Goal: Task Accomplishment & Management: Use online tool/utility

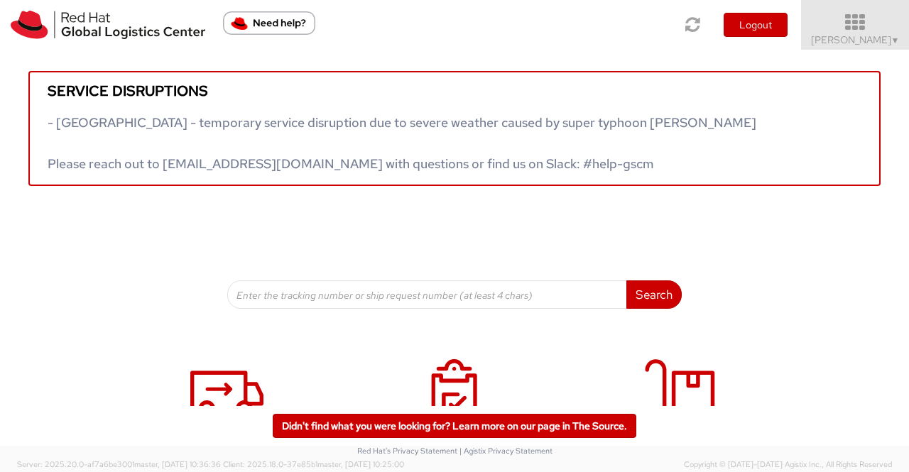
drag, startPoint x: 0, startPoint y: 0, endPoint x: 885, endPoint y: 39, distance: 886.0
click at [885, 39] on span "Sumitra Hansdah ▼" at bounding box center [855, 39] width 89 height 13
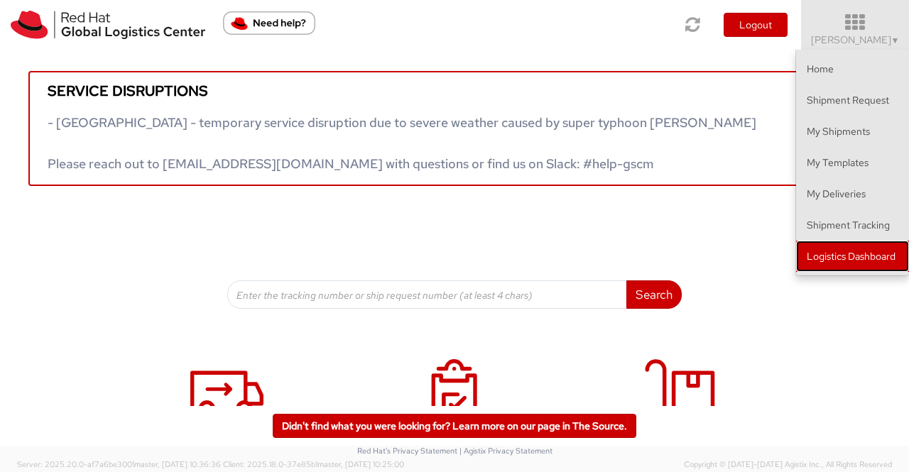
click at [859, 253] on link "Logistics Dashboard" at bounding box center [852, 256] width 113 height 31
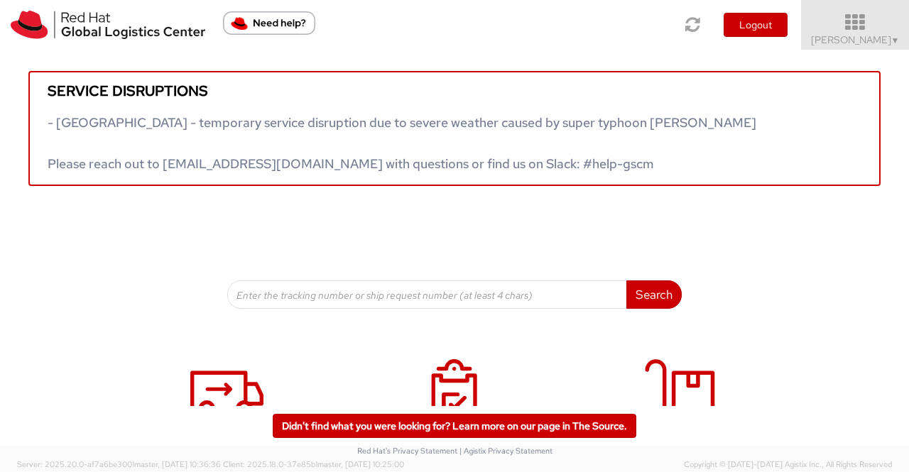
click at [891, 40] on span "▼" at bounding box center [895, 40] width 9 height 11
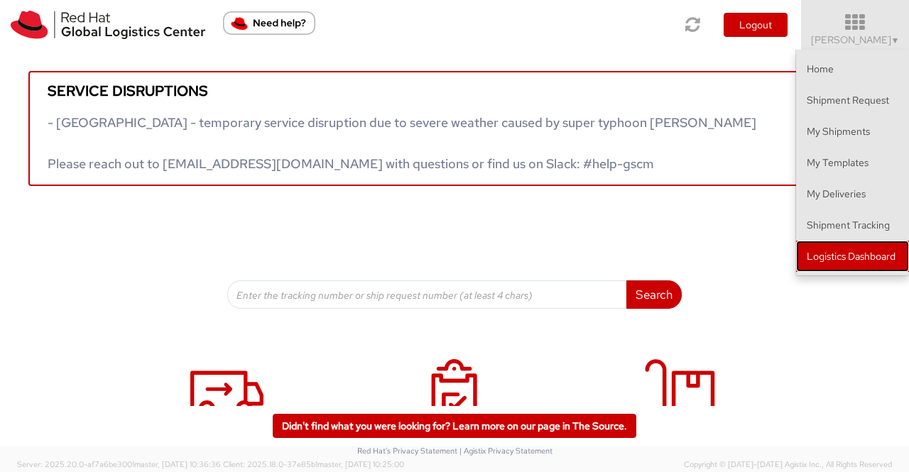
click at [856, 251] on link "Logistics Dashboard" at bounding box center [852, 256] width 113 height 31
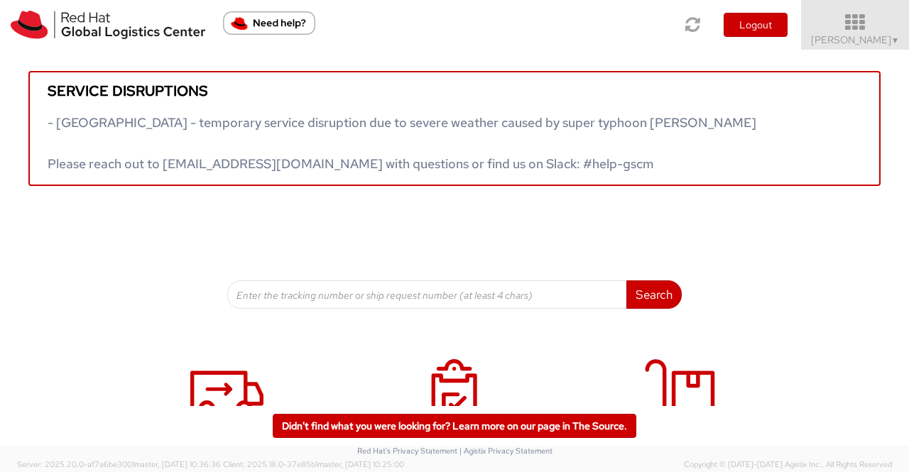
click at [838, 36] on span "Sumitra Hansdah ▼" at bounding box center [855, 39] width 89 height 13
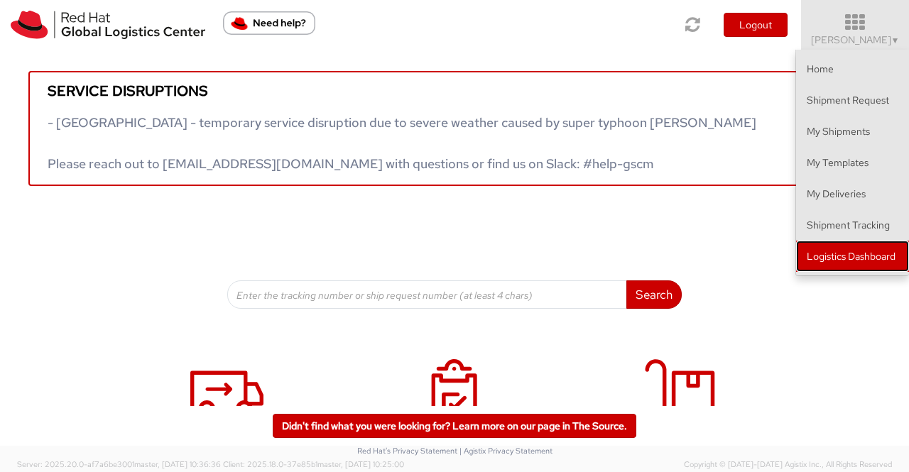
click at [834, 255] on link "Logistics Dashboard" at bounding box center [852, 256] width 113 height 31
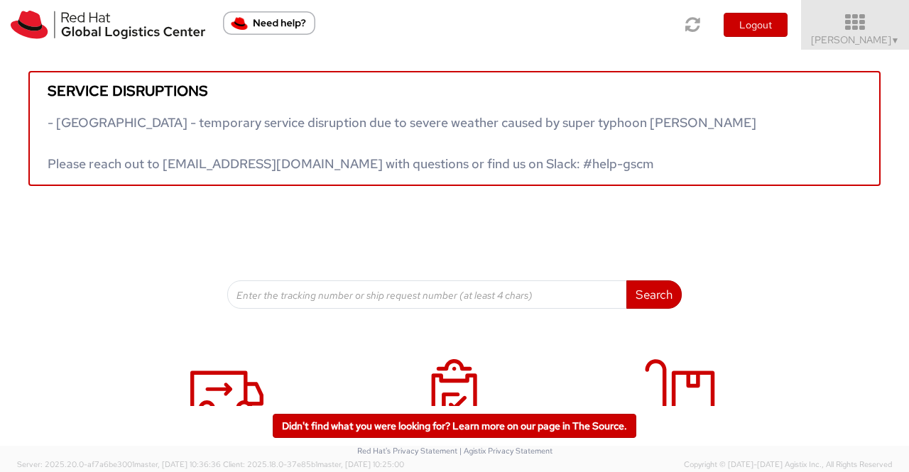
click at [893, 38] on span "▼" at bounding box center [895, 40] width 9 height 11
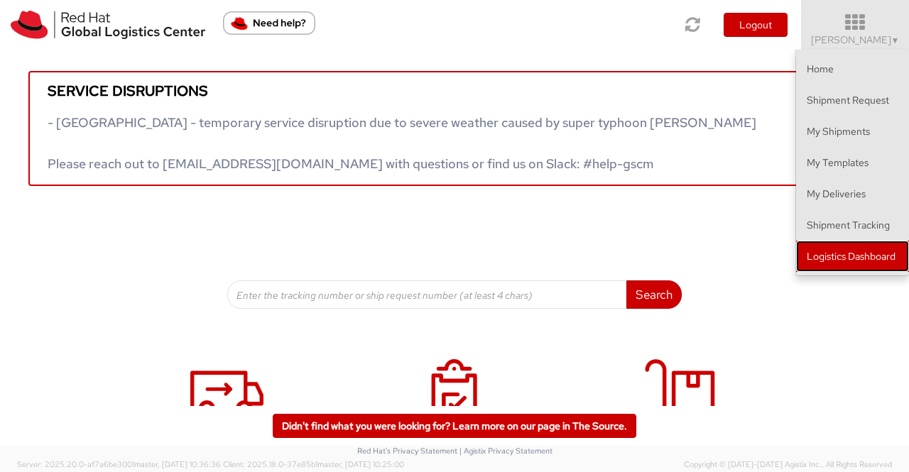
click at [860, 255] on link "Logistics Dashboard" at bounding box center [852, 256] width 113 height 31
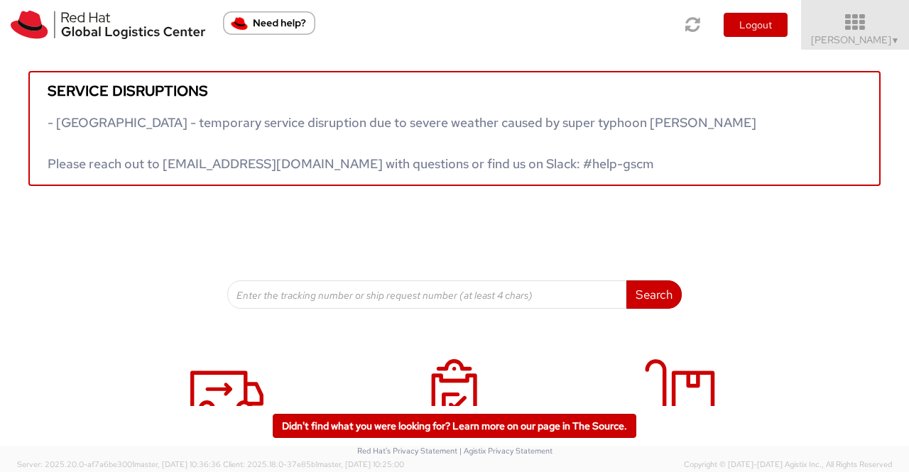
click at [879, 38] on span "Sumitra Hansdah ▼" at bounding box center [855, 39] width 89 height 13
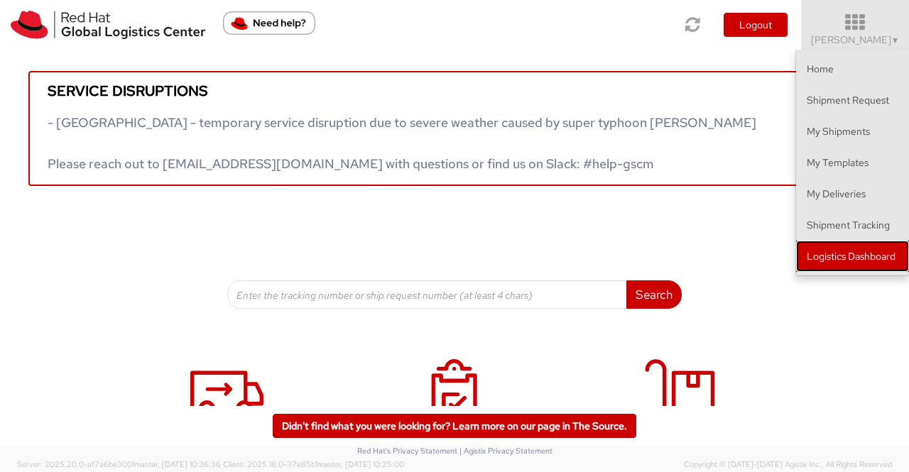
click at [829, 251] on link "Logistics Dashboard" at bounding box center [852, 256] width 113 height 31
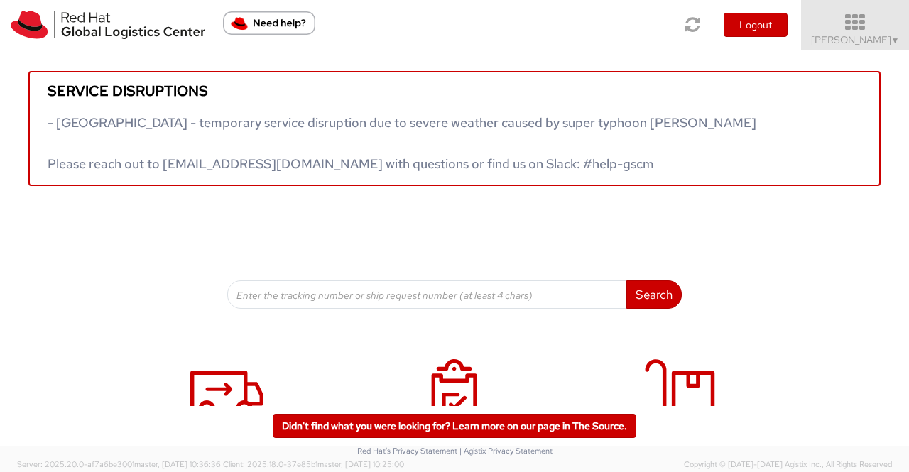
click at [888, 33] on span "Sumitra Hansdah ▼" at bounding box center [855, 39] width 89 height 13
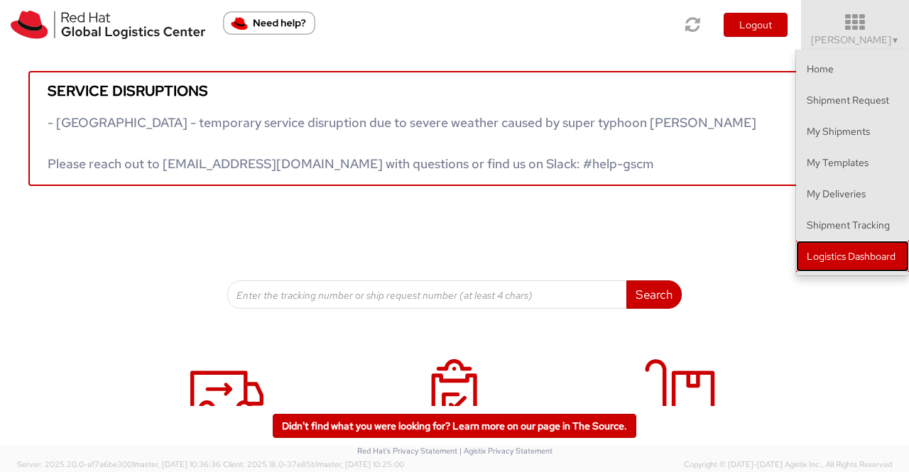
click at [816, 258] on link "Logistics Dashboard" at bounding box center [852, 256] width 113 height 31
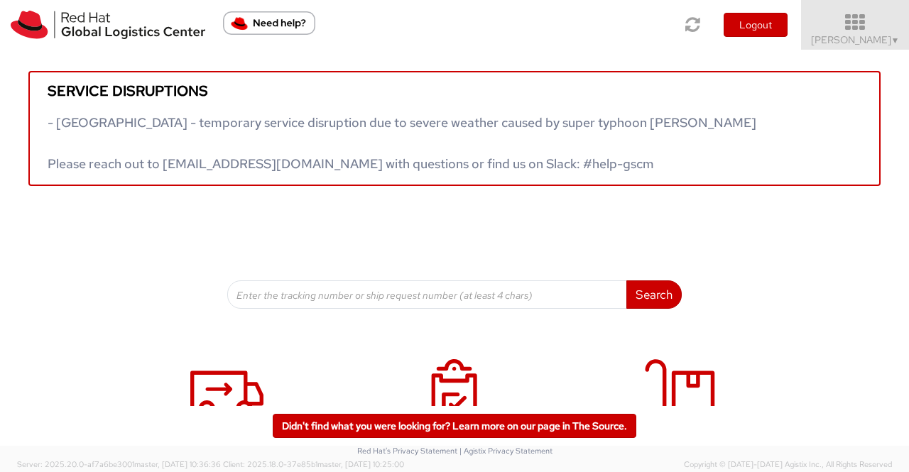
click at [882, 43] on span "Sumitra Hansdah ▼" at bounding box center [855, 39] width 89 height 13
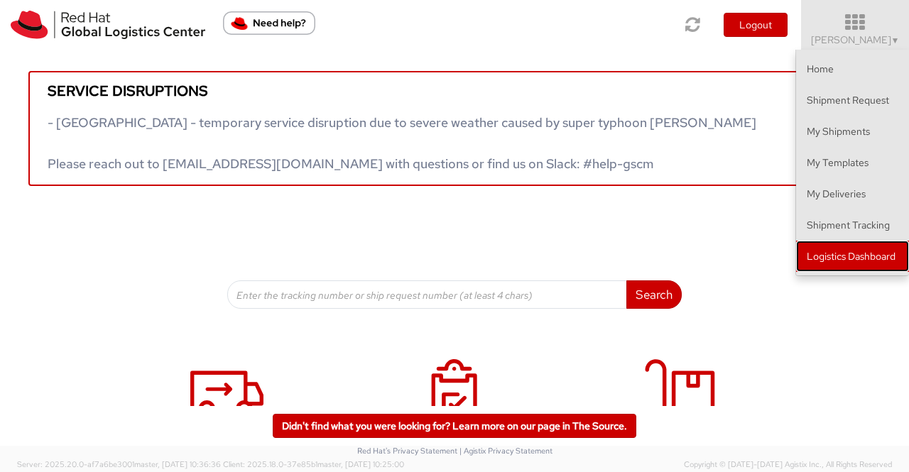
click at [842, 259] on link "Logistics Dashboard" at bounding box center [852, 256] width 113 height 31
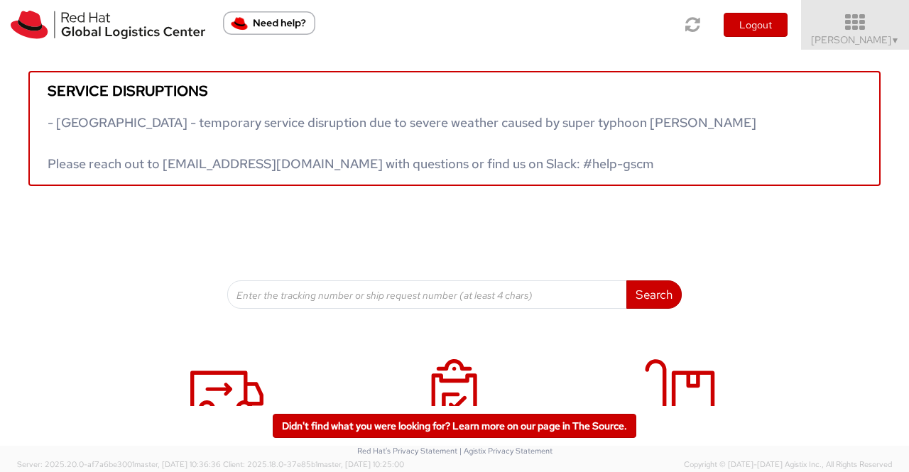
click at [899, 42] on link "Sumitra Hansdah ▼" at bounding box center [855, 25] width 108 height 50
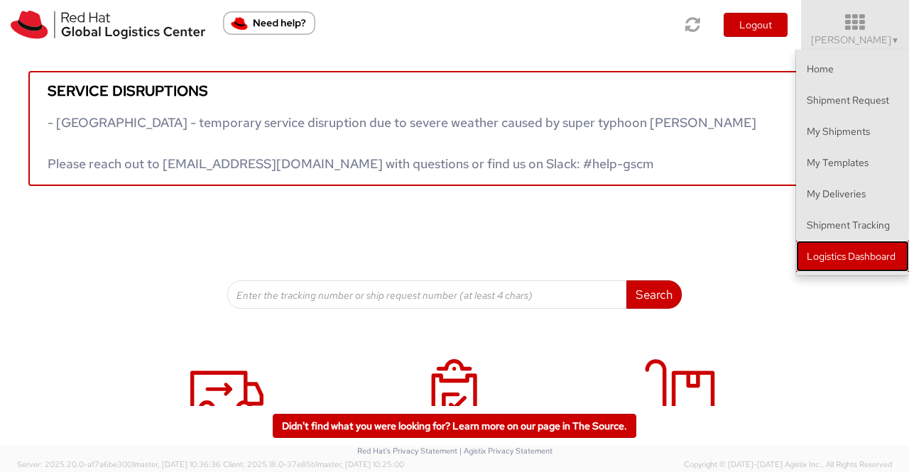
click at [867, 249] on link "Logistics Dashboard" at bounding box center [852, 256] width 113 height 31
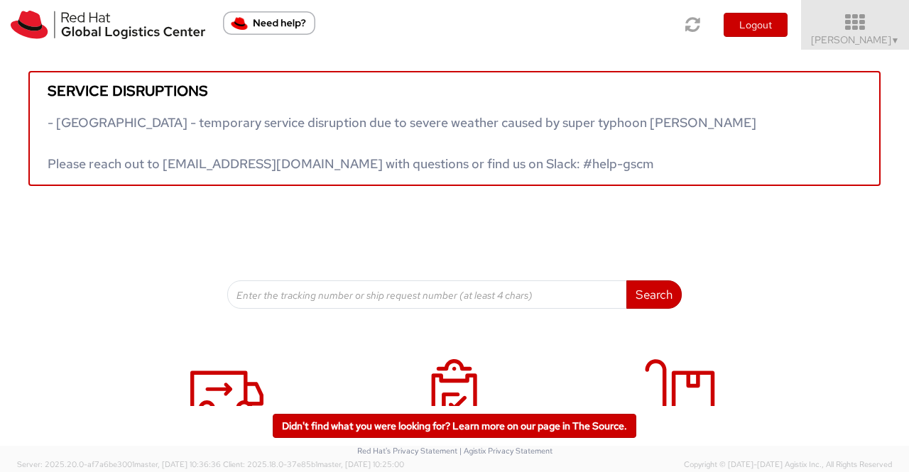
click at [824, 38] on span "Sumitra Hansdah ▼" at bounding box center [855, 39] width 89 height 13
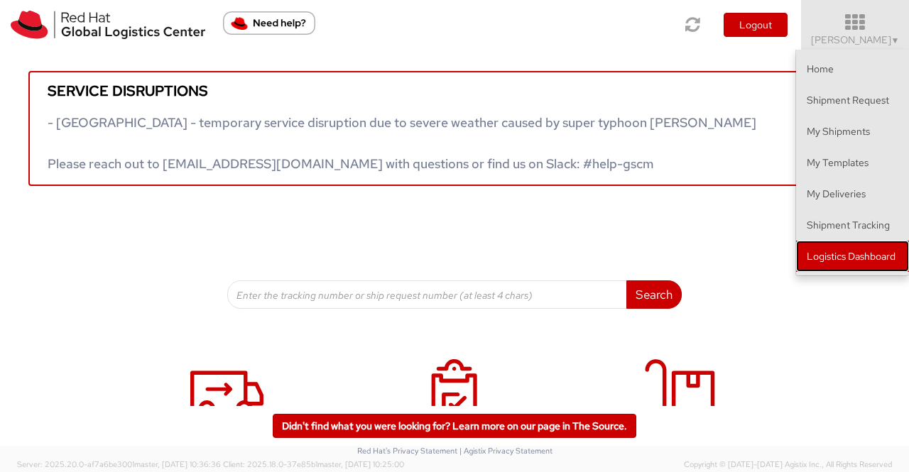
click at [813, 261] on link "Logistics Dashboard" at bounding box center [852, 256] width 113 height 31
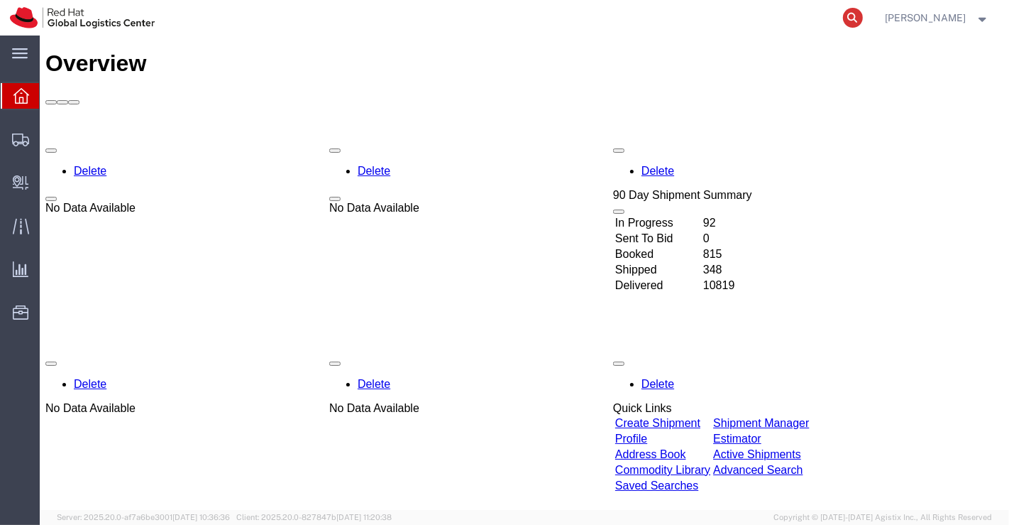
click at [855, 17] on icon at bounding box center [853, 18] width 20 height 20
paste input "393620193596"
type input "393620193596"
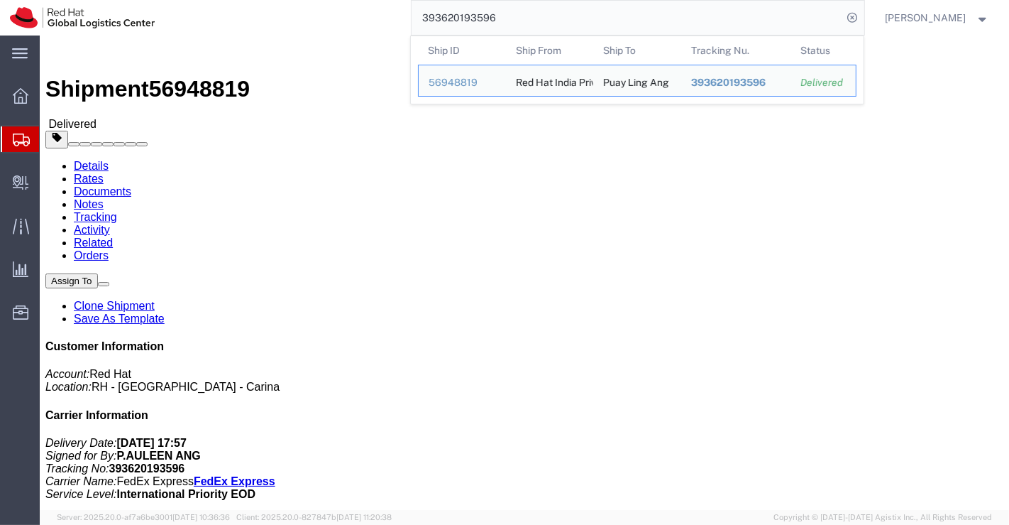
drag, startPoint x: 402, startPoint y: 327, endPoint x: 393, endPoint y: 327, distance: 10.0
click h4 "Routing & Vehicle Information"
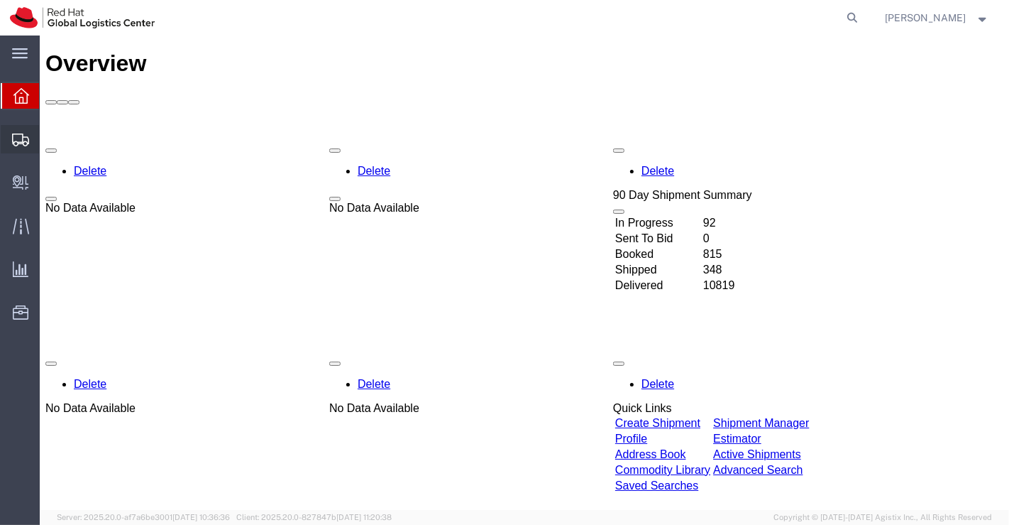
click at [0, 0] on span "Shipment Manager" at bounding box center [0, 0] width 0 height 0
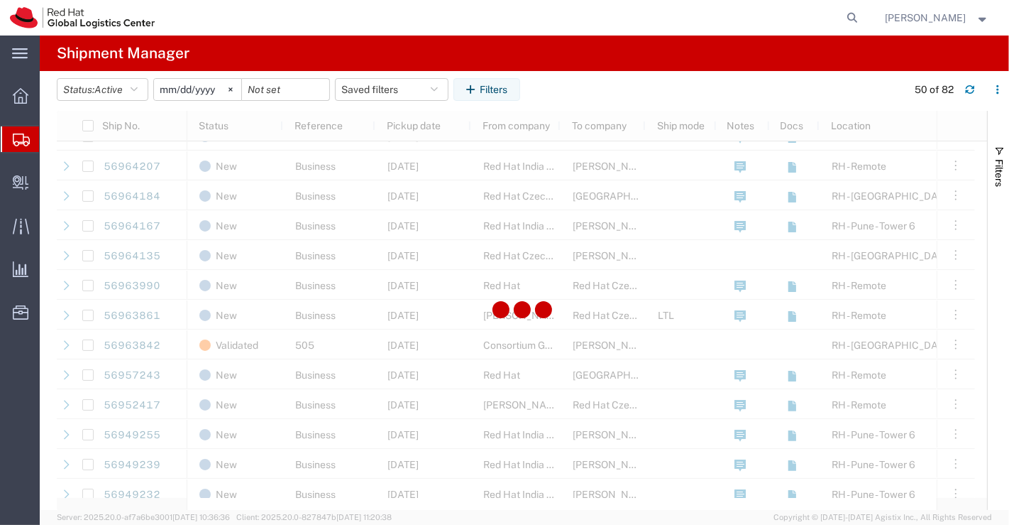
scroll to position [946, 0]
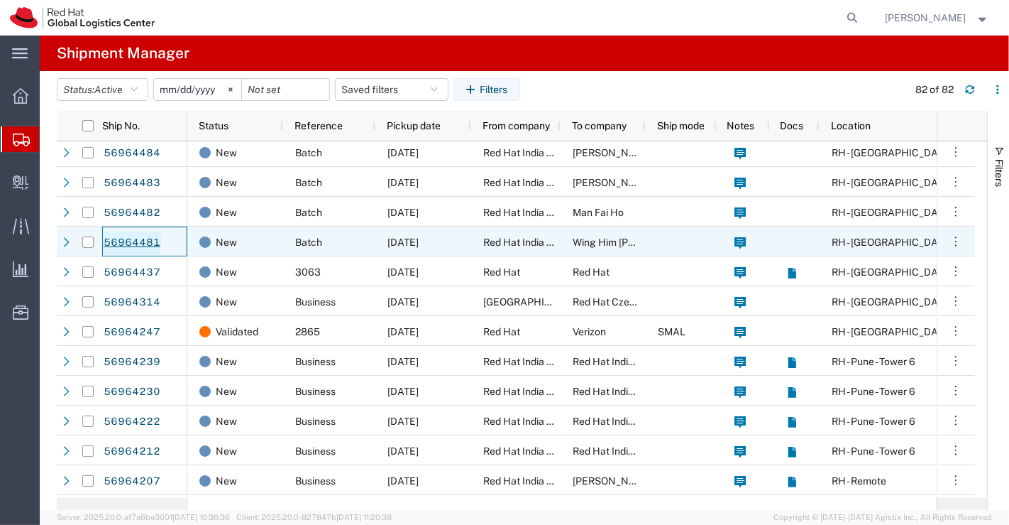
click at [134, 240] on link "56964481" at bounding box center [132, 242] width 58 height 23
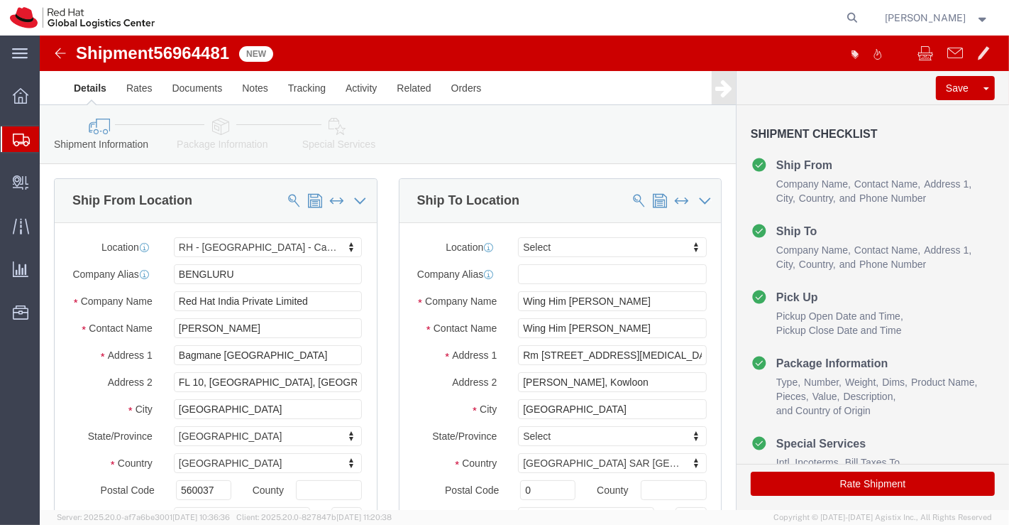
select select "37925"
select select
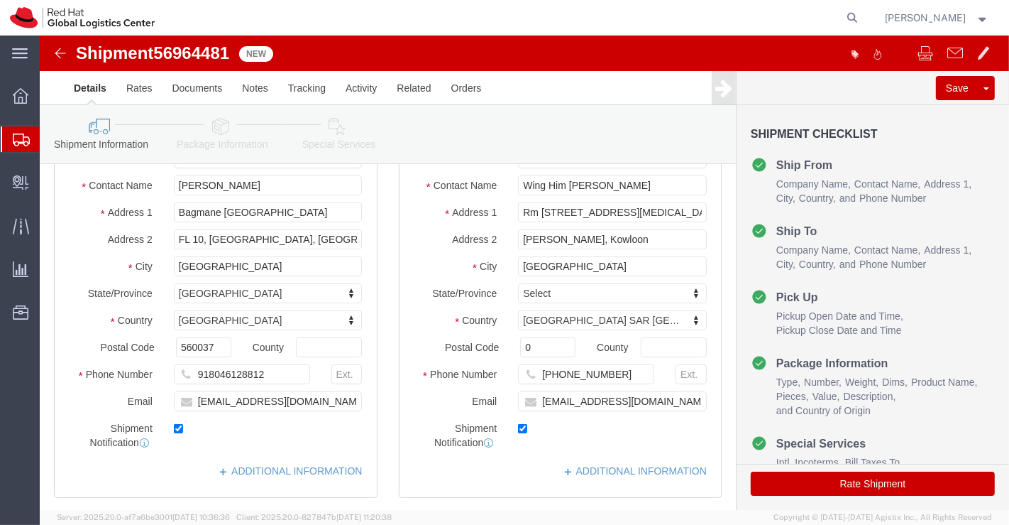
scroll to position [158, 0]
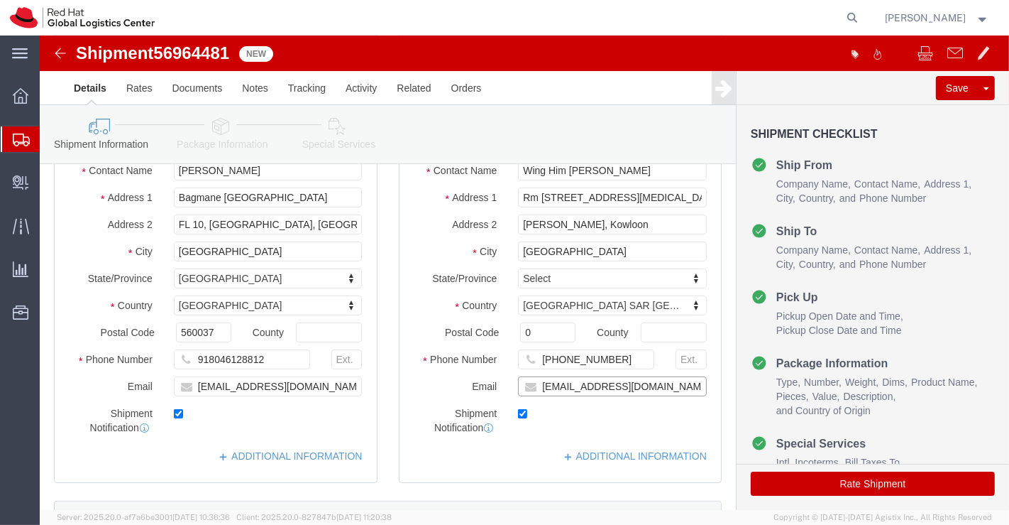
click input "wilee@redhat.com"
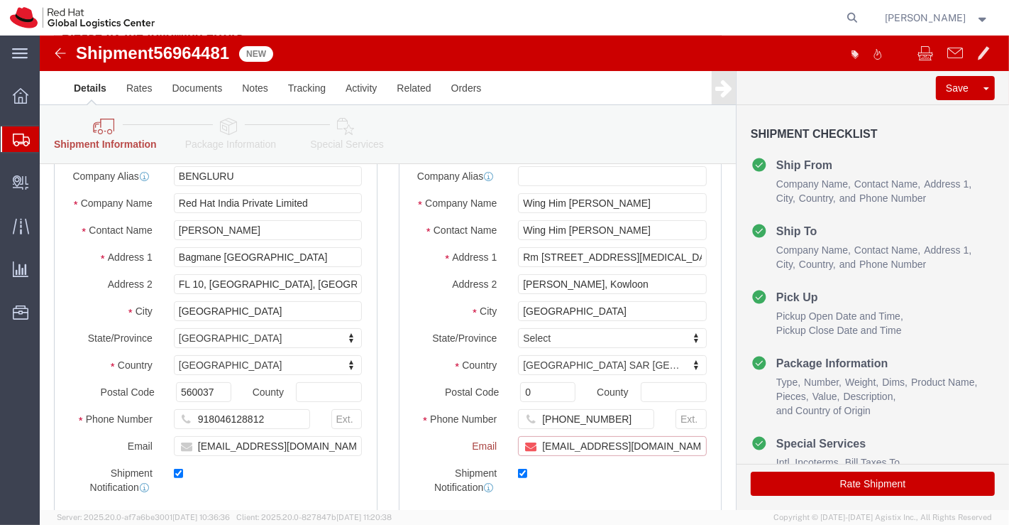
scroll to position [216, 0]
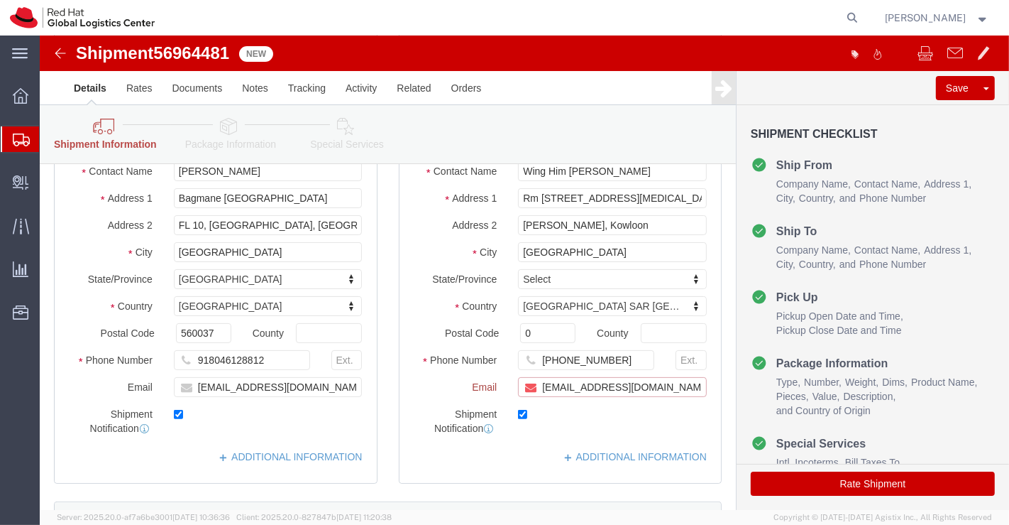
paste input "apaclogistics@redhat.com"
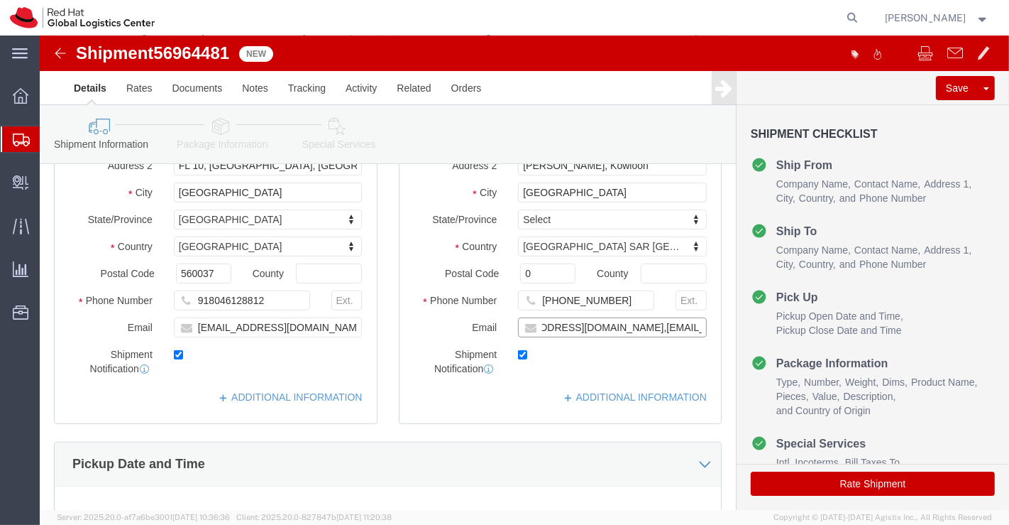
scroll to position [158, 0]
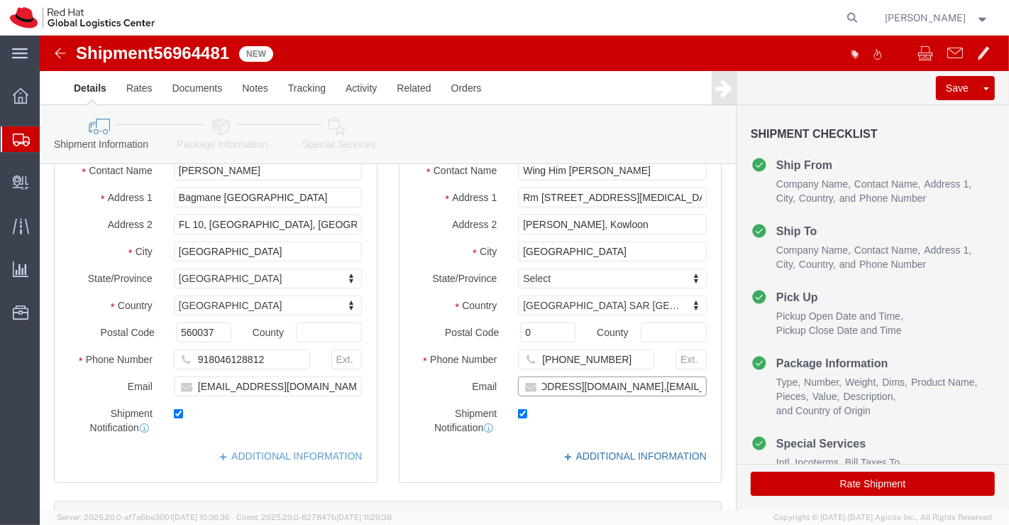
type input "wilee@redhat.com,apaclogistics@redhat.com"
click link "ADDITIONAL INFORMATION"
click label "Longitude"
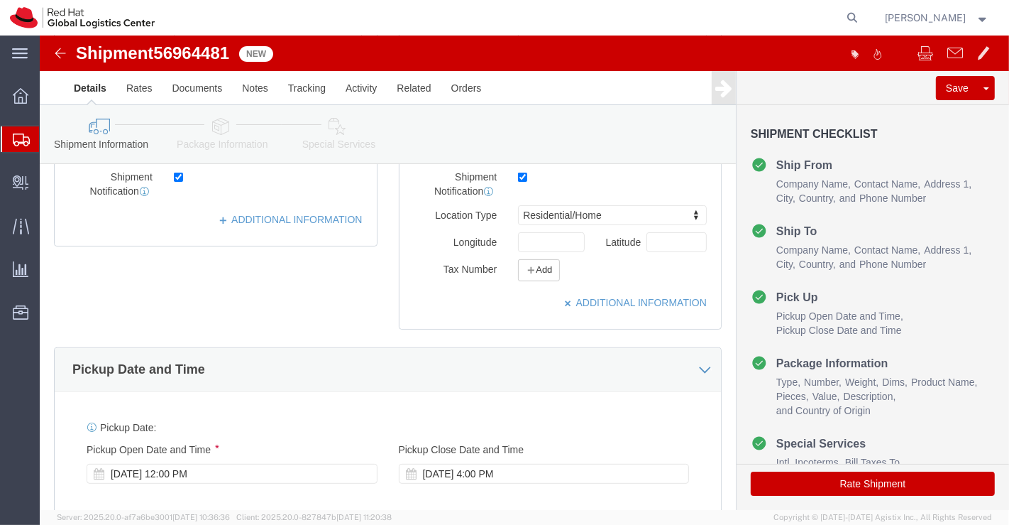
scroll to position [473, 0]
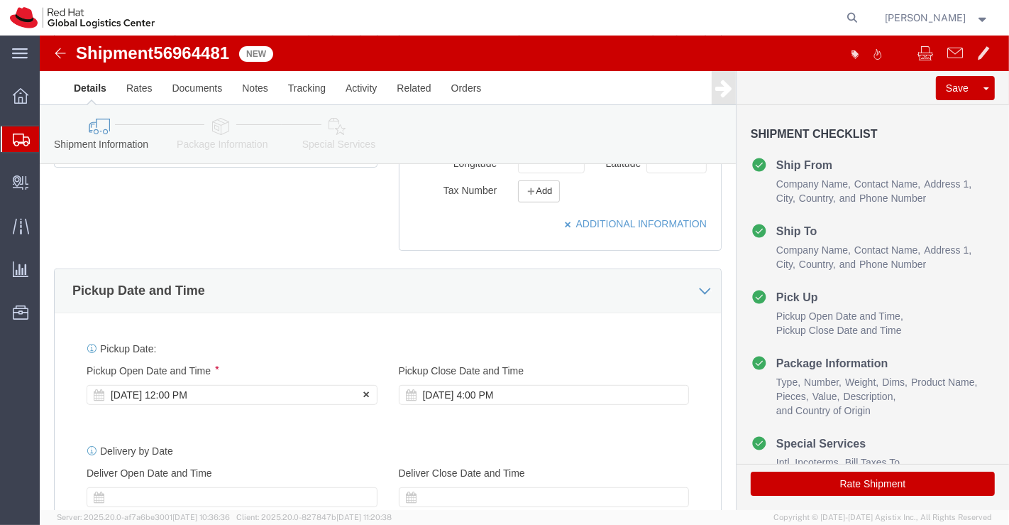
click div "[DATE] 12:00 PM"
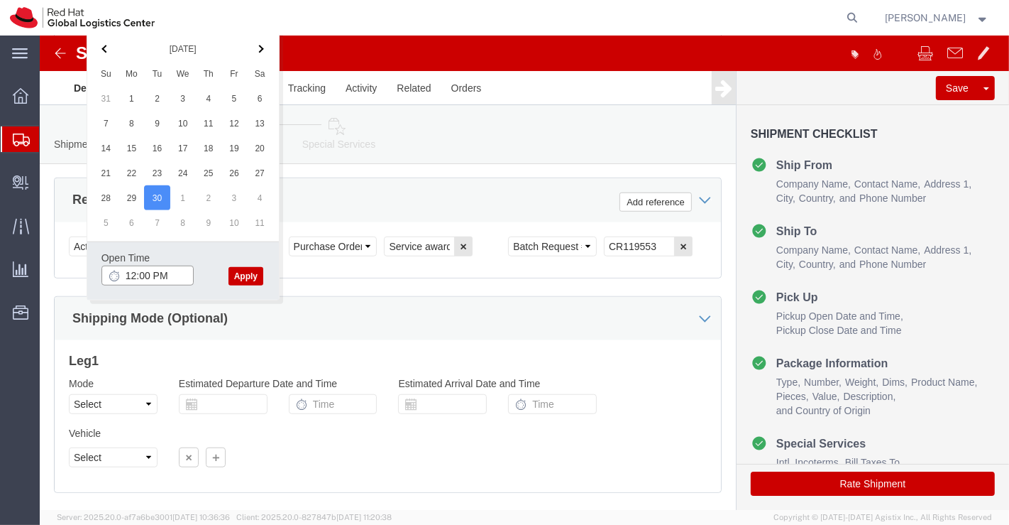
click input "12:00 PM"
click input "5:30 PM PM"
click input "6:00 PM PM"
type input "6:00 PM"
click button "Apply"
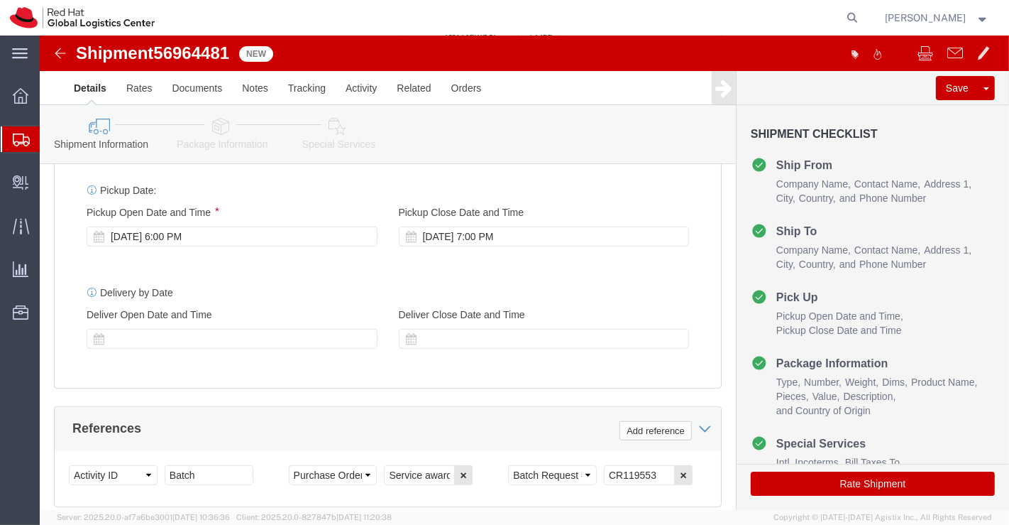
scroll to position [623, 0]
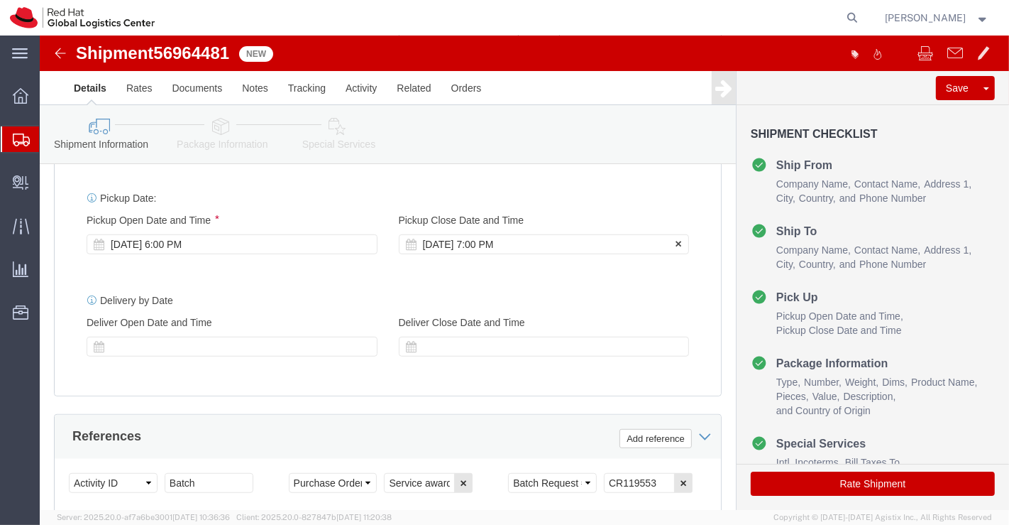
click div "[DATE] 7:00 PM"
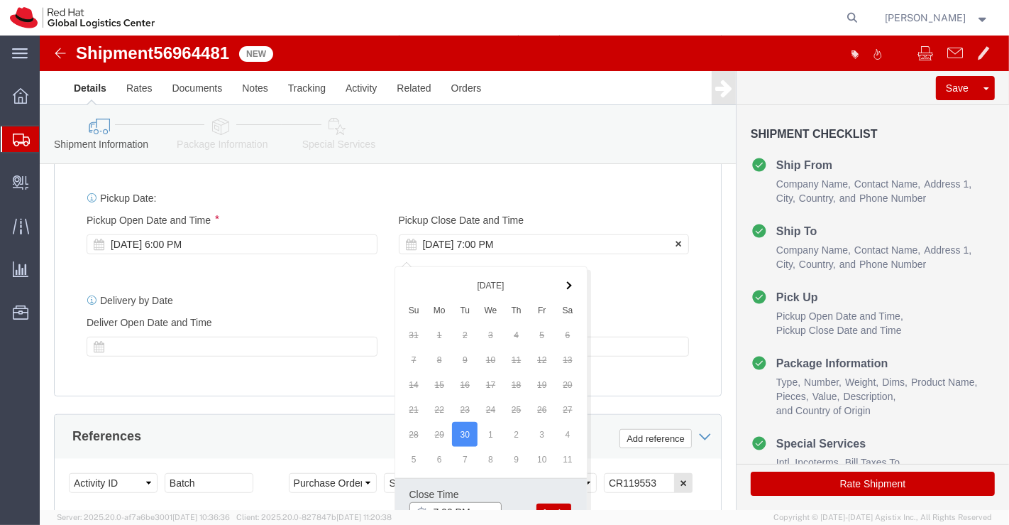
scroll to position [632, 0]
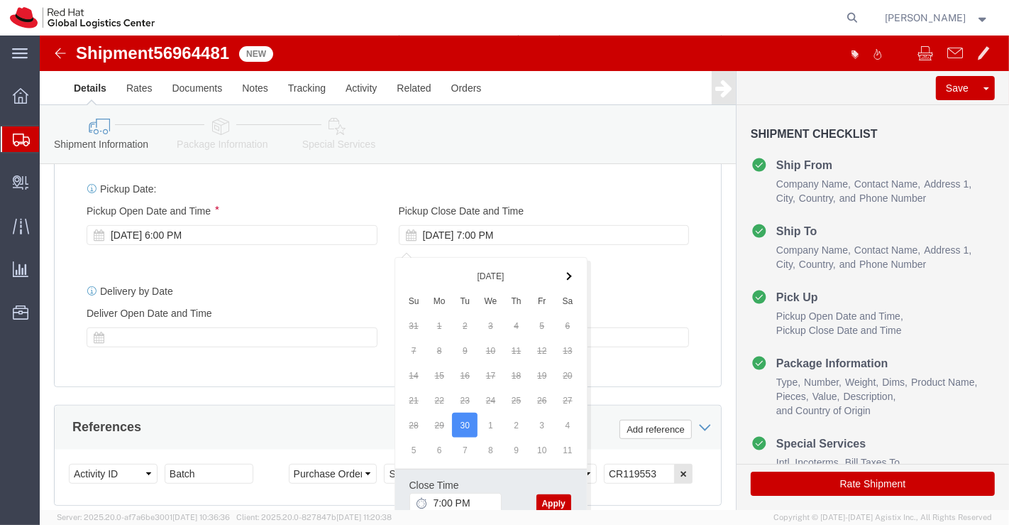
click button "Apply"
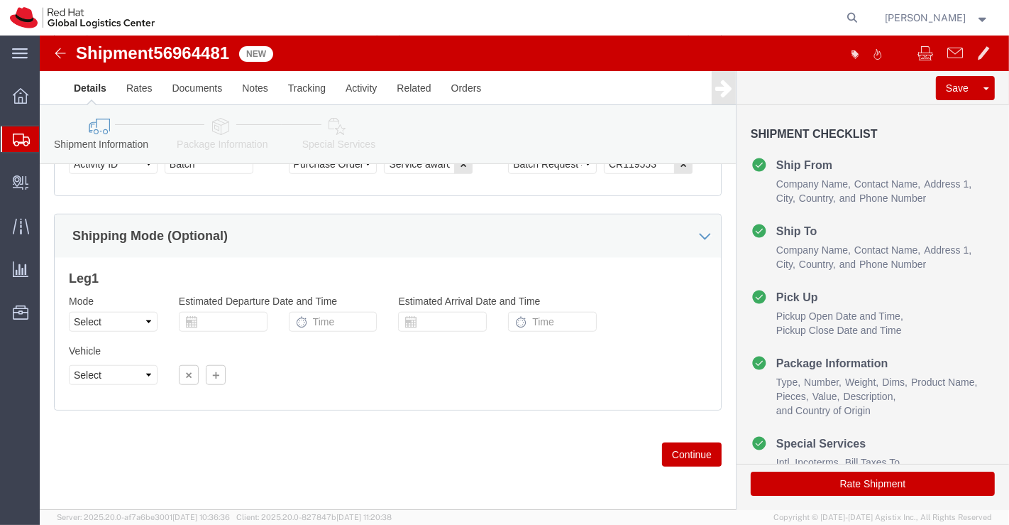
scroll to position [948, 0]
click icon
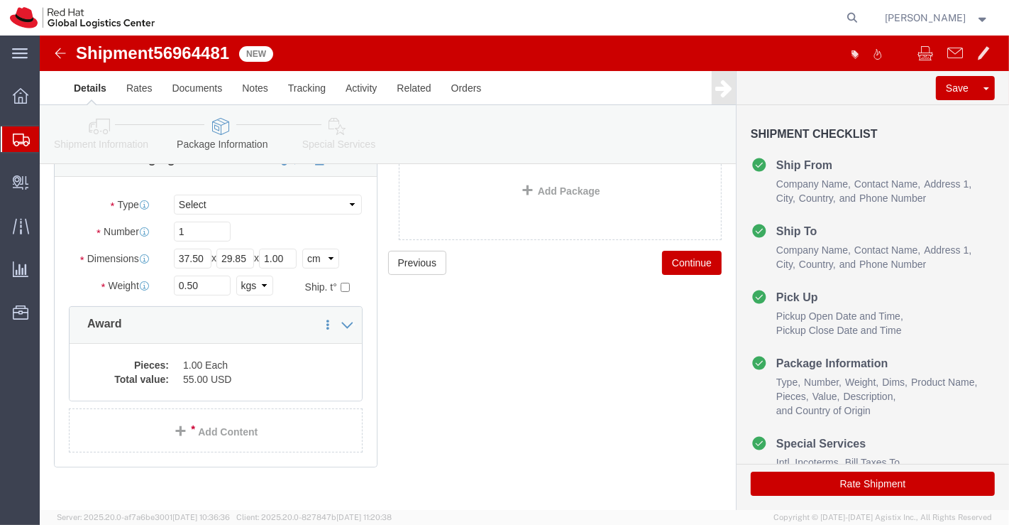
scroll to position [119, 0]
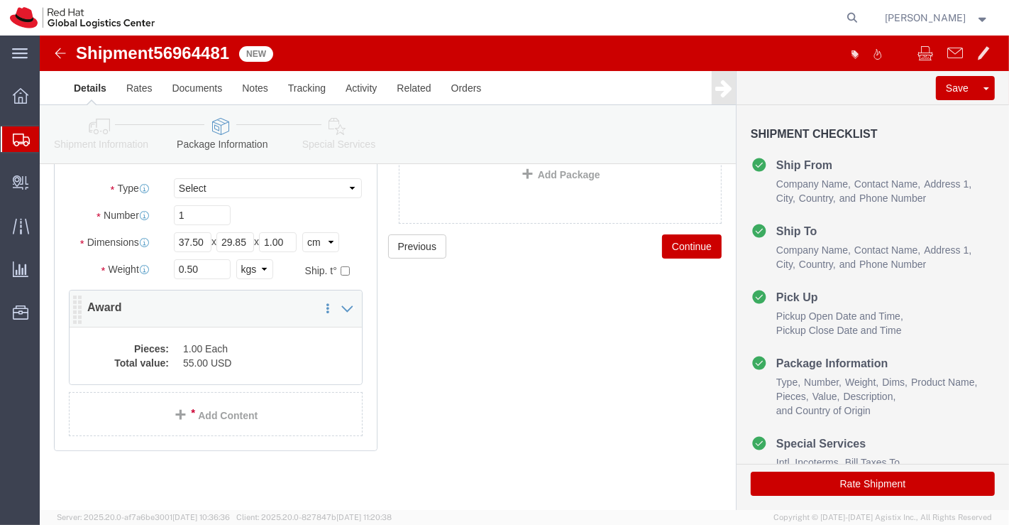
click dd "1.00 Each"
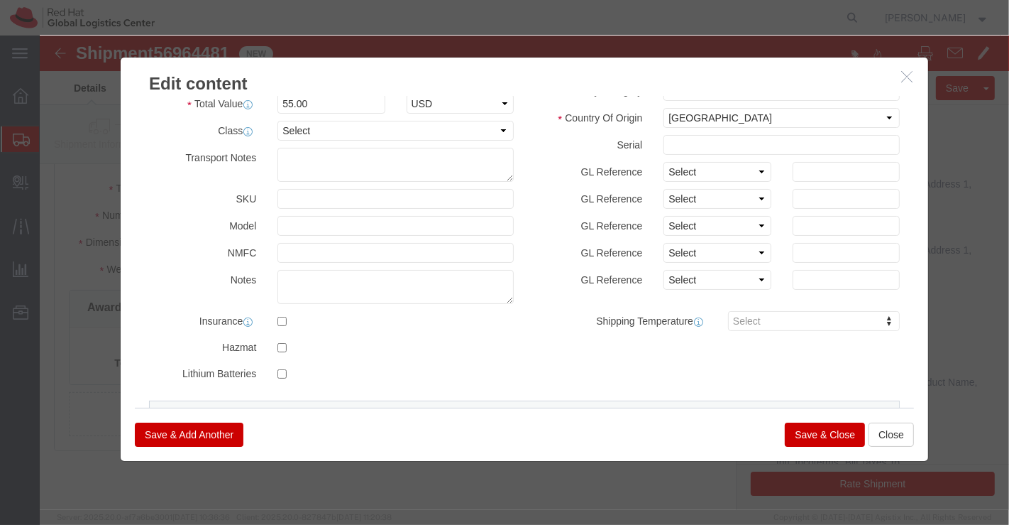
scroll to position [0, 0]
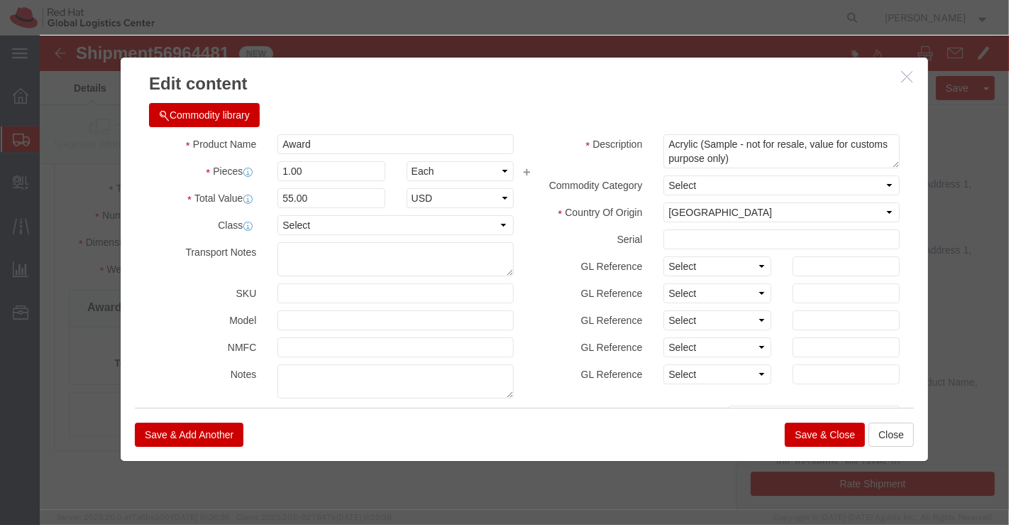
click button "Save & Close"
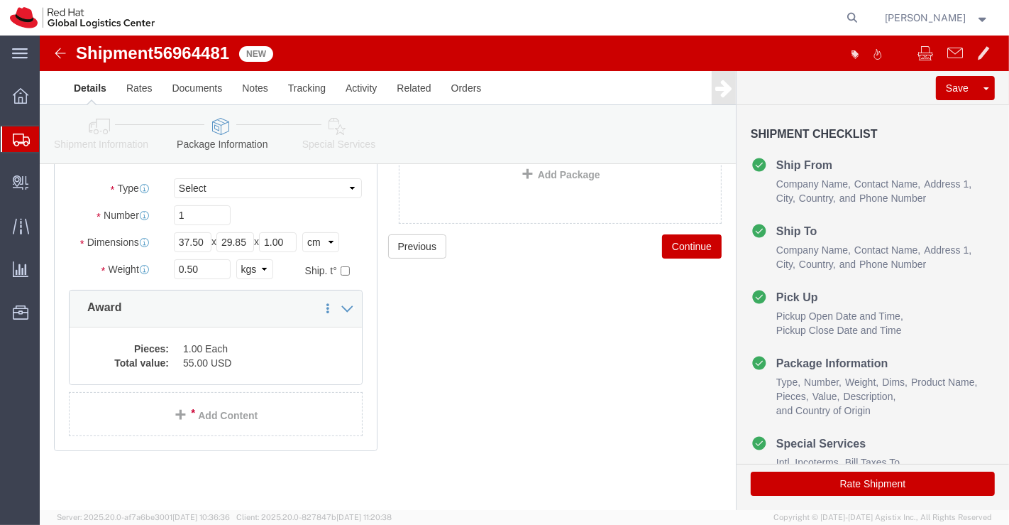
click icon
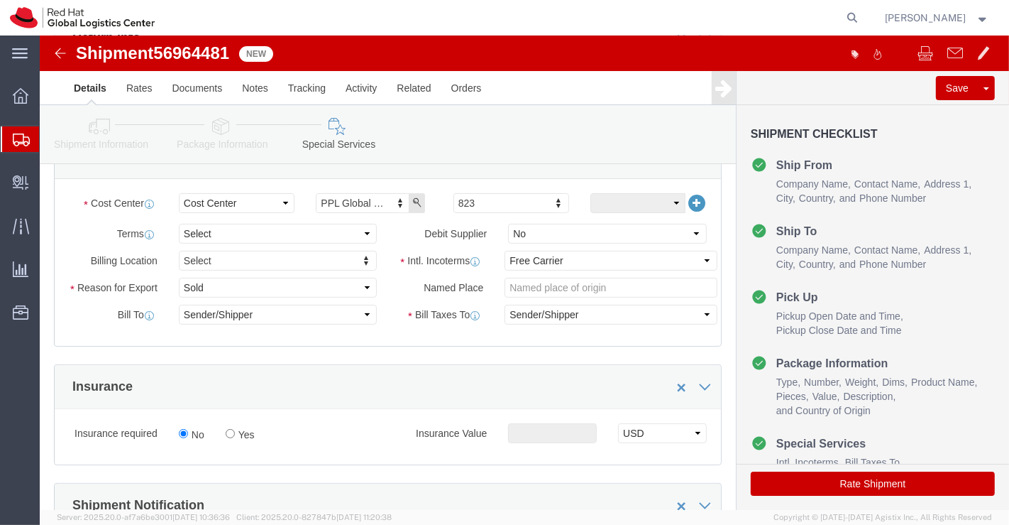
scroll to position [315, 0]
click select "Select Free of Charge Free of Cost NET 30 NET 45 NET 60 See Comment"
select select "FREE_OF_COST"
click select "Select Free of Charge Free of Cost NET 30 NET 45 NET 60 See Comment"
click select "Select Gift Personal Effects Repair/Warranty Return Sample Sold Temporary/Not S…"
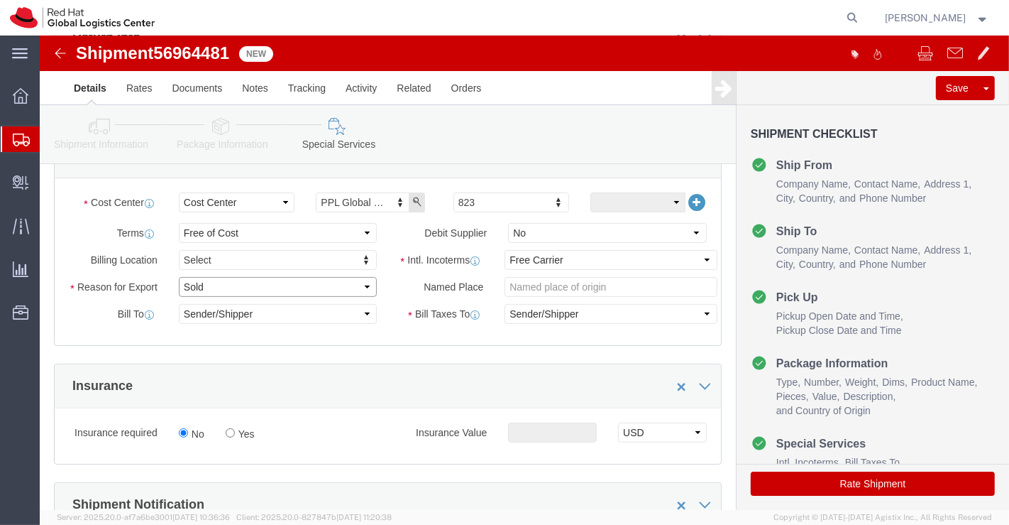
select select "SAMPLE"
click select "Select Gift Personal Effects Repair/Warranty Return Sample Sold Temporary/Not S…"
click select "Select Carriage Insurance Paid Carriage Paid To Cost and Freight Cost Insurance…"
select select "DDP"
click select "Select Carriage Insurance Paid Carriage Paid To Cost and Freight Cost Insurance…"
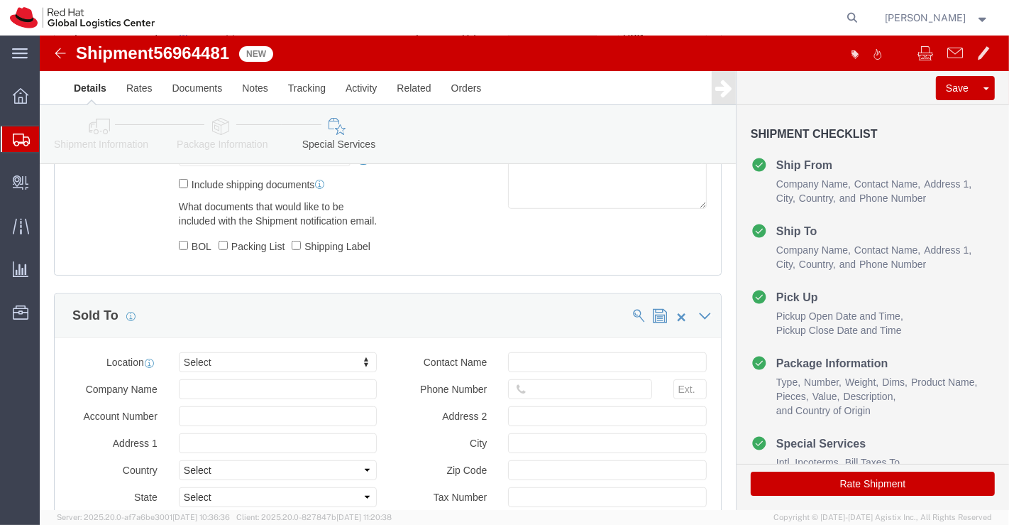
scroll to position [789, 0]
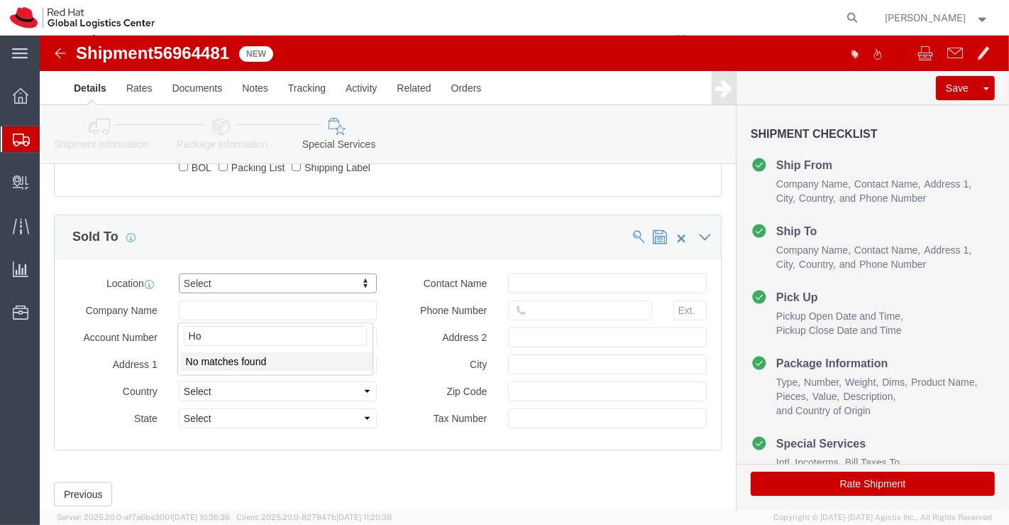
type input "H"
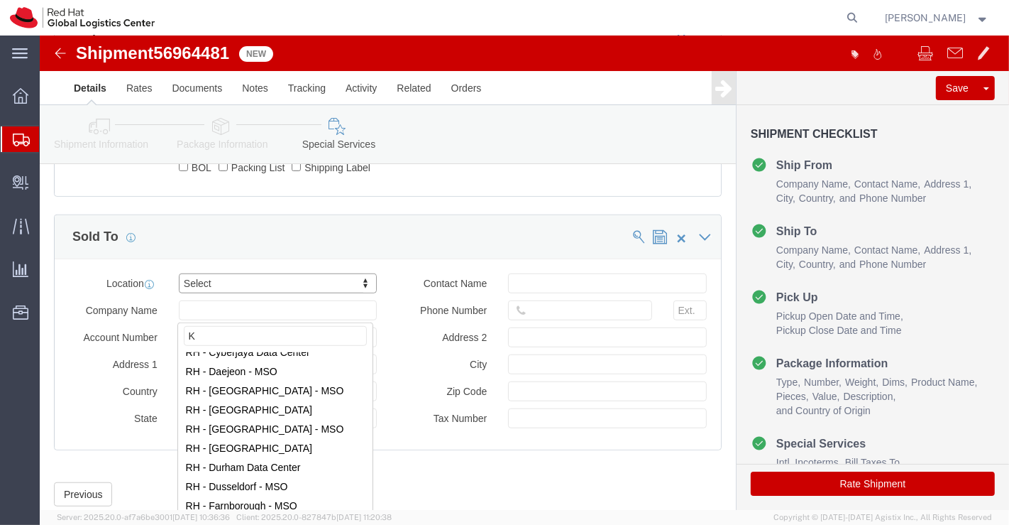
scroll to position [0, 0]
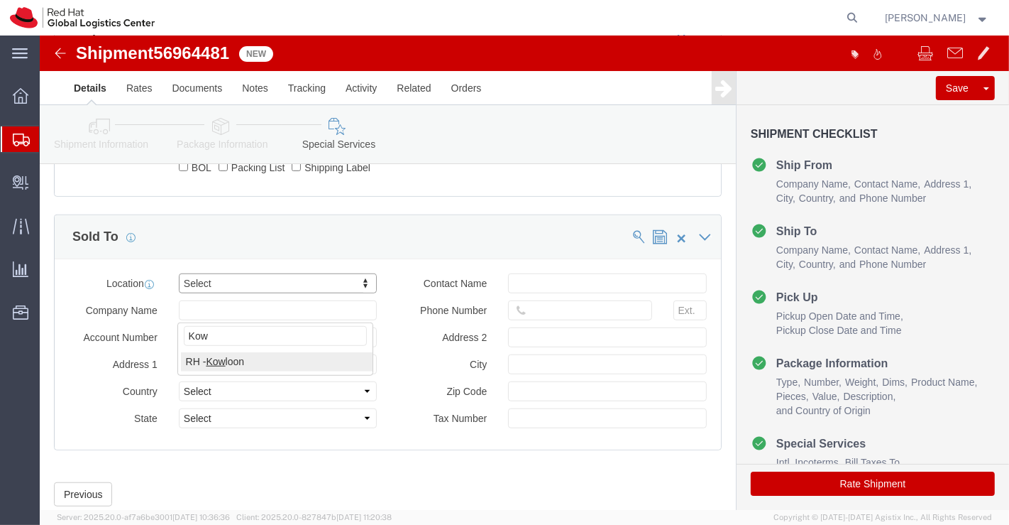
type input "Kow"
click div "Manage special services Handling Options Documents Options Hold at Location Ret…"
click icon
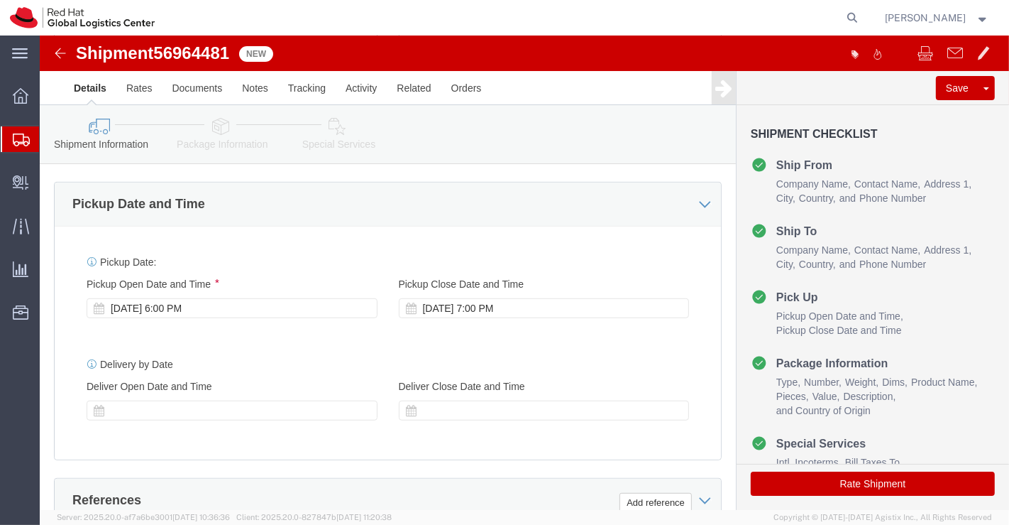
scroll to position [566, 0]
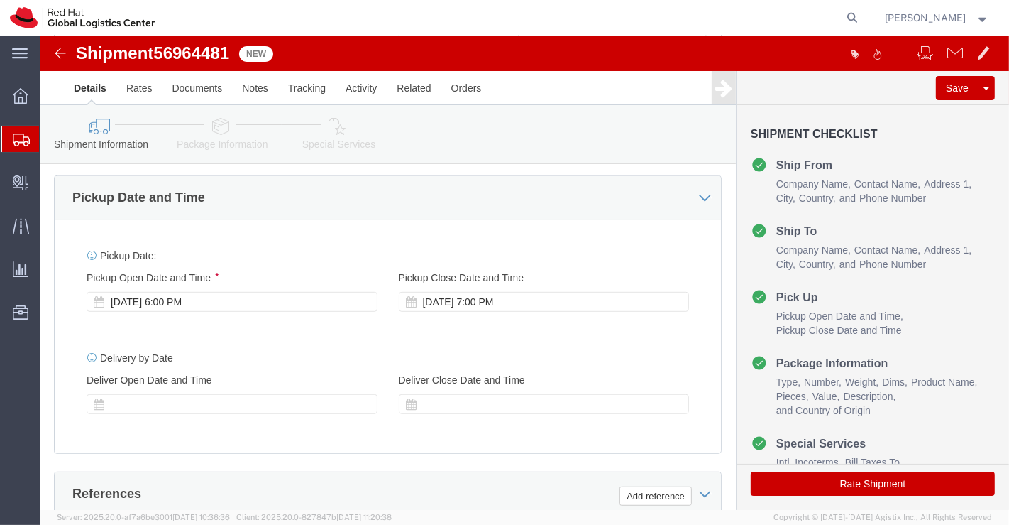
drag, startPoint x: 184, startPoint y: 92, endPoint x: 201, endPoint y: 155, distance: 66.1
click icon
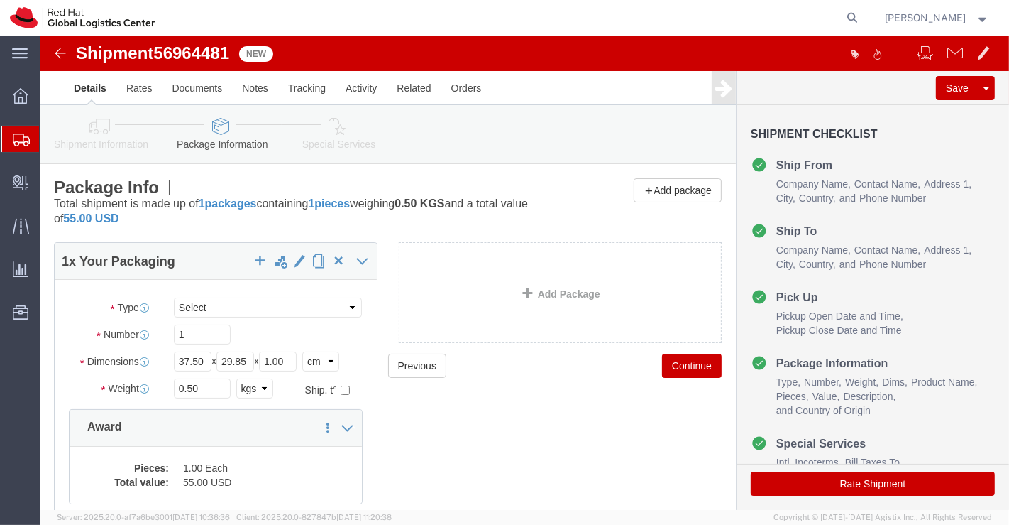
click icon
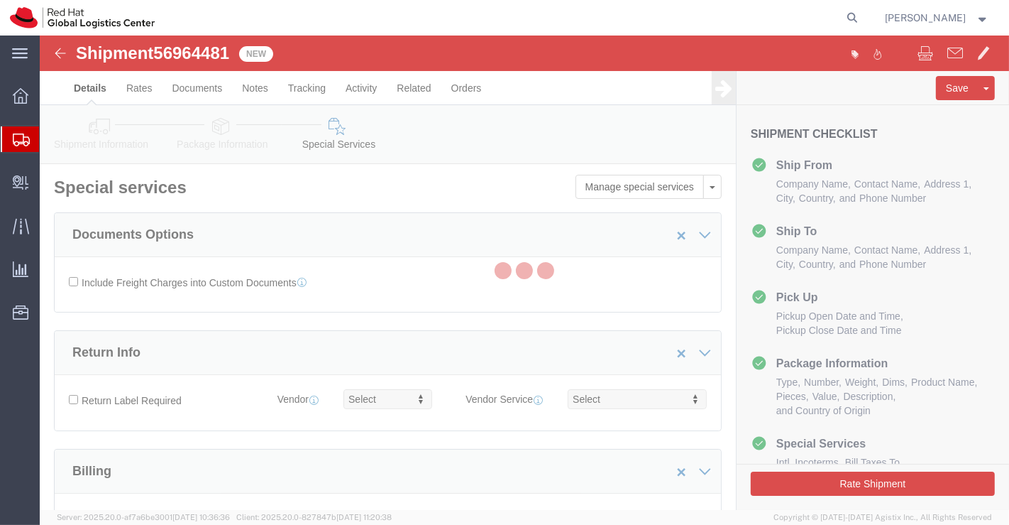
select select "COSTCENTER"
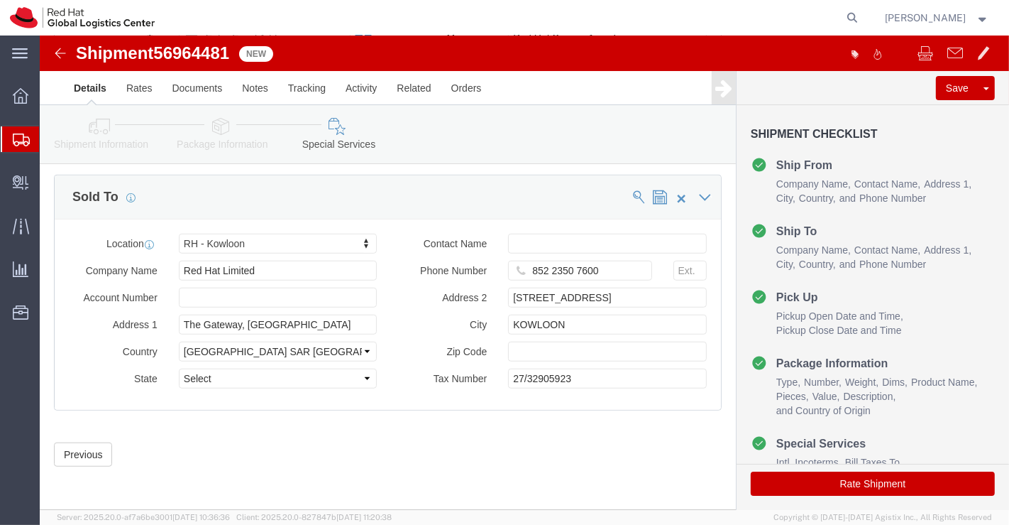
scroll to position [855, 0]
click button "Rate Shipment"
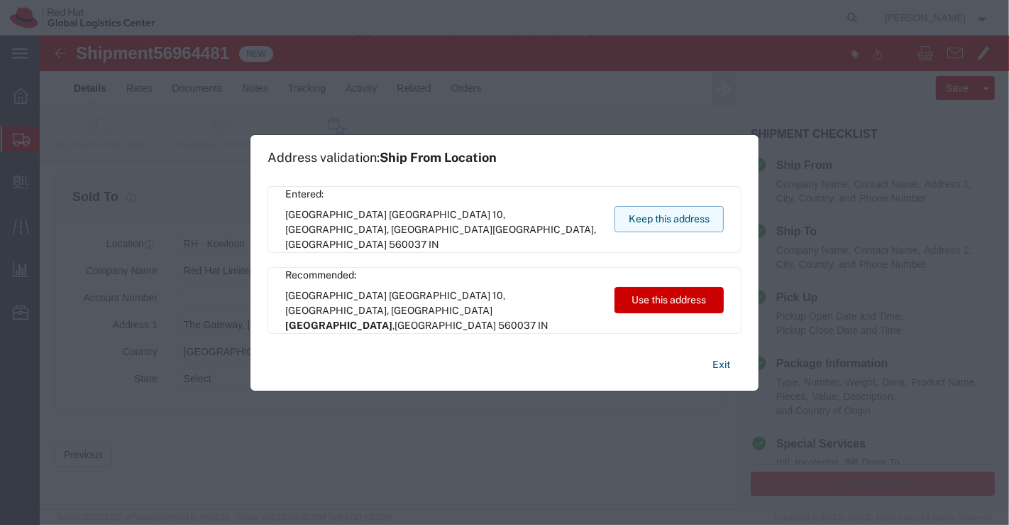
click at [665, 224] on button "Keep this address" at bounding box center [669, 219] width 109 height 26
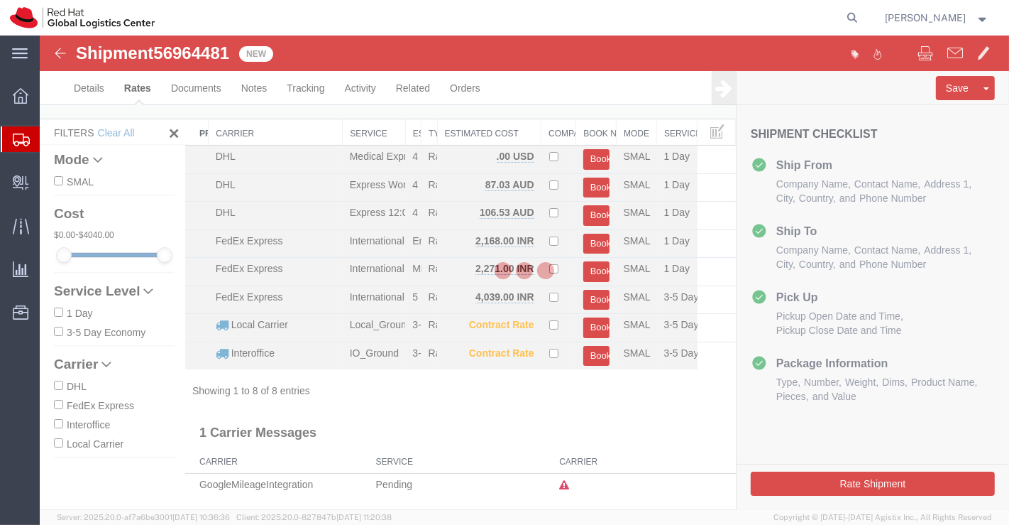
scroll to position [12, 0]
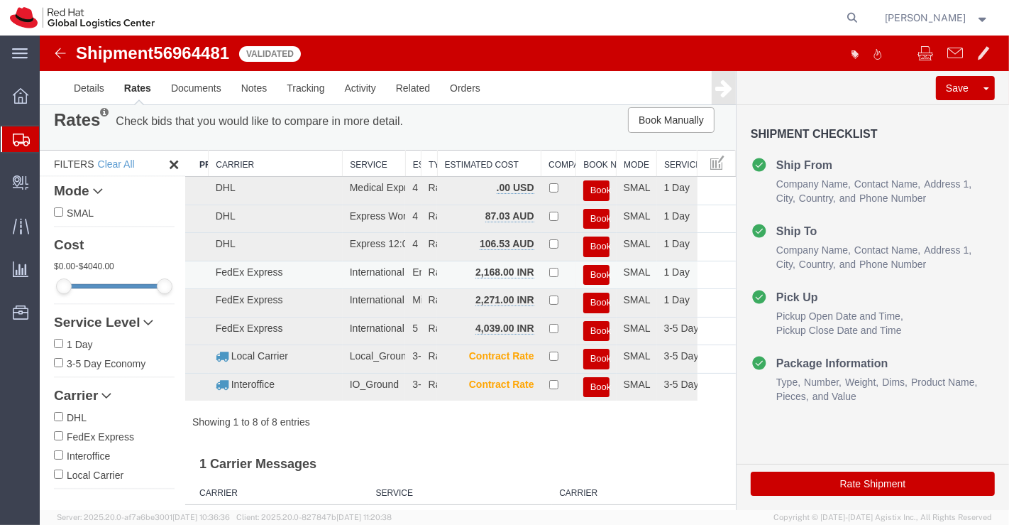
click at [588, 268] on button "Book" at bounding box center [596, 275] width 26 height 21
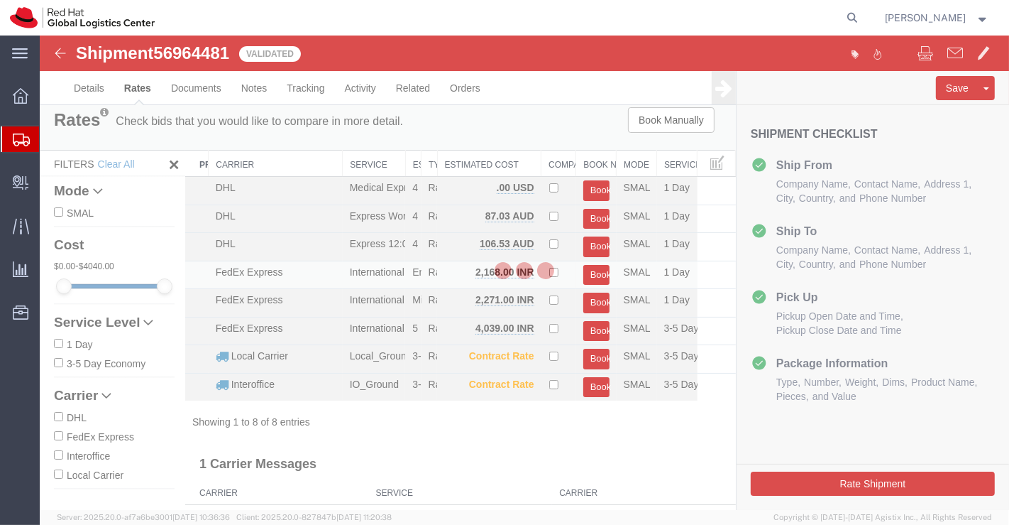
scroll to position [0, 0]
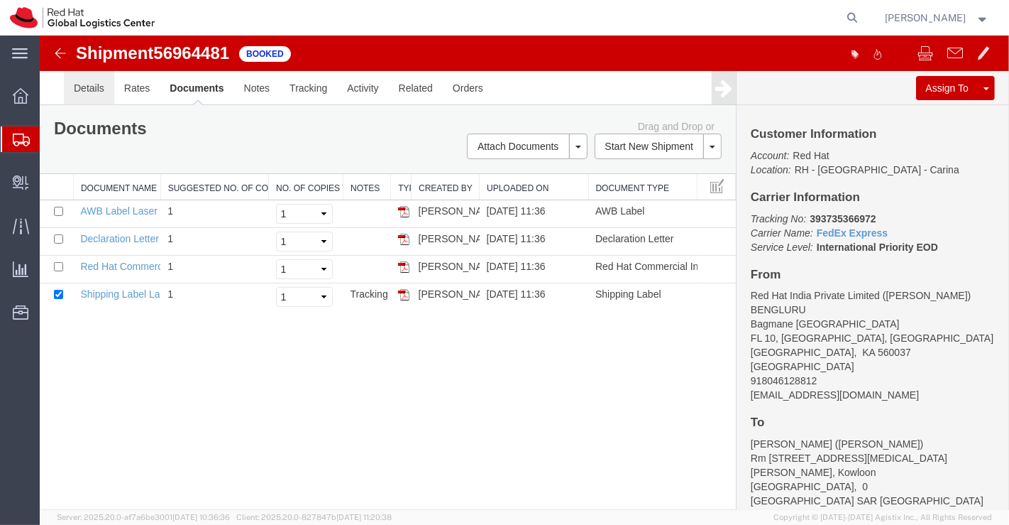
click at [90, 85] on link "Details" at bounding box center [88, 88] width 50 height 34
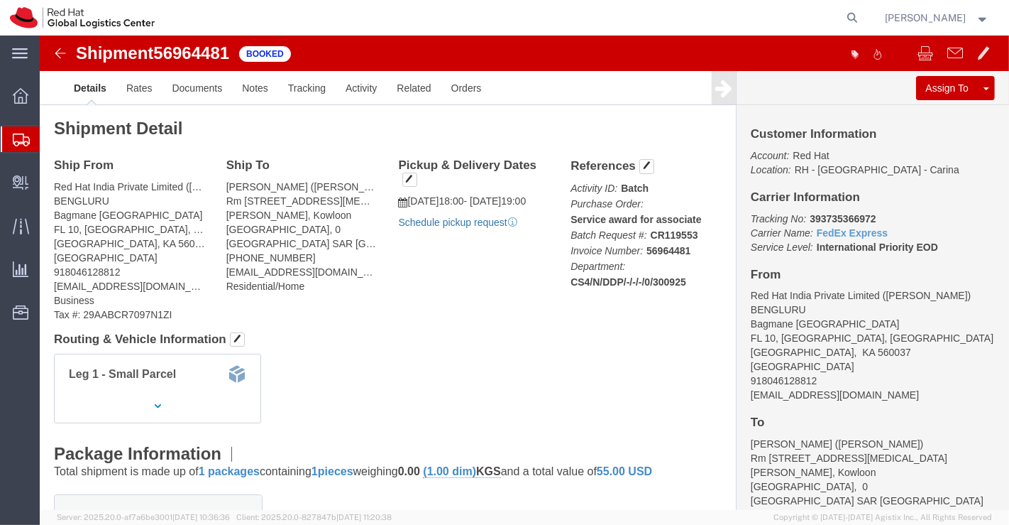
click link "Schedule pickup request"
drag, startPoint x: 762, startPoint y: 180, endPoint x: 852, endPoint y: 176, distance: 89.5
click p "Tracking No: 393735366972 Carrier Name: FedEx Express FedEx Express Service Lev…"
copy b "393735366972"
click div "Leg 1 - Small Parcel"
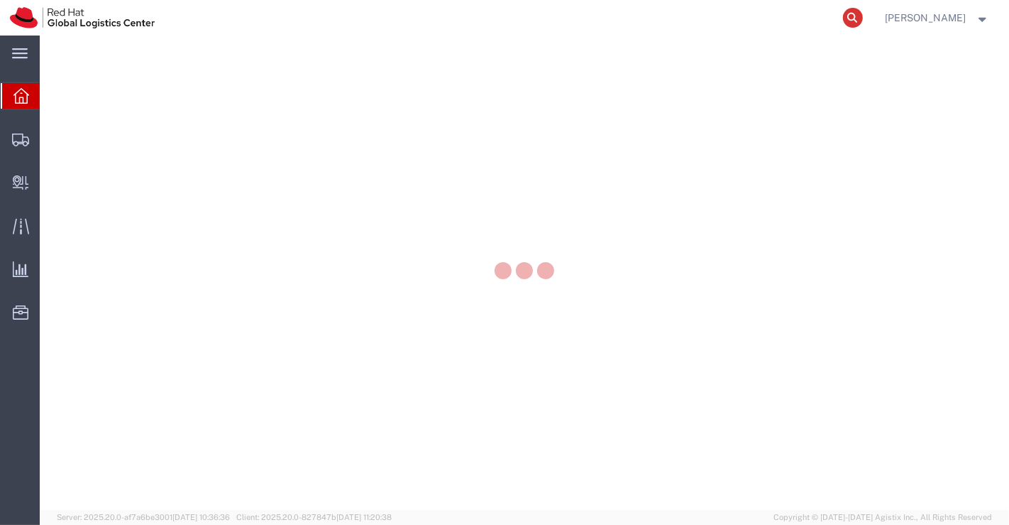
click at [851, 13] on icon at bounding box center [853, 18] width 20 height 20
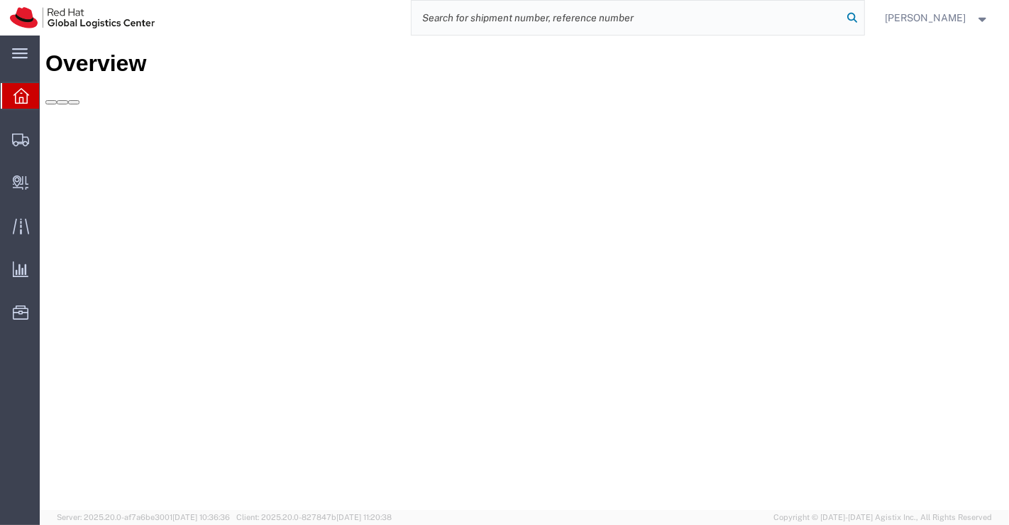
paste input "392266188488"
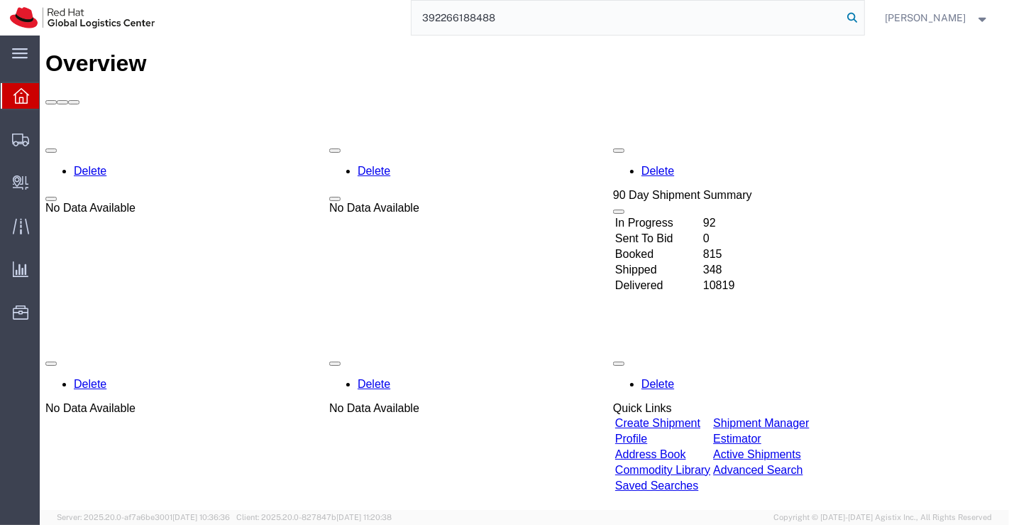
type input "392266188488"
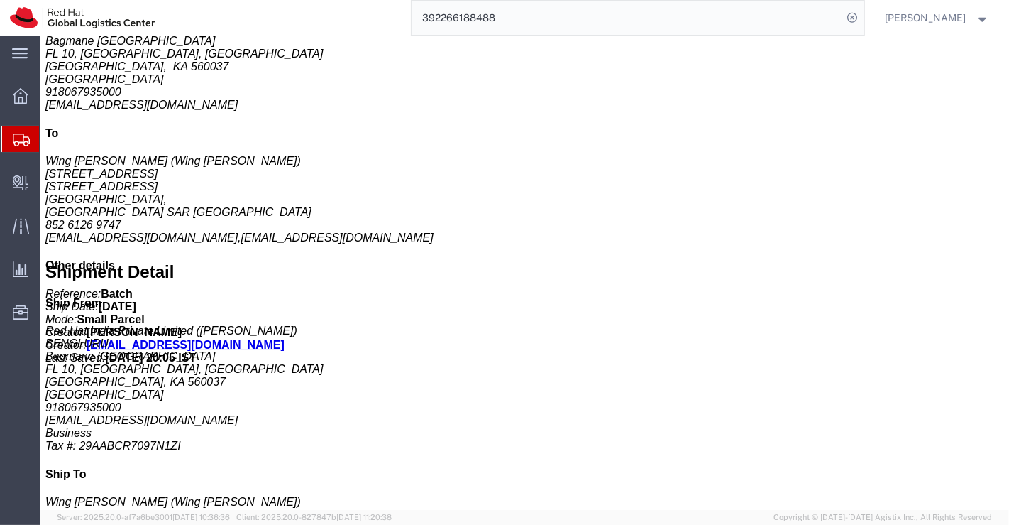
scroll to position [676, 0]
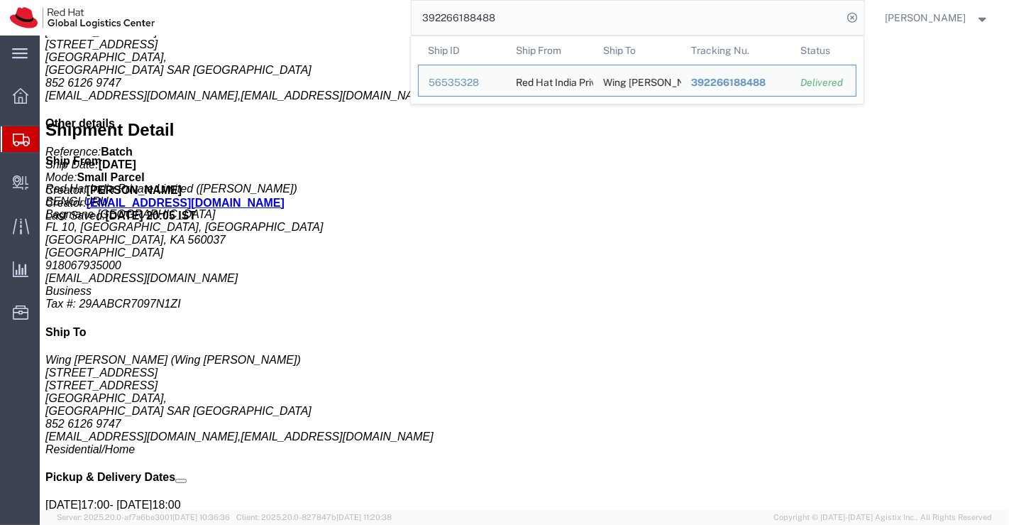
click div "Handling Options Hold at Location Return Options Billing Cost Center: Corporate…"
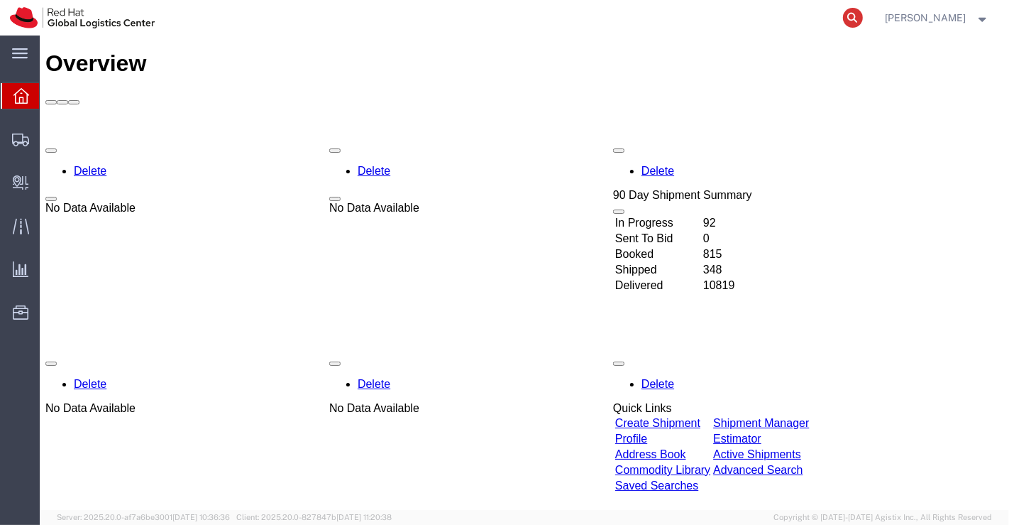
click at [852, 13] on icon at bounding box center [853, 18] width 20 height 20
paste input "393735366972"
type input "393735366972"
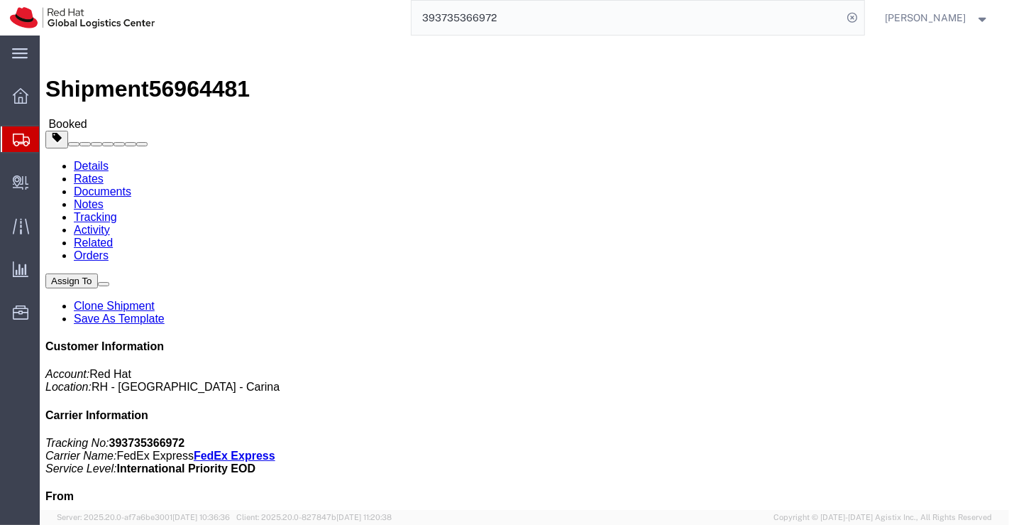
click link "Documents"
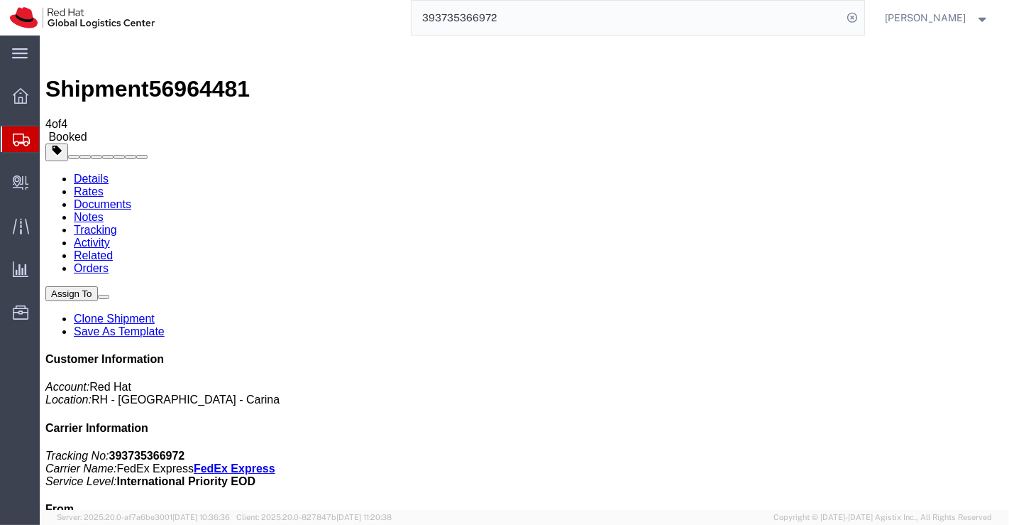
click at [92, 172] on link "Details" at bounding box center [90, 178] width 35 height 12
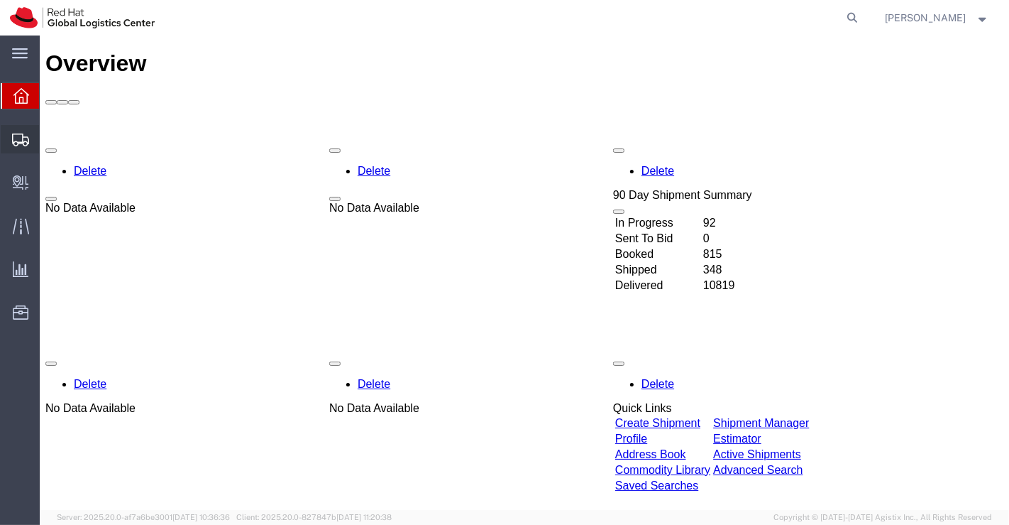
click at [0, 0] on span "Shipment Manager" at bounding box center [0, 0] width 0 height 0
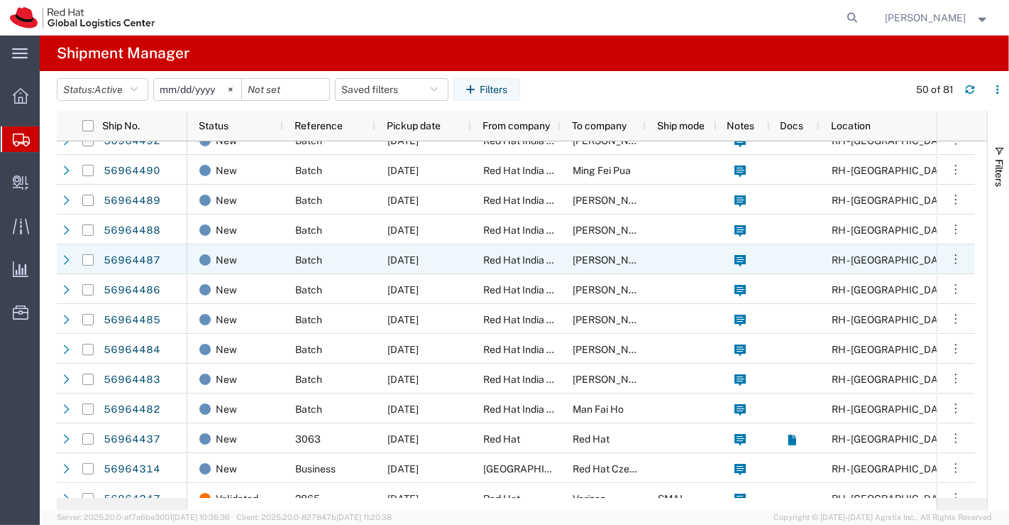
scroll to position [473, 0]
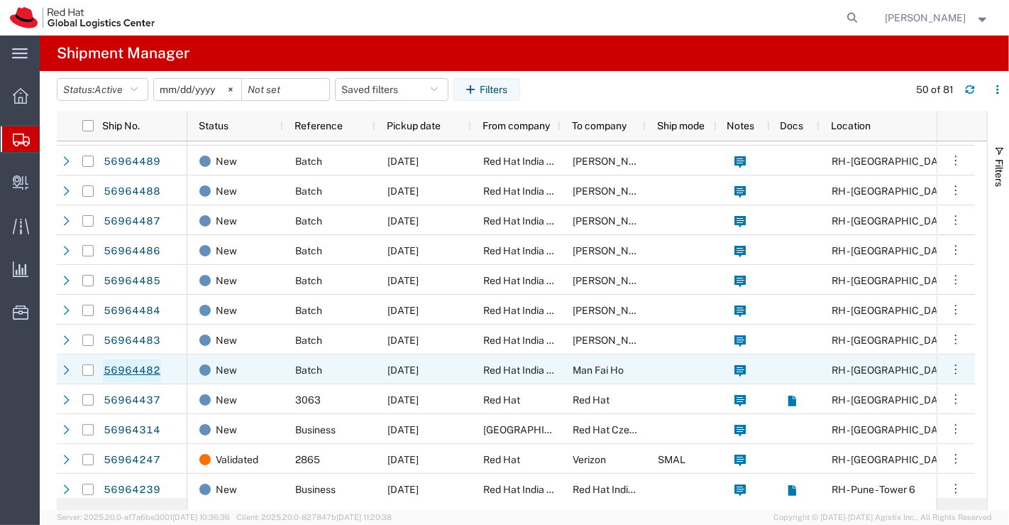
click at [130, 373] on link "56964482" at bounding box center [132, 370] width 58 height 23
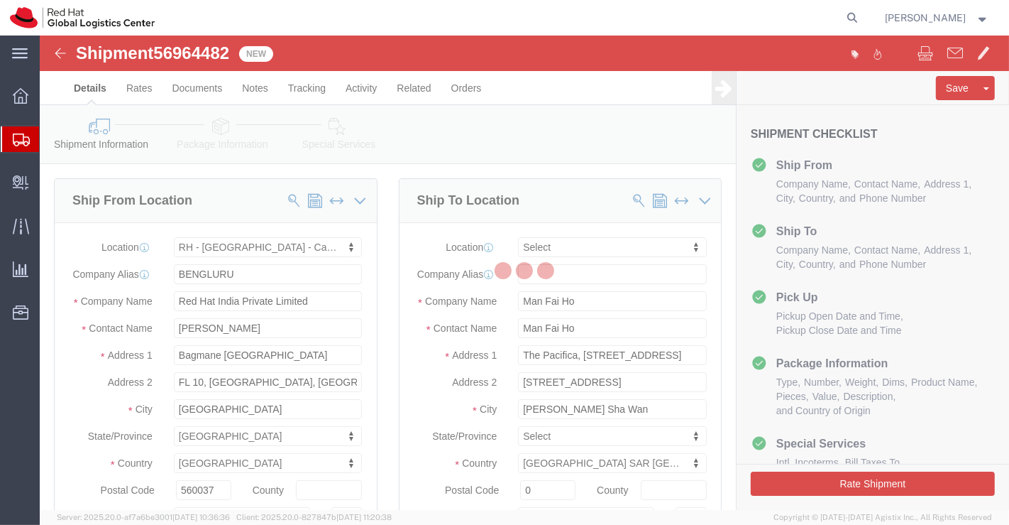
select select "37925"
select select
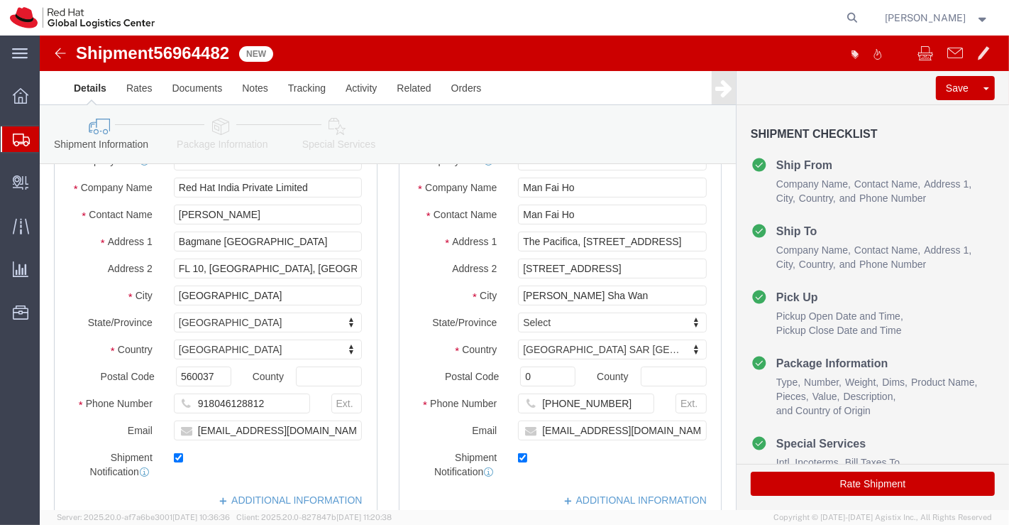
scroll to position [158, 0]
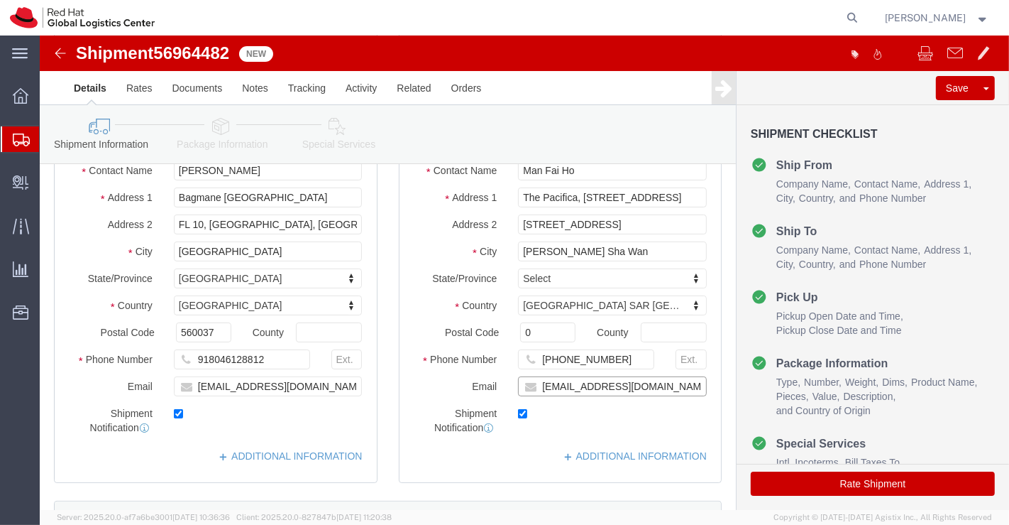
click input "[EMAIL_ADDRESS][DOMAIN_NAME]"
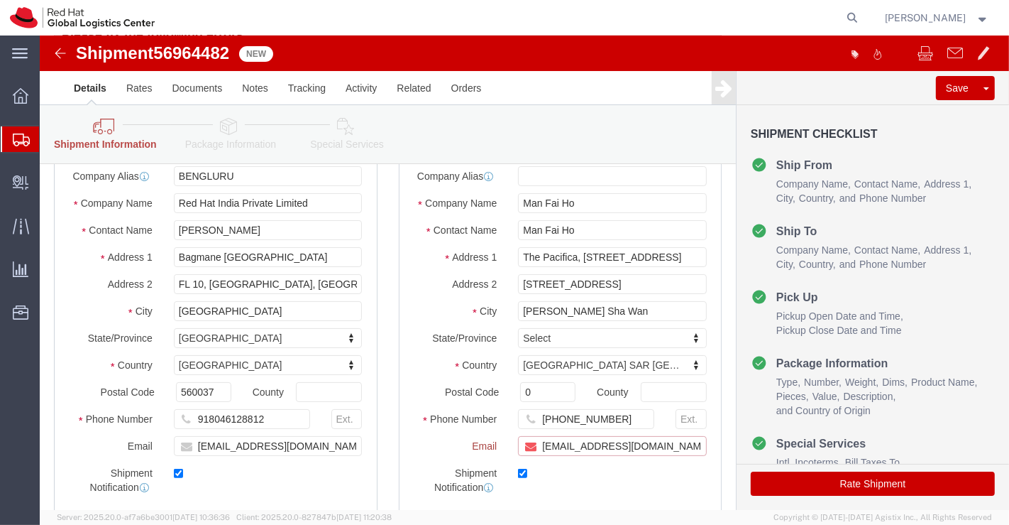
scroll to position [216, 0]
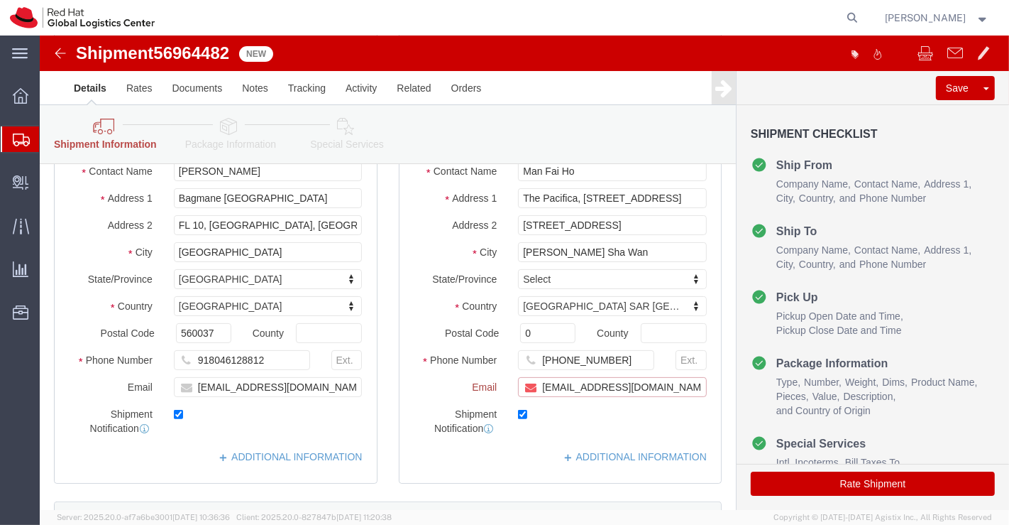
paste input "[EMAIL_ADDRESS][DOMAIN_NAME]"
type input "[EMAIL_ADDRESS][DOMAIN_NAME],[EMAIL_ADDRESS][DOMAIN_NAME]"
click link "ADDITIONAL INFORMATION"
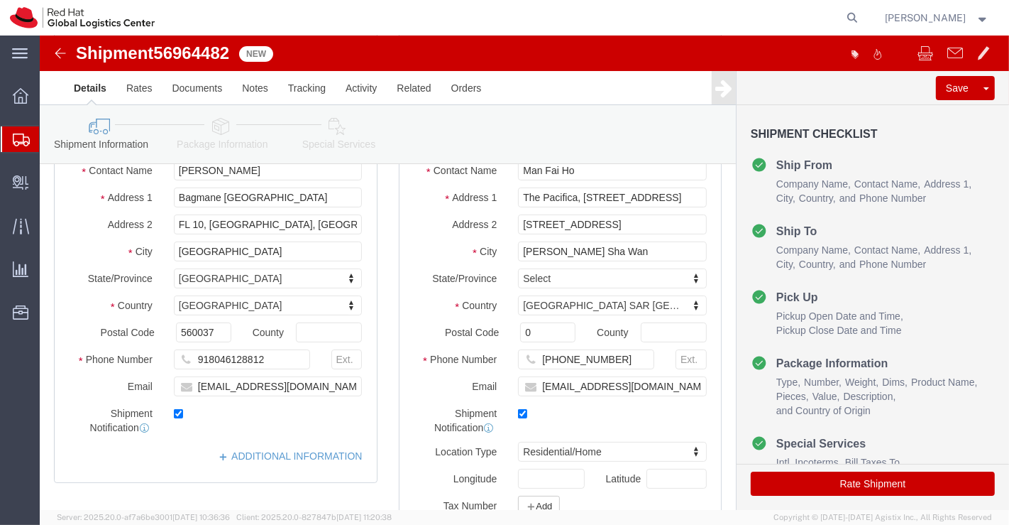
click div "Location My Profile Location RH - Amsterdam - MSO RH - Amsterdam Data Center RH…"
click link "ADDITIONAL INFORMATION"
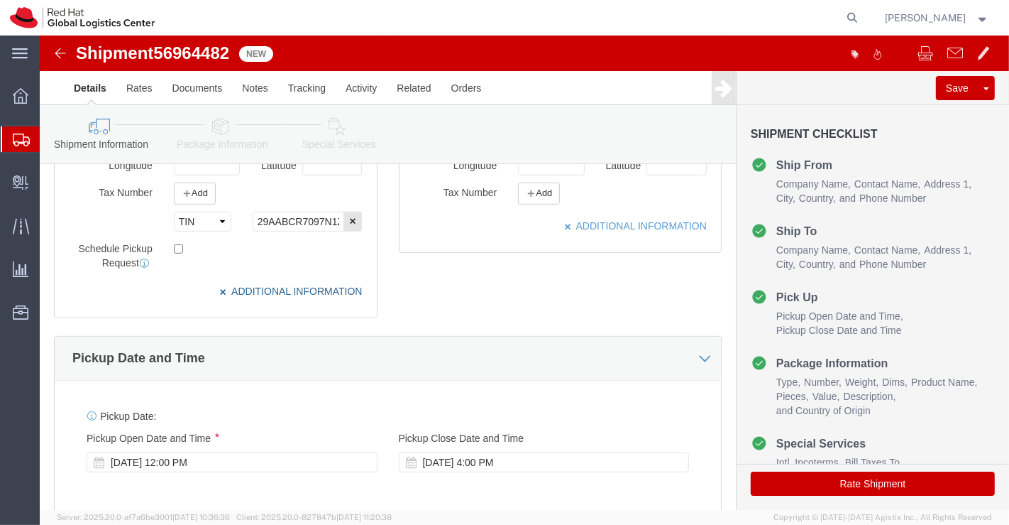
scroll to position [552, 0]
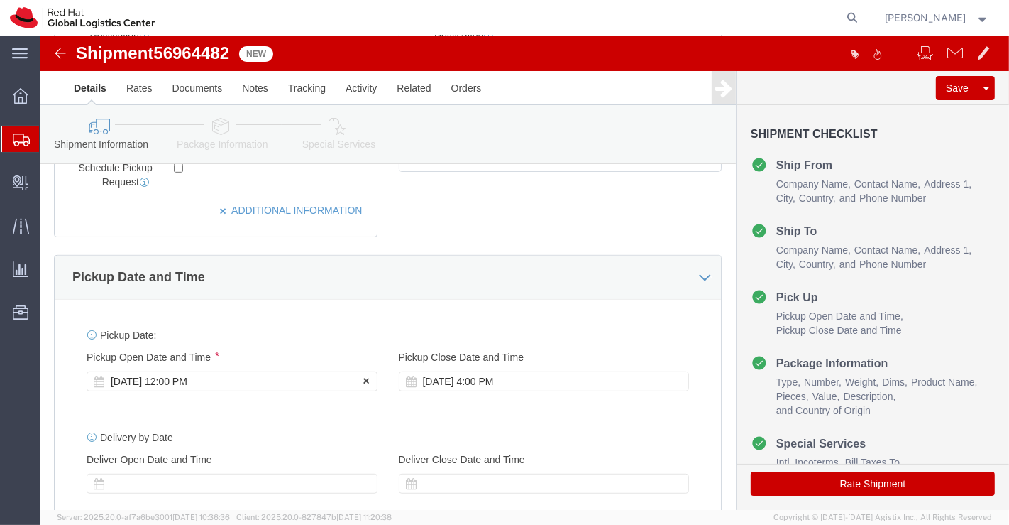
click div "[DATE] 12:00 PM"
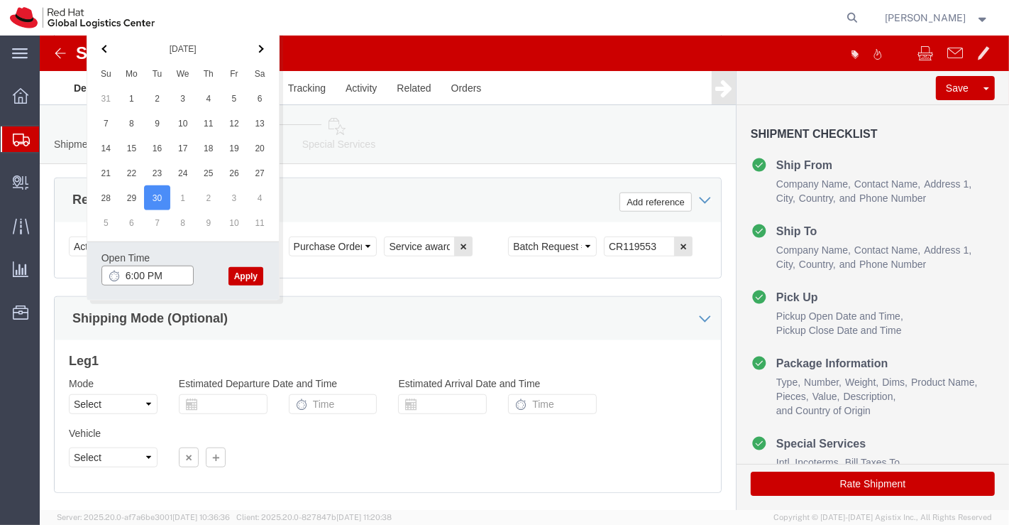
type input "6:00 PM"
click button "Apply"
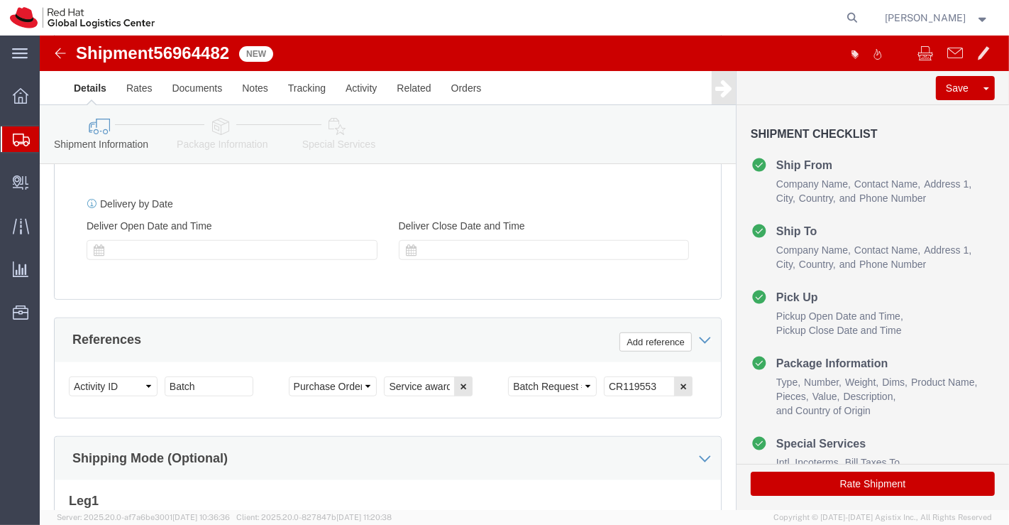
scroll to position [778, 0]
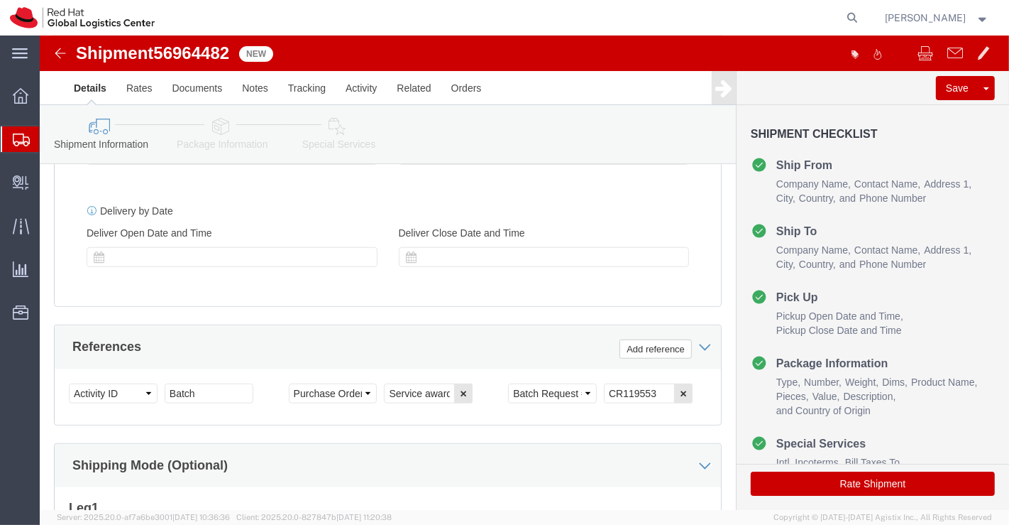
click icon
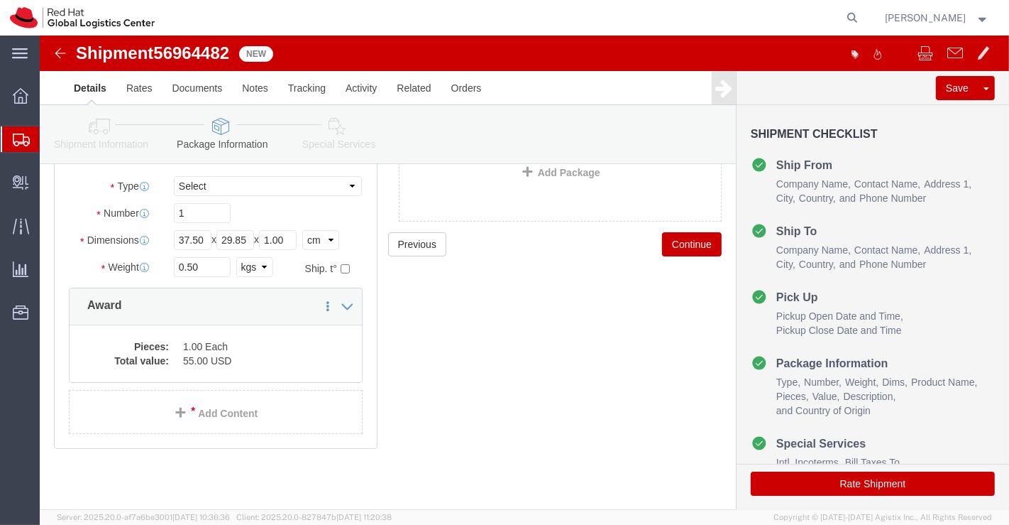
scroll to position [119, 0]
click dd "1.00 Each"
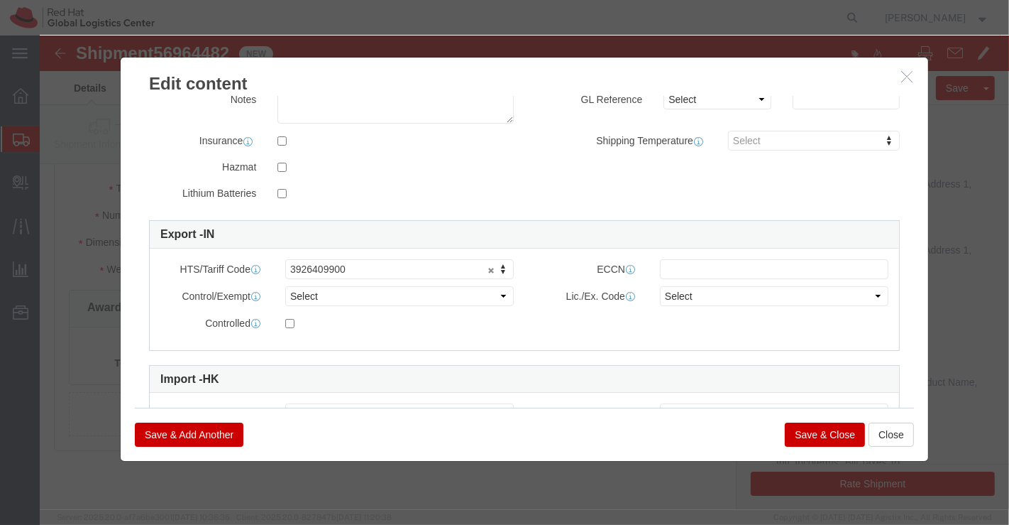
scroll to position [365, 0]
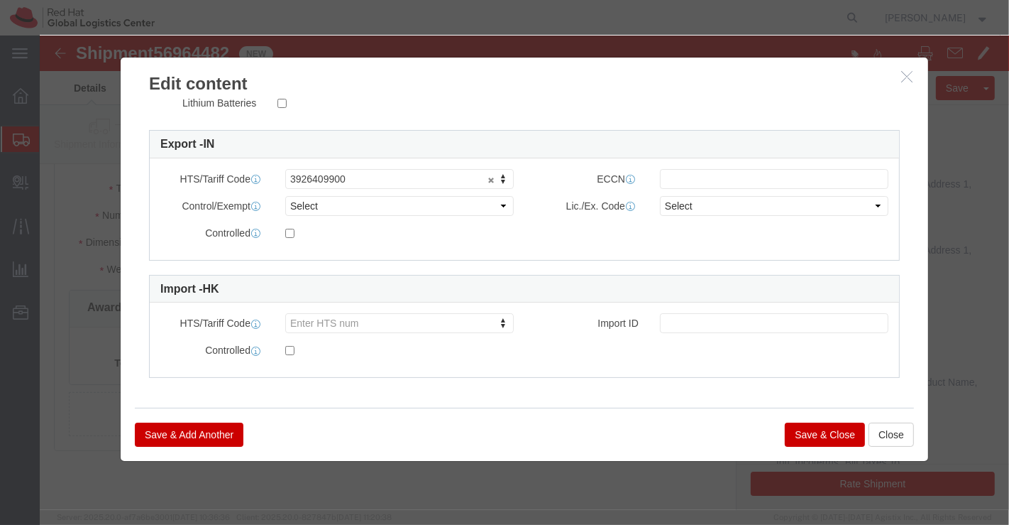
click button "Save & Close"
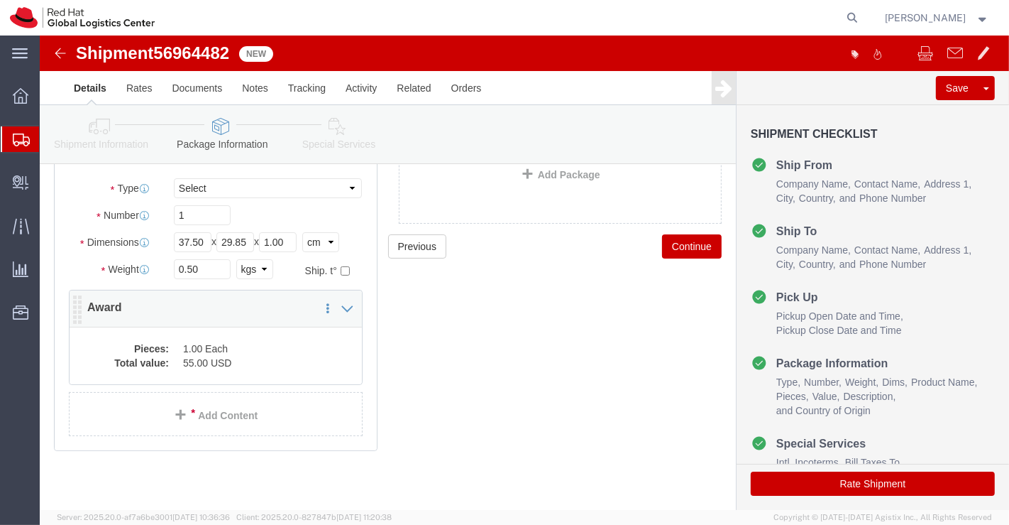
click div "Pieces: 1.00 Each Total value: 55.00 USD"
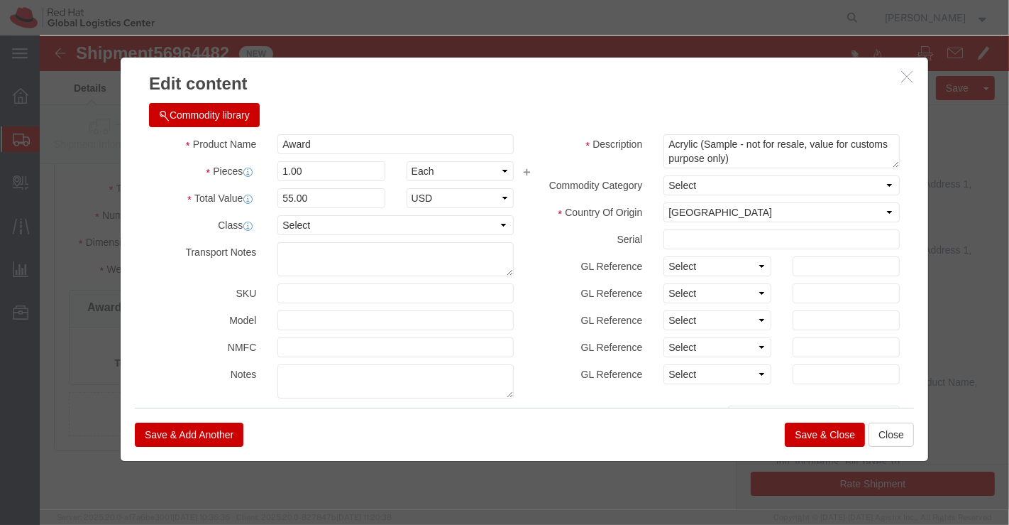
drag, startPoint x: 782, startPoint y: 400, endPoint x: 785, endPoint y: 381, distance: 19.5
click button "Save & Close"
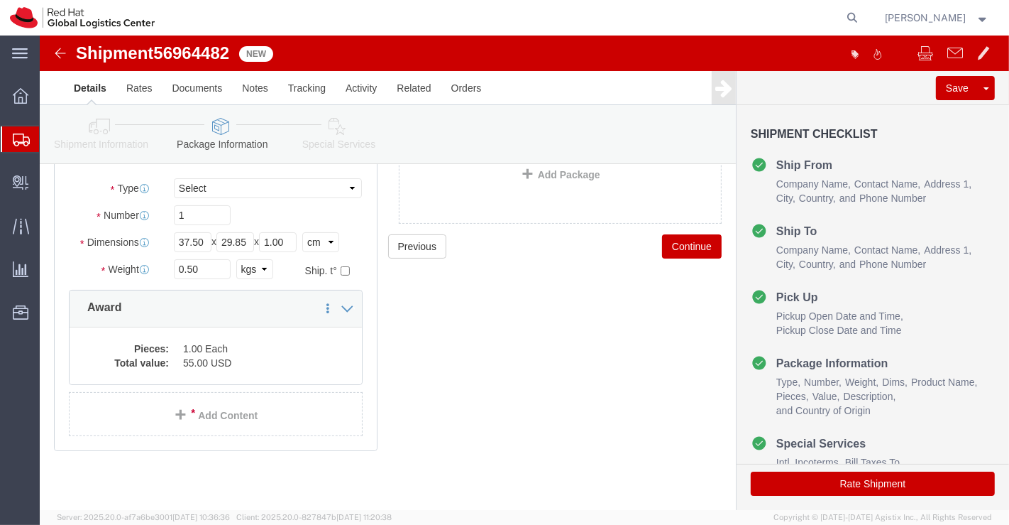
click icon
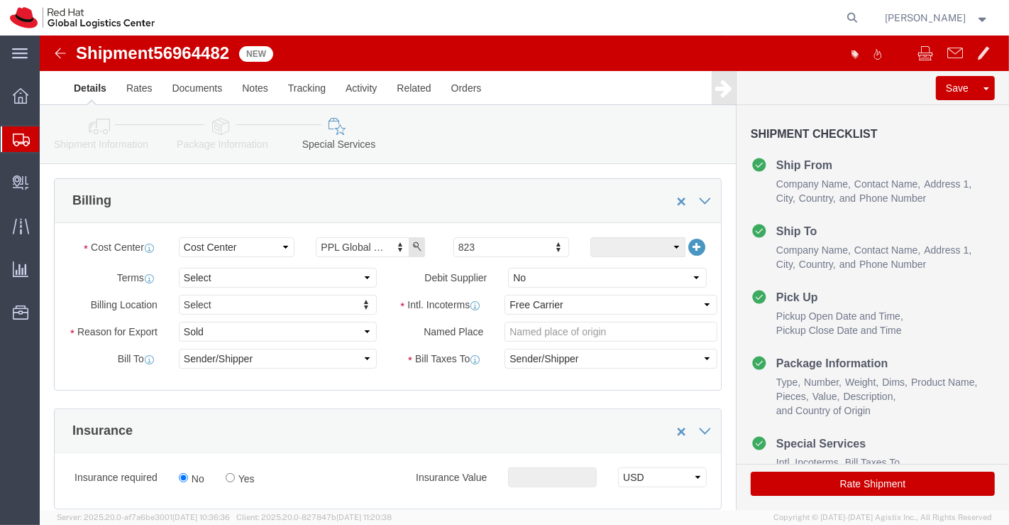
scroll to position [315, 0]
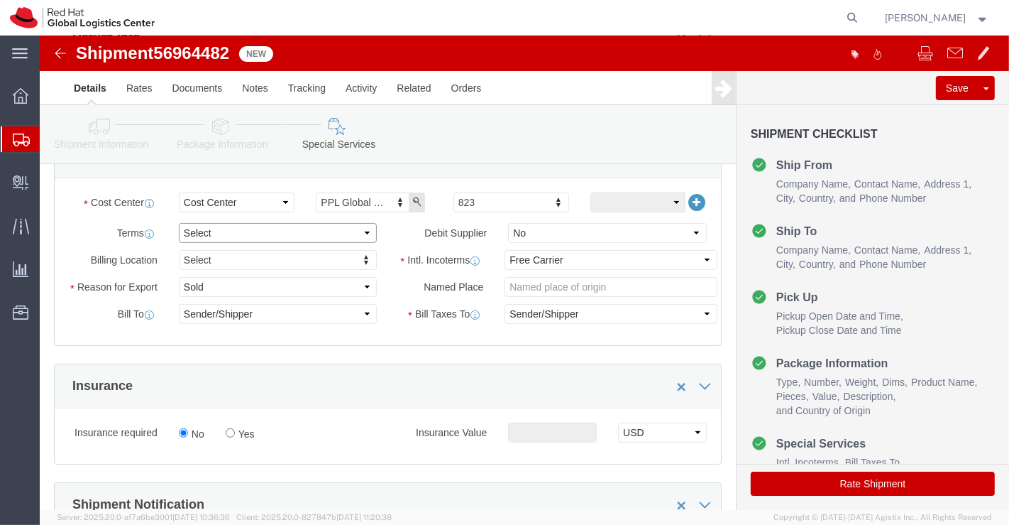
click select "Select Free of Charge Free of Cost NET 30 NET 45 NET 60 See Comment"
select select "FREE_OF_COST"
click select "Select Free of Charge Free of Cost NET 30 NET 45 NET 60 See Comment"
click select "Select Gift Personal Effects Repair/Warranty Return Sample Sold Temporary/Not S…"
select select "SAMPLE"
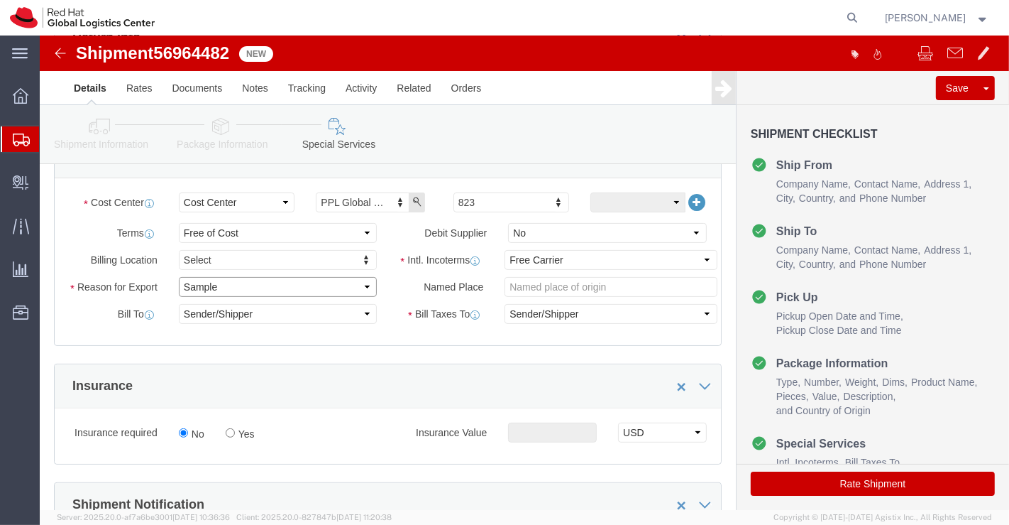
click select "Select Gift Personal Effects Repair/Warranty Return Sample Sold Temporary/Not S…"
click select "Select Carriage Insurance Paid Carriage Paid To Cost and Freight Cost Insurance…"
select select "DDP"
click select "Select Carriage Insurance Paid Carriage Paid To Cost and Freight Cost Insurance…"
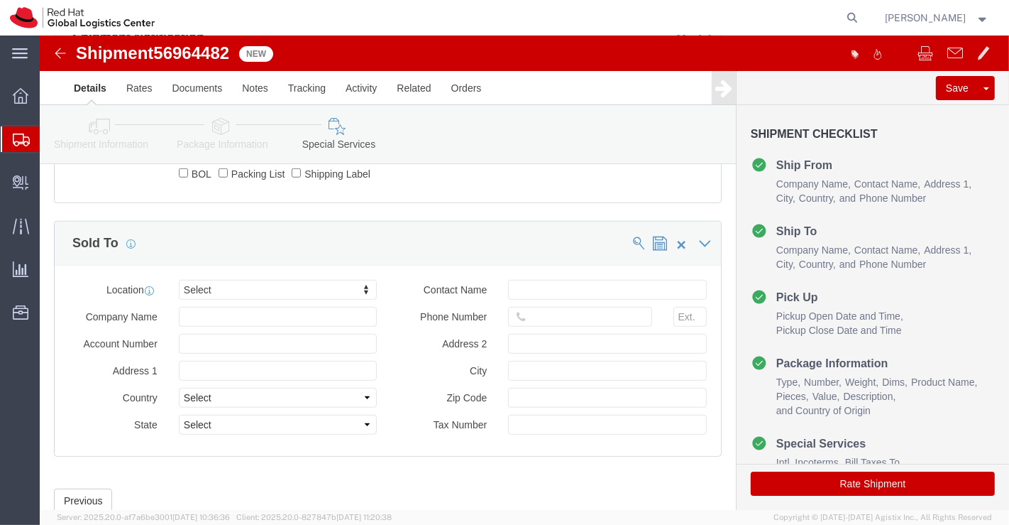
scroll to position [789, 0]
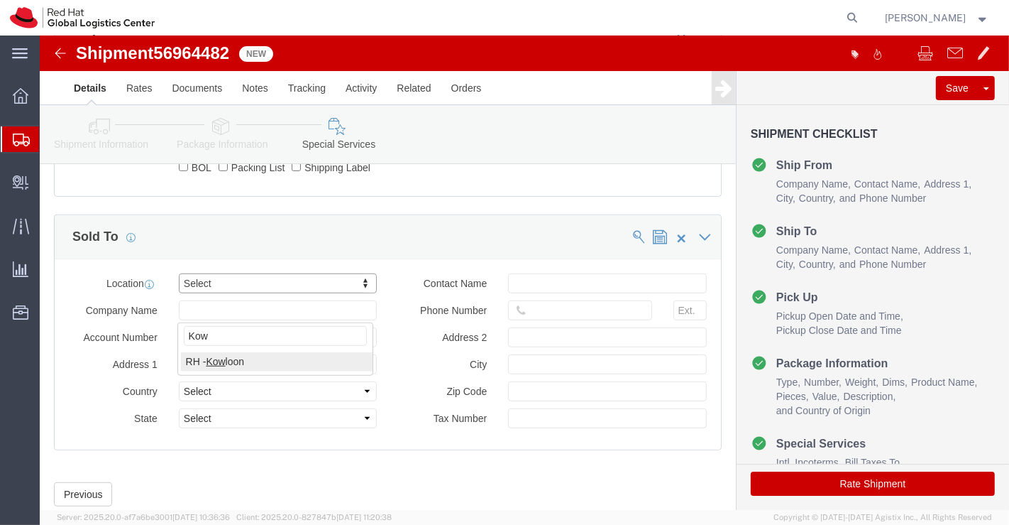
type input "Kow"
click button "Rate Shipment"
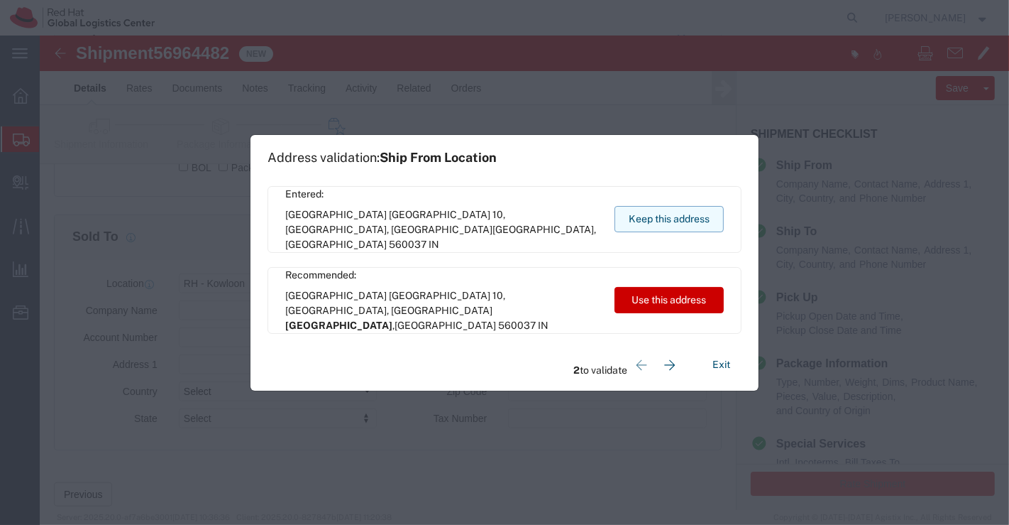
click at [625, 217] on button "Keep this address" at bounding box center [669, 219] width 109 height 26
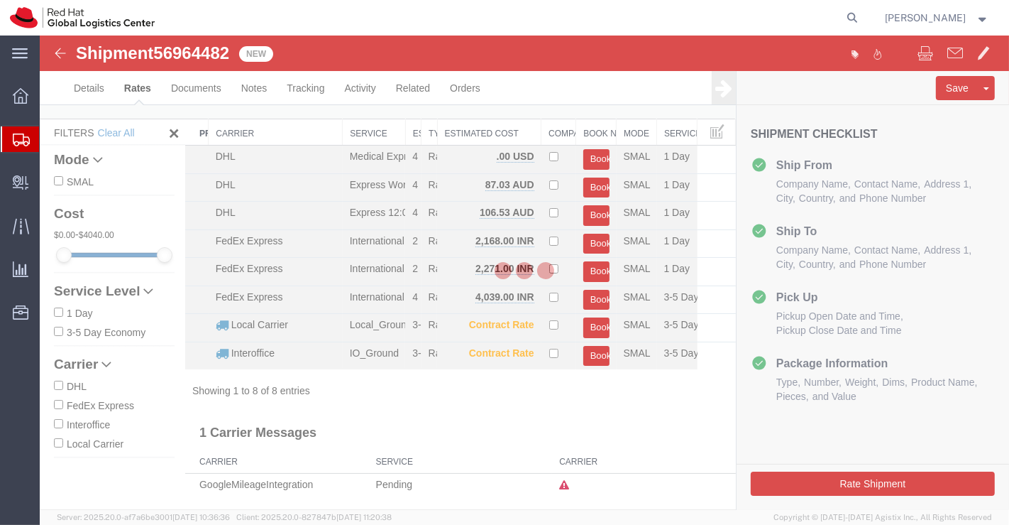
scroll to position [12, 0]
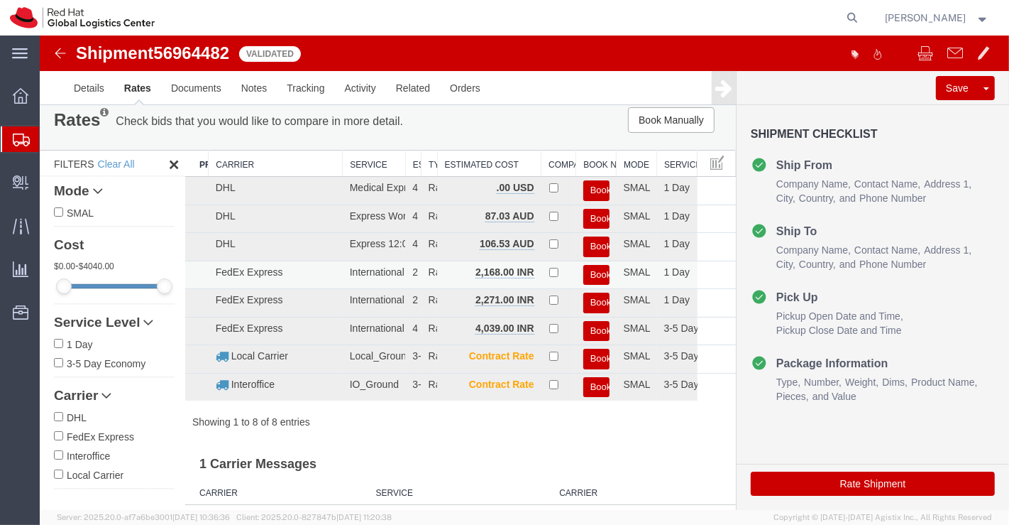
click at [591, 271] on button "Book" at bounding box center [596, 275] width 26 height 21
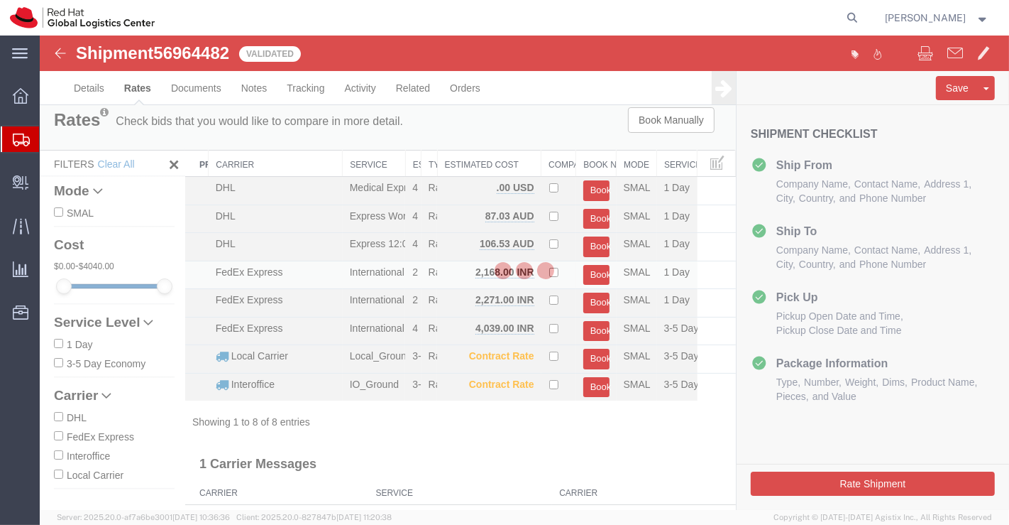
scroll to position [0, 0]
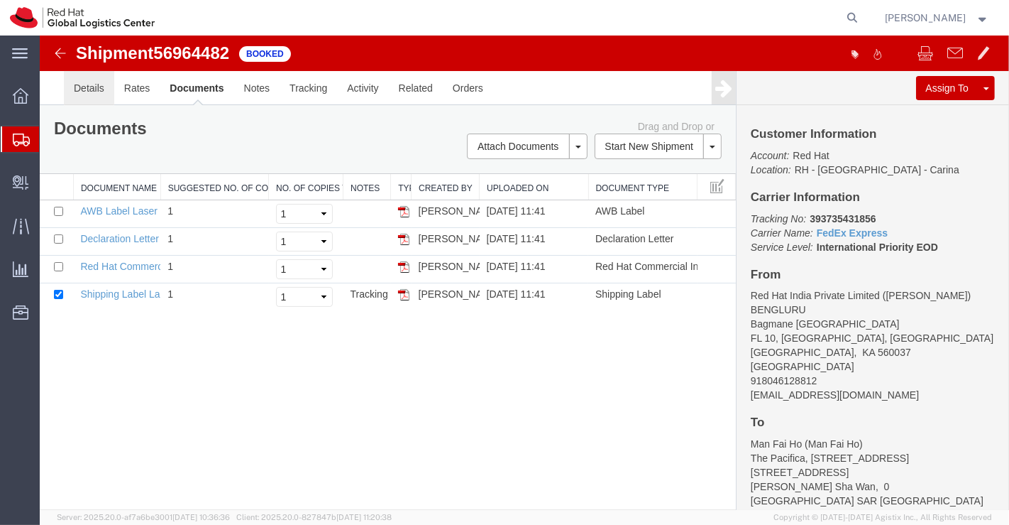
click at [85, 82] on link "Details" at bounding box center [88, 88] width 50 height 34
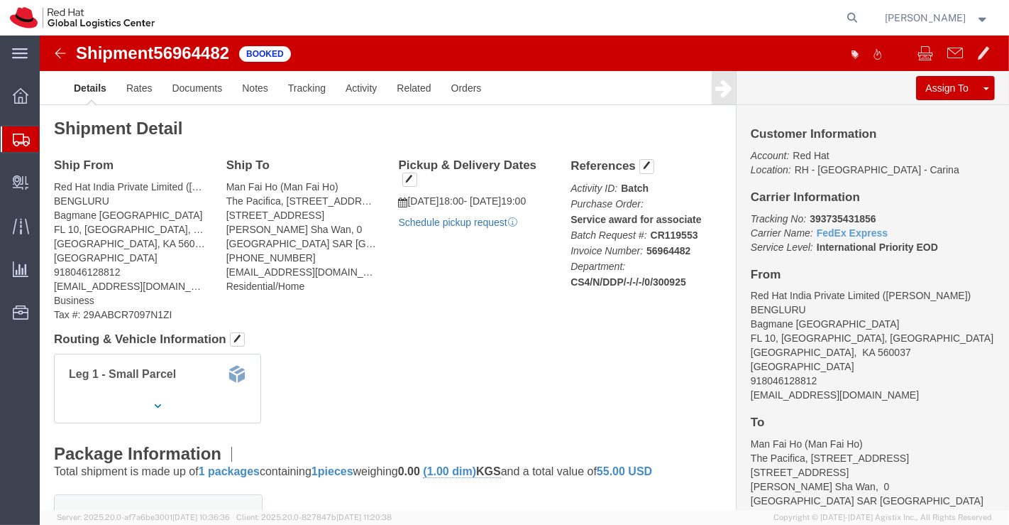
click link "Schedule pickup request"
drag, startPoint x: 762, startPoint y: 182, endPoint x: 832, endPoint y: 177, distance: 70.4
click p "Tracking No: 393735431856 Carrier Name: FedEx Express FedEx Express Service Lev…"
copy b "393735431856"
click h4 "Routing & Vehicle Information"
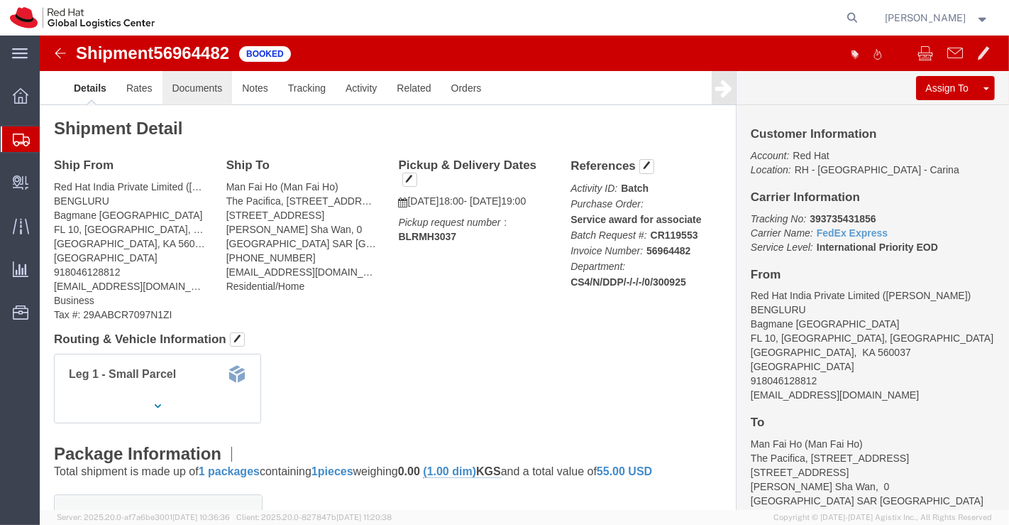
click link "Documents"
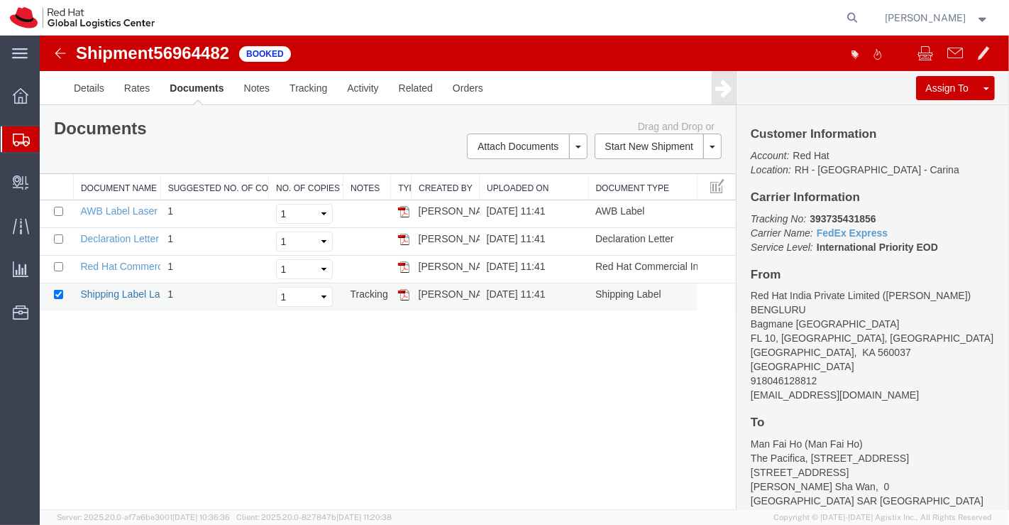
click at [128, 289] on link "Shipping Label Laser" at bounding box center [127, 293] width 94 height 11
click at [116, 268] on link "Red Hat Commercial Invoice" at bounding box center [143, 266] width 126 height 11
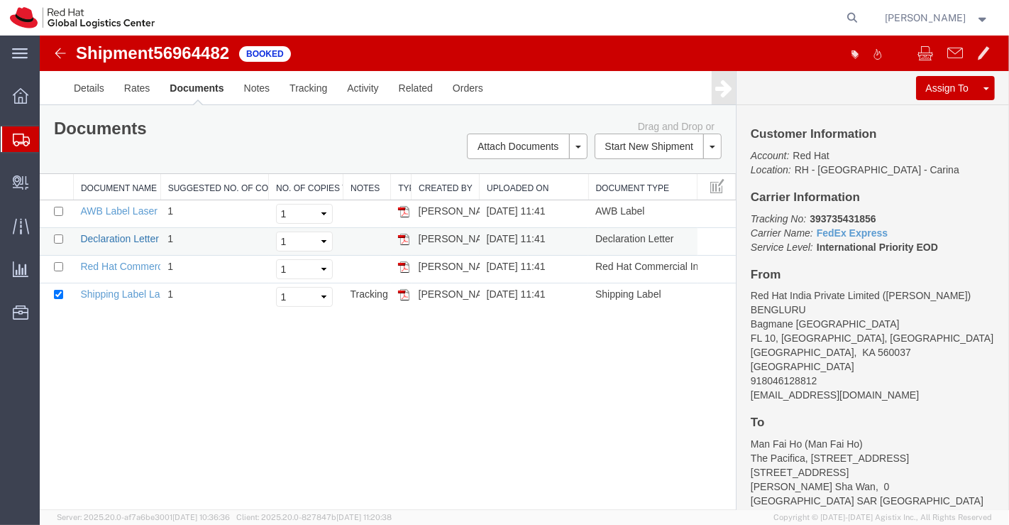
click at [116, 240] on link "Declaration Letter" at bounding box center [119, 238] width 79 height 11
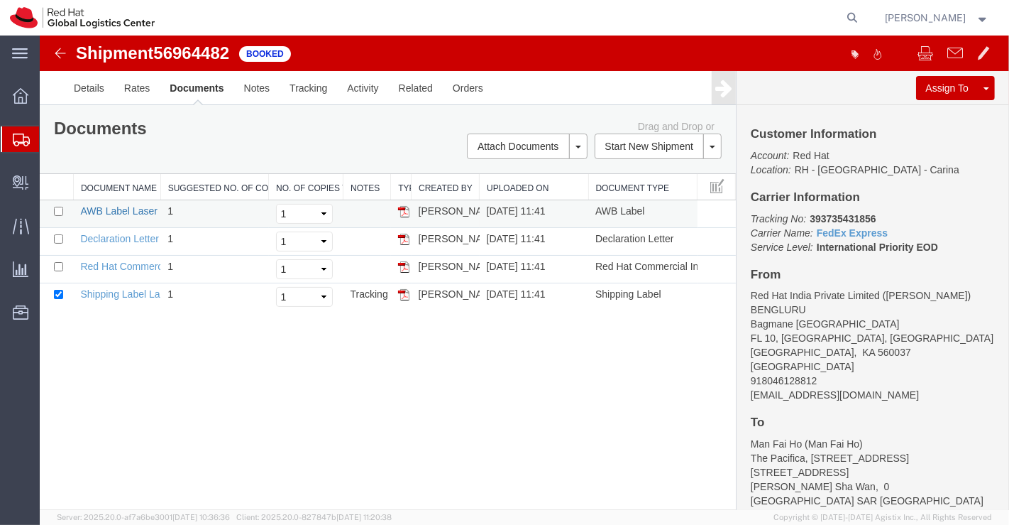
click at [108, 209] on link "AWB Label Laser" at bounding box center [118, 210] width 77 height 11
click at [412, 407] on div "Shipment 56964482 4 of 4 Booked Details Rates Documents Notes Tracking Activity…" at bounding box center [524, 272] width 970 height 474
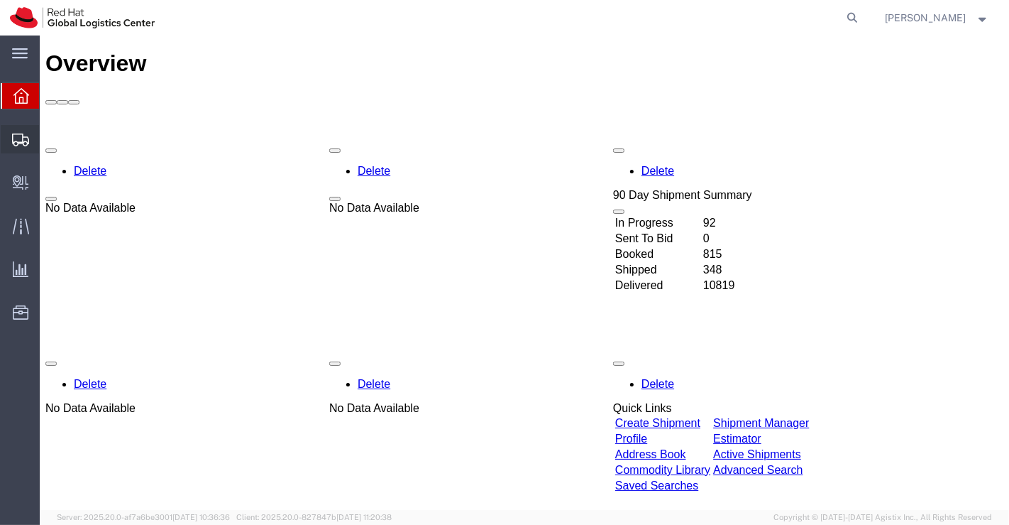
click at [0, 0] on span "Shipment Manager" at bounding box center [0, 0] width 0 height 0
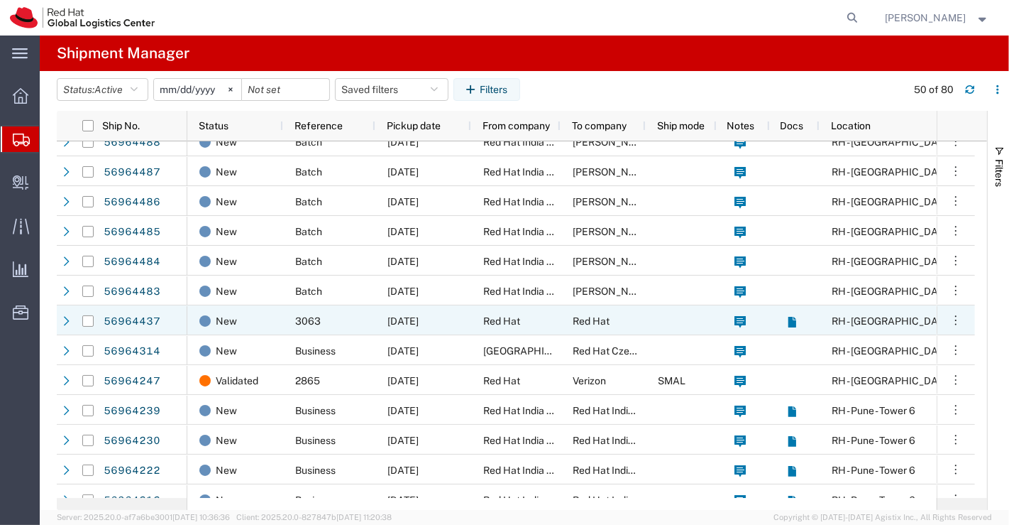
scroll to position [552, 0]
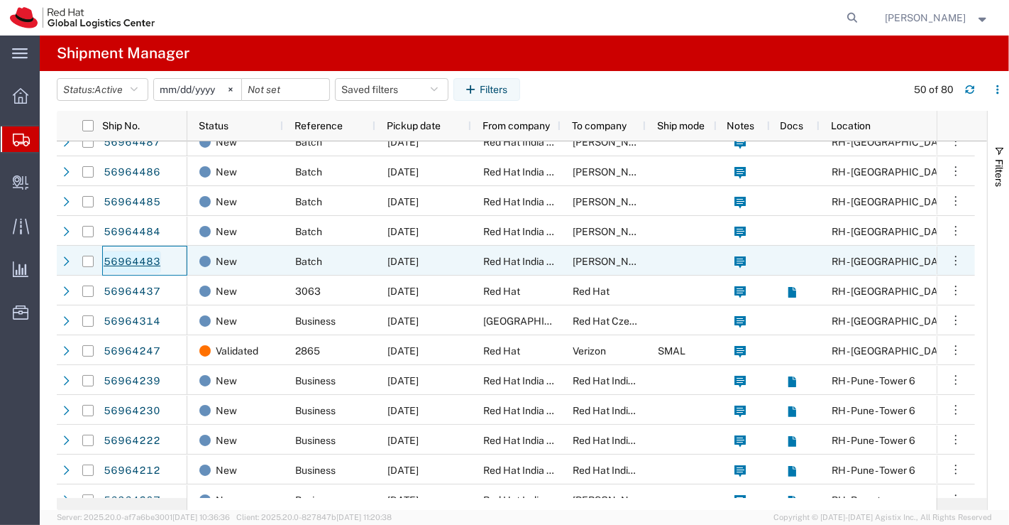
click at [144, 261] on link "56964483" at bounding box center [132, 262] width 58 height 23
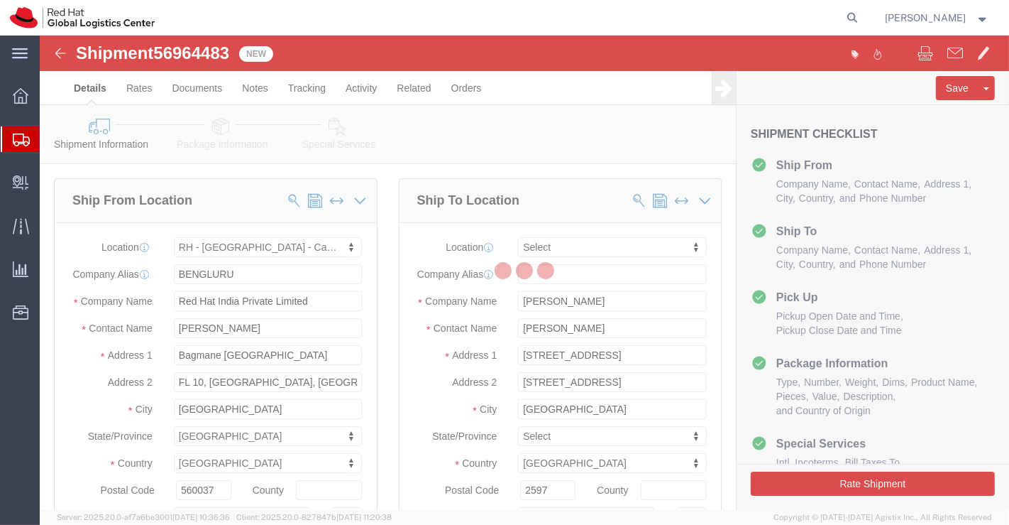
select select "37925"
select select
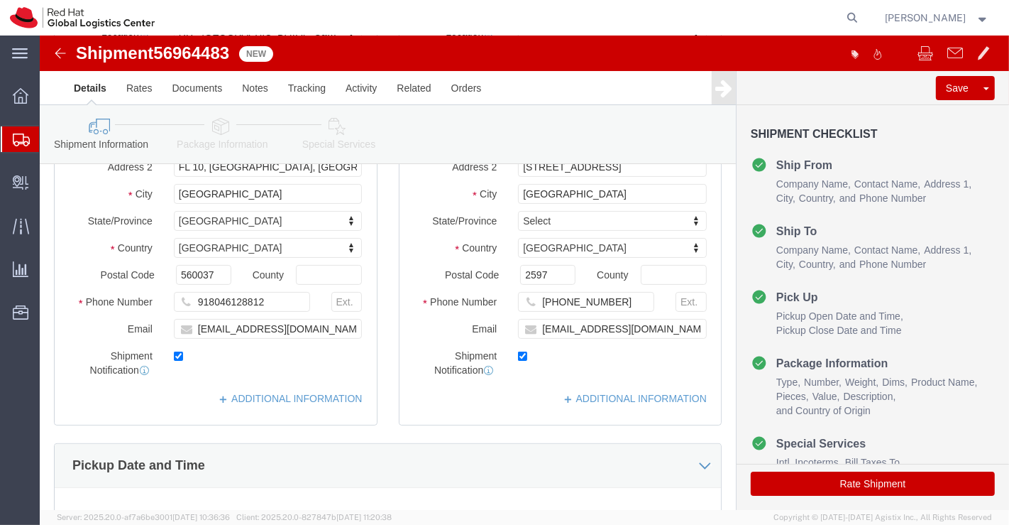
scroll to position [236, 0]
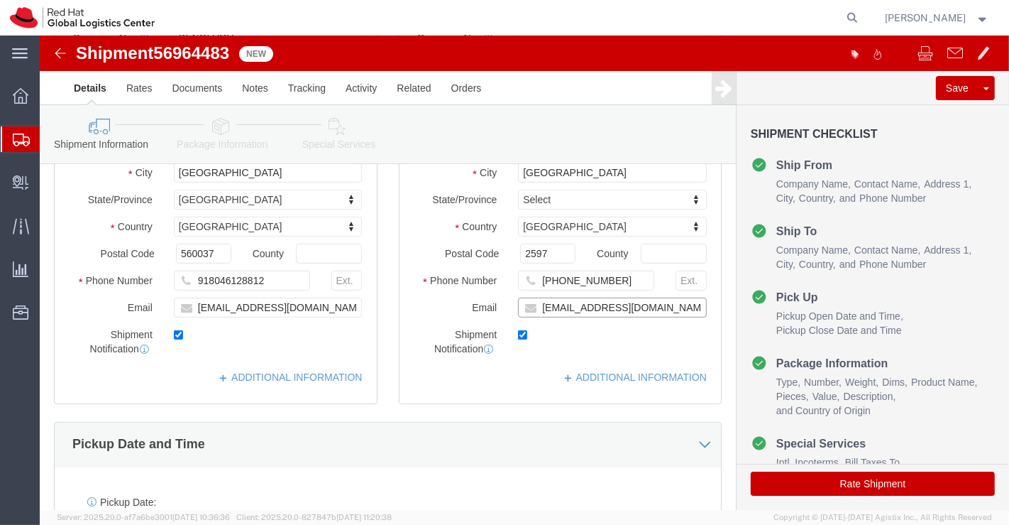
click input "[EMAIL_ADDRESS][DOMAIN_NAME]"
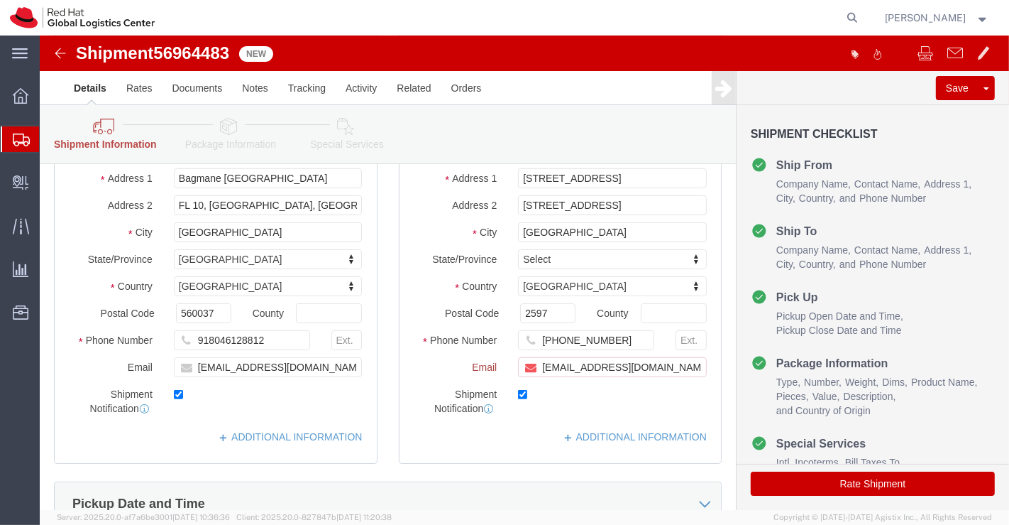
scroll to position [295, 0]
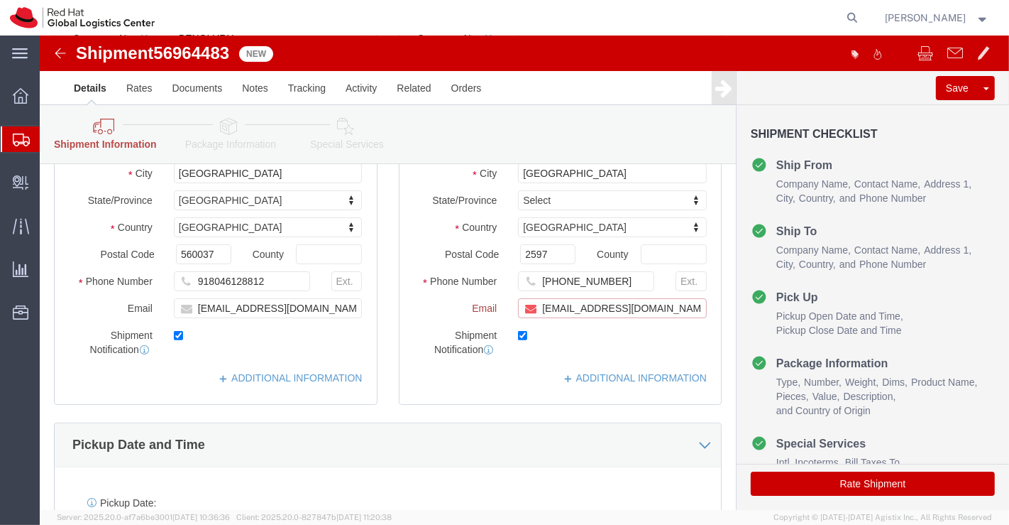
paste input "[EMAIL_ADDRESS][DOMAIN_NAME]"
type input "[EMAIL_ADDRESS][DOMAIN_NAME],[EMAIL_ADDRESS][DOMAIN_NAME]"
click link "ADDITIONAL INFORMATION"
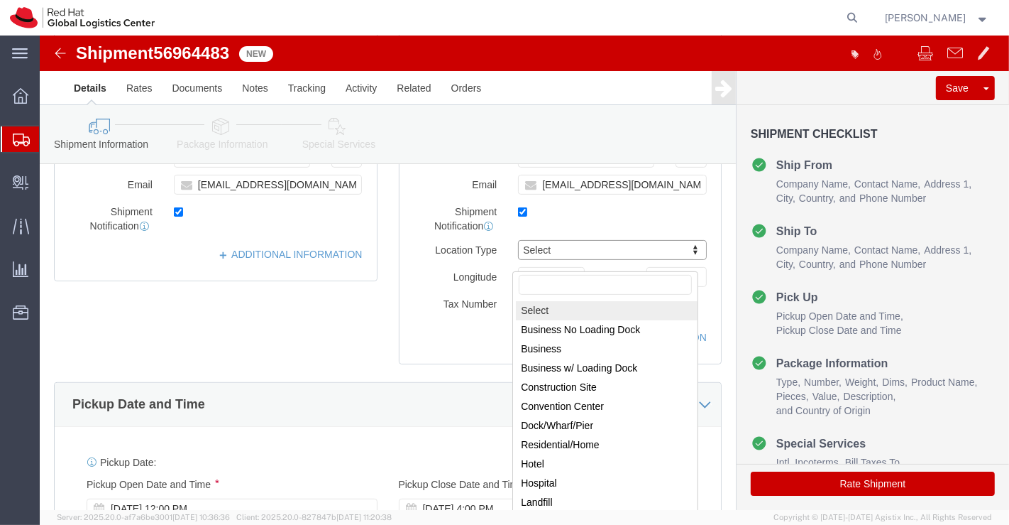
scroll to position [394, 0]
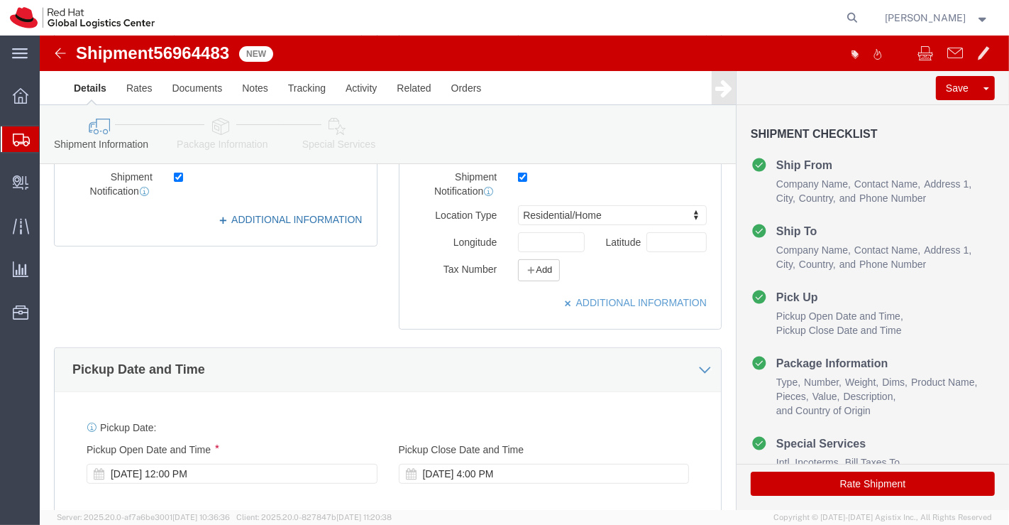
click link "ADDITIONAL INFORMATION"
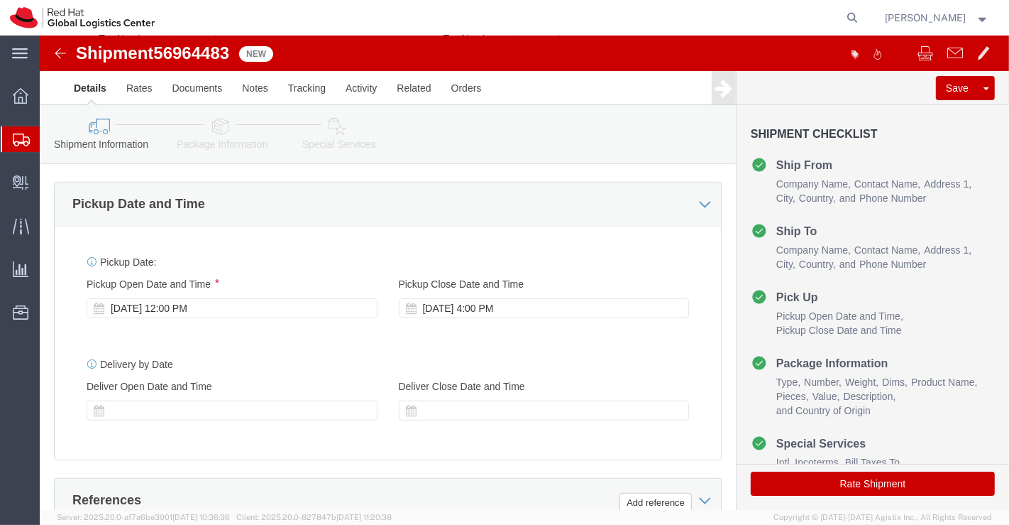
scroll to position [630, 0]
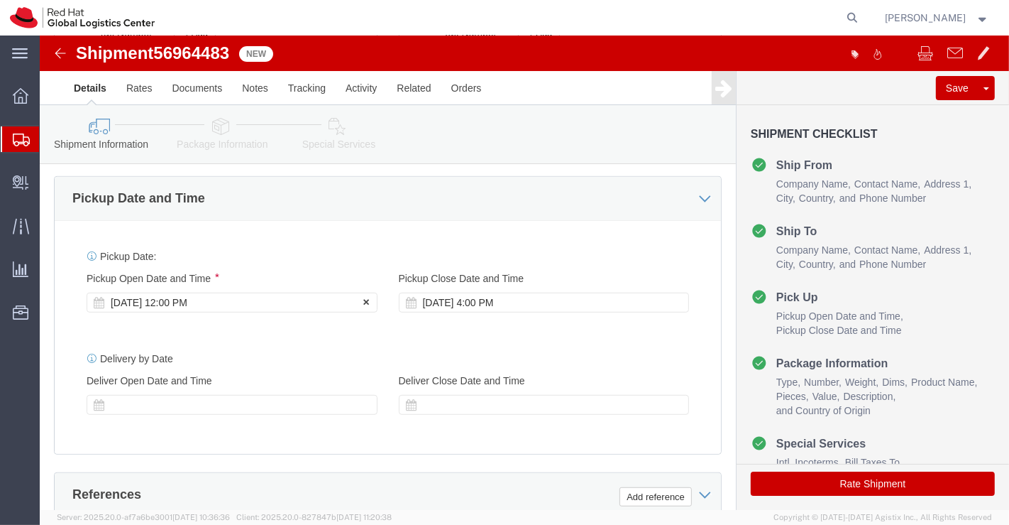
click div "[DATE] 12:00 PM"
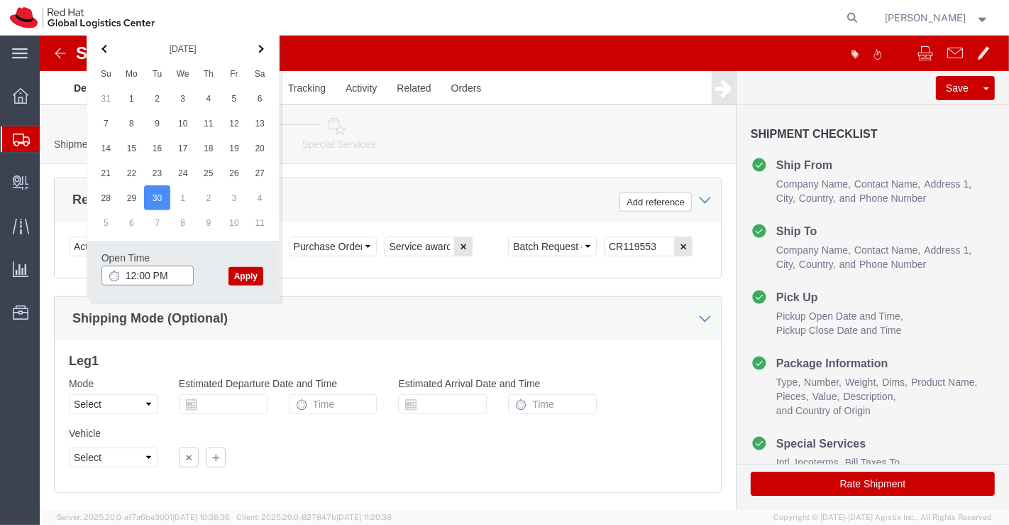
click input "12:00 PM"
type input "6:00 PM"
click button "Apply"
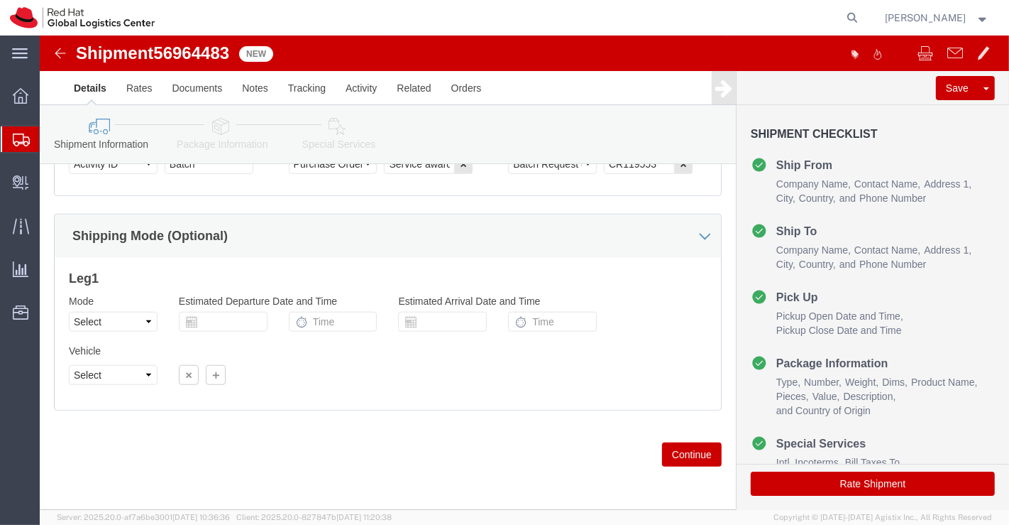
scroll to position [1014, 0]
click icon
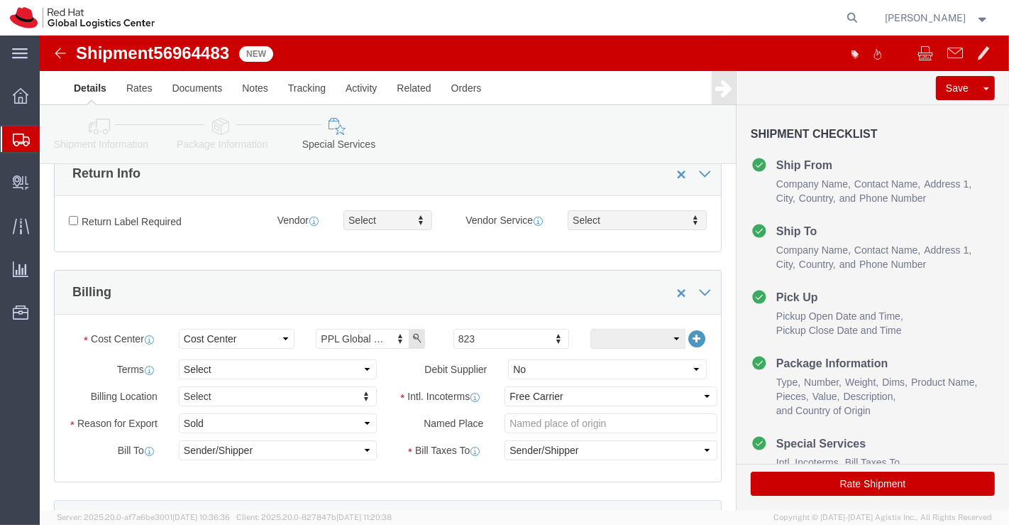
scroll to position [146, 0]
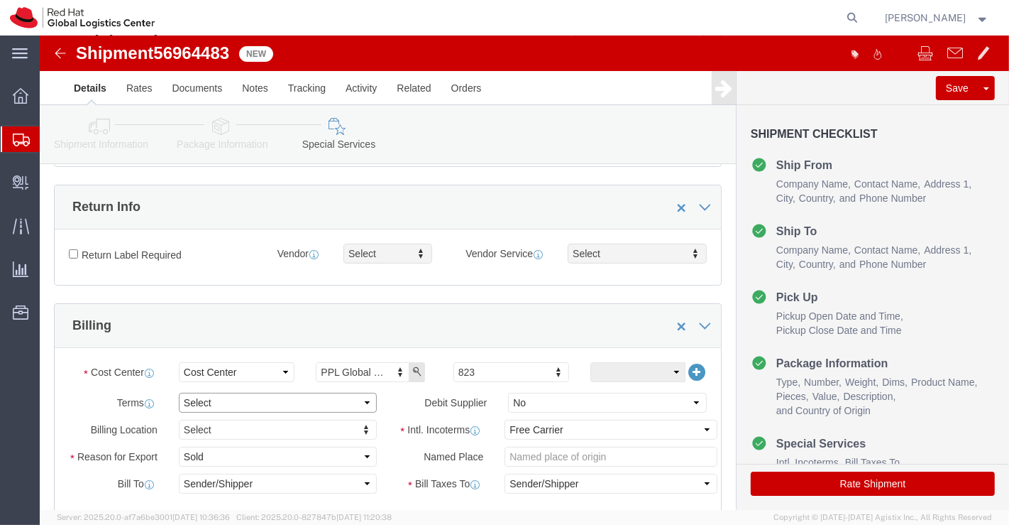
click select "Select Free of Charge Free of Cost NET 30 NET 45 NET 60 See Comment"
select select "FREE_OF_COST"
click select "Select Free of Charge Free of Cost NET 30 NET 45 NET 60 See Comment"
click select "Select Gift Personal Effects Repair/Warranty Return Sample Sold Temporary/Not S…"
select select "SAMPLE"
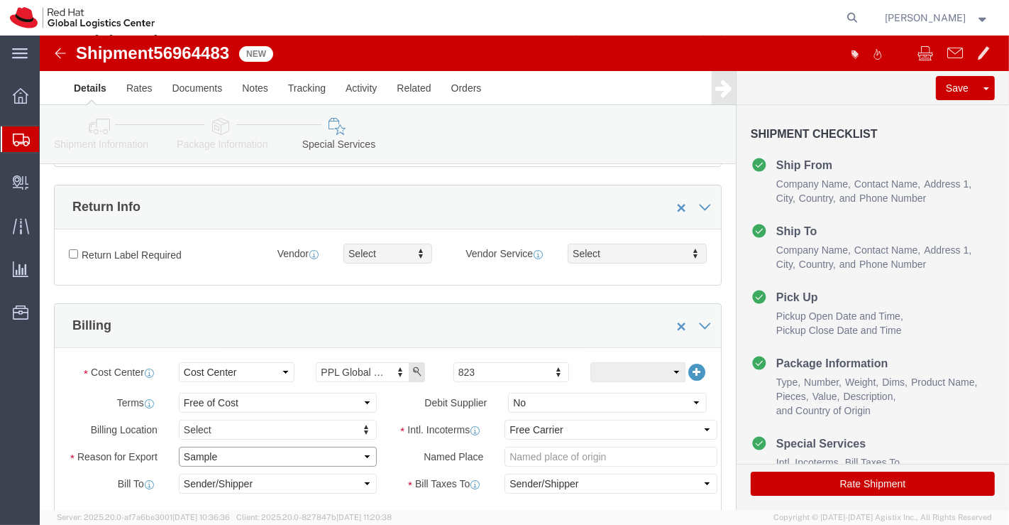
click select "Select Gift Personal Effects Repair/Warranty Return Sample Sold Temporary/Not S…"
click select "Select Carriage Insurance Paid Carriage Paid To Cost and Freight Cost Insurance…"
select select "DDP"
click select "Select Carriage Insurance Paid Carriage Paid To Cost and Freight Cost Insurance…"
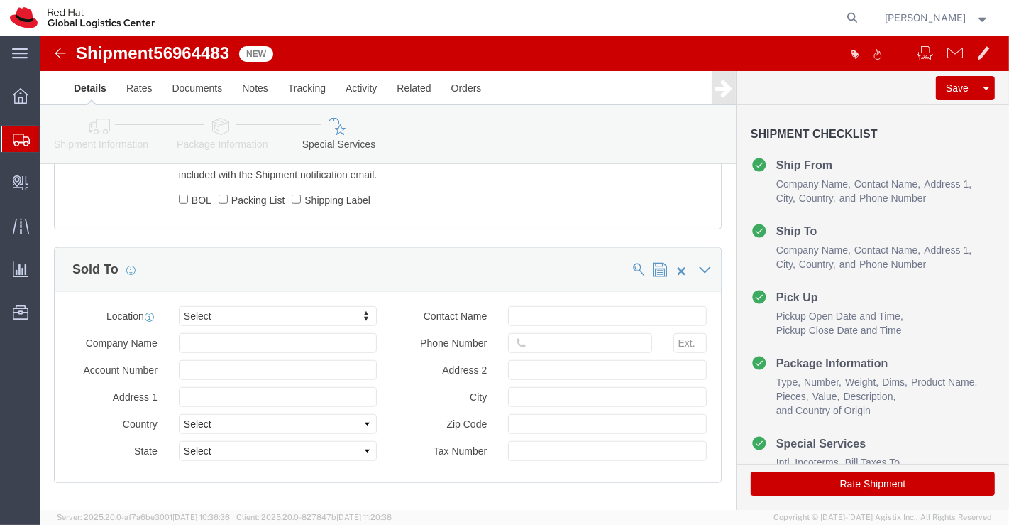
scroll to position [777, 0]
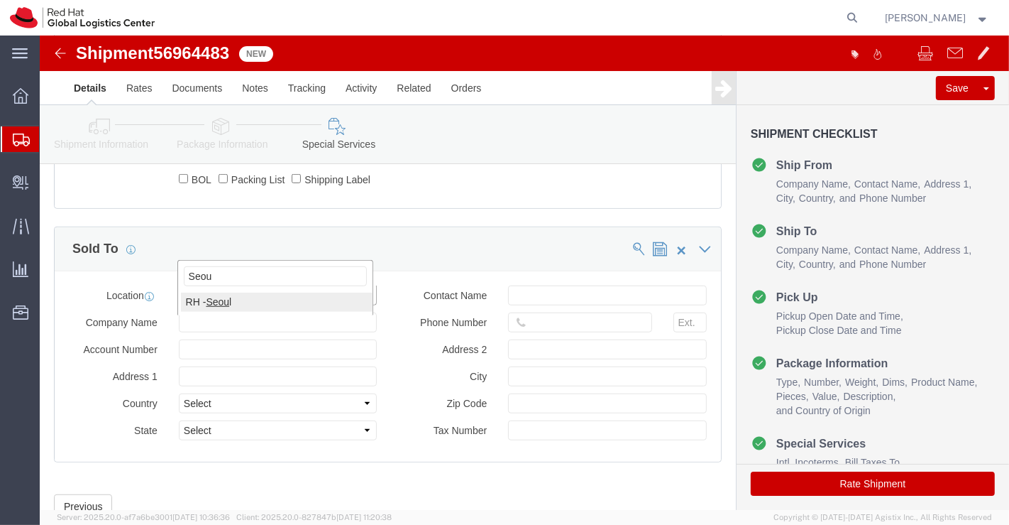
type input "Seou"
click div "Sold To"
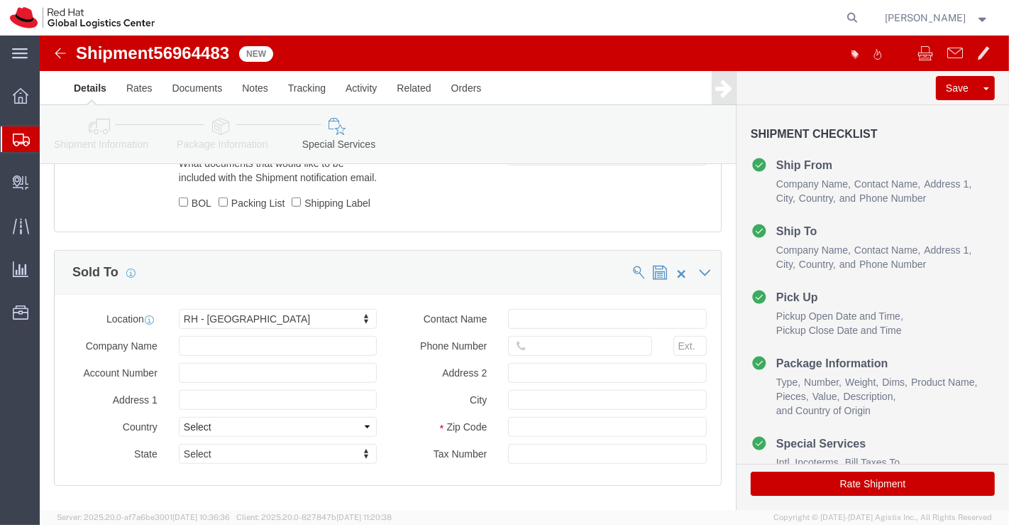
scroll to position [855, 0]
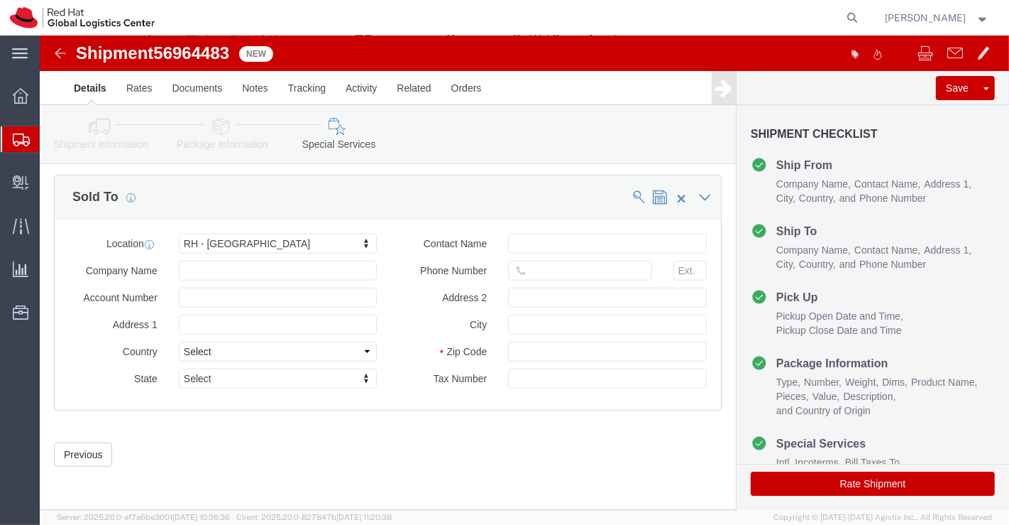
click button "Rate Shipment"
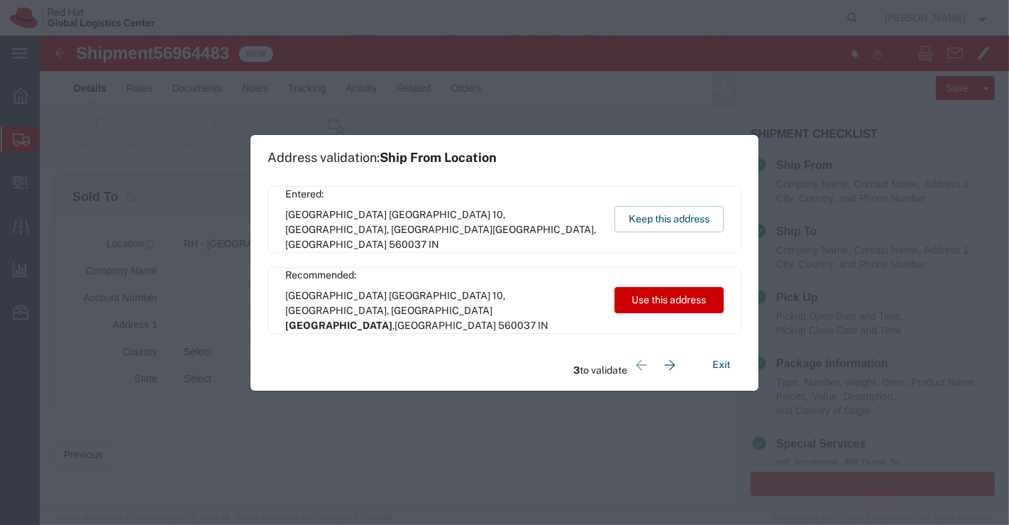
drag, startPoint x: 685, startPoint y: 214, endPoint x: 684, endPoint y: 162, distance: 51.8
click at [689, 212] on button "Keep this address" at bounding box center [669, 219] width 109 height 26
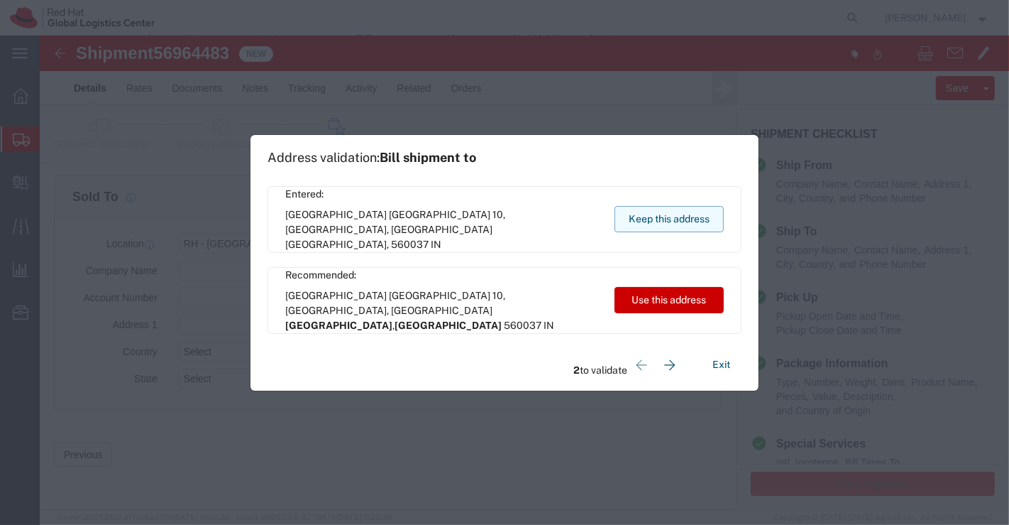
click at [633, 218] on button "Keep this address" at bounding box center [669, 219] width 109 height 26
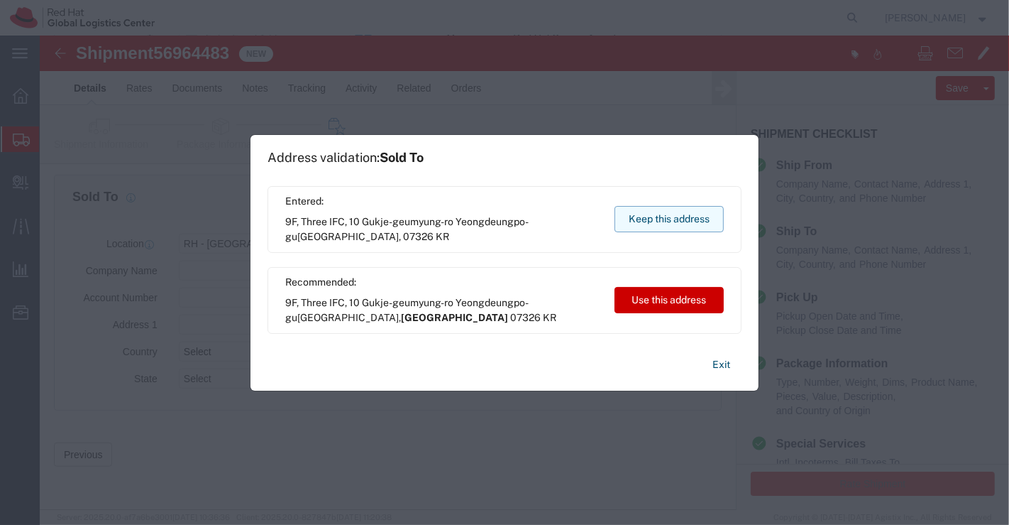
click at [633, 218] on button "Keep this address" at bounding box center [669, 219] width 109 height 26
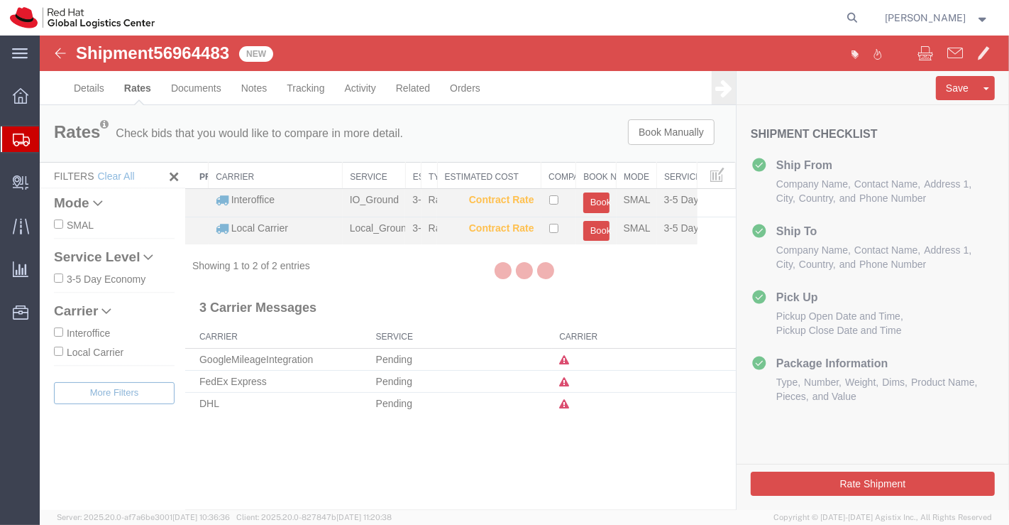
scroll to position [0, 0]
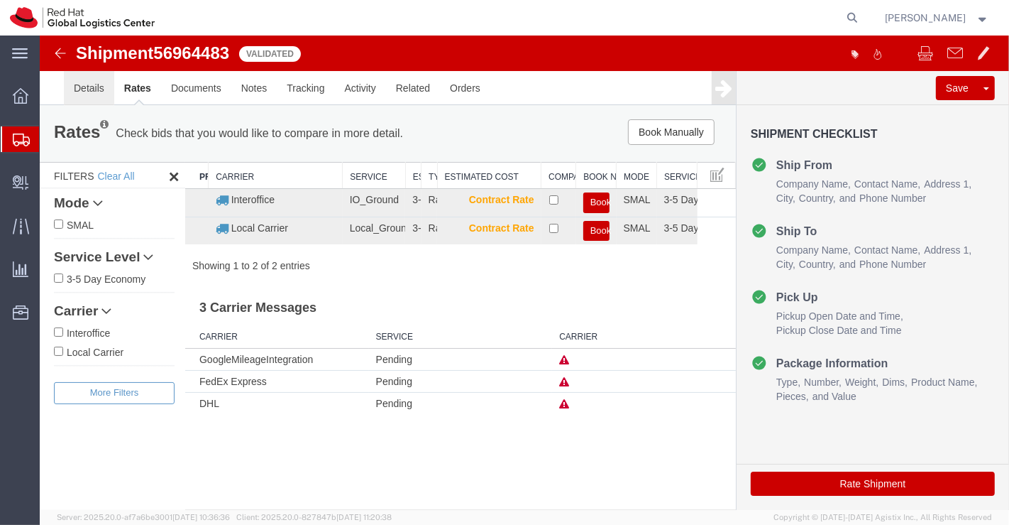
click at [84, 89] on link "Details" at bounding box center [88, 88] width 50 height 34
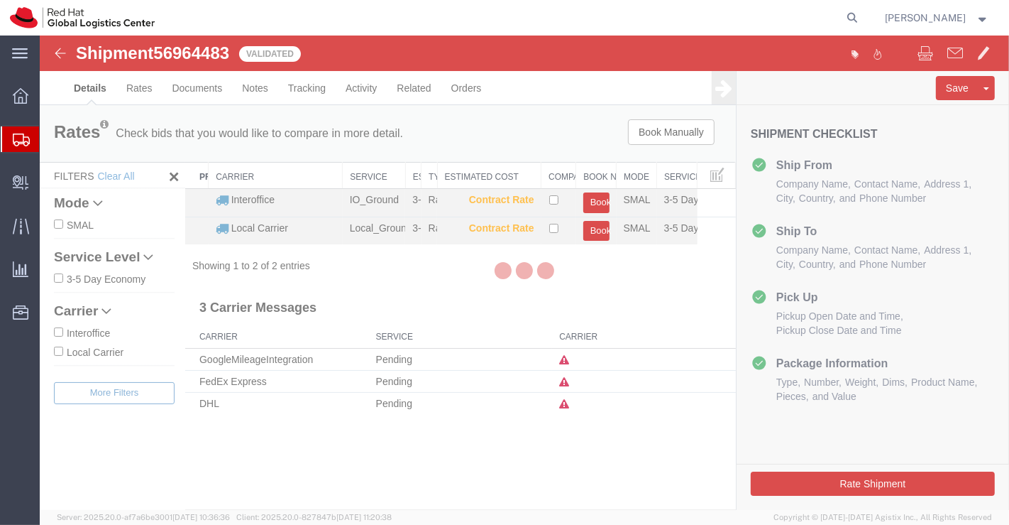
select select "37925"
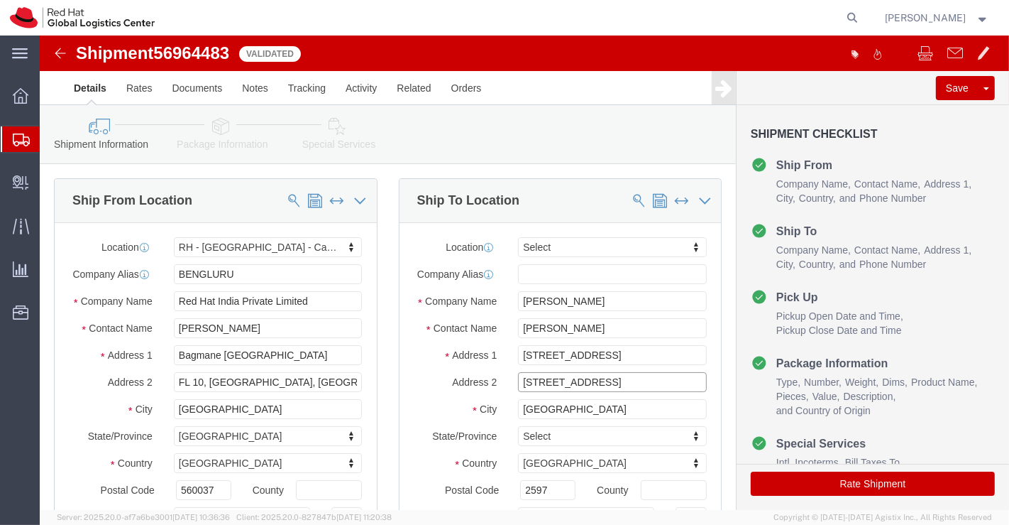
click input "[STREET_ADDRESS]"
click div "Ship From Location Location [GEOGRAPHIC_DATA] - [GEOGRAPHIC_DATA] - Carina Sele…"
click input "[STREET_ADDRESS]"
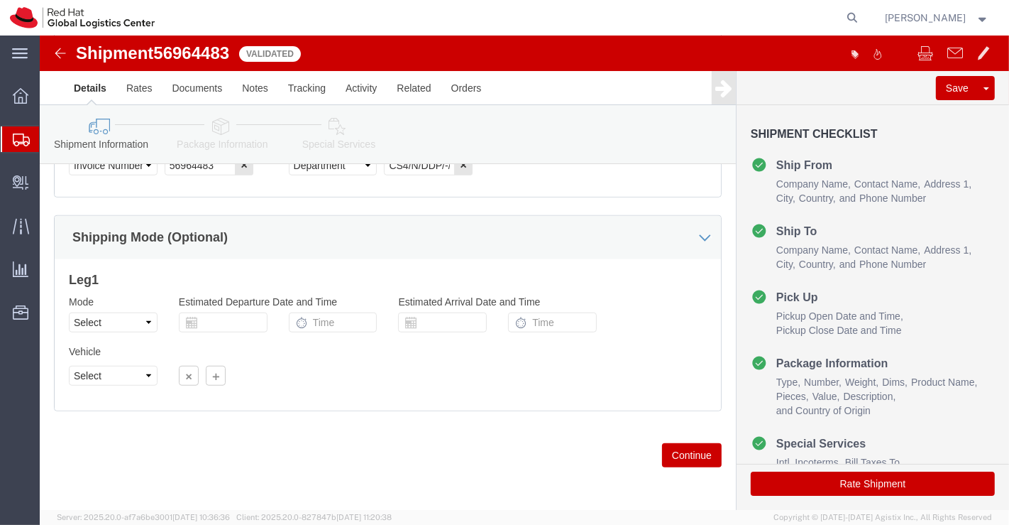
scroll to position [894, 0]
type input "[STREET_ADDRESS]"
click icon
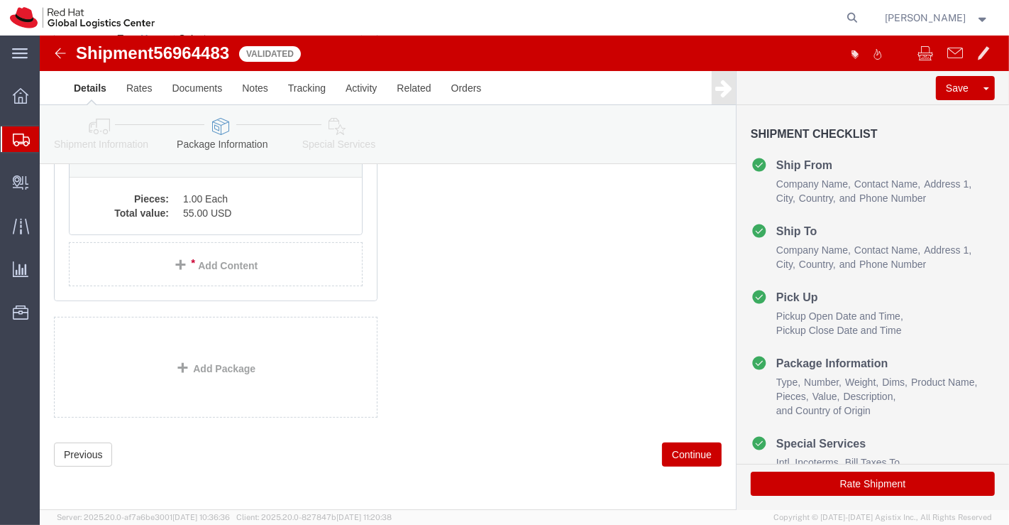
scroll to position [76, 0]
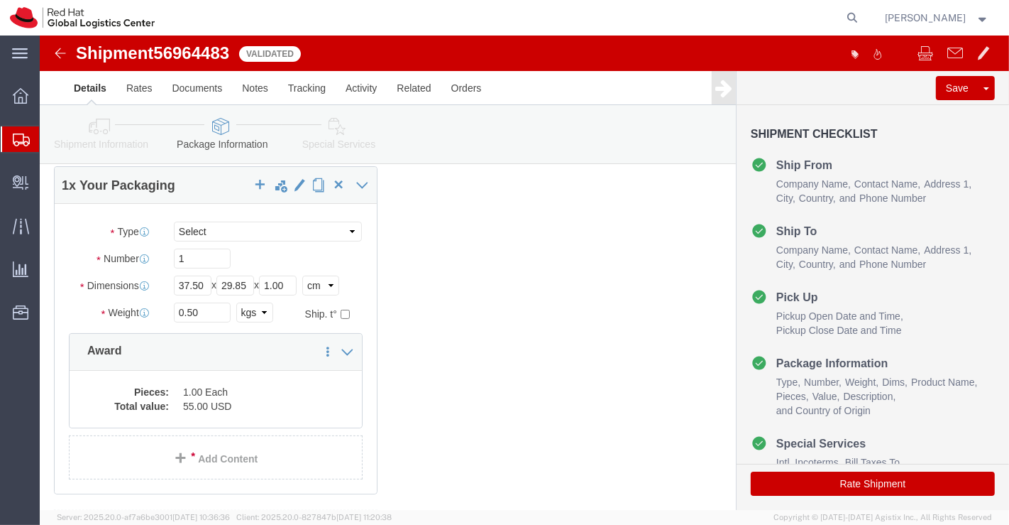
click icon
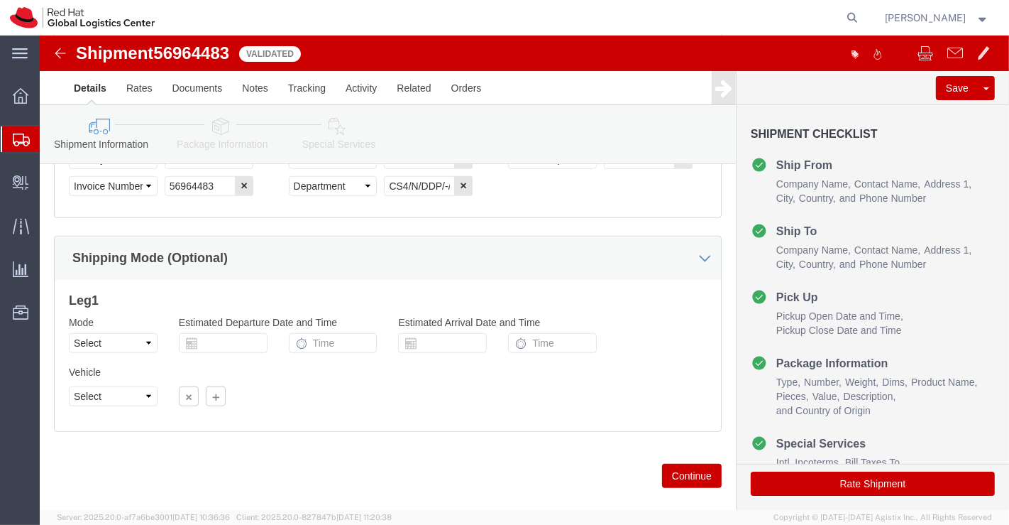
scroll to position [894, 0]
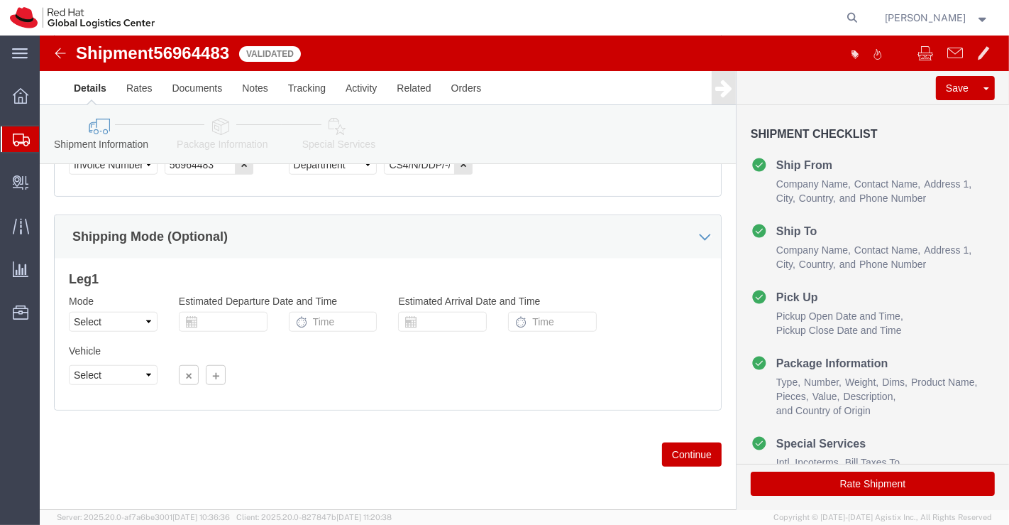
click icon
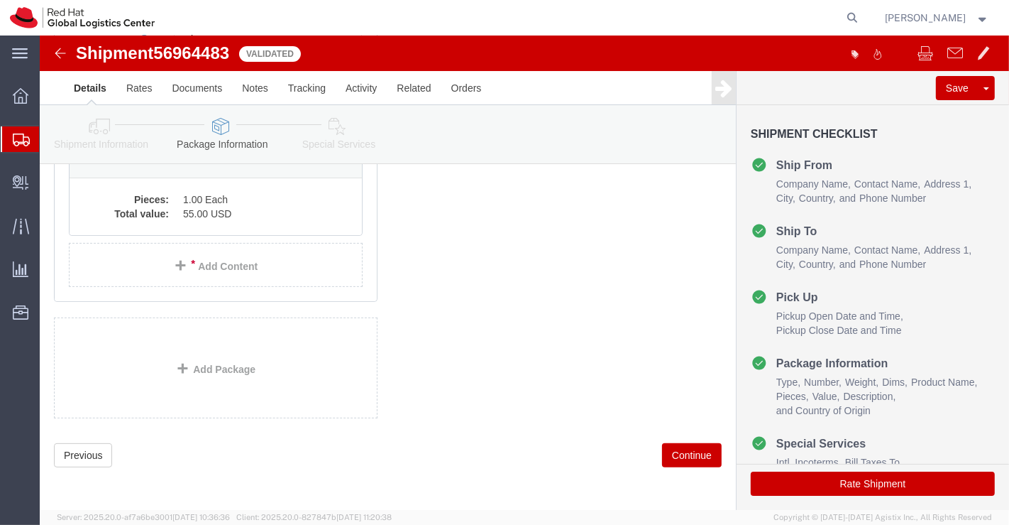
click icon
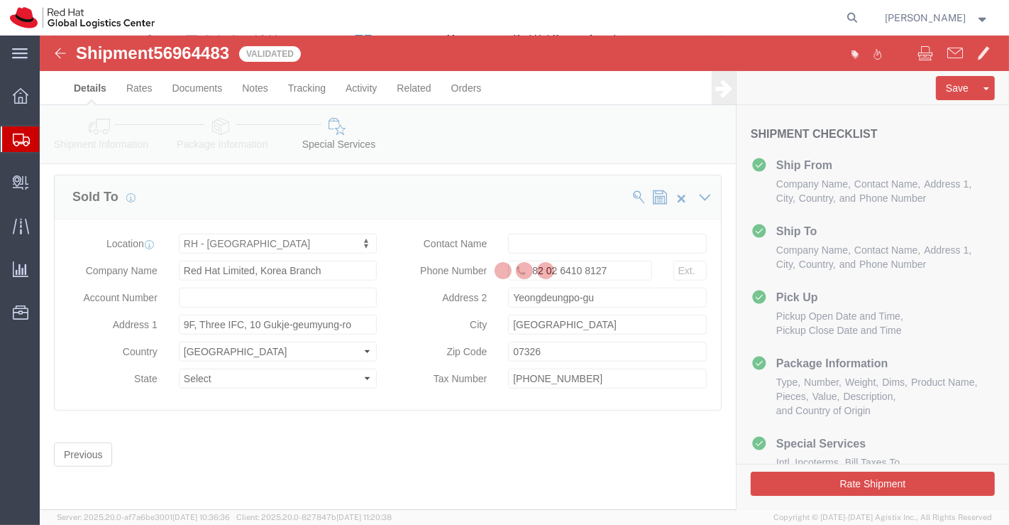
scroll to position [855, 0]
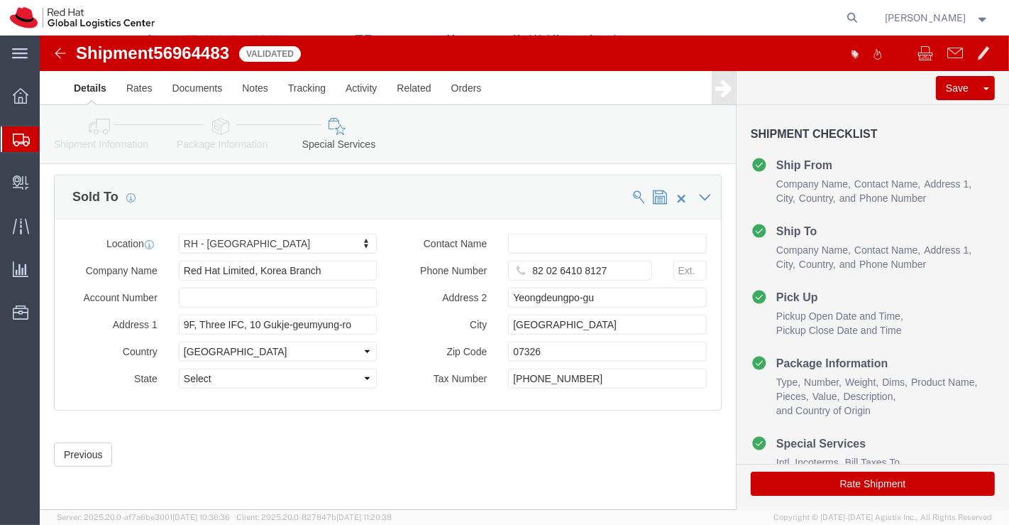
select select "COSTCENTER"
click button "Rate Shipment"
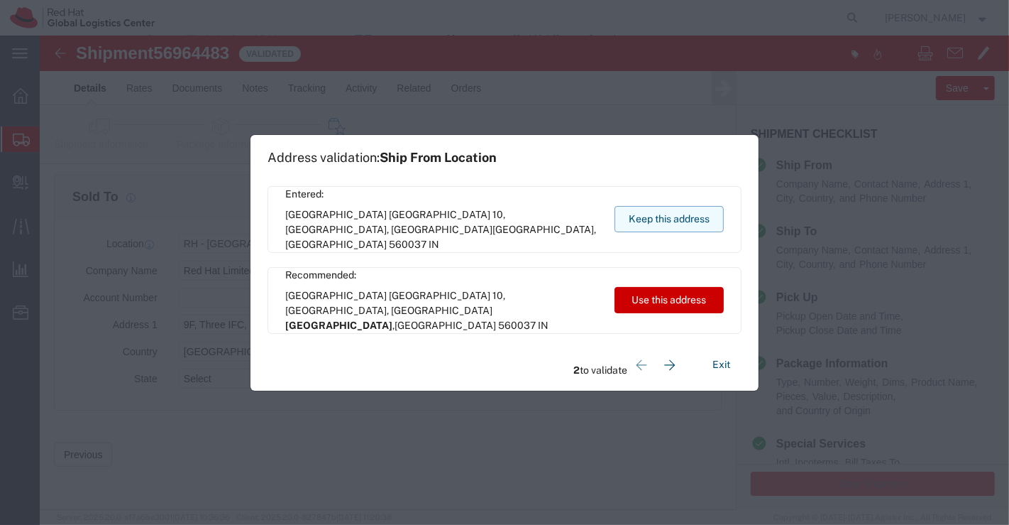
click at [659, 216] on button "Keep this address" at bounding box center [669, 219] width 109 height 26
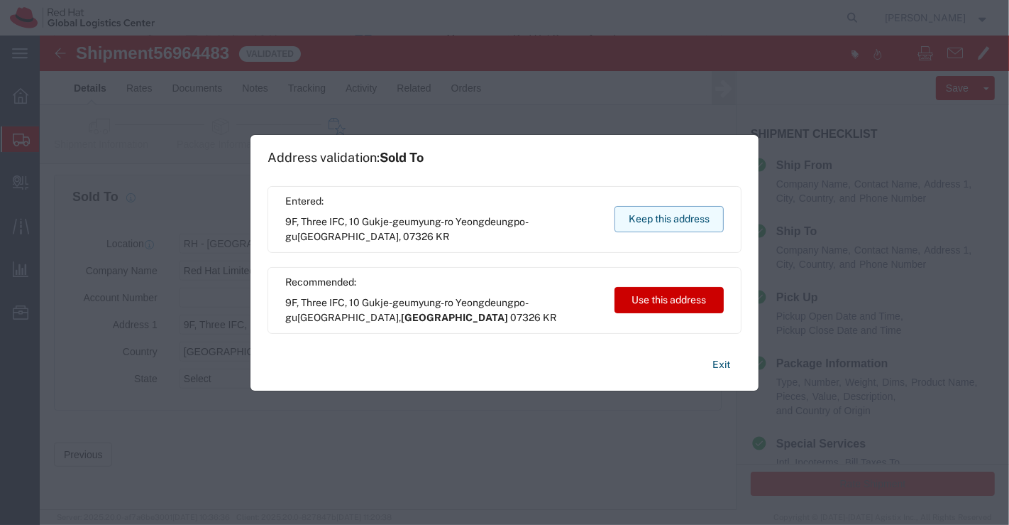
click at [656, 221] on button "Keep this address" at bounding box center [669, 219] width 109 height 26
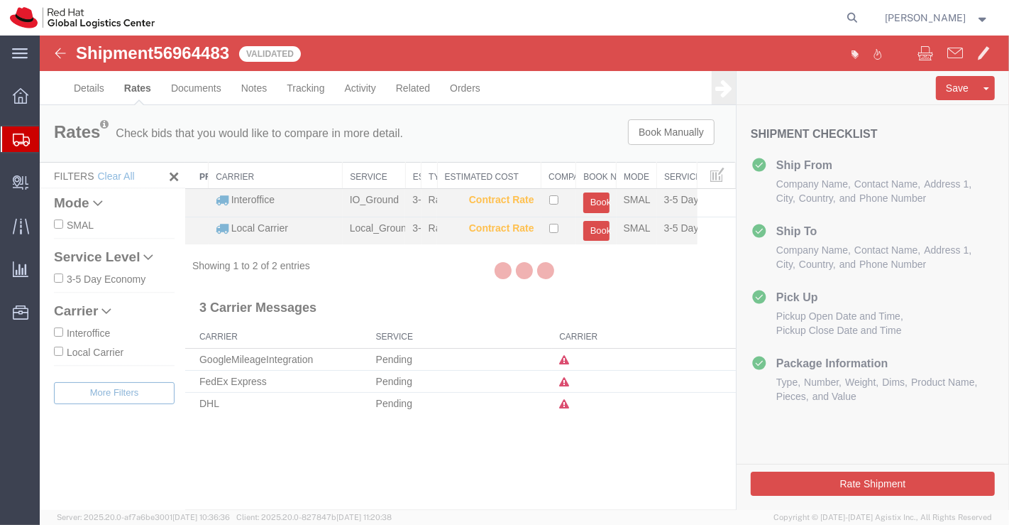
scroll to position [0, 0]
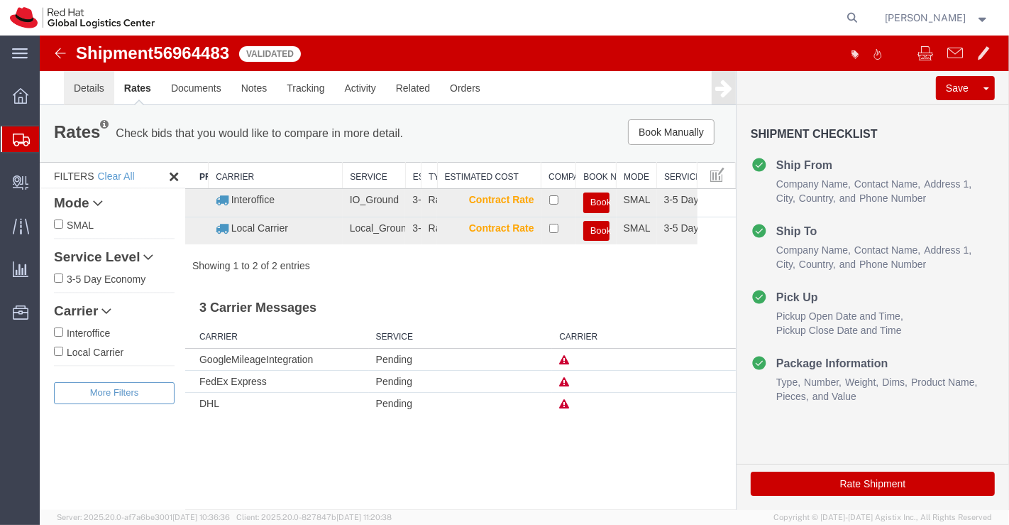
click at [90, 84] on link "Details" at bounding box center [88, 88] width 50 height 34
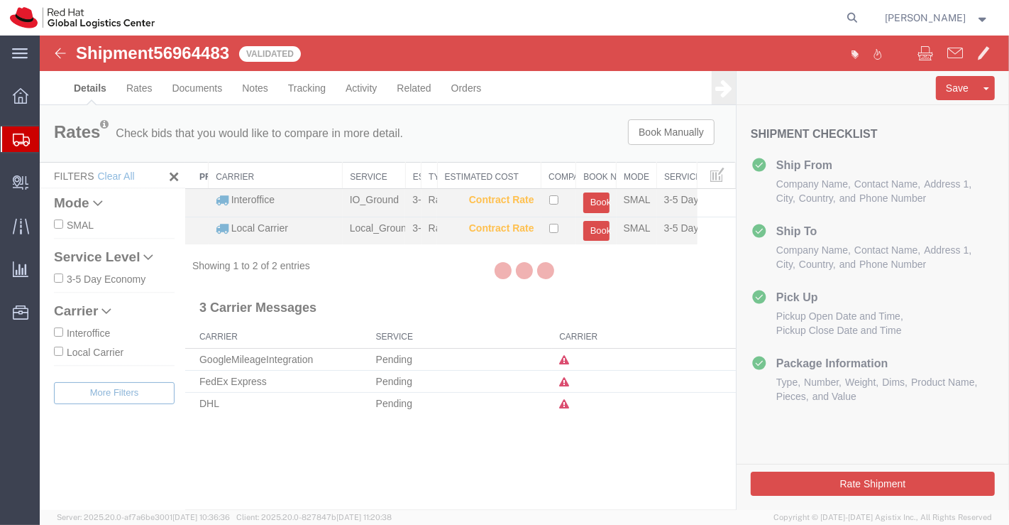
select select "37925"
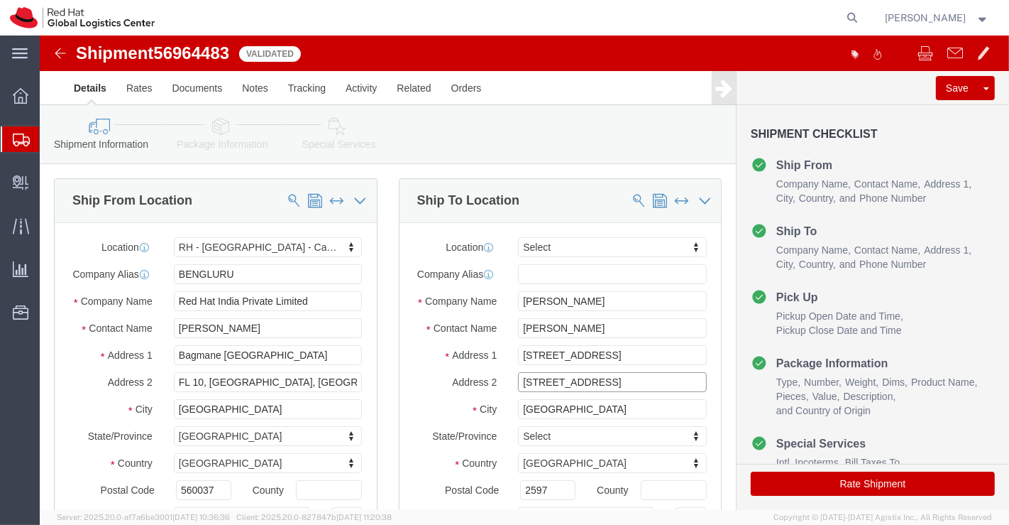
drag, startPoint x: 490, startPoint y: 356, endPoint x: 471, endPoint y: 355, distance: 18.5
click div "11,Cheonho-daero 55-gil,Dongdaemun-gu"
click div "Location Select Select My Profile Location RH - Amsterdam - MSO RH - Amsterdam …"
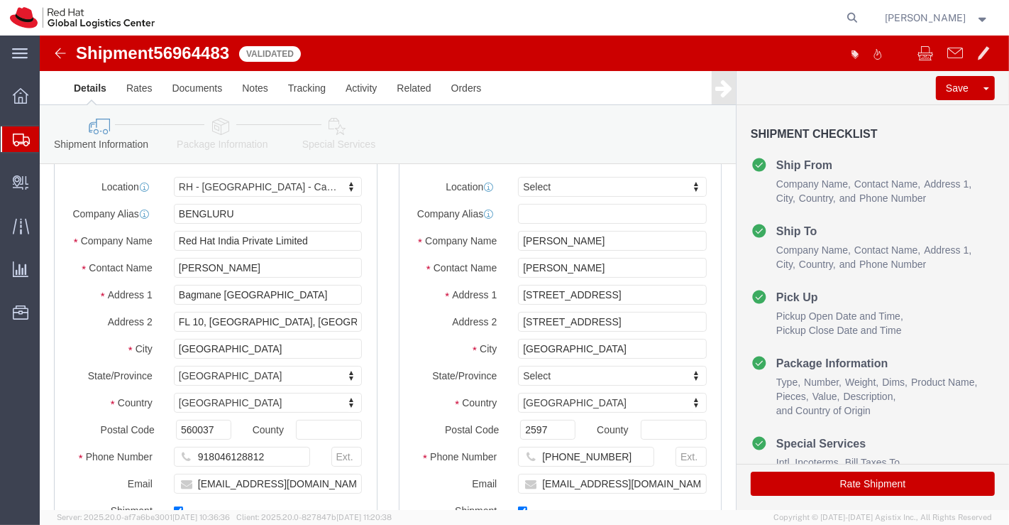
scroll to position [315, 0]
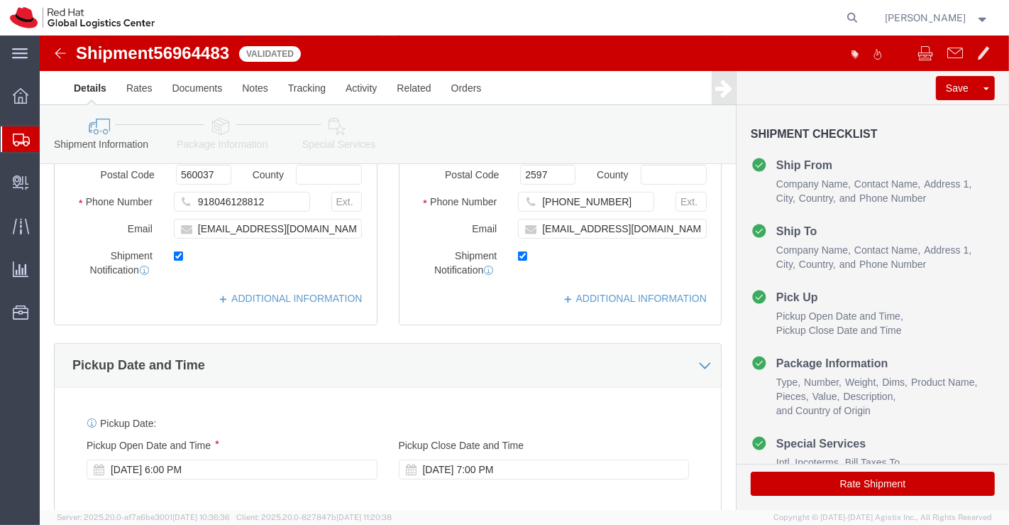
click div "Pickup Date: Pickup Start Date Pickup Start Time Pickup Open Date and Time Sep …"
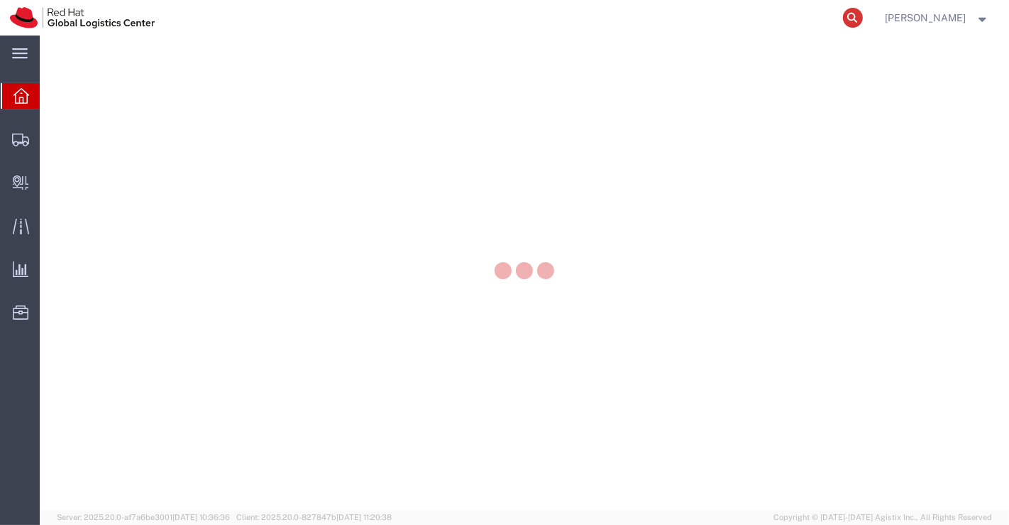
click at [857, 19] on icon at bounding box center [853, 18] width 20 height 20
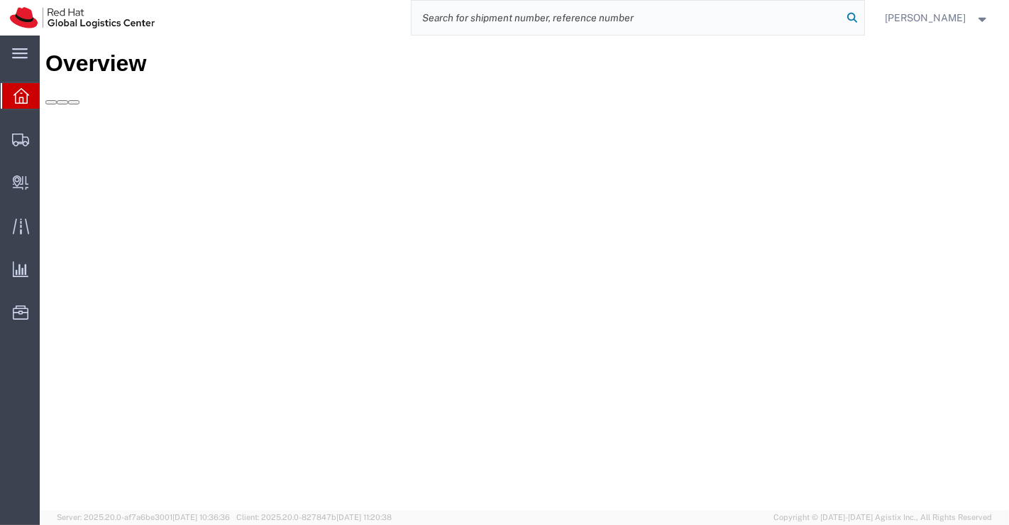
paste input "393245845644"
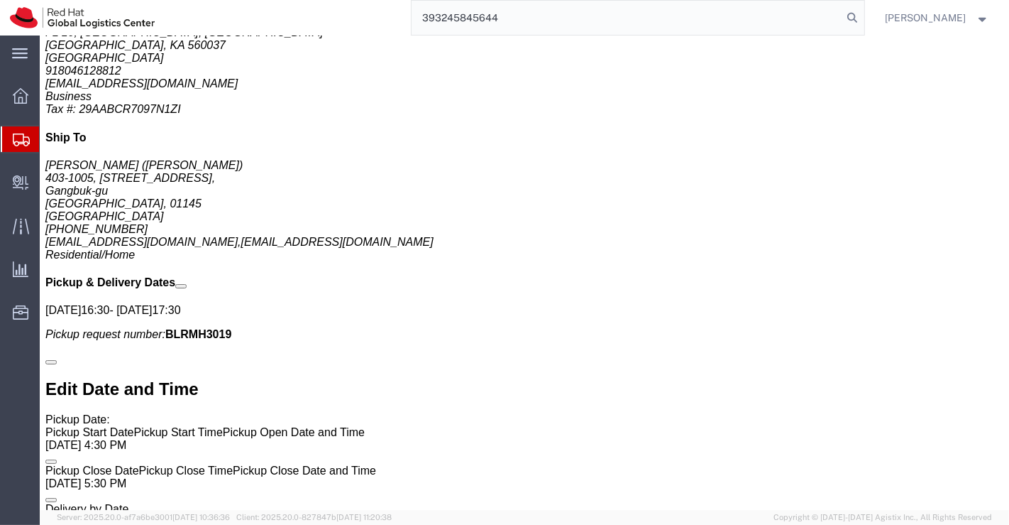
scroll to position [131, 0]
type input "393245845644"
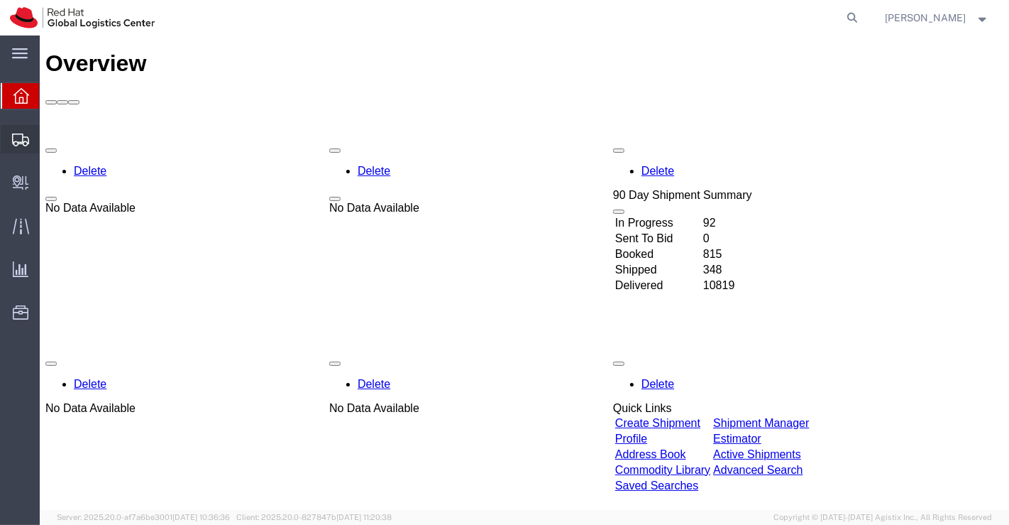
click at [0, 0] on span "Shipment Manager" at bounding box center [0, 0] width 0 height 0
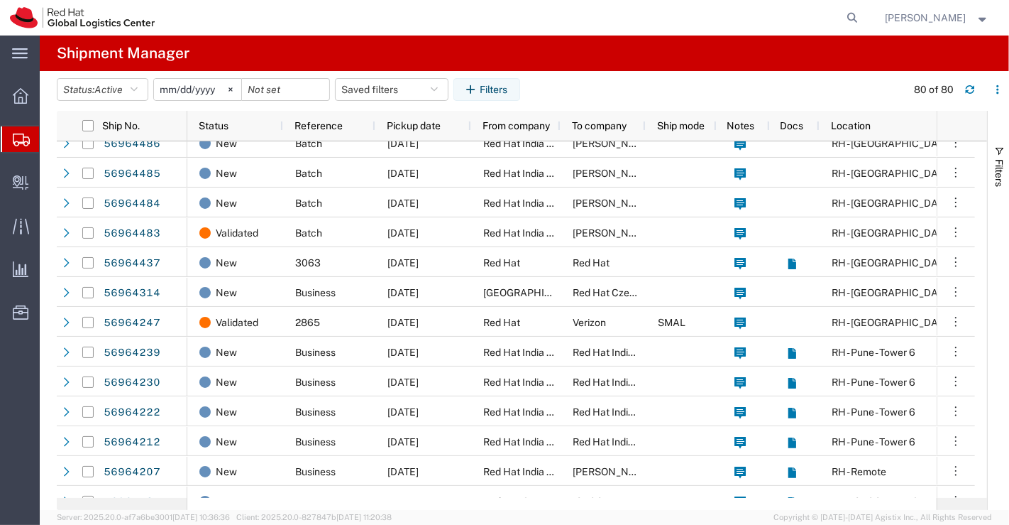
scroll to position [557, 0]
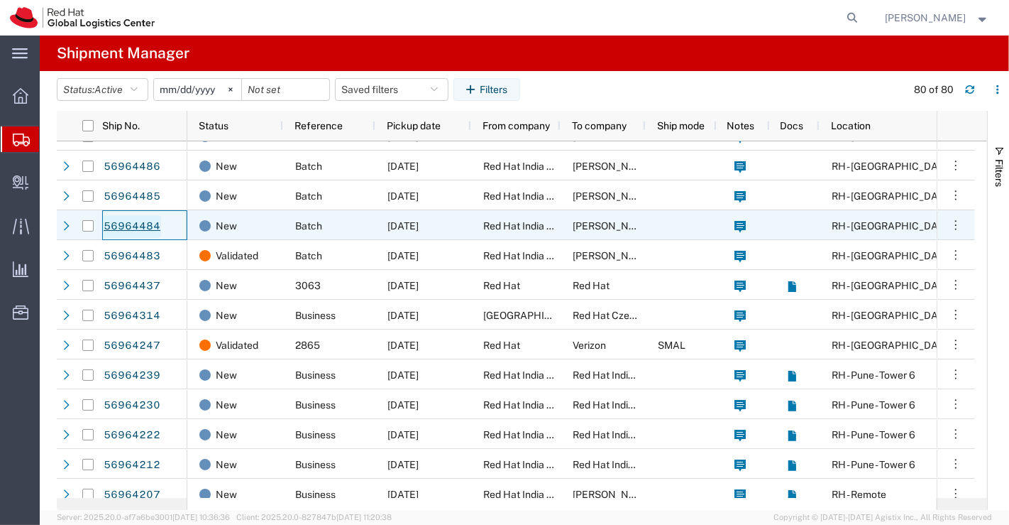
click at [129, 224] on link "56964484" at bounding box center [132, 226] width 58 height 23
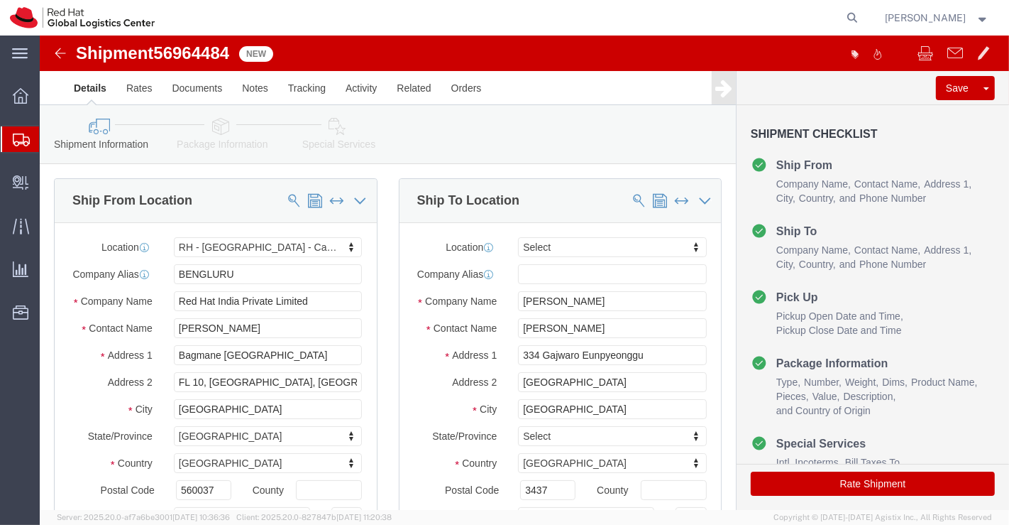
select select "37925"
select select
click div "Shipment Information Package Information Special Services"
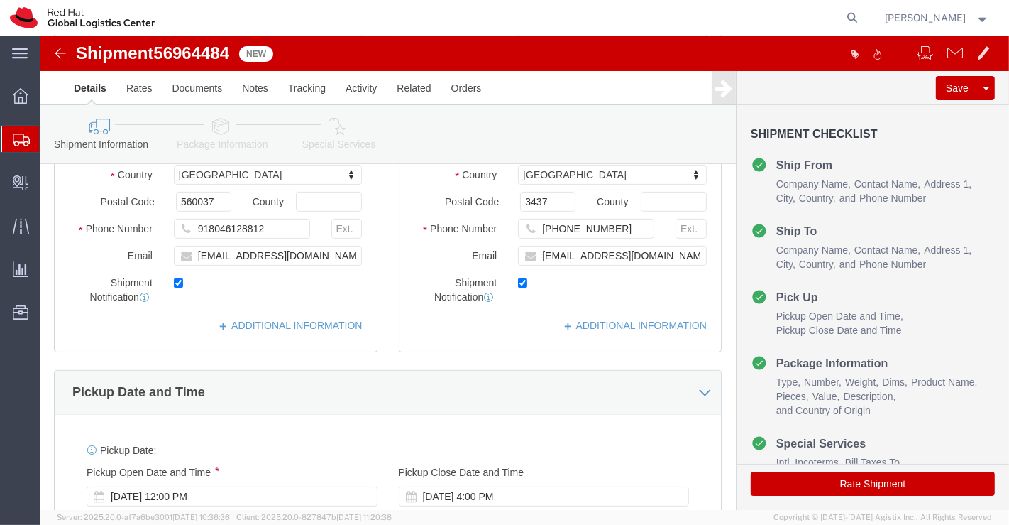
scroll to position [315, 0]
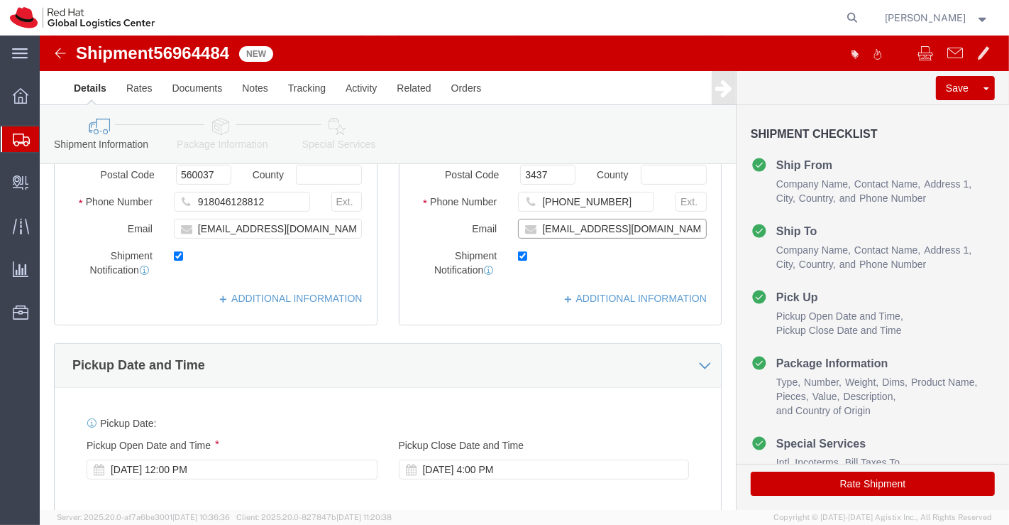
click input "ychoi@redhat.com"
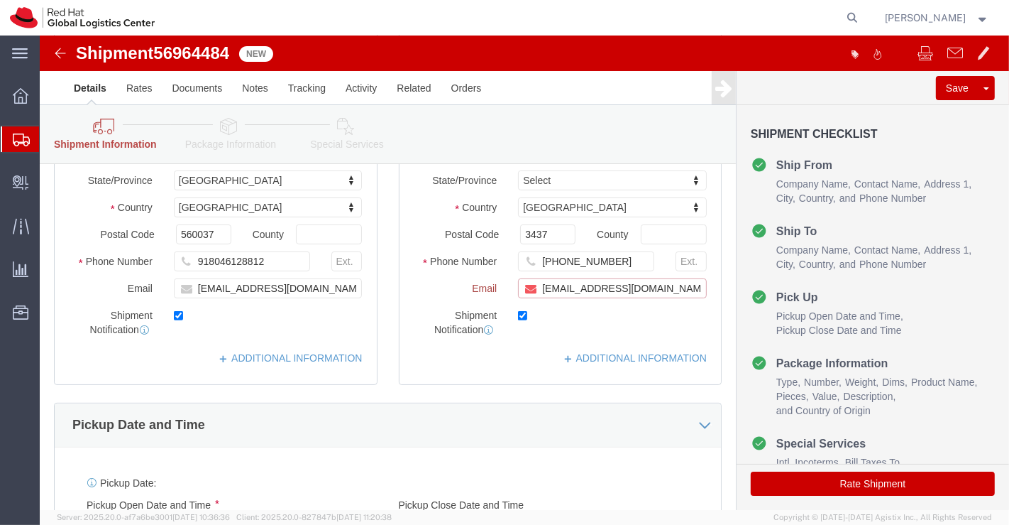
scroll to position [374, 0]
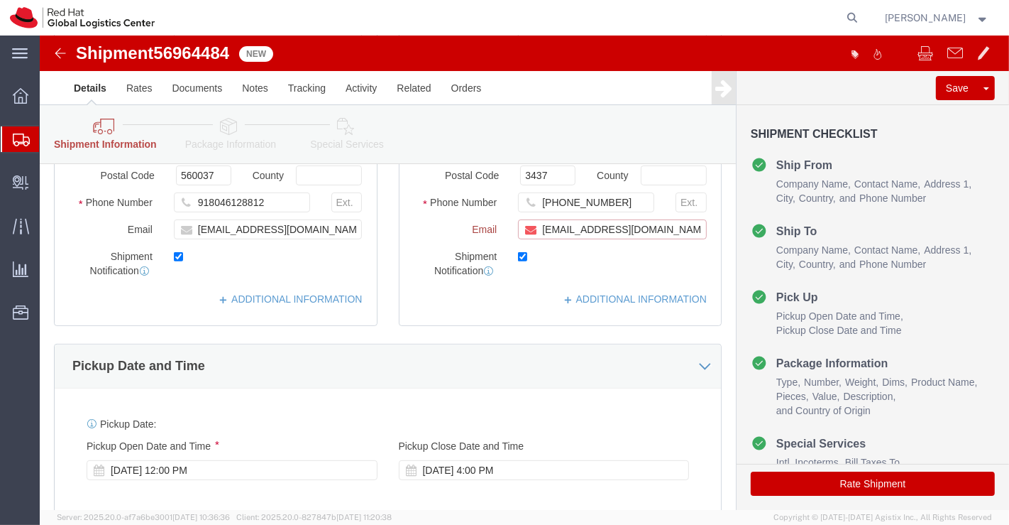
paste input "apaclogistics@redhat.com"
type input "ychoi@redhat.com,apaclogistics@redhat.com"
click link "ADDITIONAL INFORMATION"
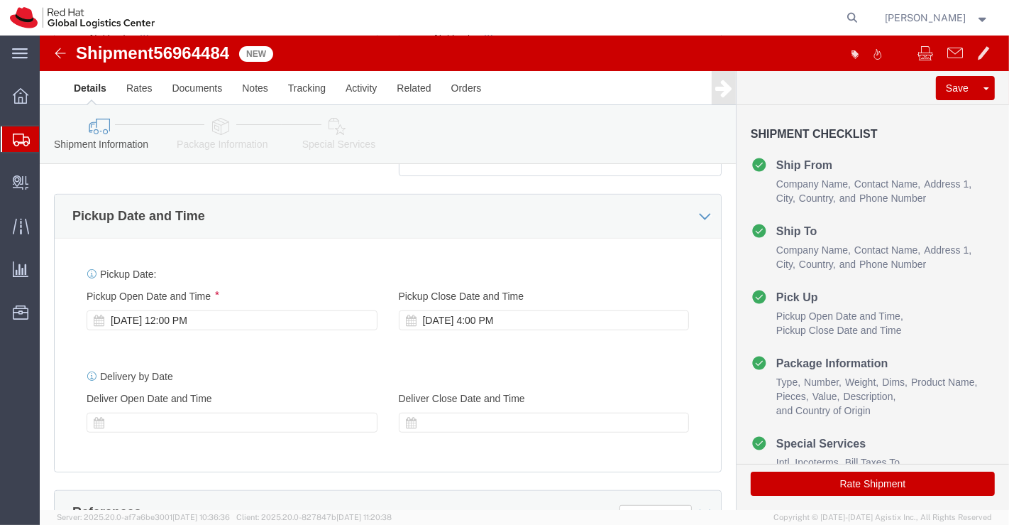
scroll to position [552, 0]
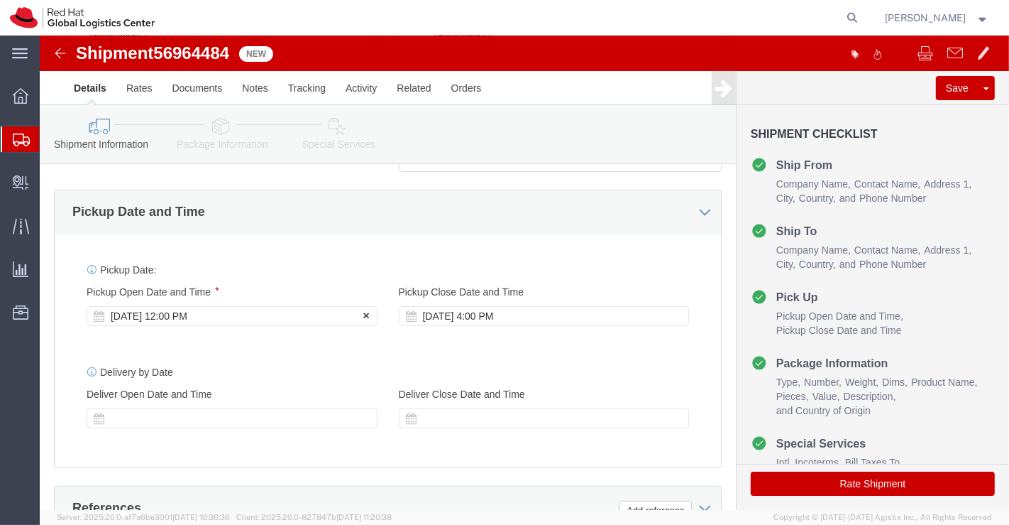
click div "Sep 30 2025 12:00 PM"
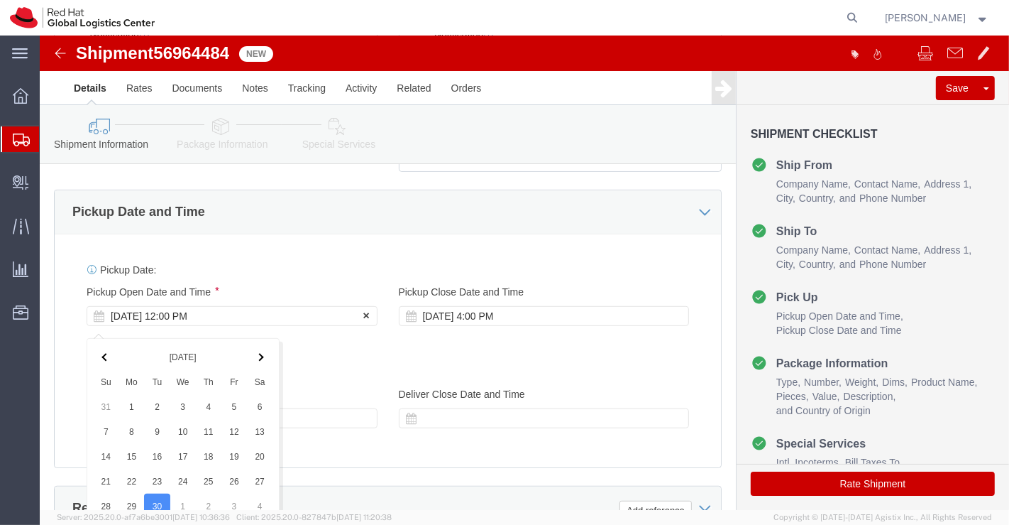
scroll to position [860, 0]
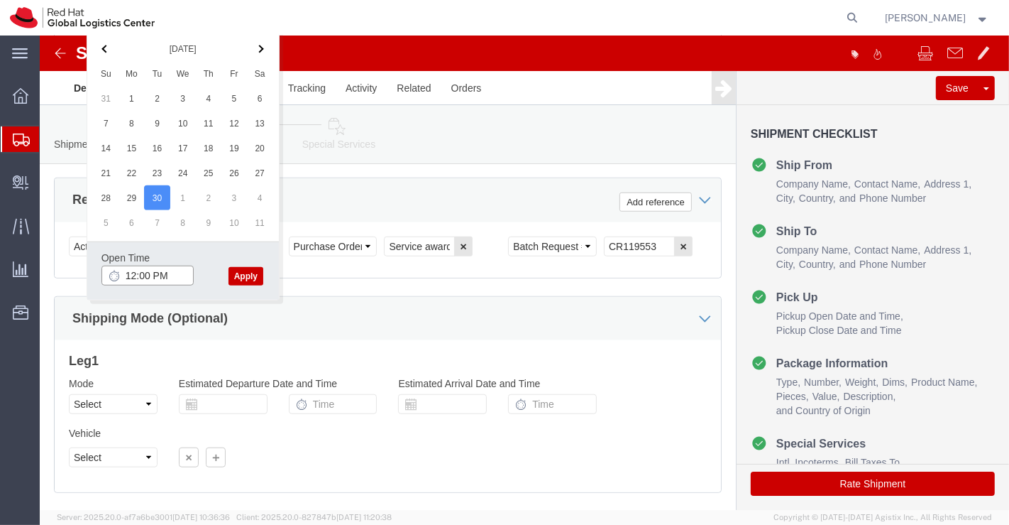
click input "12:00 PM"
type input "6:00 PM"
click button "Apply"
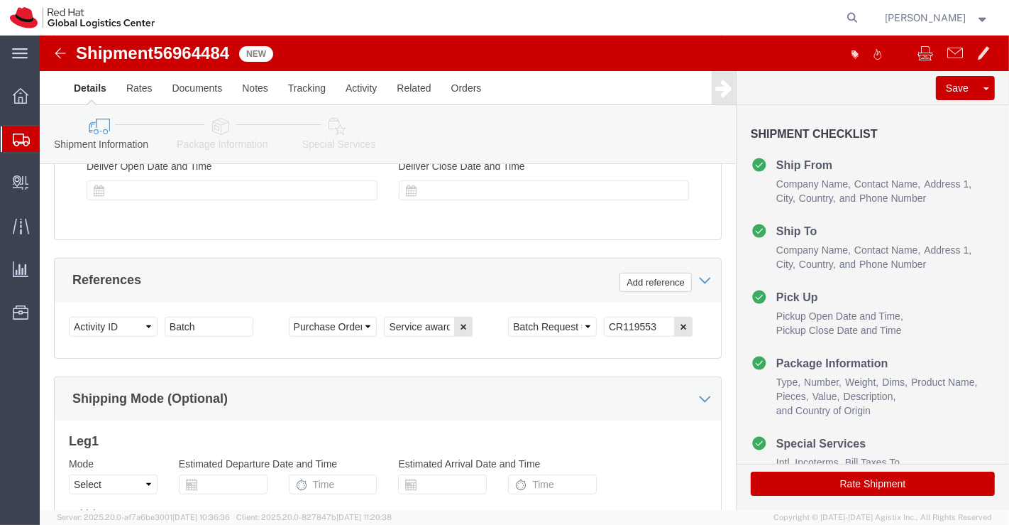
scroll to position [949, 0]
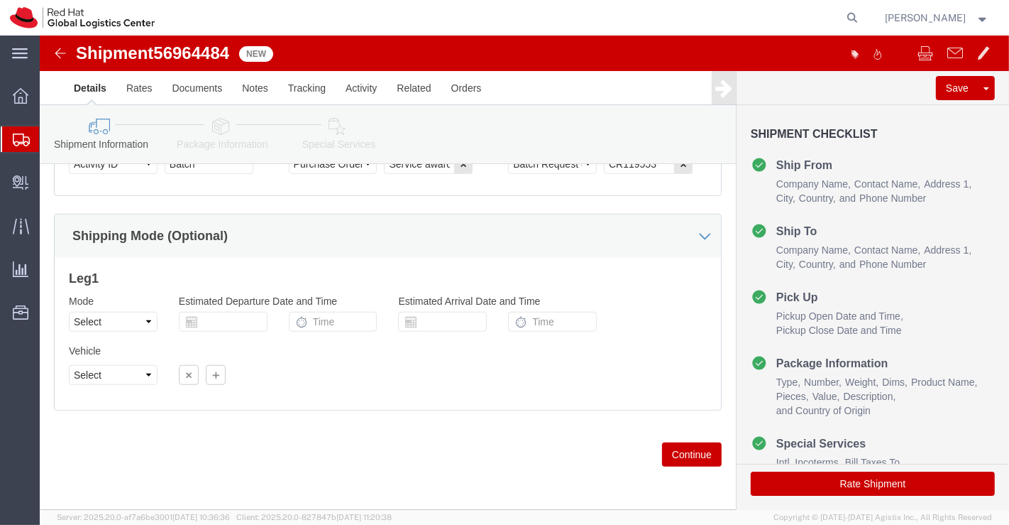
click icon
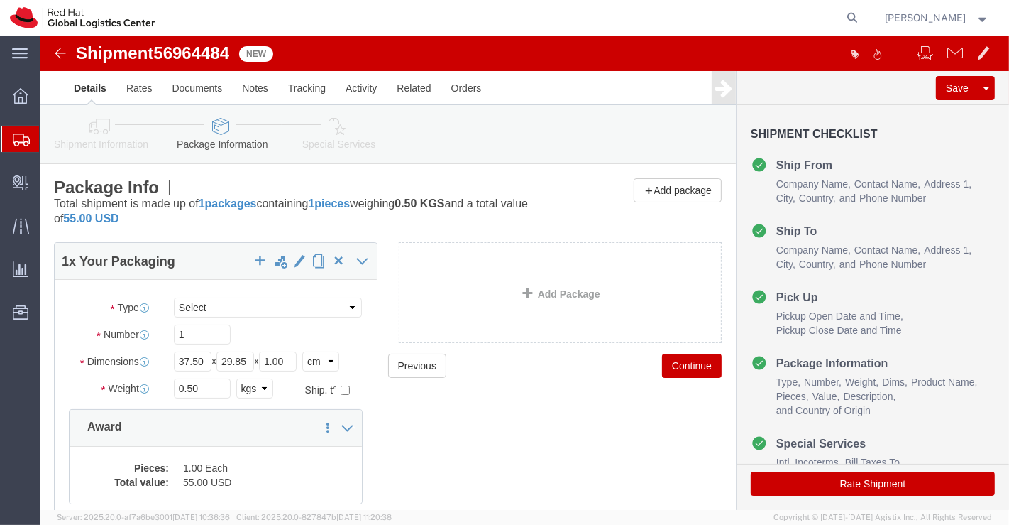
click icon
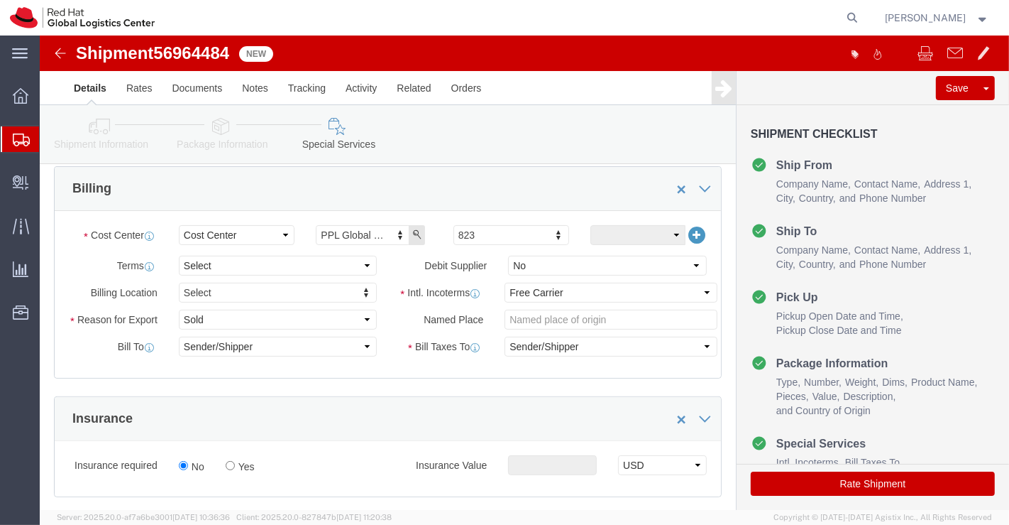
scroll to position [315, 0]
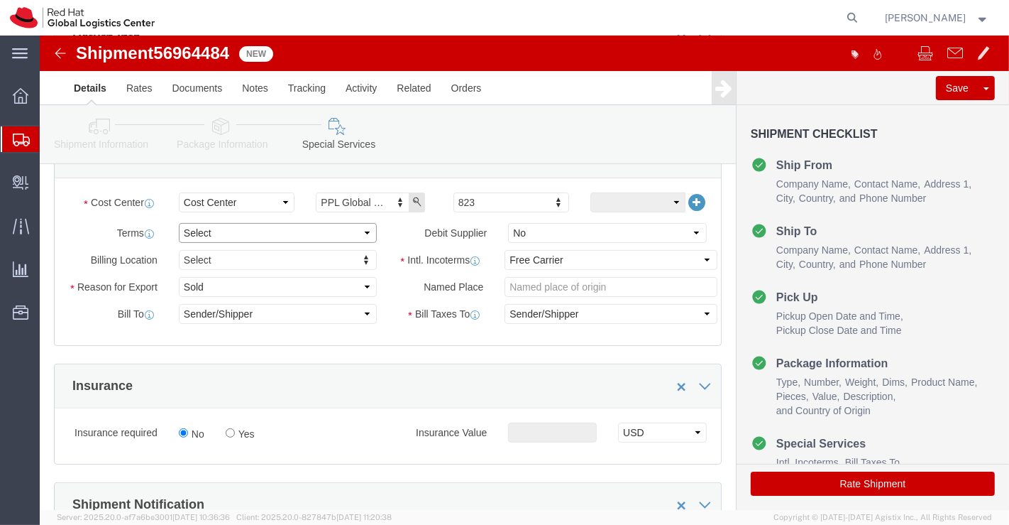
click select "Select Free of Charge Free of Cost NET 30 NET 45 NET 60 See Comment"
select select "FREE_OF_COST"
click select "Select Free of Charge Free of Cost NET 30 NET 45 NET 60 See Comment"
click select "Select Gift Personal Effects Repair/Warranty Return Sample Sold Temporary/Not S…"
select select "SAMPLE"
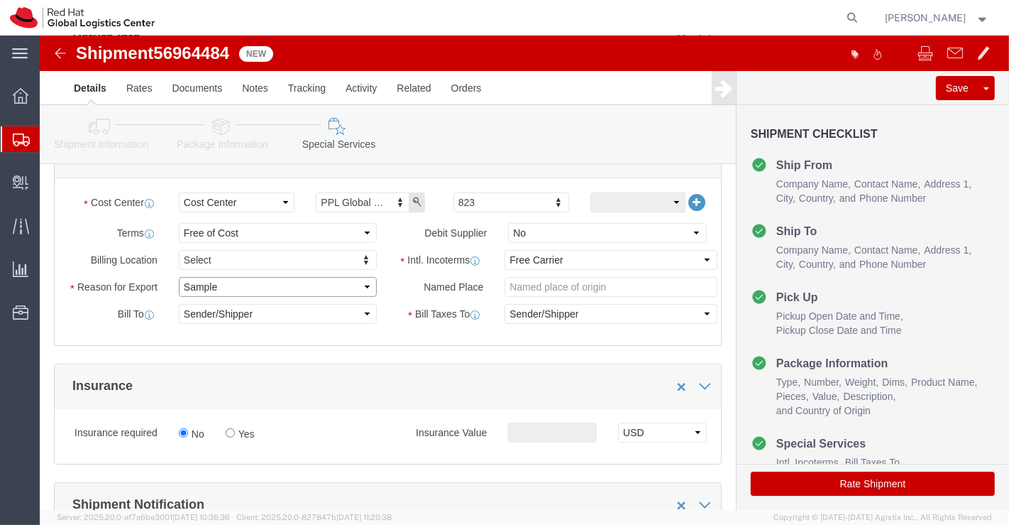
click select "Select Gift Personal Effects Repair/Warranty Return Sample Sold Temporary/Not S…"
click select "Select Carriage Insurance Paid Carriage Paid To Cost and Freight Cost Insurance…"
select select "DDP"
click select "Select Carriage Insurance Paid Carriage Paid To Cost and Freight Cost Insurance…"
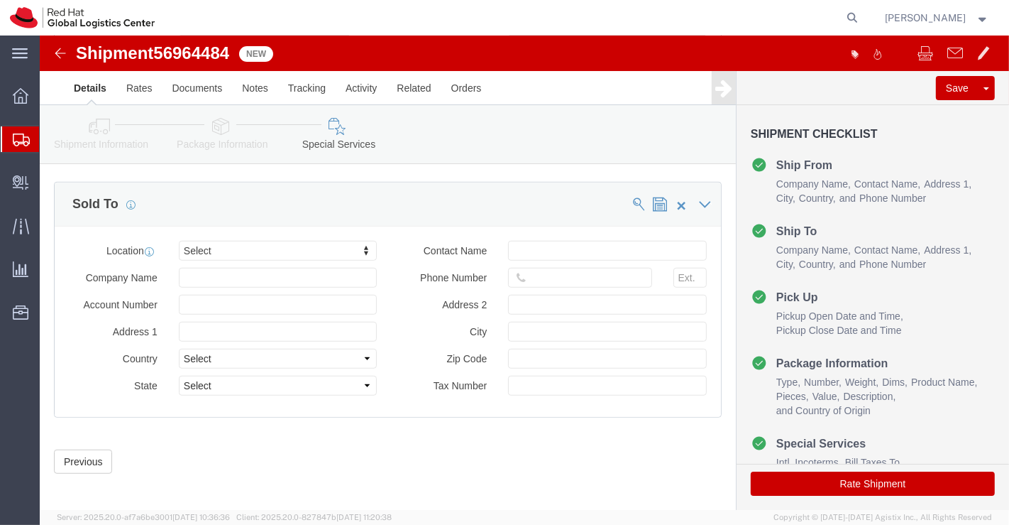
scroll to position [855, 0]
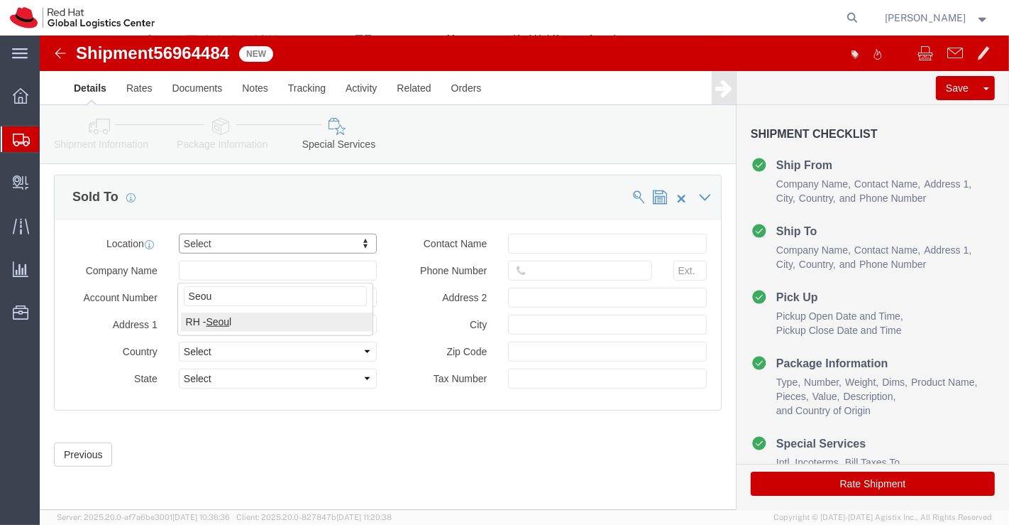
type input "Seou"
click button "Rate Shipment"
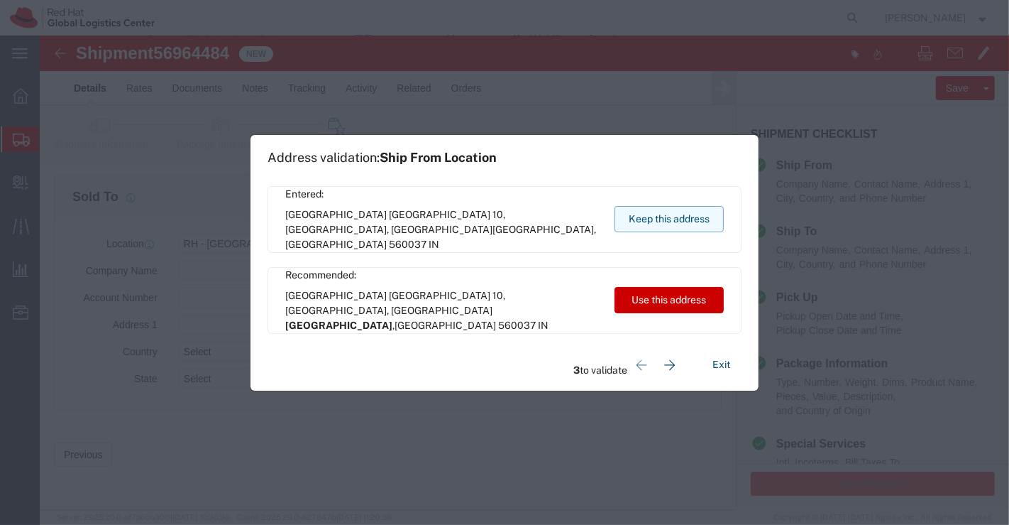
click at [653, 215] on button "Keep this address" at bounding box center [669, 219] width 109 height 26
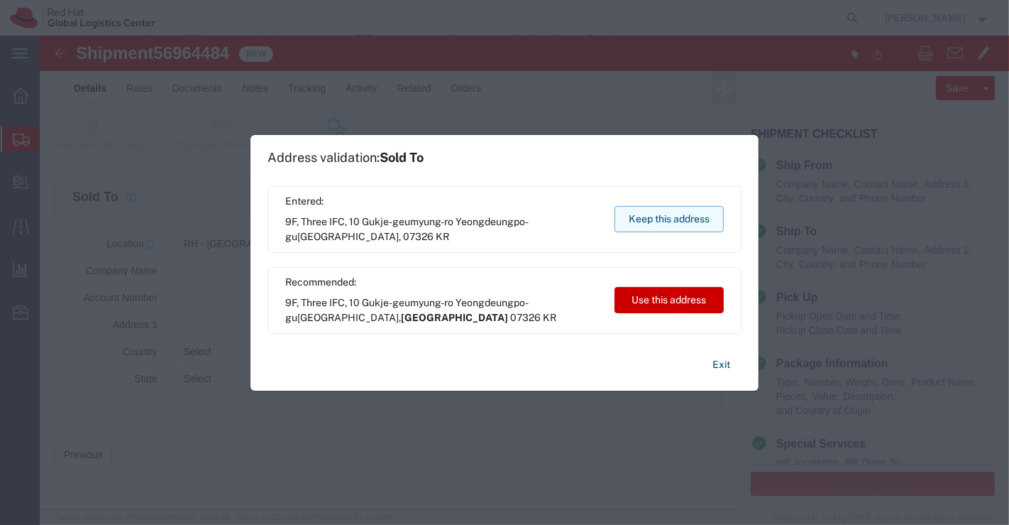
click at [653, 215] on button "Keep this address" at bounding box center [669, 219] width 109 height 26
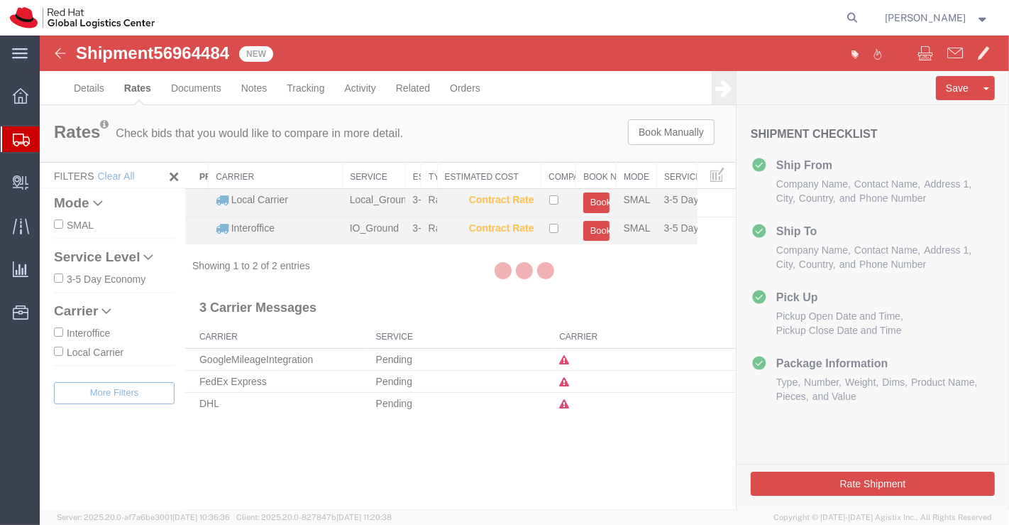
scroll to position [0, 0]
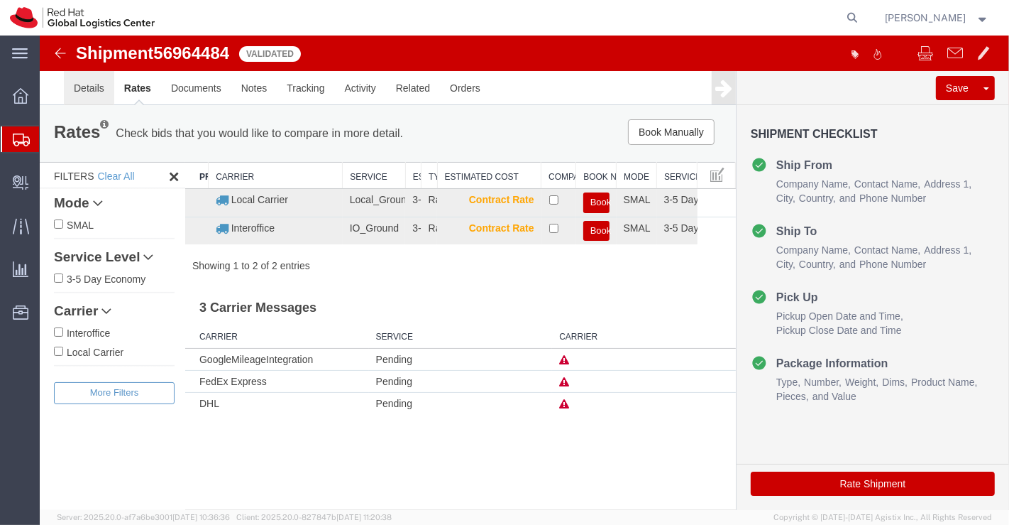
click at [75, 86] on link "Details" at bounding box center [88, 88] width 50 height 34
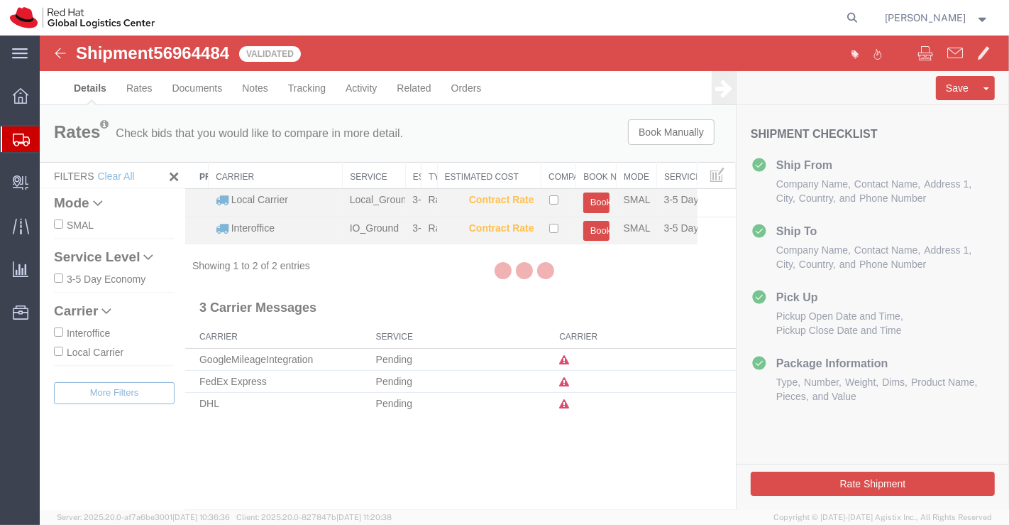
select select "37925"
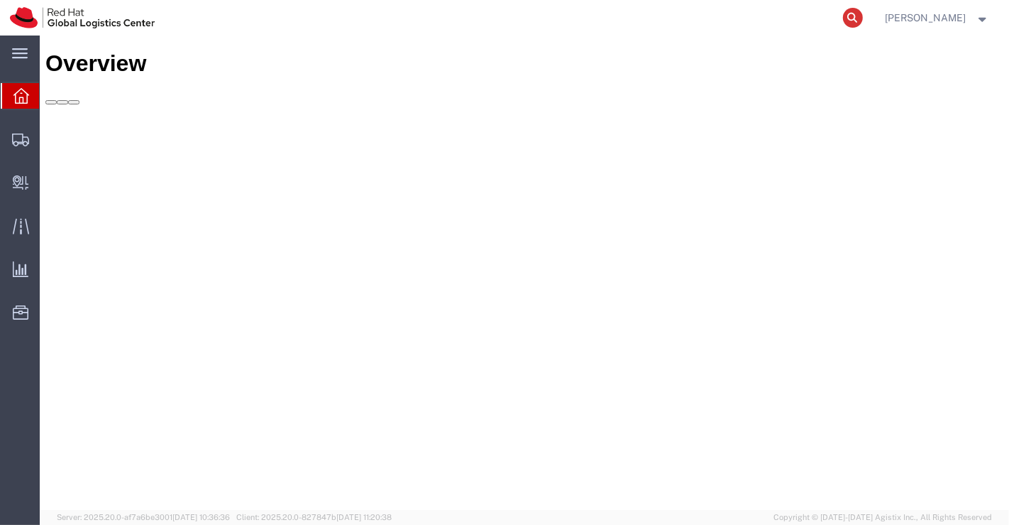
click at [848, 21] on icon at bounding box center [853, 18] width 20 height 20
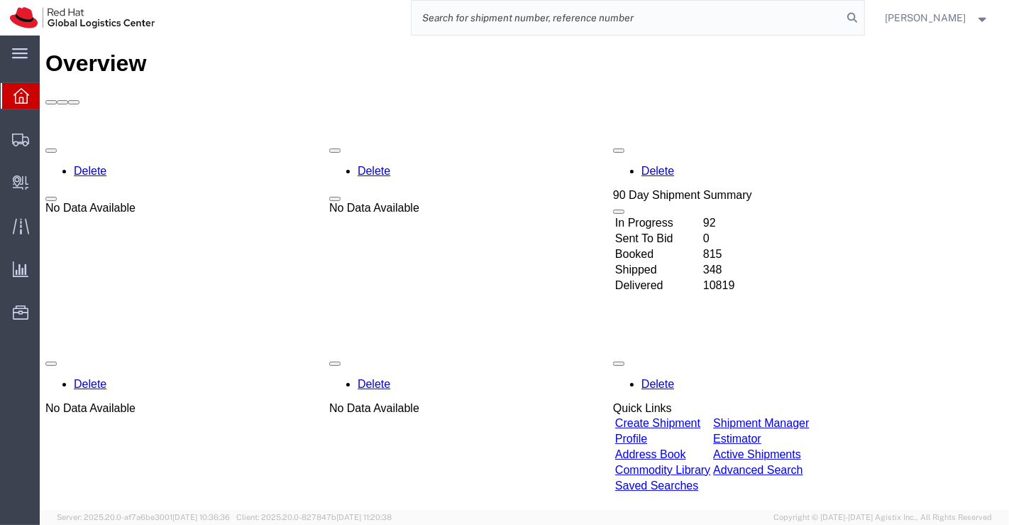
paste input "393245845644"
type input "393245845644"
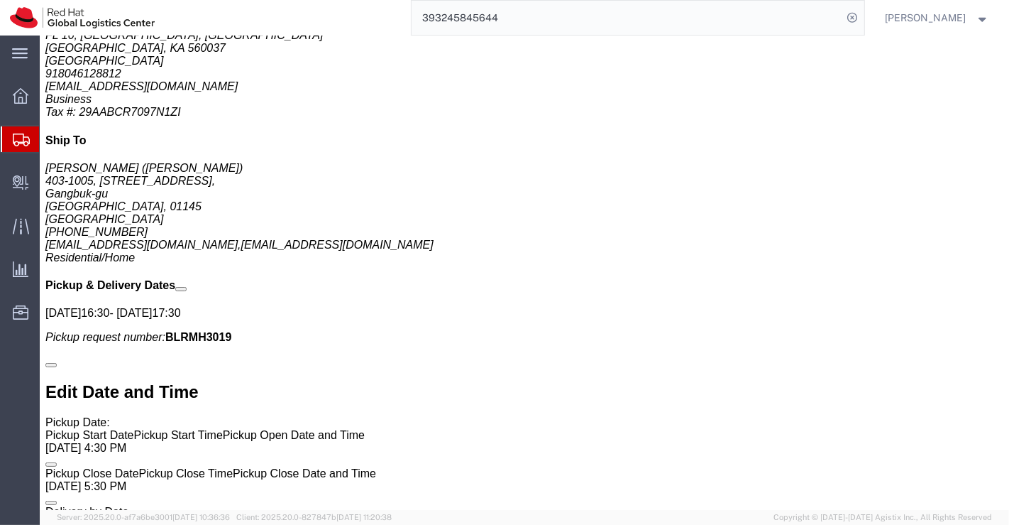
scroll to position [870, 0]
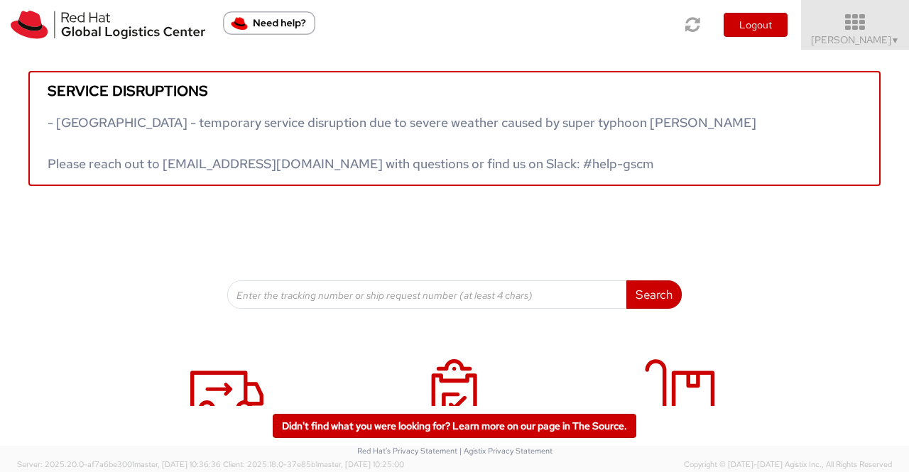
click at [891, 40] on span "▼" at bounding box center [895, 40] width 9 height 11
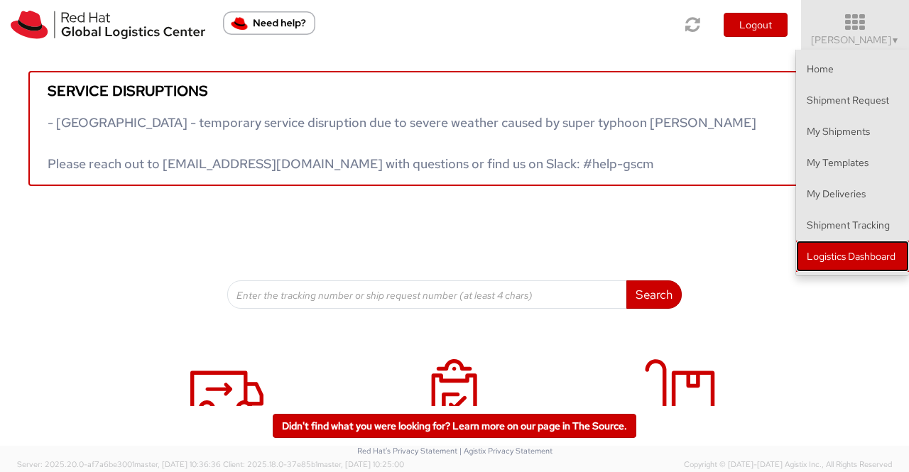
click at [883, 253] on link "Logistics Dashboard" at bounding box center [852, 256] width 113 height 31
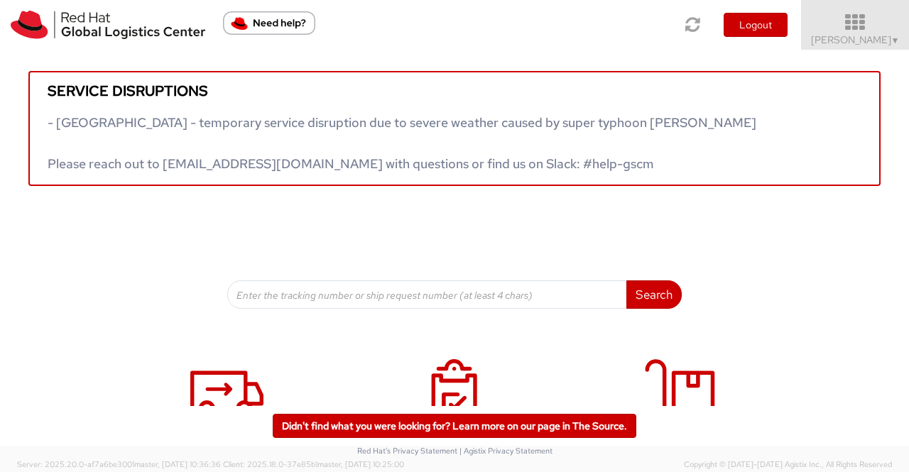
click at [892, 39] on span "▼" at bounding box center [895, 40] width 9 height 11
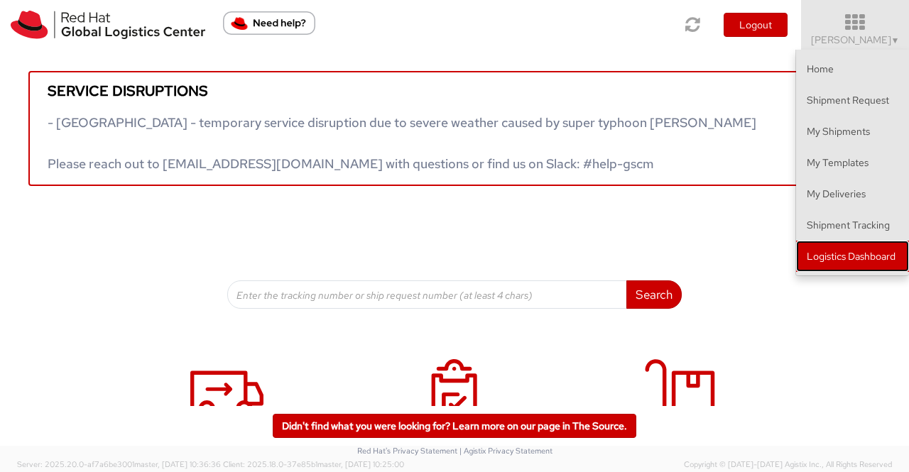
click at [844, 251] on link "Logistics Dashboard" at bounding box center [852, 256] width 113 height 31
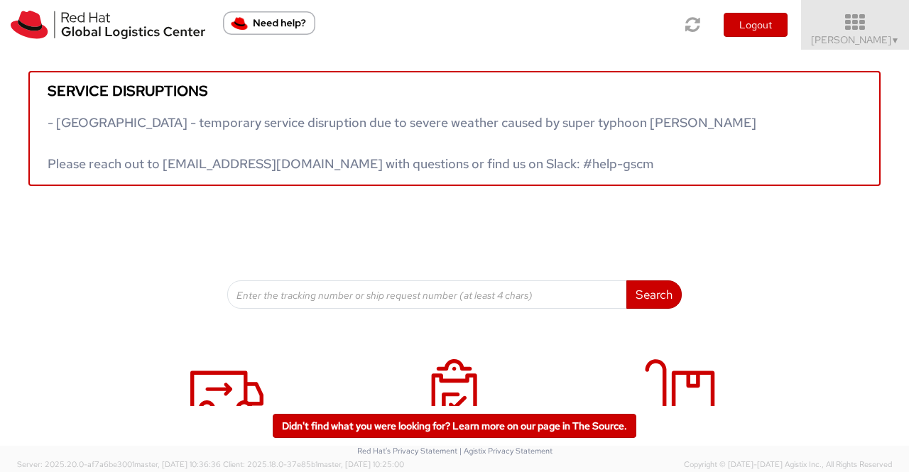
click at [891, 39] on span "▼" at bounding box center [895, 40] width 9 height 11
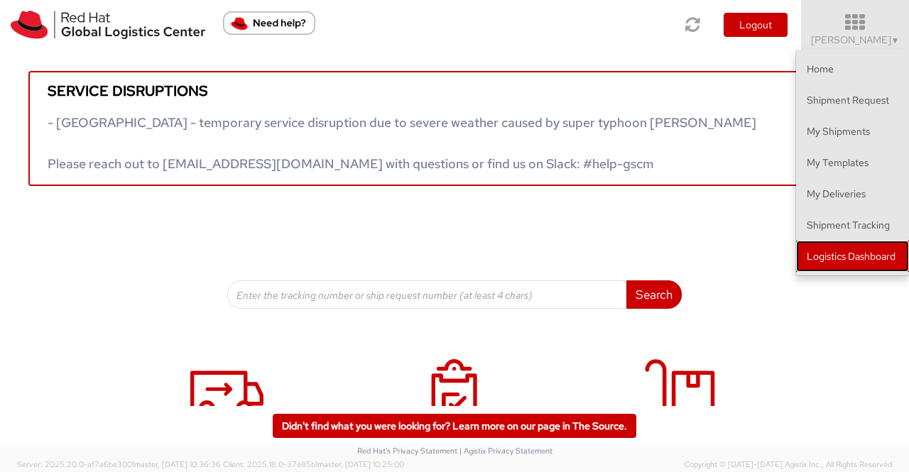
click at [862, 258] on link "Logistics Dashboard" at bounding box center [852, 256] width 113 height 31
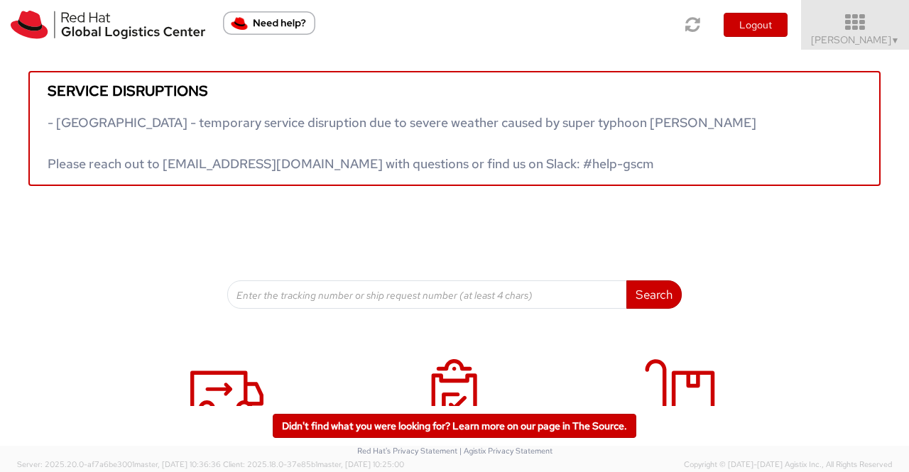
click at [893, 39] on span "▼" at bounding box center [895, 40] width 9 height 11
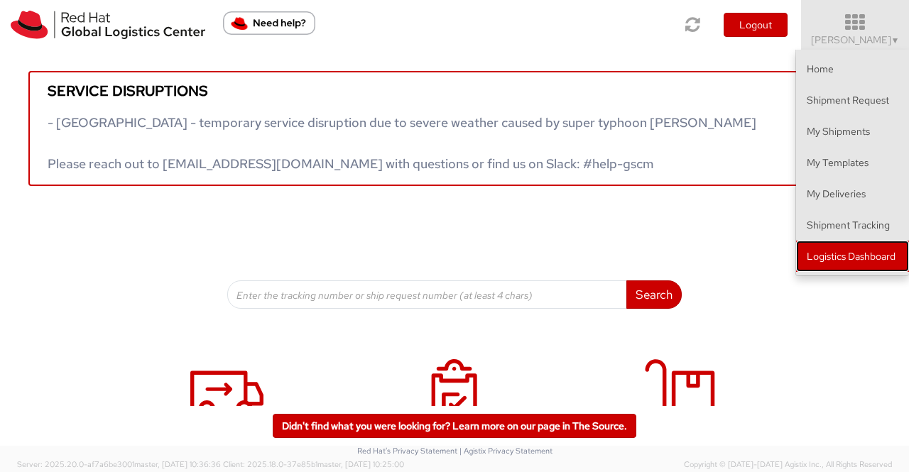
click at [870, 256] on link "Logistics Dashboard" at bounding box center [852, 256] width 113 height 31
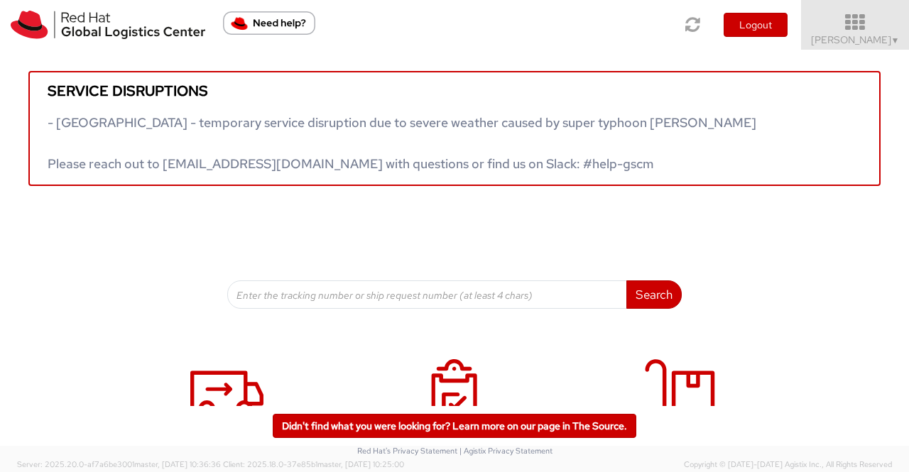
click at [870, 40] on span "[PERSON_NAME] ▼" at bounding box center [855, 39] width 89 height 13
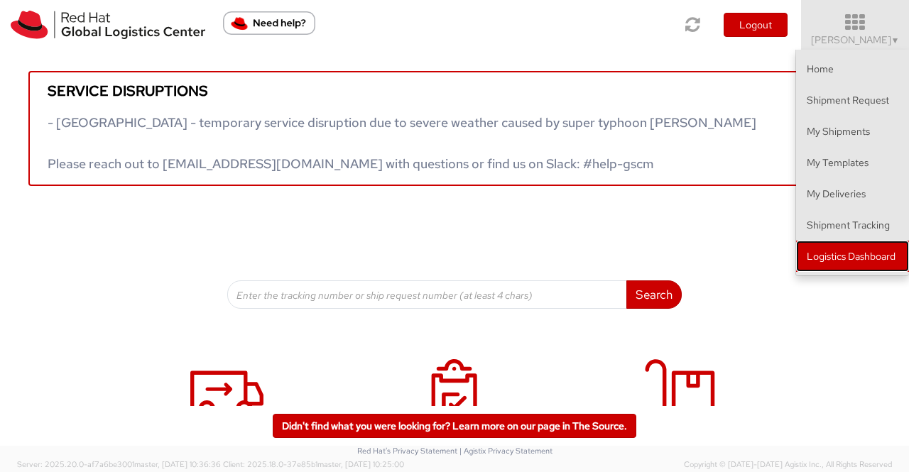
click at [877, 260] on link "Logistics Dashboard" at bounding box center [852, 256] width 113 height 31
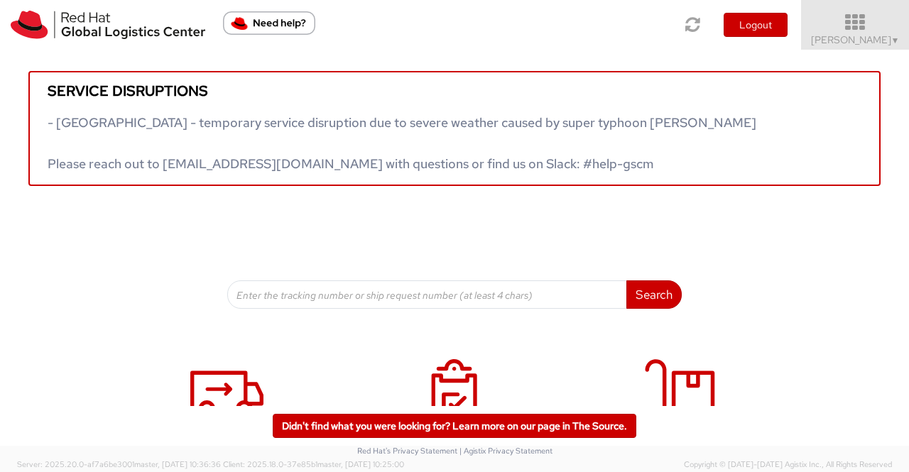
click at [899, 38] on link "[PERSON_NAME] ▼" at bounding box center [855, 25] width 108 height 50
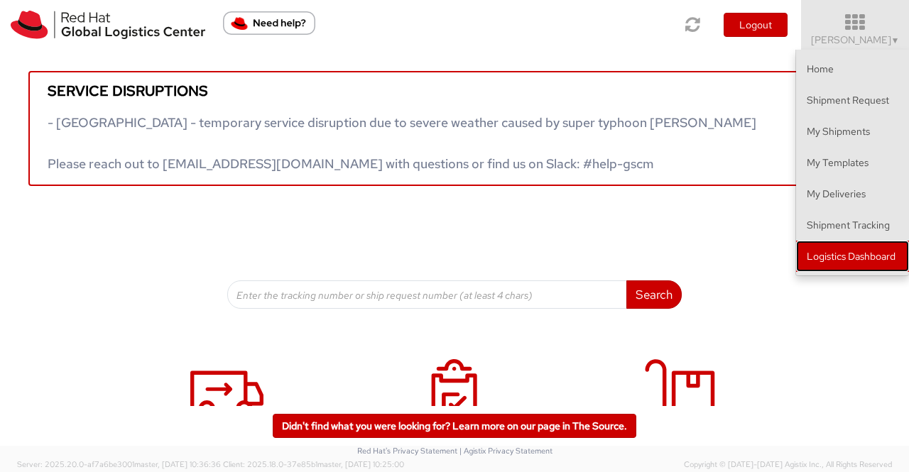
click at [842, 256] on link "Logistics Dashboard" at bounding box center [852, 256] width 113 height 31
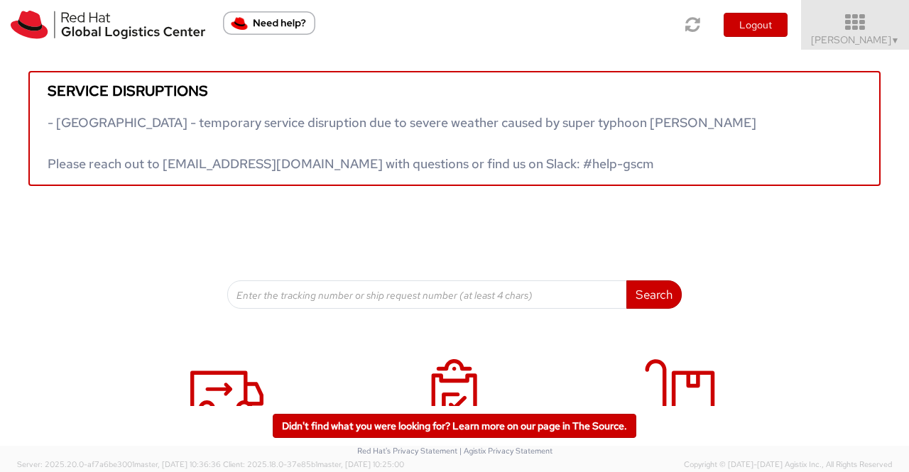
click at [867, 45] on span "[PERSON_NAME] ▼" at bounding box center [855, 39] width 89 height 13
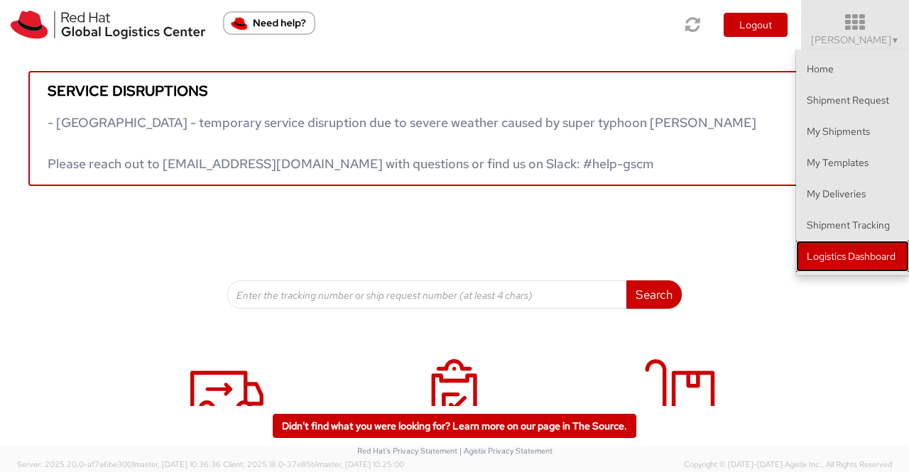
click at [879, 250] on link "Logistics Dashboard" at bounding box center [852, 256] width 113 height 31
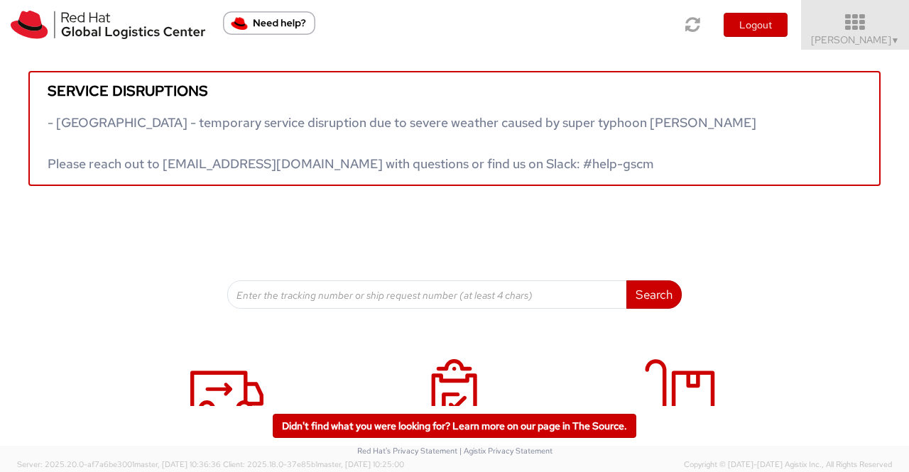
click at [894, 40] on span "▼" at bounding box center [895, 40] width 9 height 11
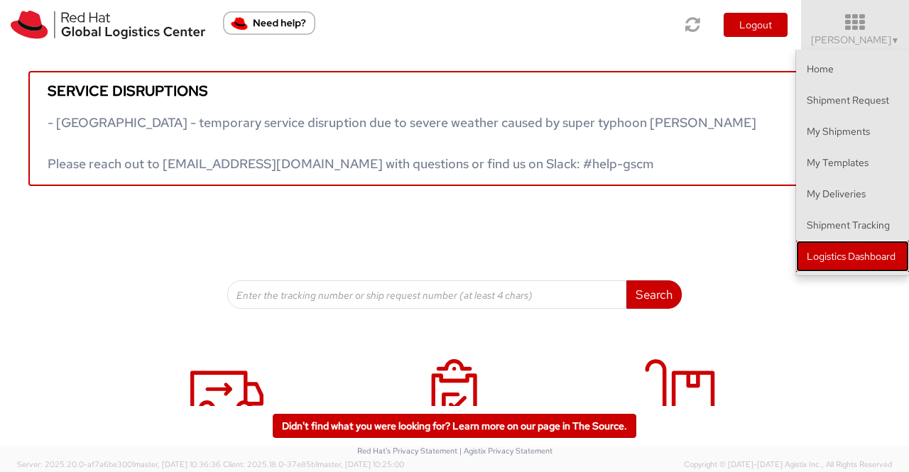
click at [879, 253] on link "Logistics Dashboard" at bounding box center [852, 256] width 113 height 31
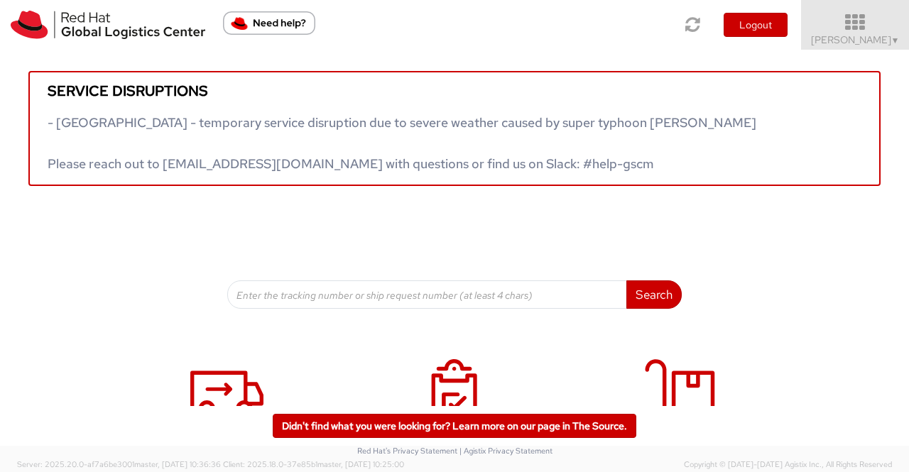
click at [891, 40] on span "▼" at bounding box center [895, 40] width 9 height 11
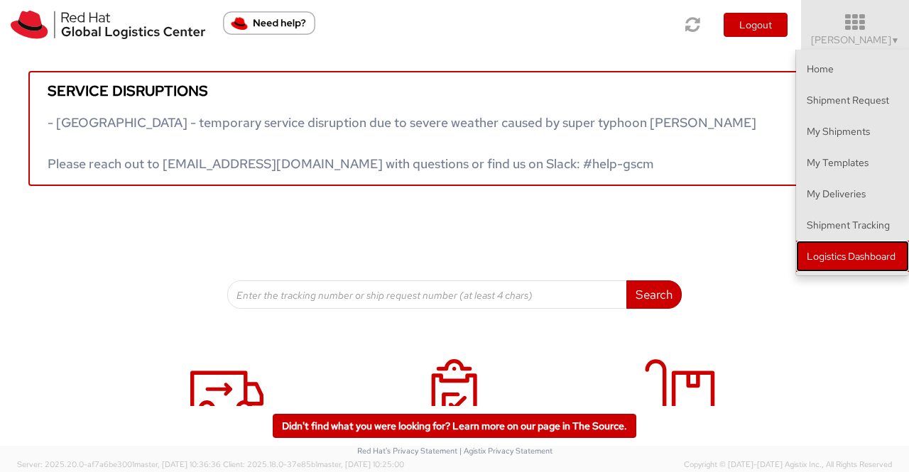
click at [850, 249] on link "Logistics Dashboard" at bounding box center [852, 256] width 113 height 31
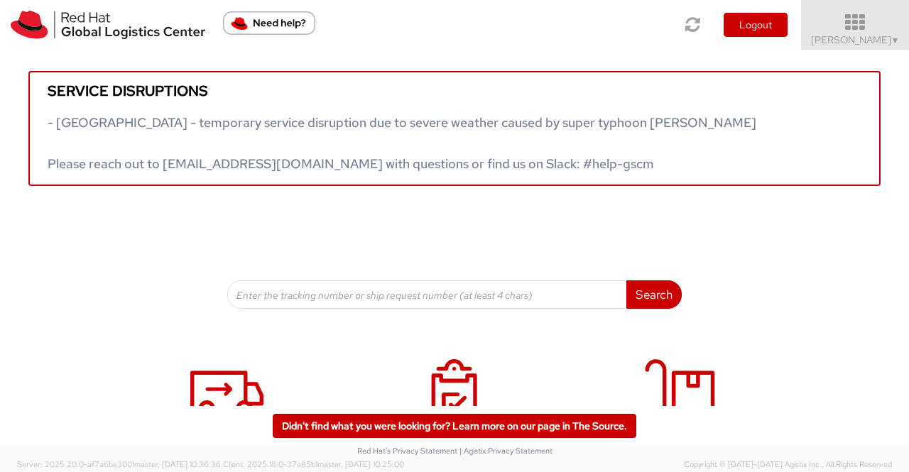
click at [879, 47] on link "Sumitra Hansdah ▼" at bounding box center [855, 25] width 108 height 50
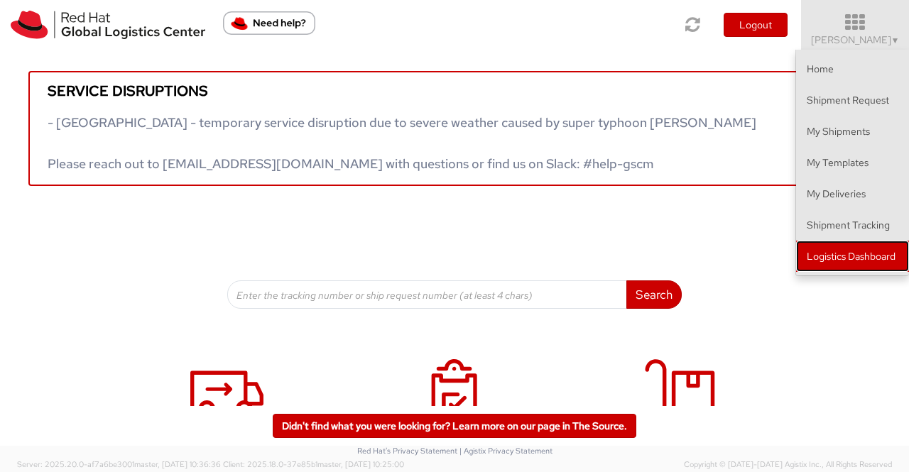
click at [887, 258] on link "Logistics Dashboard" at bounding box center [852, 256] width 113 height 31
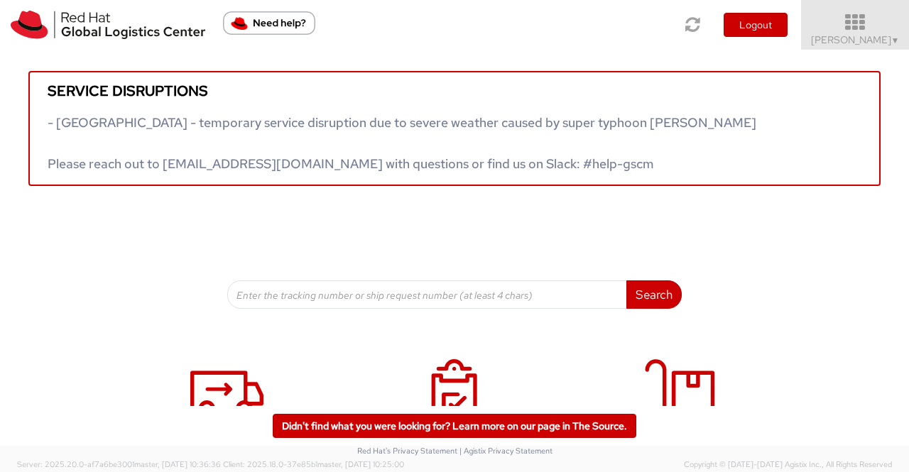
click at [848, 45] on span "Sumitra Hansdah ▼" at bounding box center [855, 39] width 89 height 13
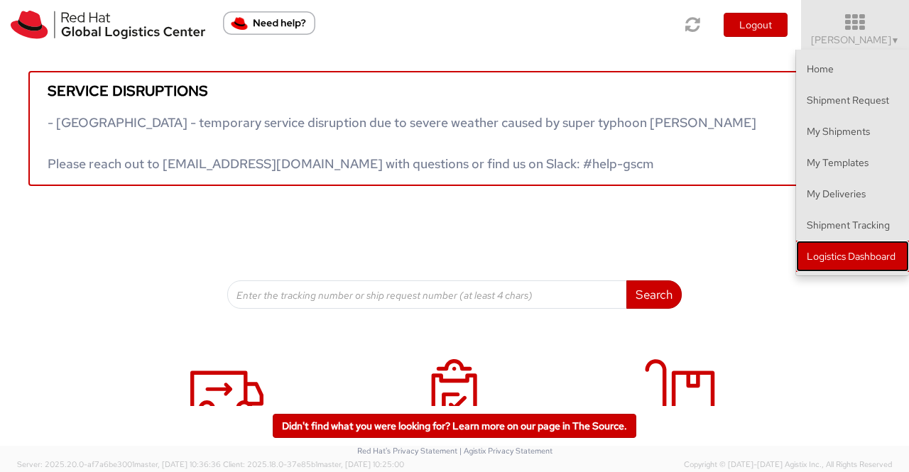
click at [867, 256] on link "Logistics Dashboard" at bounding box center [852, 256] width 113 height 31
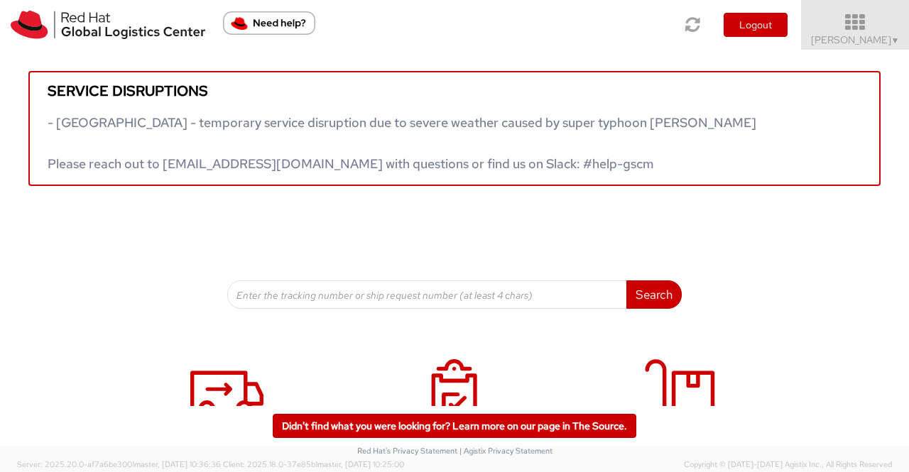
click at [885, 40] on span "Sumitra Hansdah ▼" at bounding box center [855, 39] width 89 height 13
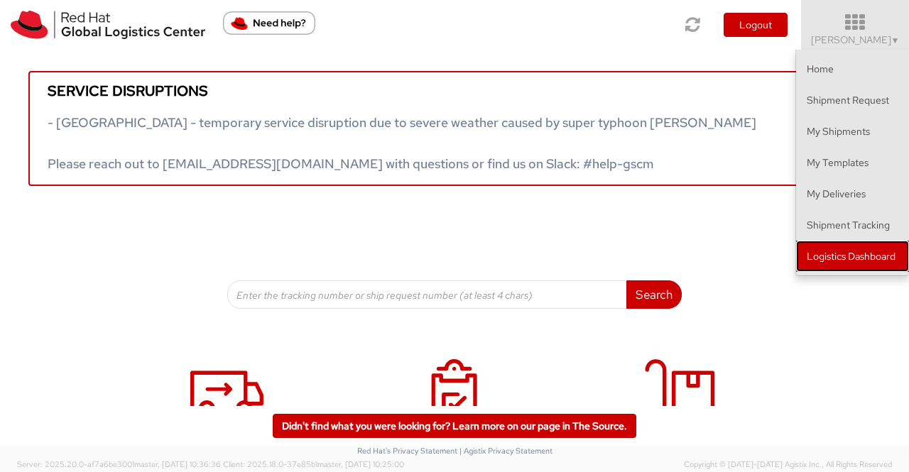
click at [886, 248] on link "Logistics Dashboard" at bounding box center [852, 256] width 113 height 31
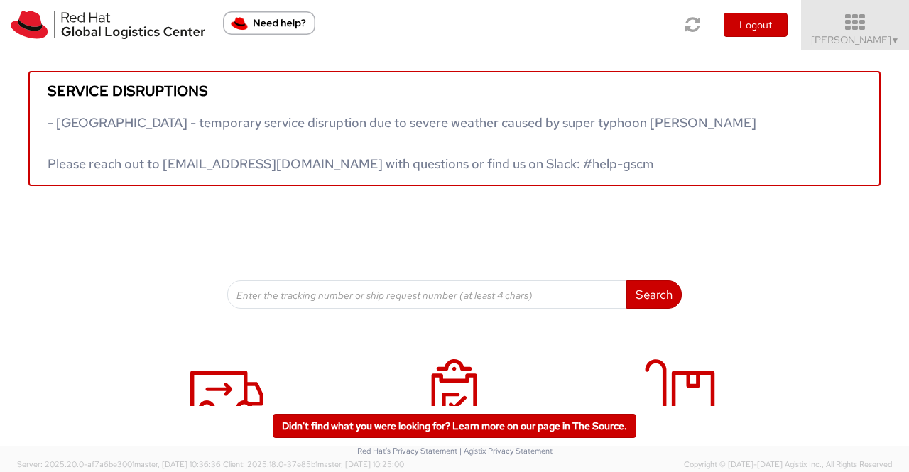
click at [870, 48] on link "Sumitra Hansdah ▼" at bounding box center [855, 25] width 108 height 50
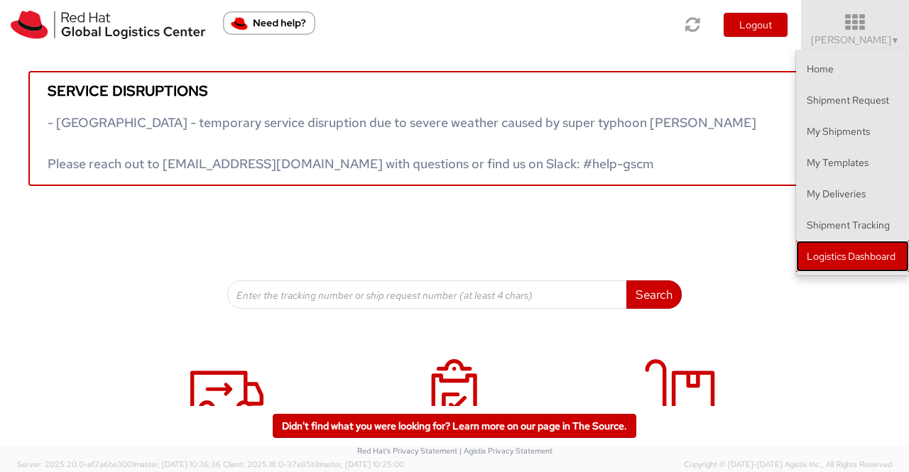
click at [874, 249] on link "Logistics Dashboard" at bounding box center [852, 256] width 113 height 31
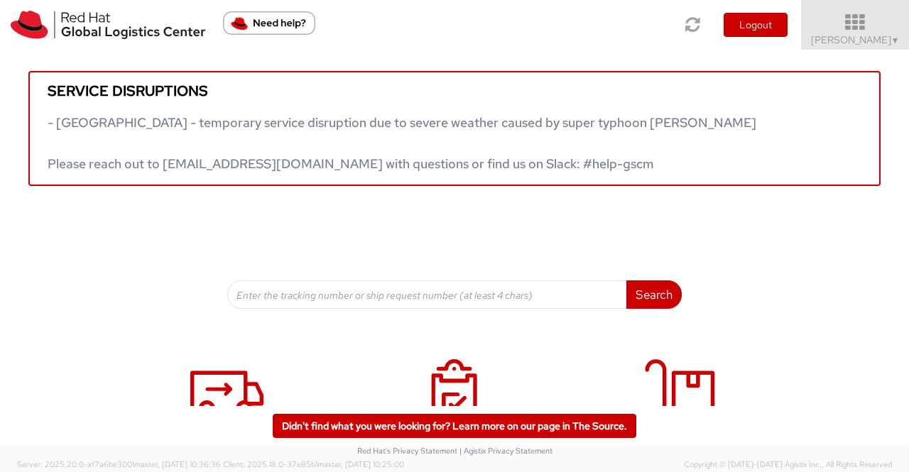
click at [895, 40] on span "▼" at bounding box center [895, 40] width 9 height 11
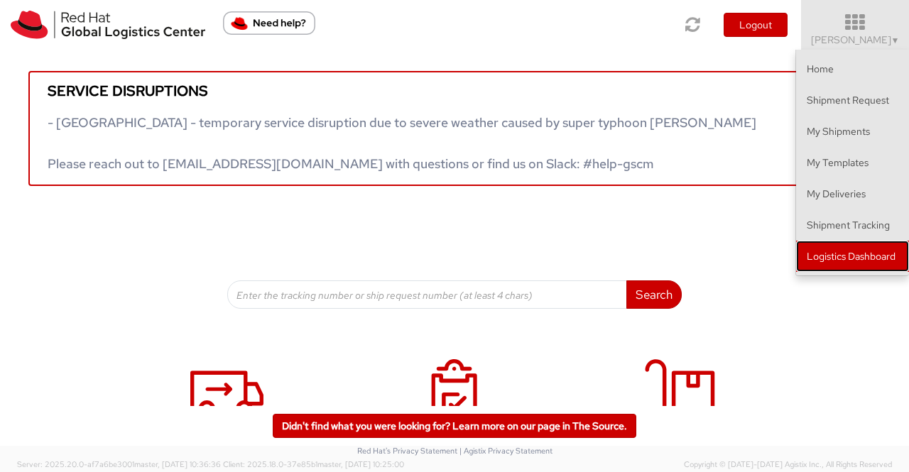
click at [846, 261] on link "Logistics Dashboard" at bounding box center [852, 256] width 113 height 31
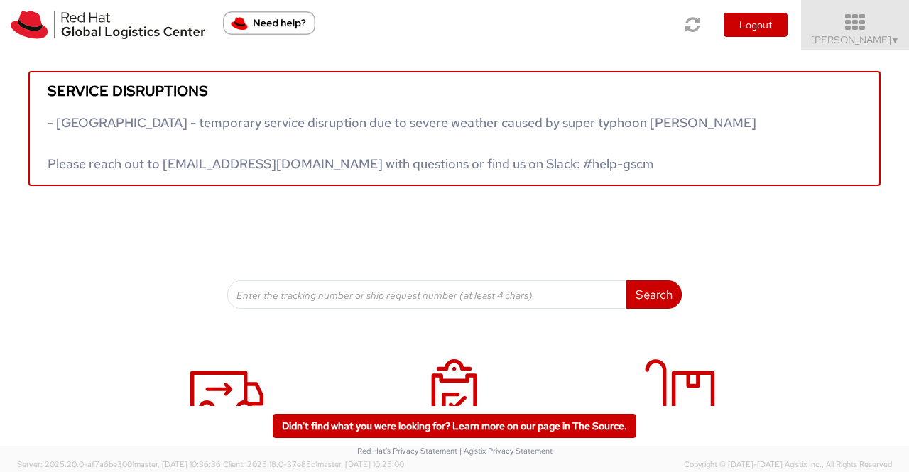
click at [894, 42] on span "▼" at bounding box center [895, 40] width 9 height 11
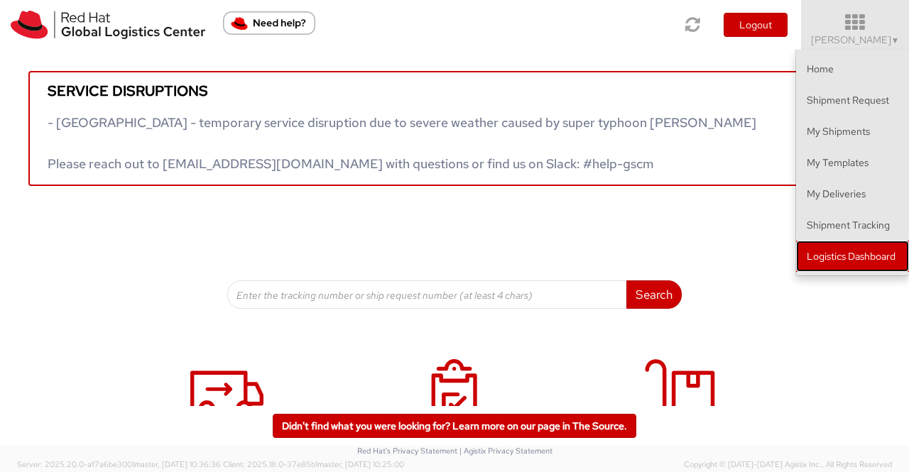
click at [856, 251] on link "Logistics Dashboard" at bounding box center [852, 256] width 113 height 31
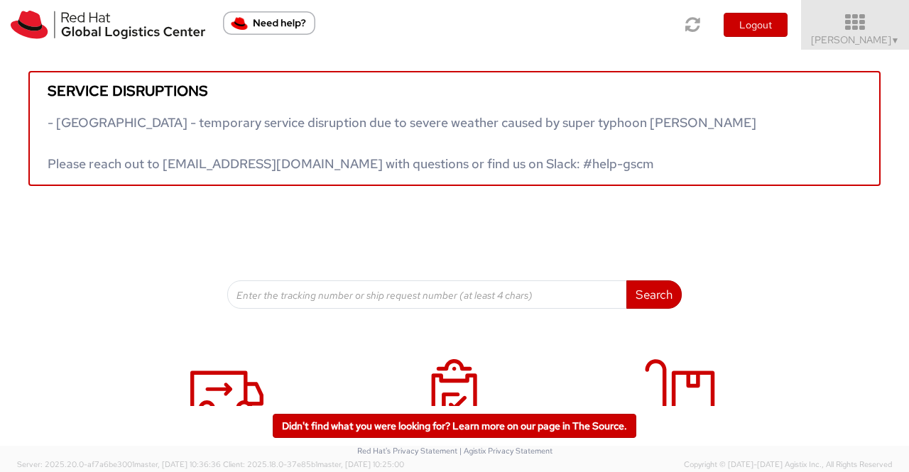
click at [897, 42] on span "▼" at bounding box center [895, 40] width 9 height 11
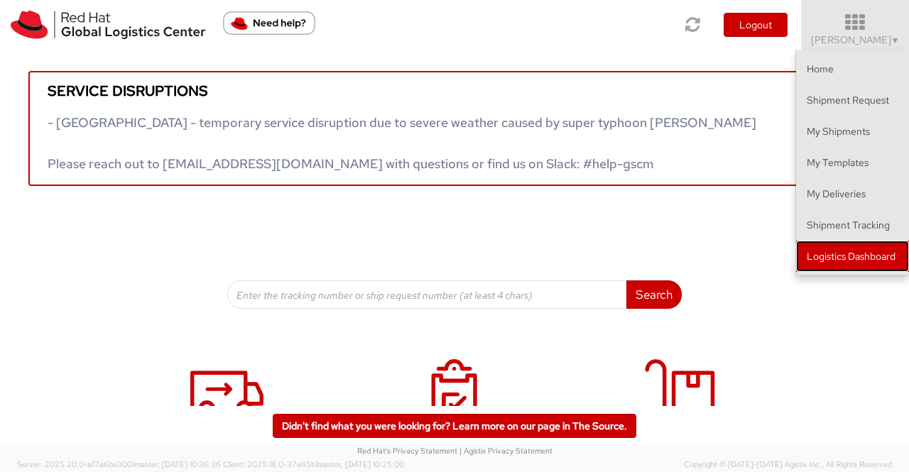
click at [831, 256] on link "Logistics Dashboard" at bounding box center [852, 256] width 113 height 31
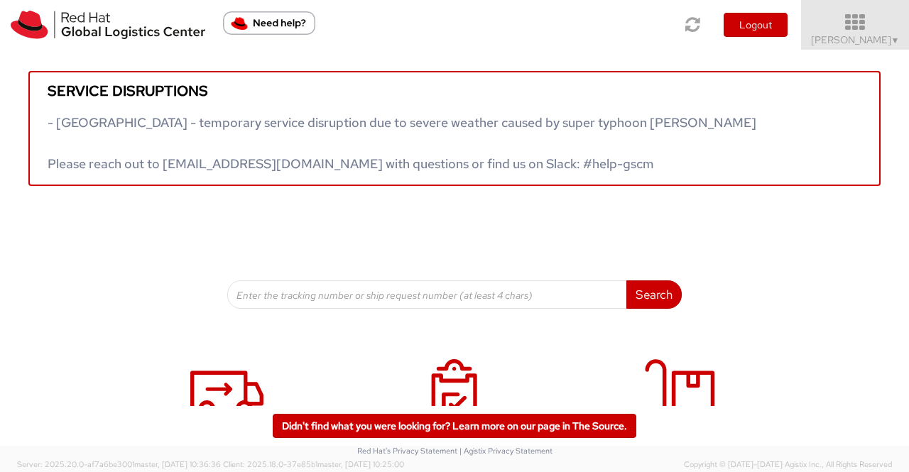
click at [893, 37] on span "▼" at bounding box center [895, 40] width 9 height 11
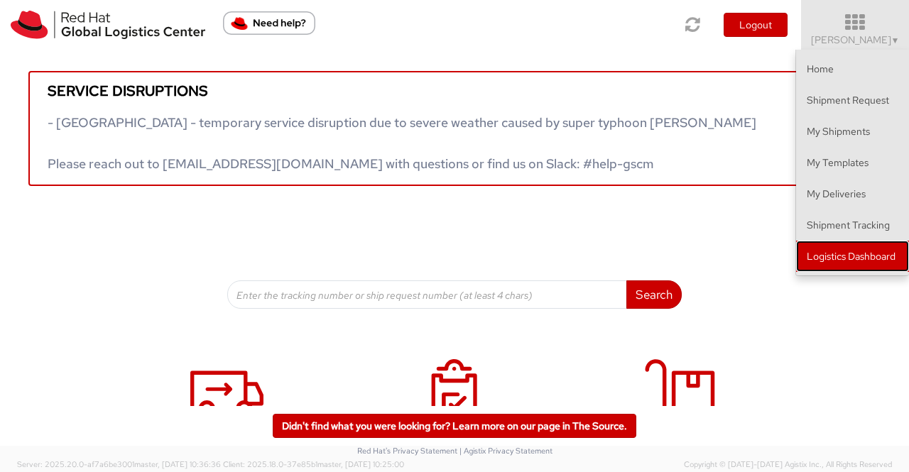
click at [832, 260] on link "Logistics Dashboard" at bounding box center [852, 256] width 113 height 31
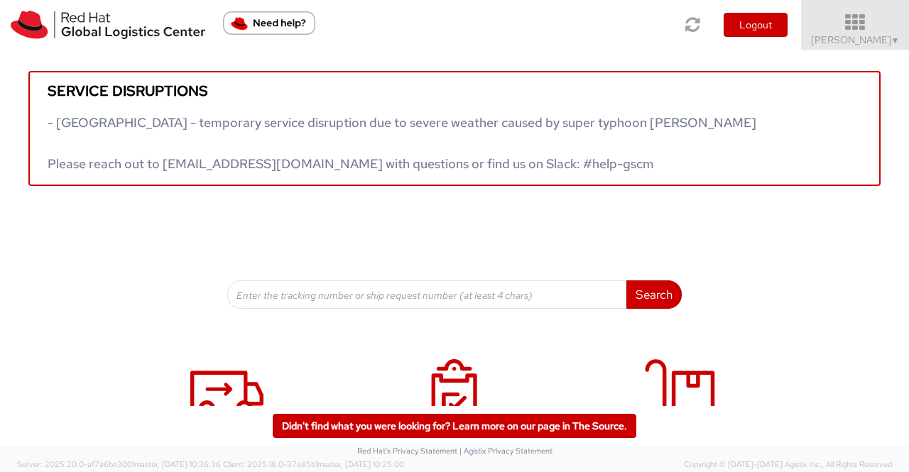
click at [848, 39] on span "Sumitra Hansdah ▼" at bounding box center [855, 39] width 89 height 13
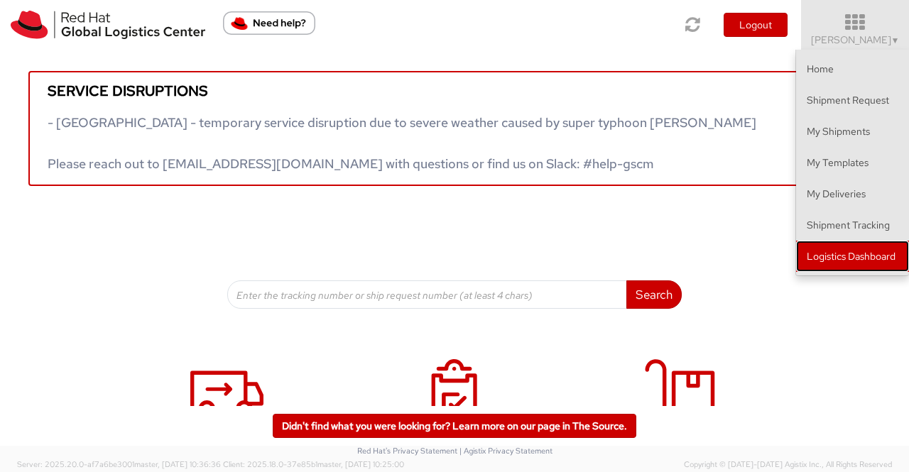
click at [849, 262] on link "Logistics Dashboard" at bounding box center [852, 256] width 113 height 31
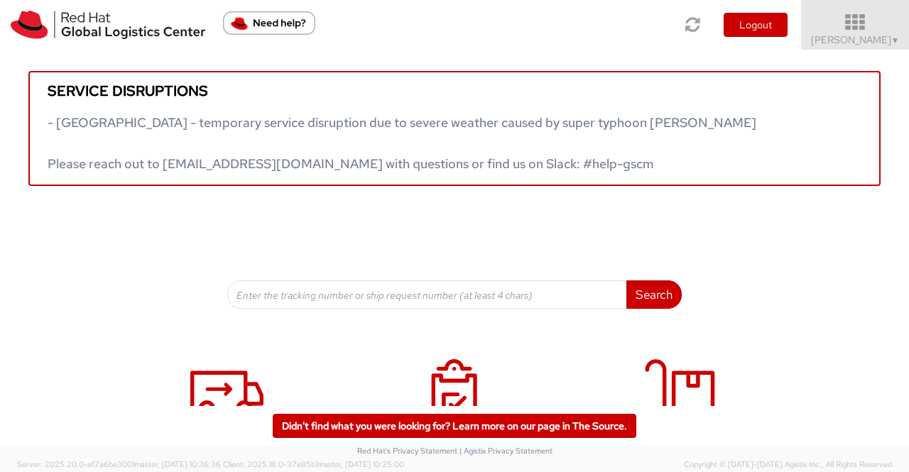
click at [869, 45] on span "Sumitra Hansdah ▼" at bounding box center [855, 39] width 89 height 13
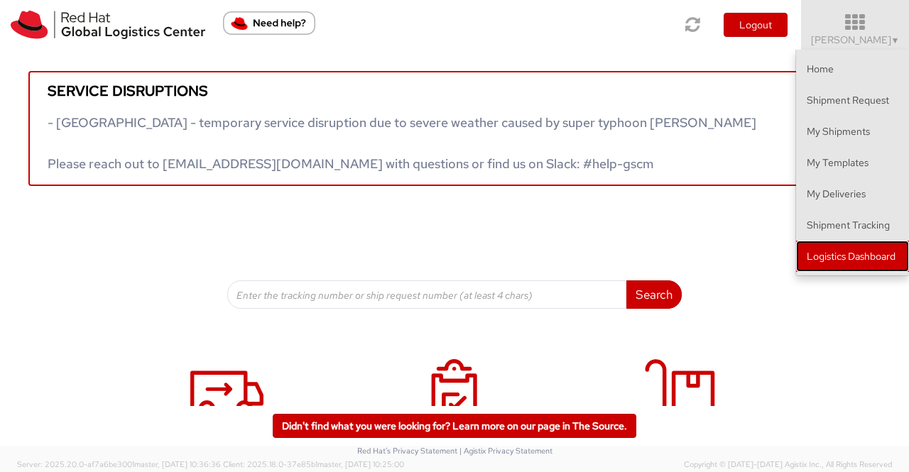
click at [853, 262] on link "Logistics Dashboard" at bounding box center [852, 256] width 113 height 31
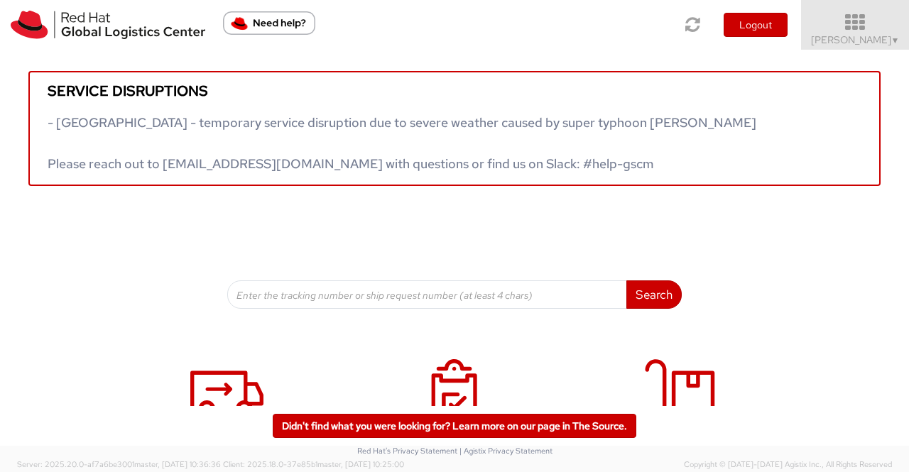
click at [835, 38] on span "Sumitra Hansdah ▼" at bounding box center [855, 39] width 89 height 13
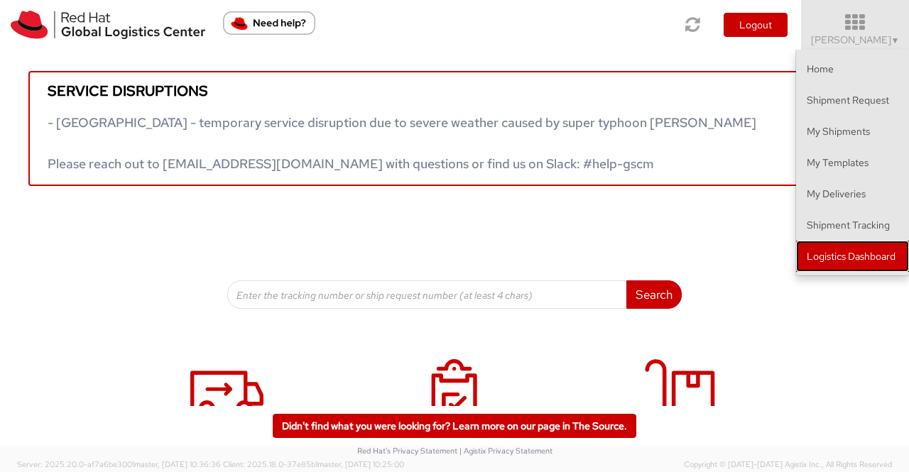
click at [860, 258] on link "Logistics Dashboard" at bounding box center [852, 256] width 113 height 31
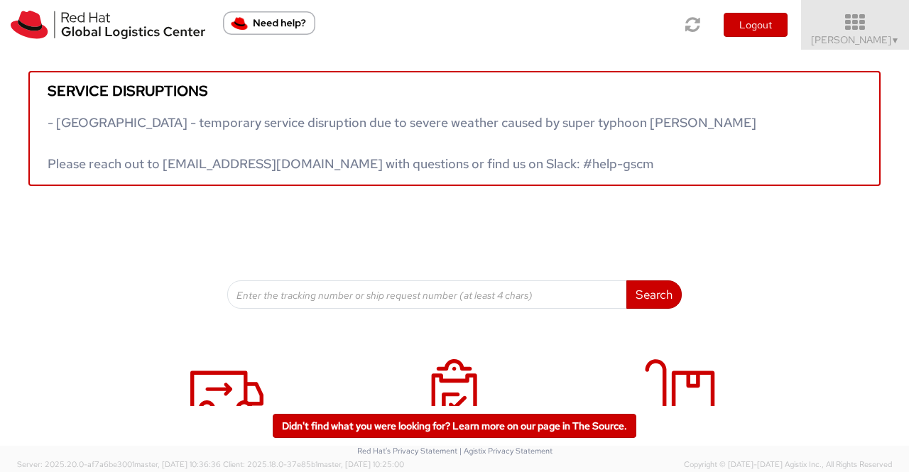
click at [887, 35] on span "Sumitra Hansdah ▼" at bounding box center [855, 39] width 89 height 13
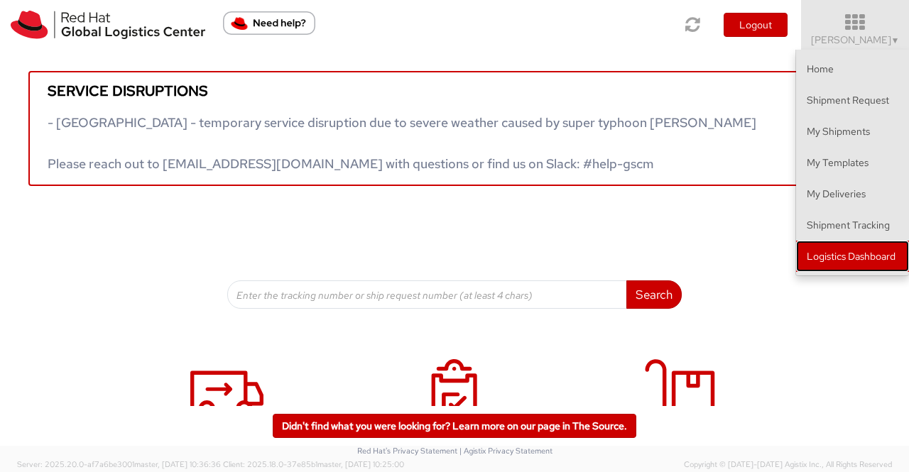
click at [822, 260] on link "Logistics Dashboard" at bounding box center [852, 256] width 113 height 31
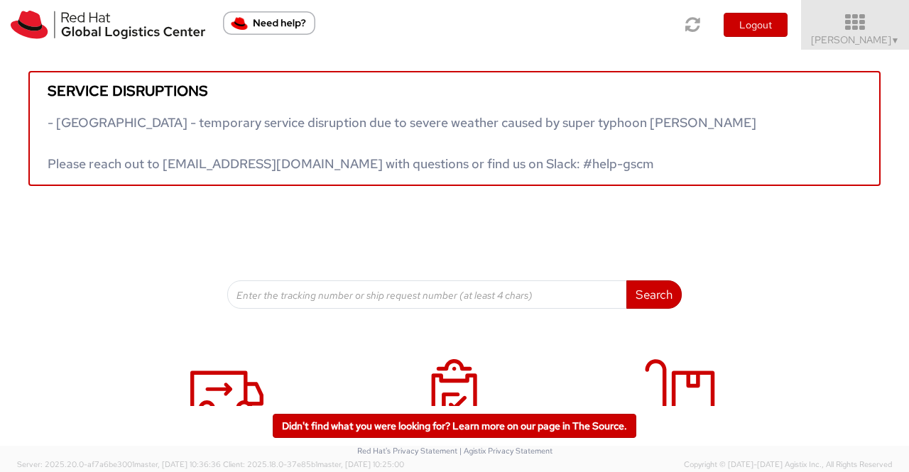
click at [882, 44] on span "Sumitra Hansdah ▼" at bounding box center [855, 39] width 89 height 13
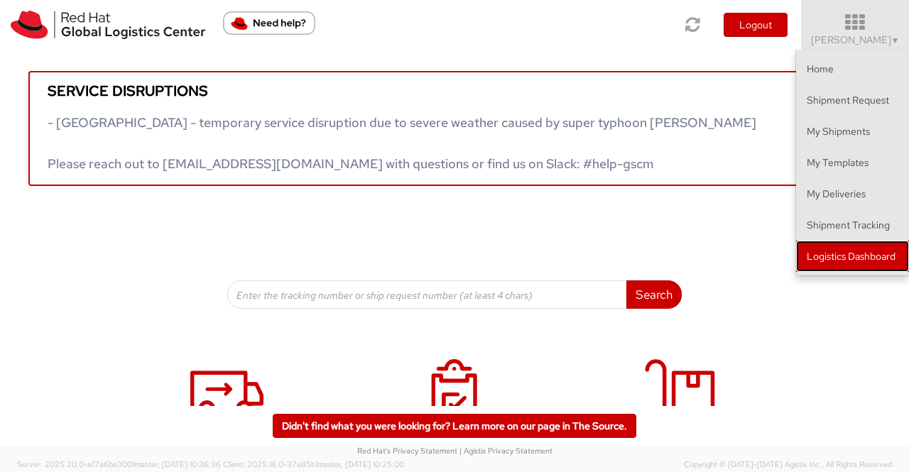
click at [857, 261] on link "Logistics Dashboard" at bounding box center [852, 256] width 113 height 31
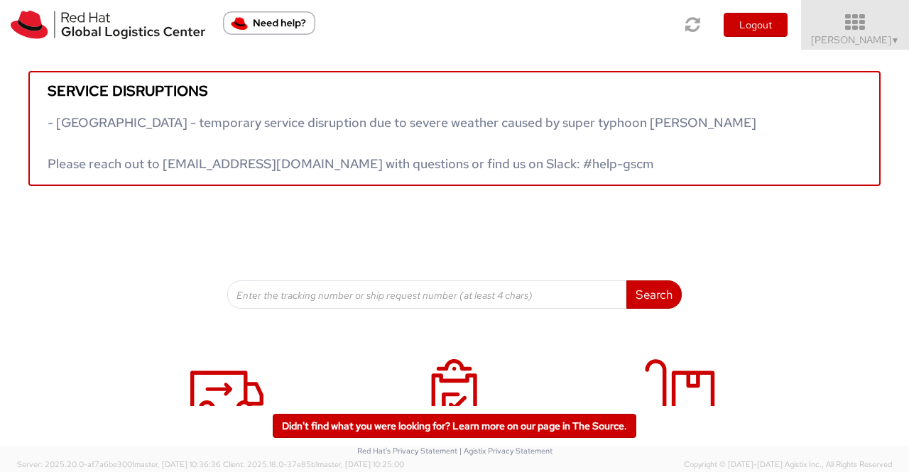
click at [893, 40] on span "▼" at bounding box center [895, 40] width 9 height 11
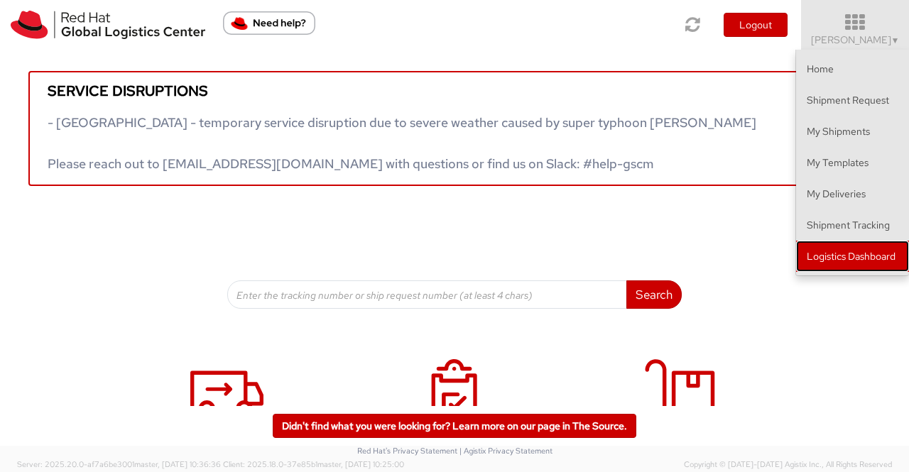
click at [839, 252] on link "Logistics Dashboard" at bounding box center [852, 256] width 113 height 31
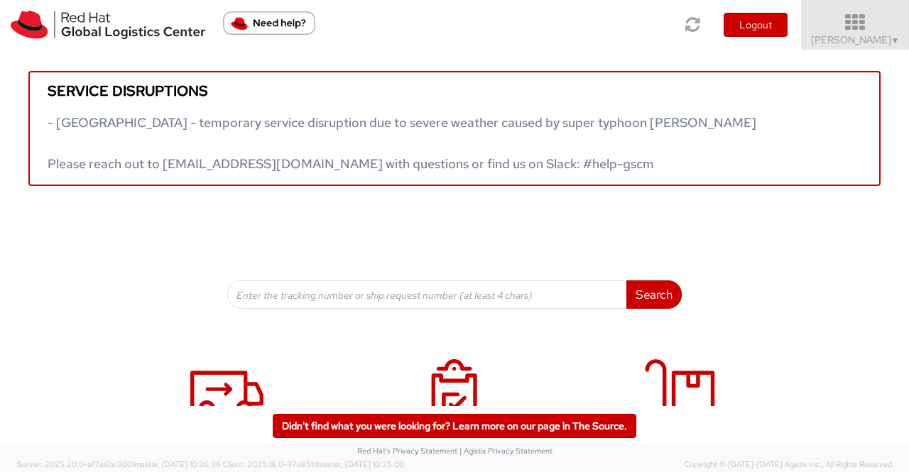
click at [878, 35] on span "Sumitra Hansdah ▼" at bounding box center [855, 39] width 89 height 13
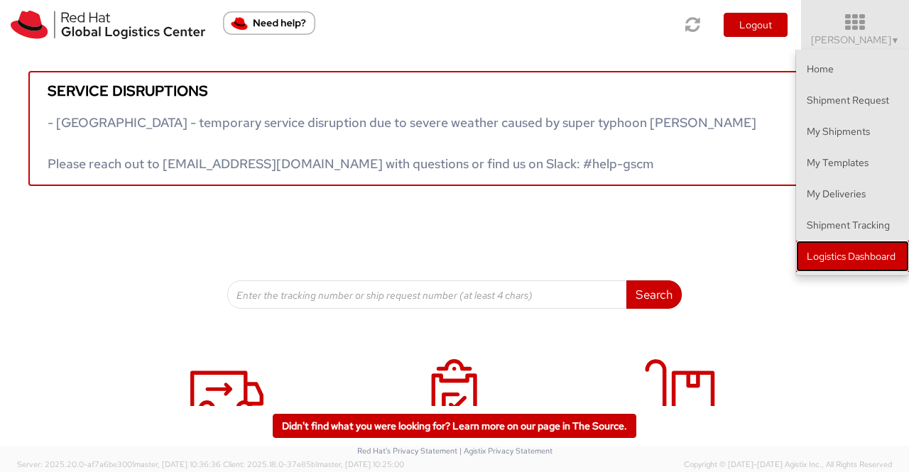
click at [891, 253] on link "Logistics Dashboard" at bounding box center [852, 256] width 113 height 31
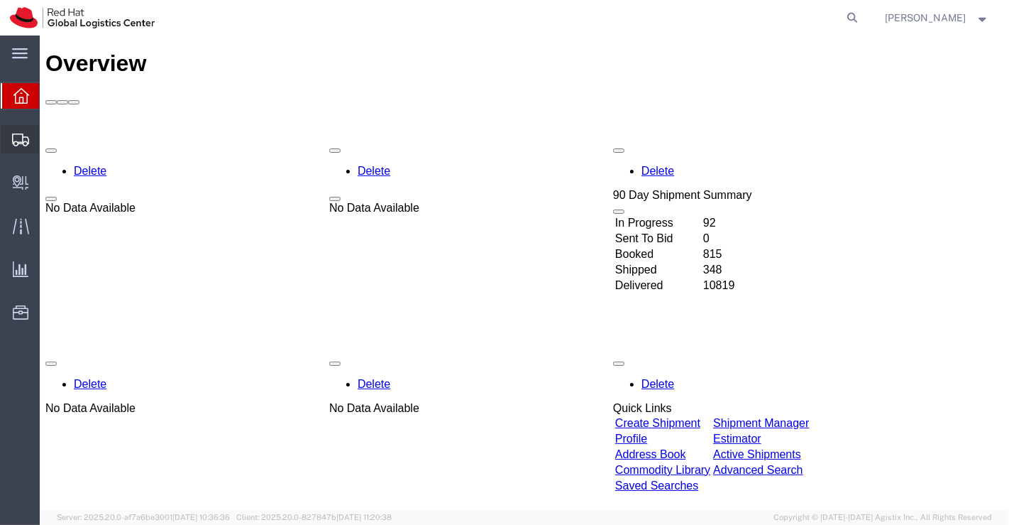
click at [0, 0] on span "Shipment Manager" at bounding box center [0, 0] width 0 height 0
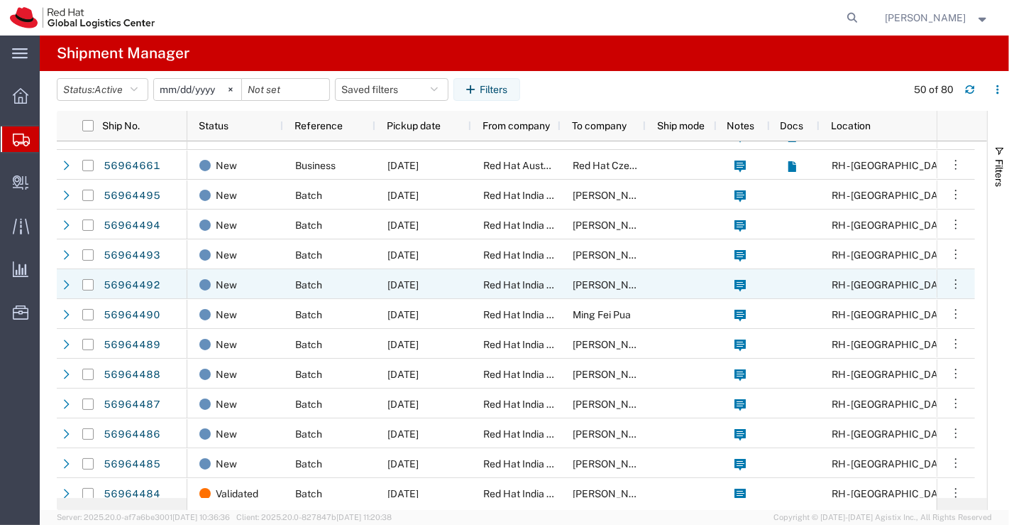
scroll to position [394, 0]
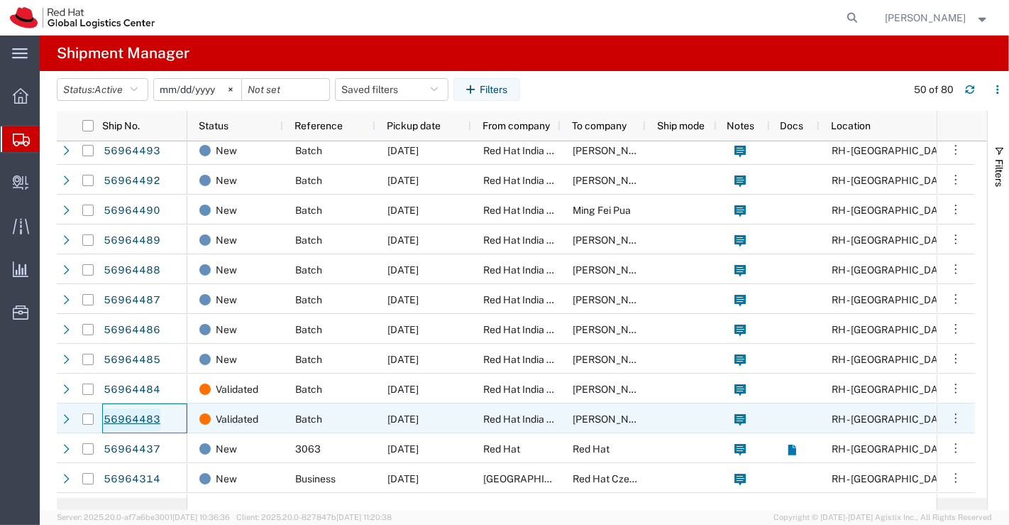
click at [124, 415] on link "56964483" at bounding box center [132, 419] width 58 height 23
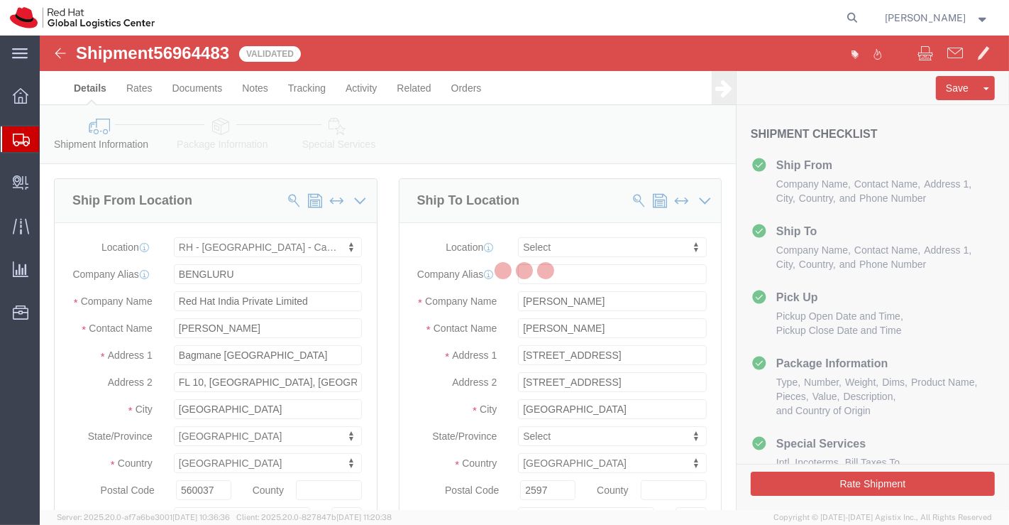
select select "37925"
select select
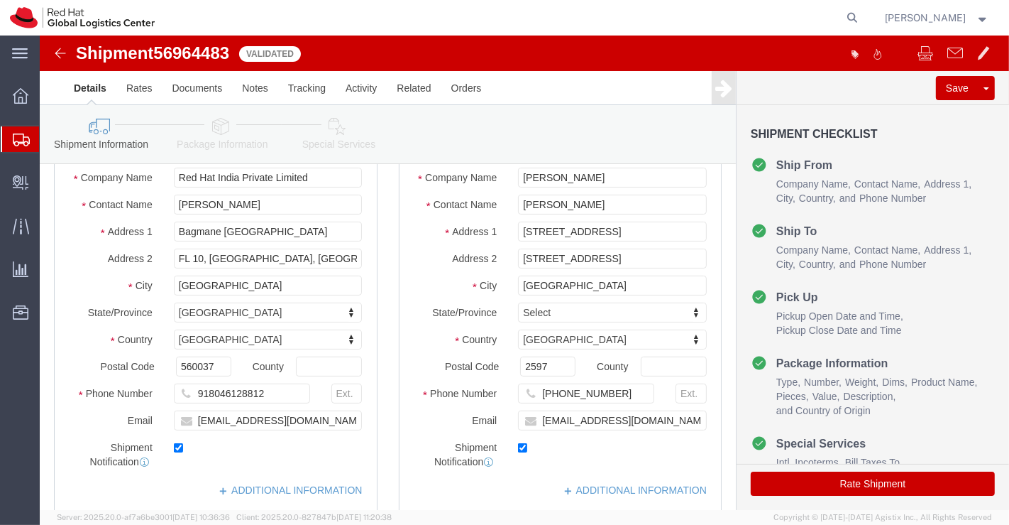
scroll to position [236, 0]
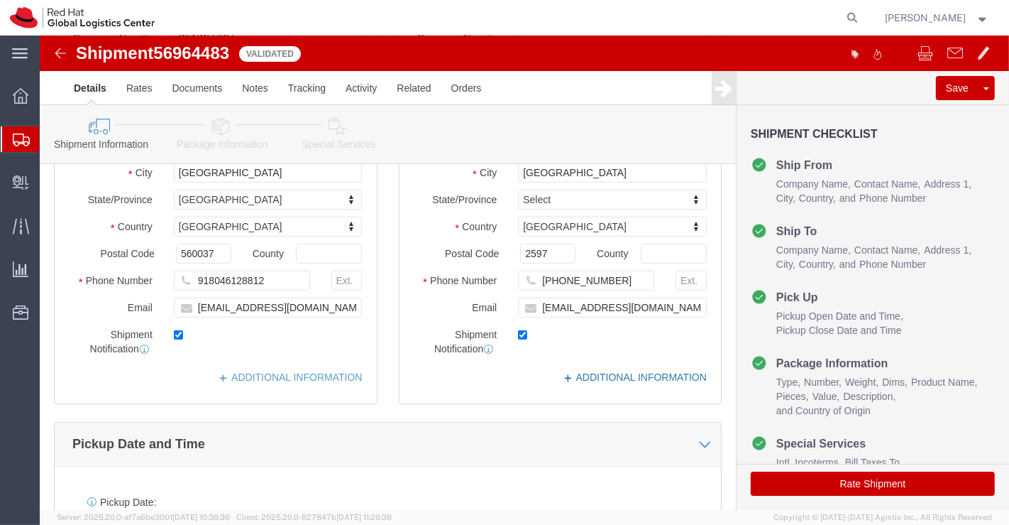
click link "ADDITIONAL INFORMATION"
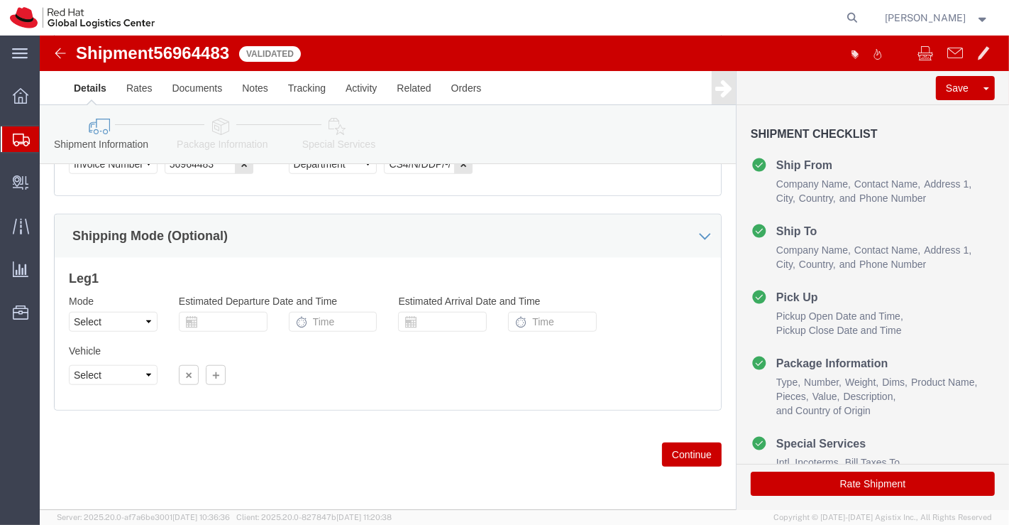
scroll to position [976, 0]
click icon
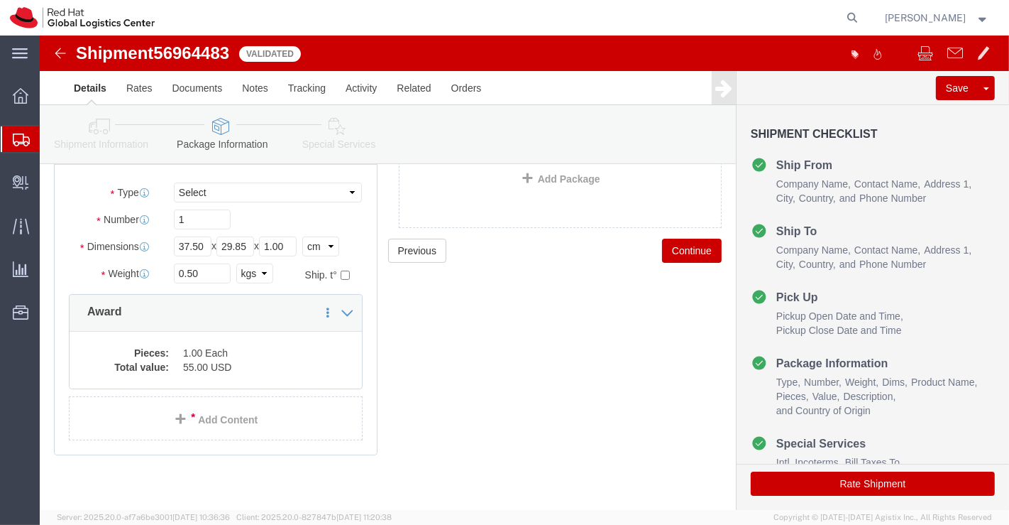
scroll to position [119, 0]
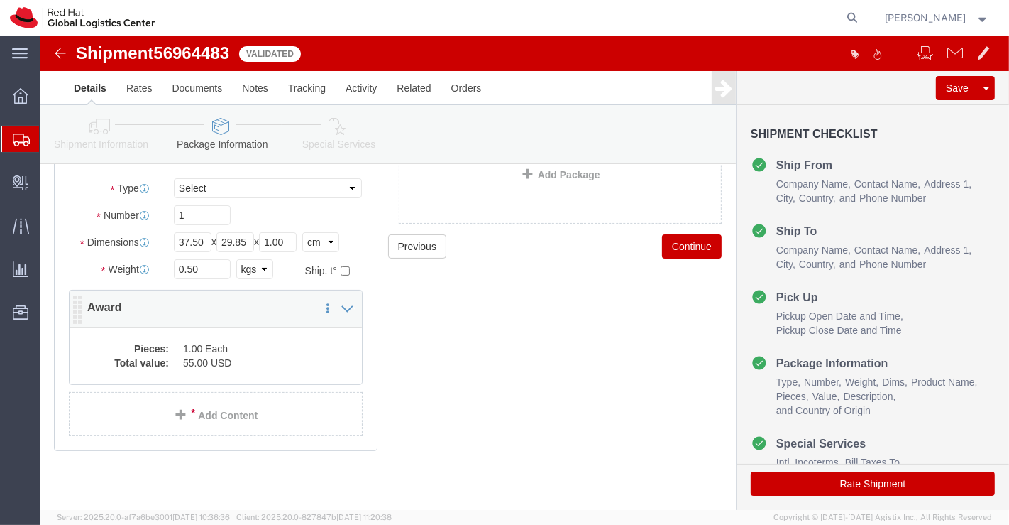
click dd "1.00 Each"
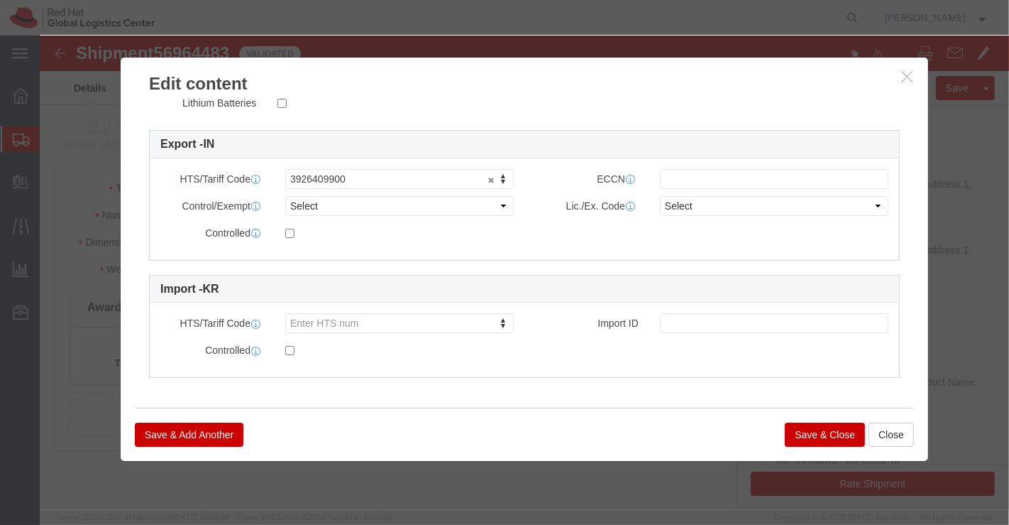
scroll to position [0, 0]
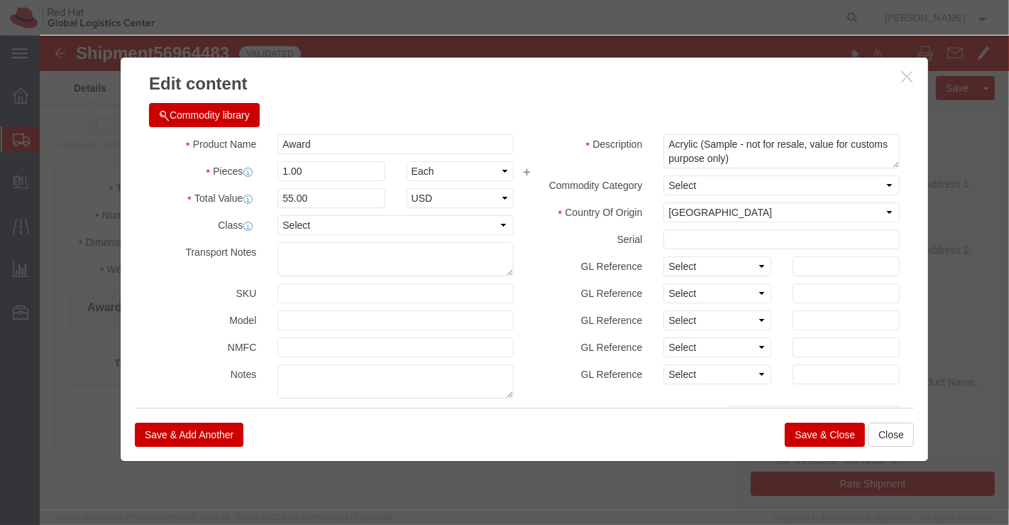
click button "Save & Close"
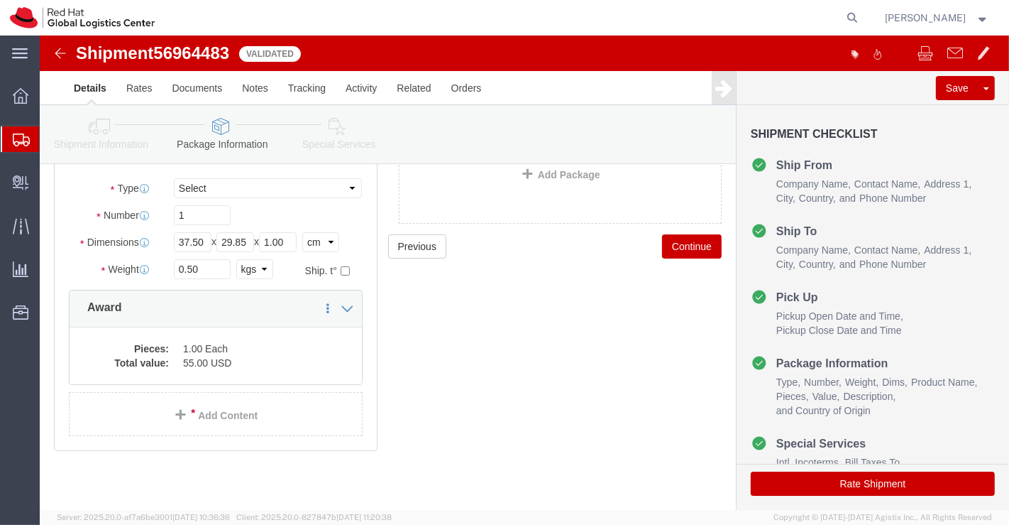
click icon
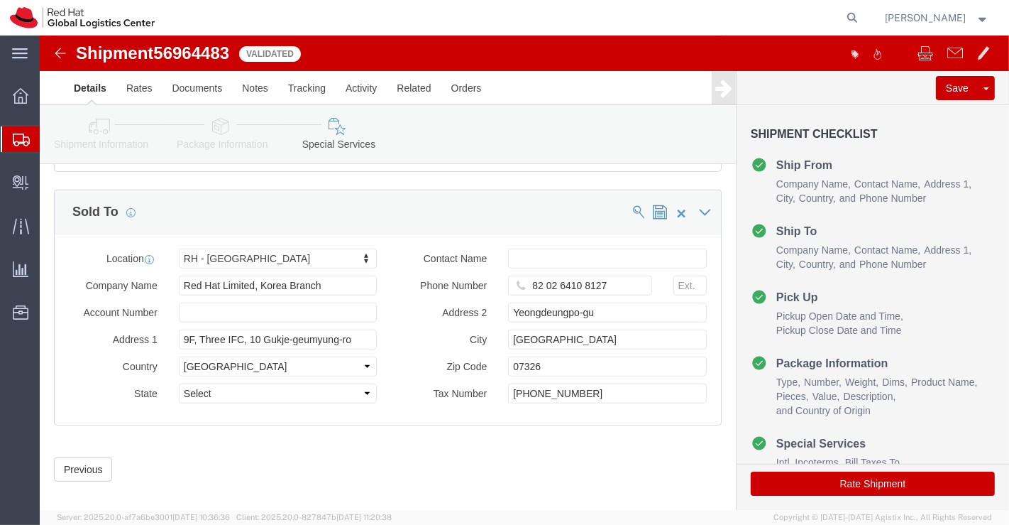
scroll to position [855, 0]
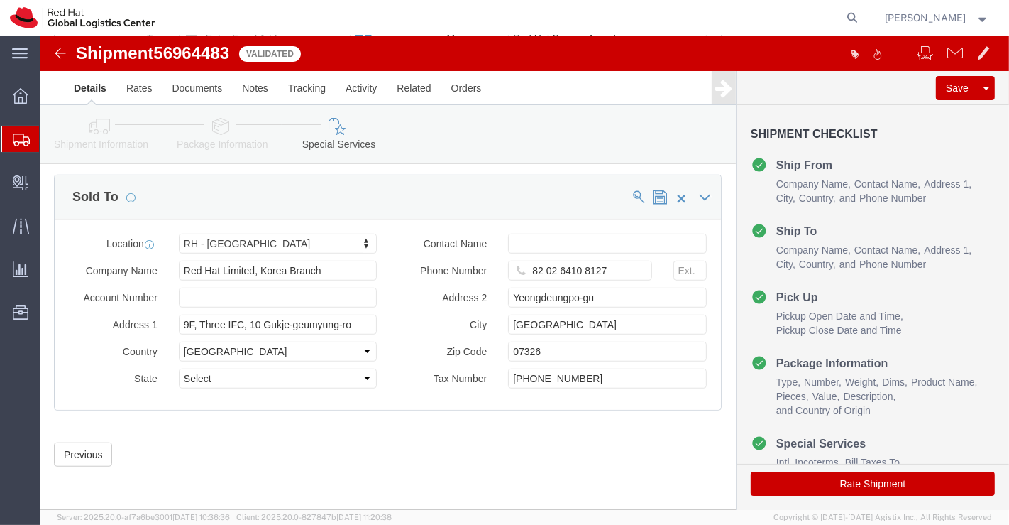
click button "Rate Shipment"
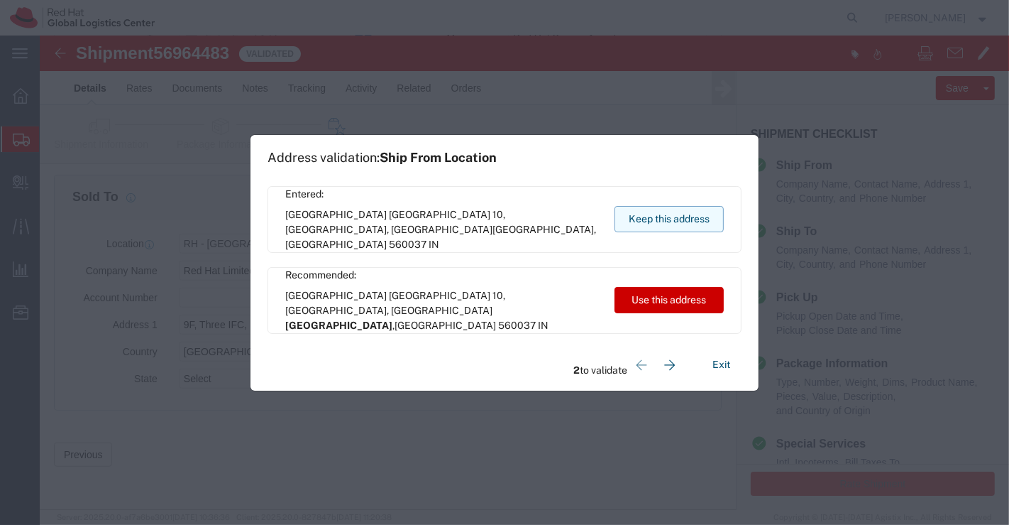
click at [684, 214] on button "Keep this address" at bounding box center [669, 219] width 109 height 26
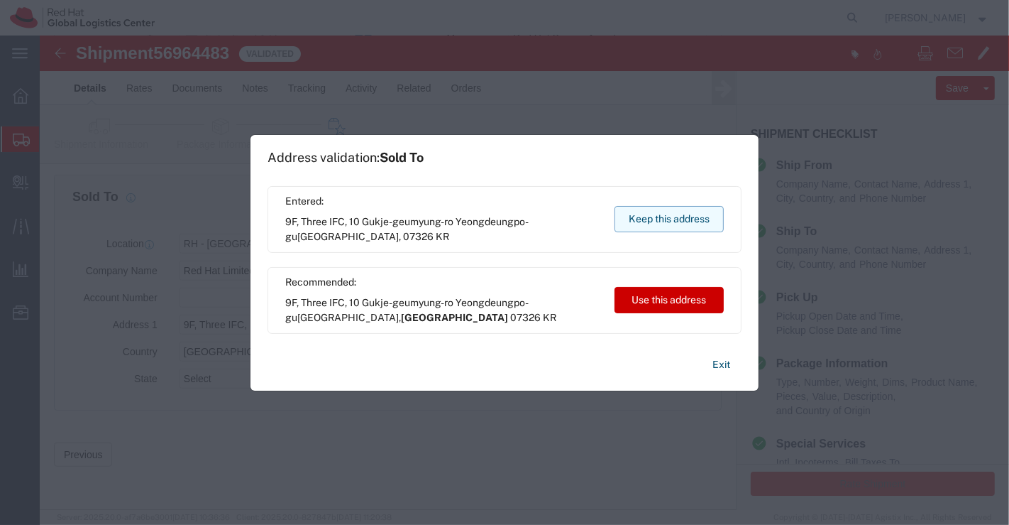
click at [676, 219] on button "Keep this address" at bounding box center [669, 219] width 109 height 26
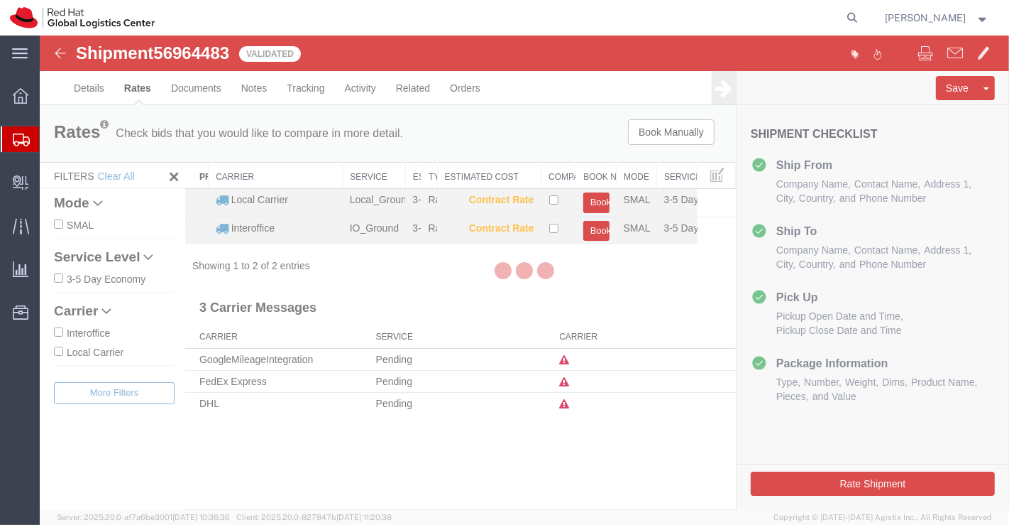
scroll to position [0, 0]
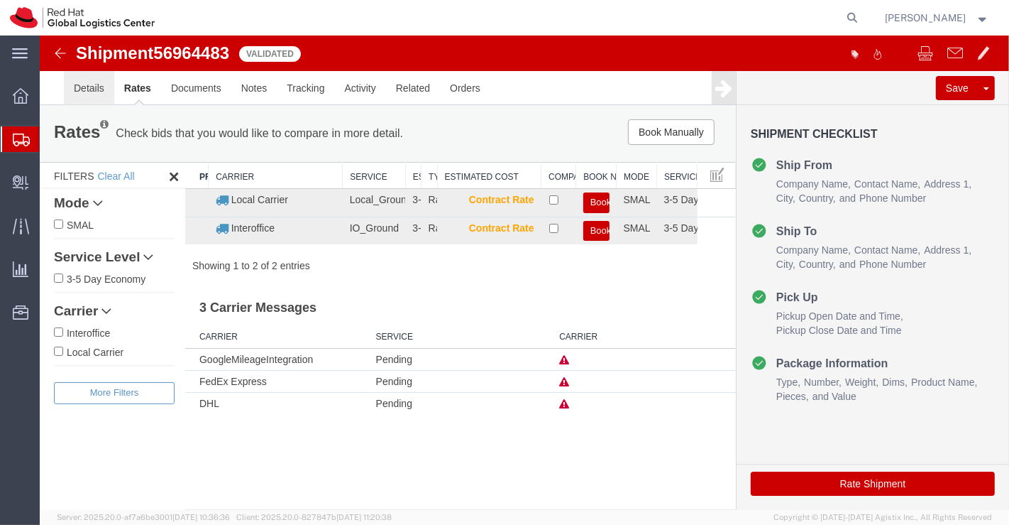
click at [82, 91] on link "Details" at bounding box center [88, 88] width 50 height 34
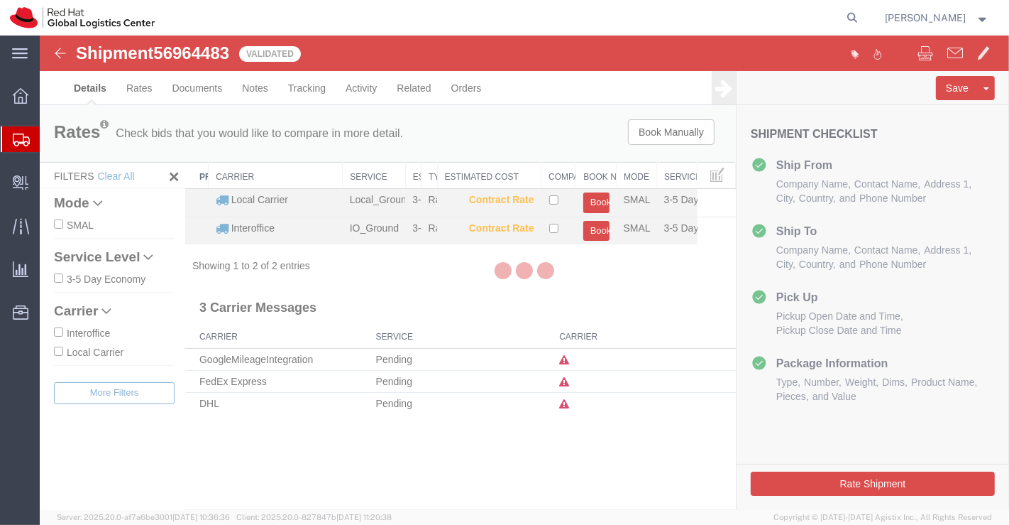
select select "37925"
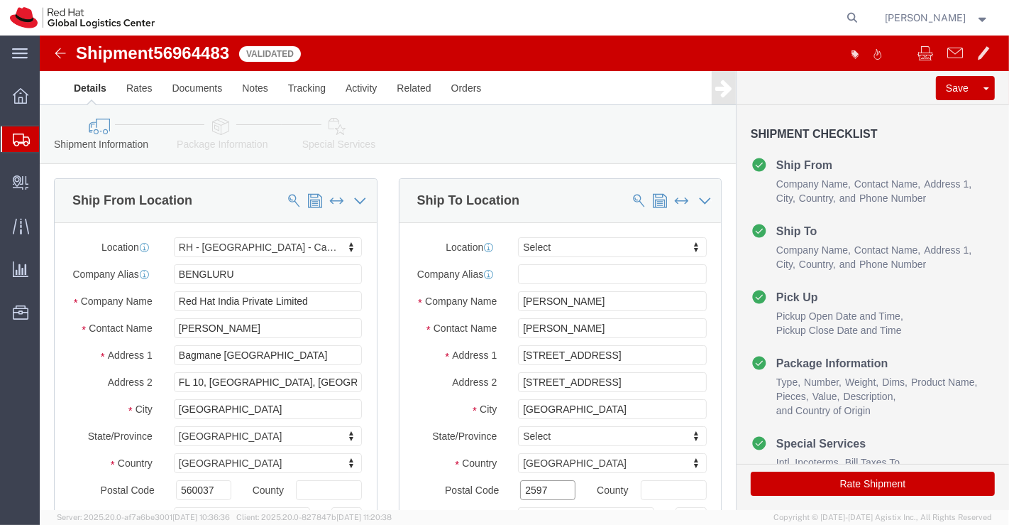
click input "2597"
type input "02597"
click div "Ship From Location Location [GEOGRAPHIC_DATA] - [GEOGRAPHIC_DATA] - Carina Sele…"
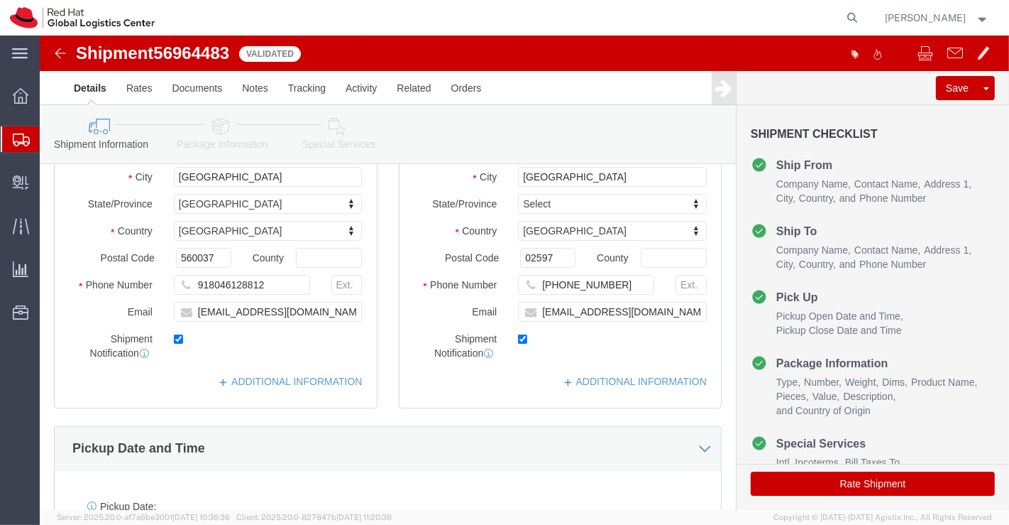
scroll to position [236, 0]
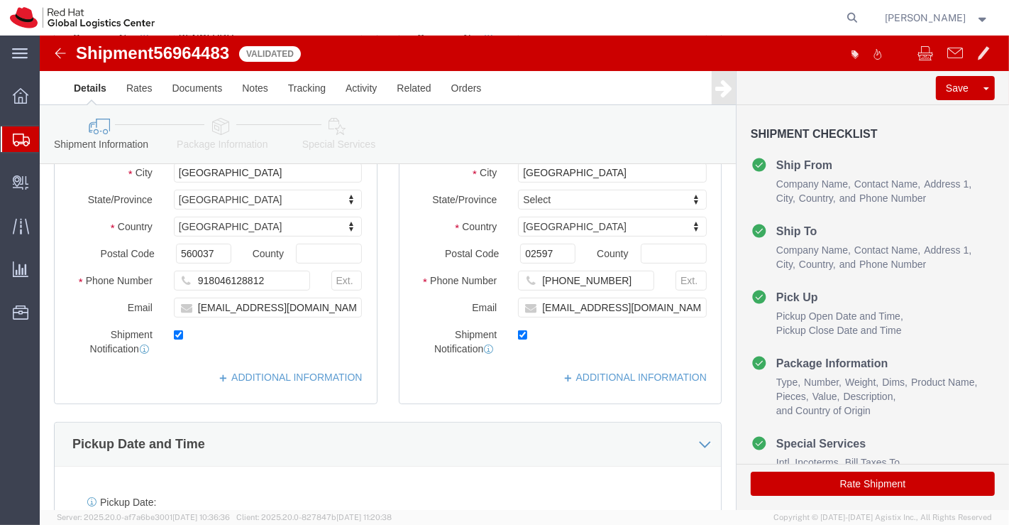
click icon
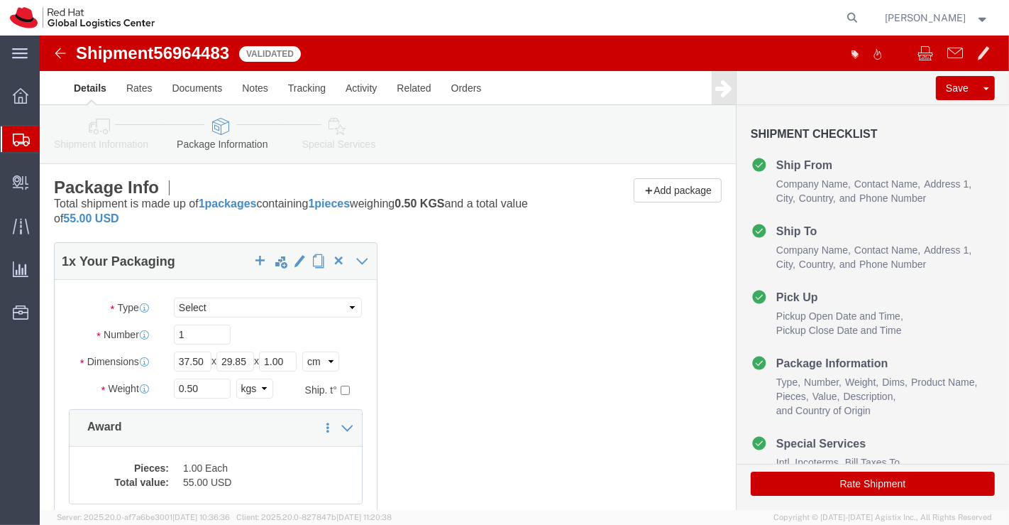
click icon
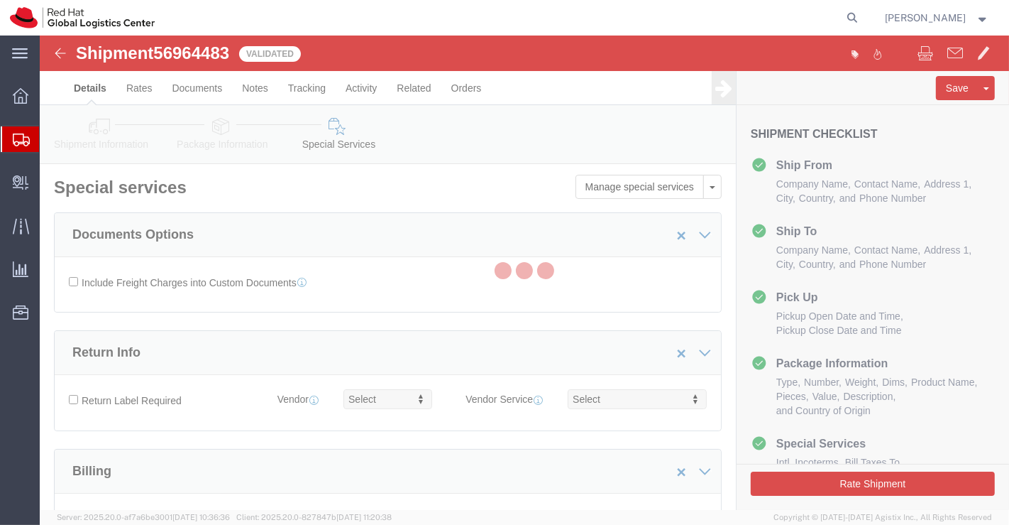
select select "COSTCENTER"
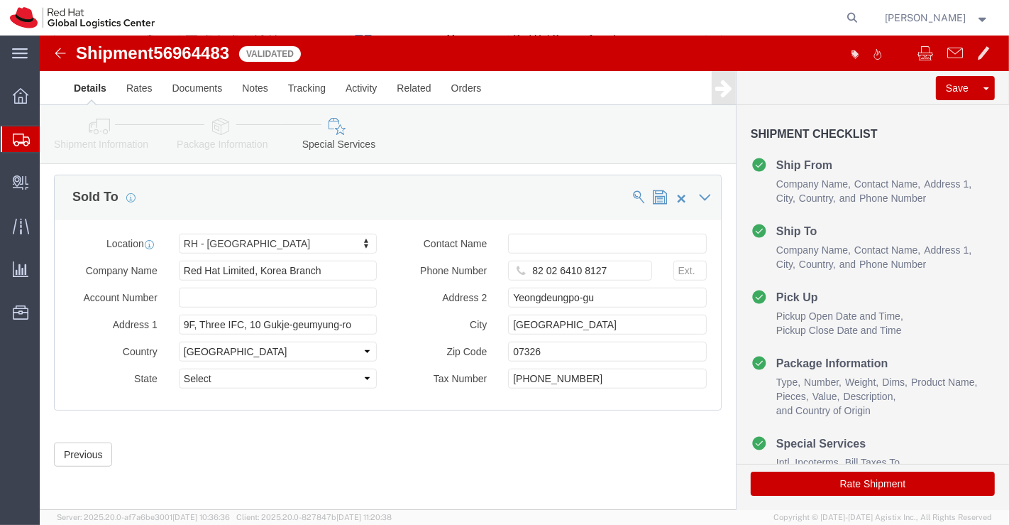
scroll to position [855, 0]
click button "Rate Shipment"
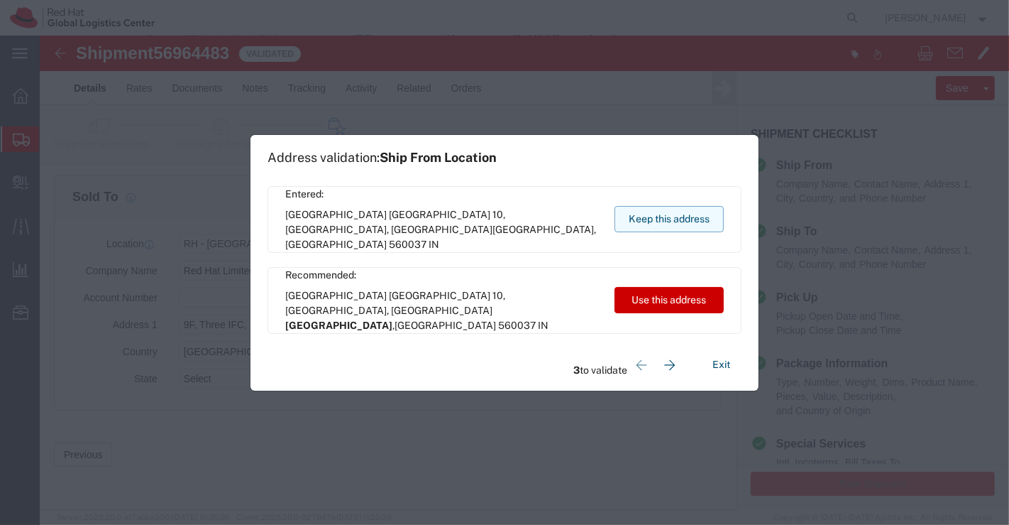
click at [648, 218] on button "Keep this address" at bounding box center [669, 219] width 109 height 26
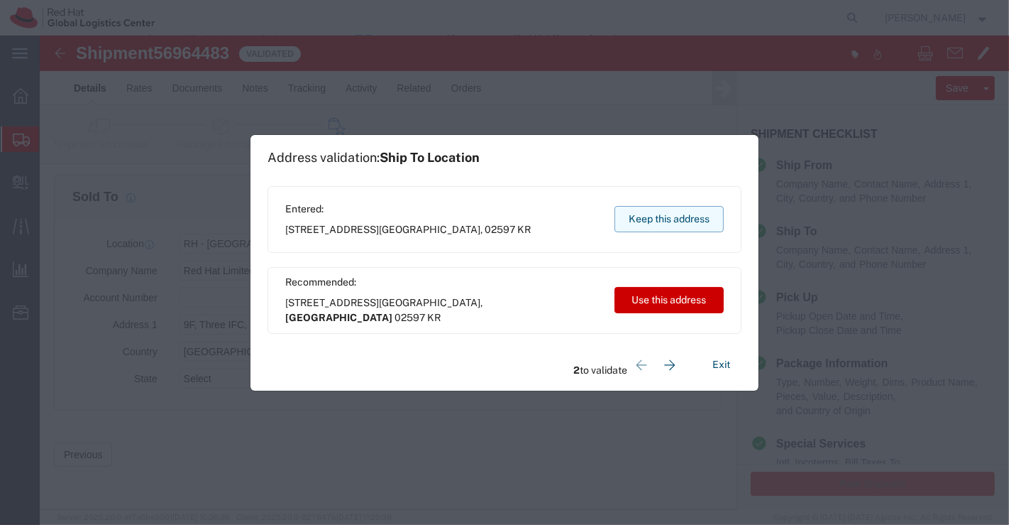
click at [648, 218] on button "Keep this address" at bounding box center [669, 219] width 109 height 26
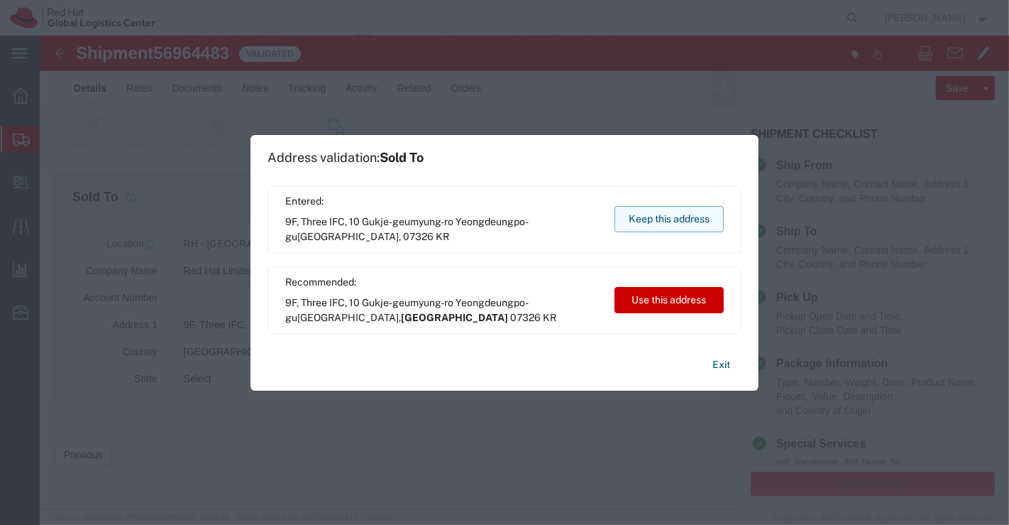
click at [648, 218] on button "Keep this address" at bounding box center [669, 219] width 109 height 26
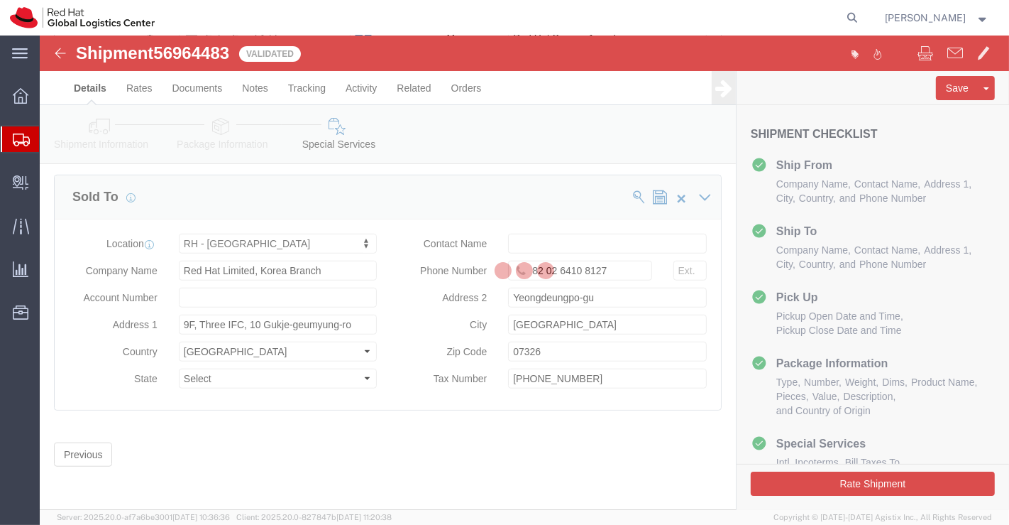
scroll to position [0, 0]
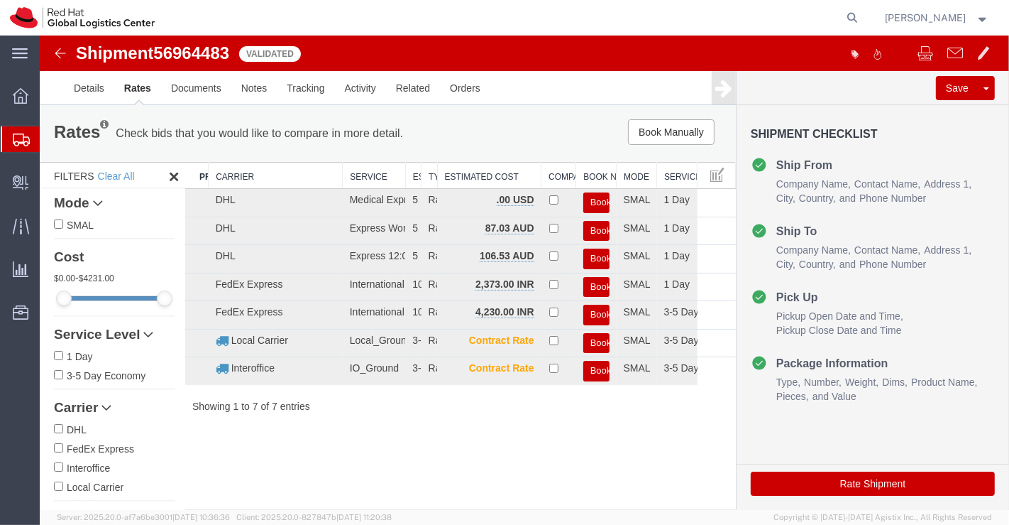
drag, startPoint x: 418, startPoint y: 167, endPoint x: 478, endPoint y: 167, distance: 59.6
click at [478, 167] on div "Search: Preferred Carrier Carrier Service Estimated Transit Type Estimated Cost…" at bounding box center [460, 287] width 551 height 251
click at [602, 286] on button "Book" at bounding box center [596, 287] width 26 height 21
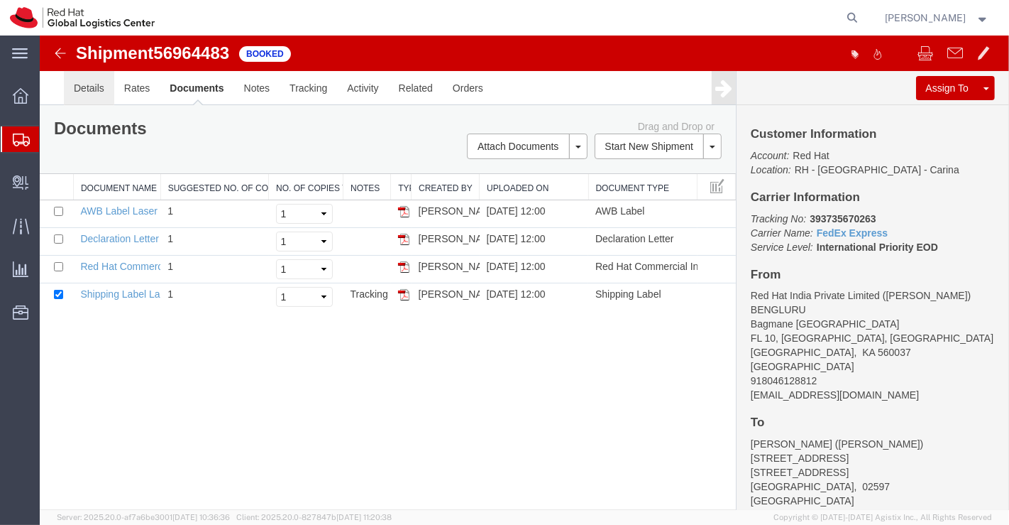
click at [82, 84] on link "Details" at bounding box center [88, 88] width 50 height 34
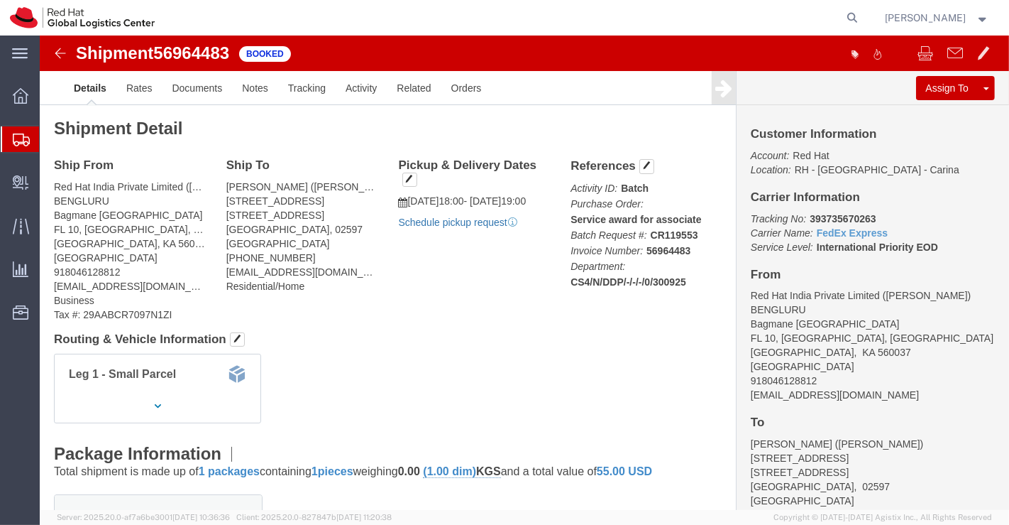
click link "Schedule pickup request"
drag, startPoint x: 761, startPoint y: 184, endPoint x: 838, endPoint y: 182, distance: 77.4
click p "Tracking No: 393735670263 Carrier Name: FedEx Express FedEx Express Service Lev…"
copy b "393735670263"
click div "Ship From Red Hat India Private Limited (Pallav Sen Gupta) BENGLURU Bagmane Con…"
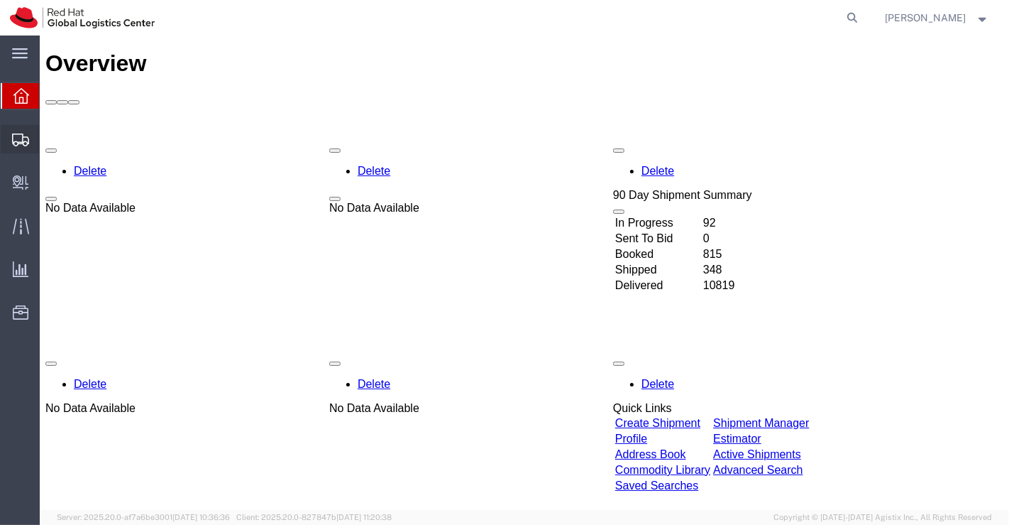
click at [0, 0] on span "Shipment Manager" at bounding box center [0, 0] width 0 height 0
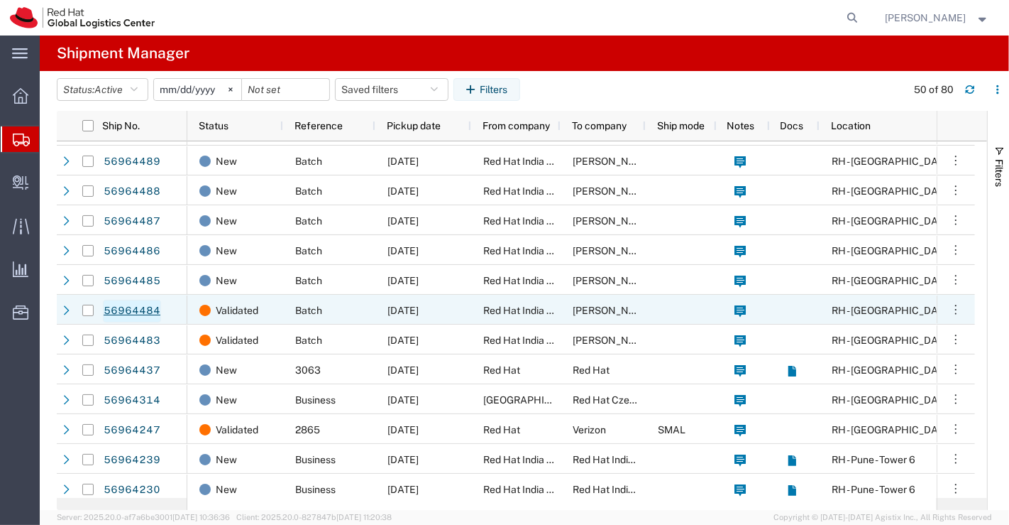
click at [146, 311] on link "56964484" at bounding box center [132, 311] width 58 height 23
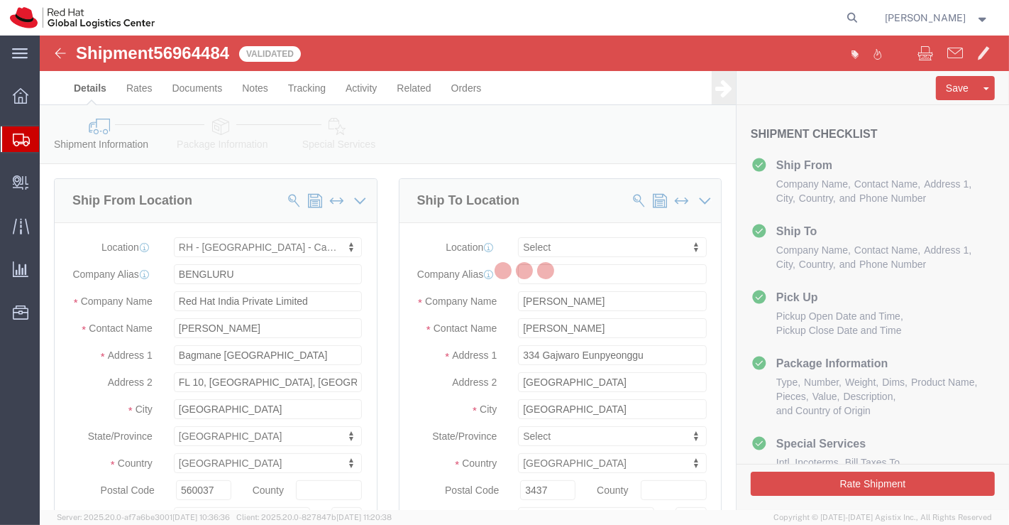
select select "37925"
select select
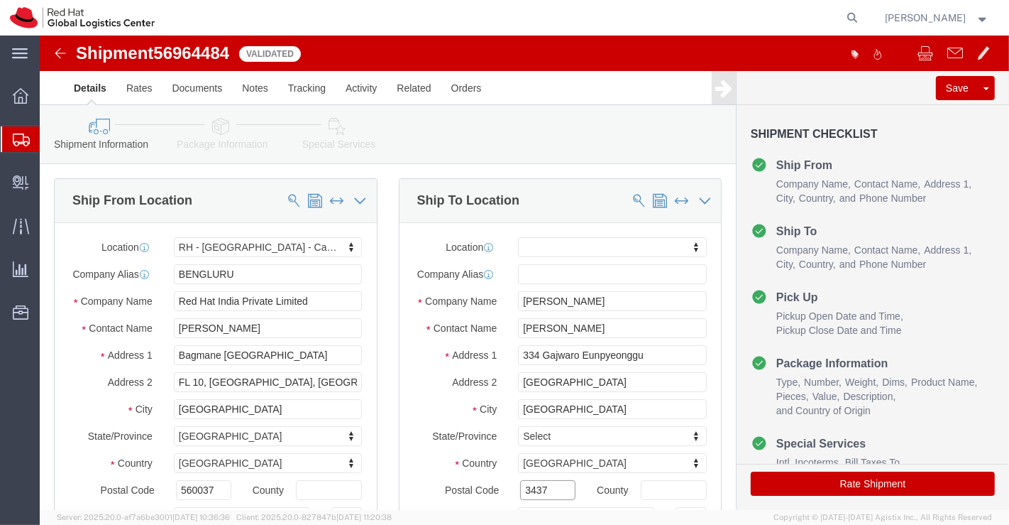
click input "3437"
type input "03437"
click div "Ship From Location Location [GEOGRAPHIC_DATA] - [GEOGRAPHIC_DATA] - Carina My P…"
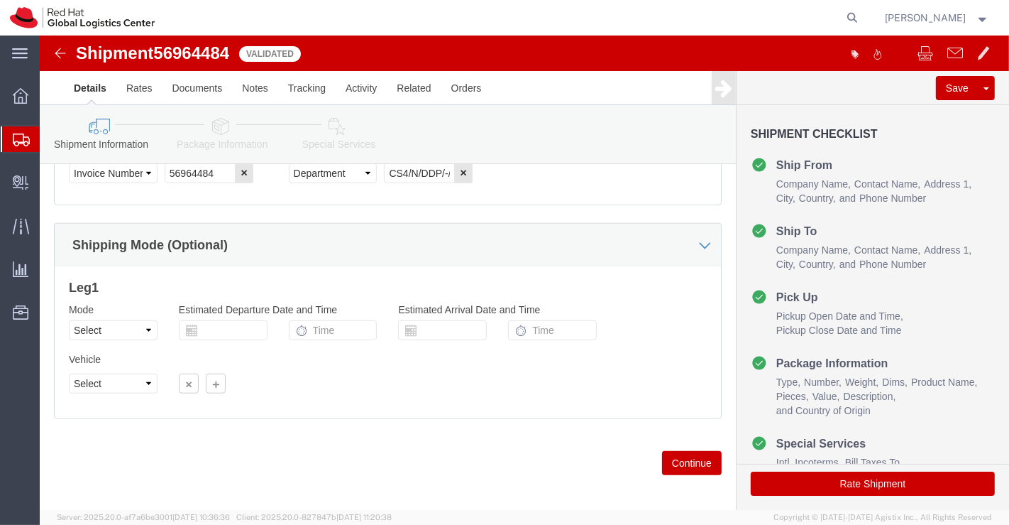
scroll to position [894, 0]
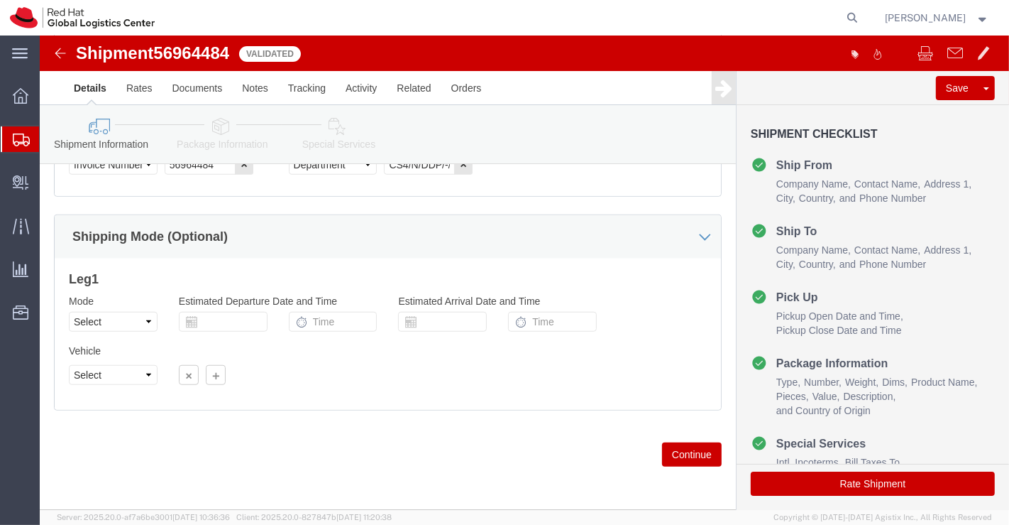
click icon
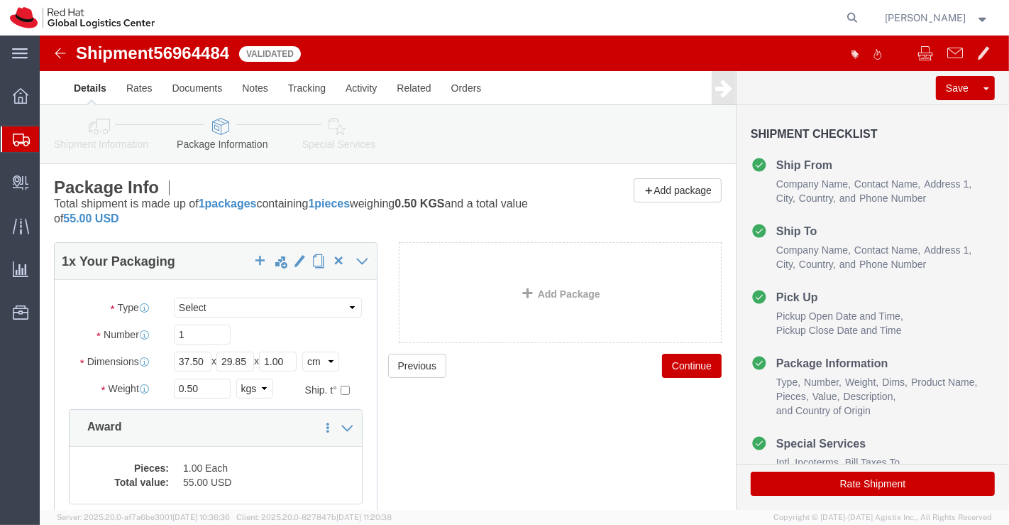
click icon
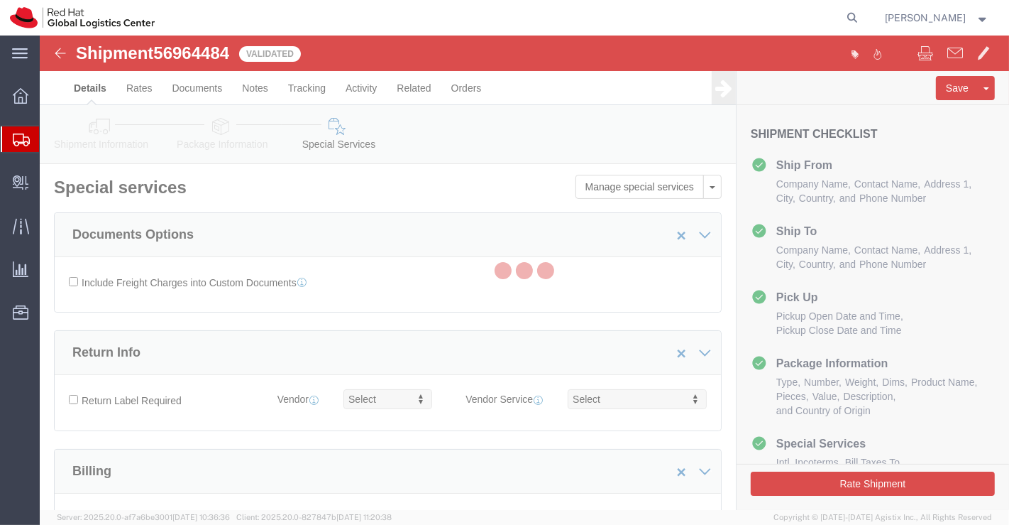
select select "COSTCENTER"
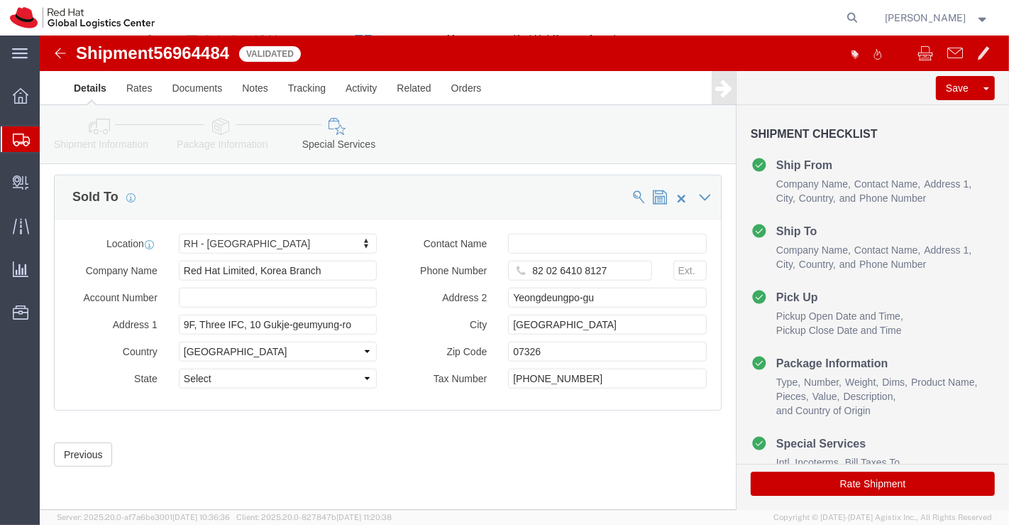
scroll to position [855, 0]
click button "Rate Shipment"
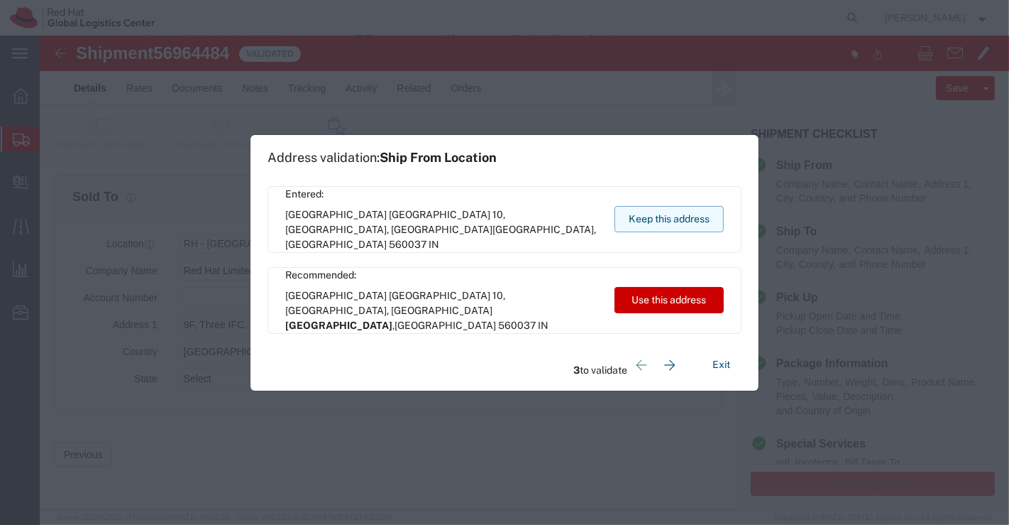
click at [649, 219] on button "Keep this address" at bounding box center [669, 219] width 109 height 26
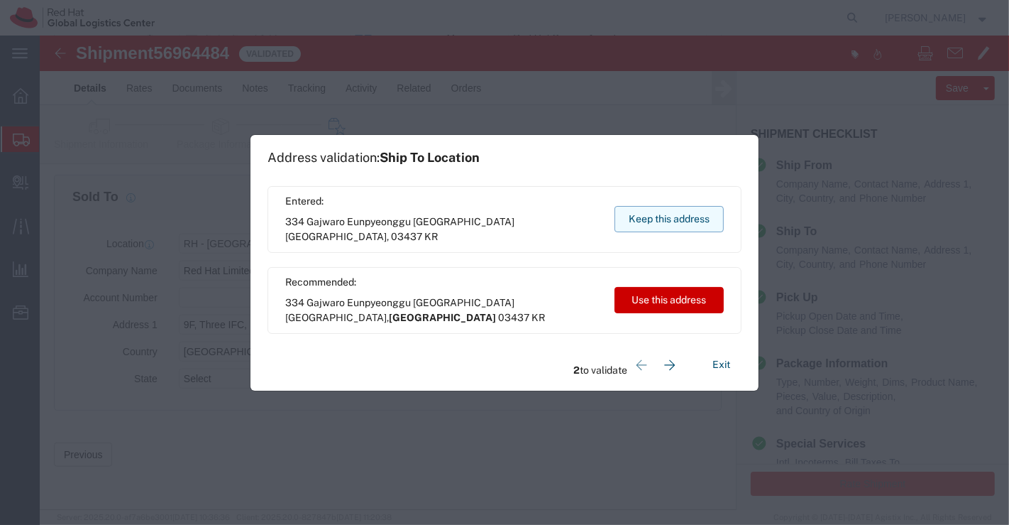
click at [662, 215] on button "Keep this address" at bounding box center [669, 219] width 109 height 26
click at [676, 212] on button "Keep this address" at bounding box center [669, 219] width 109 height 26
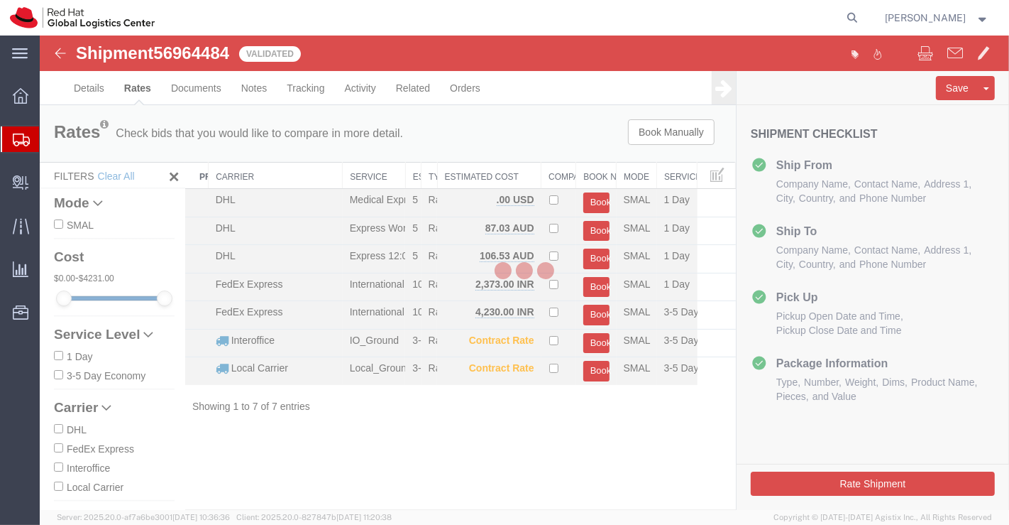
scroll to position [0, 0]
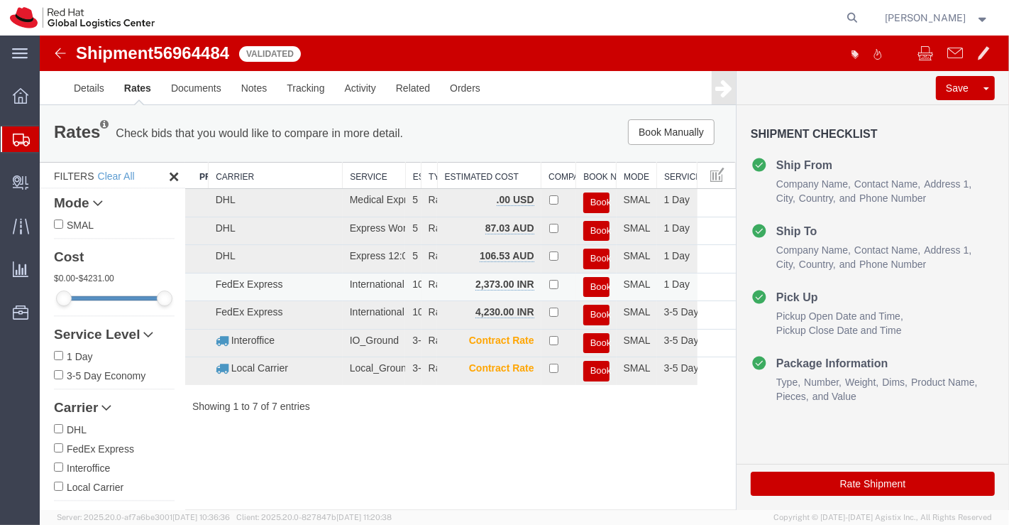
click at [586, 283] on button "Book" at bounding box center [596, 287] width 26 height 21
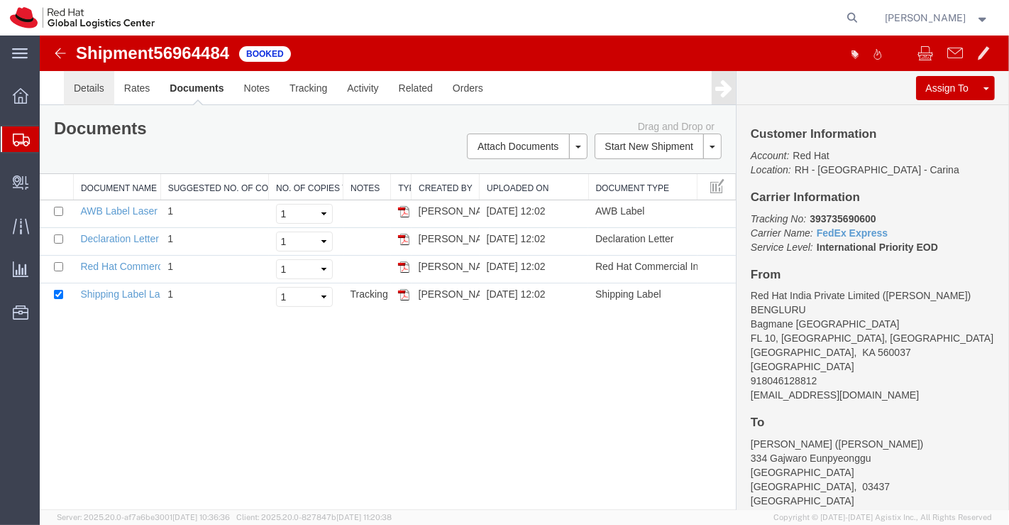
click at [84, 89] on link "Details" at bounding box center [88, 88] width 50 height 34
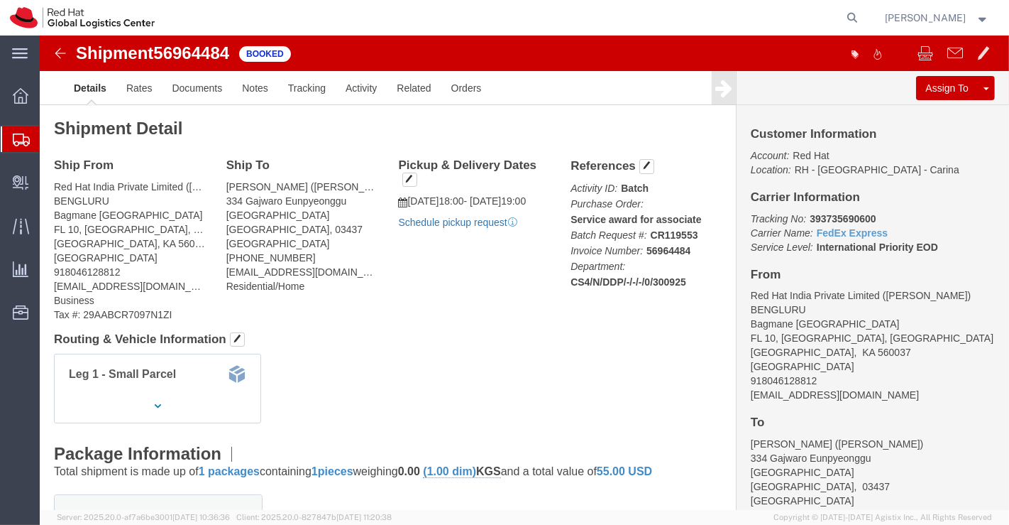
click link "Schedule pickup request"
drag, startPoint x: 760, startPoint y: 181, endPoint x: 850, endPoint y: 187, distance: 91.0
click p "Tracking No: 393735690600 Carrier Name: FedEx Express FedEx Express Service Lev…"
copy b "393735690600"
click h4 "Routing & Vehicle Information"
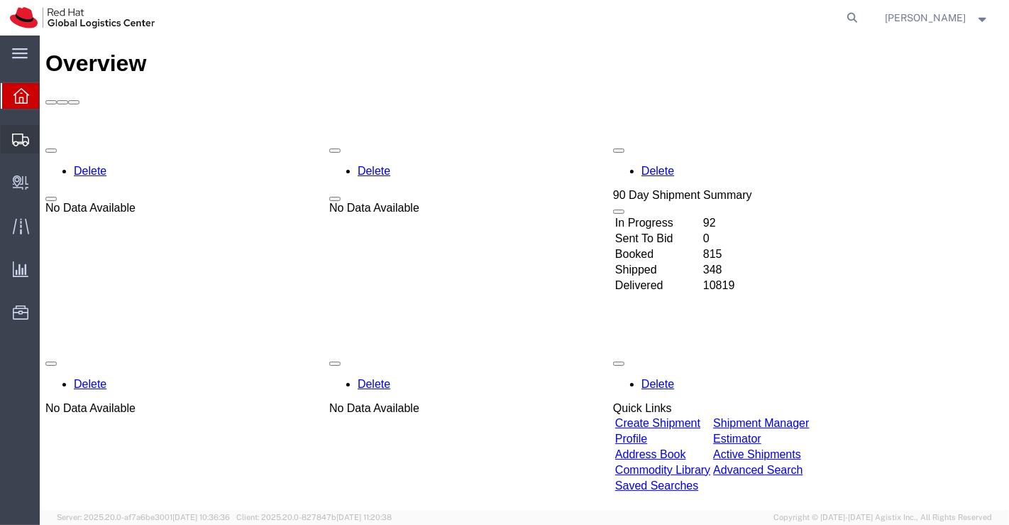
click at [0, 0] on span "Shipment Manager" at bounding box center [0, 0] width 0 height 0
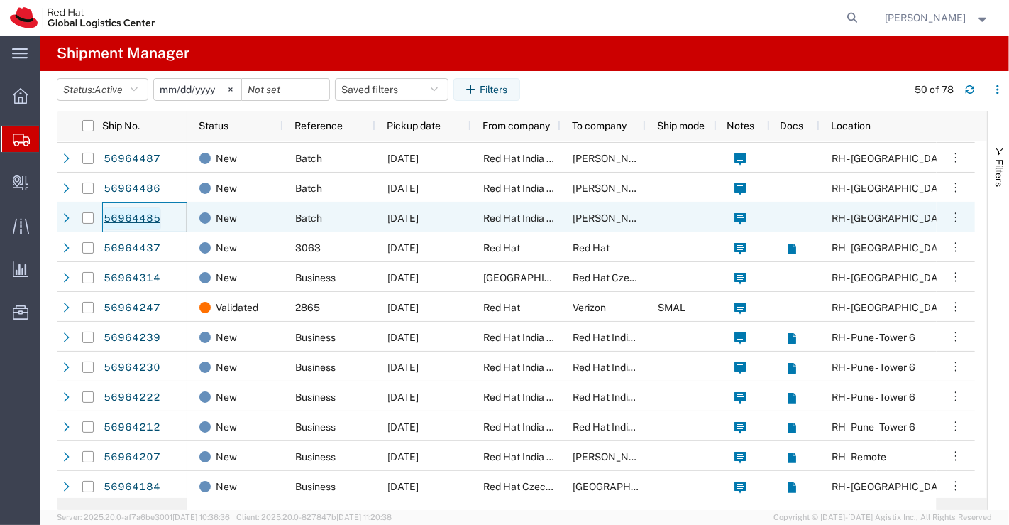
click at [126, 220] on link "56964485" at bounding box center [132, 218] width 58 height 23
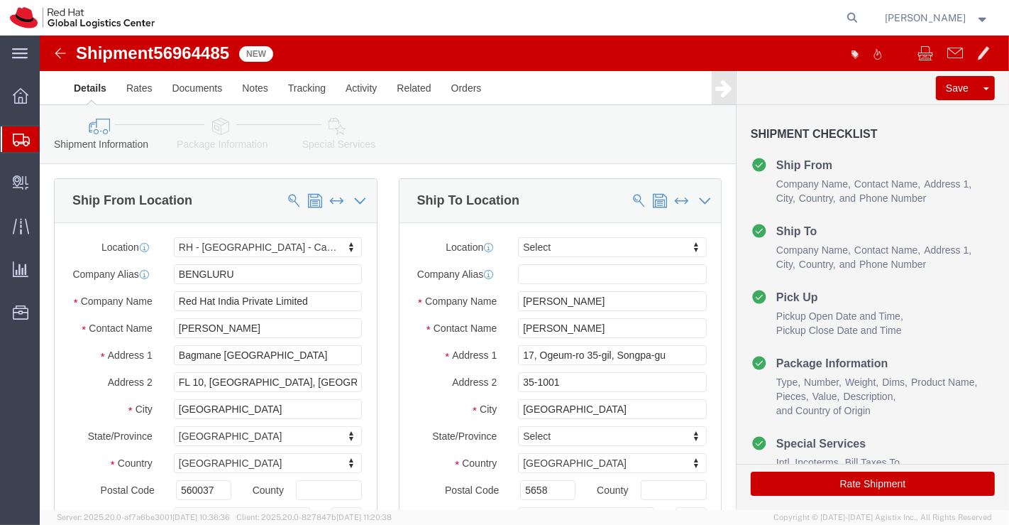
select select "37925"
select select
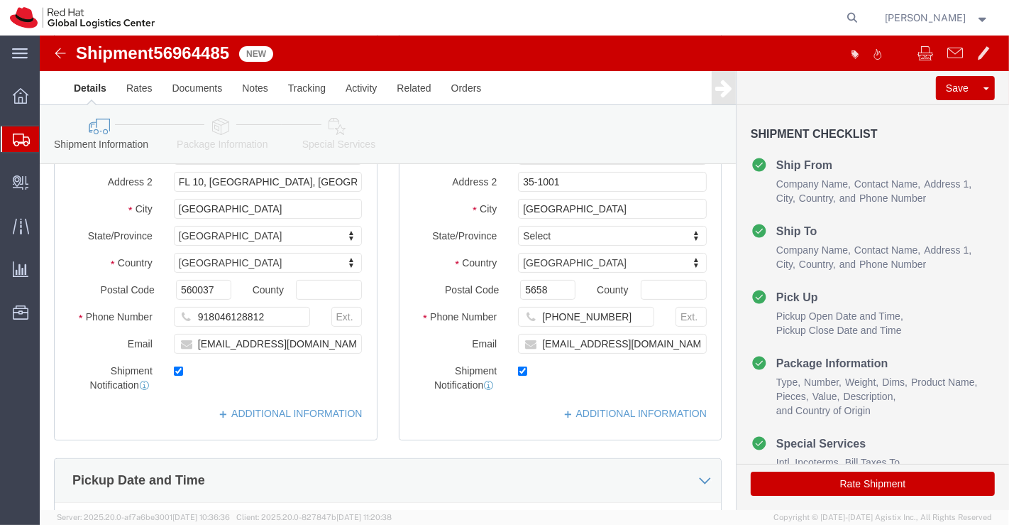
scroll to position [236, 0]
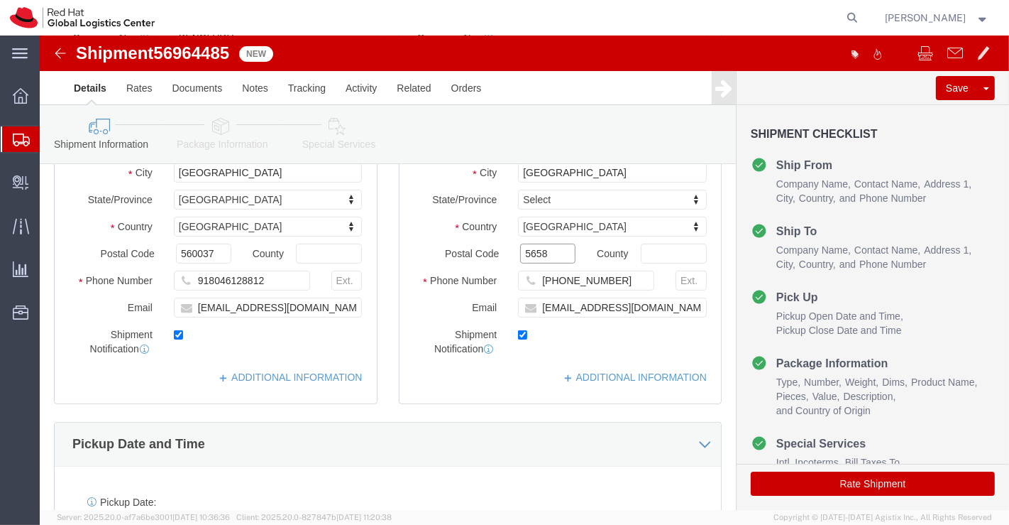
click input "5658"
type input "05658"
click div "Location My Profile Location RH - Amsterdam - MSO RH - Amsterdam Data Center RH…"
click input "hyukim@redhat.com"
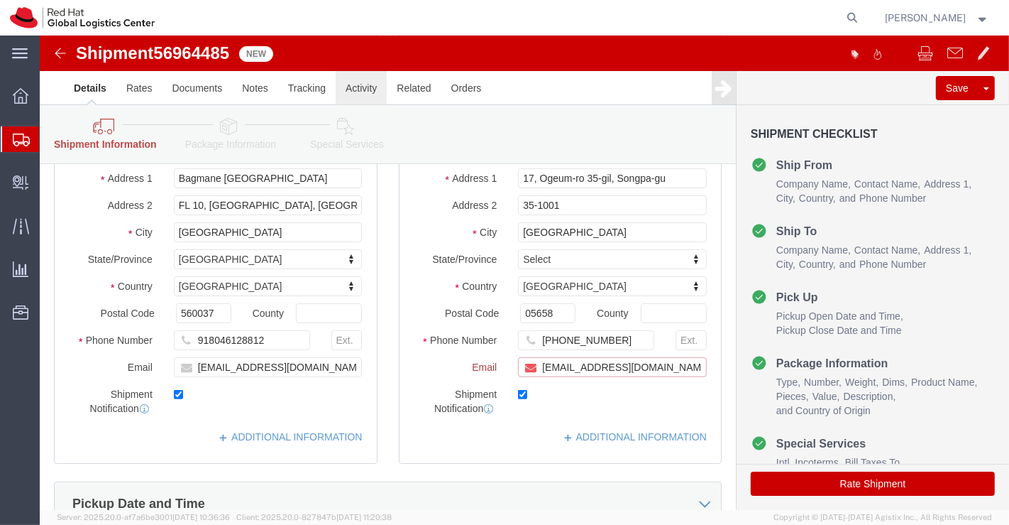
scroll to position [295, 0]
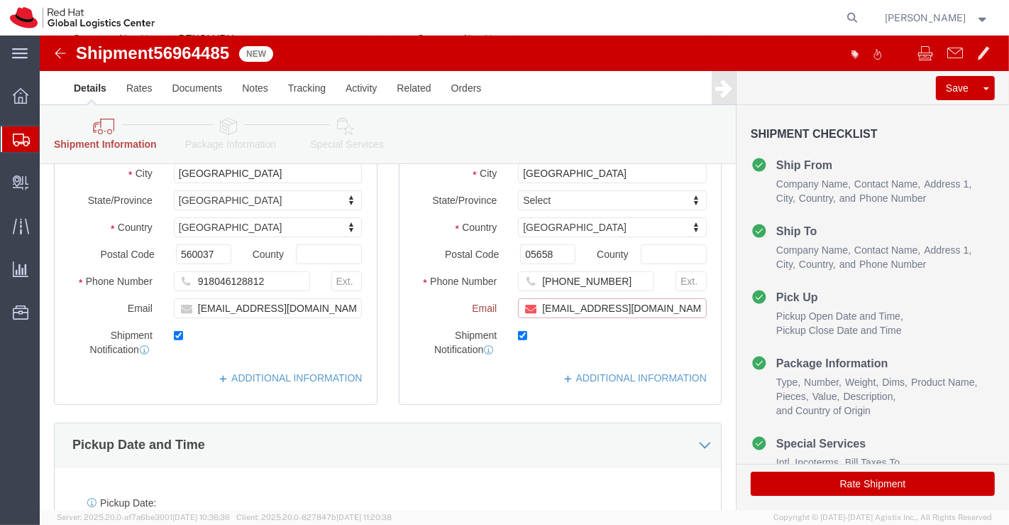
paste input "[EMAIL_ADDRESS][DOMAIN_NAME]"
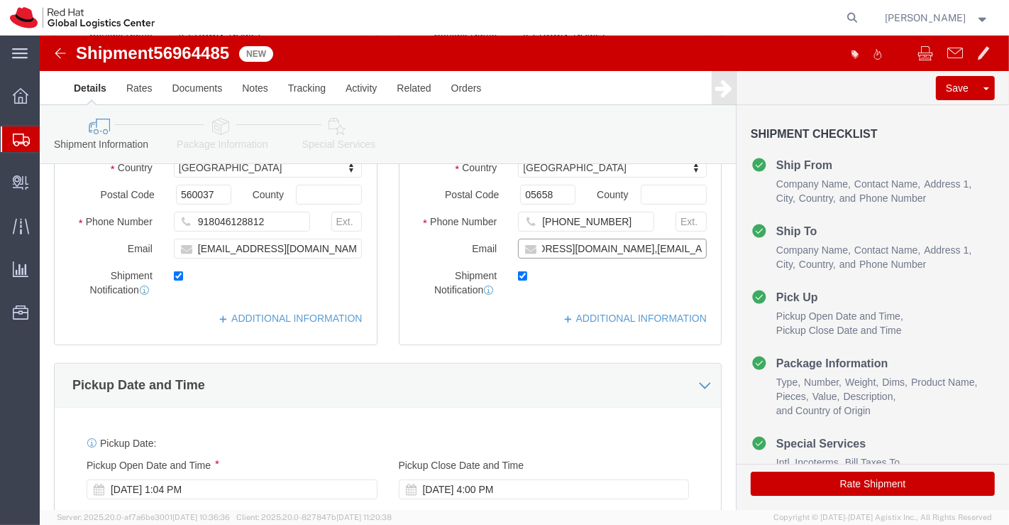
scroll to position [236, 0]
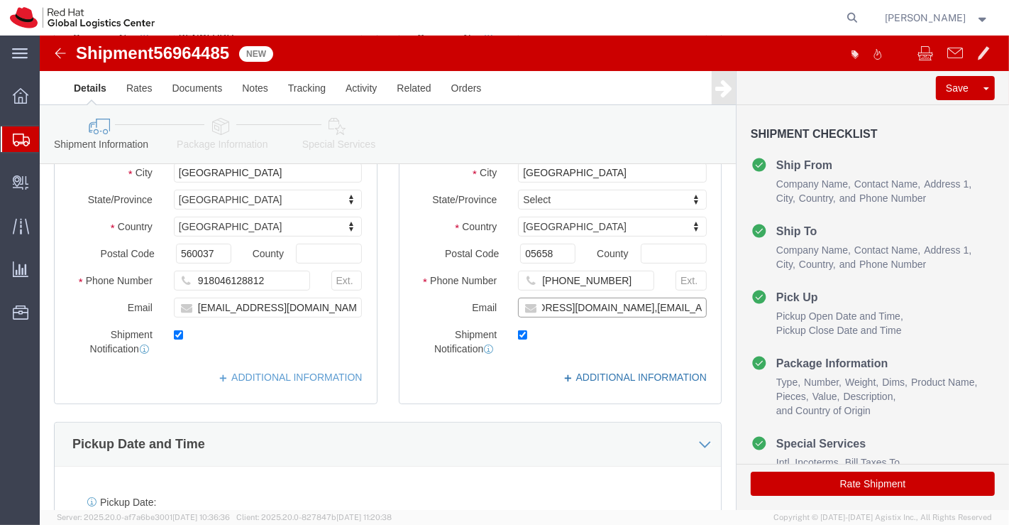
type input "hyukim@redhat.com,apaclogistics@redhat.com"
click link "ADDITIONAL INFORMATION"
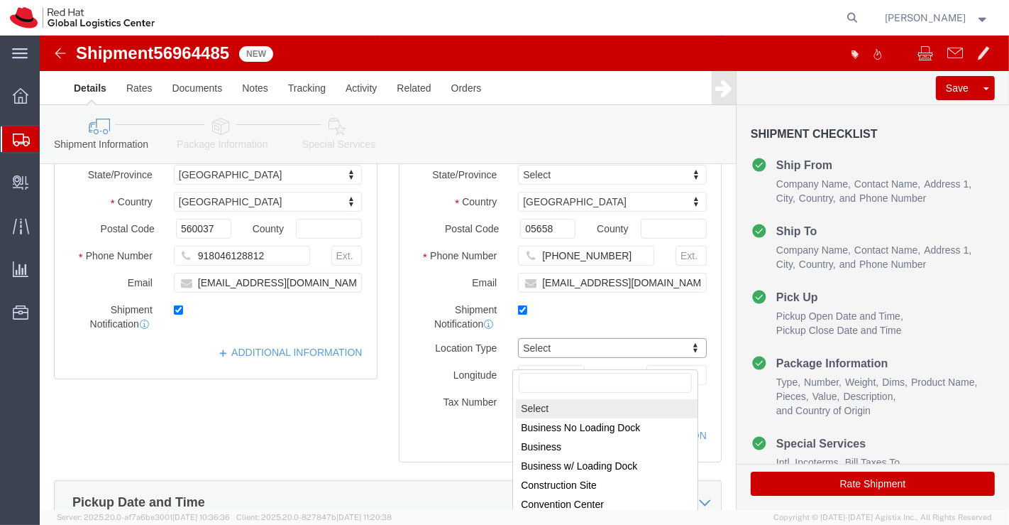
scroll to position [266, 0]
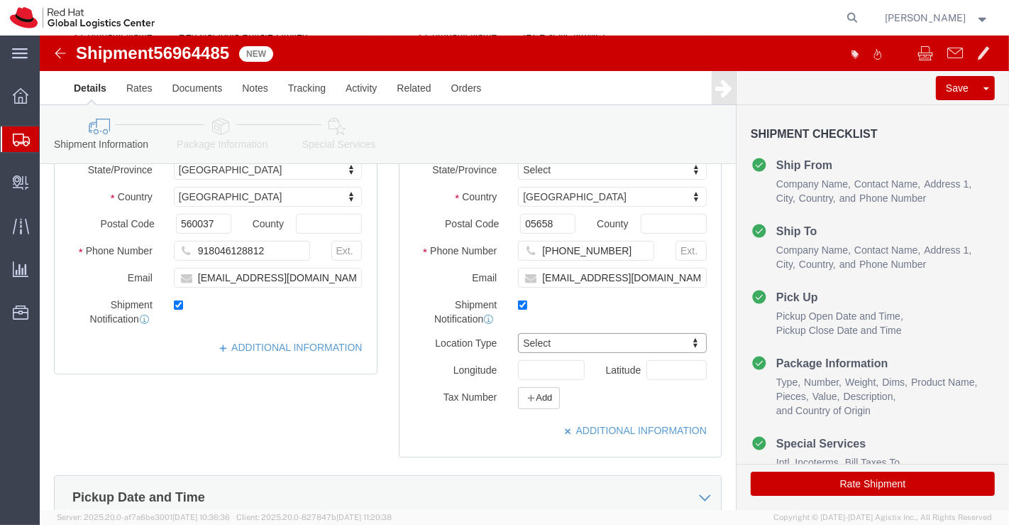
drag, startPoint x: 960, startPoint y: 215, endPoint x: 969, endPoint y: 252, distance: 37.9
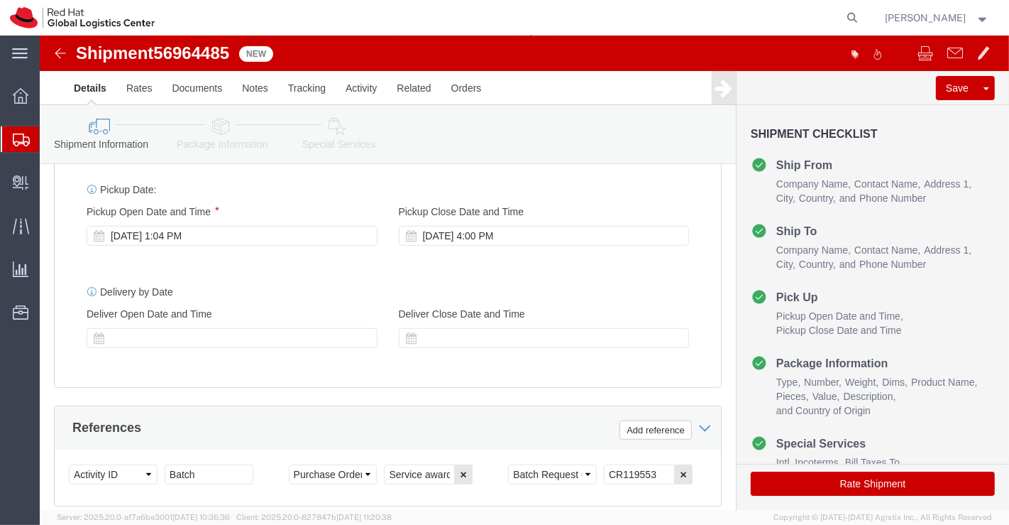
scroll to position [555, 0]
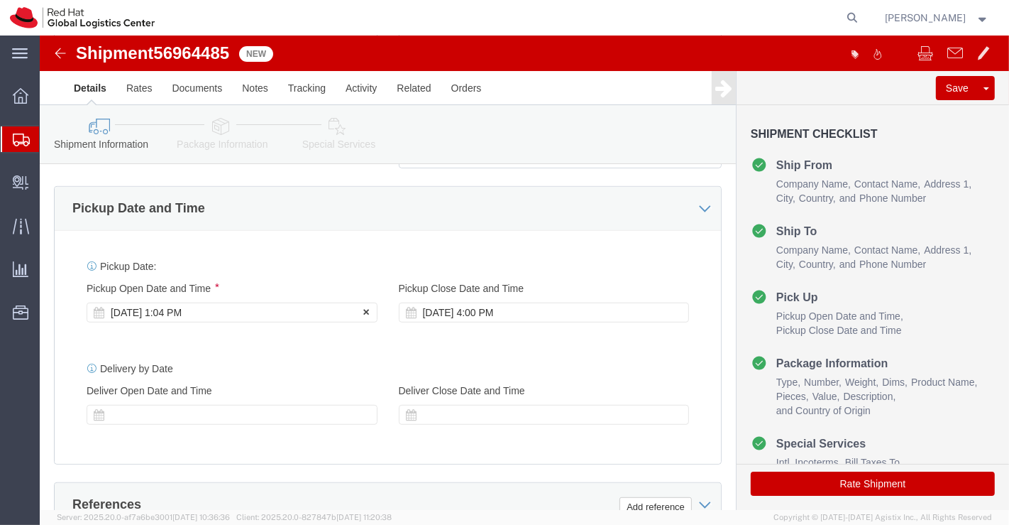
click div "Sep 30 2025 1:04 PM"
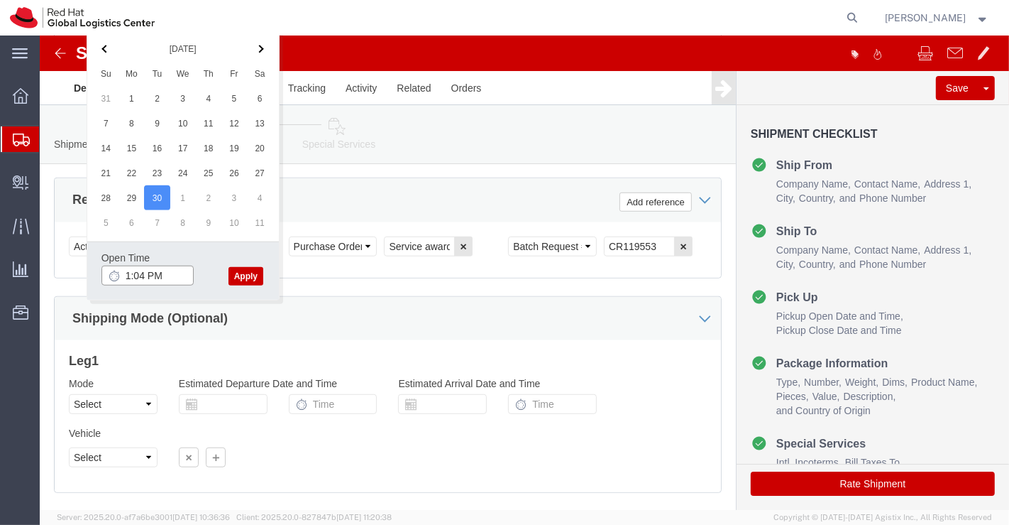
click input "1:04 PM"
type input "6.00 PM"
click button "Apply"
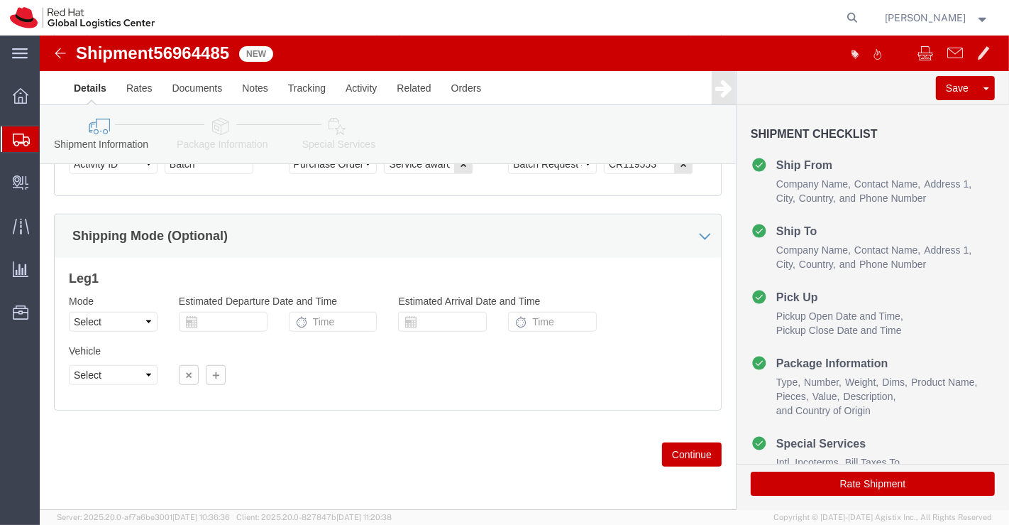
scroll to position [634, 0]
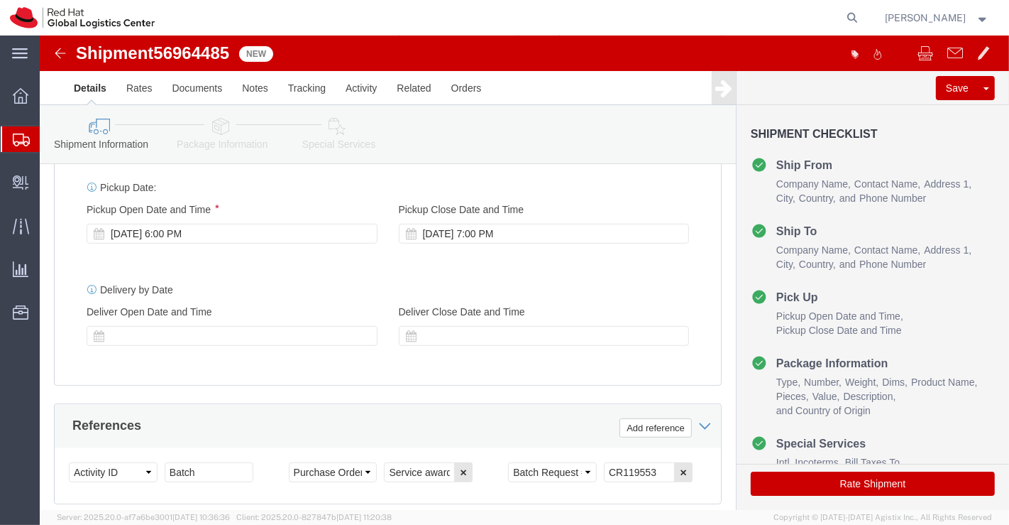
drag, startPoint x: 181, startPoint y: 91, endPoint x: 201, endPoint y: 119, distance: 34.7
click icon
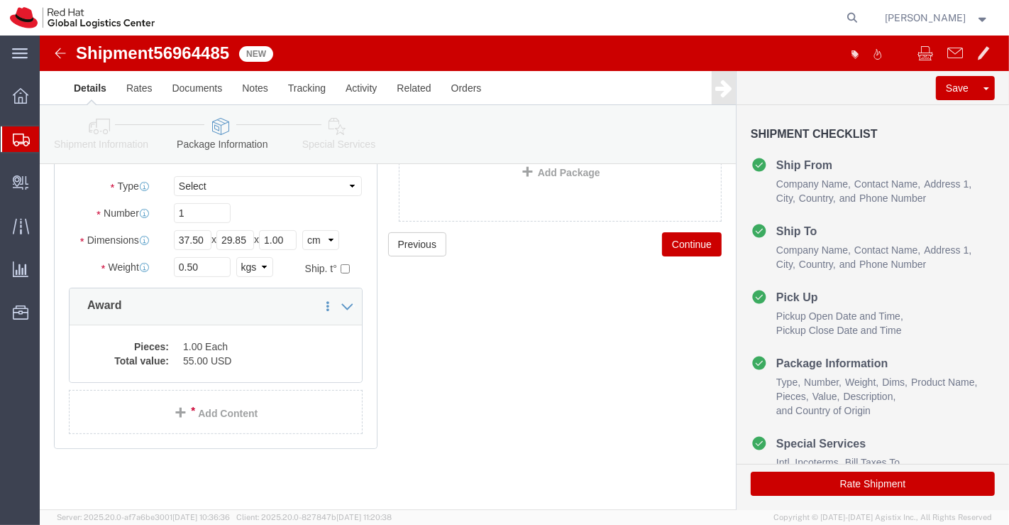
scroll to position [119, 0]
click icon
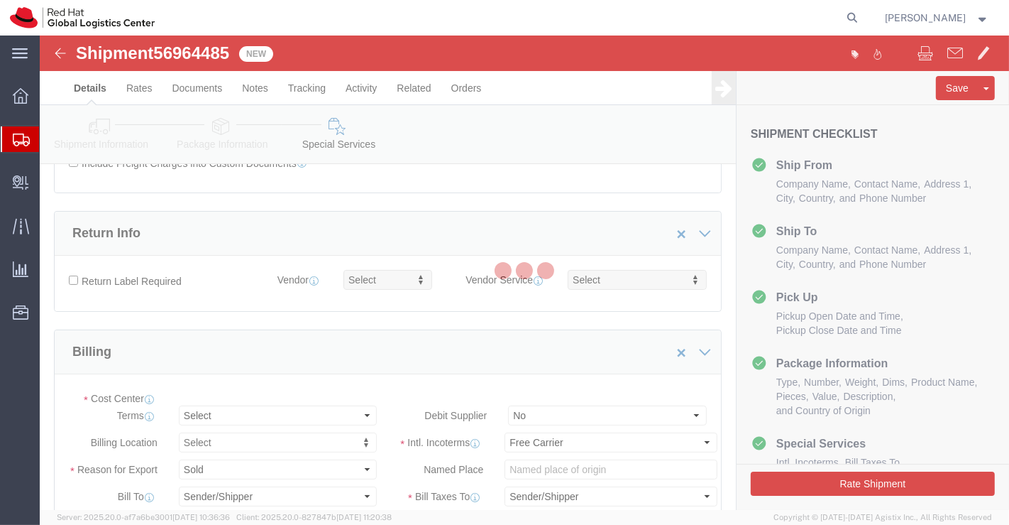
select select "COSTCENTER"
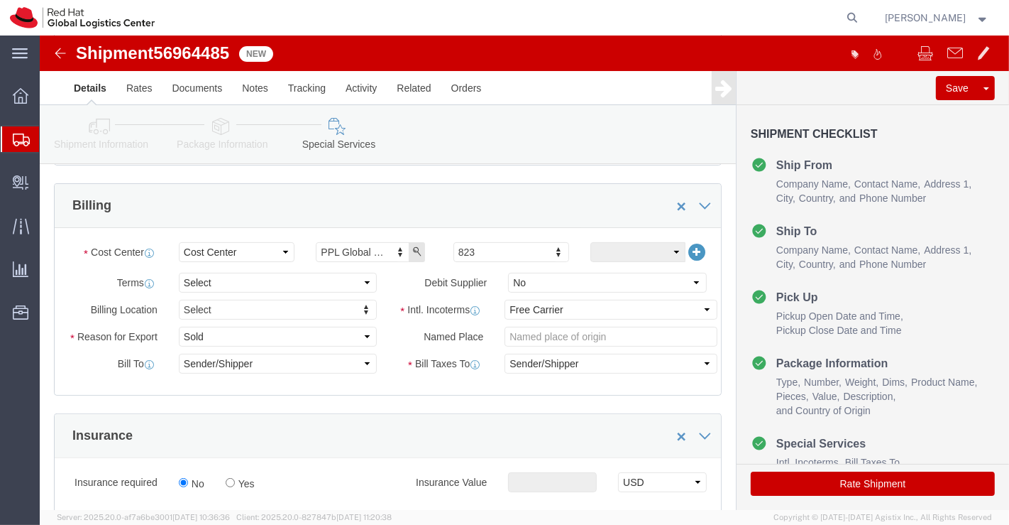
scroll to position [315, 0]
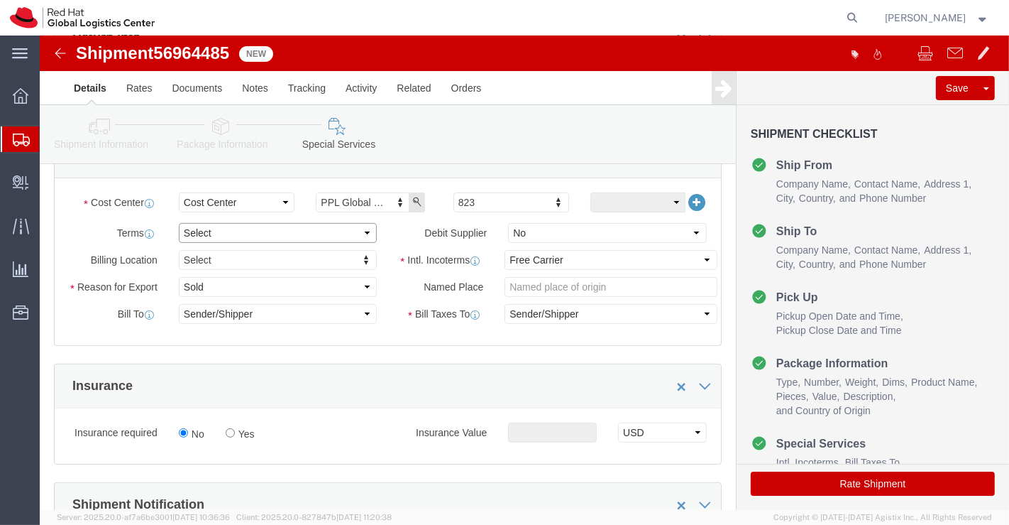
click select "Select Free of Charge Free of Cost NET 30 NET 45 NET 60 See Comment"
select select "FREE_OF_COST"
click select "Select Free of Charge Free of Cost NET 30 NET 45 NET 60 See Comment"
click select "Select Gift Personal Effects Repair/Warranty Return Sample Sold Temporary/Not S…"
select select "SAMPLE"
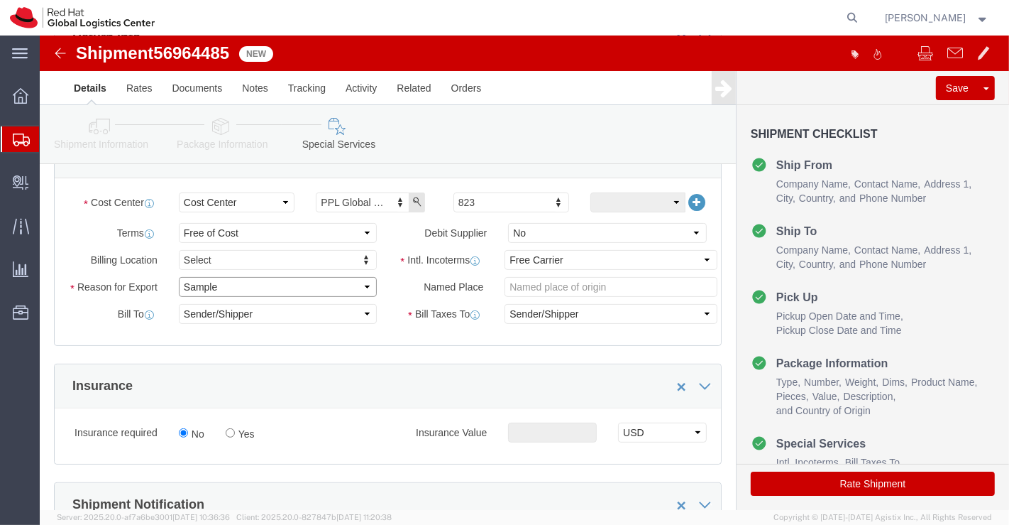
click select "Select Gift Personal Effects Repair/Warranty Return Sample Sold Temporary/Not S…"
click select "Select Carriage Insurance Paid Carriage Paid To Cost and Freight Cost Insurance…"
select select "DDP"
click select "Select Carriage Insurance Paid Carriage Paid To Cost and Freight Cost Insurance…"
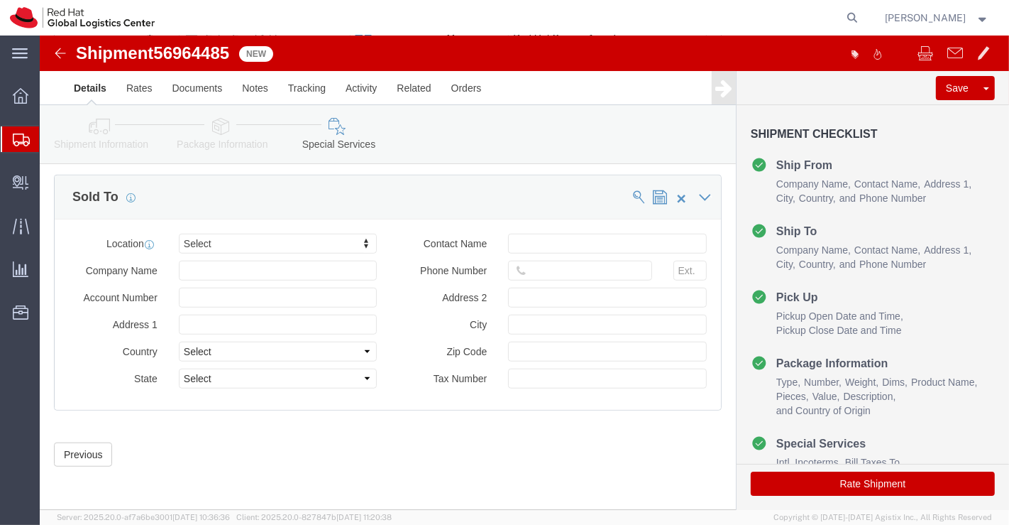
scroll to position [855, 0]
click icon
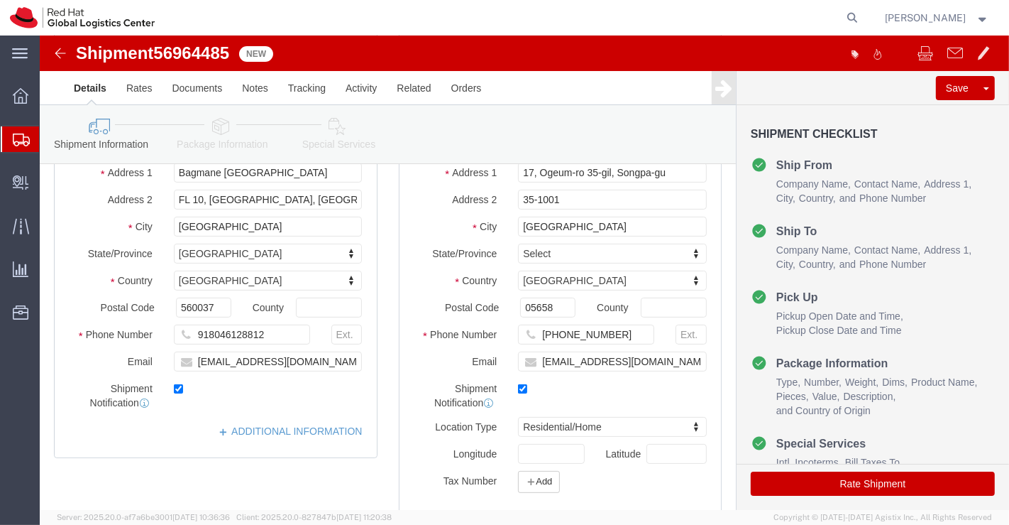
scroll to position [160, 0]
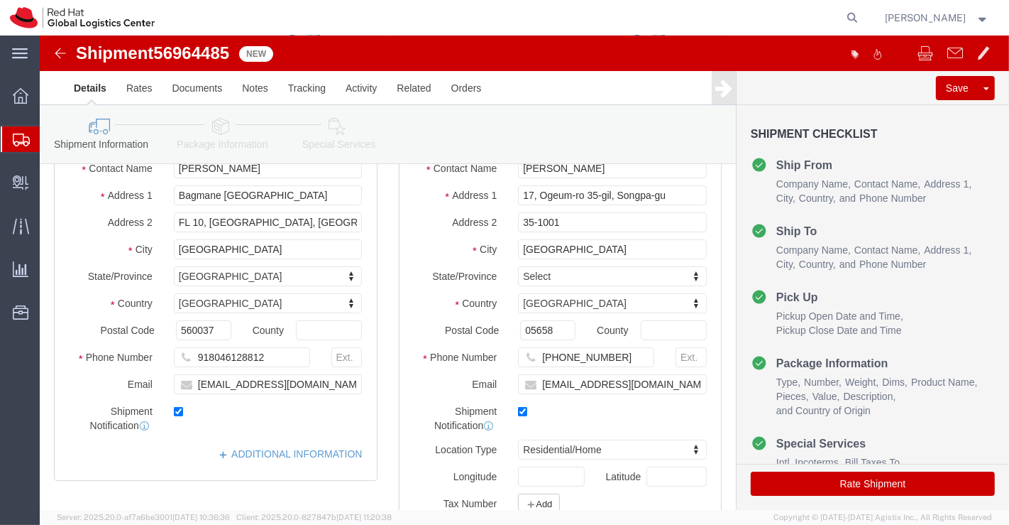
click icon
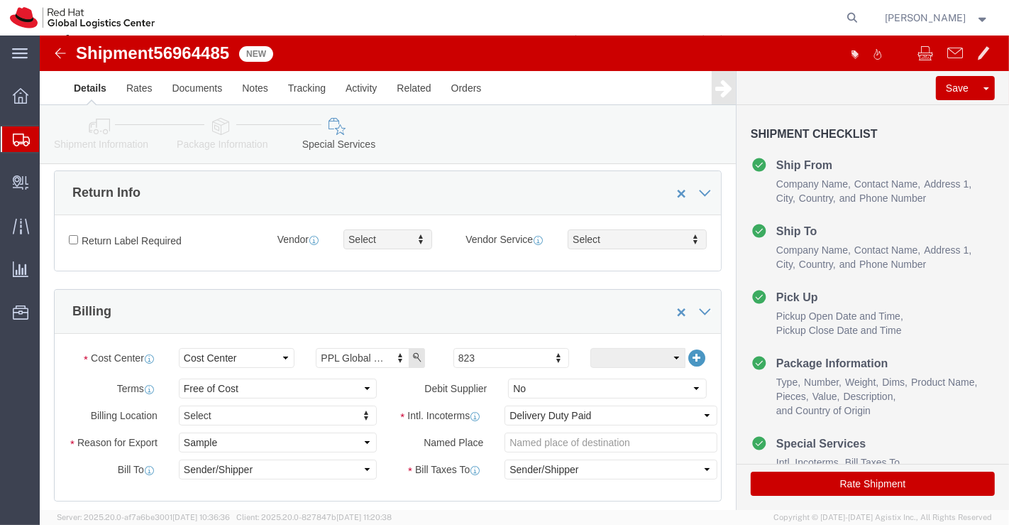
click icon
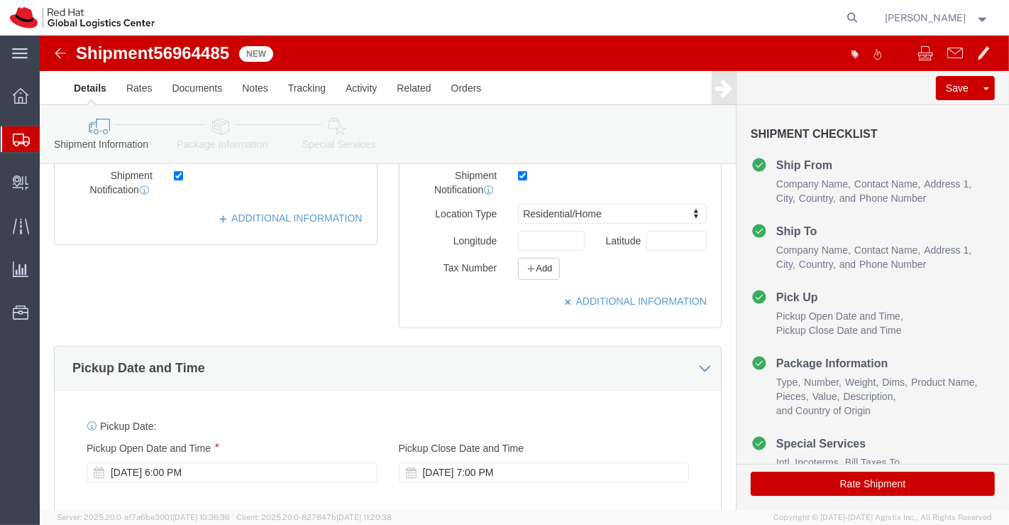
scroll to position [476, 0]
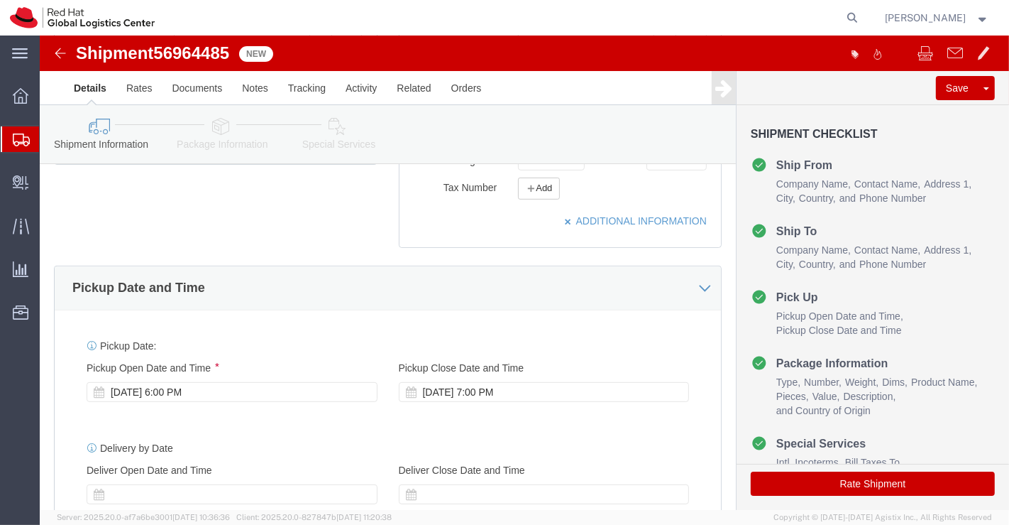
click icon
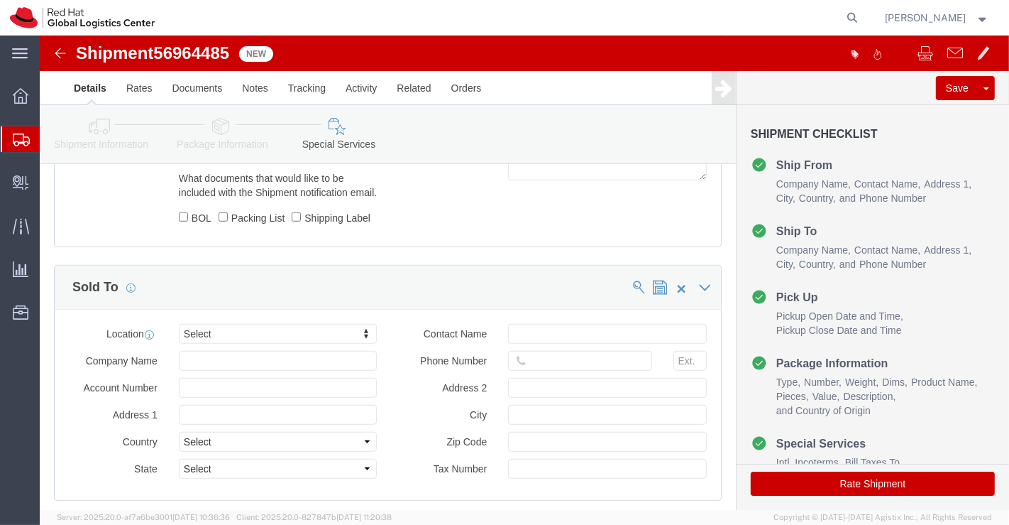
scroll to position [855, 0]
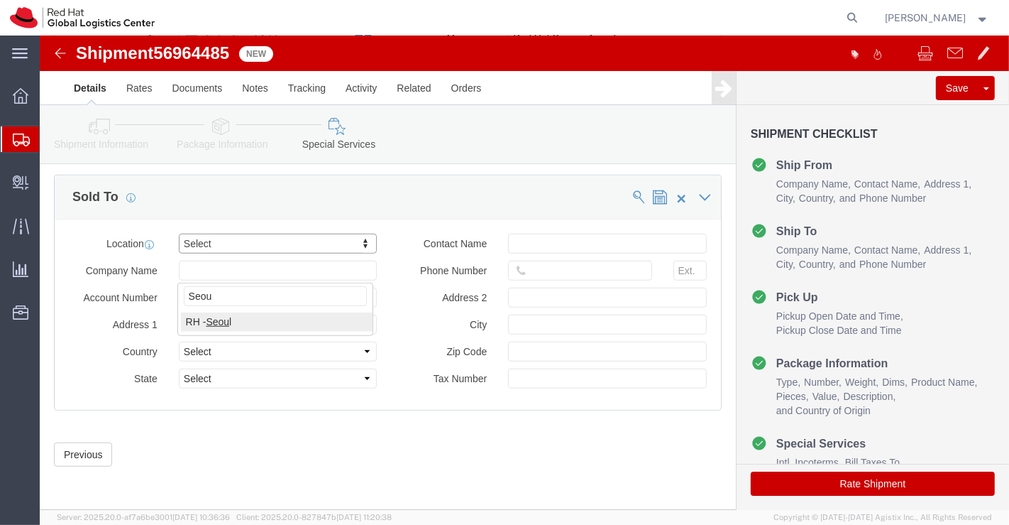
type input "Seou"
select select "65851"
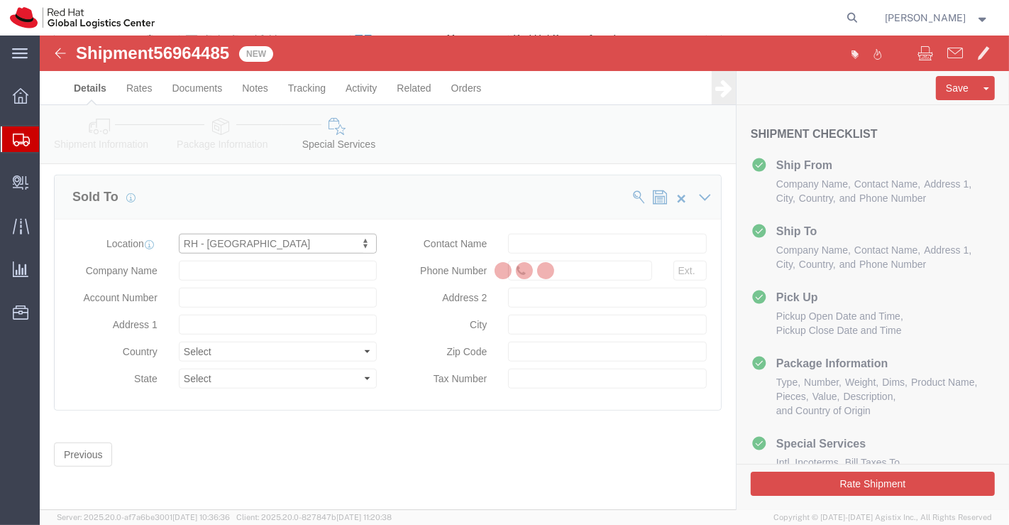
type input "Red Hat Limited, Korea Branch"
type input "9F, Three IFC, 10 Gukje-geumyung-ro"
select select "KR"
type input "82 02 6410 8127"
type input "Yeongdeungpo-gu"
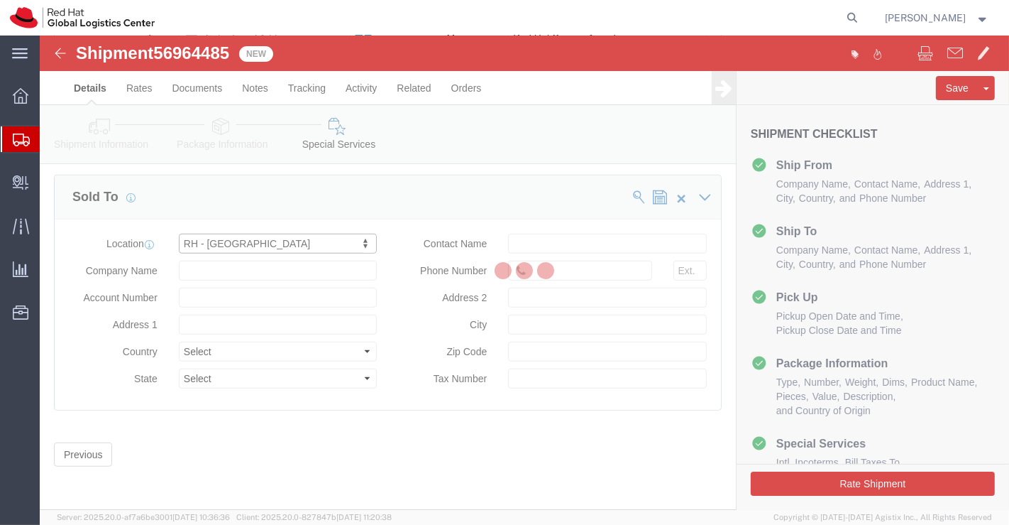
type input "SEOUL"
type input "07326"
type input "214-84-03362"
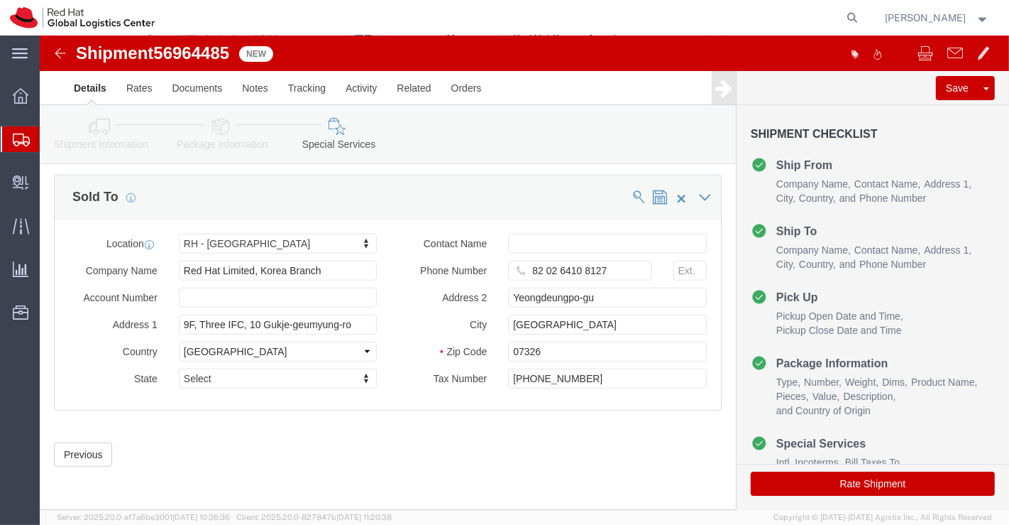
click icon
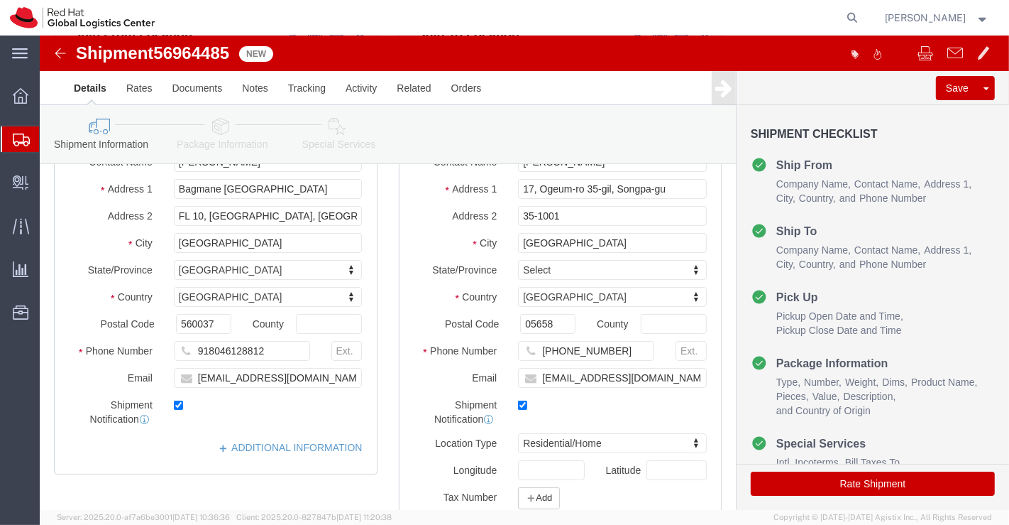
scroll to position [160, 0]
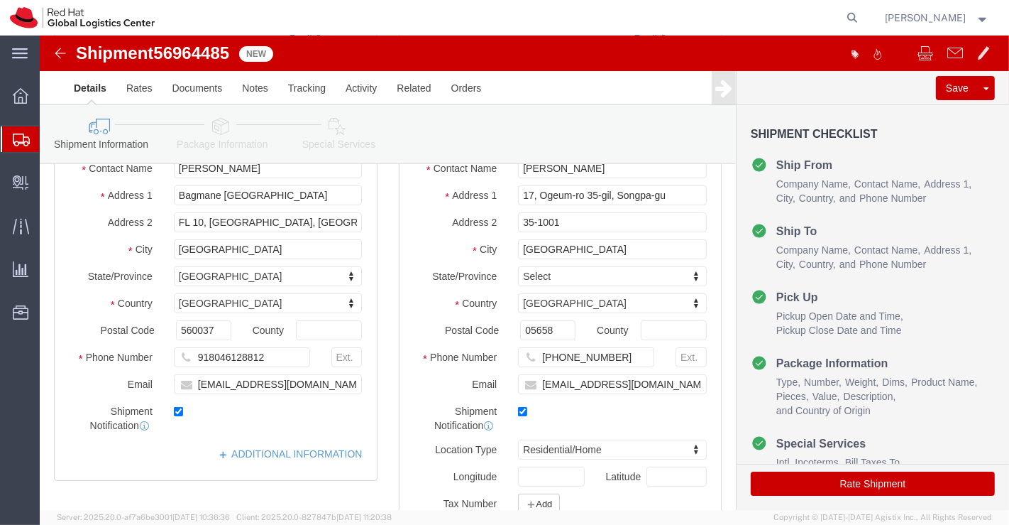
click icon
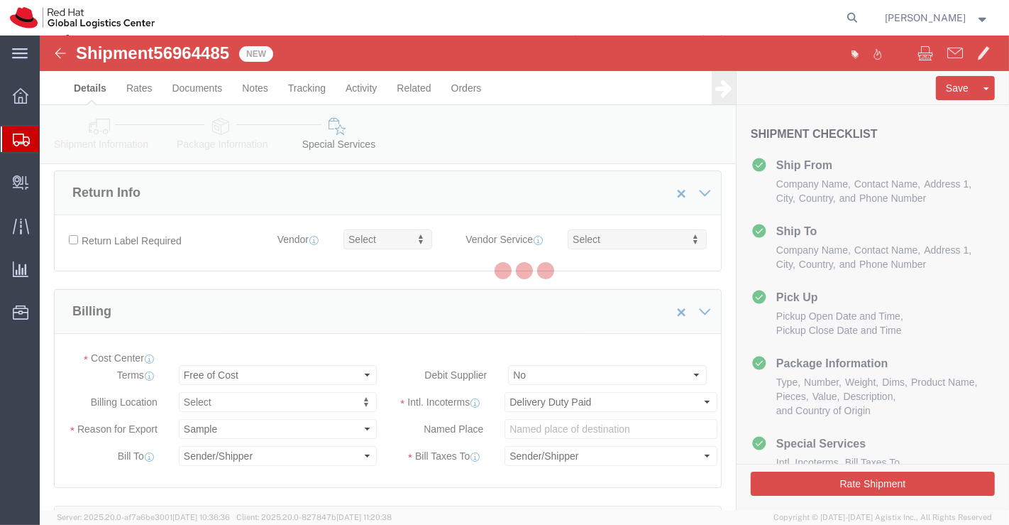
select select "COSTCENTER"
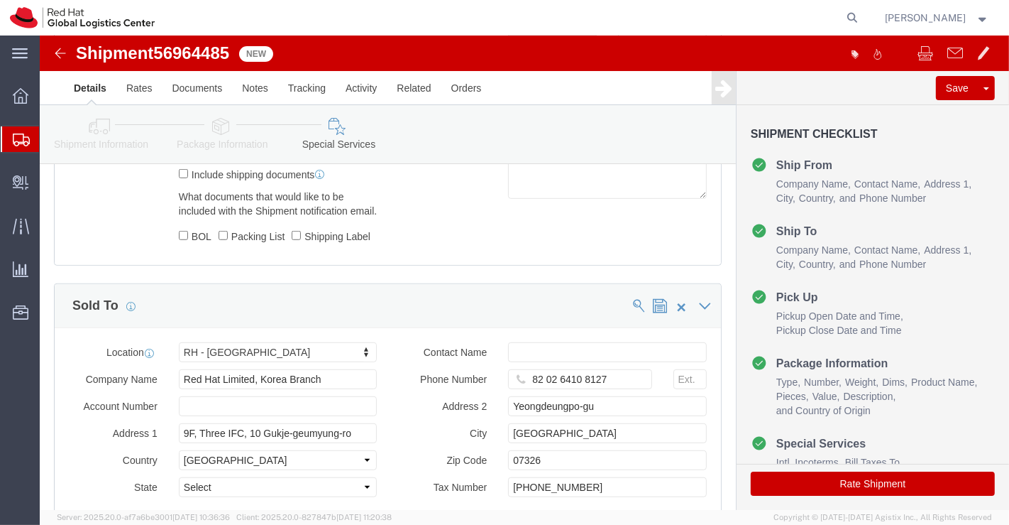
scroll to position [855, 0]
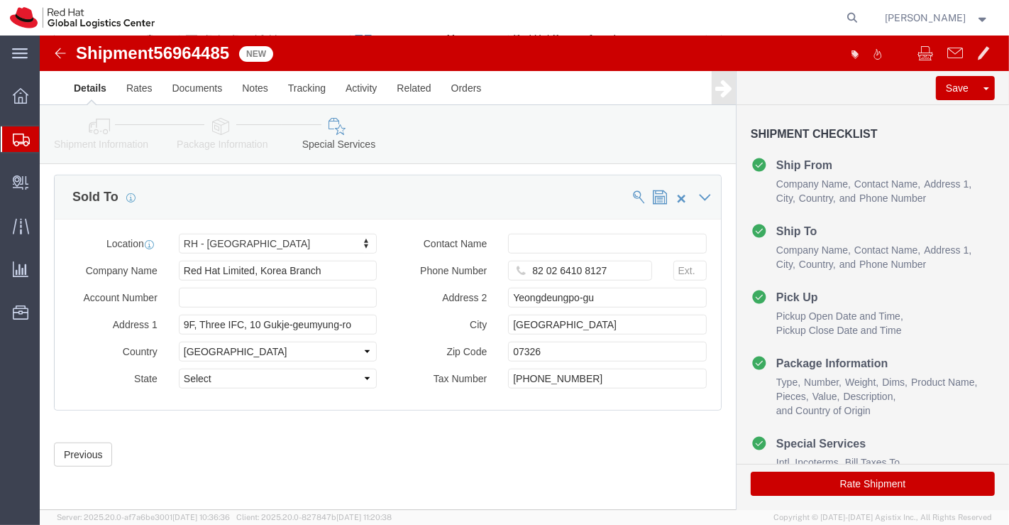
click icon
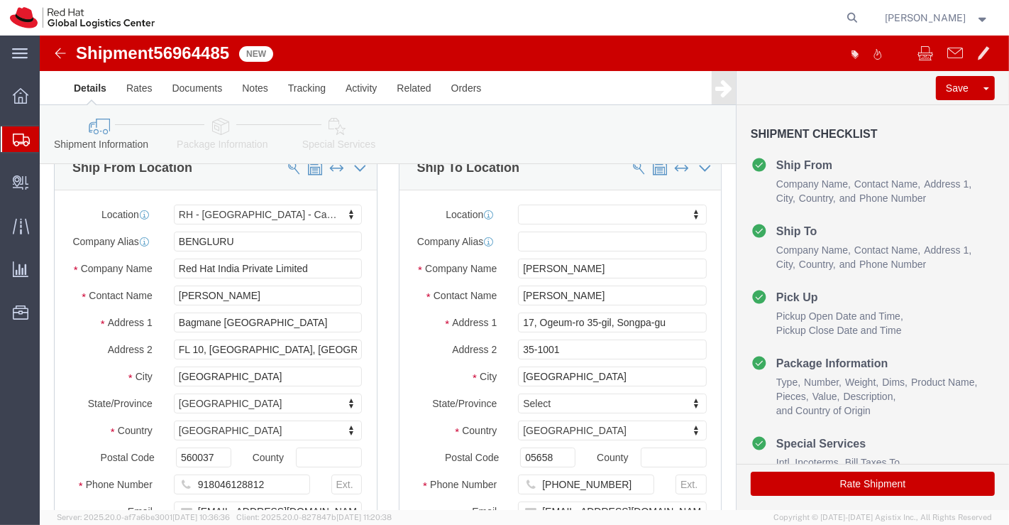
scroll to position [2, 0]
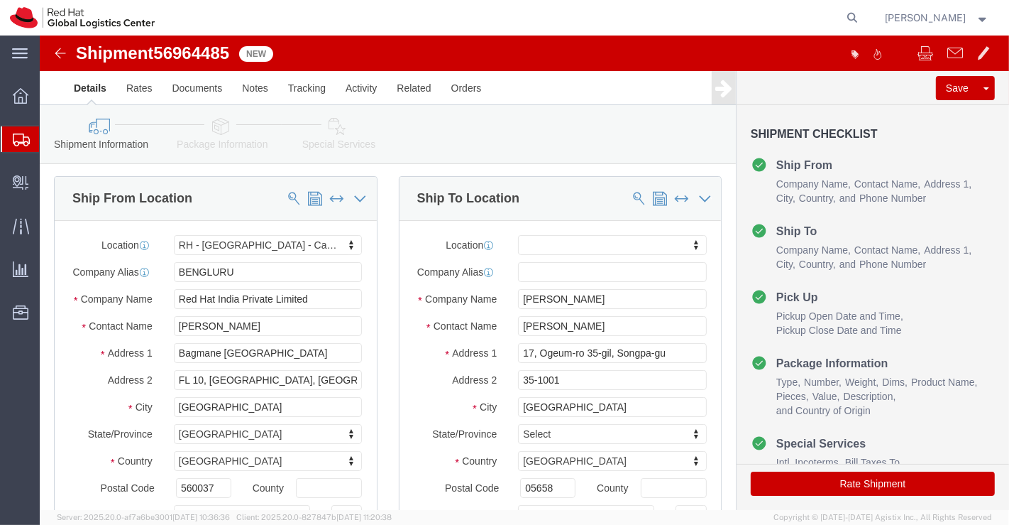
click icon
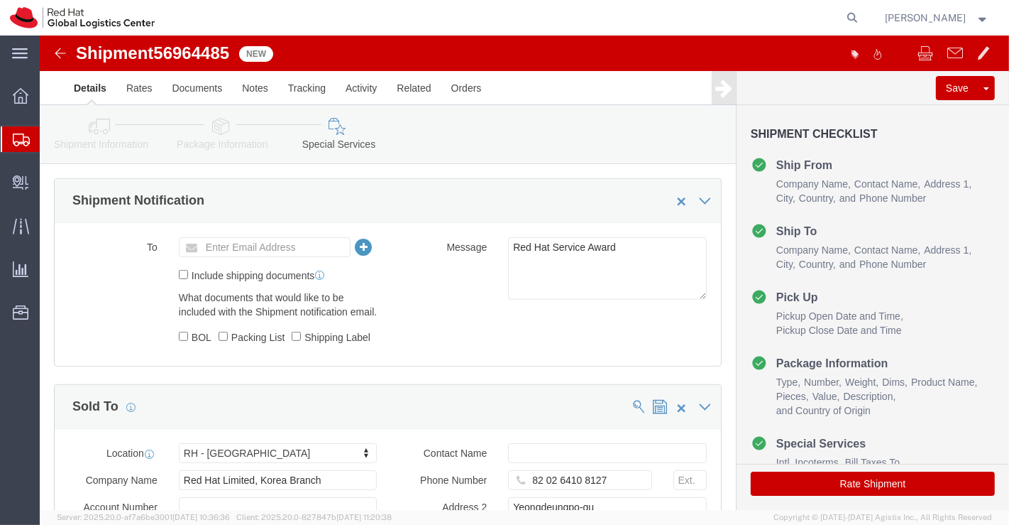
scroll to position [855, 0]
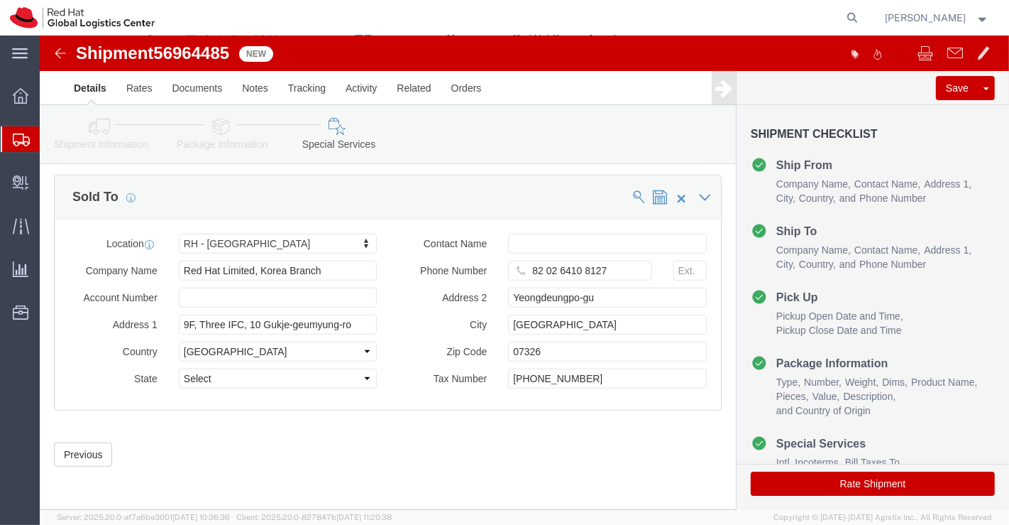
click button "Rate Shipment"
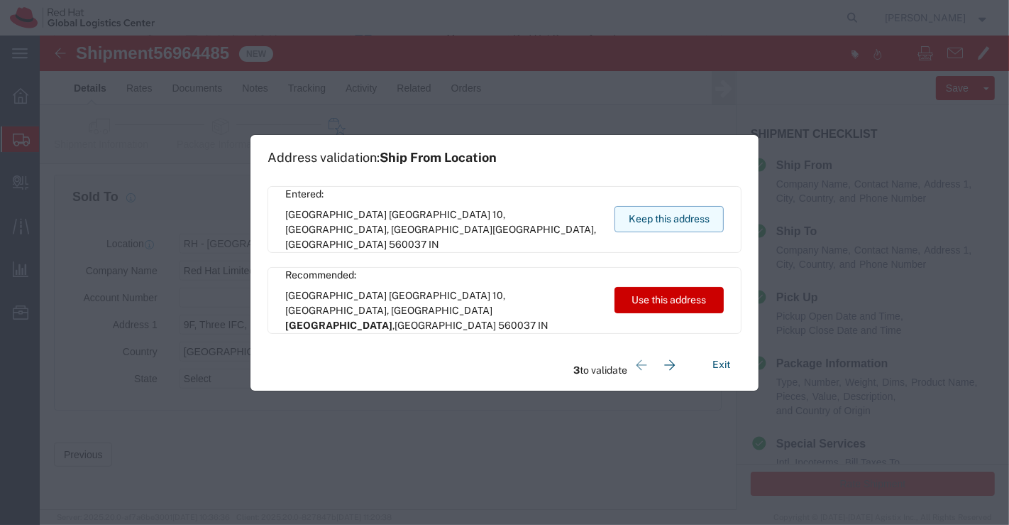
click at [632, 218] on button "Keep this address" at bounding box center [669, 219] width 109 height 26
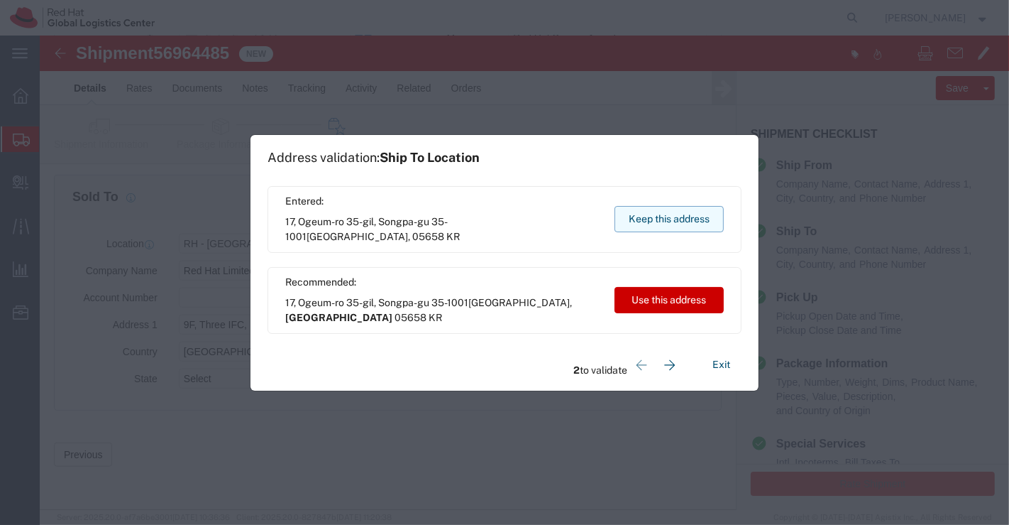
click at [644, 220] on button "Keep this address" at bounding box center [669, 219] width 109 height 26
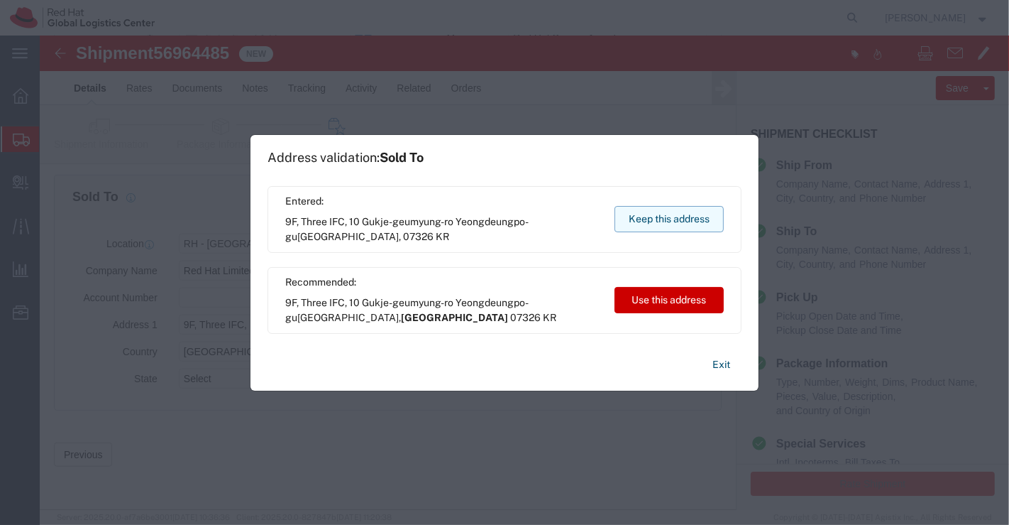
click at [688, 216] on button "Keep this address" at bounding box center [669, 219] width 109 height 26
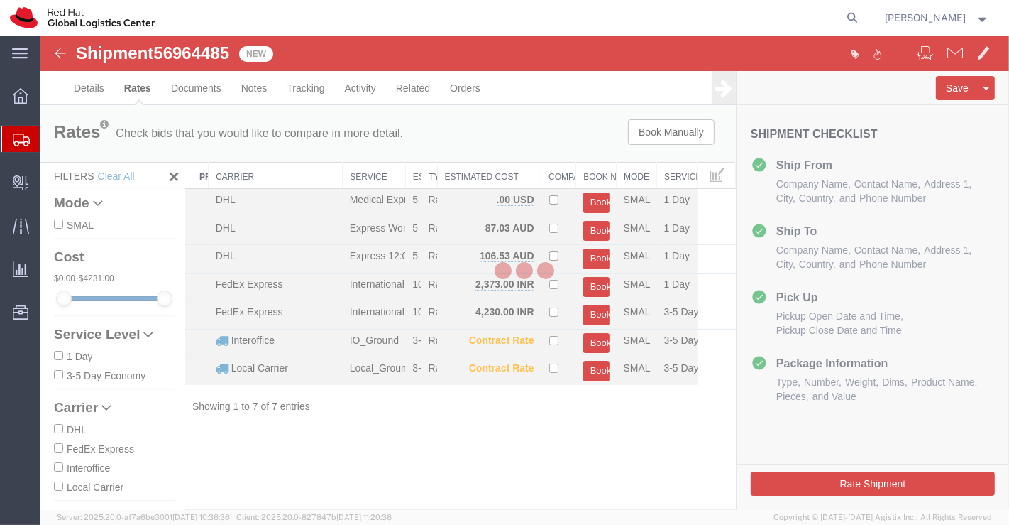
scroll to position [0, 0]
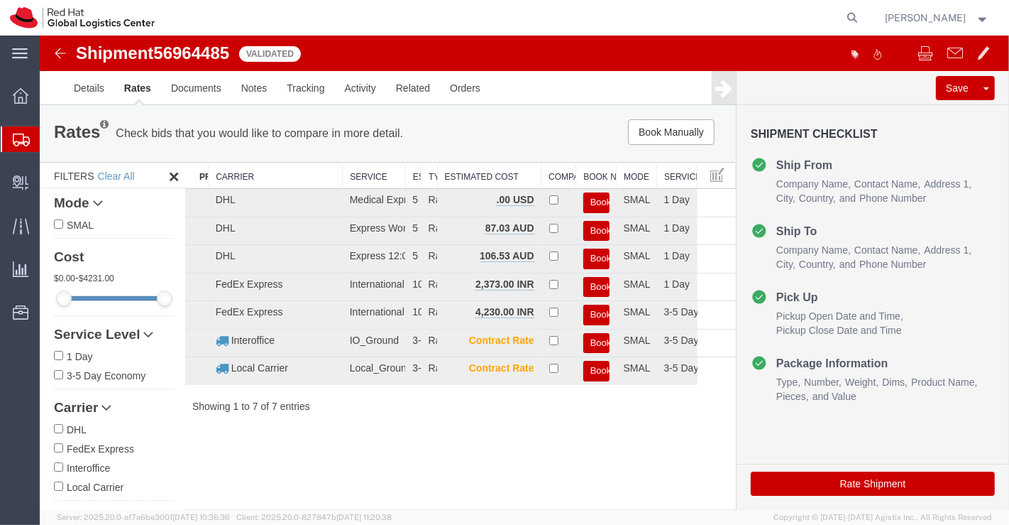
click at [601, 281] on button "Book" at bounding box center [596, 287] width 26 height 21
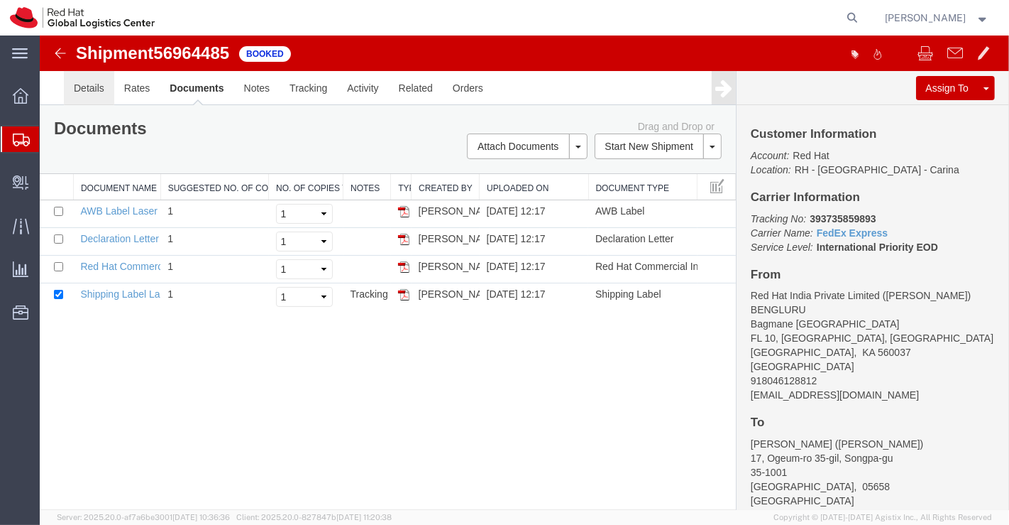
click at [80, 91] on link "Details" at bounding box center [88, 88] width 50 height 34
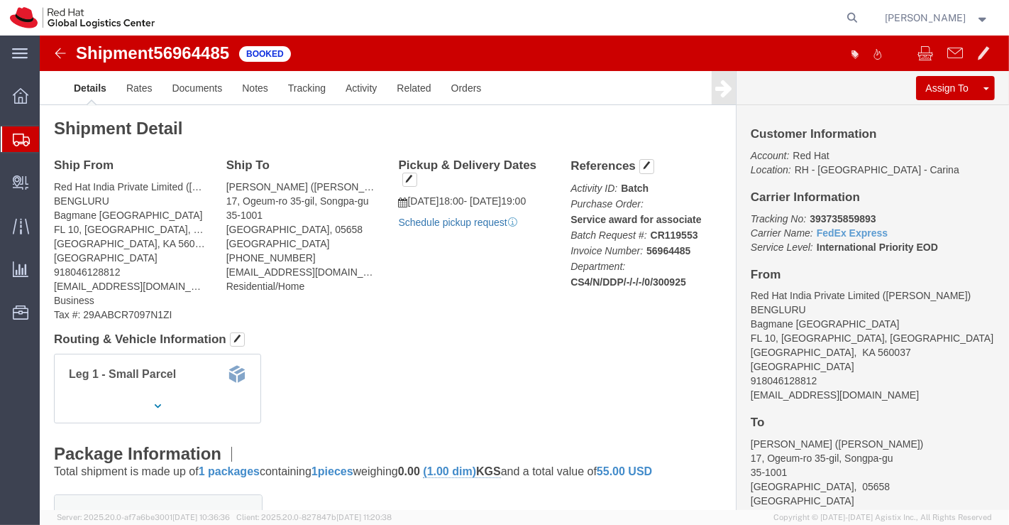
click link "Schedule pickup request"
drag, startPoint x: 762, startPoint y: 180, endPoint x: 844, endPoint y: 178, distance: 82.4
click p "Tracking No: 393735859893 Carrier Name: FedEx Express FedEx Express Service Lev…"
copy b "393735859893"
click div "Leg 1 - Small Parcel"
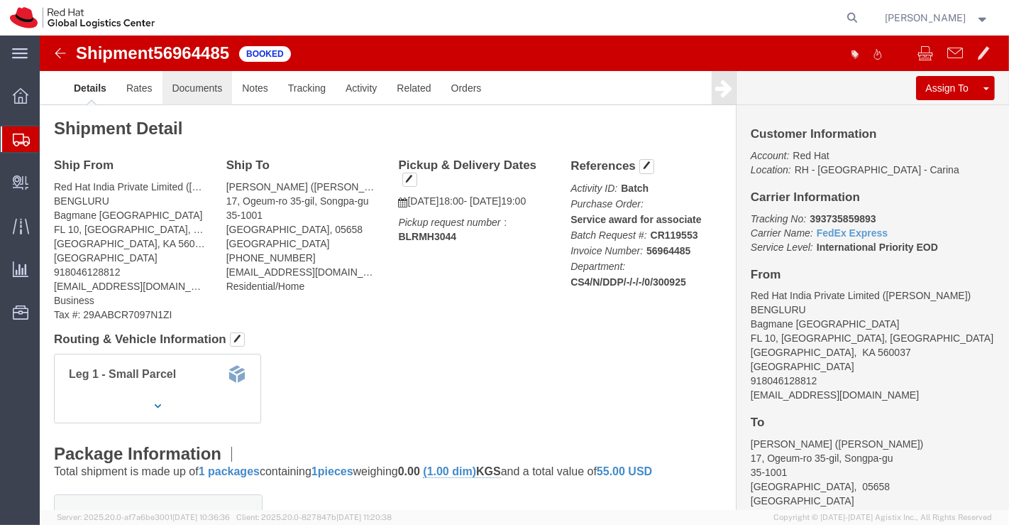
click link "Documents"
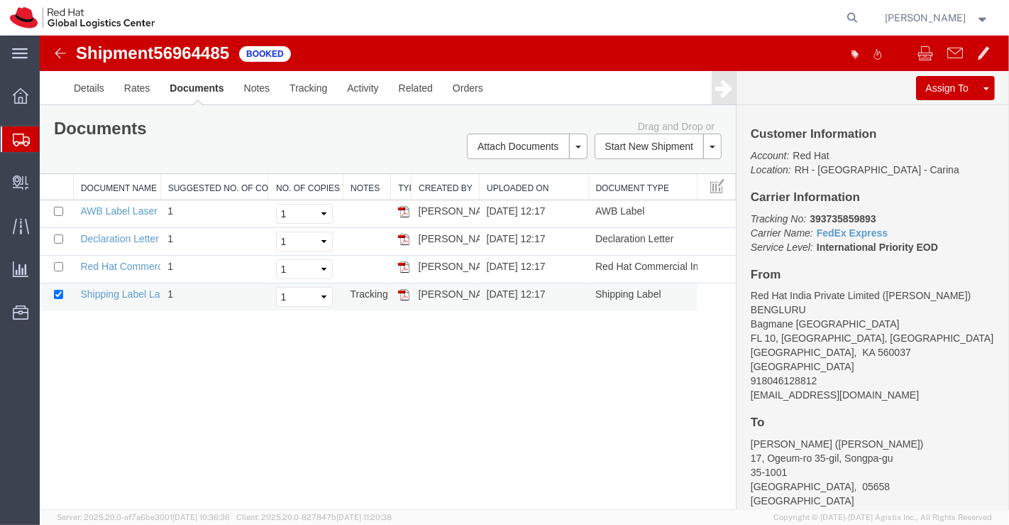
click at [108, 299] on td "Shipping Label Laser" at bounding box center [115, 297] width 87 height 28
click at [111, 295] on link "Shipping Label Laser" at bounding box center [127, 293] width 94 height 11
click at [137, 263] on link "Red Hat Commercial Invoice" at bounding box center [143, 266] width 126 height 11
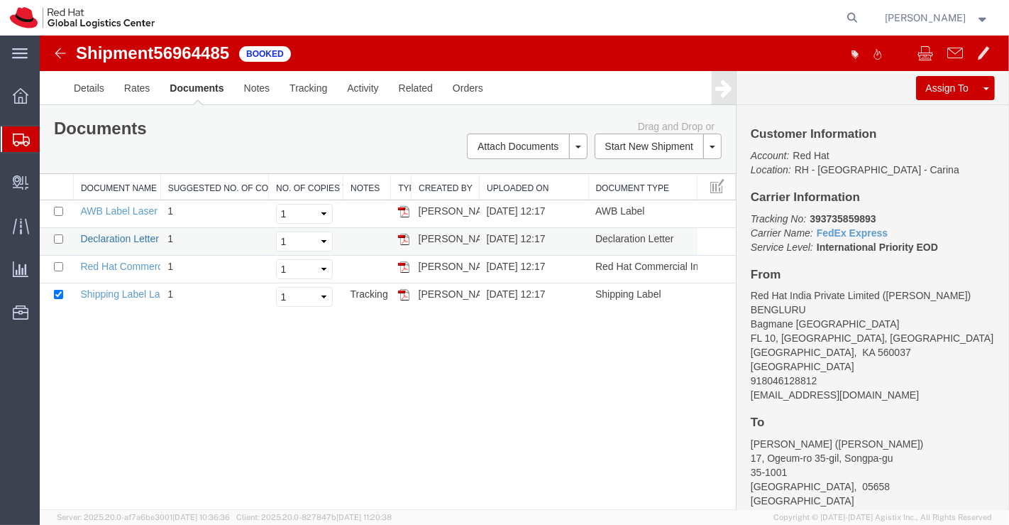
click at [113, 238] on link "Declaration Letter" at bounding box center [119, 238] width 79 height 11
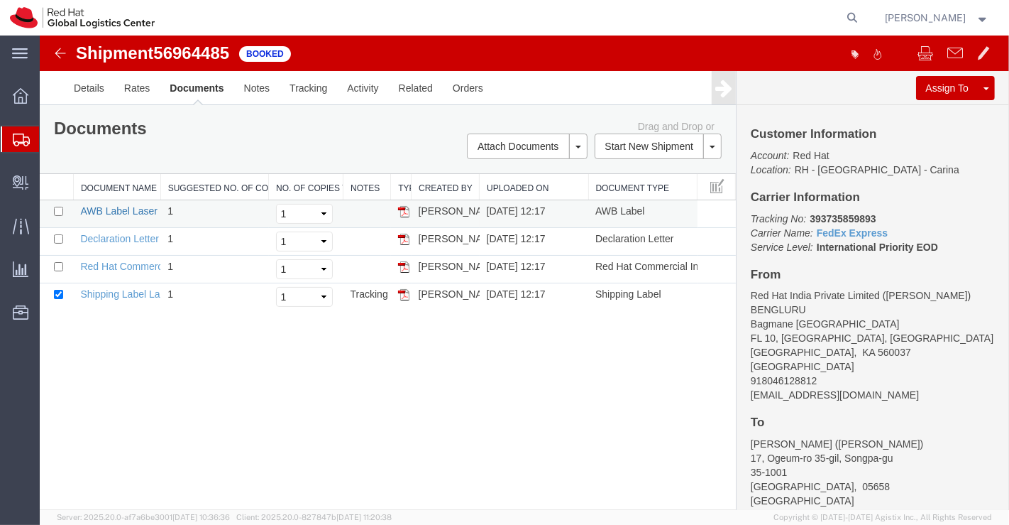
click at [99, 209] on link "AWB Label Laser" at bounding box center [118, 210] width 77 height 11
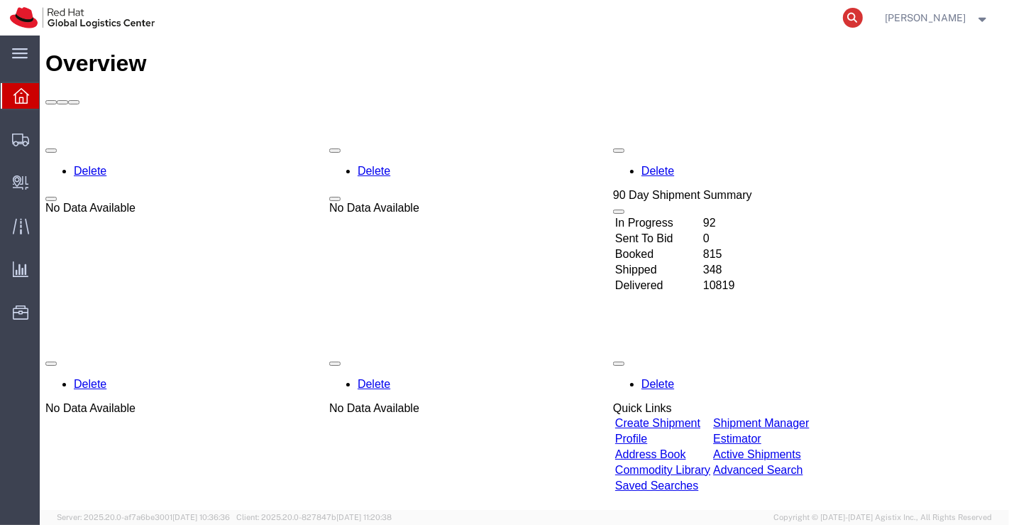
click at [851, 16] on icon at bounding box center [853, 18] width 20 height 20
paste input "393735366972"
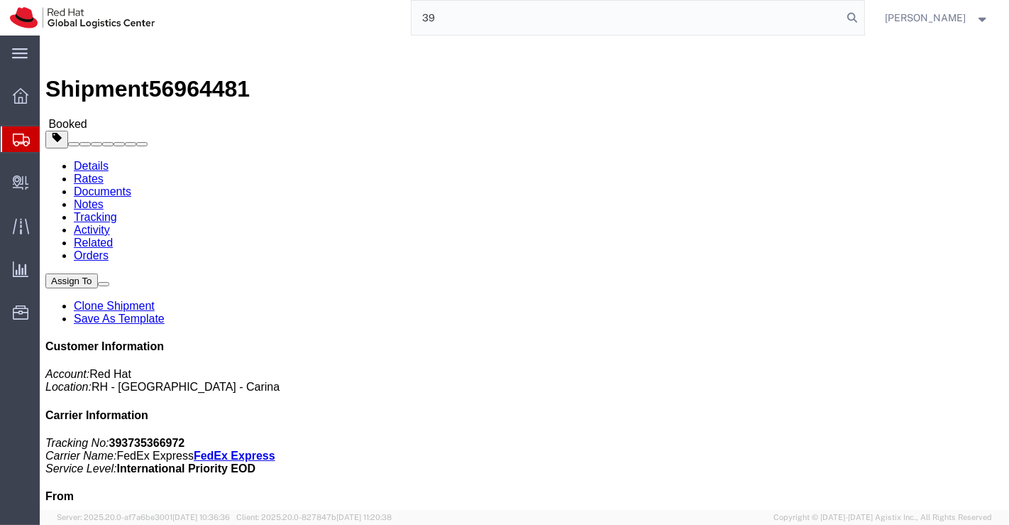
type input "3"
click at [626, 15] on input "search" at bounding box center [628, 18] width 432 height 34
paste input "393735431856"
type input "393735431856"
drag, startPoint x: 543, startPoint y: 20, endPoint x: 380, endPoint y: 22, distance: 163.3
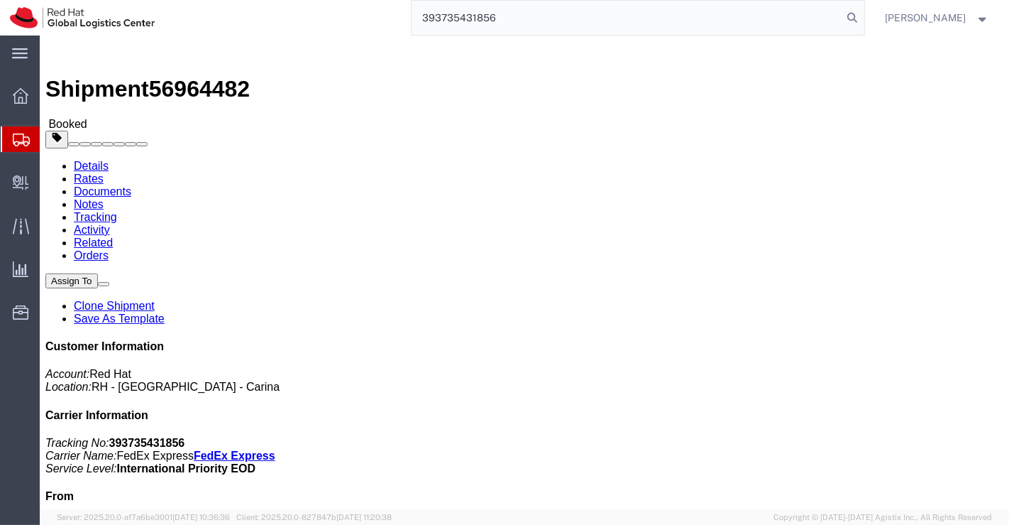
click at [380, 22] on div "393735431856" at bounding box center [515, 17] width 700 height 35
paste input "393735670263"
type input "3"
click at [571, 25] on input "search" at bounding box center [628, 18] width 432 height 34
paste input "393735690600"
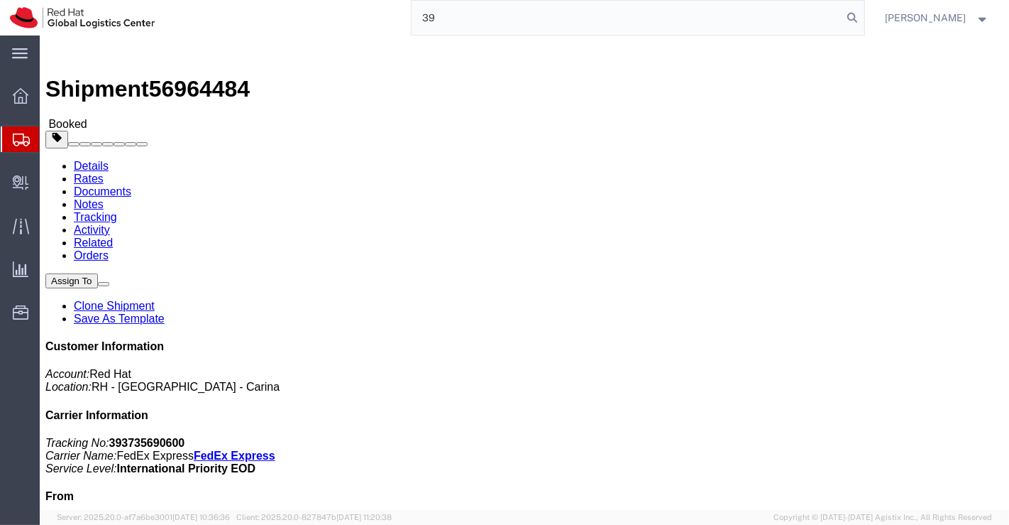
type input "3"
paste input "393735859893"
type input "393735859893"
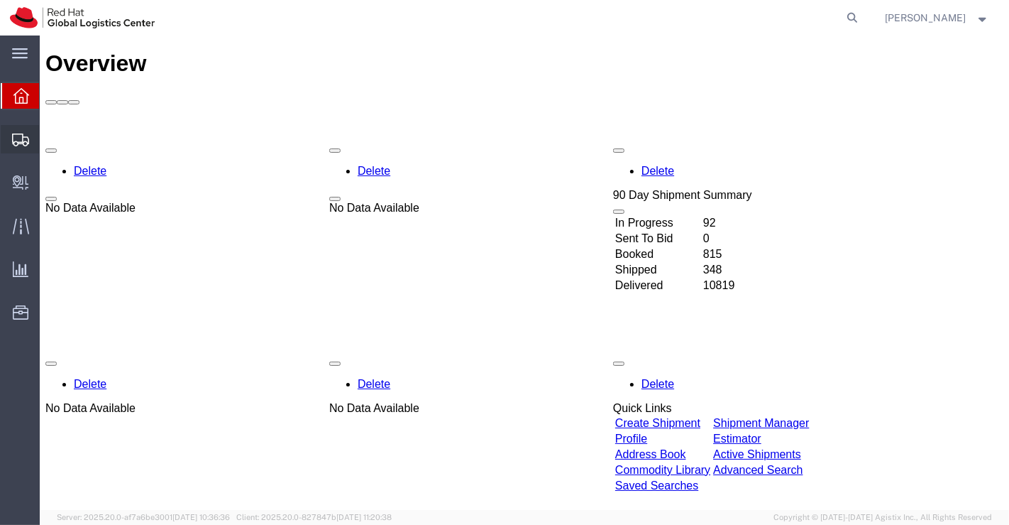
click at [0, 0] on span "Shipment Manager" at bounding box center [0, 0] width 0 height 0
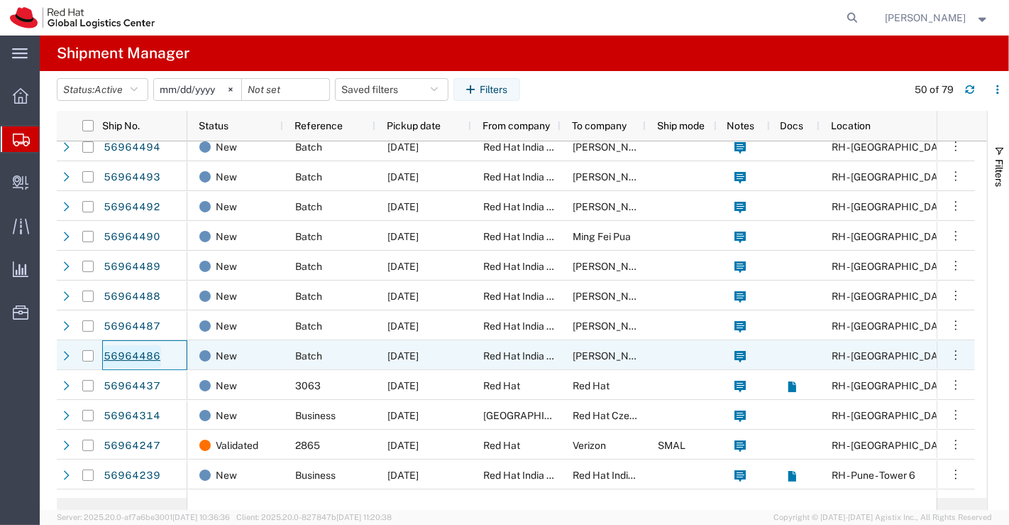
click at [138, 356] on link "56964486" at bounding box center [132, 356] width 58 height 23
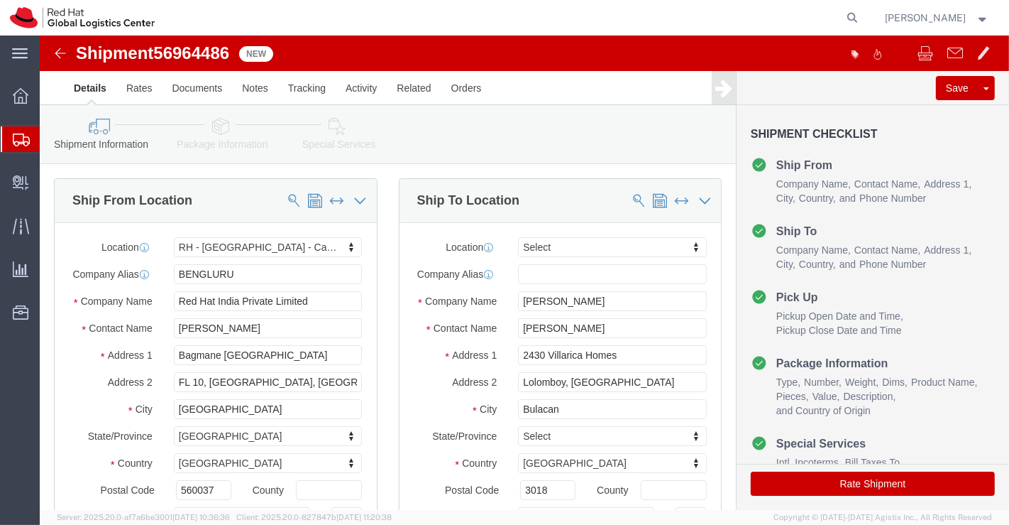
select select "37925"
select select
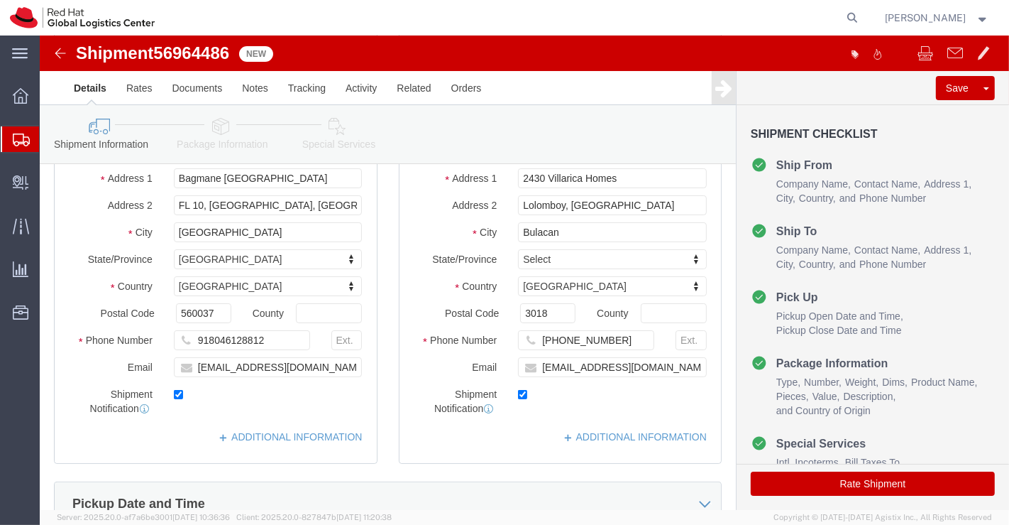
scroll to position [236, 0]
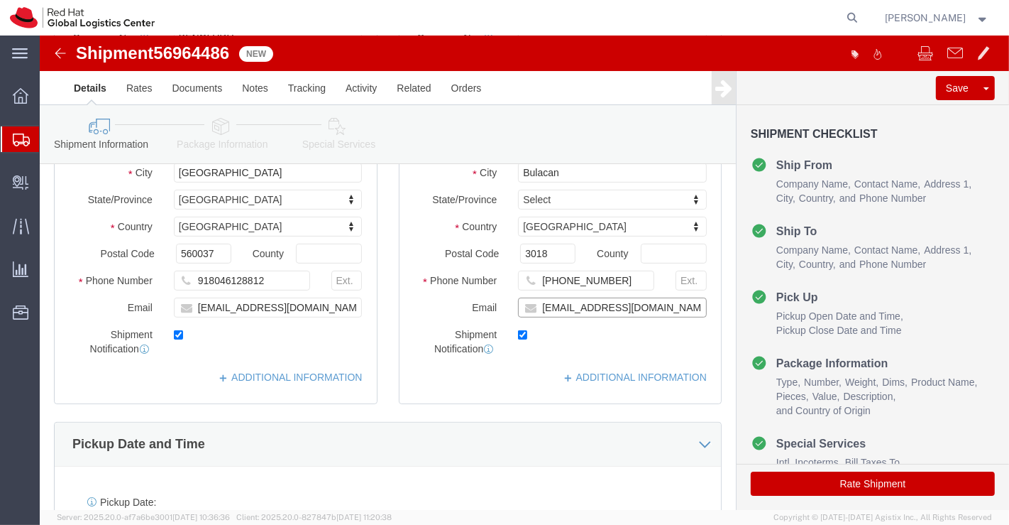
click input "jnicolas@redhat.com"
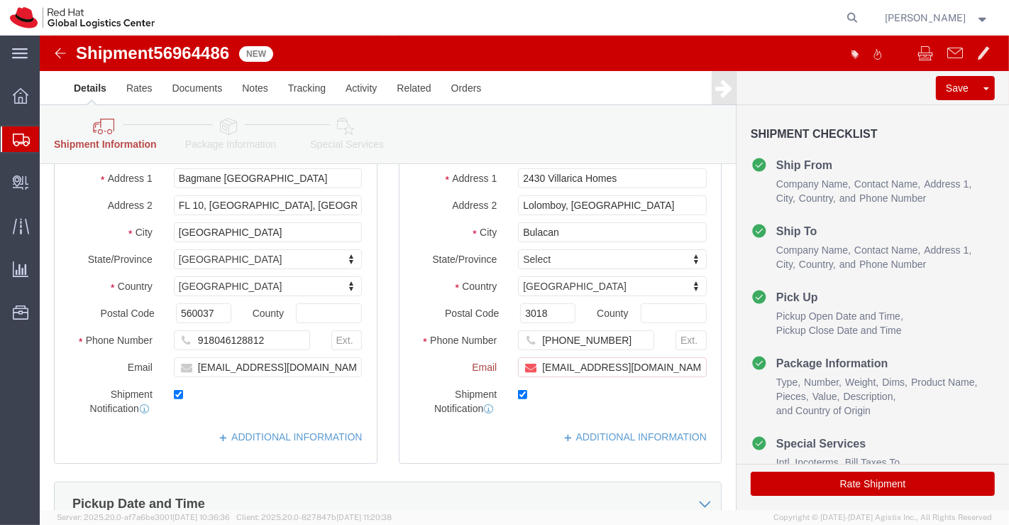
scroll to position [295, 0]
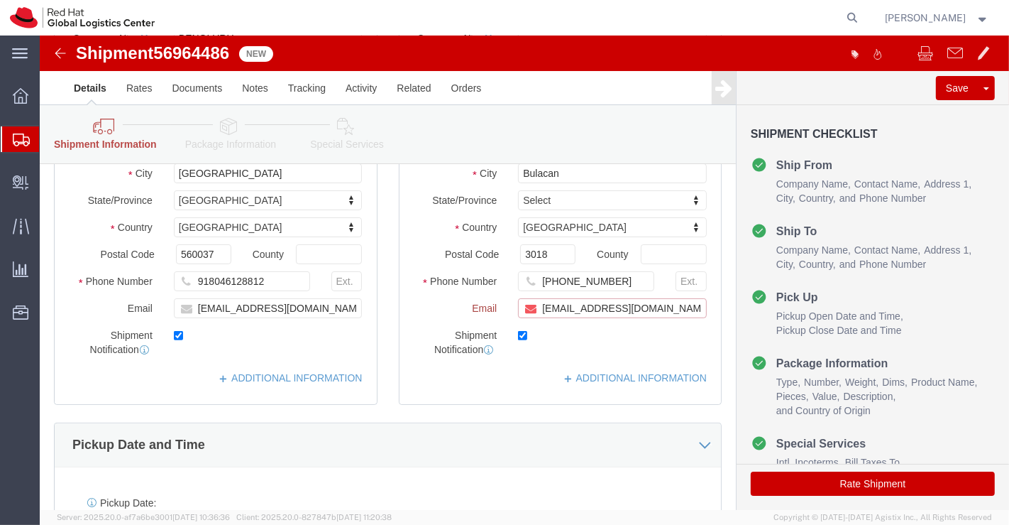
paste input "apaclogistics@redhat.com"
type input "jnicolas@redhat.com,apaclogistics@redhat.com"
click link "ADDITIONAL INFORMATION"
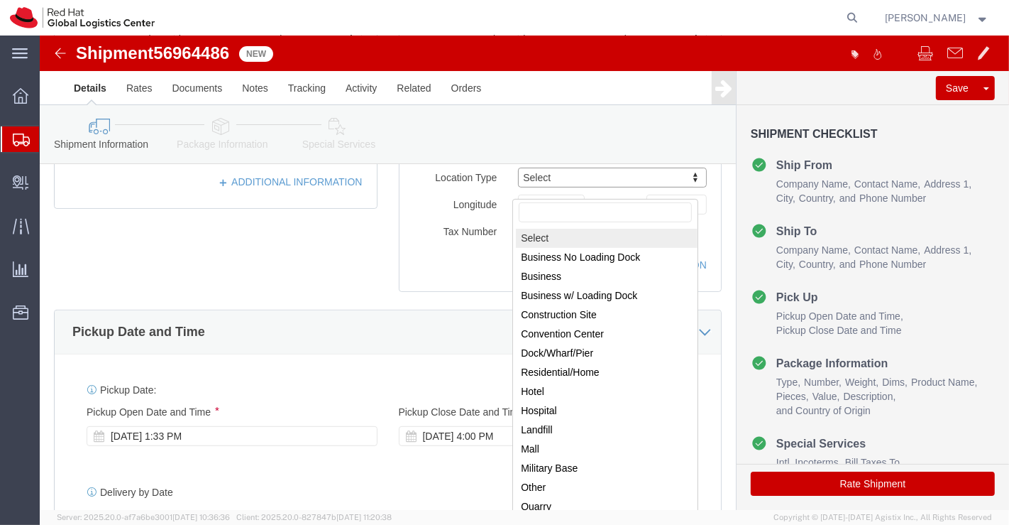
scroll to position [476, 0]
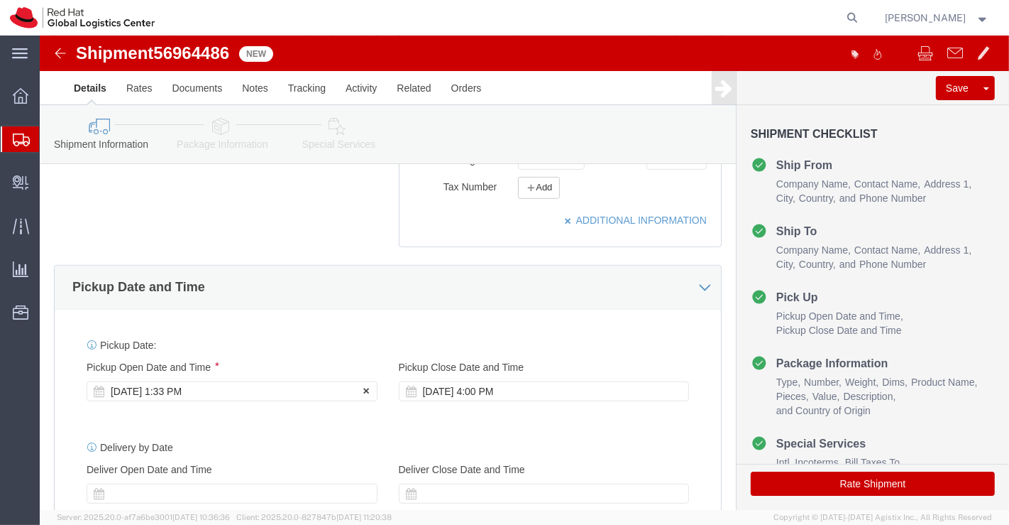
click div "Sep 30 2025 1:33 PM"
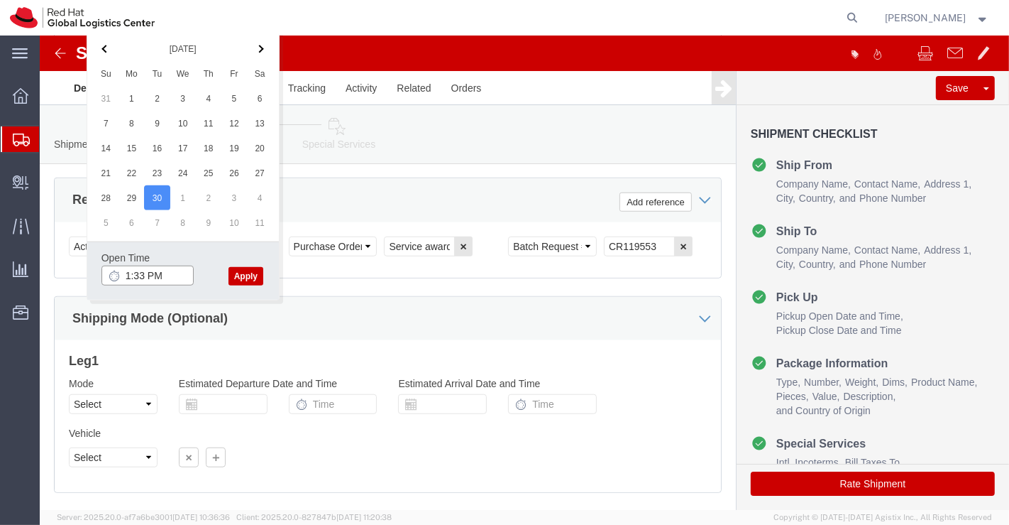
click input "1:33 PM"
type input "6:00 PM"
click button "Apply"
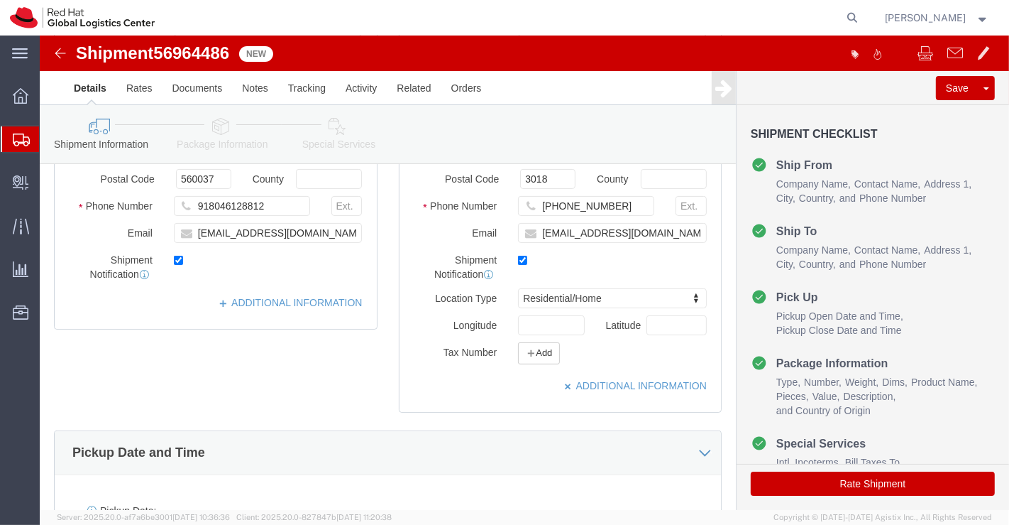
scroll to position [308, 0]
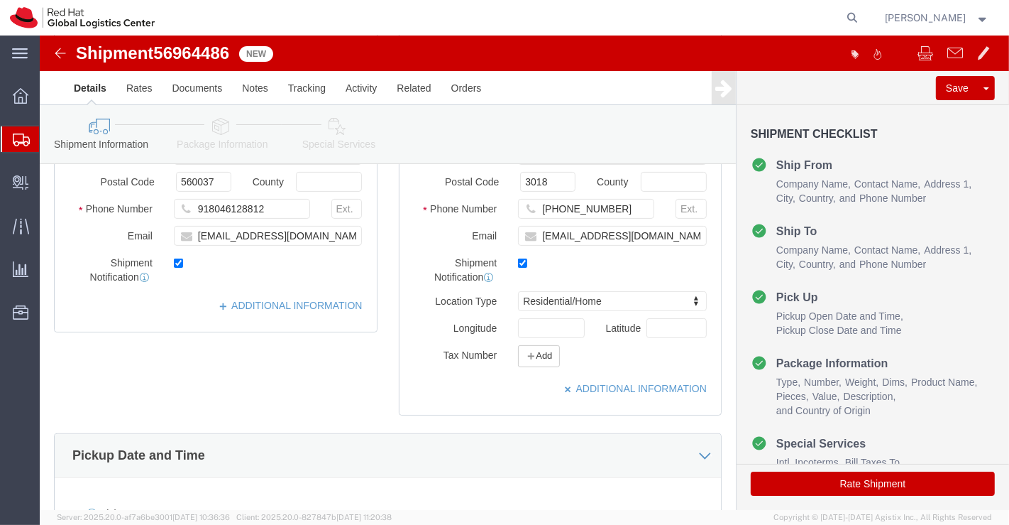
click icon
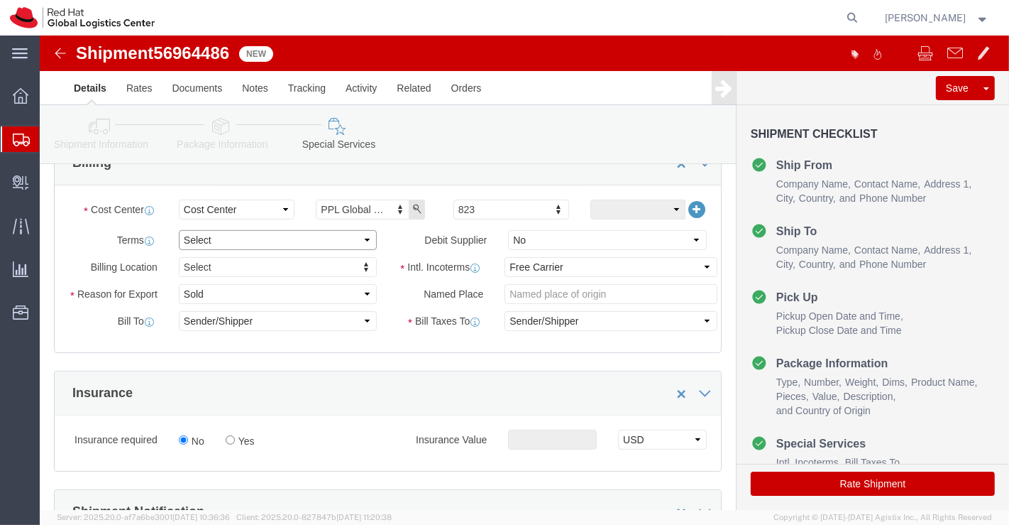
click select "Select Free of Charge Free of Cost NET 30 NET 45 NET 60 See Comment"
select select "FREE_OF_COST"
click select "Select Free of Charge Free of Cost NET 30 NET 45 NET 60 See Comment"
click select "Select Gift Personal Effects Repair/Warranty Return Sample Sold Temporary/Not S…"
select select "SAMPLE"
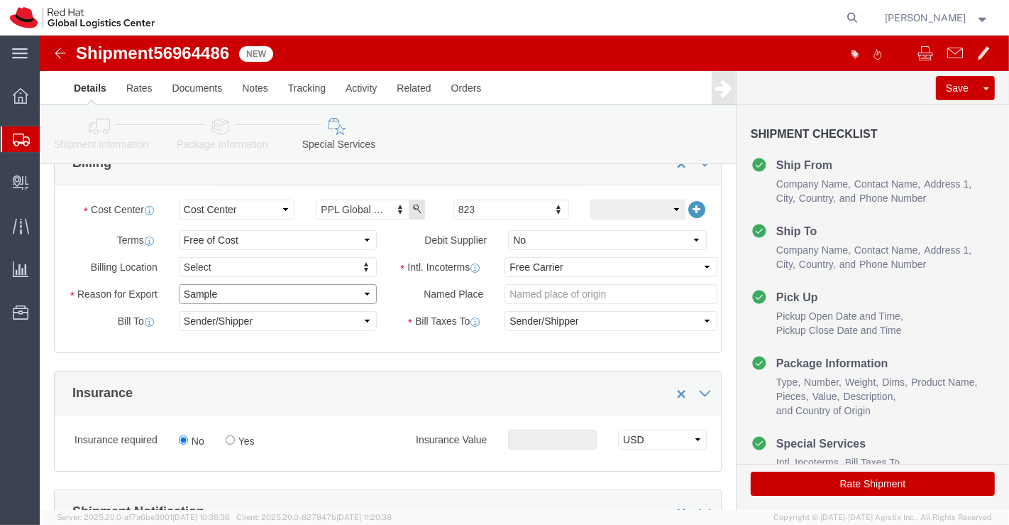
click select "Select Gift Personal Effects Repair/Warranty Return Sample Sold Temporary/Not S…"
click select "Select Carriage Insurance Paid Carriage Paid To Cost and Freight Cost Insurance…"
select select "DDP"
click select "Select Carriage Insurance Paid Carriage Paid To Cost and Freight Cost Insurance…"
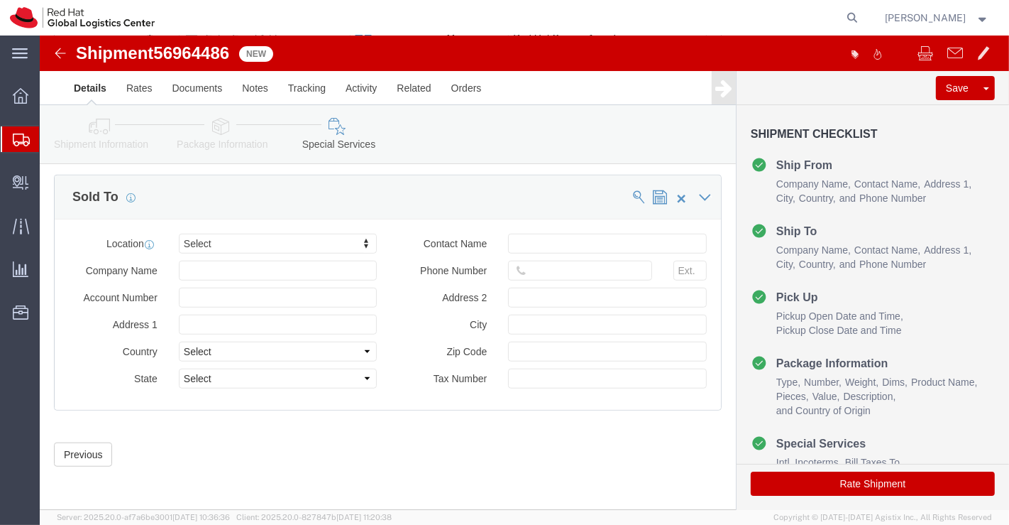
scroll to position [855, 0]
type input "Makat"
click button "Rate Shipment"
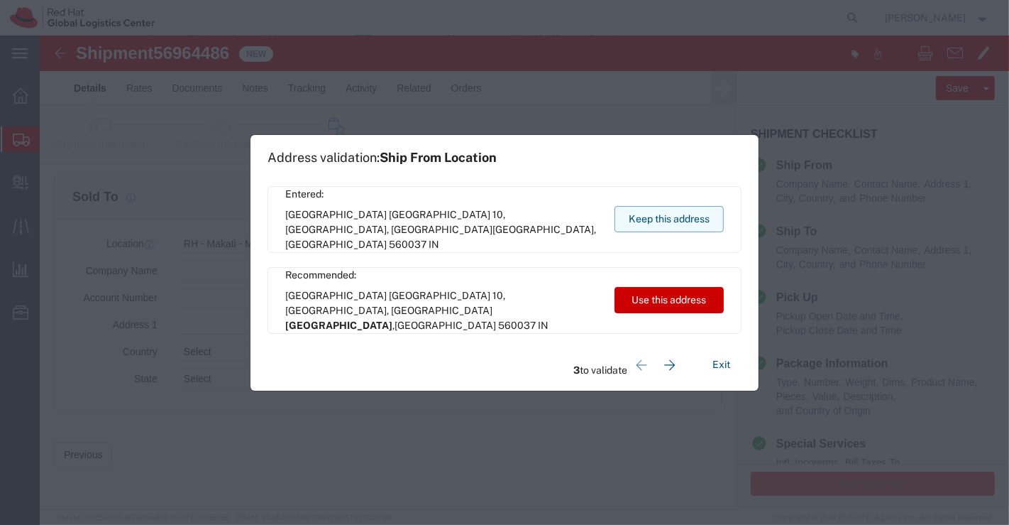
click at [654, 216] on button "Keep this address" at bounding box center [669, 219] width 109 height 26
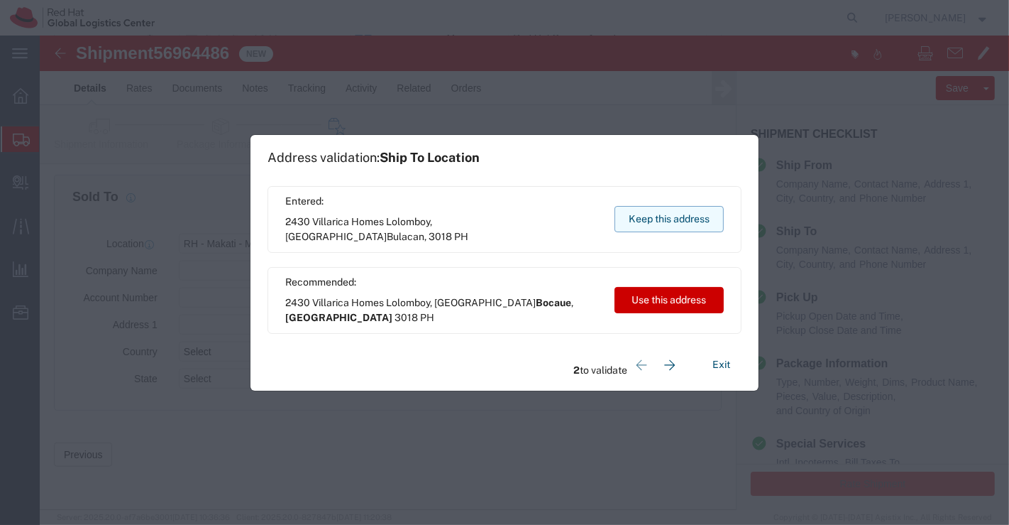
click at [654, 216] on button "Keep this address" at bounding box center [669, 219] width 109 height 26
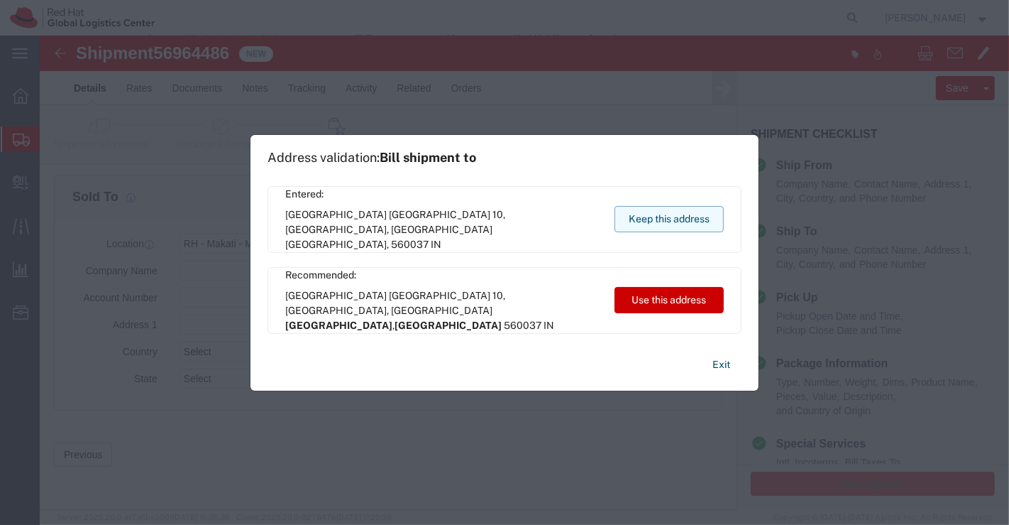
click at [654, 216] on button "Keep this address" at bounding box center [669, 219] width 109 height 26
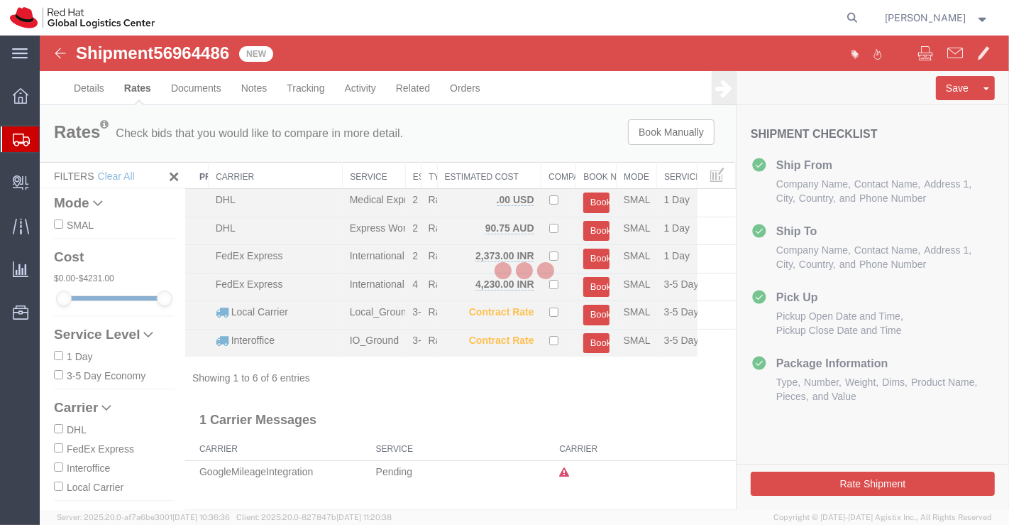
scroll to position [0, 0]
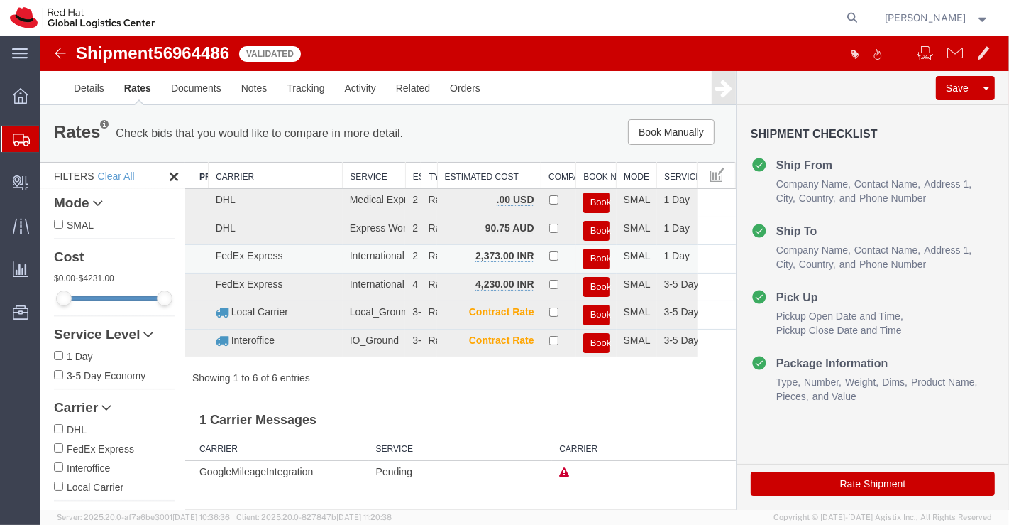
click at [596, 253] on button "Book" at bounding box center [596, 258] width 26 height 21
click at [92, 86] on link "Details" at bounding box center [88, 88] width 50 height 34
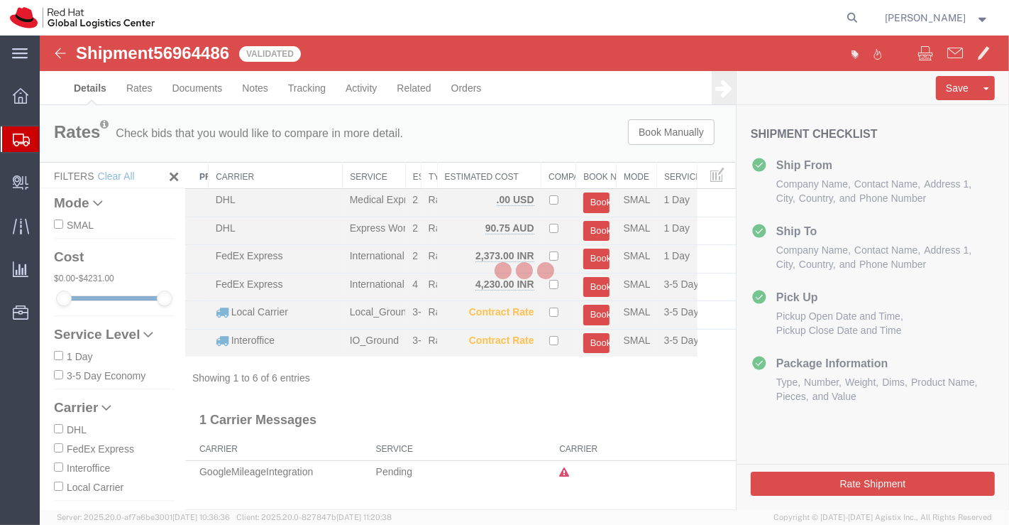
select select "37925"
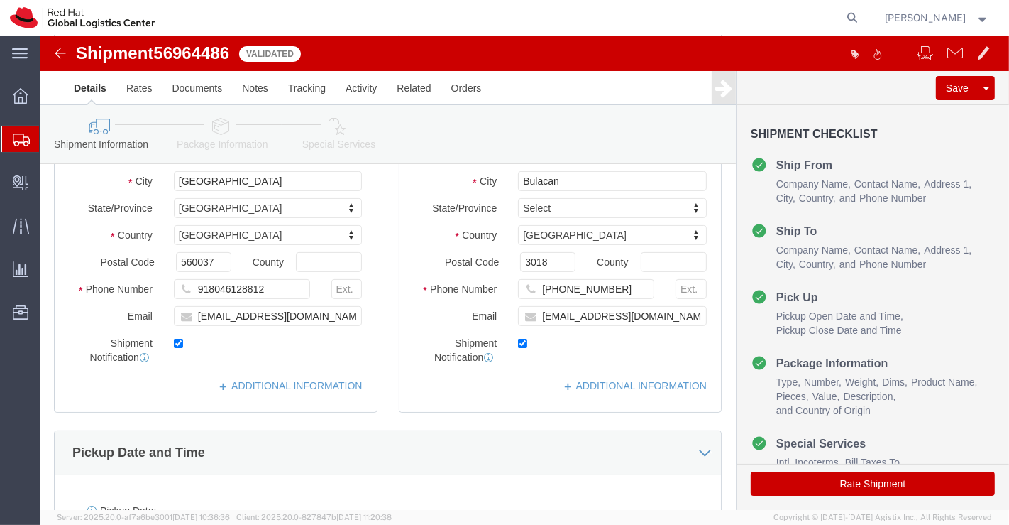
scroll to position [236, 0]
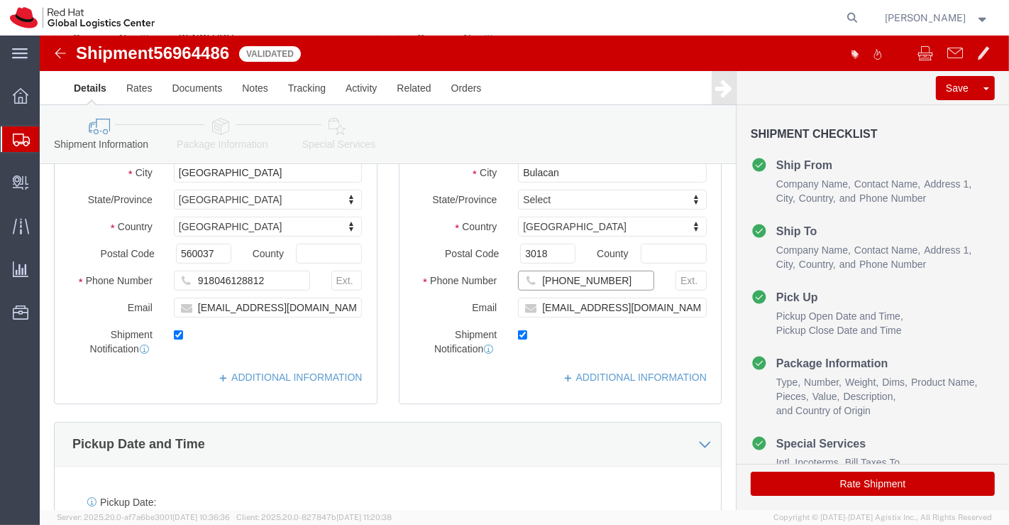
click input "+63 919 092 6530"
click input "+63919 092 6530"
click input "+63919092 6530"
type input "+639190926530"
click div "Pickup Date and Time"
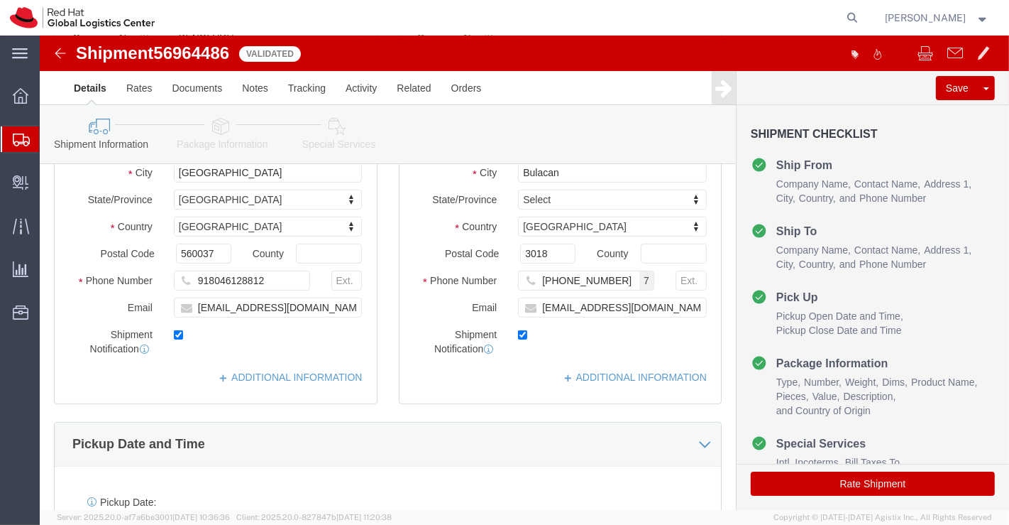
click icon
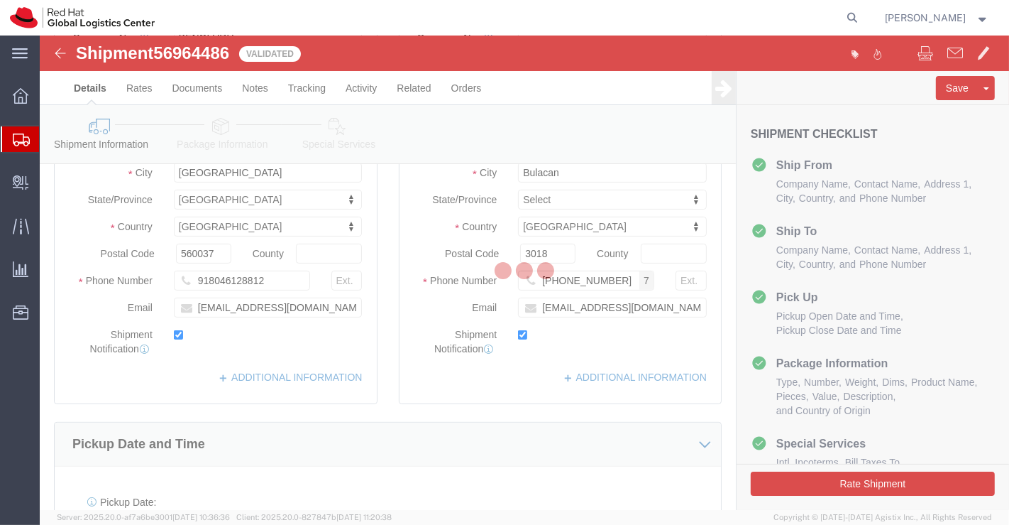
scroll to position [76, 0]
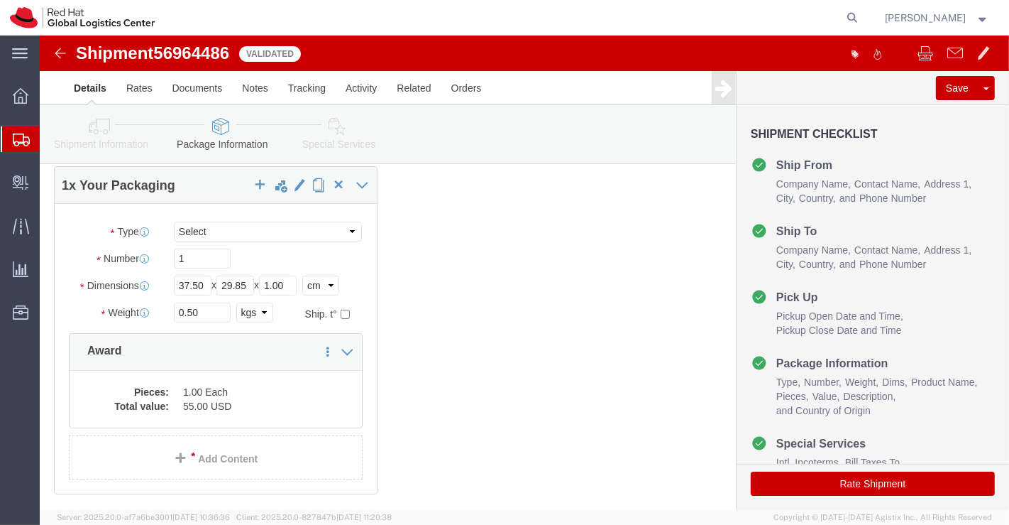
click icon
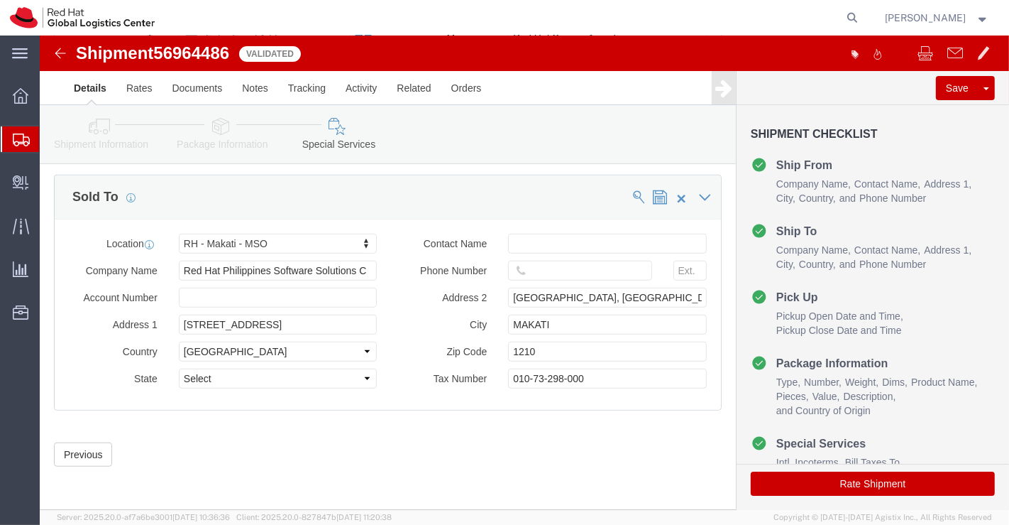
scroll to position [855, 0]
click button "Rate Shipment"
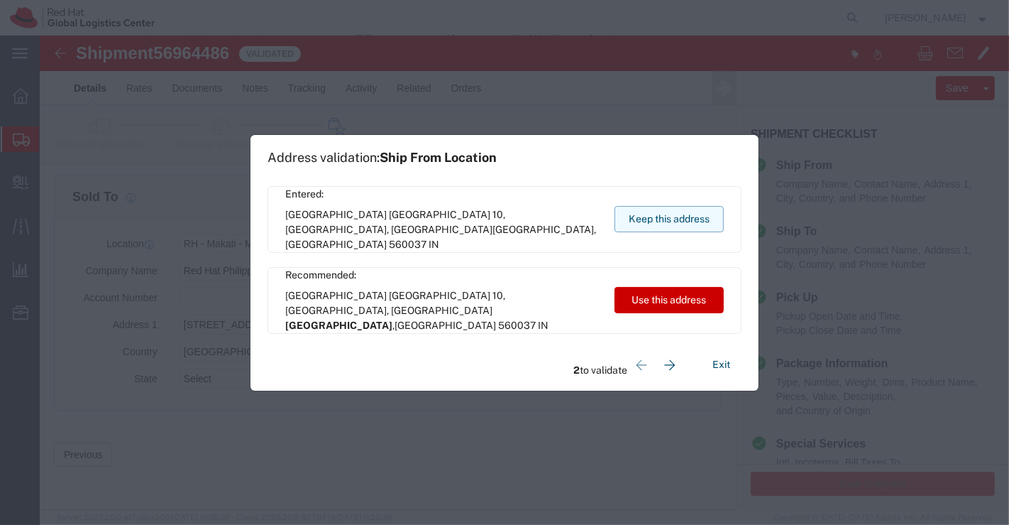
click at [670, 214] on button "Keep this address" at bounding box center [669, 219] width 109 height 26
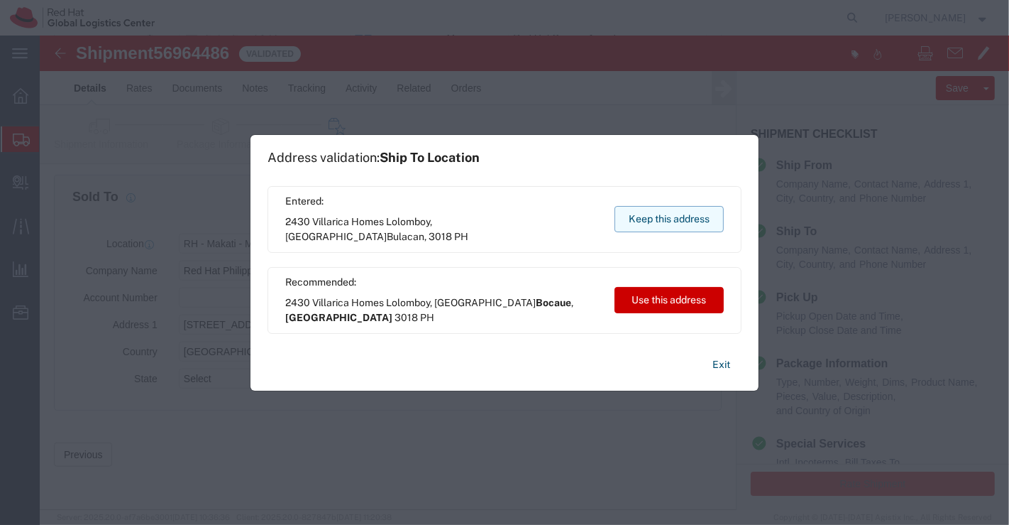
click at [645, 213] on button "Keep this address" at bounding box center [669, 219] width 109 height 26
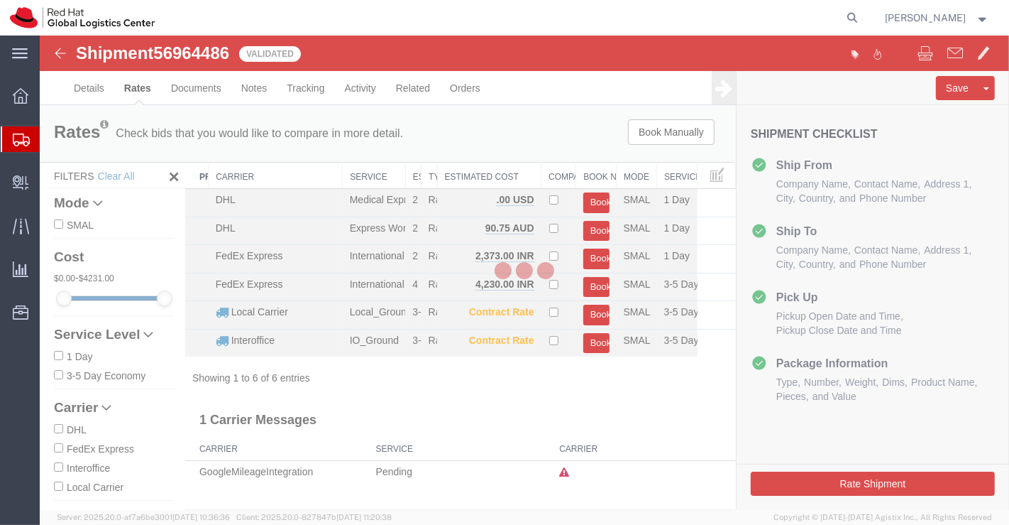
scroll to position [0, 0]
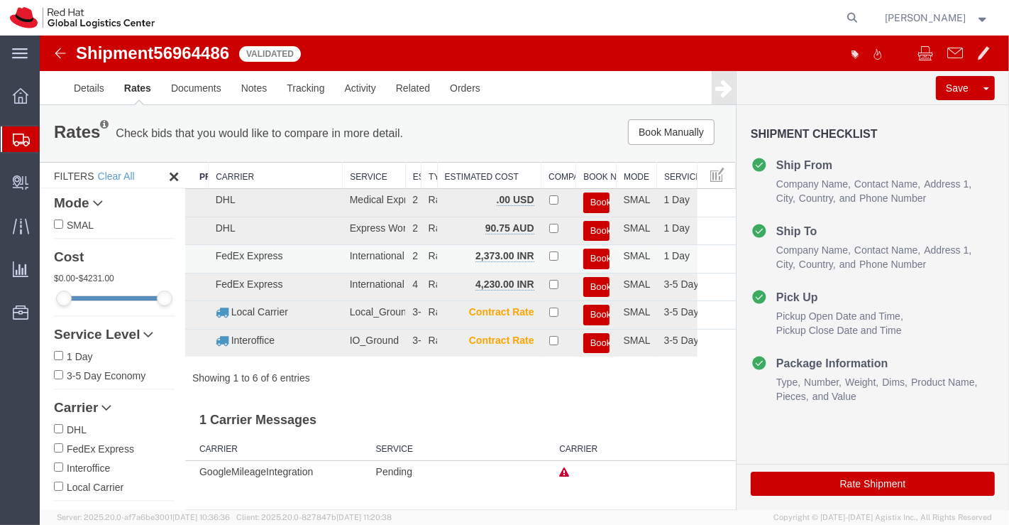
click at [598, 254] on button "Book" at bounding box center [596, 258] width 26 height 21
click at [81, 92] on link "Details" at bounding box center [88, 88] width 50 height 34
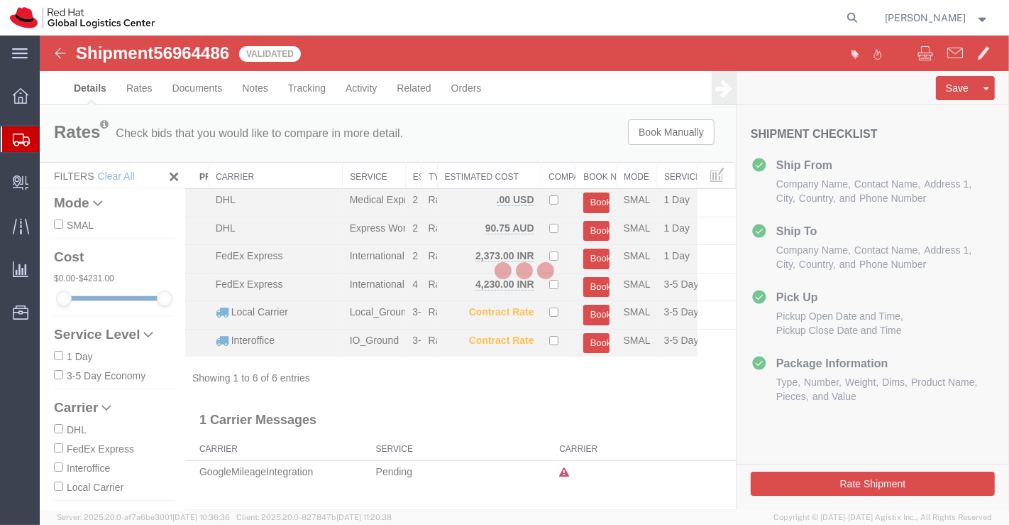
select select "37925"
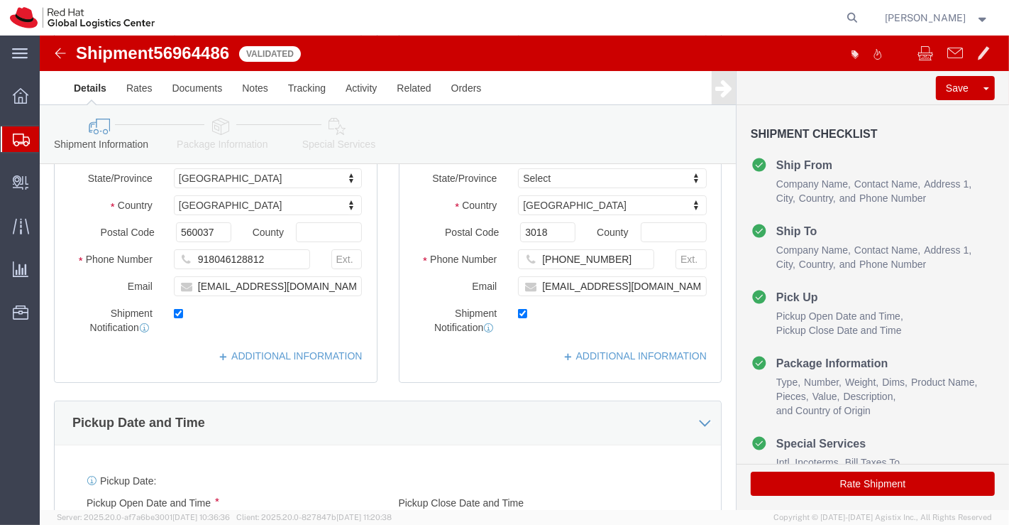
scroll to position [315, 0]
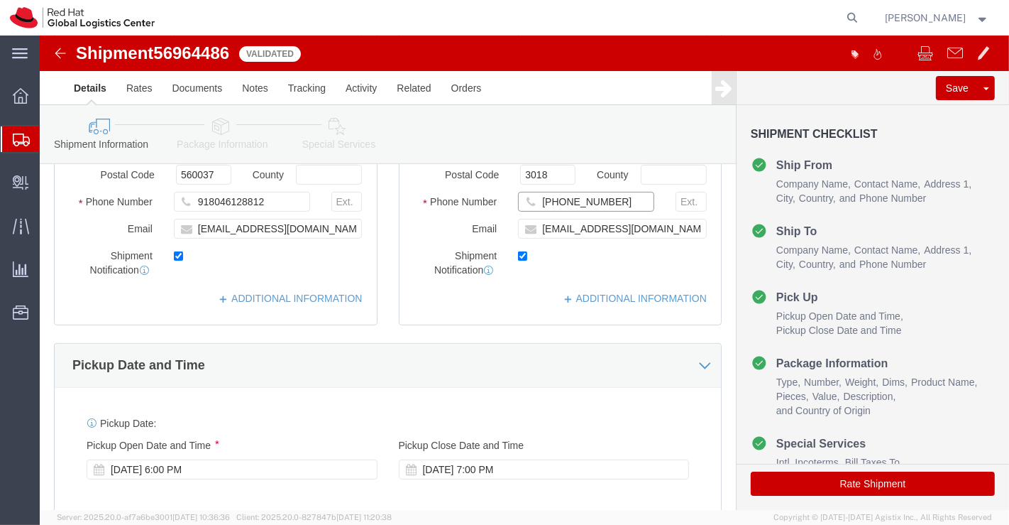
drag, startPoint x: 597, startPoint y: 177, endPoint x: 498, endPoint y: 174, distance: 99.4
click input "+639190926530"
click icon
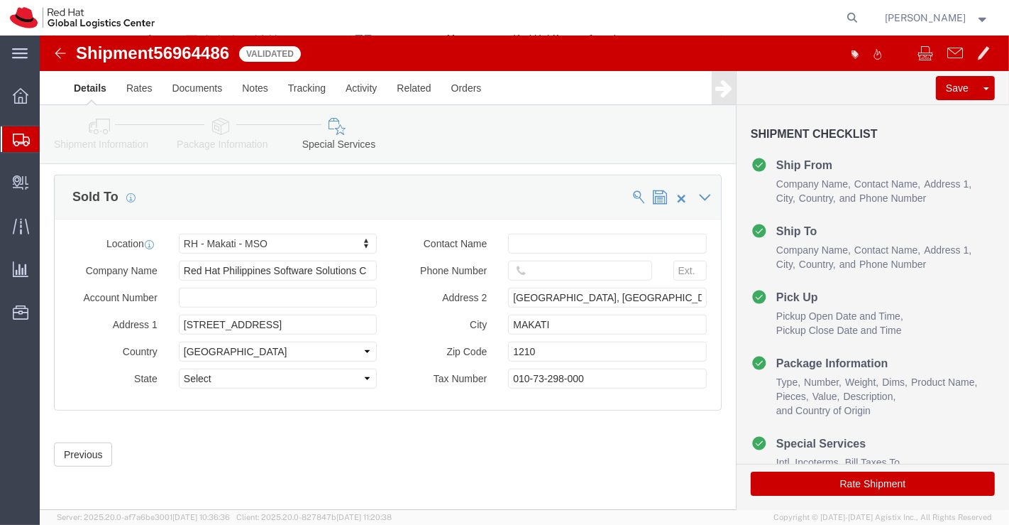
scroll to position [855, 0]
click input "text"
paste input "+639190926530"
type input "+639190926530"
click div "Previous Continue"
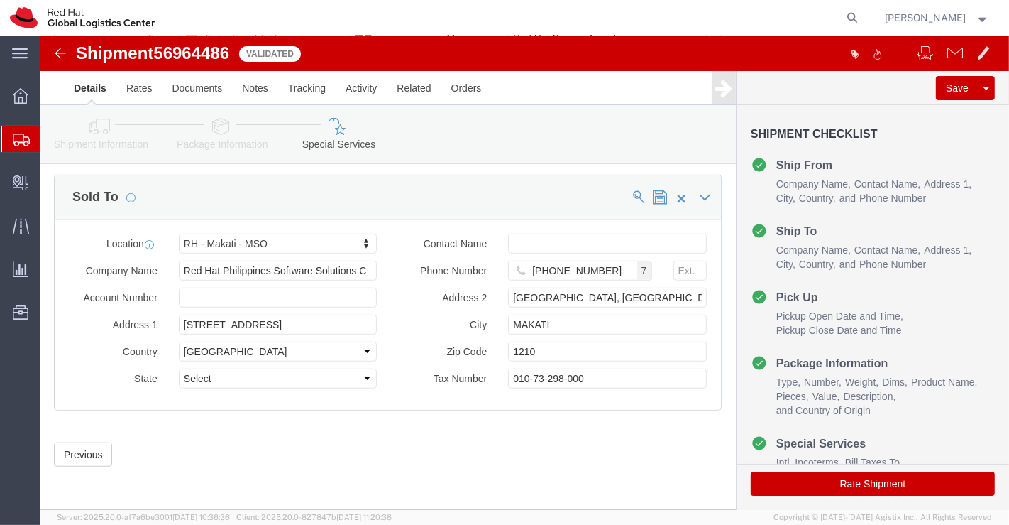
click button "Rate Shipment"
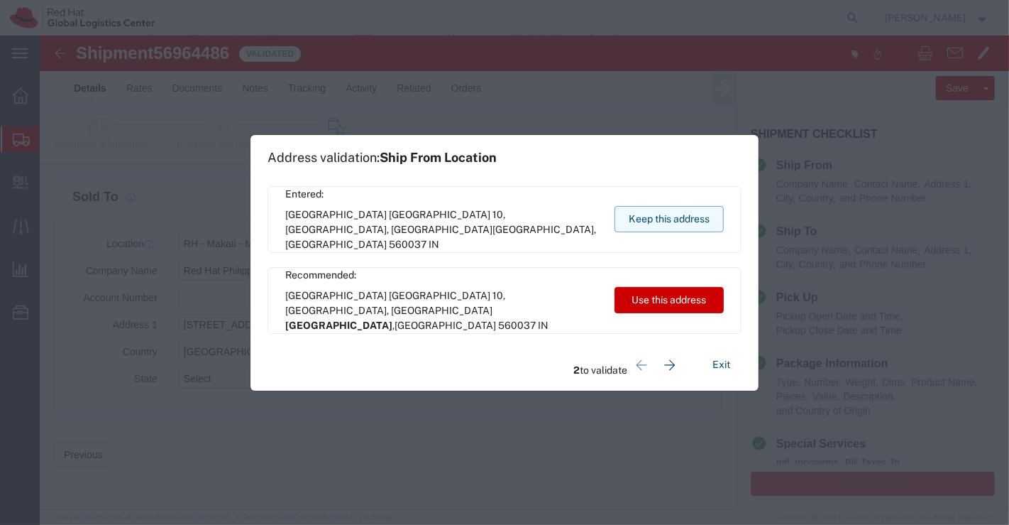
click at [691, 216] on button "Keep this address" at bounding box center [669, 219] width 109 height 26
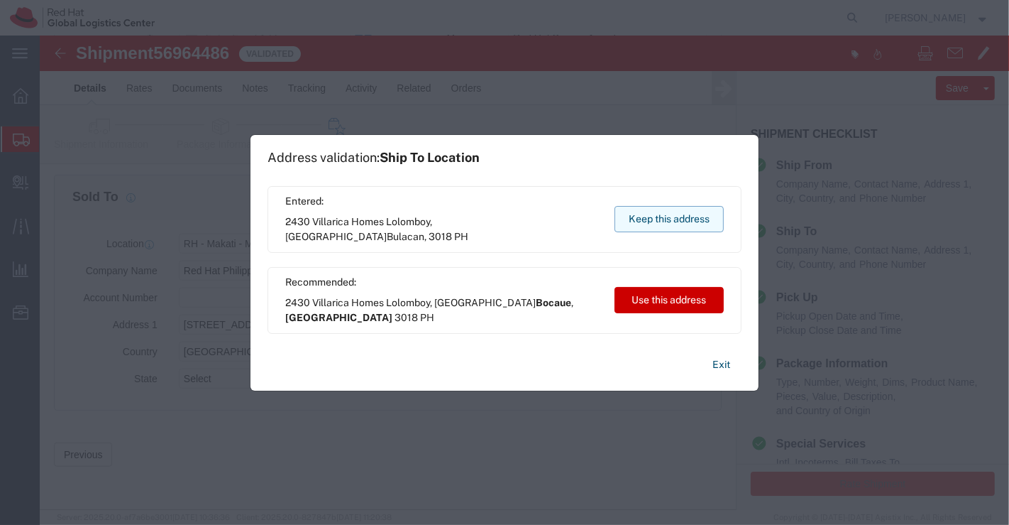
click at [668, 220] on button "Keep this address" at bounding box center [669, 219] width 109 height 26
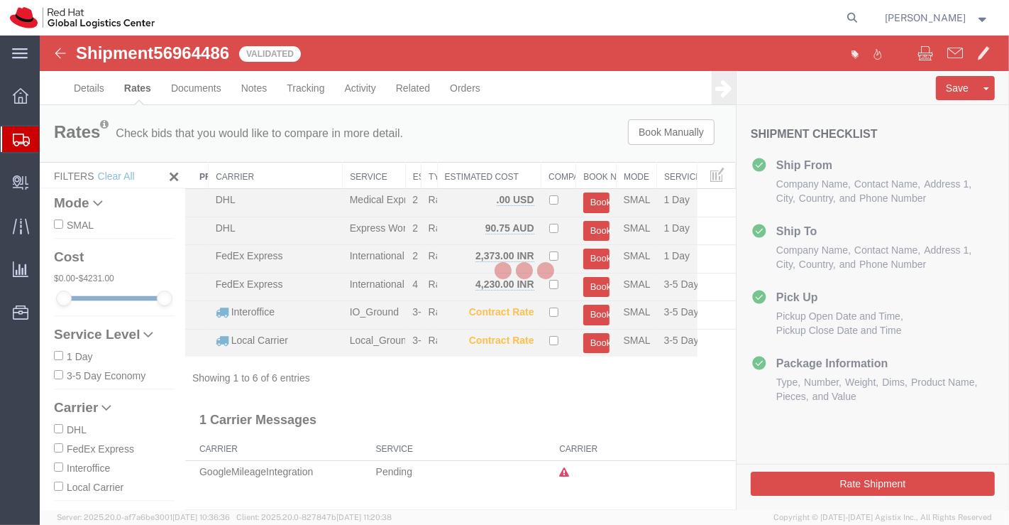
scroll to position [0, 0]
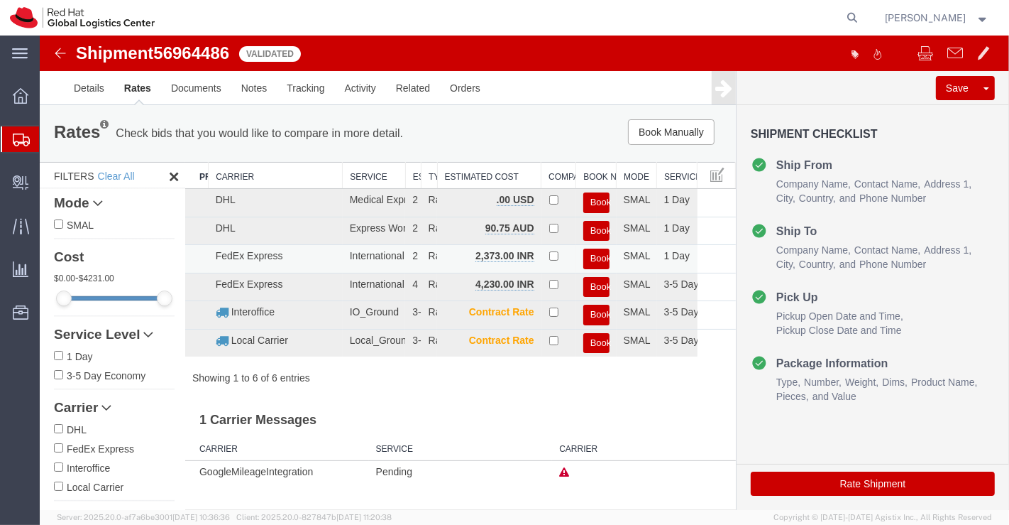
click at [602, 256] on button "Book" at bounding box center [596, 258] width 26 height 21
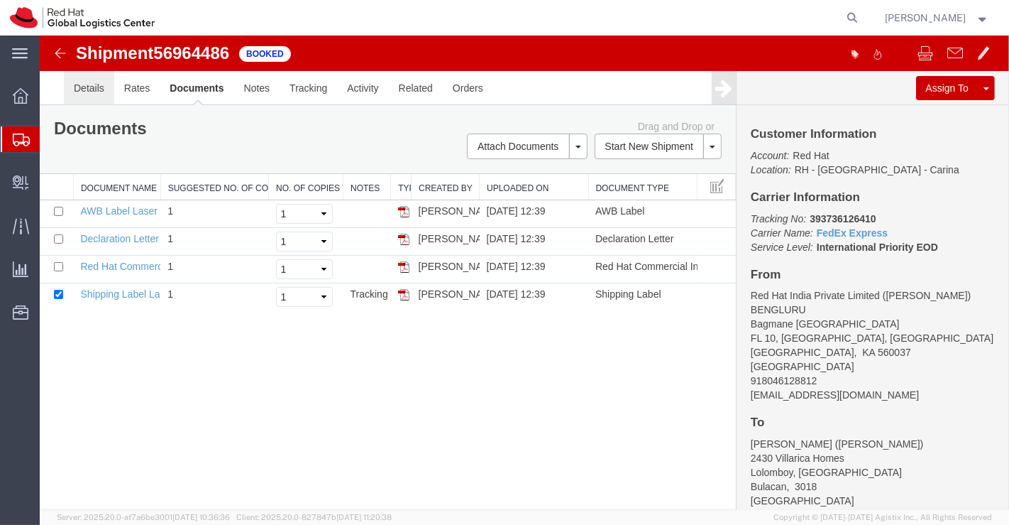
click at [88, 88] on link "Details" at bounding box center [88, 88] width 50 height 34
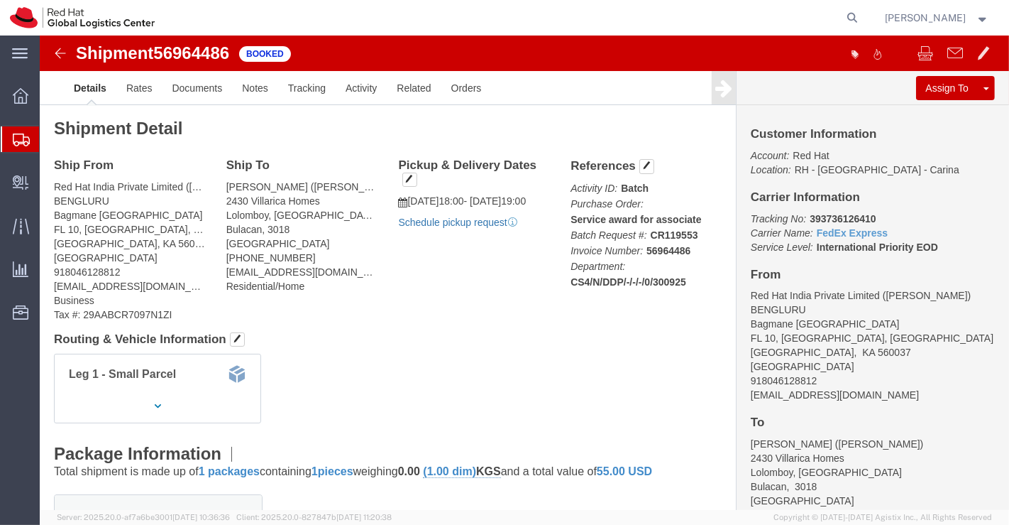
click link "Schedule pickup request"
drag, startPoint x: 759, startPoint y: 180, endPoint x: 856, endPoint y: 182, distance: 97.3
click p "Tracking No: 393736126410 Carrier Name: FedEx Express FedEx Express Service Lev…"
copy b "393736126410"
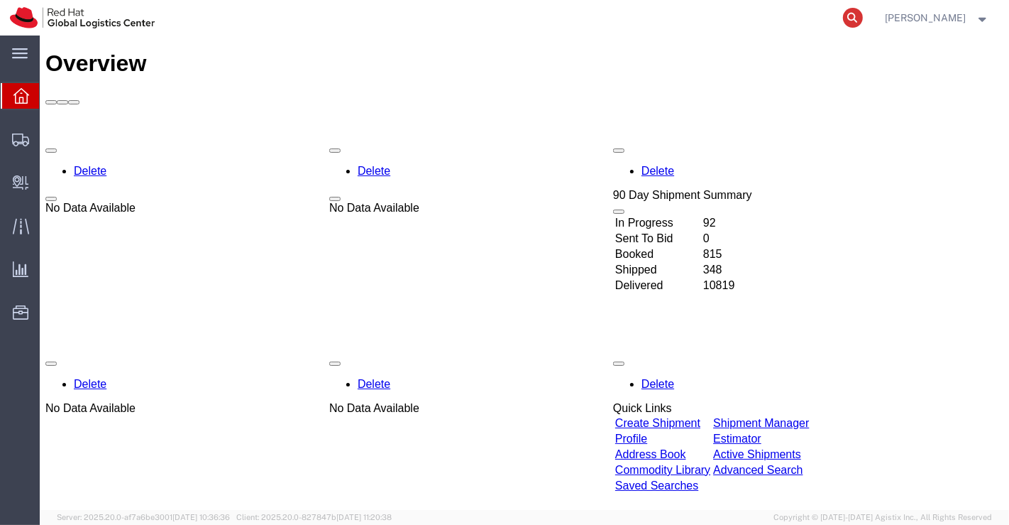
click at [850, 23] on icon at bounding box center [853, 18] width 20 height 20
paste input "392884345843"
type input "392884345843"
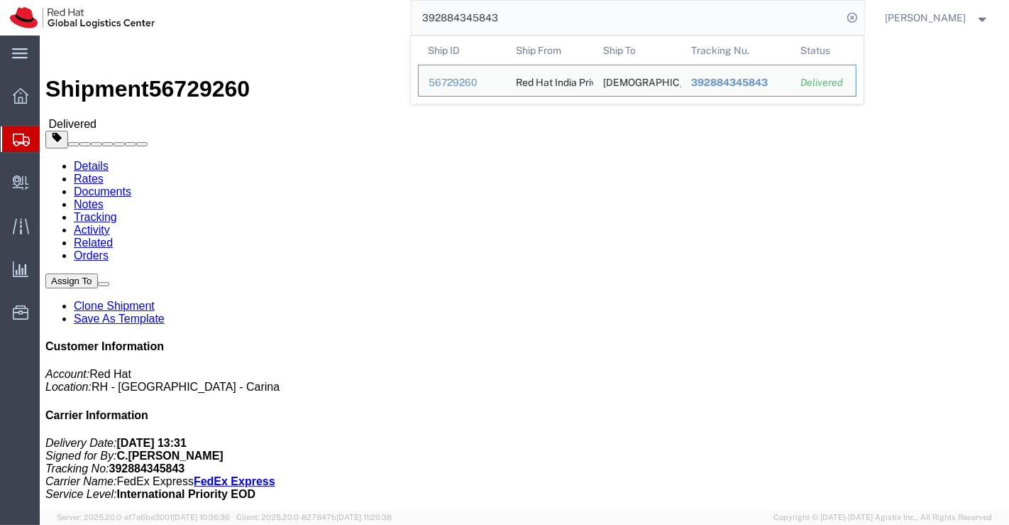
click h4 "Routing & Vehicle Information"
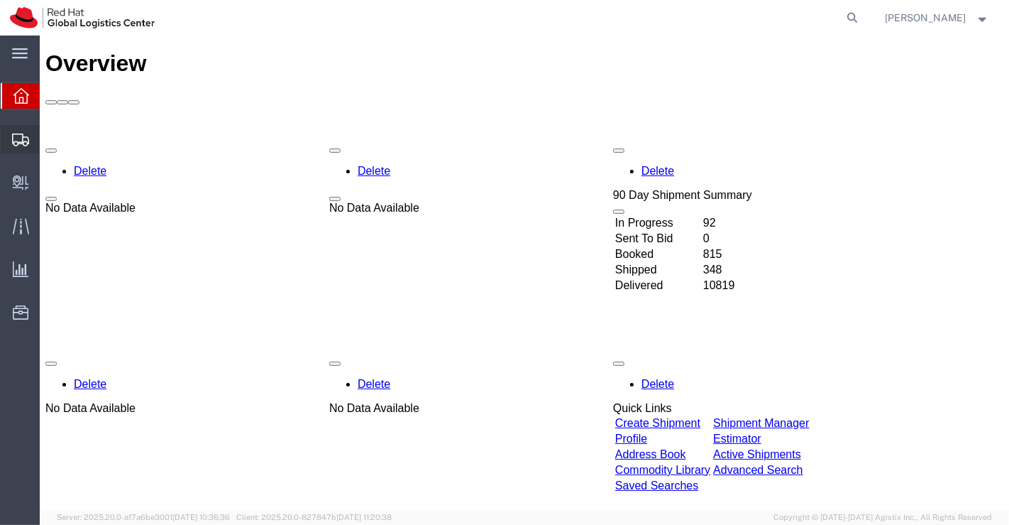
click at [0, 0] on span "Shipment Manager" at bounding box center [0, 0] width 0 height 0
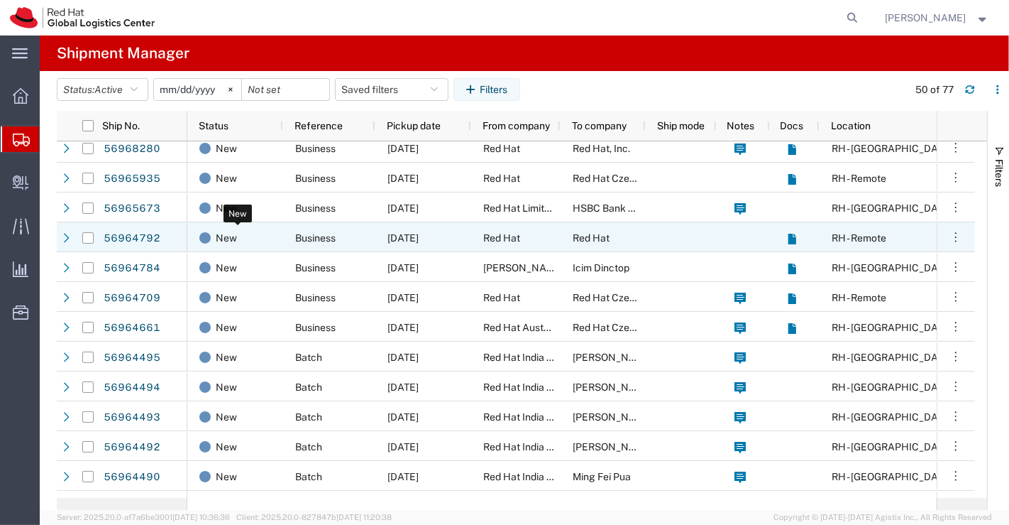
scroll to position [158, 0]
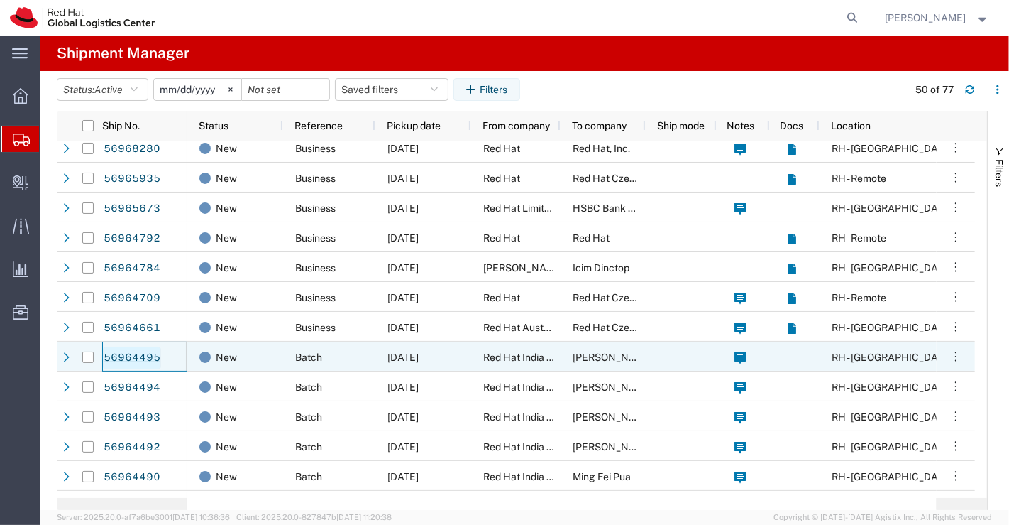
click at [119, 355] on link "56964495" at bounding box center [132, 357] width 58 height 23
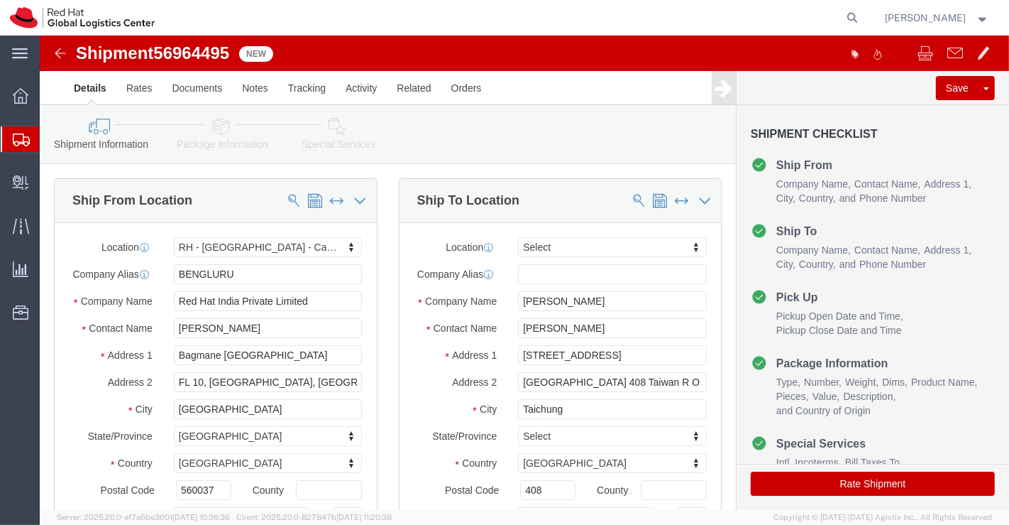
select select "37925"
select select
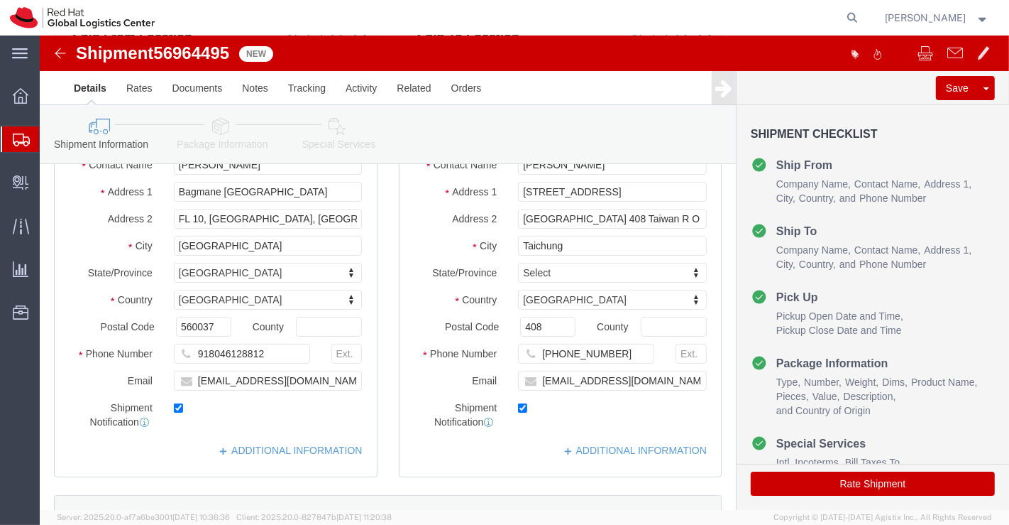
scroll to position [236, 0]
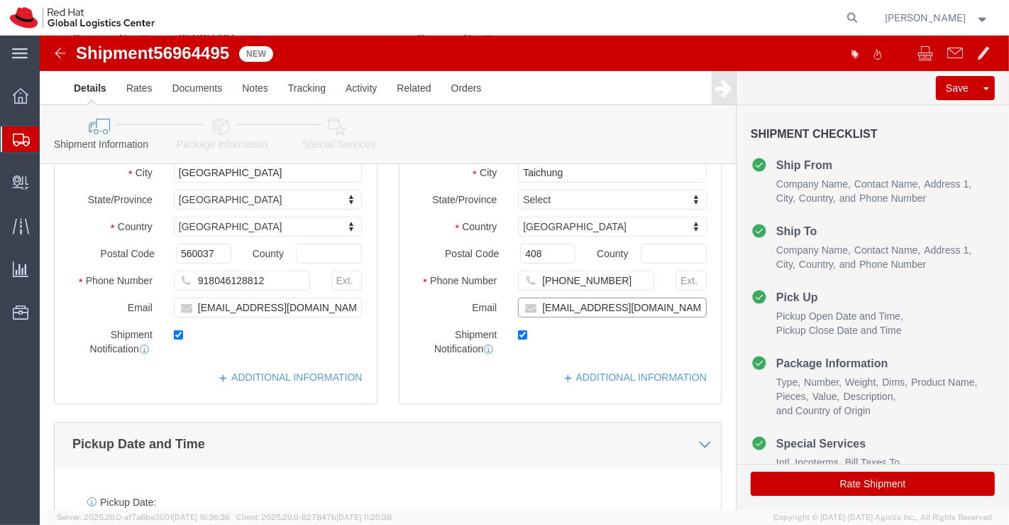
click input "syang@redhat.com"
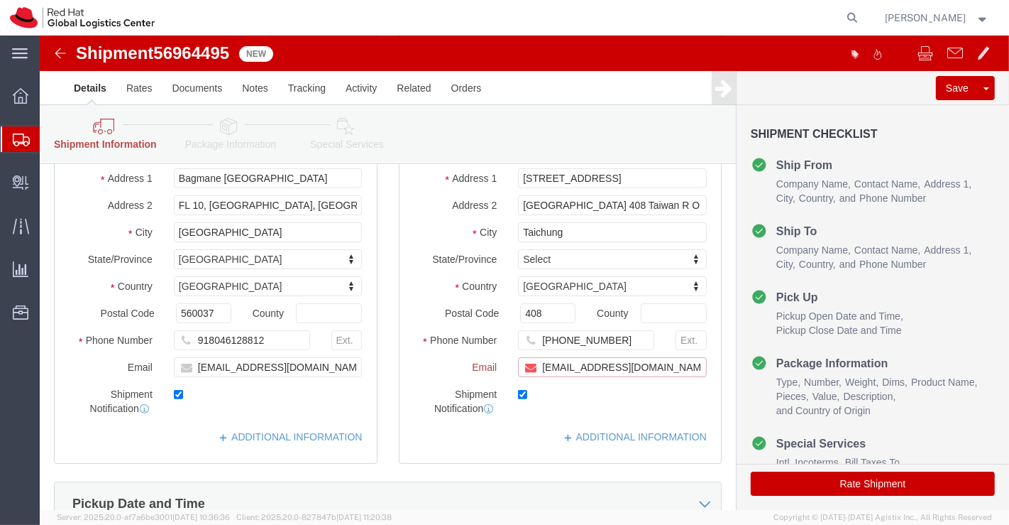
scroll to position [295, 0]
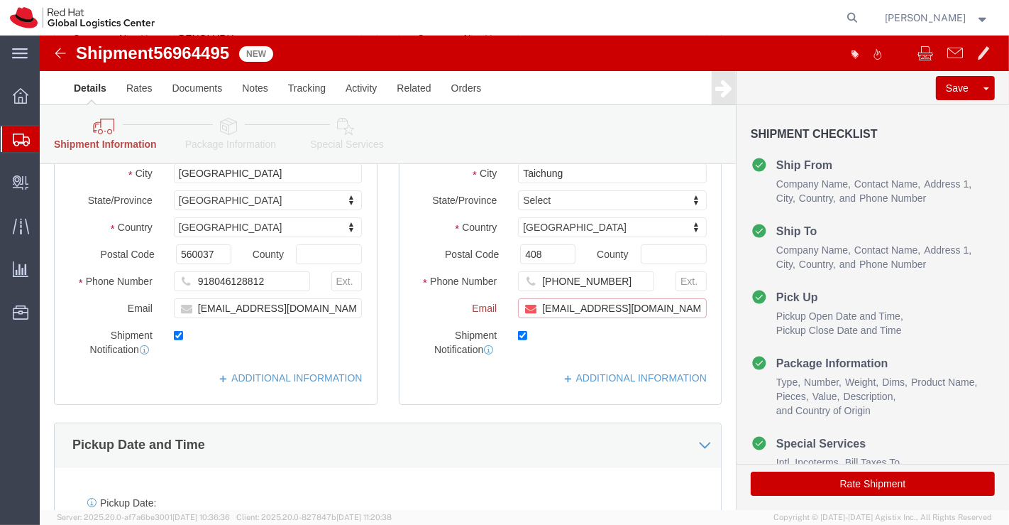
paste input "[EMAIL_ADDRESS][DOMAIN_NAME]"
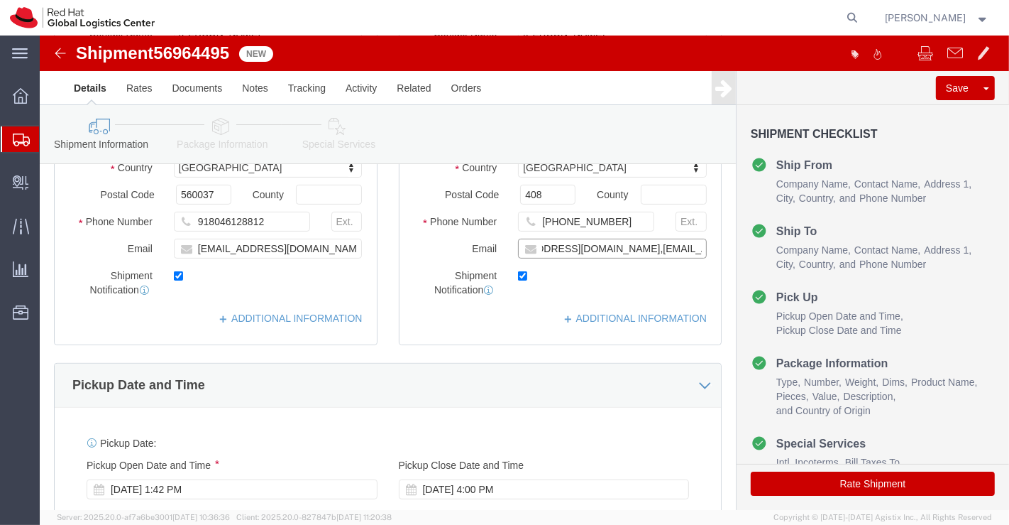
scroll to position [236, 0]
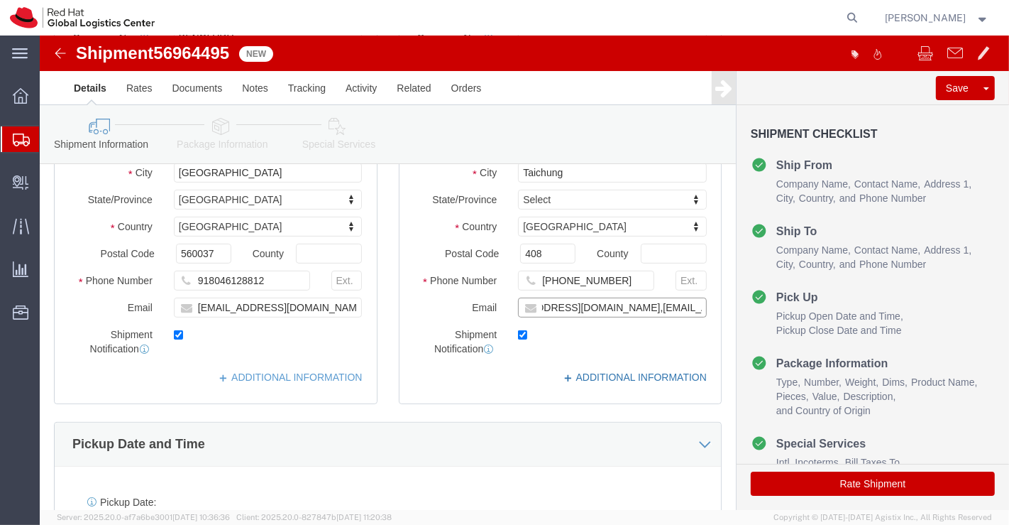
type input "syang@redhat.com,apaclogistics@redhat.com"
click link "ADDITIONAL INFORMATION"
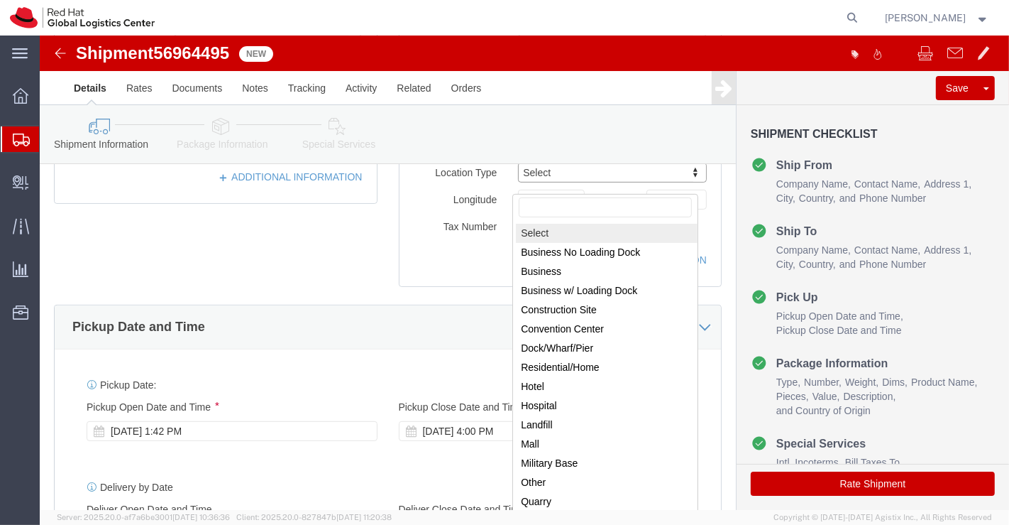
scroll to position [440, 0]
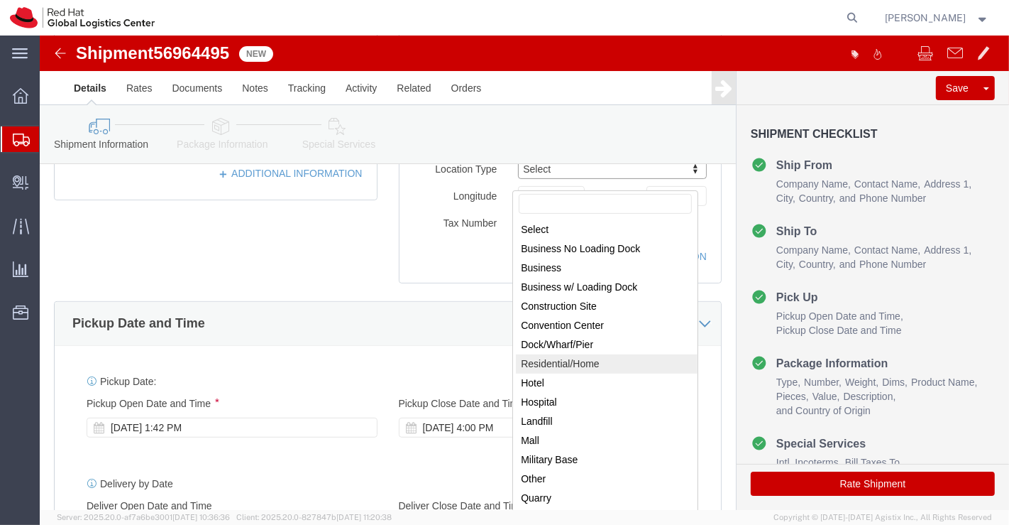
drag, startPoint x: 536, startPoint y: 326, endPoint x: 536, endPoint y: 315, distance: 10.6
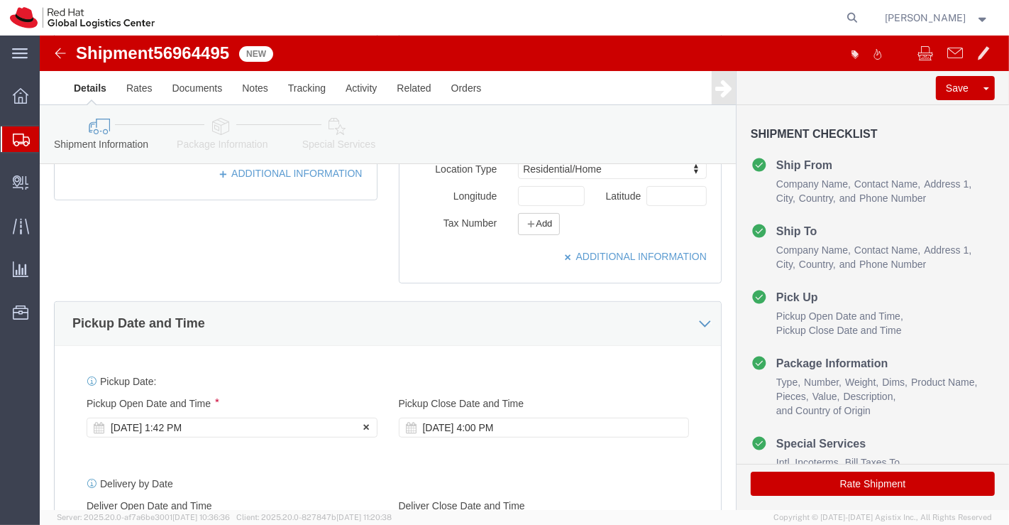
click div "Sep 30 2025 1:42 PM"
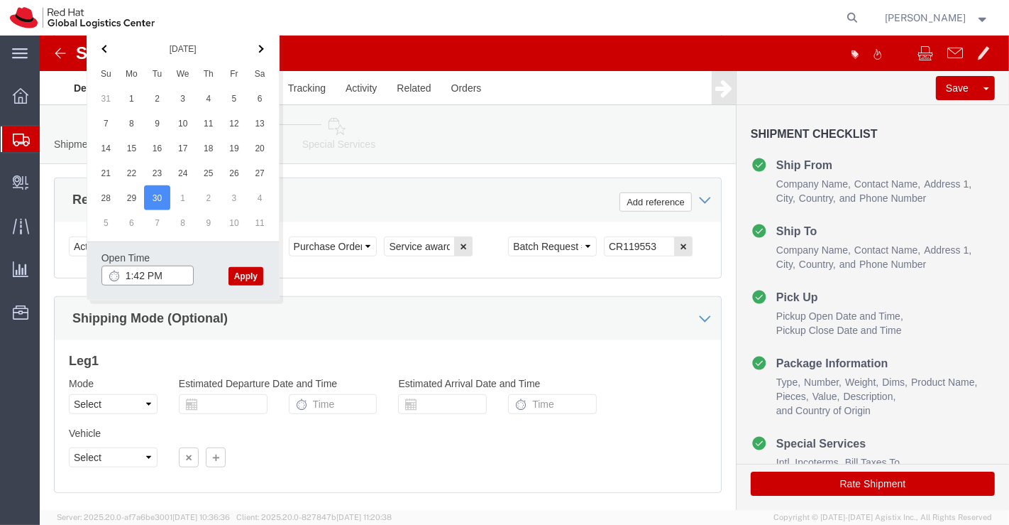
click input "1:42 PM"
type input "6:00 PM"
click button "Apply"
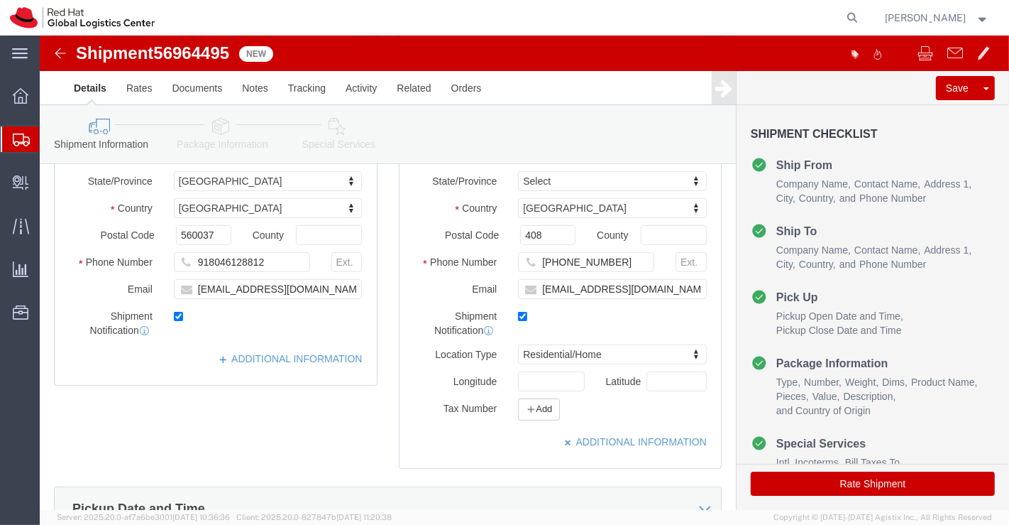
scroll to position [229, 0]
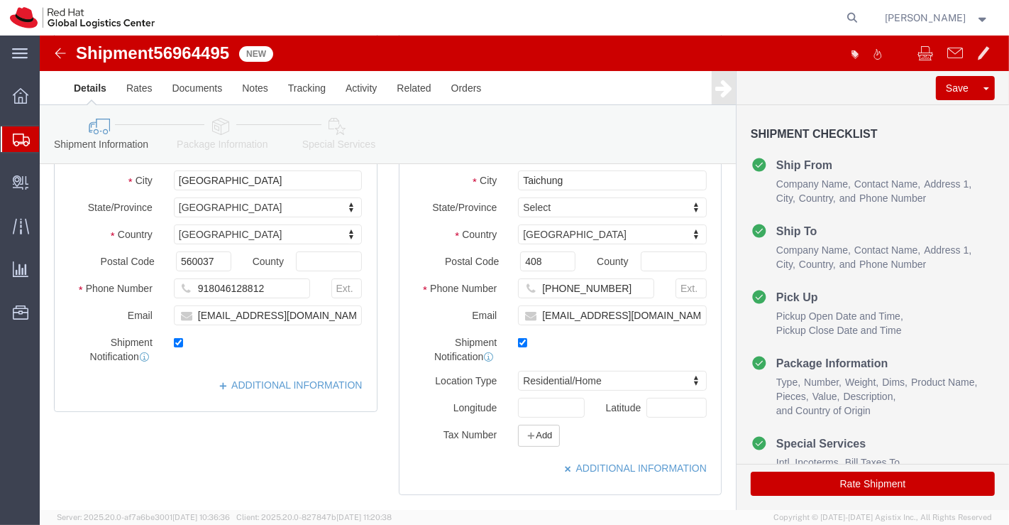
click div "Ship To Location Location My Profile Location RH - Amsterdam - MSO RH - Amsterd…"
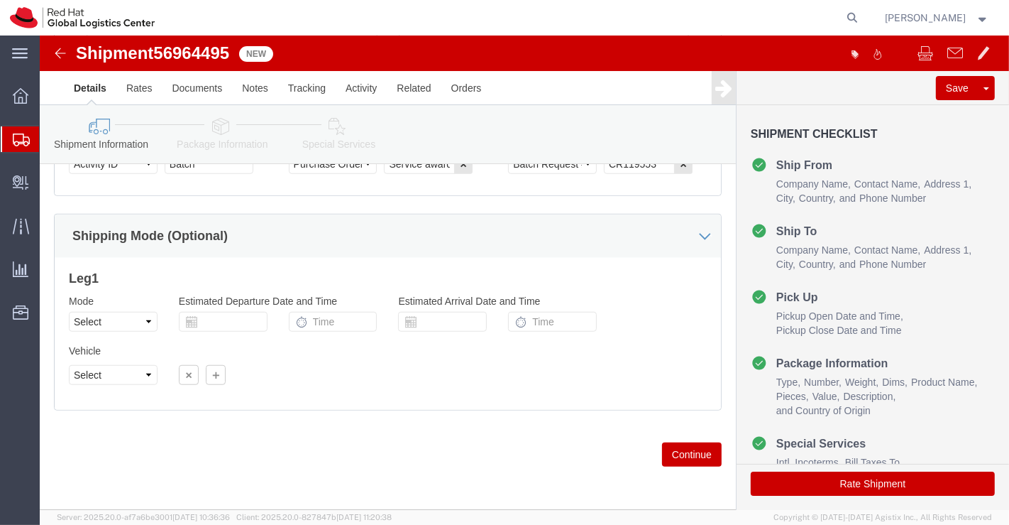
scroll to position [949, 0]
click icon
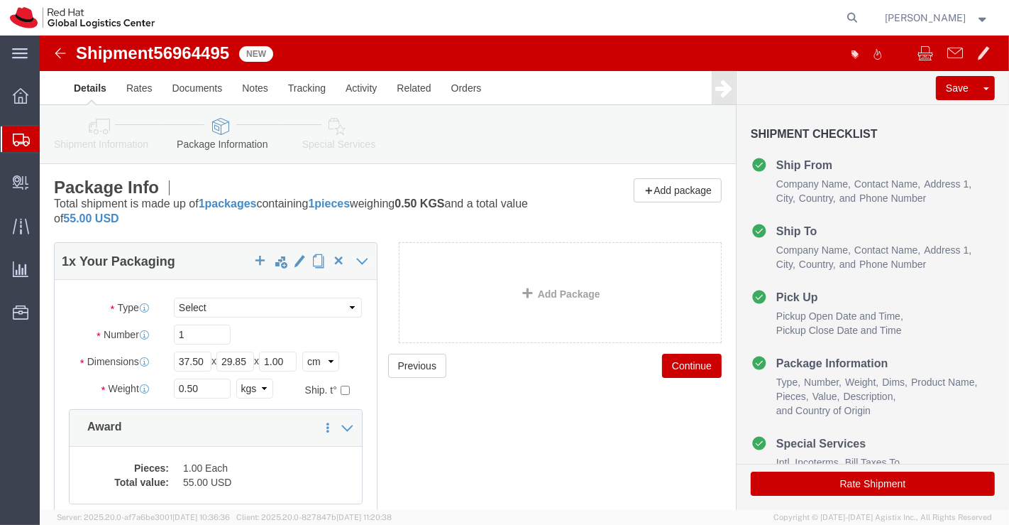
click icon
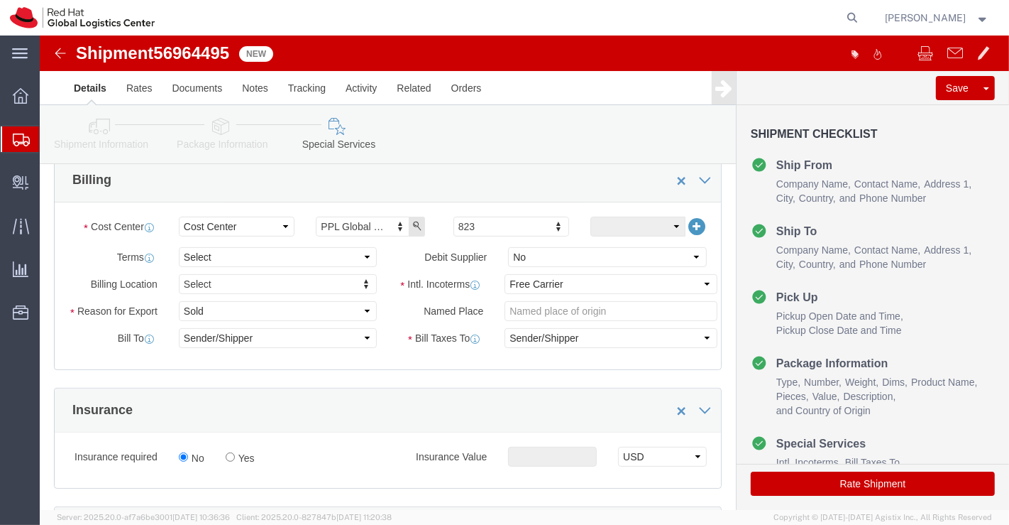
scroll to position [315, 0]
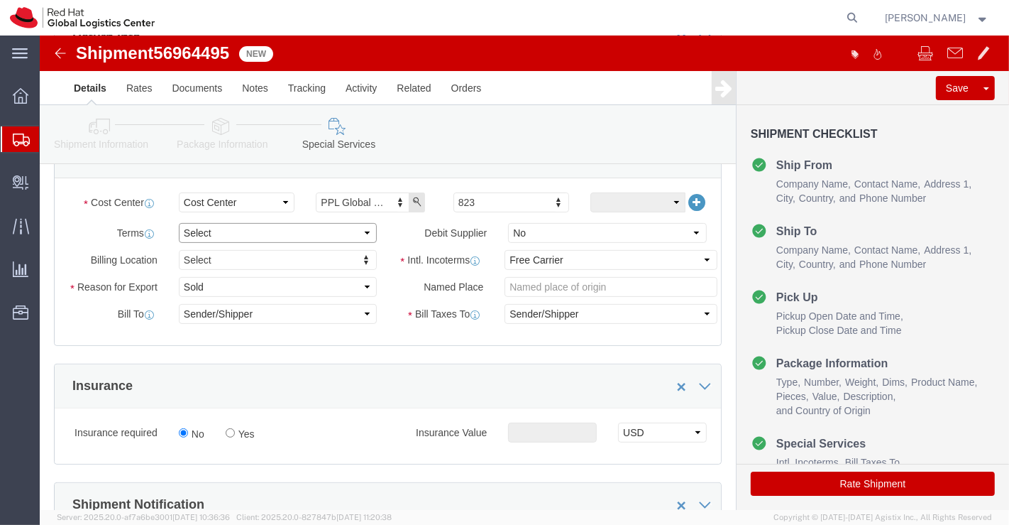
click select "Select Free of Charge Free of Cost NET 30 NET 45 NET 60 See Comment"
select select "FREE_OF_COST"
click select "Select Free of Charge Free of Cost NET 30 NET 45 NET 60 See Comment"
click select "Select Gift Personal Effects Repair/Warranty Return Sample Sold Temporary/Not S…"
select select "SAMPLE"
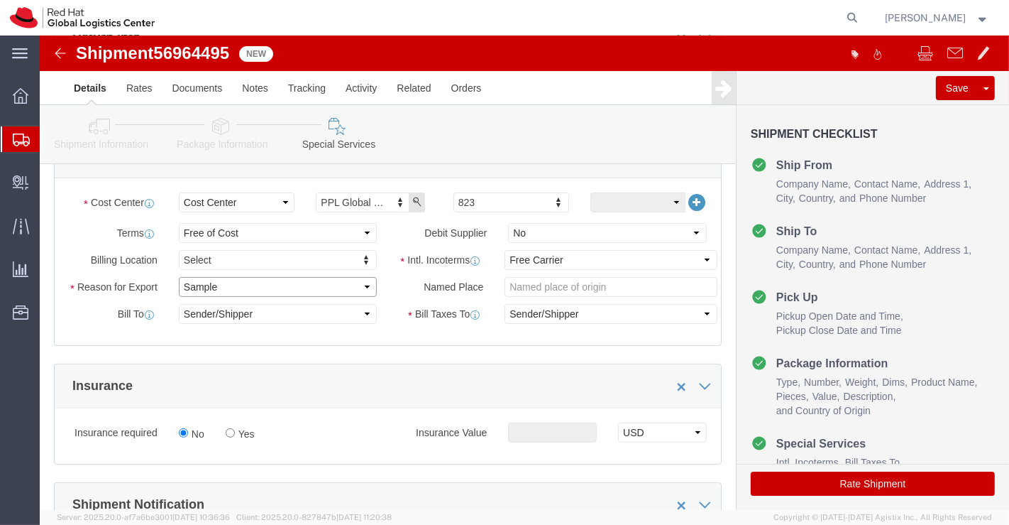
click select "Select Gift Personal Effects Repair/Warranty Return Sample Sold Temporary/Not S…"
click select "Select Carriage Insurance Paid Carriage Paid To Cost and Freight Cost Insurance…"
select select "DDP"
click select "Select Carriage Insurance Paid Carriage Paid To Cost and Freight Cost Insurance…"
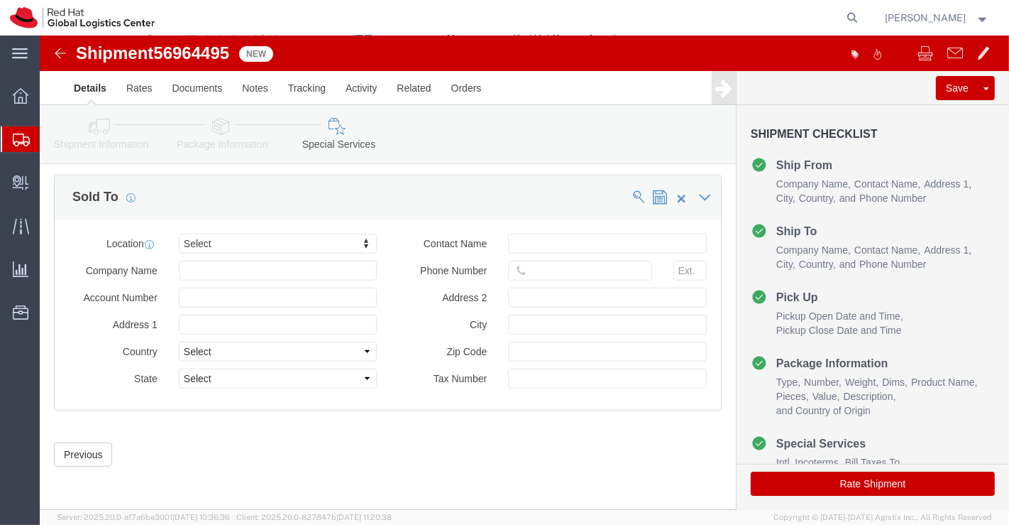
scroll to position [855, 0]
type input "Tai"
click button "Rate Shipment"
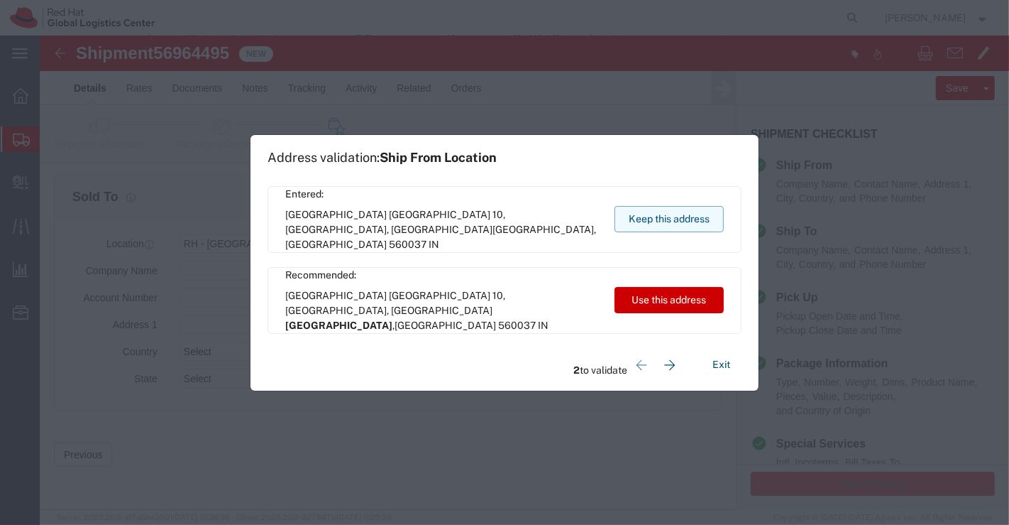
click at [689, 216] on button "Keep this address" at bounding box center [669, 219] width 109 height 26
click at [620, 218] on button "Keep this address" at bounding box center [669, 219] width 109 height 26
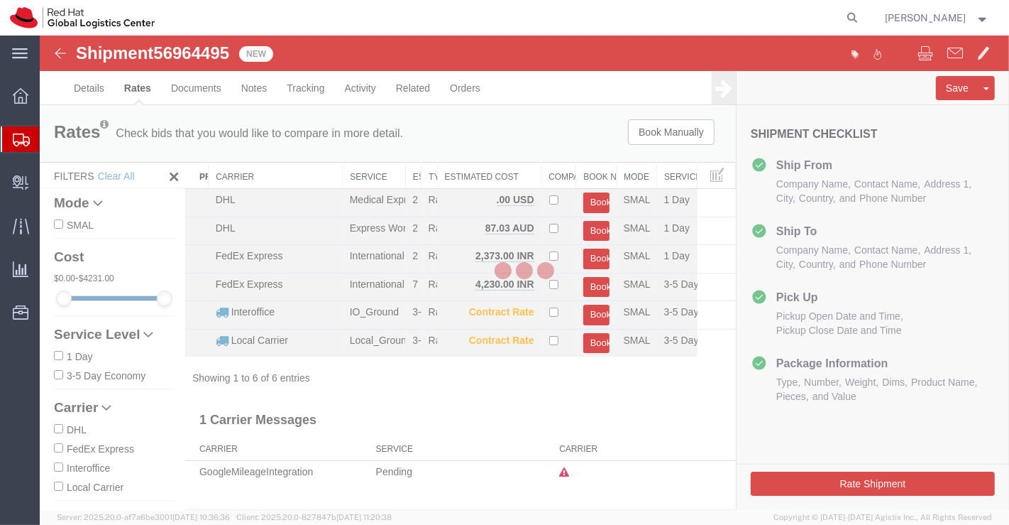
scroll to position [0, 0]
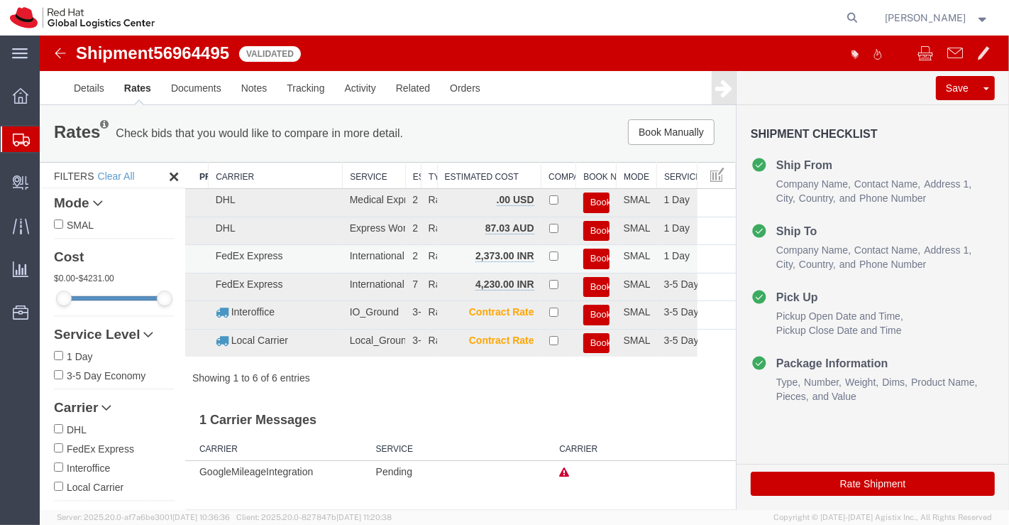
click at [596, 252] on button "Book" at bounding box center [596, 258] width 26 height 21
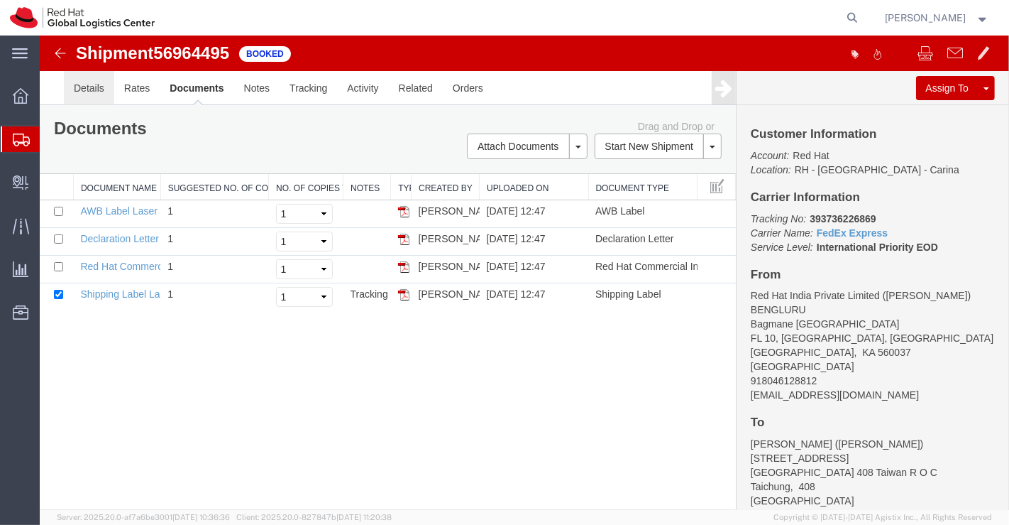
click at [96, 82] on link "Details" at bounding box center [88, 88] width 50 height 34
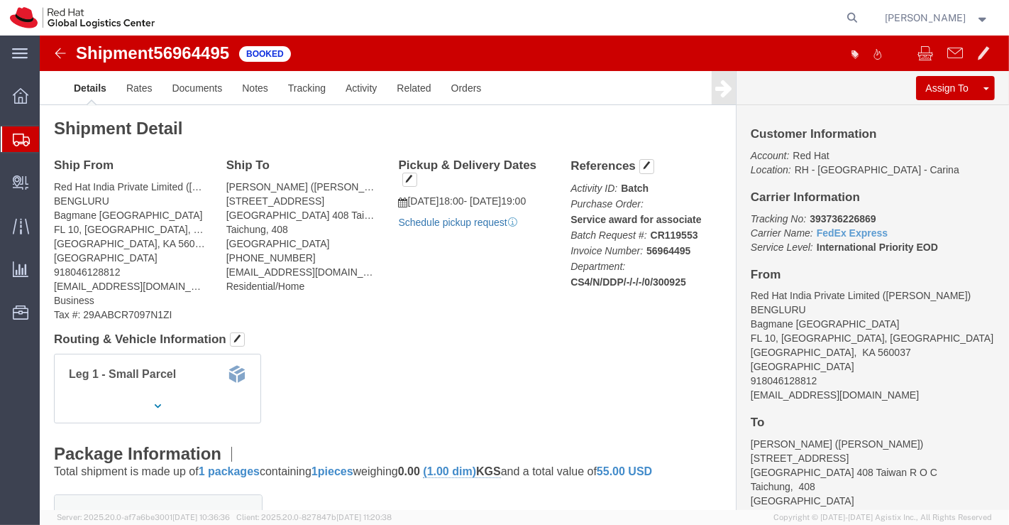
click link "Schedule pickup request"
drag, startPoint x: 761, startPoint y: 180, endPoint x: 866, endPoint y: 180, distance: 105.1
click p "Tracking No: 393736226869 Carrier Name: FedEx Express FedEx Express Service Lev…"
copy b "393736226869"
click div "Leg 1 - Small Parcel"
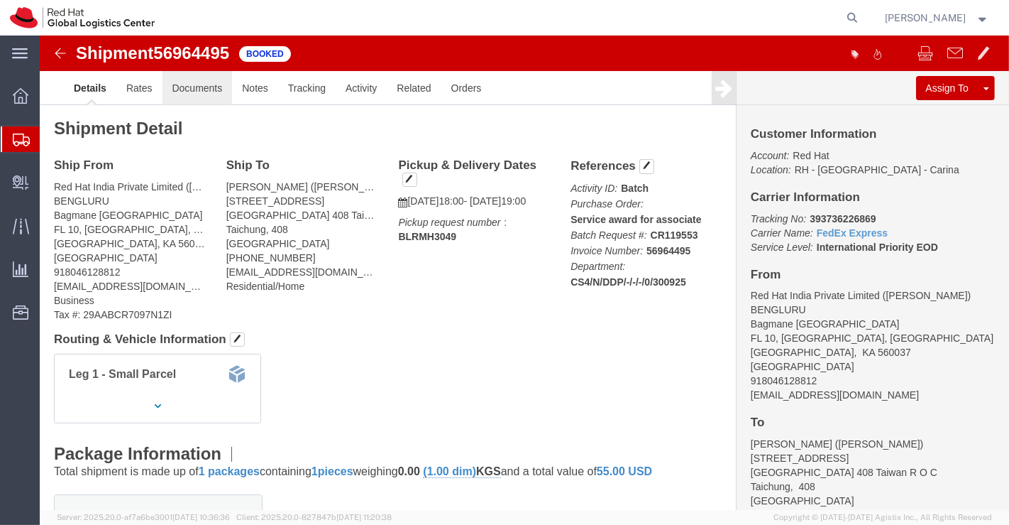
click link "Documents"
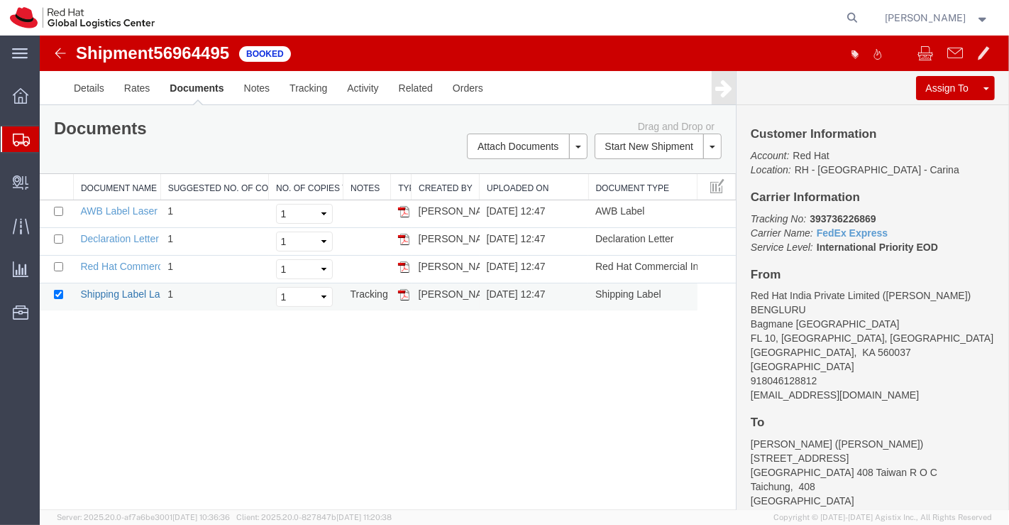
click at [131, 289] on link "Shipping Label Laser" at bounding box center [127, 293] width 94 height 11
click at [118, 265] on link "Red Hat Commercial Invoice" at bounding box center [143, 266] width 126 height 11
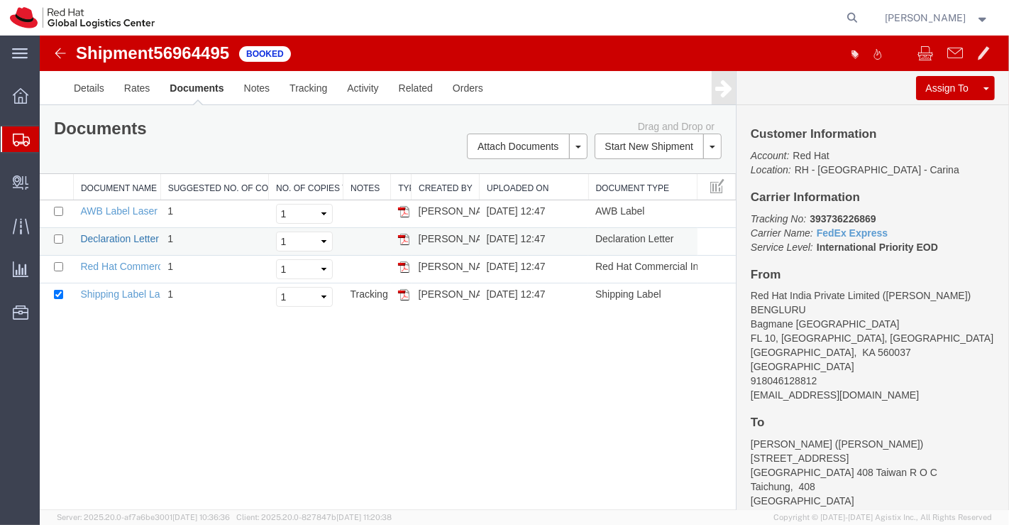
click at [119, 239] on link "Declaration Letter" at bounding box center [119, 238] width 79 height 11
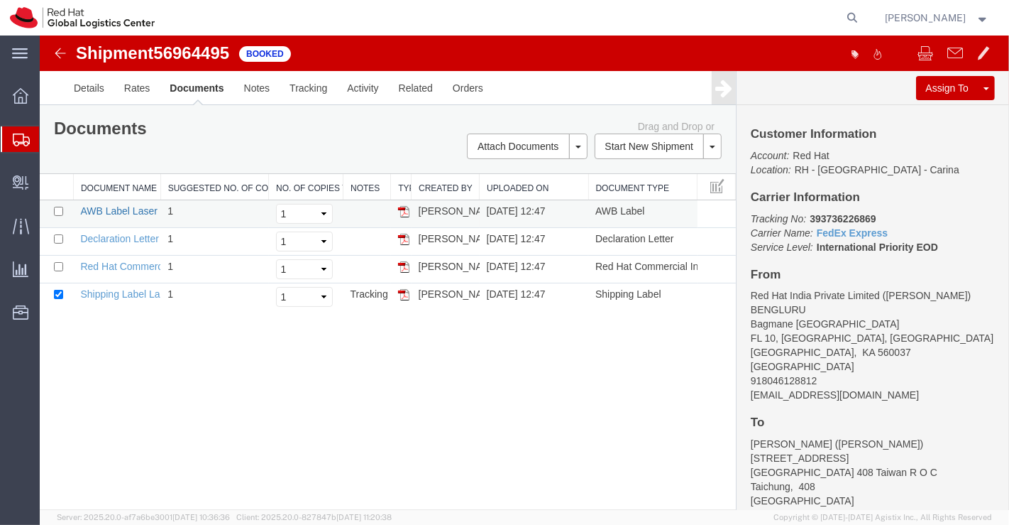
click at [114, 209] on link "AWB Label Laser" at bounding box center [118, 210] width 77 height 11
click at [23, 92] on icon at bounding box center [21, 96] width 16 height 16
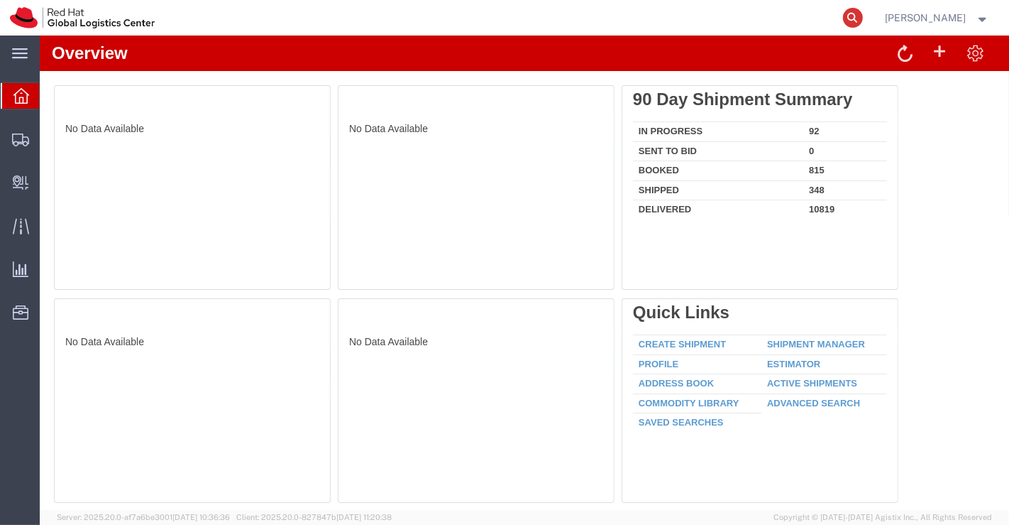
click at [854, 13] on icon at bounding box center [853, 18] width 20 height 20
paste input "391467026173"
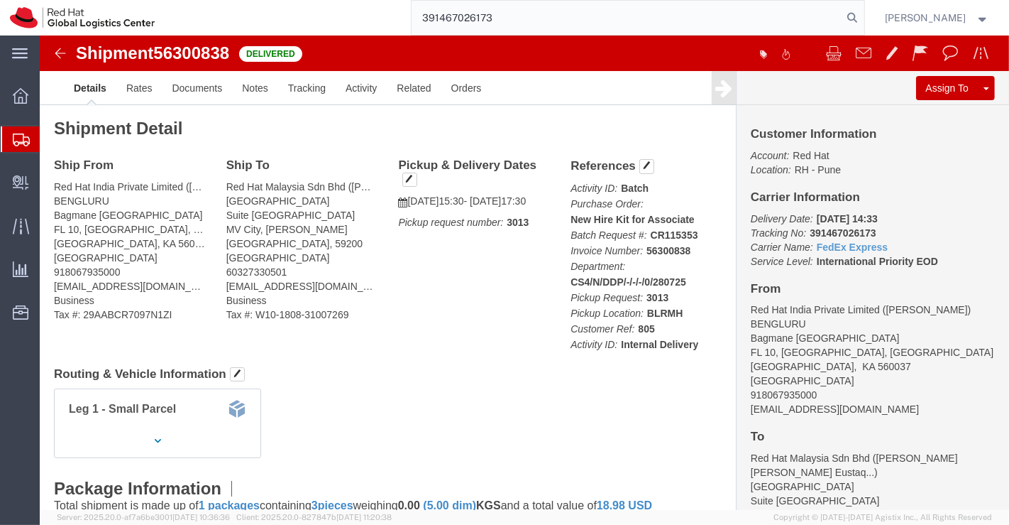
type input "391467026173"
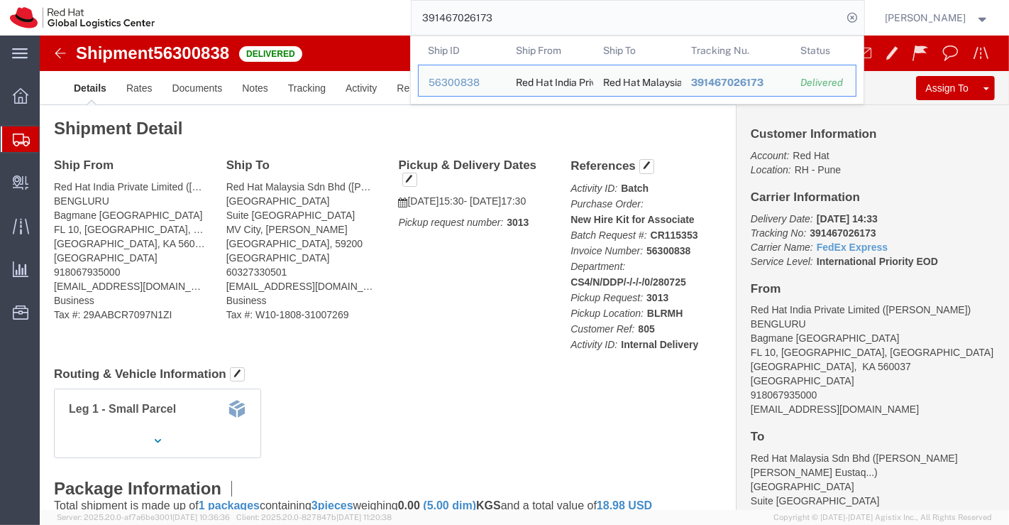
click div "Shipment Detail Ship From Red Hat India Private Limited (Pallav Sen Gupta) BENG…"
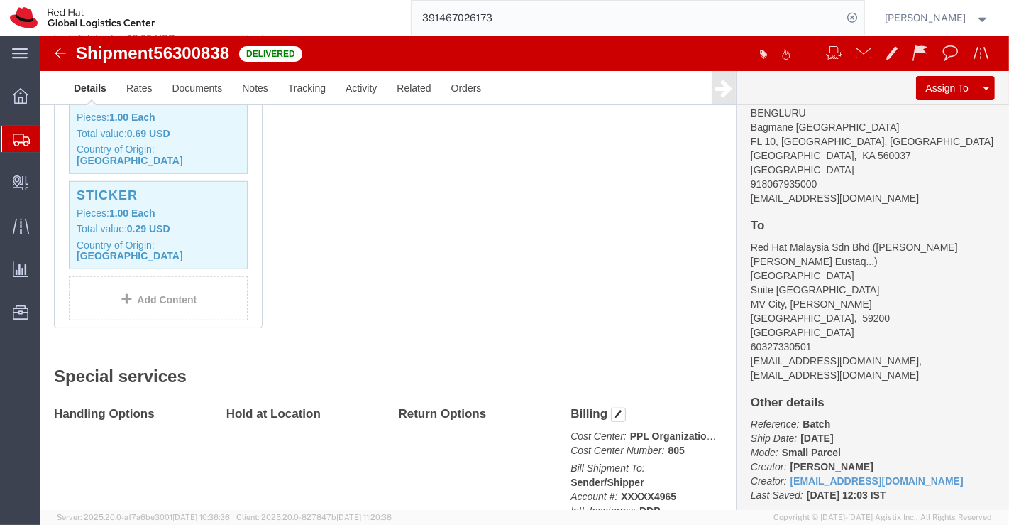
scroll to position [902, 0]
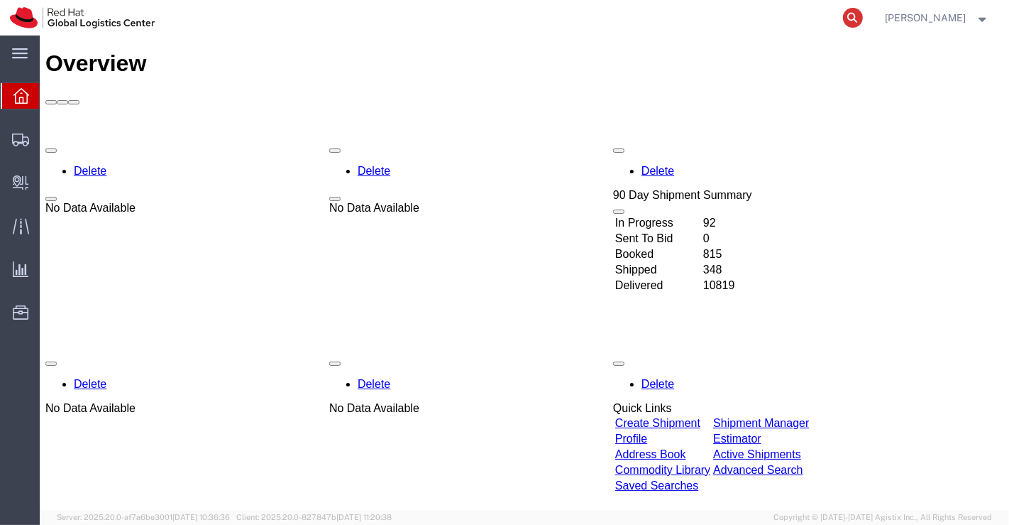
click at [853, 21] on icon at bounding box center [853, 18] width 20 height 20
paste input "282072054954"
type input "282072054954"
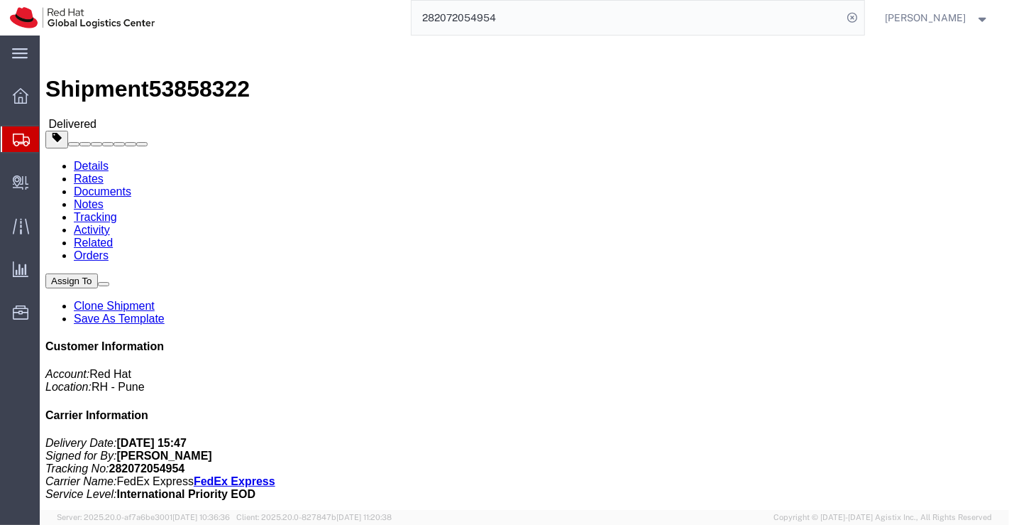
scroll to position [158, 0]
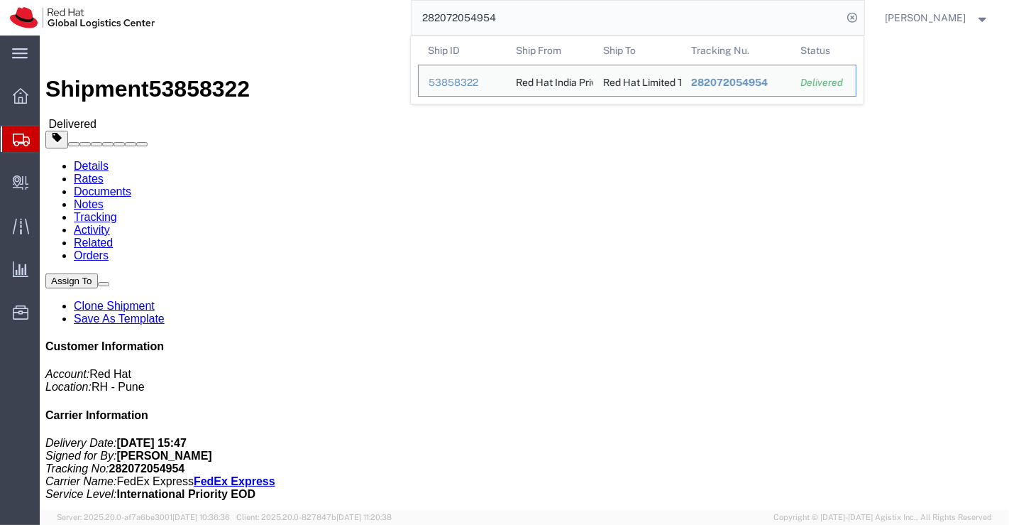
click div "Shipment Detail Ship From Red Hat India Private Limited ([PERSON_NAME]) BENGLUR…"
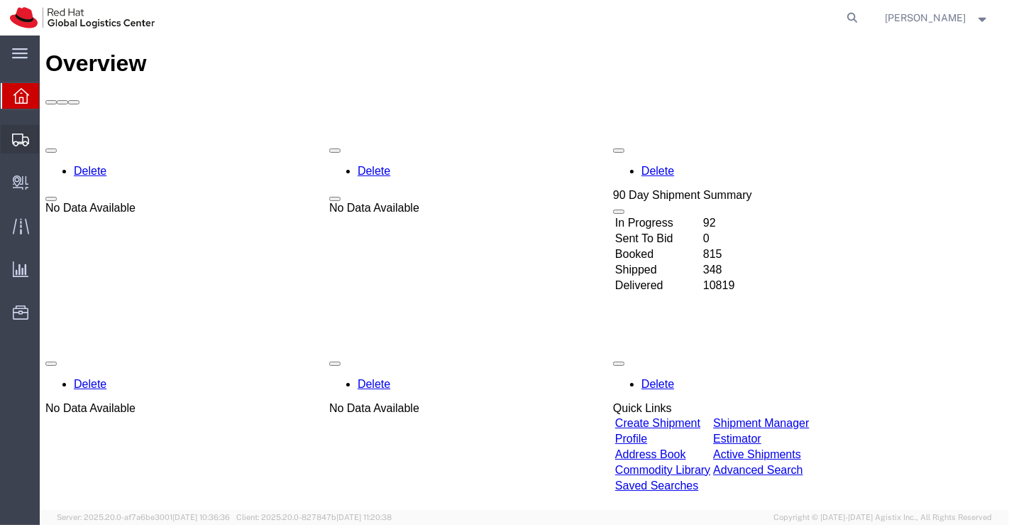
click at [0, 0] on span "Shipment Manager" at bounding box center [0, 0] width 0 height 0
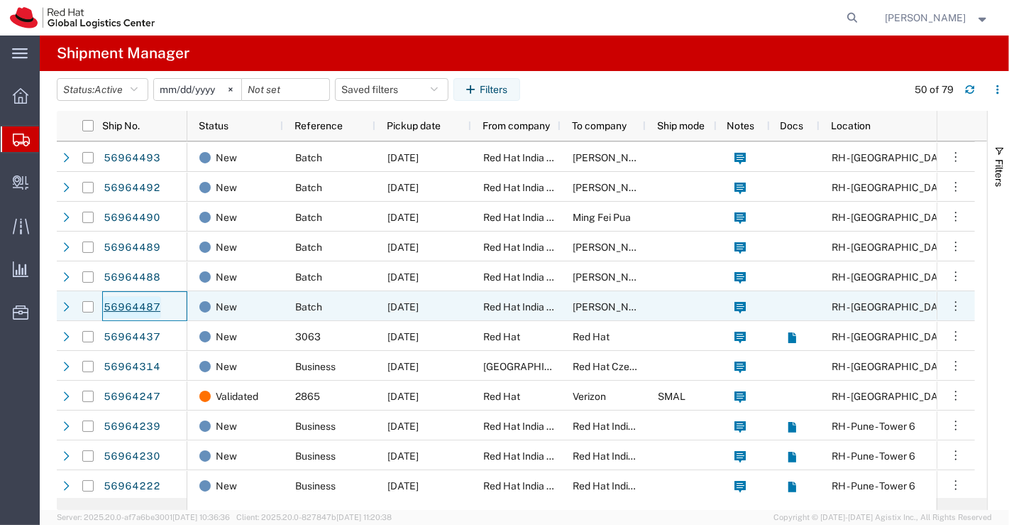
click at [128, 305] on link "56964487" at bounding box center [132, 307] width 58 height 23
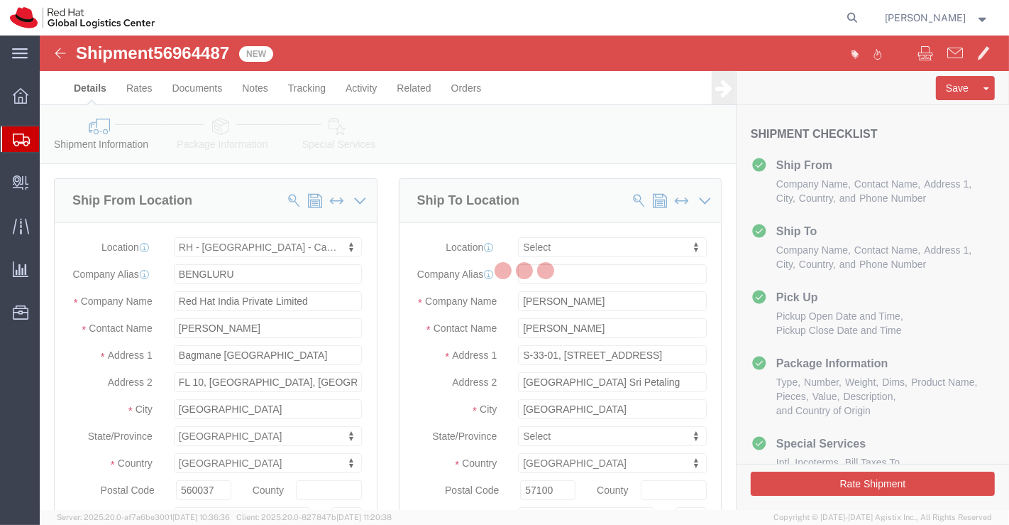
select select "37925"
select select
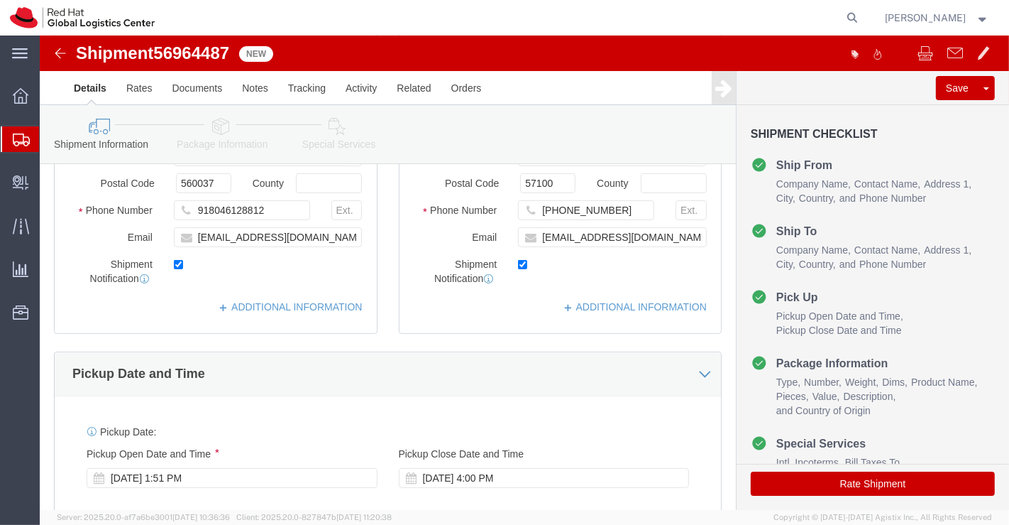
scroll to position [315, 0]
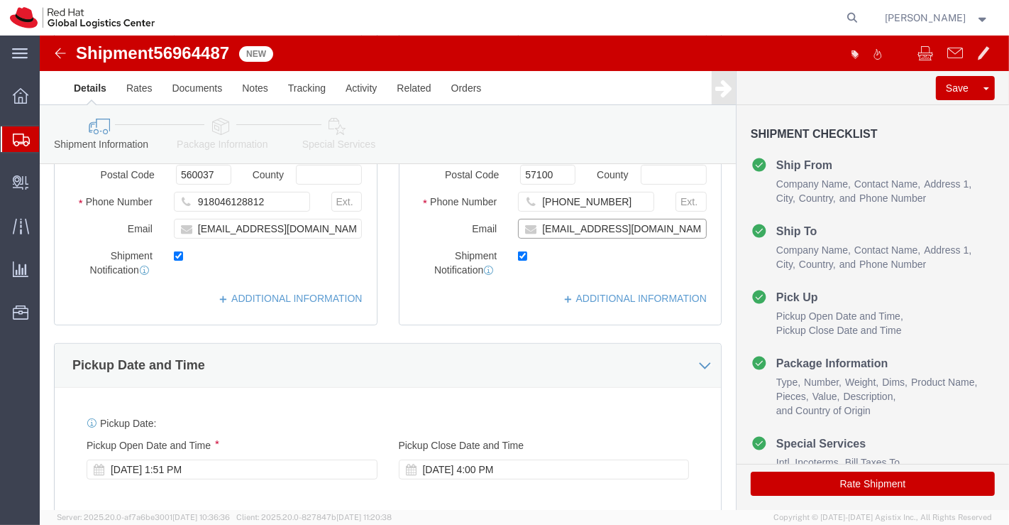
click input "[EMAIL_ADDRESS][DOMAIN_NAME]"
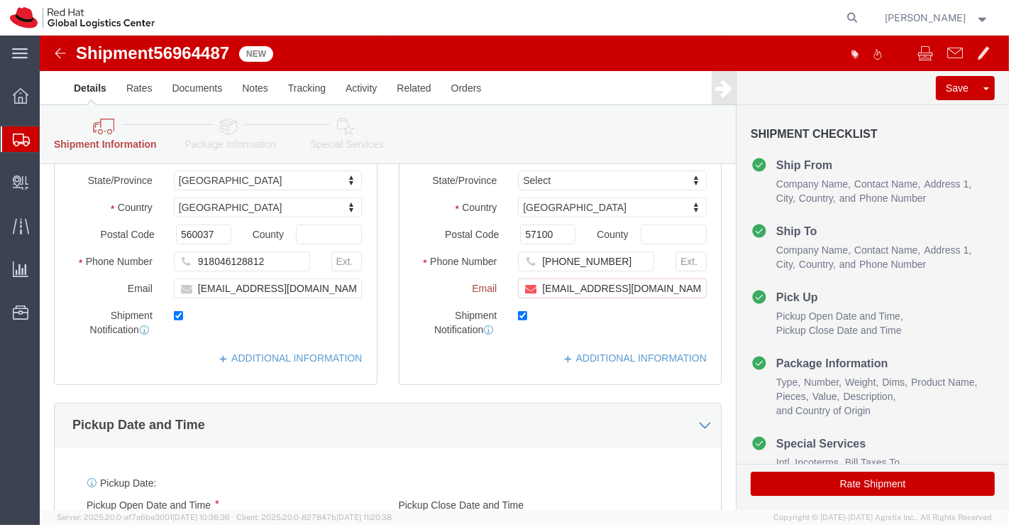
scroll to position [374, 0]
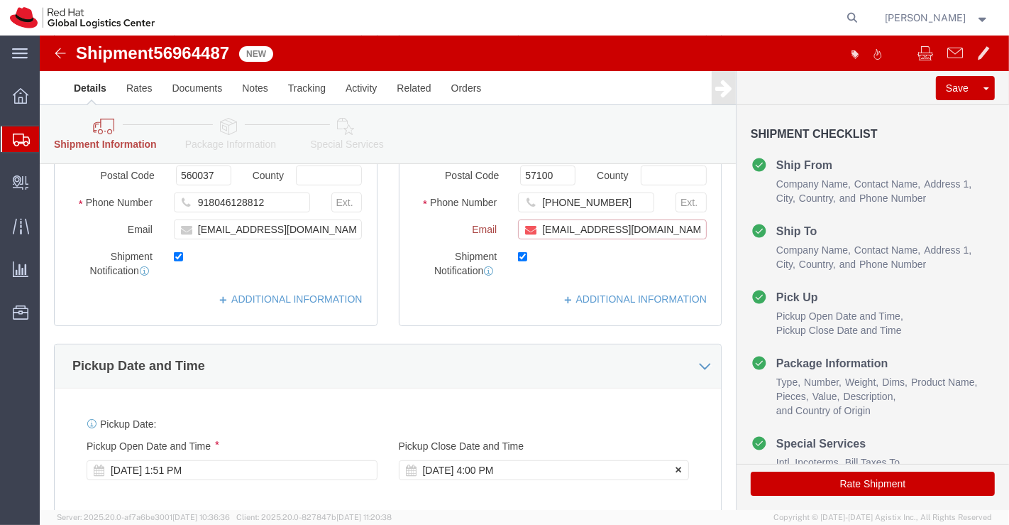
paste input "[EMAIL_ADDRESS][DOMAIN_NAME]"
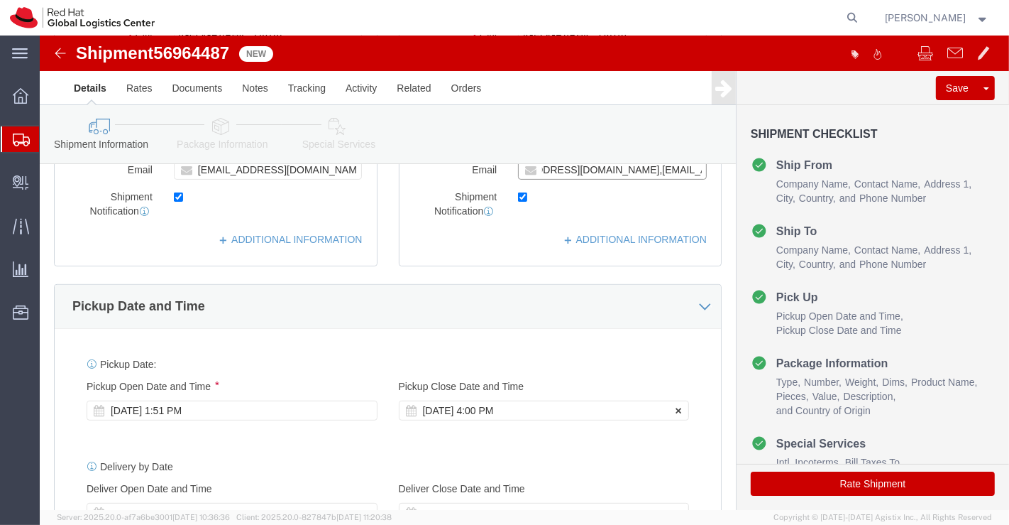
scroll to position [315, 0]
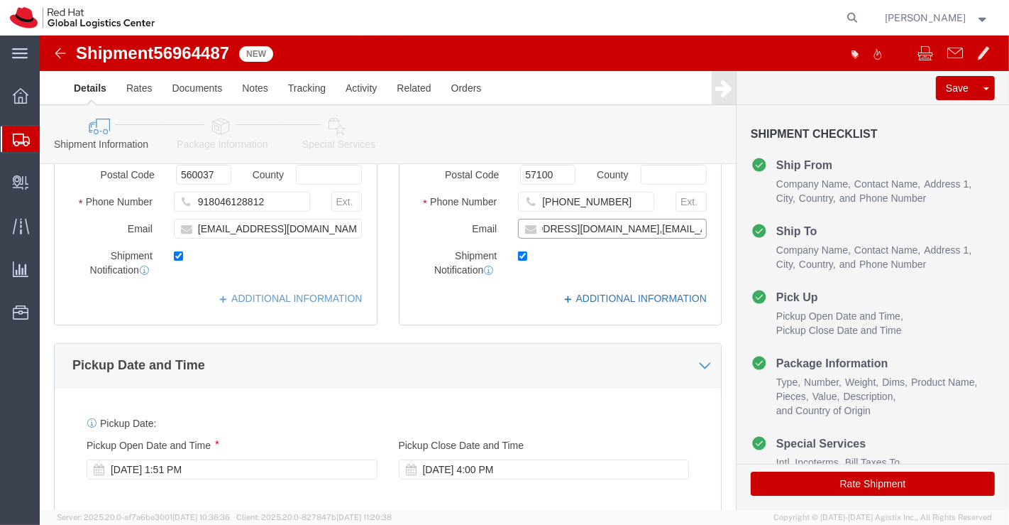
type input "[EMAIL_ADDRESS][DOMAIN_NAME],[EMAIL_ADDRESS][DOMAIN_NAME]"
click link "ADDITIONAL INFORMATION"
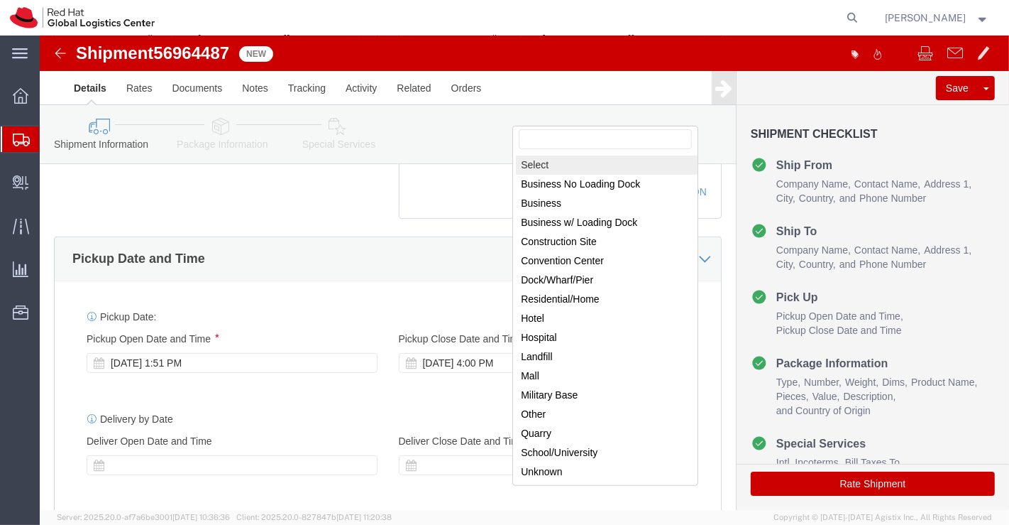
scroll to position [559, 0]
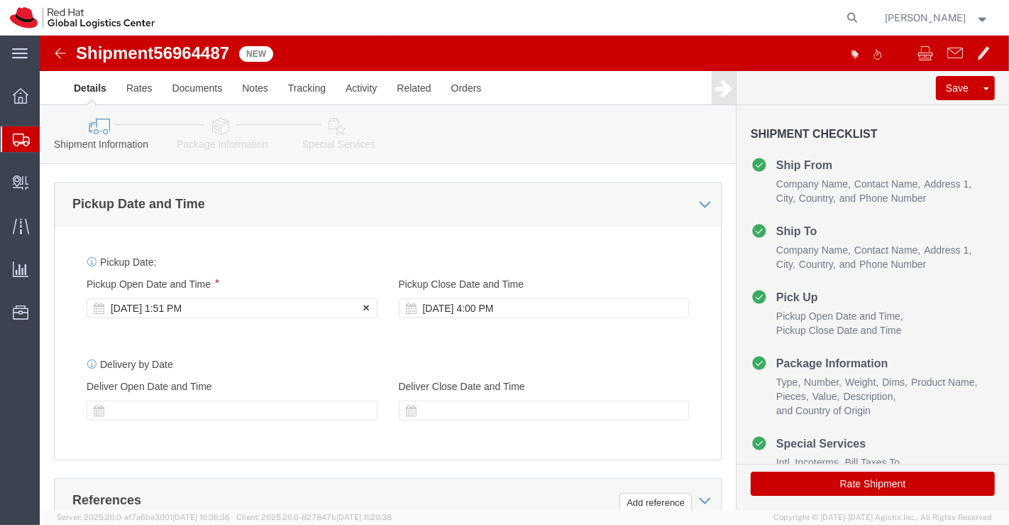
click div "[DATE] 1:51 PM"
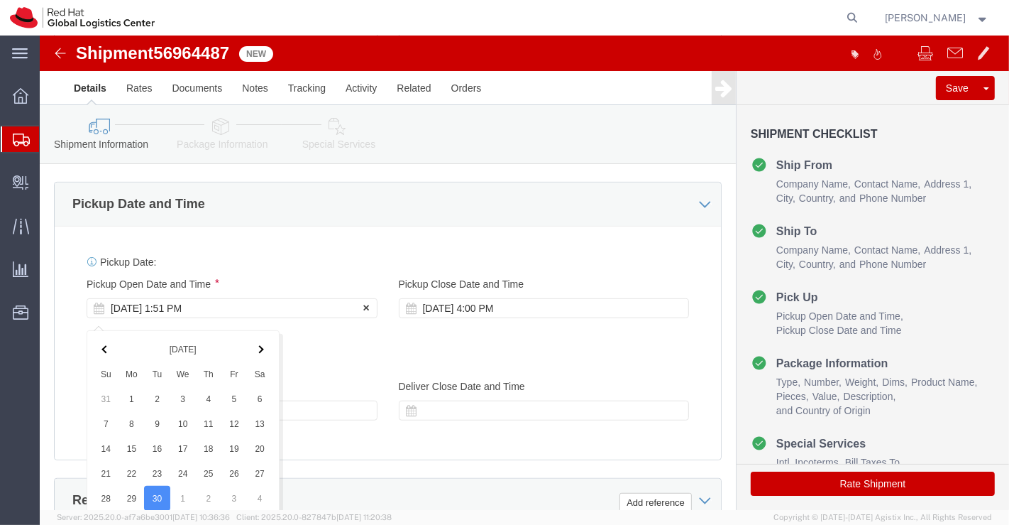
scroll to position [860, 0]
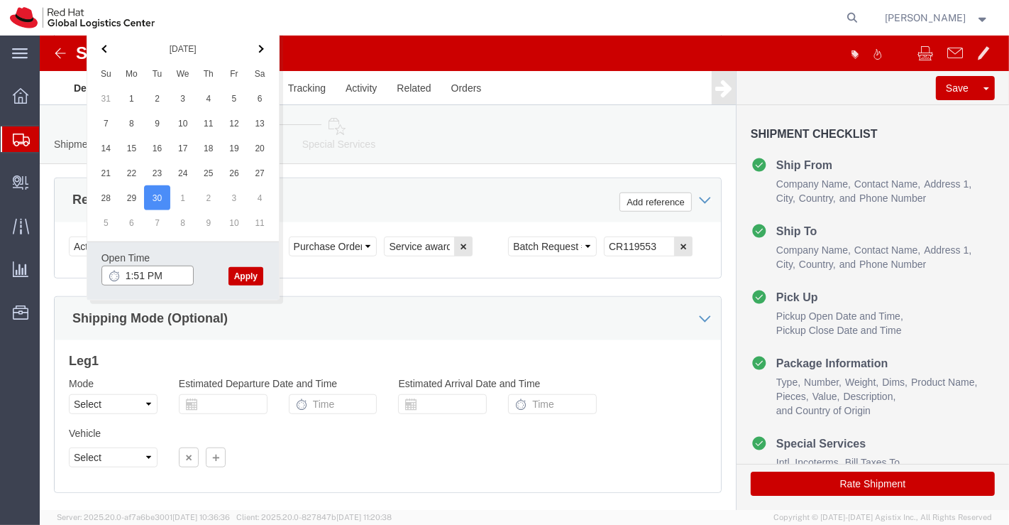
click input "1:51 PM"
type input "6:00 PM"
drag, startPoint x: 194, startPoint y: 241, endPoint x: 194, endPoint y: 248, distance: 7.8
click button "Apply"
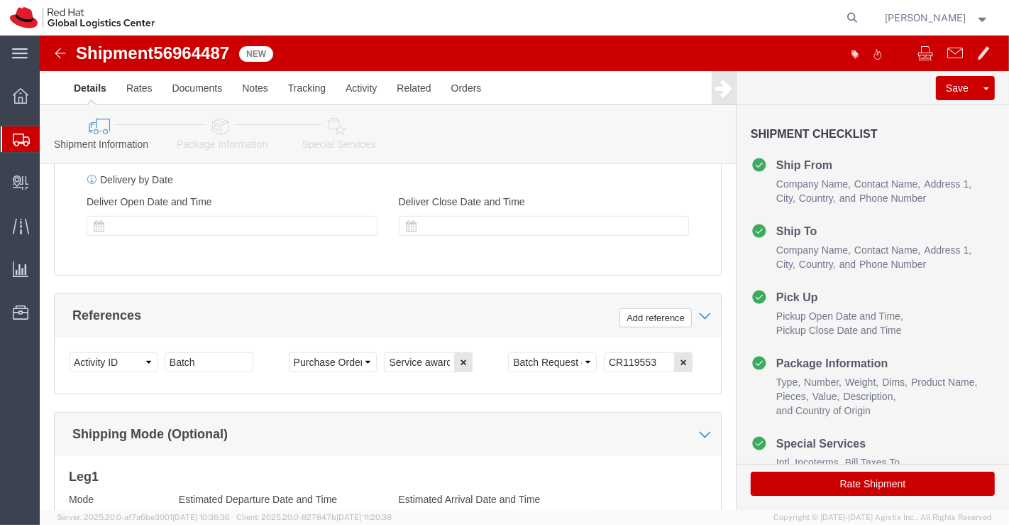
scroll to position [938, 0]
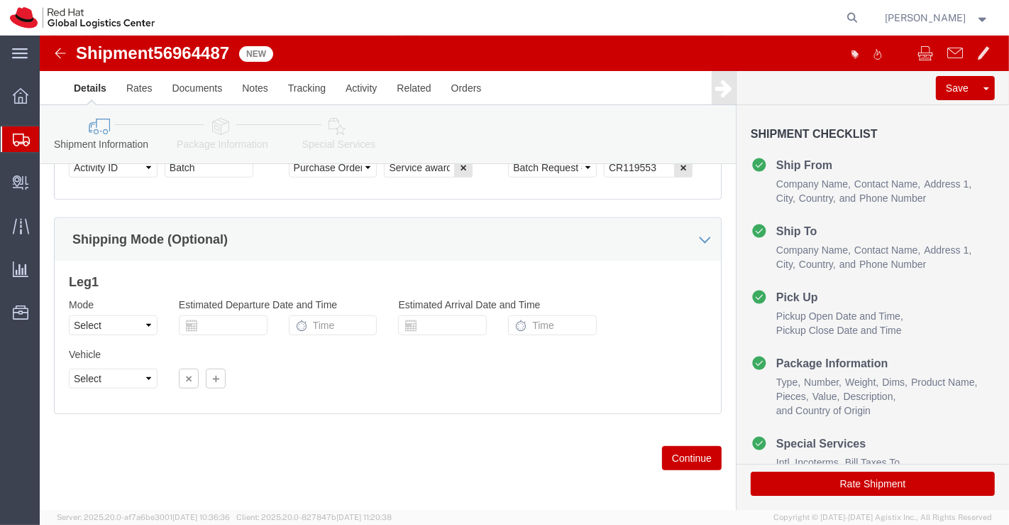
click icon
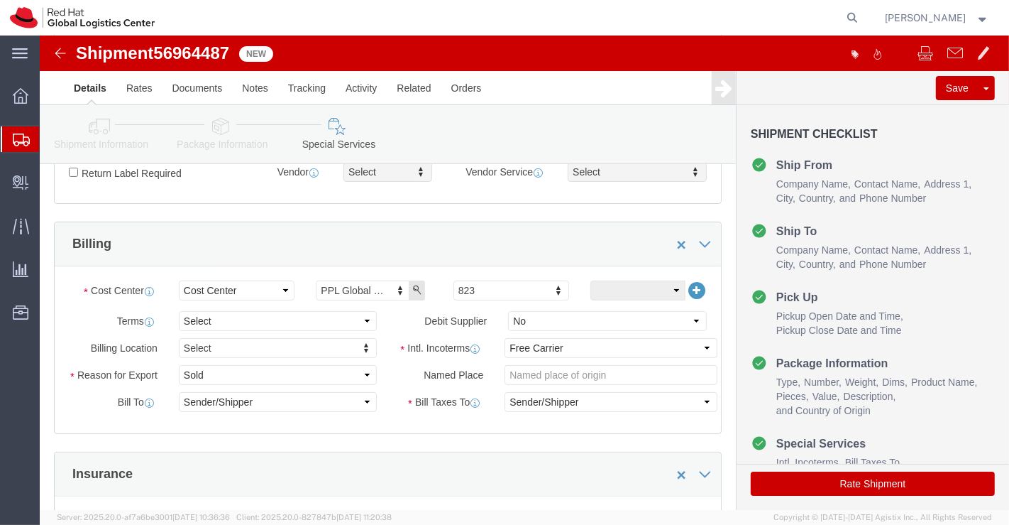
scroll to position [214, 0]
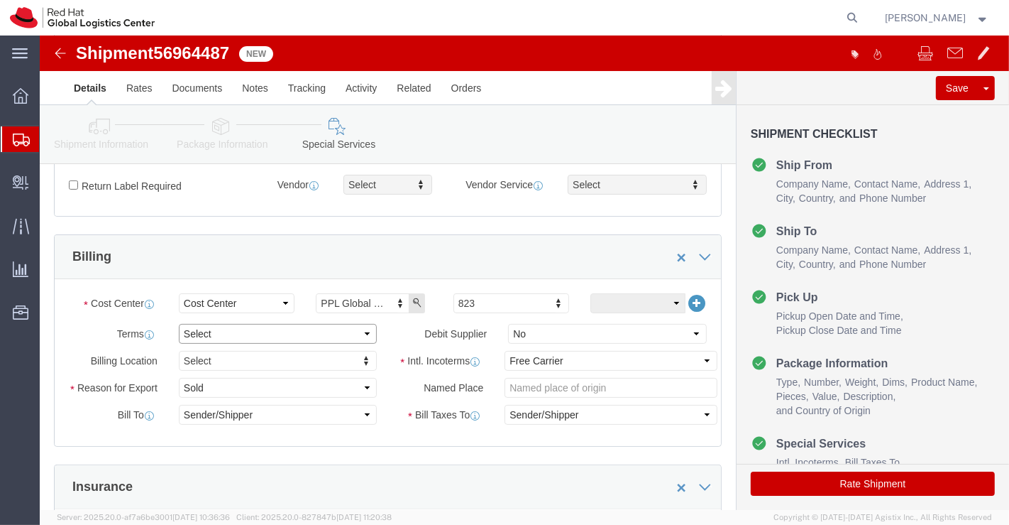
click select "Select Free of Charge Free of Cost NET 30 NET 45 NET 60 See Comment"
select select "FREE_OF_COST"
click select "Select Free of Charge Free of Cost NET 30 NET 45 NET 60 See Comment"
click select "Select Gift Personal Effects Repair/Warranty Return Sample Sold Temporary/Not S…"
select select "SAMPLE"
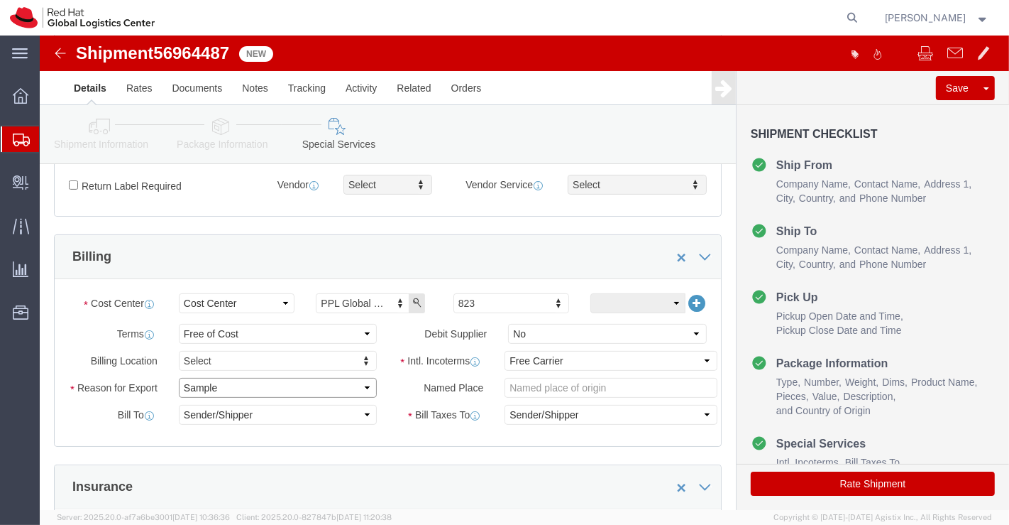
click select "Select Gift Personal Effects Repair/Warranty Return Sample Sold Temporary/Not S…"
click select "Select Carriage Insurance Paid Carriage Paid To Cost and Freight Cost Insurance…"
select select "DDP"
click select "Select Carriage Insurance Paid Carriage Paid To Cost and Freight Cost Insurance…"
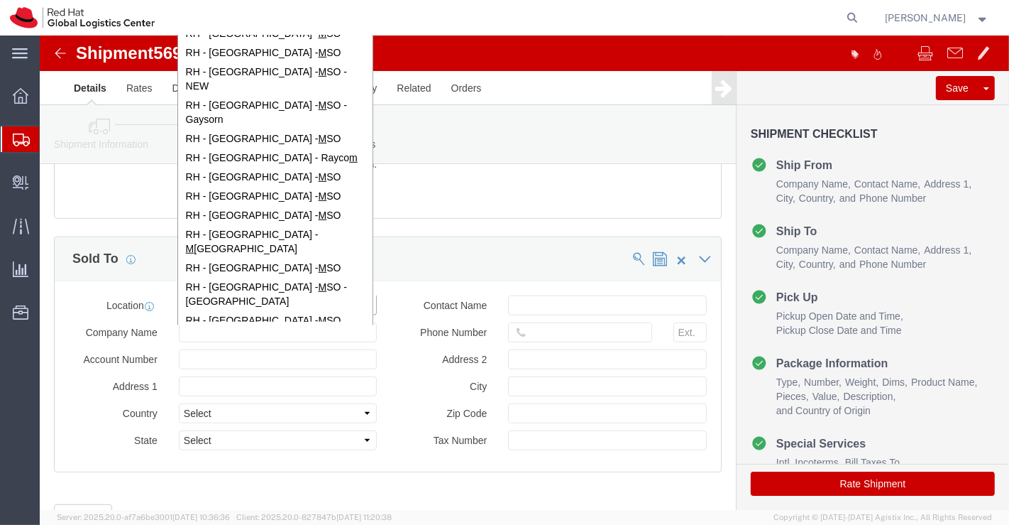
scroll to position [675, 0]
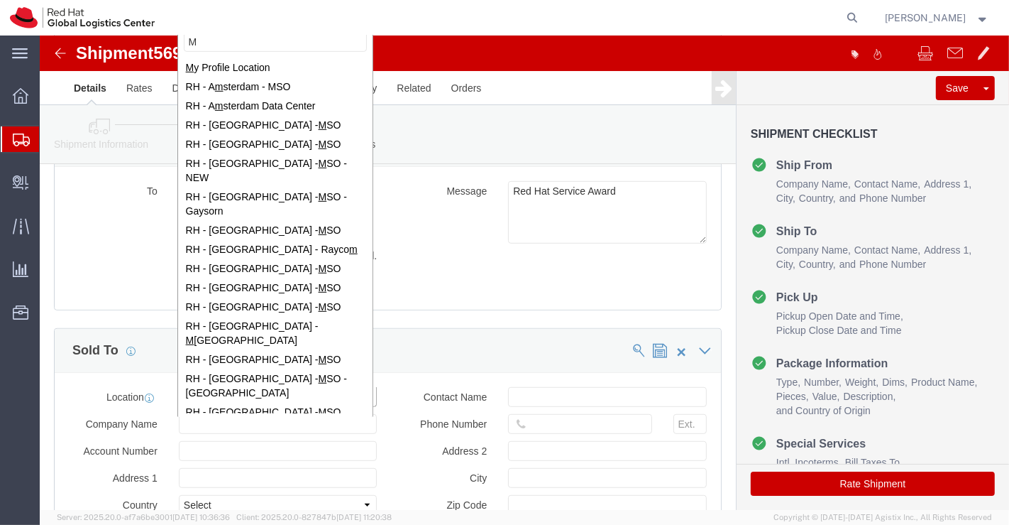
type input "M"
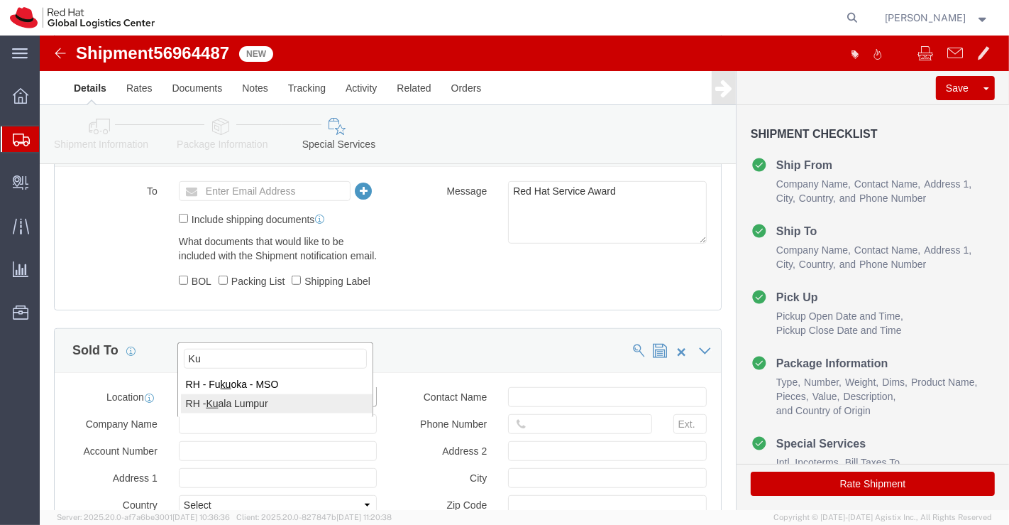
type input "Ku"
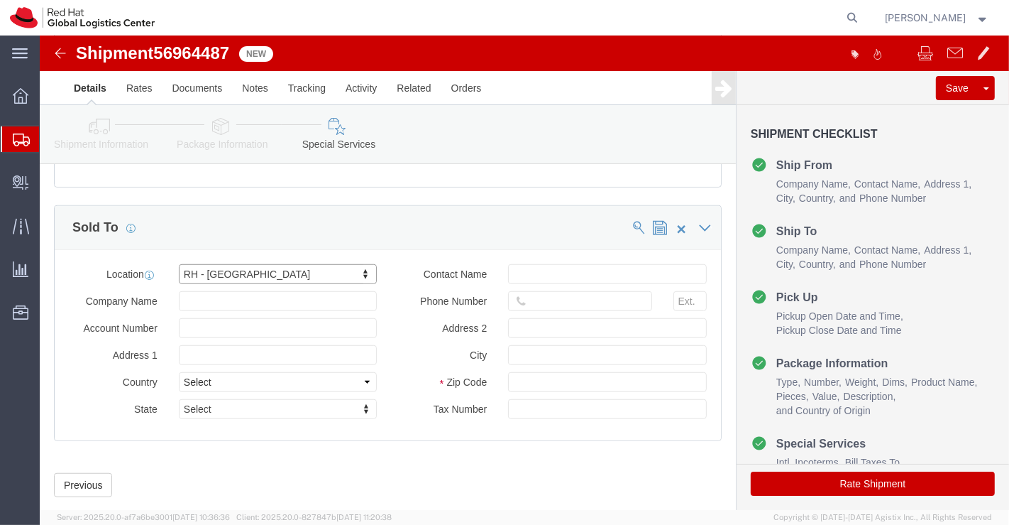
scroll to position [833, 0]
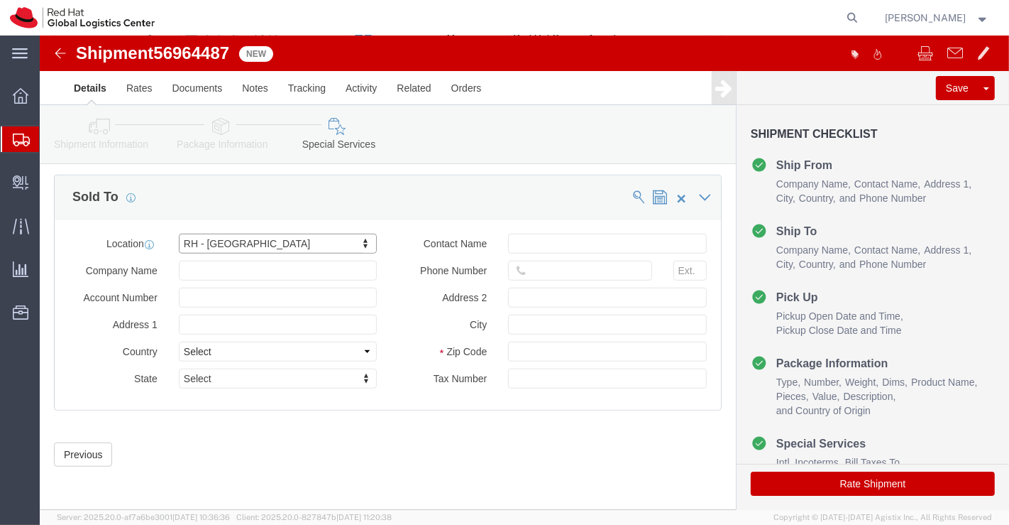
click button "Rate Shipment"
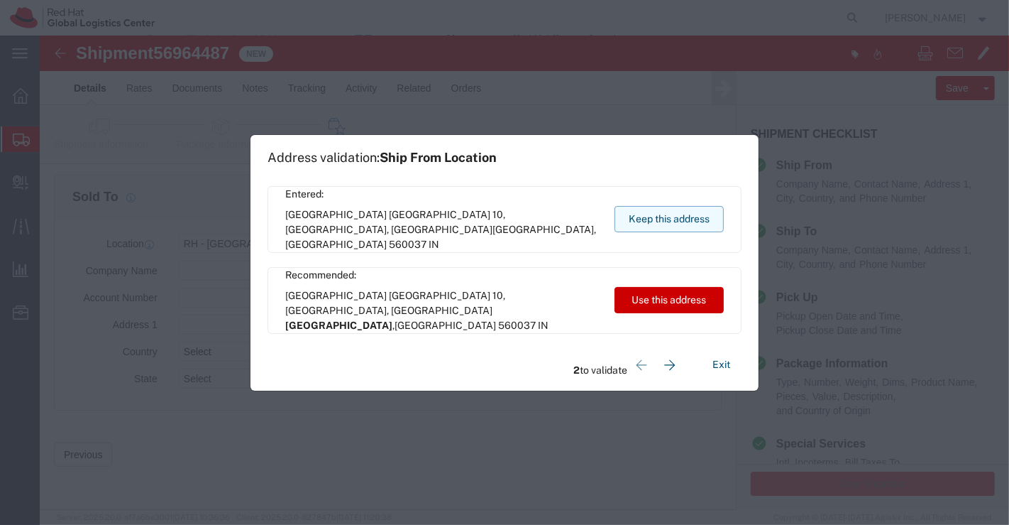
click at [668, 218] on button "Keep this address" at bounding box center [669, 219] width 109 height 26
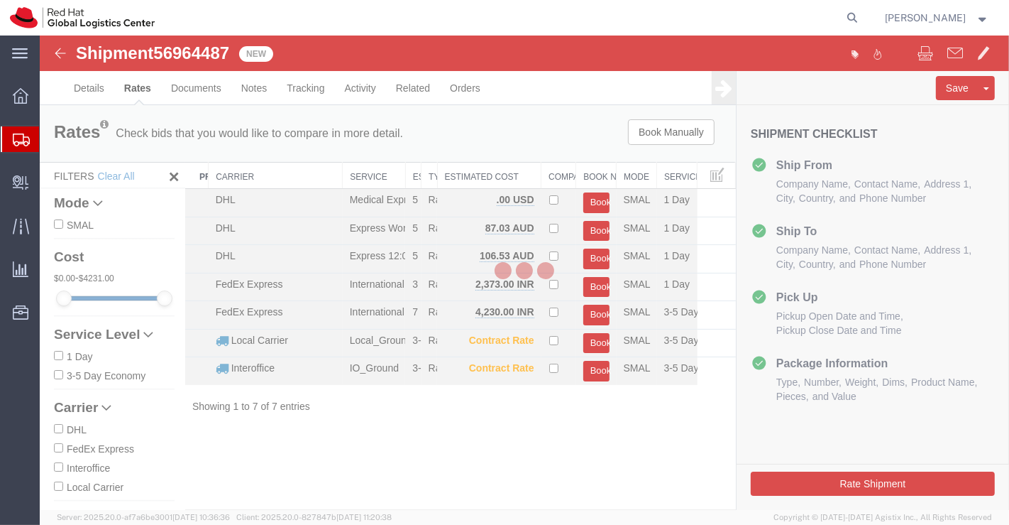
scroll to position [0, 0]
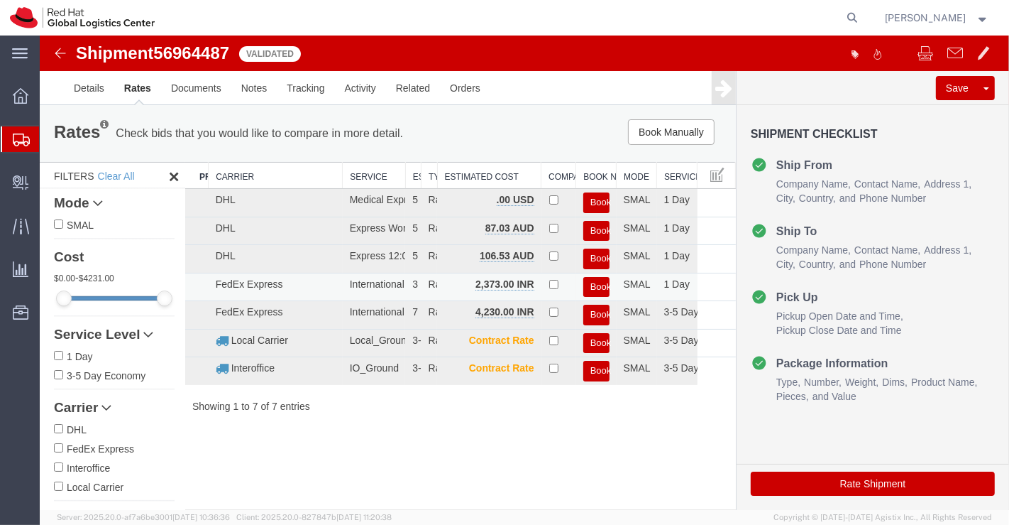
click at [599, 287] on button "Book" at bounding box center [596, 287] width 26 height 21
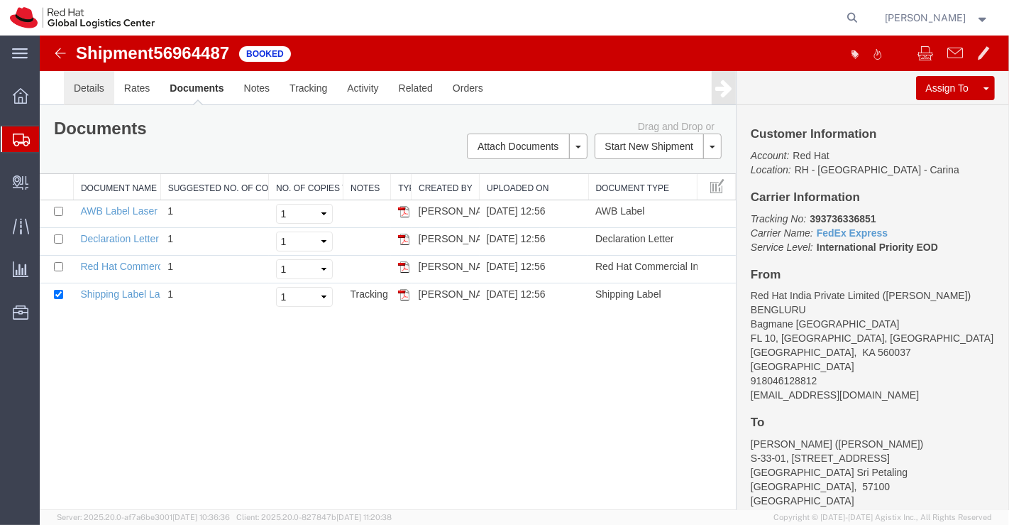
click at [86, 85] on link "Details" at bounding box center [88, 88] width 50 height 34
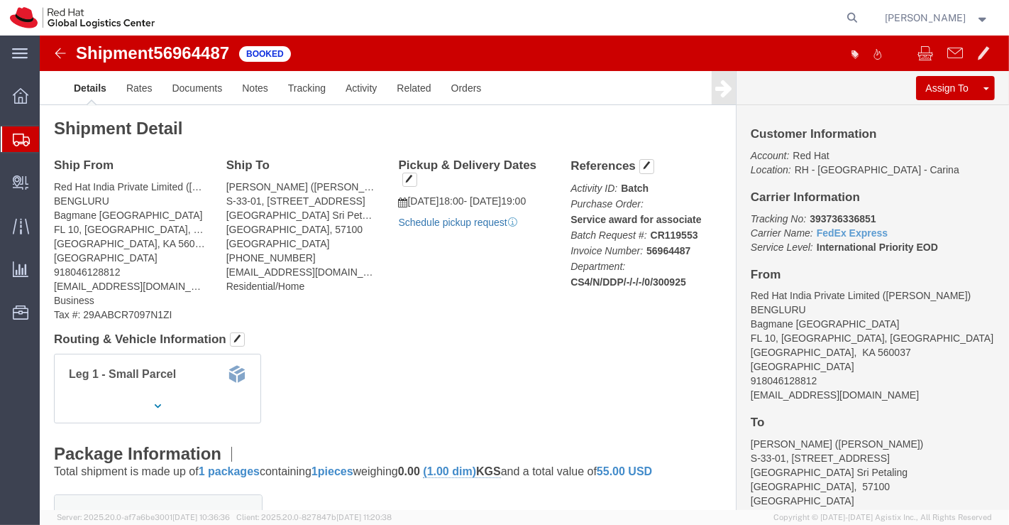
click link "Schedule pickup request"
drag, startPoint x: 761, startPoint y: 181, endPoint x: 840, endPoint y: 178, distance: 79.6
click p "Tracking No: 393736336851 Carrier Name: FedEx Express FedEx Express Service Lev…"
copy b "393736336851"
click div "Leg 1 - Small Parcel"
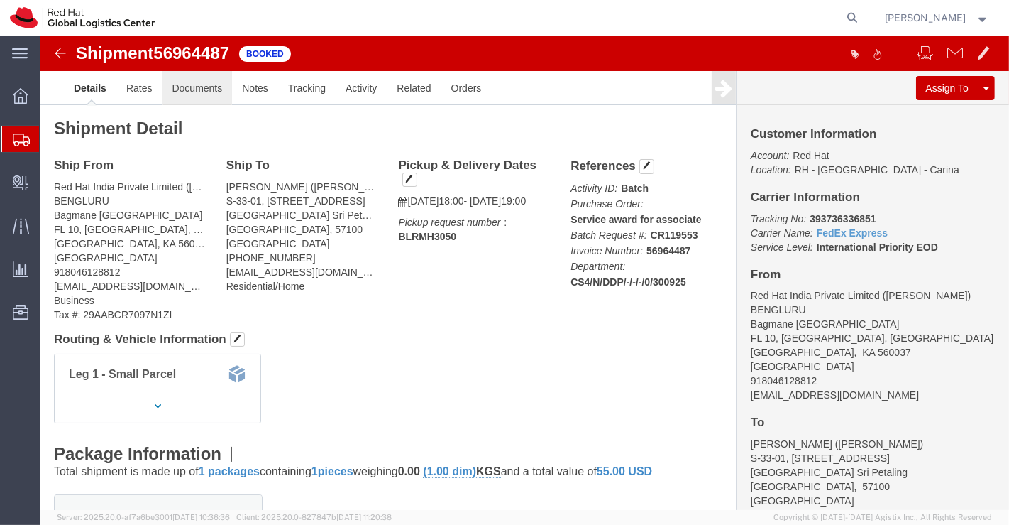
click link "Documents"
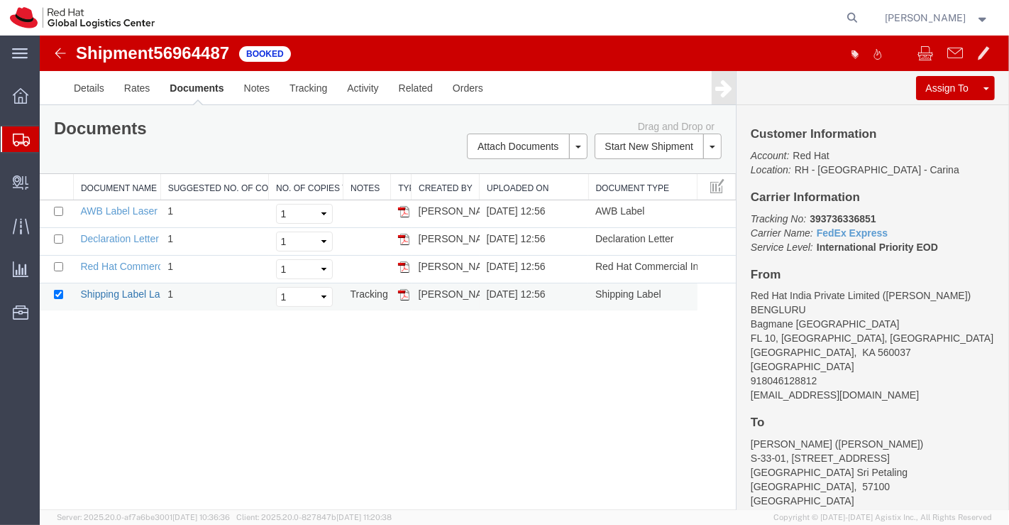
click at [145, 292] on link "Shipping Label Laser" at bounding box center [127, 293] width 94 height 11
click at [97, 263] on link "Red Hat Commercial Invoice" at bounding box center [143, 266] width 126 height 11
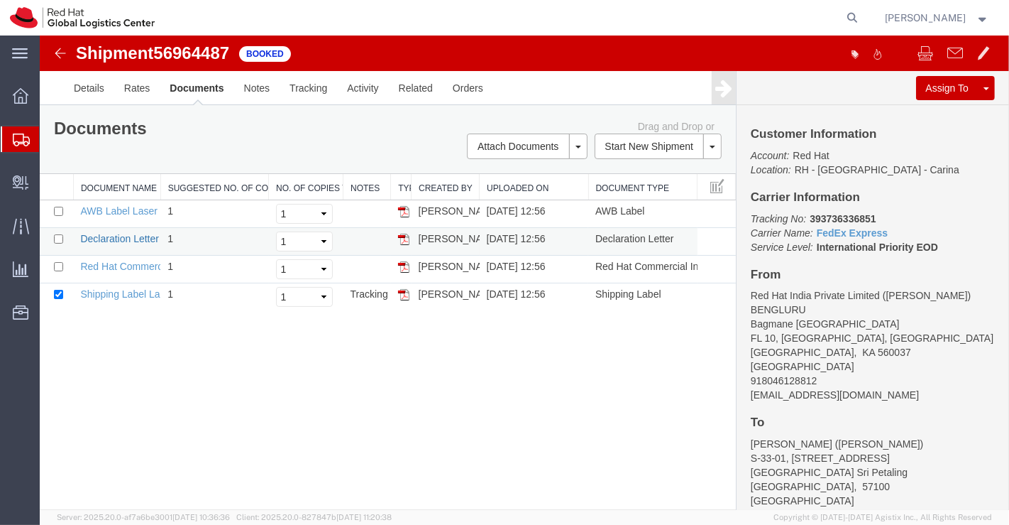
click at [100, 236] on link "Declaration Letter" at bounding box center [119, 238] width 79 height 11
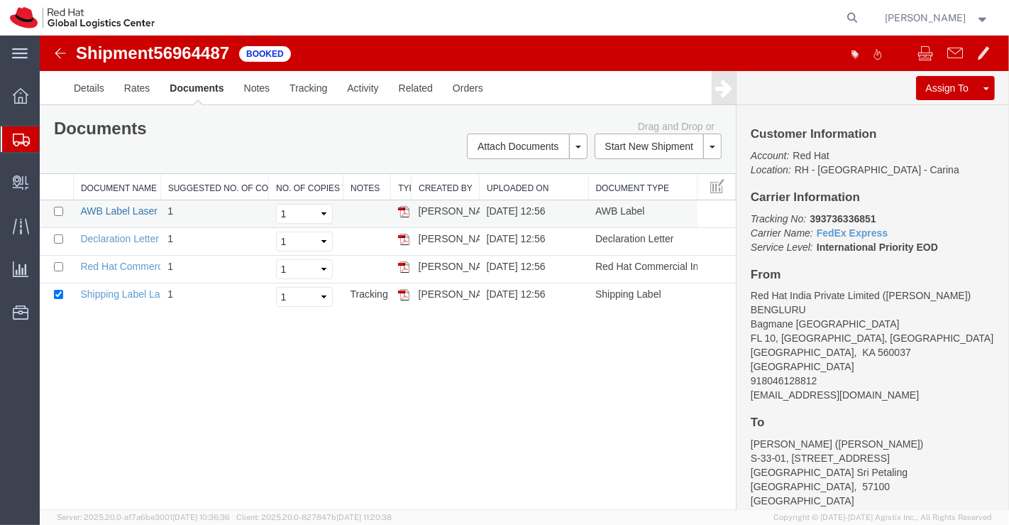
click at [102, 209] on link "AWB Label Laser" at bounding box center [118, 210] width 77 height 11
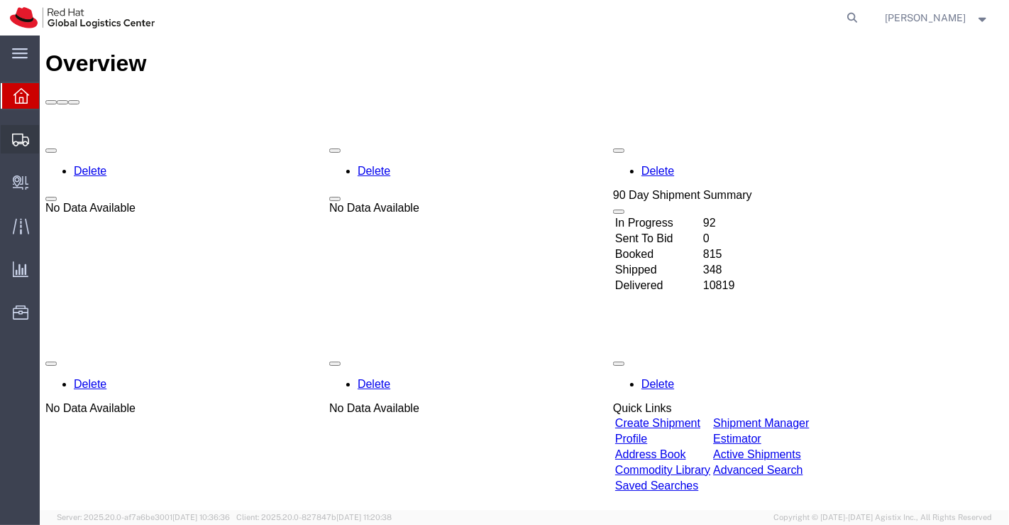
click at [0, 0] on span "Shipment Manager" at bounding box center [0, 0] width 0 height 0
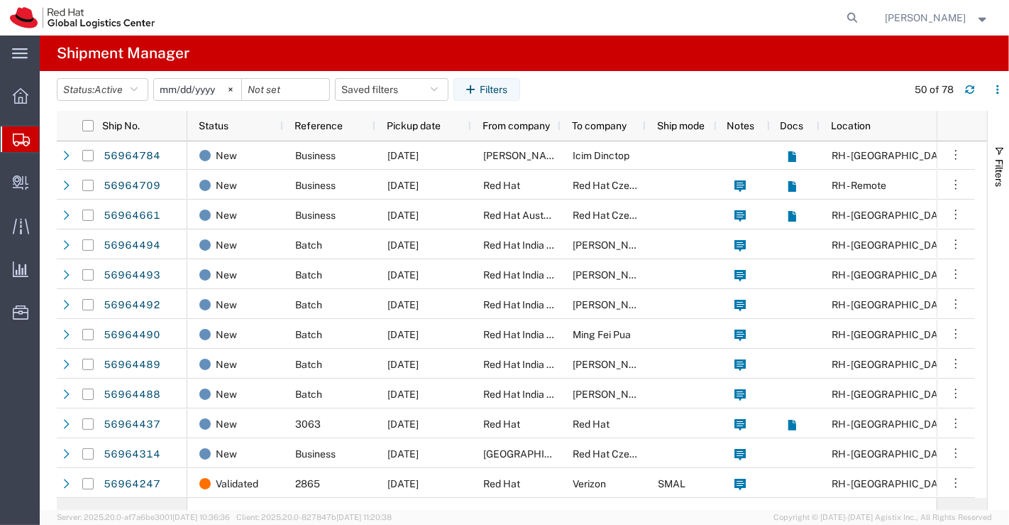
scroll to position [385, 0]
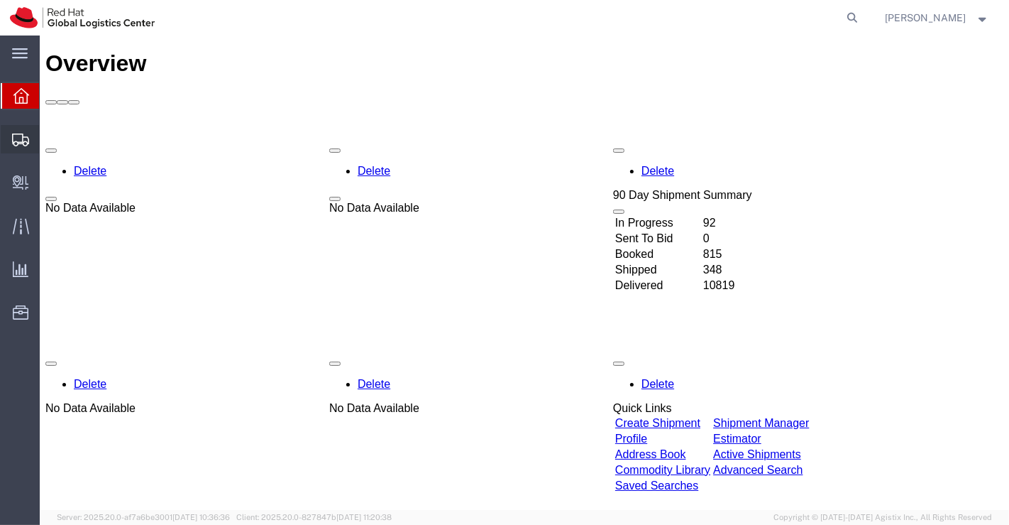
click at [0, 0] on span "Shipment Manager" at bounding box center [0, 0] width 0 height 0
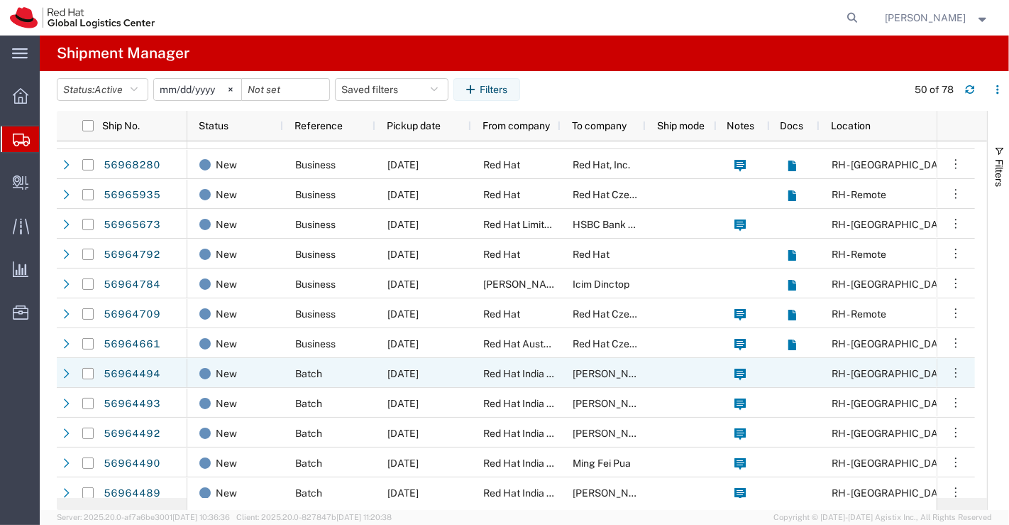
scroll to position [394, 0]
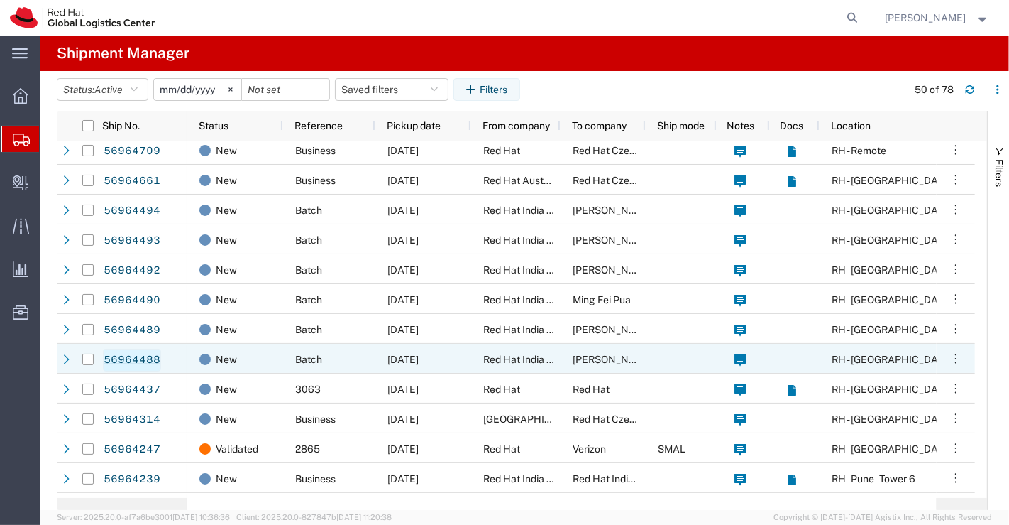
click at [141, 356] on link "56964488" at bounding box center [132, 360] width 58 height 23
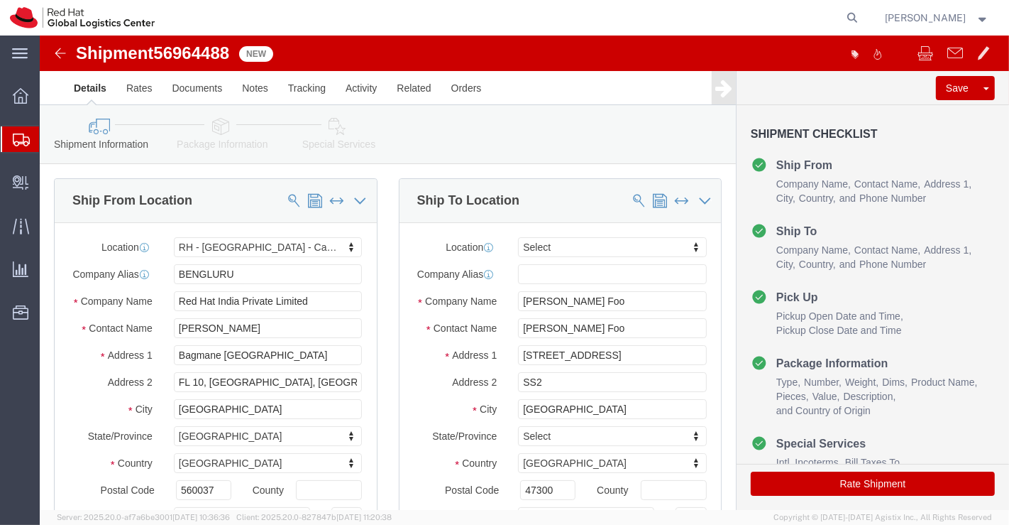
select select "37925"
select select
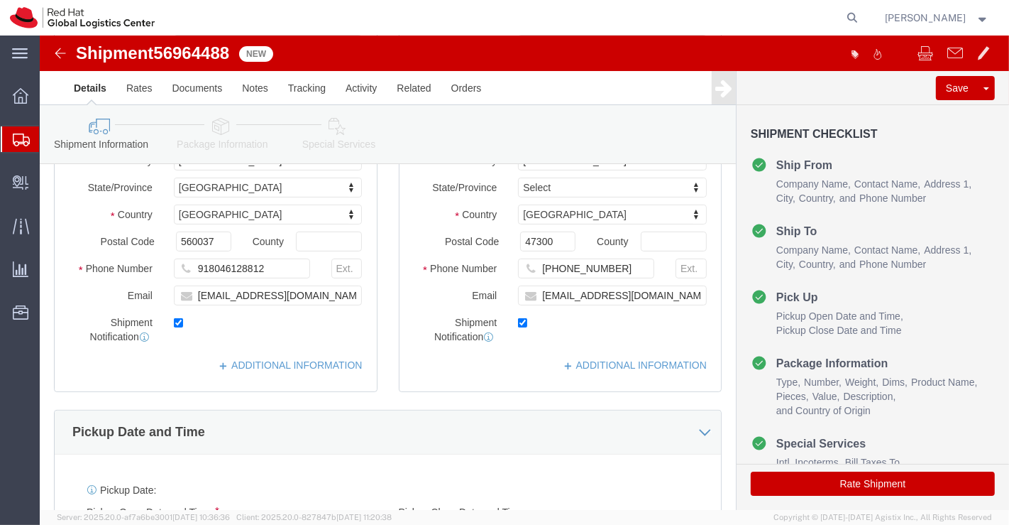
scroll to position [236, 0]
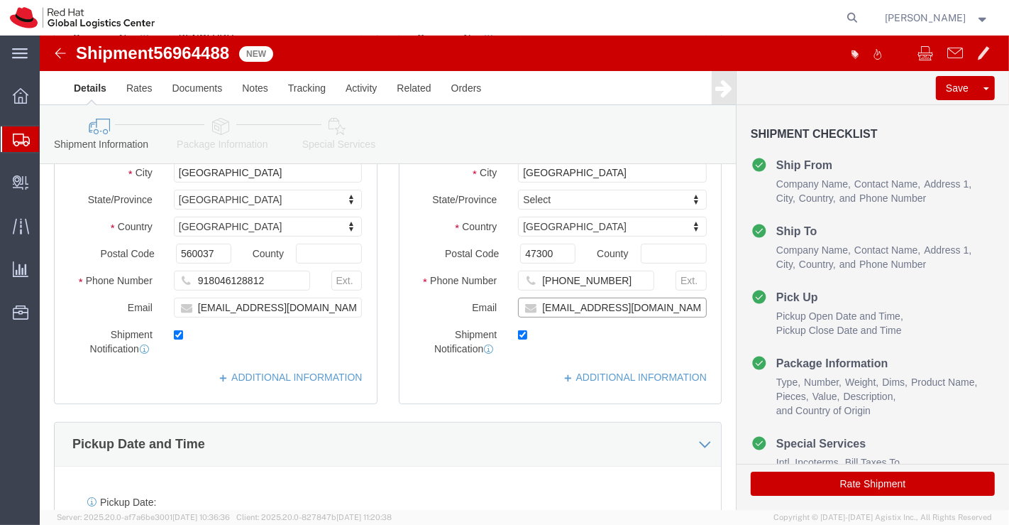
click input "[EMAIL_ADDRESS][DOMAIN_NAME]"
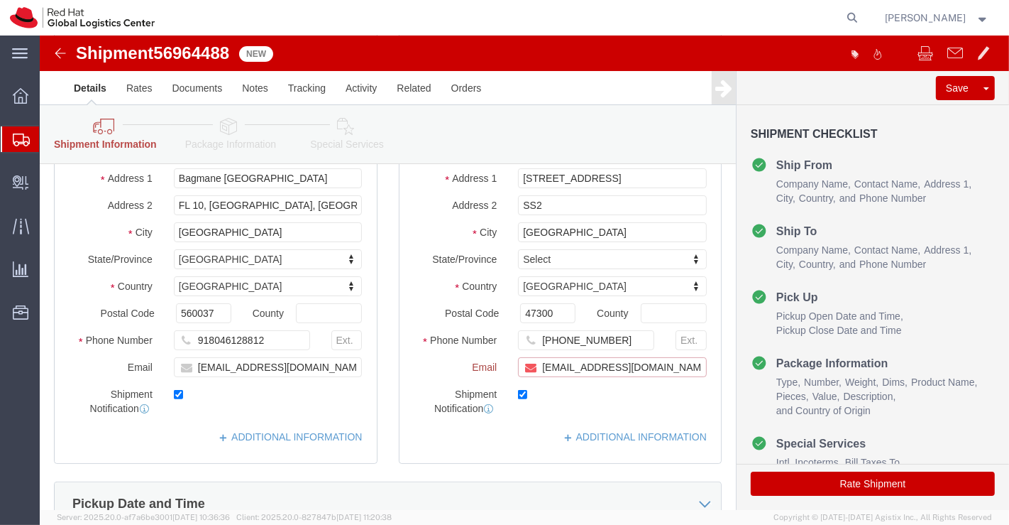
scroll to position [295, 0]
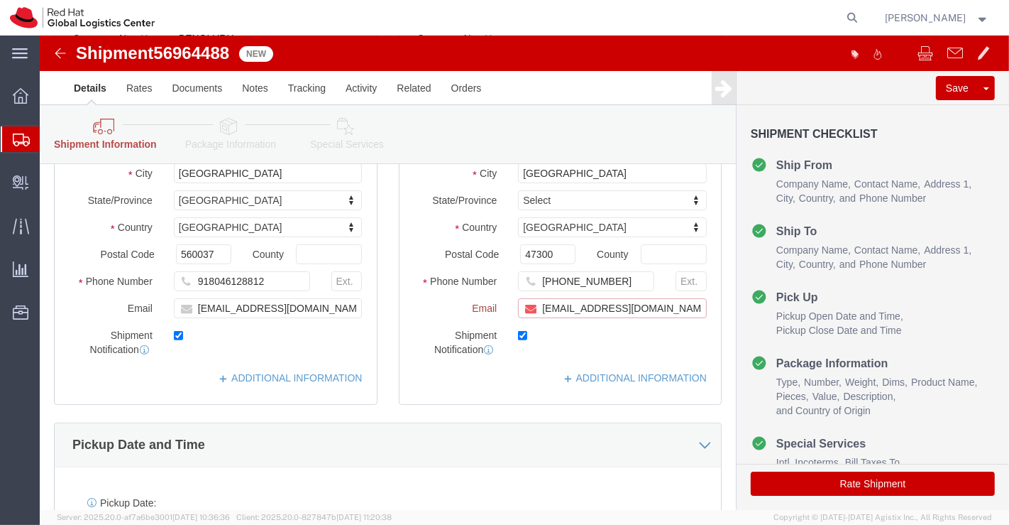
paste input "[EMAIL_ADDRESS][DOMAIN_NAME]"
type input "[EMAIL_ADDRESS][DOMAIN_NAME],[EMAIL_ADDRESS][DOMAIN_NAME]"
click link "ADDITIONAL INFORMATION"
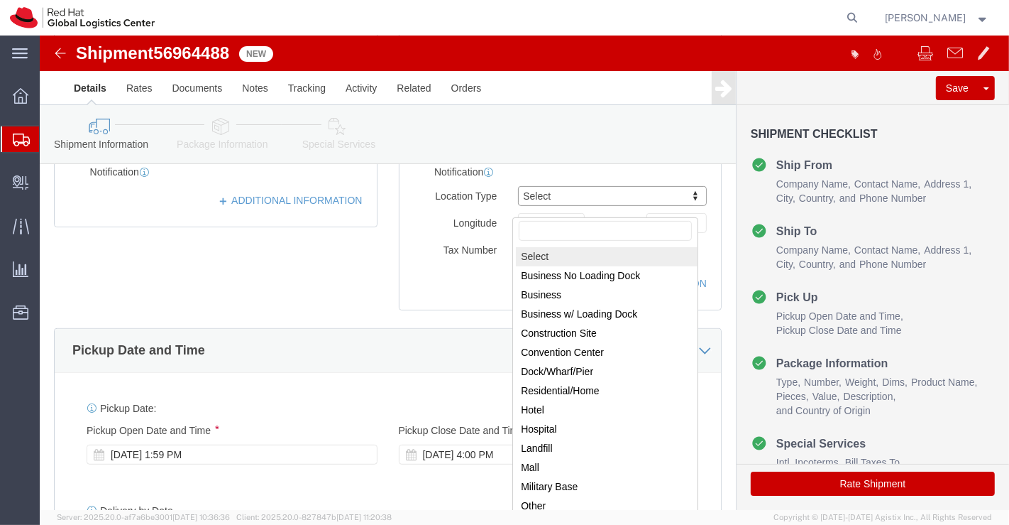
scroll to position [473, 0]
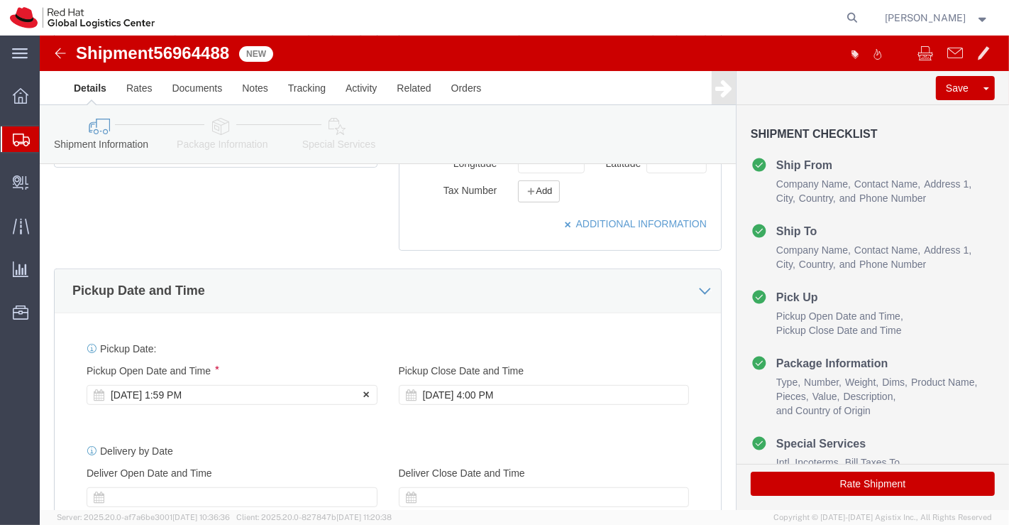
click div "[DATE] 1:59 PM"
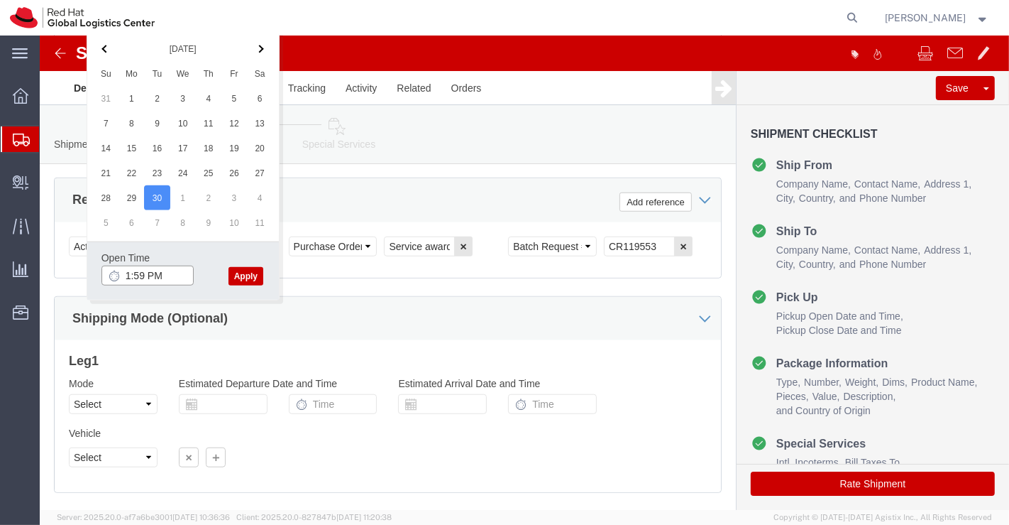
click input "1:59 PM"
type input "6:00 PM"
click button "Apply"
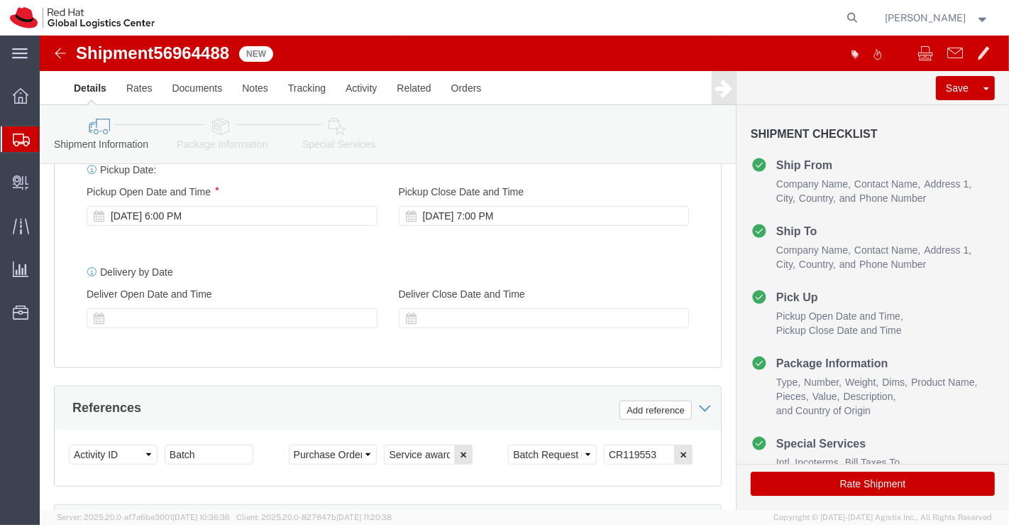
scroll to position [623, 0]
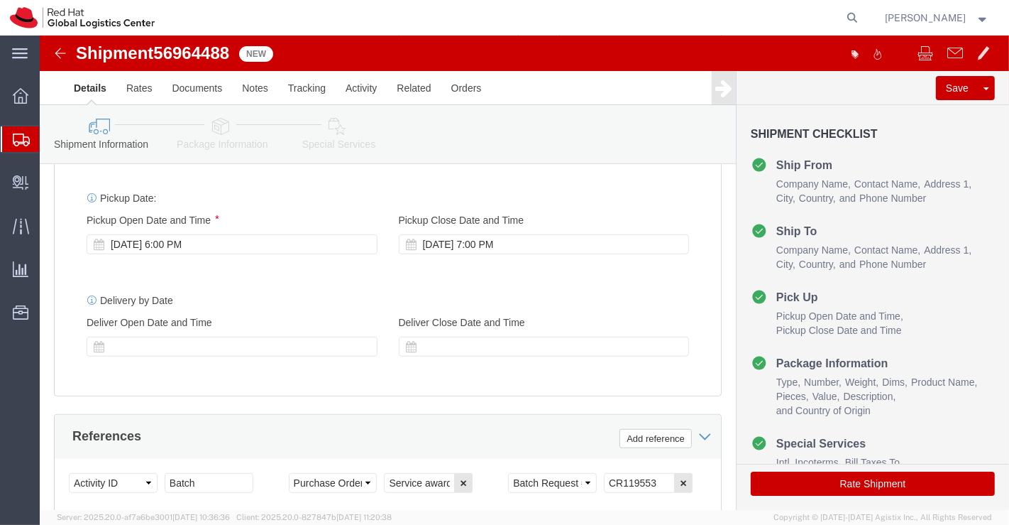
click icon
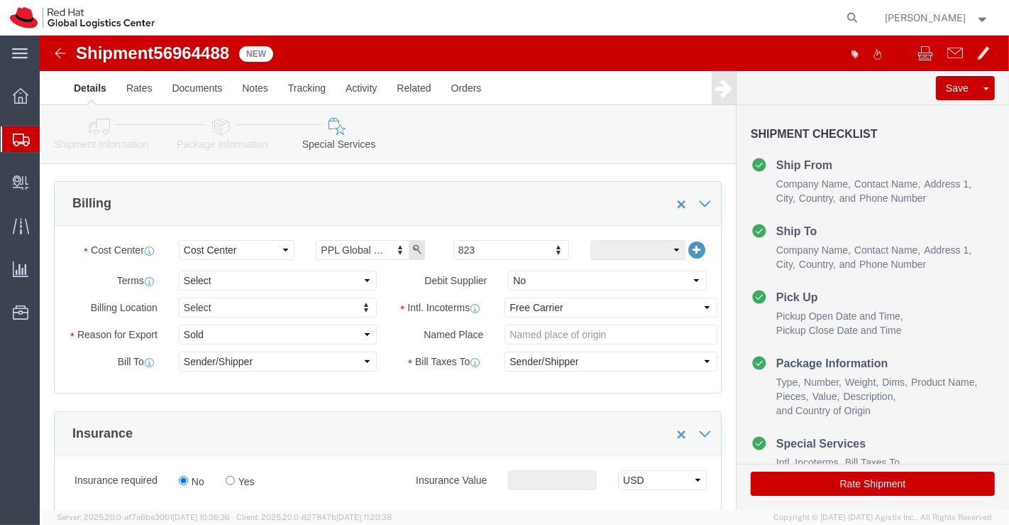
scroll to position [229, 0]
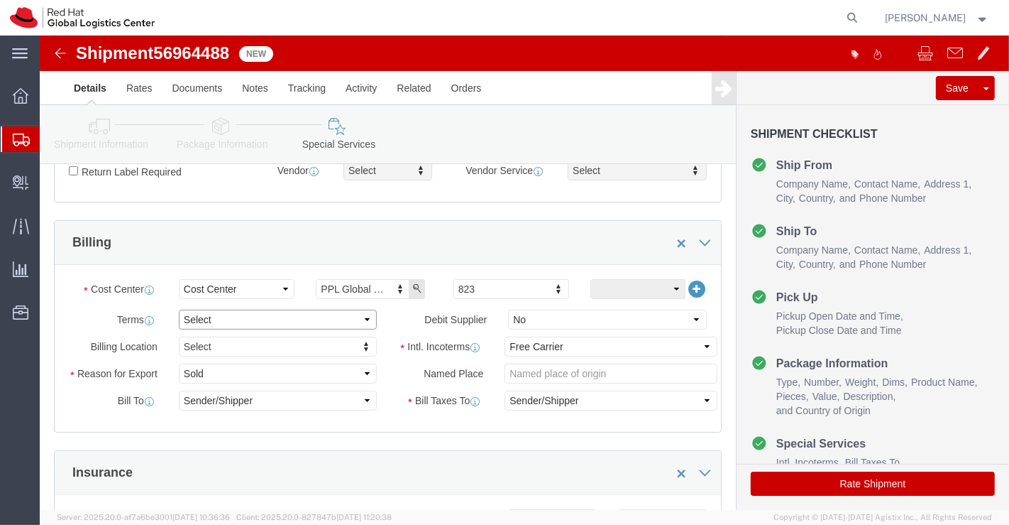
click select "Select Free of Charge Free of Cost NET 30 NET 45 NET 60 See Comment"
select select "FREE_OF_COST"
click select "Select Free of Charge Free of Cost NET 30 NET 45 NET 60 See Comment"
click select "Select Gift Personal Effects Repair/Warranty Return Sample Sold Temporary/Not S…"
select select "SAMPLE"
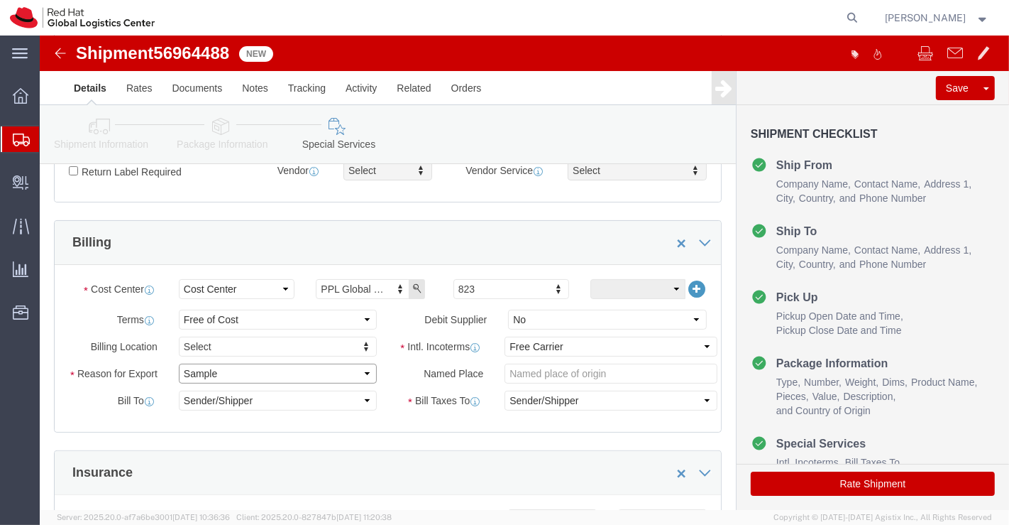
click select "Select Gift Personal Effects Repair/Warranty Return Sample Sold Temporary/Not S…"
click select "Select Carriage Insurance Paid Carriage Paid To Cost and Freight Cost Insurance…"
select select "DDP"
click select "Select Carriage Insurance Paid Carriage Paid To Cost and Freight Cost Insurance…"
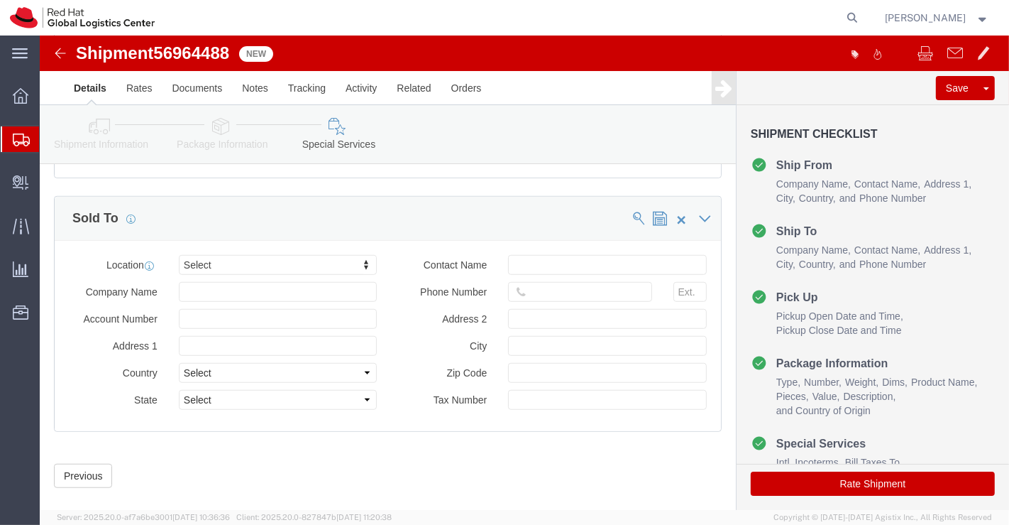
scroll to position [855, 0]
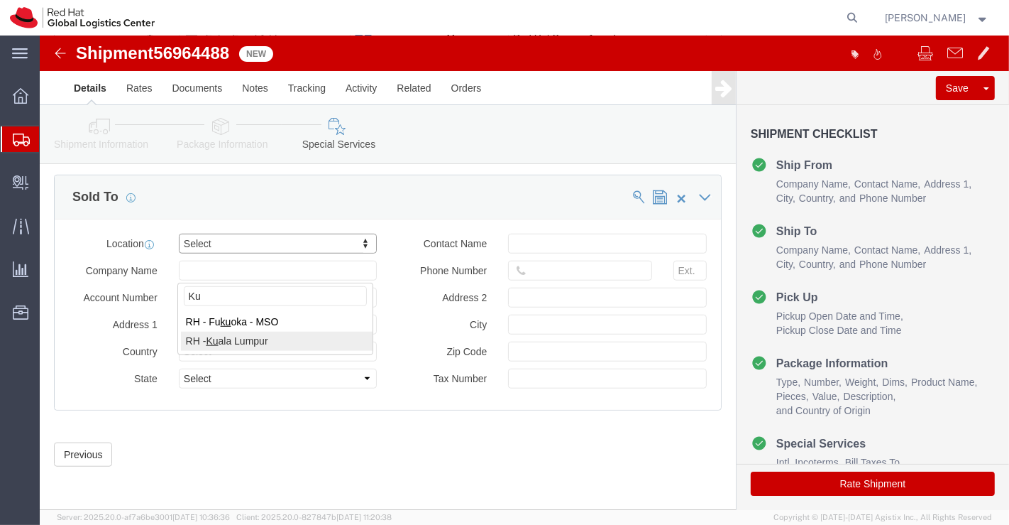
type input "Ku"
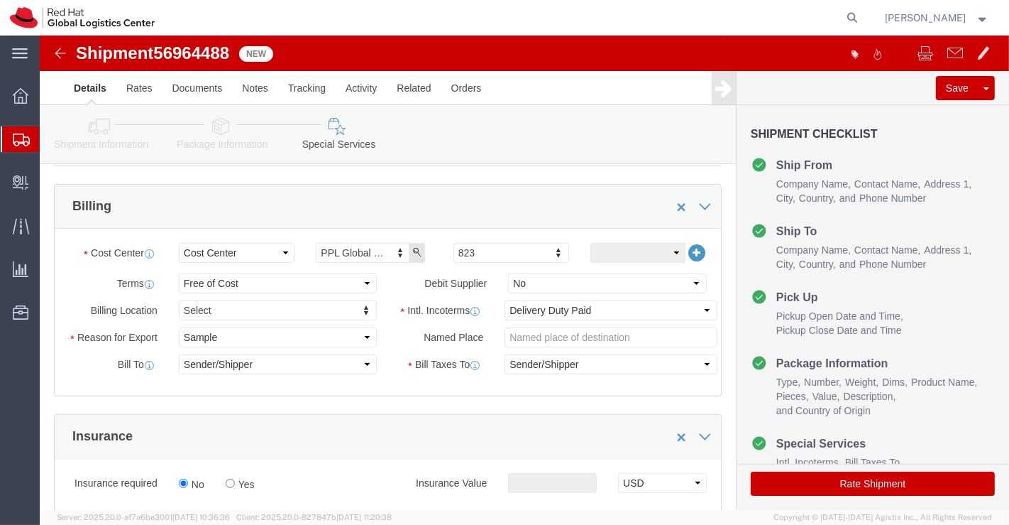
scroll to position [304, 0]
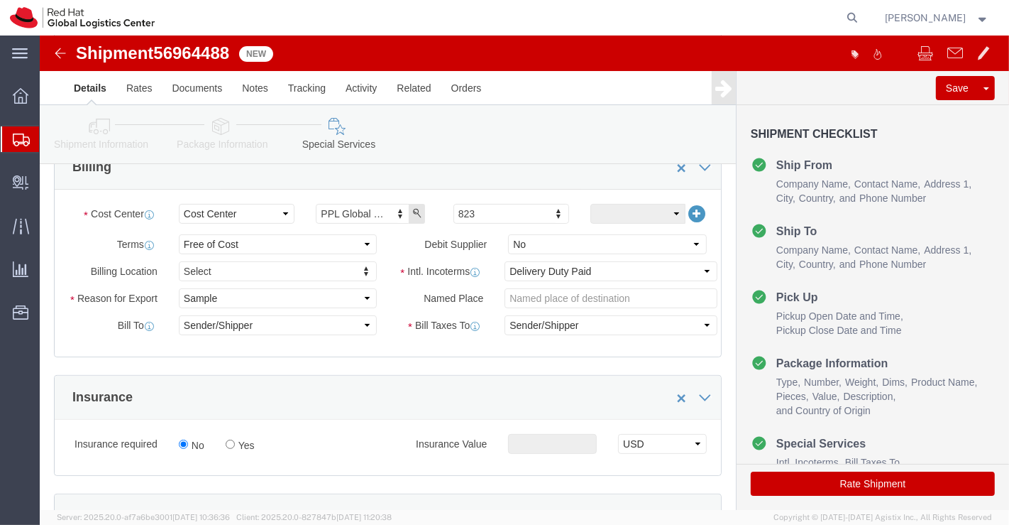
click button "Rate Shipment"
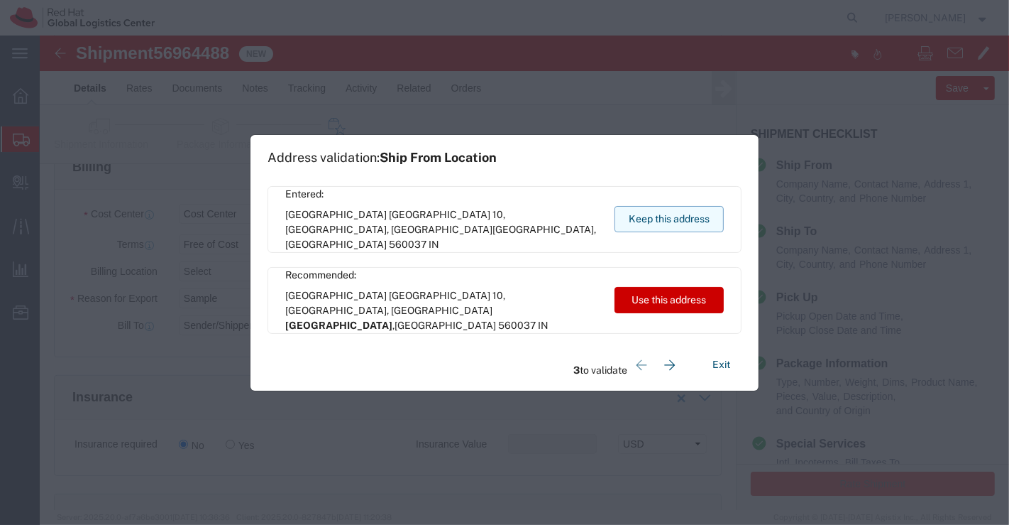
click at [667, 221] on button "Keep this address" at bounding box center [669, 219] width 109 height 26
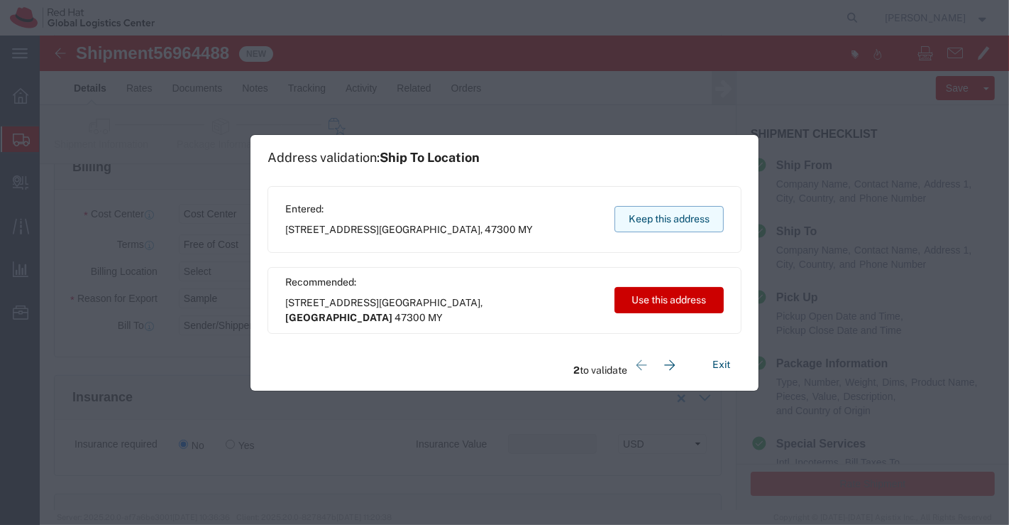
click at [667, 221] on button "Keep this address" at bounding box center [669, 219] width 109 height 26
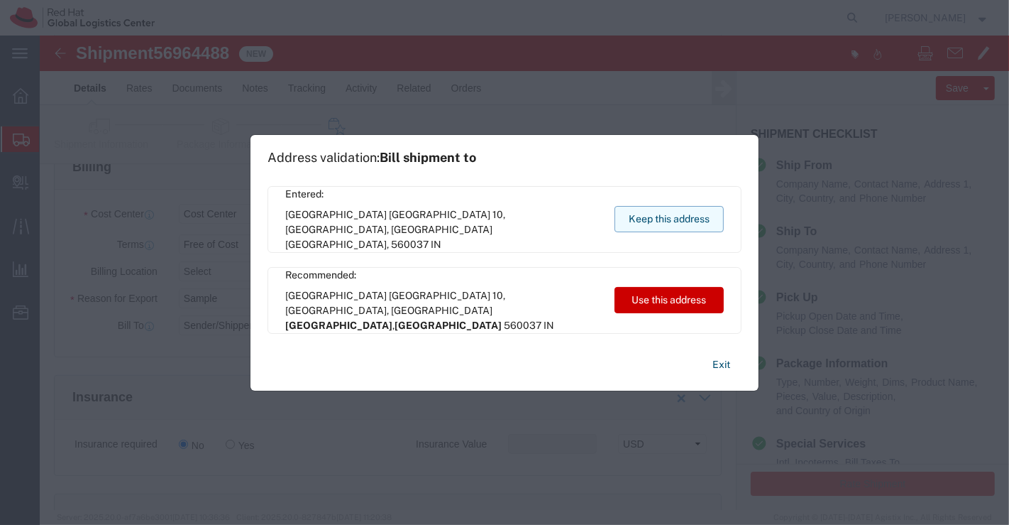
click at [667, 221] on button "Keep this address" at bounding box center [669, 219] width 109 height 26
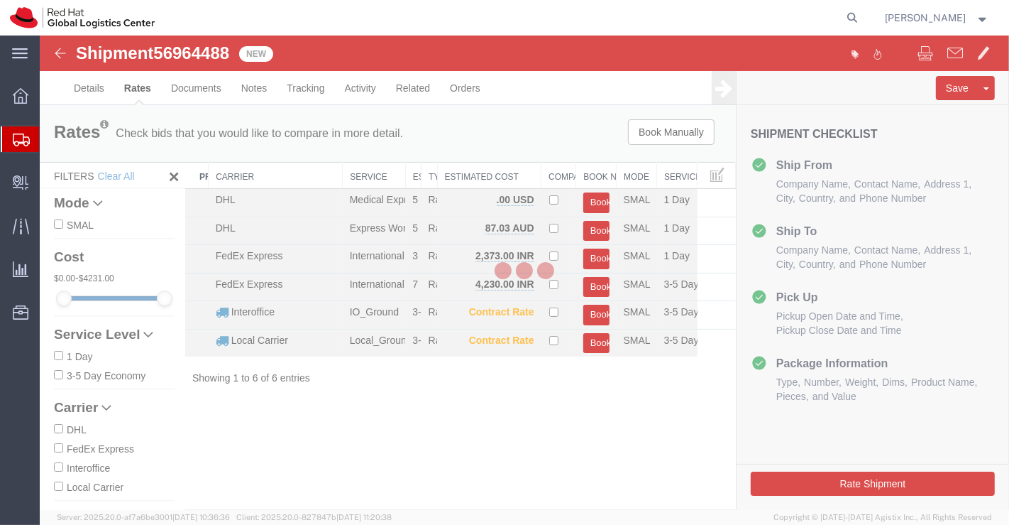
scroll to position [0, 0]
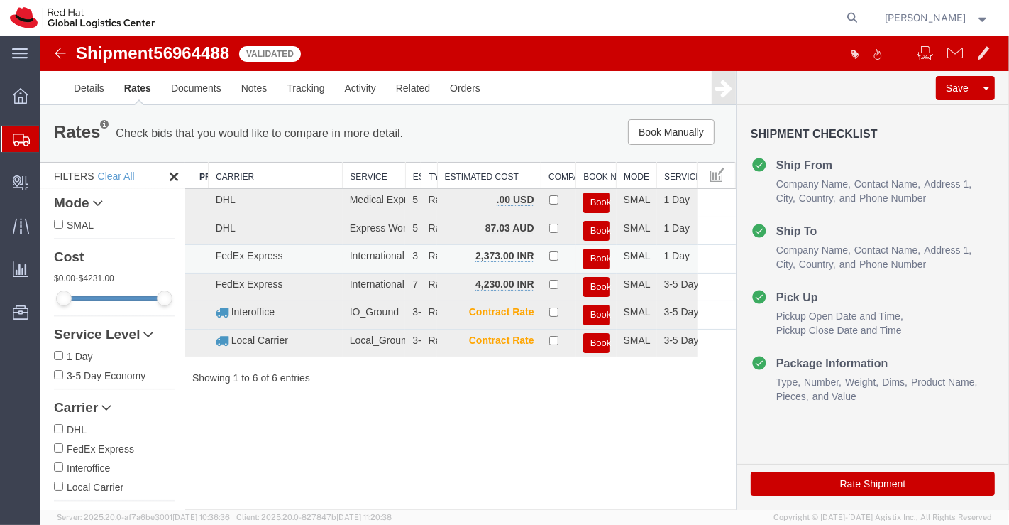
click at [600, 256] on button "Book" at bounding box center [596, 258] width 26 height 21
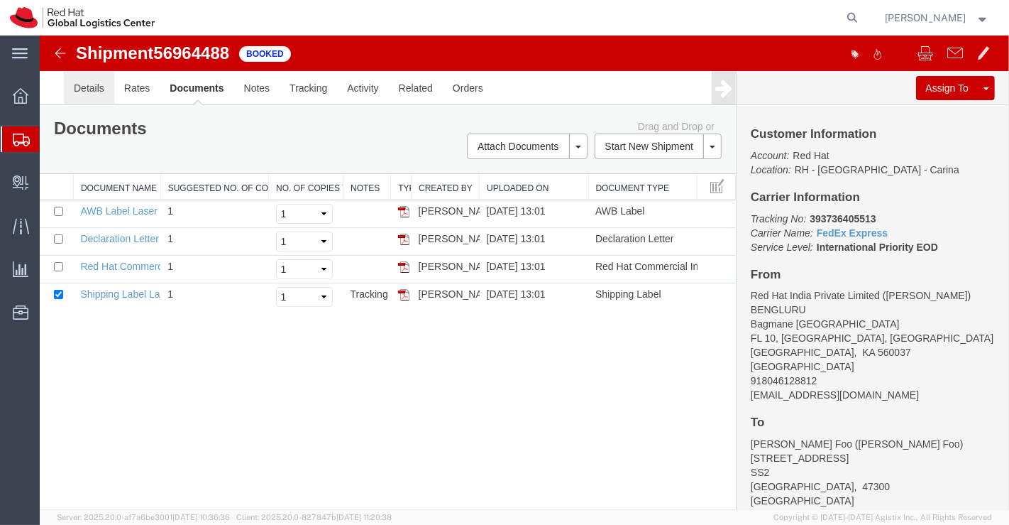
click at [84, 86] on link "Details" at bounding box center [88, 88] width 50 height 34
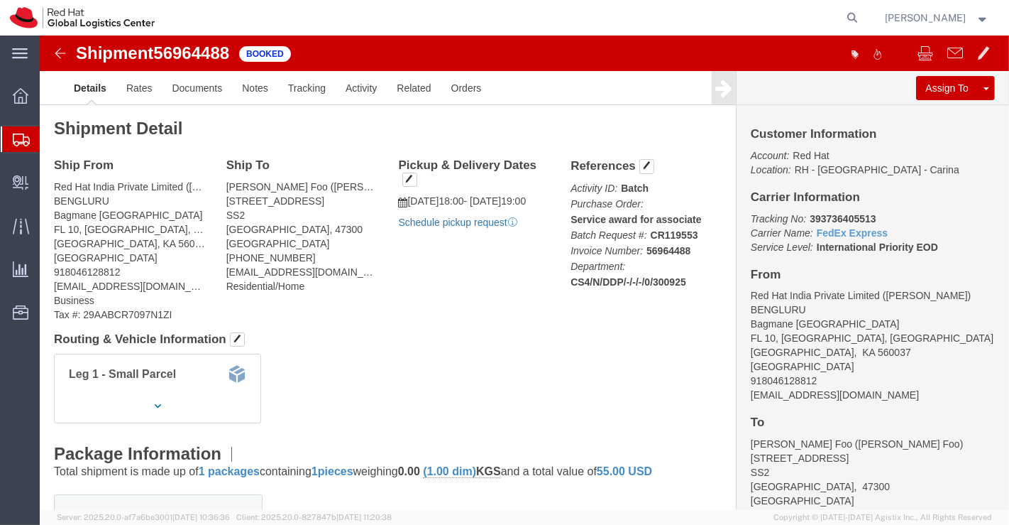
click link "Schedule pickup request"
drag, startPoint x: 828, startPoint y: 180, endPoint x: 760, endPoint y: 180, distance: 68.1
click p "Tracking No: 393736405513 Carrier Name: FedEx Express FedEx Express Service Lev…"
copy b "393736405513"
click div "Ship From Red Hat India Private Limited (Pallav Sen Gupta) BENGLURU Bagmane Con…"
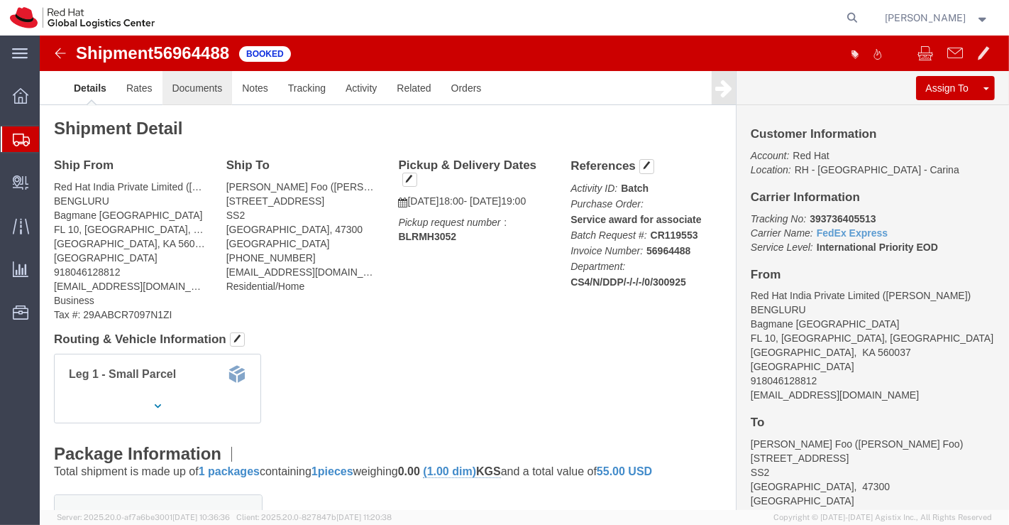
click link "Documents"
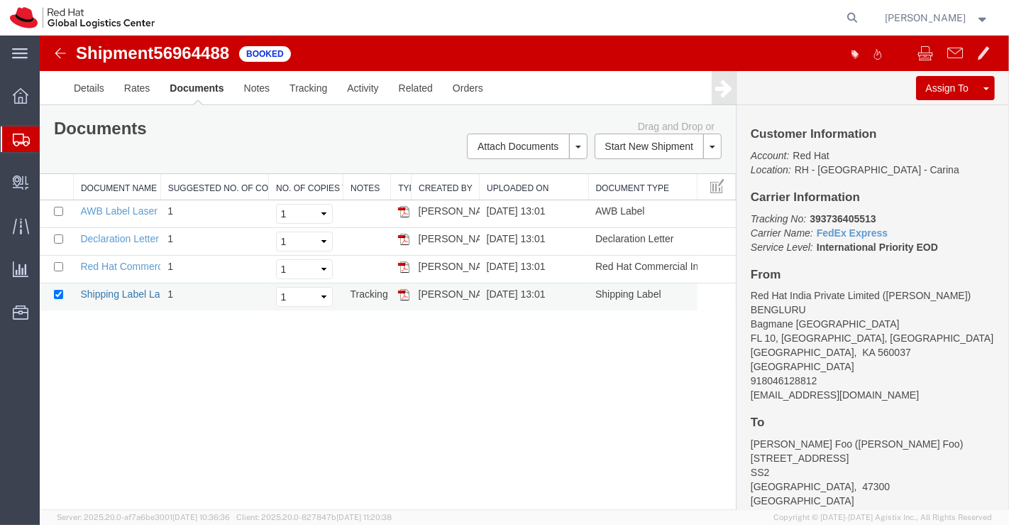
click at [114, 295] on link "Shipping Label Laser" at bounding box center [127, 293] width 94 height 11
click at [86, 263] on link "Red Hat Commercial Invoice" at bounding box center [143, 266] width 126 height 11
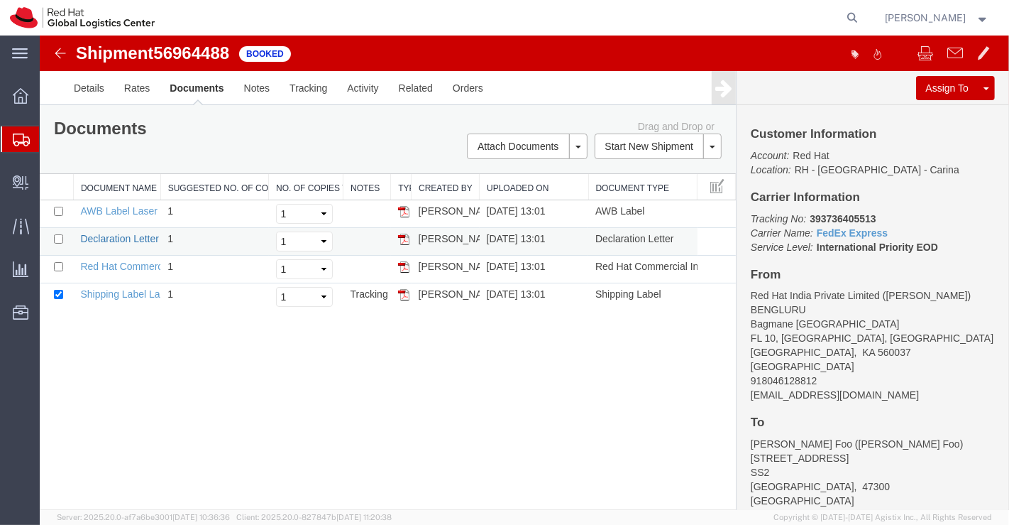
click at [128, 241] on link "Declaration Letter" at bounding box center [119, 238] width 79 height 11
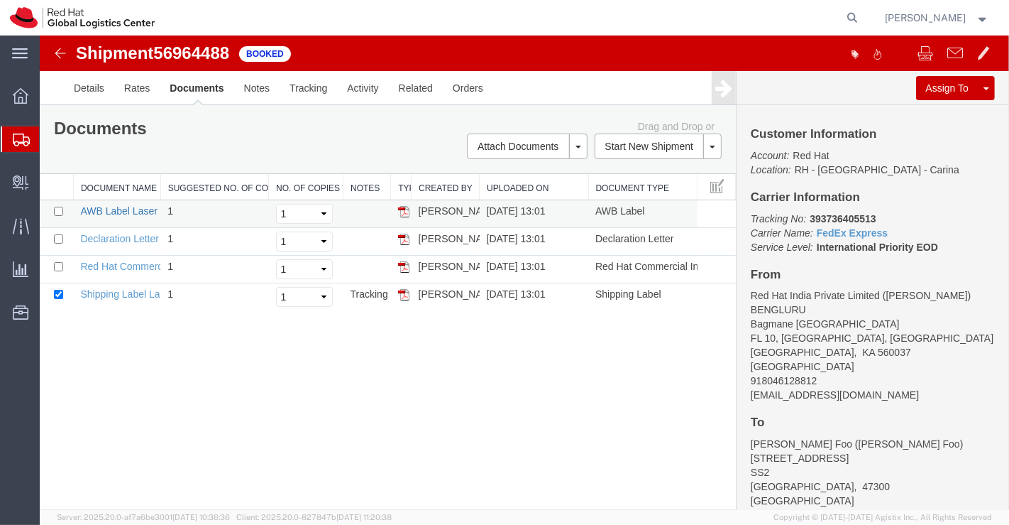
click at [123, 207] on link "AWB Label Laser" at bounding box center [118, 210] width 77 height 11
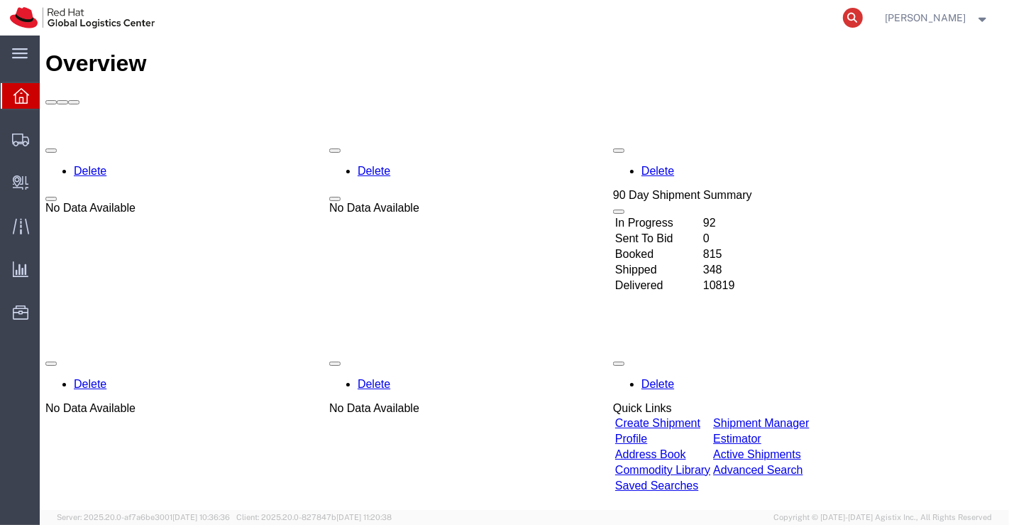
click at [853, 19] on icon at bounding box center [853, 18] width 20 height 20
paste input "393736336851"
type input "393736336851"
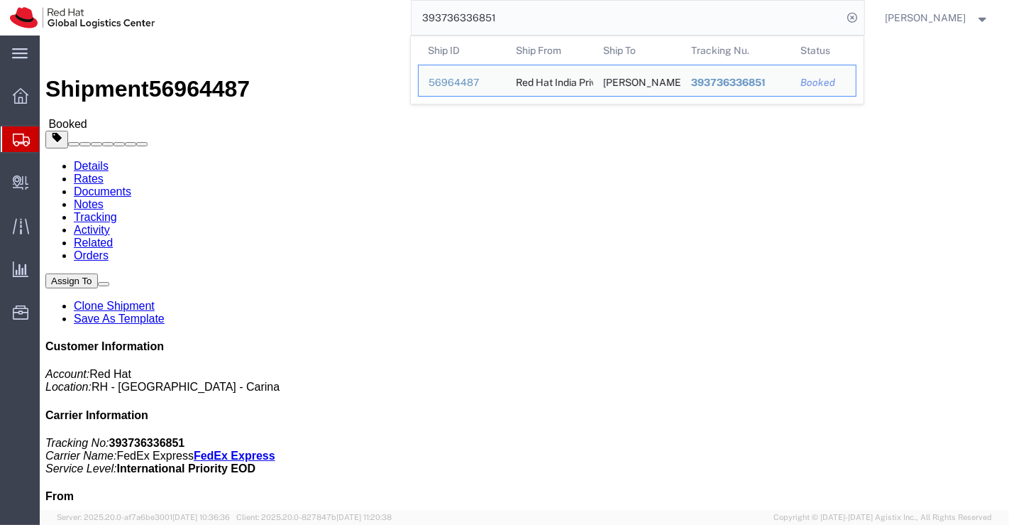
click div "Shipment Detail Ship From Red Hat India Private Limited ([PERSON_NAME]) BENGLUR…"
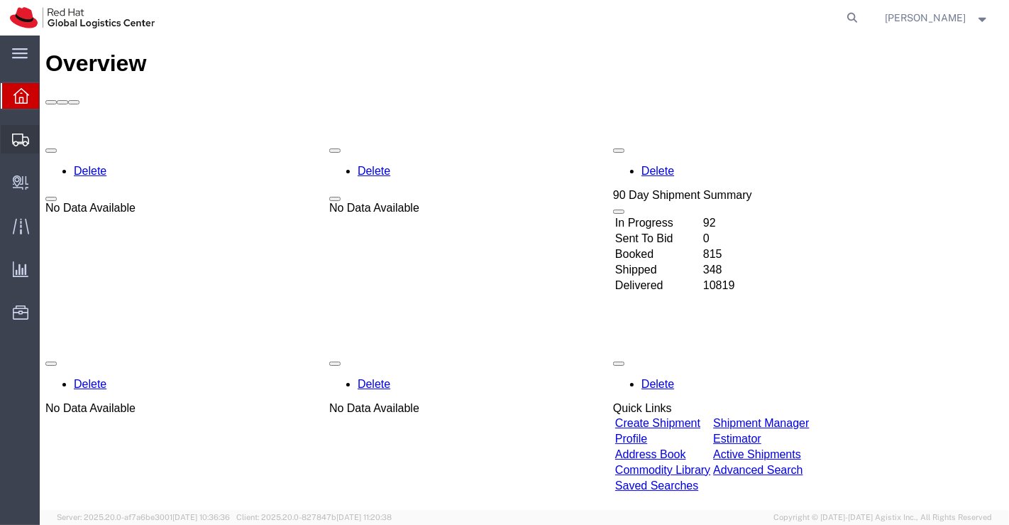
click at [0, 0] on span "Shipment Manager" at bounding box center [0, 0] width 0 height 0
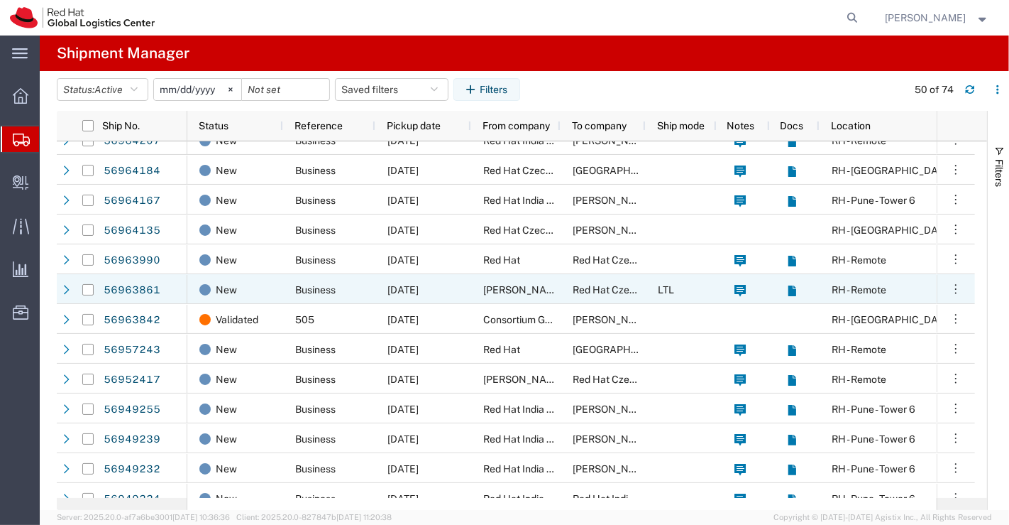
scroll to position [554, 0]
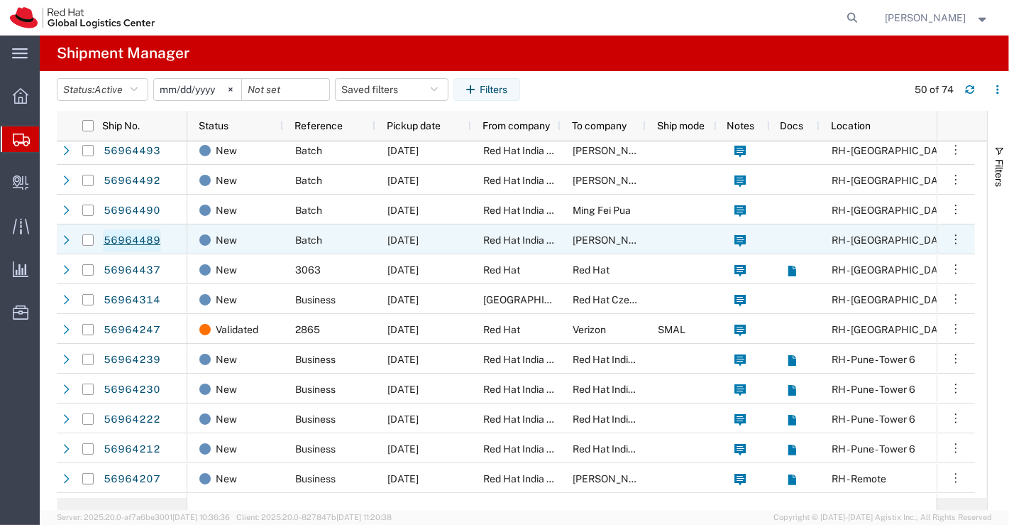
click at [128, 241] on link "56964489" at bounding box center [132, 240] width 58 height 23
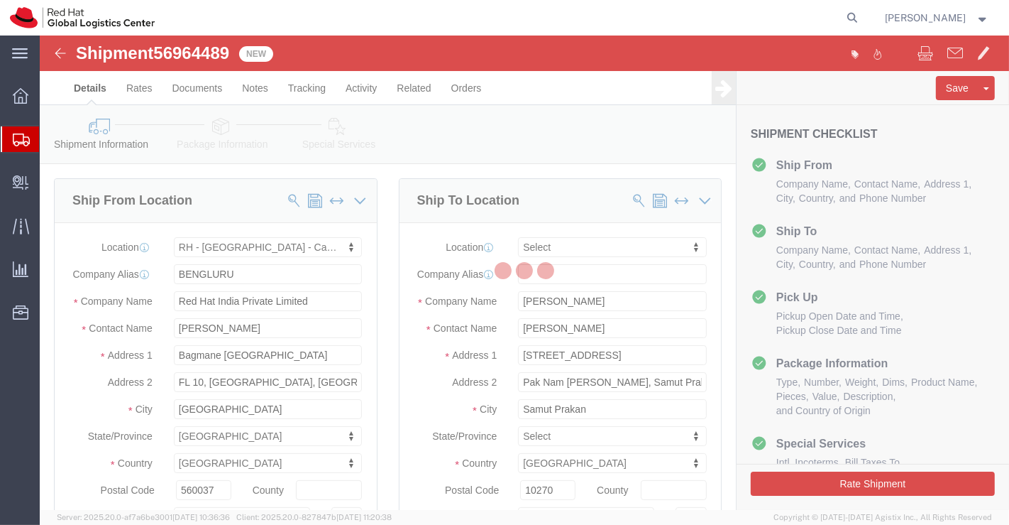
select select "37925"
select select
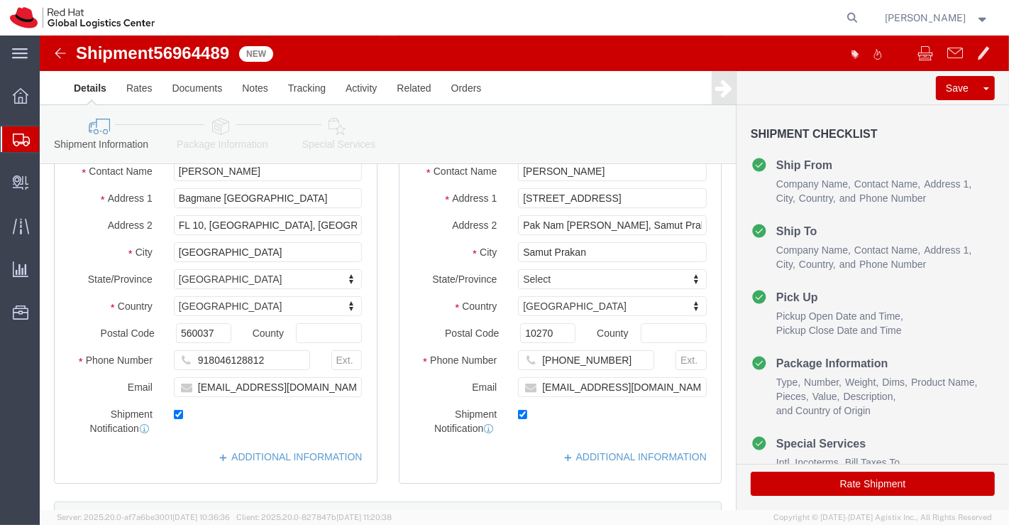
scroll to position [158, 0]
click input "thoward@redhat.com"
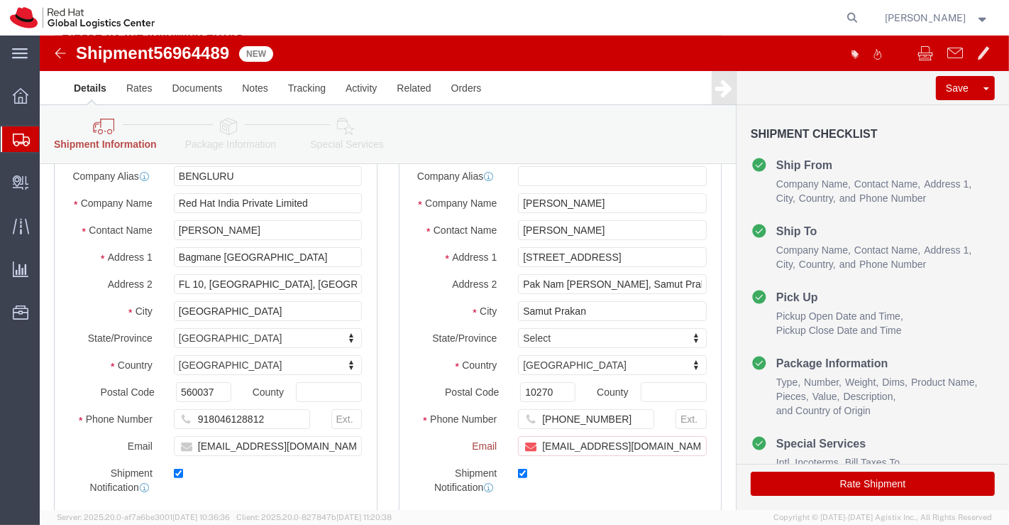
scroll to position [216, 0]
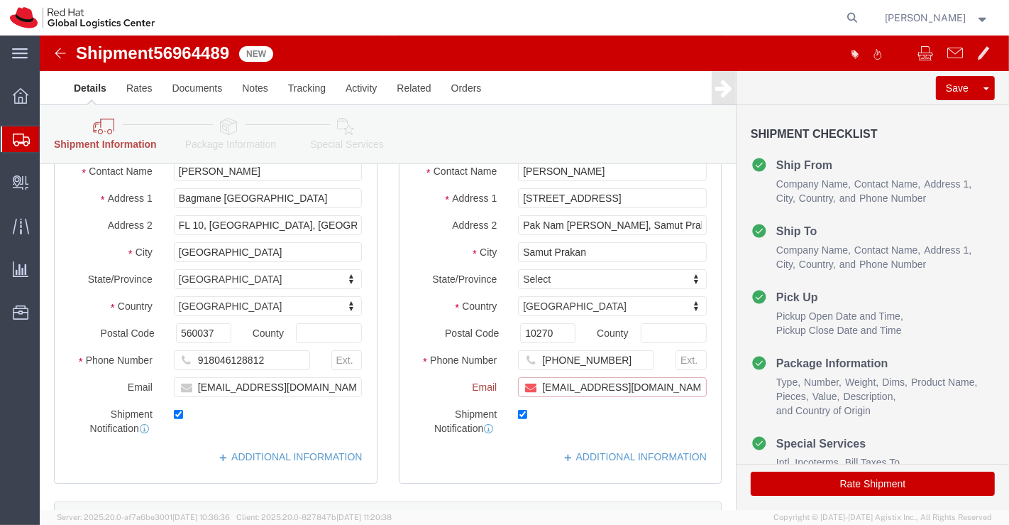
paste input "[EMAIL_ADDRESS][DOMAIN_NAME]"
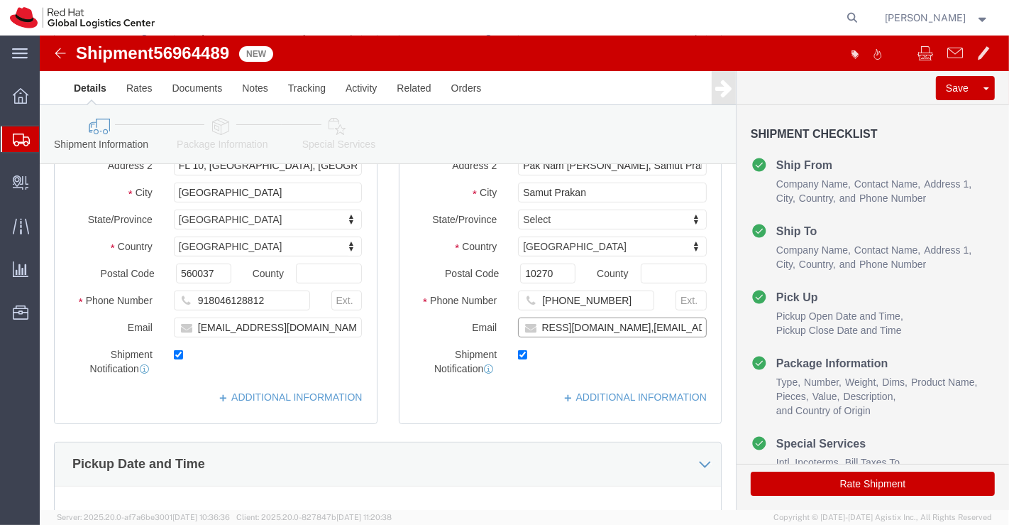
scroll to position [158, 0]
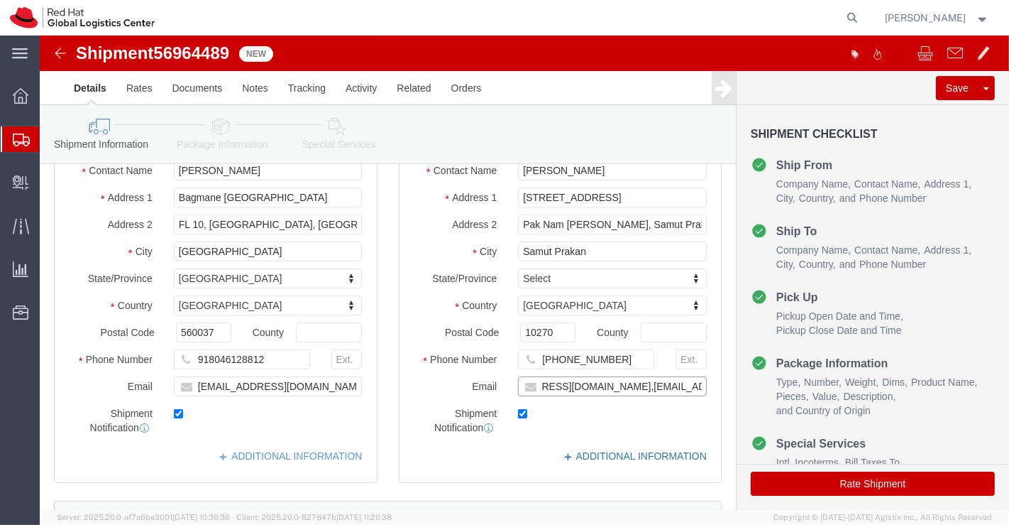
type input "thoward@redhat.com,apaclogistics@redhat.com"
click link "ADDITIONAL INFORMATION"
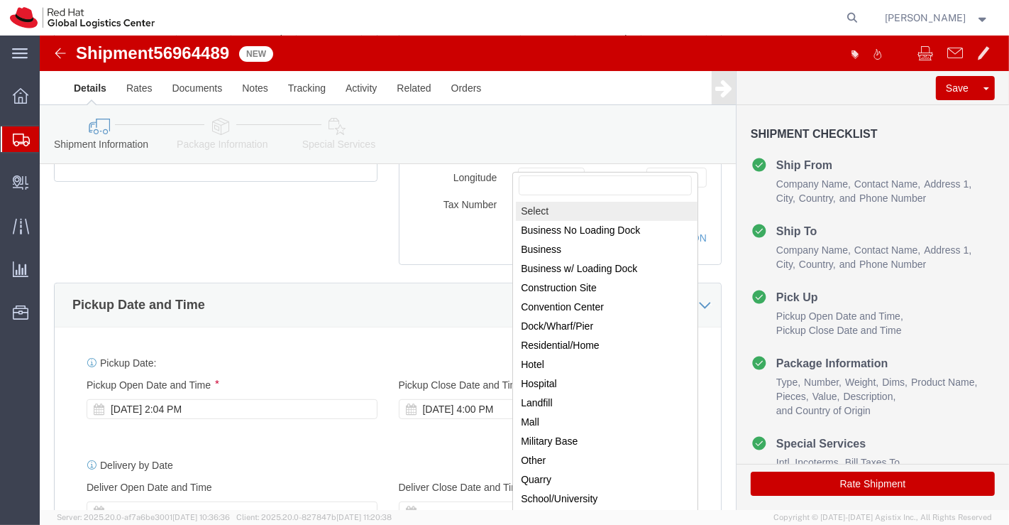
scroll to position [552, 0]
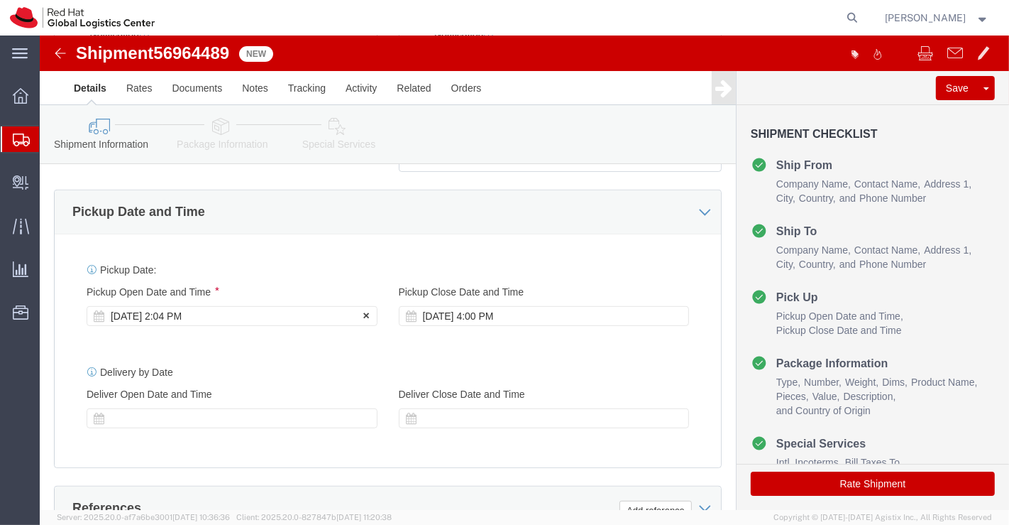
click div "Sep 30 2025 2:04 PM"
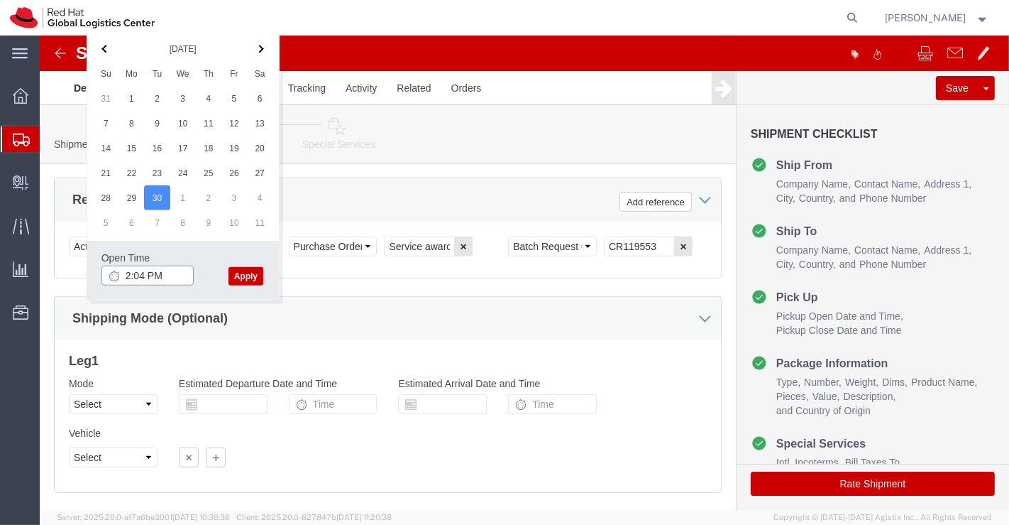
click input "2:04 PM"
type input "6:00 PM"
click button "Apply"
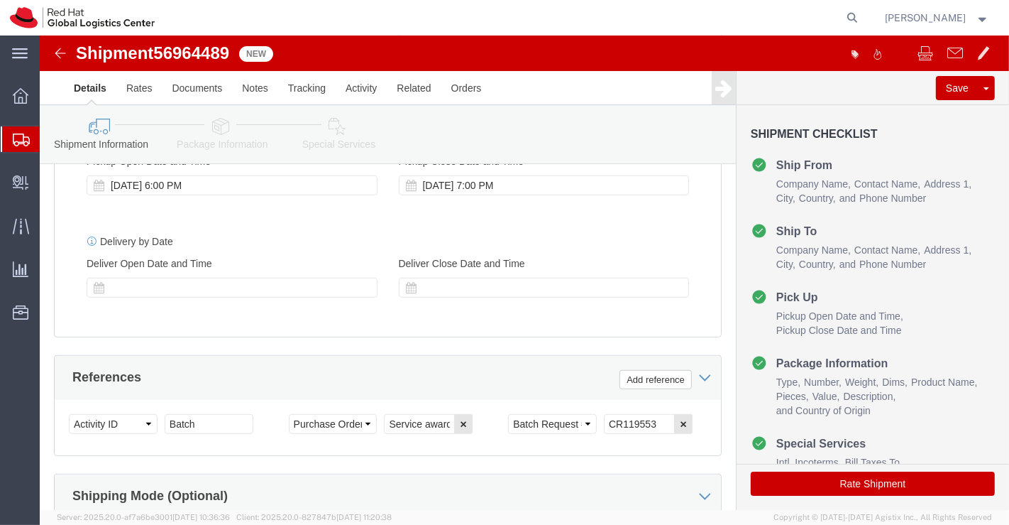
scroll to position [623, 0]
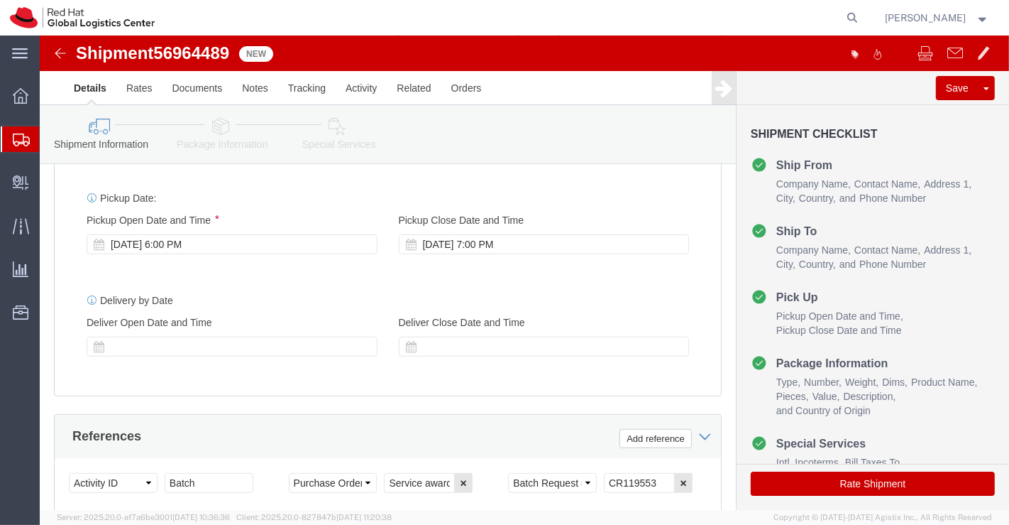
click icon
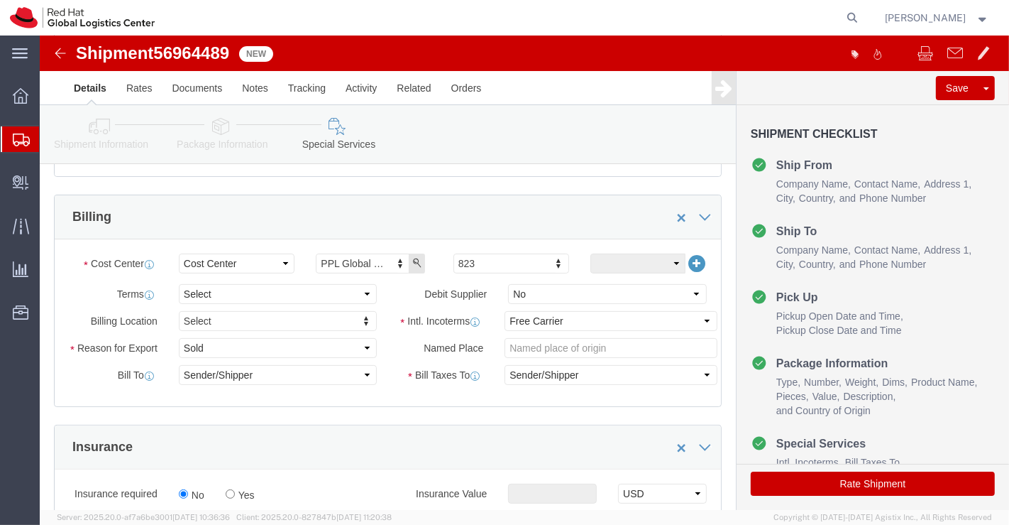
scroll to position [229, 0]
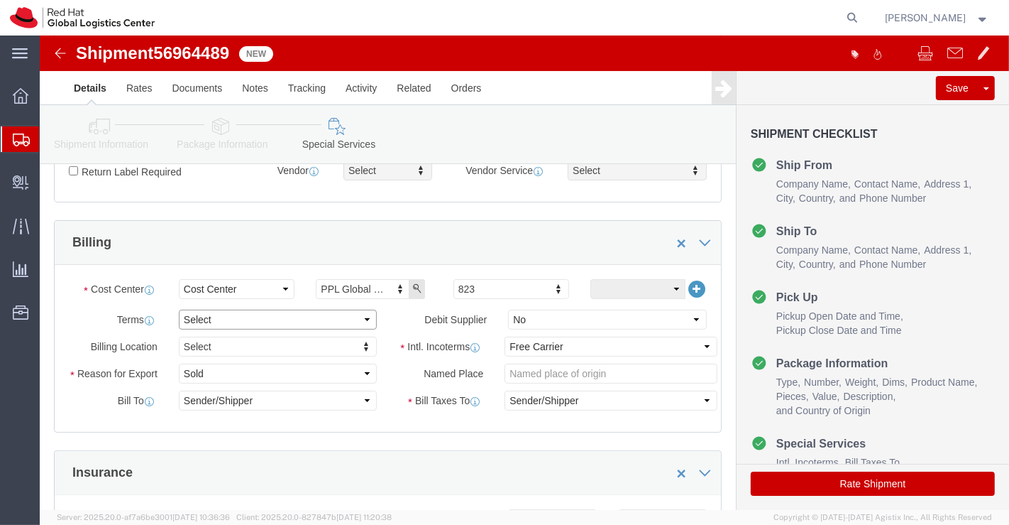
click select "Select Free of Charge Free of Cost NET 30 NET 45 NET 60 See Comment"
select select "FREE_OF_COST"
click select "Select Free of Charge Free of Cost NET 30 NET 45 NET 60 See Comment"
click select "Select Gift Personal Effects Repair/Warranty Return Sample Sold Temporary/Not S…"
select select "SAMPLE"
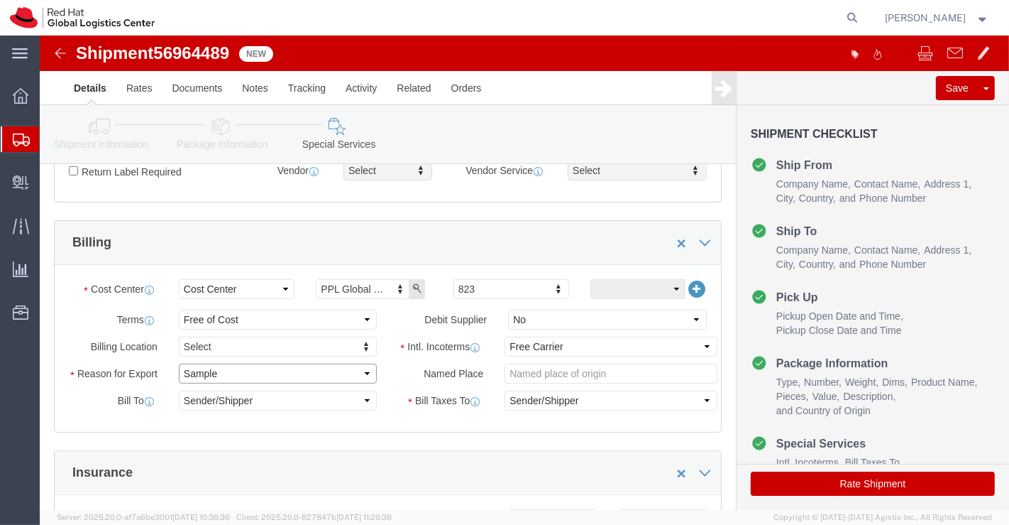
click select "Select Gift Personal Effects Repair/Warranty Return Sample Sold Temporary/Not S…"
click select "Select Carriage Insurance Paid Carriage Paid To Cost and Freight Cost Insurance…"
select select "DDP"
click select "Select Carriage Insurance Paid Carriage Paid To Cost and Freight Cost Insurance…"
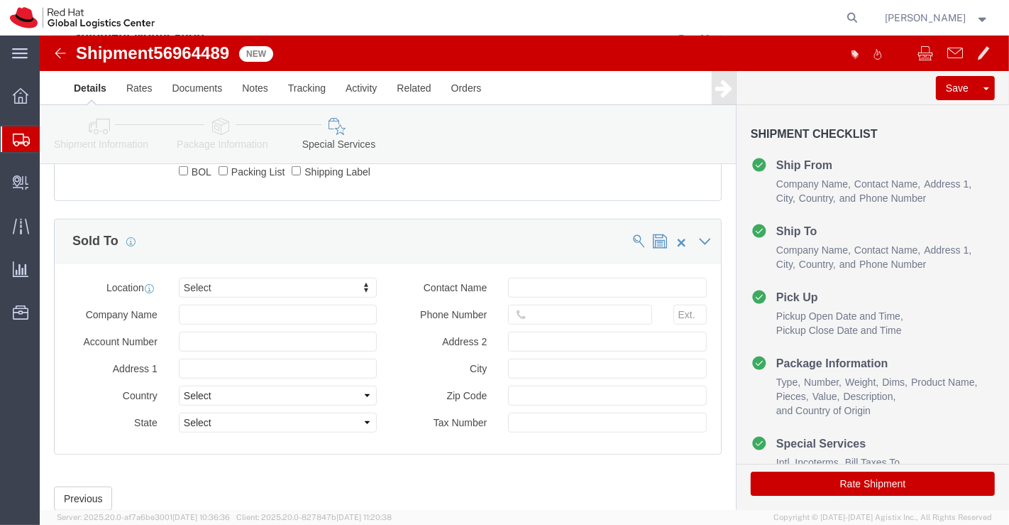
scroll to position [855, 0]
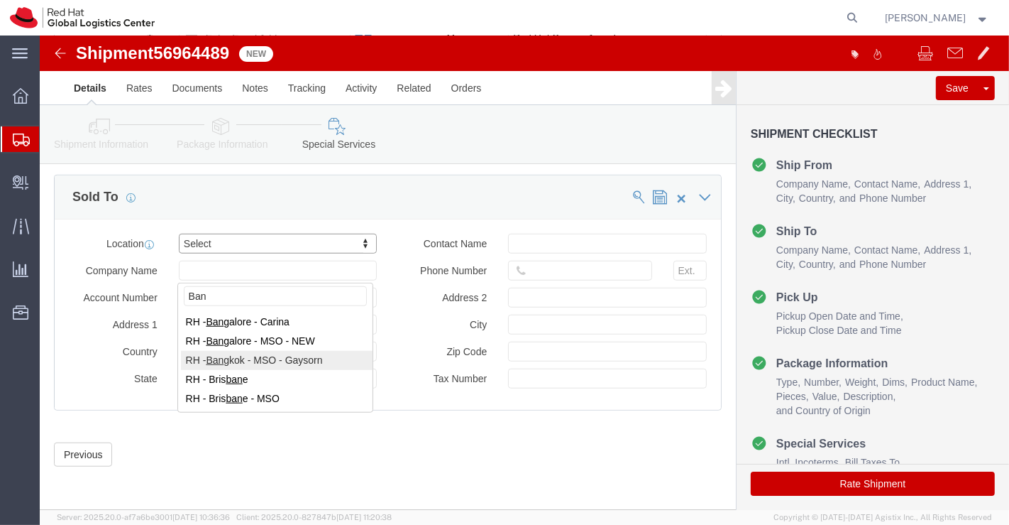
type input "Ban"
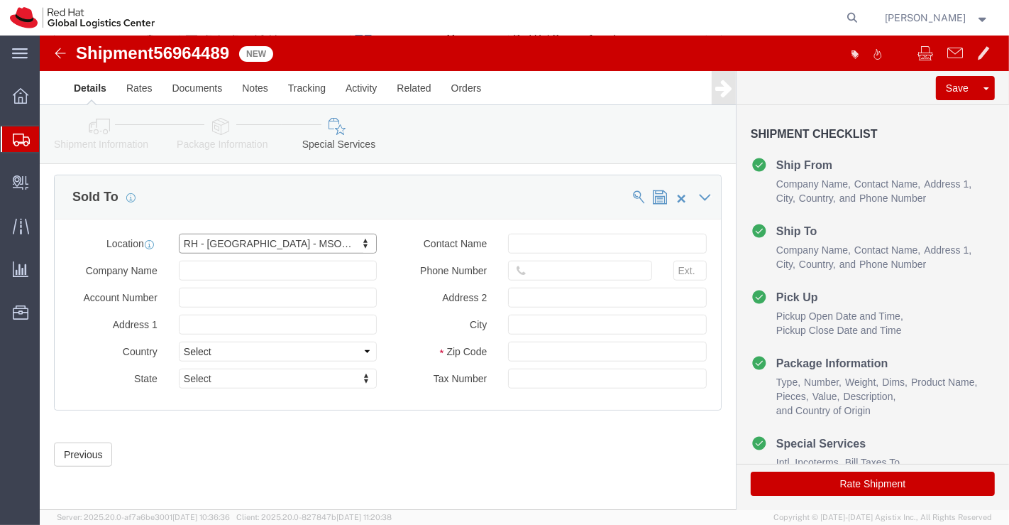
click button "Rate Shipment"
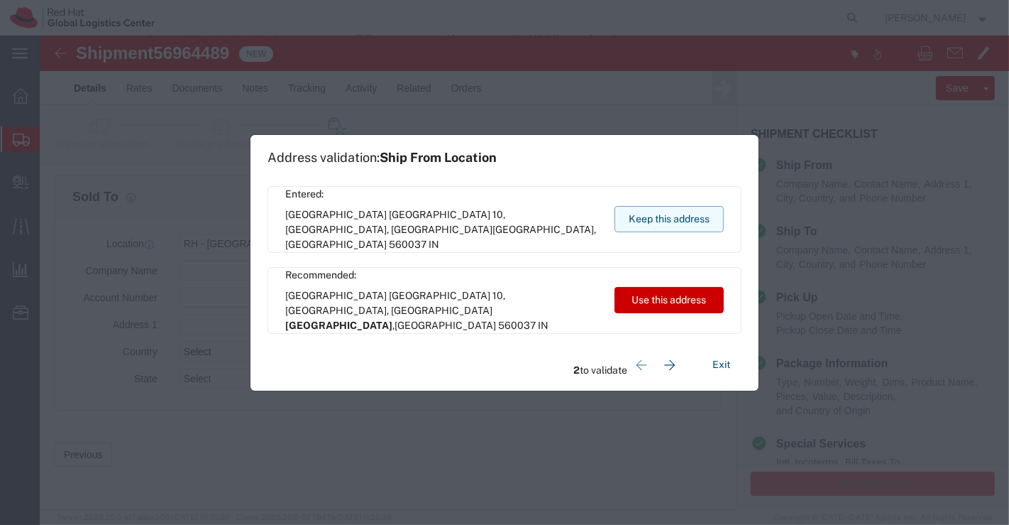
click at [635, 225] on button "Keep this address" at bounding box center [669, 219] width 109 height 26
click at [659, 216] on button "Keep this address" at bounding box center [669, 219] width 109 height 26
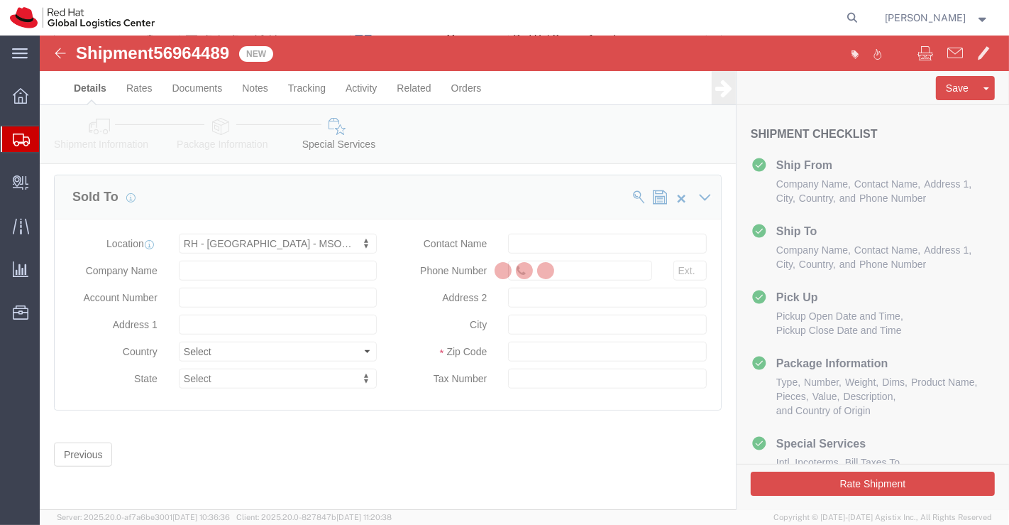
scroll to position [0, 0]
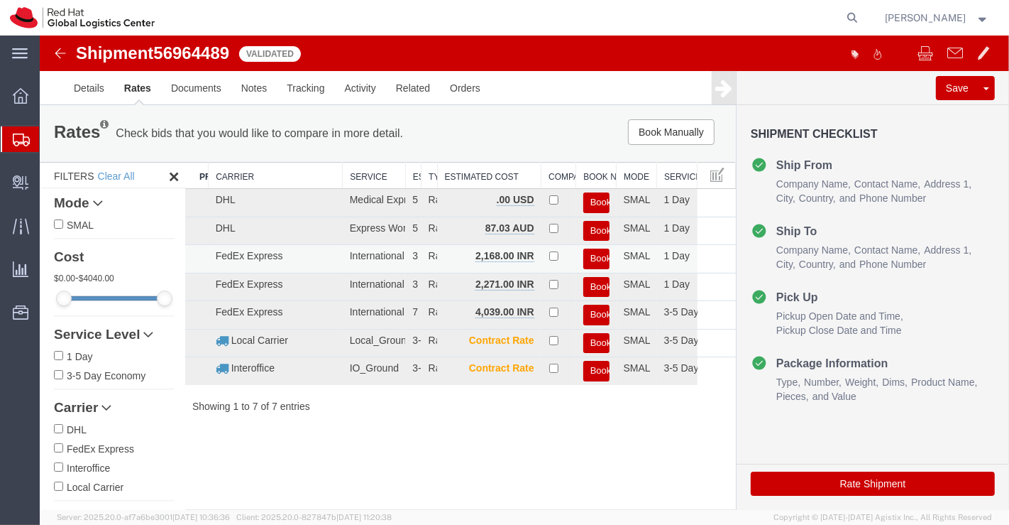
click at [601, 252] on button "Book" at bounding box center [596, 258] width 26 height 21
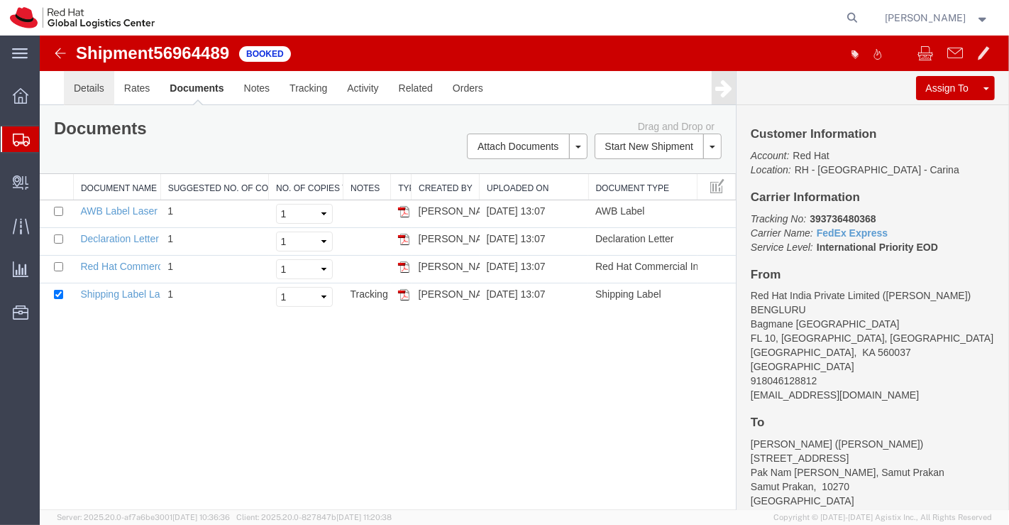
click at [88, 87] on link "Details" at bounding box center [88, 88] width 50 height 34
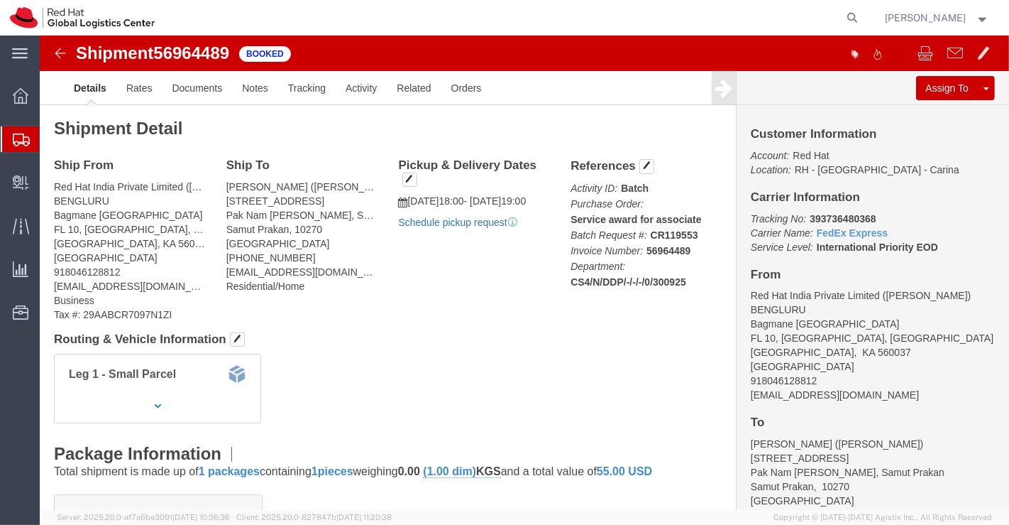
click link "Schedule pickup request"
click link "Documents"
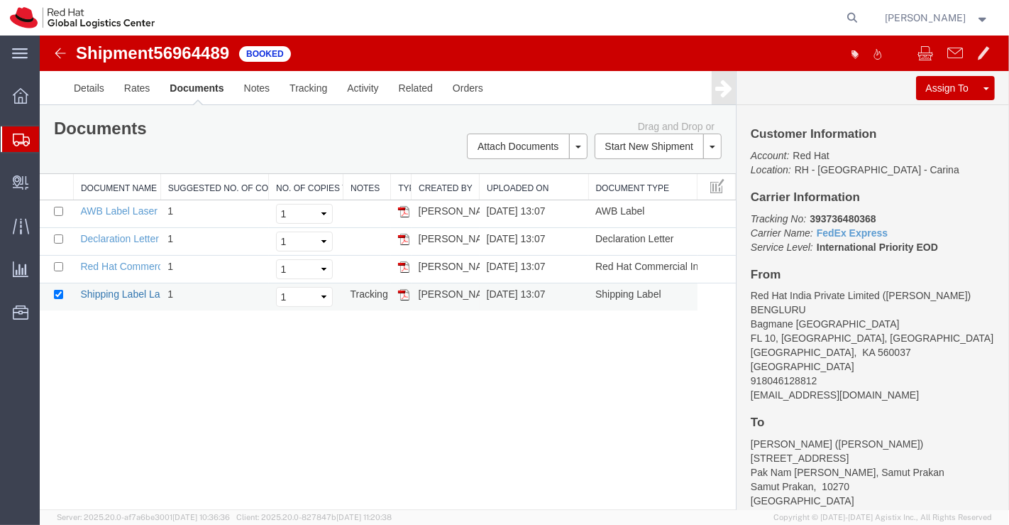
click at [123, 292] on link "Shipping Label Laser" at bounding box center [127, 293] width 94 height 11
click at [115, 266] on link "Red Hat Commercial Invoice" at bounding box center [143, 266] width 126 height 11
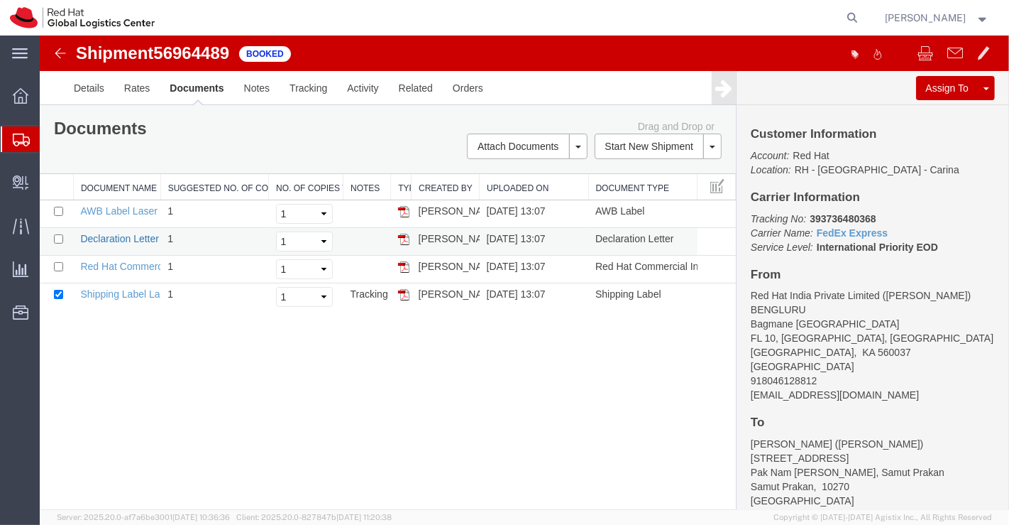
click at [109, 238] on link "Declaration Letter" at bounding box center [119, 238] width 79 height 11
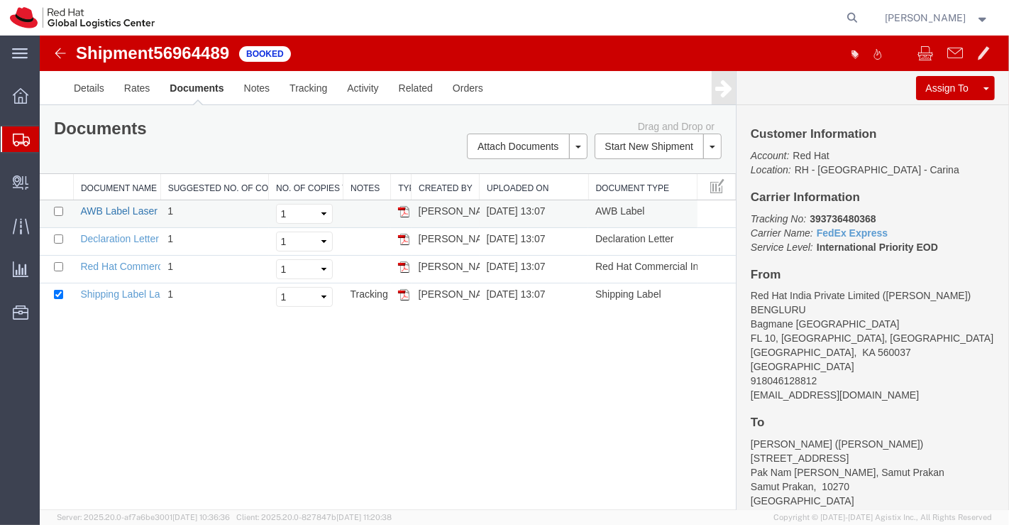
click at [109, 205] on link "AWB Label Laser" at bounding box center [118, 210] width 77 height 11
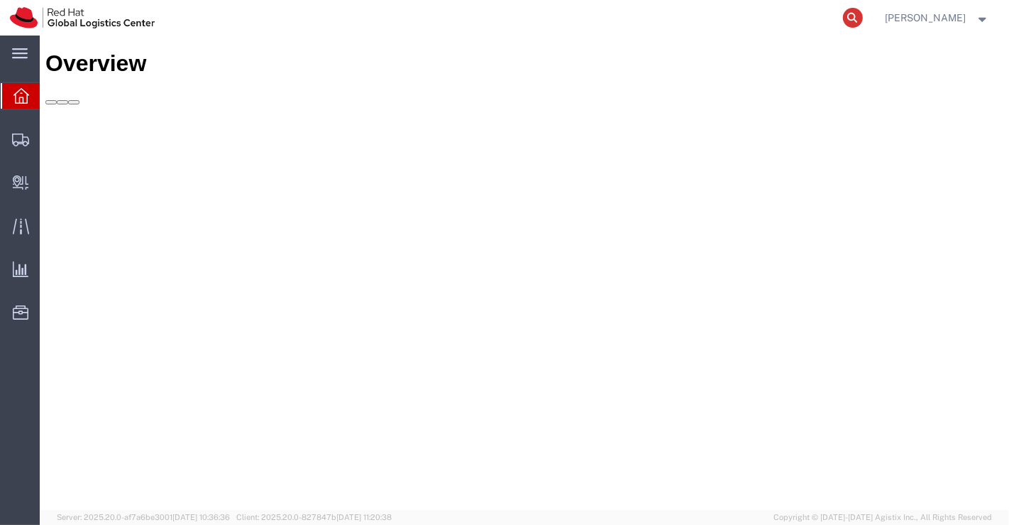
click at [852, 19] on icon at bounding box center [853, 18] width 20 height 20
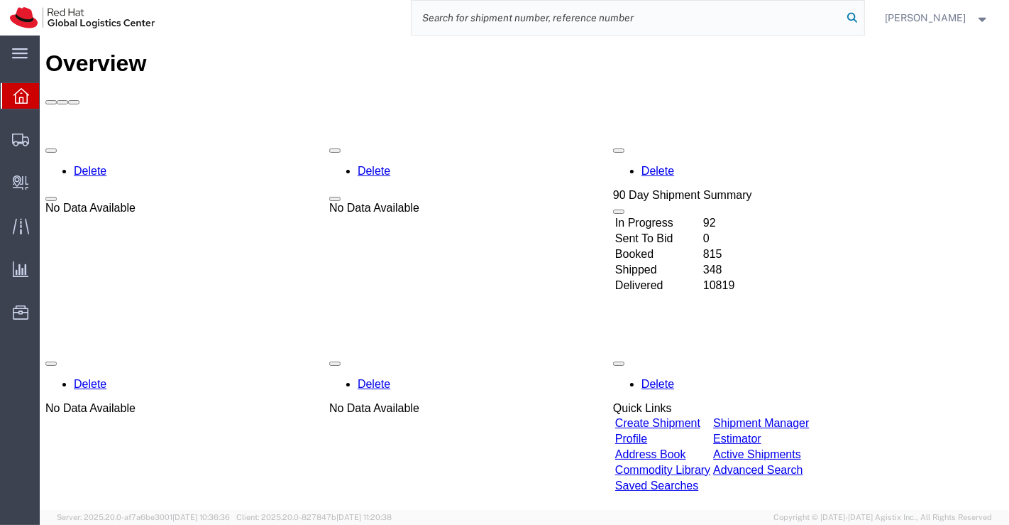
paste input "390497266992"
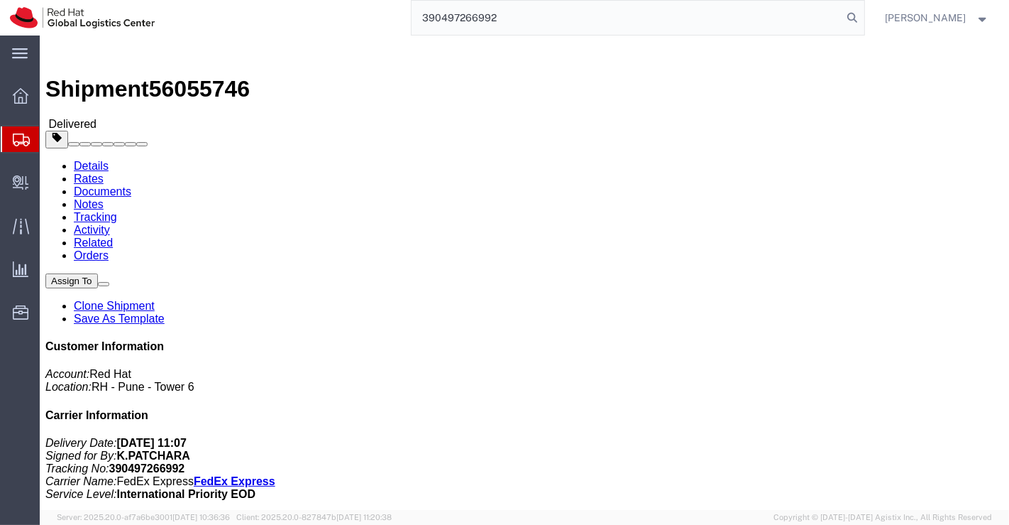
type input "390497266992"
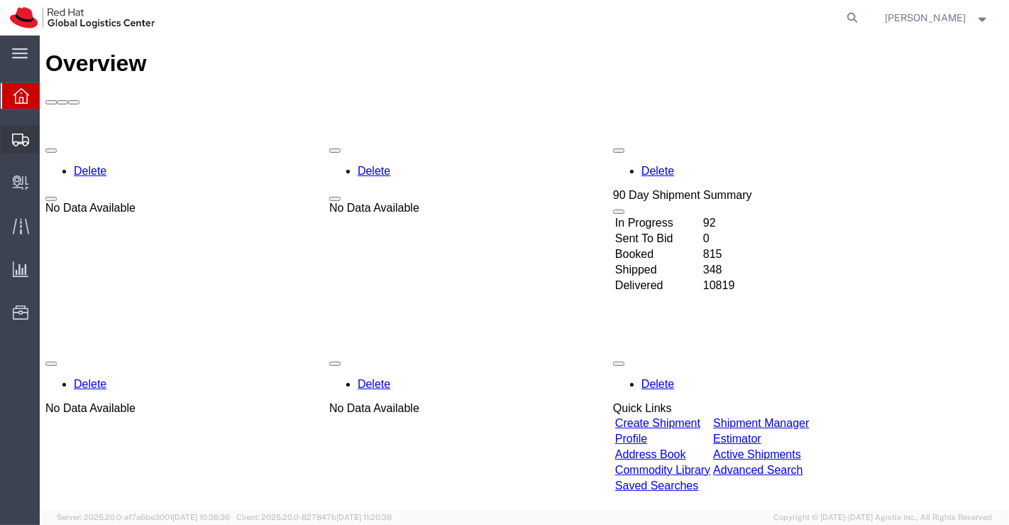
click at [0, 0] on span "Shipment Manager" at bounding box center [0, 0] width 0 height 0
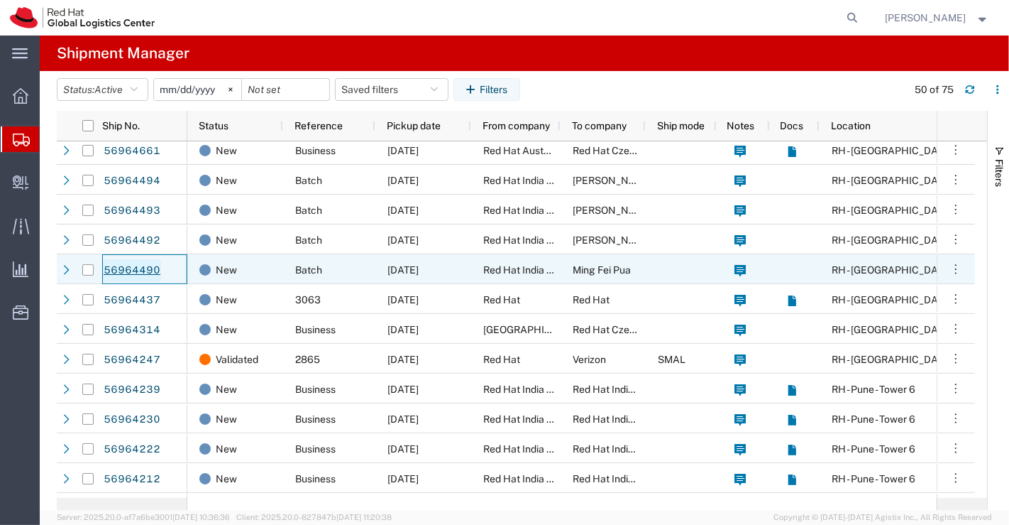
click at [121, 265] on link "56964490" at bounding box center [132, 270] width 58 height 23
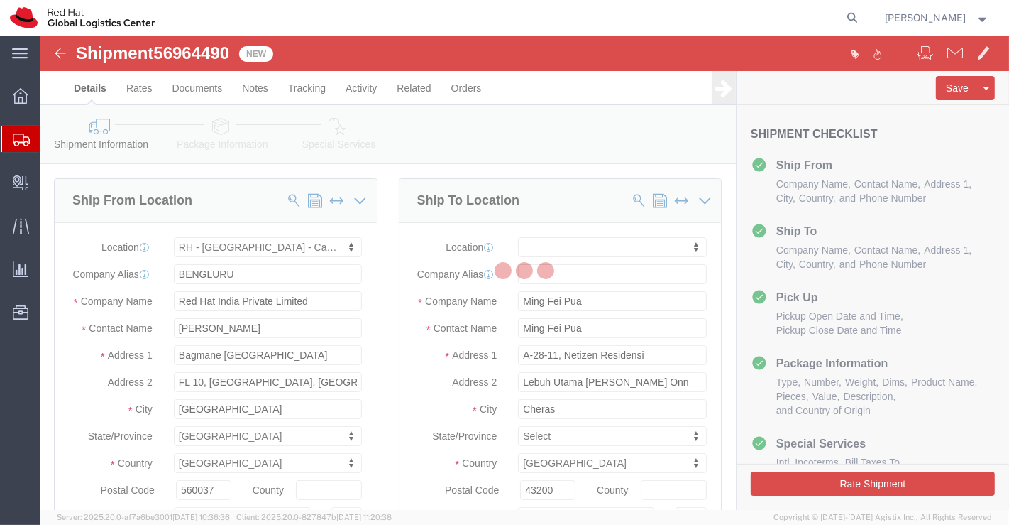
select select "37925"
select select
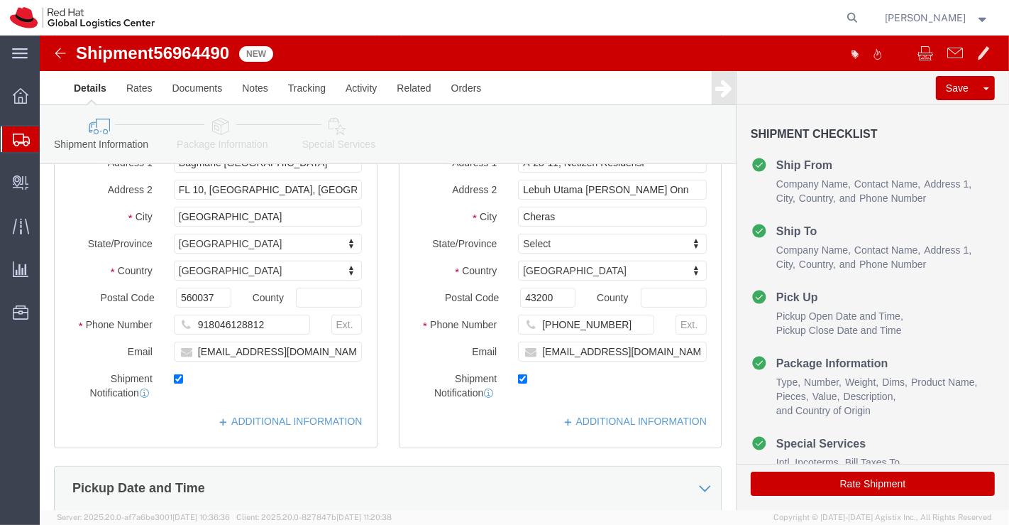
scroll to position [315, 0]
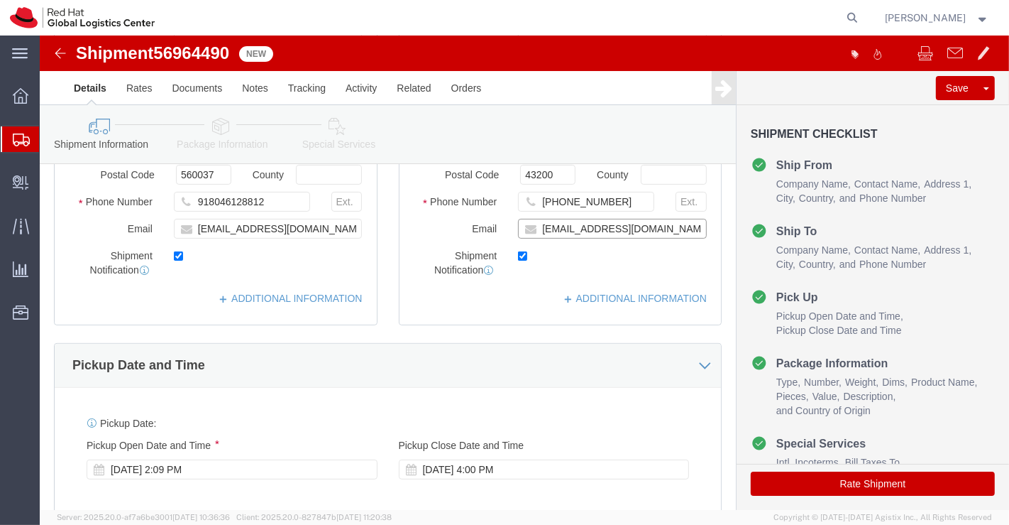
click input "[EMAIL_ADDRESS][DOMAIN_NAME]"
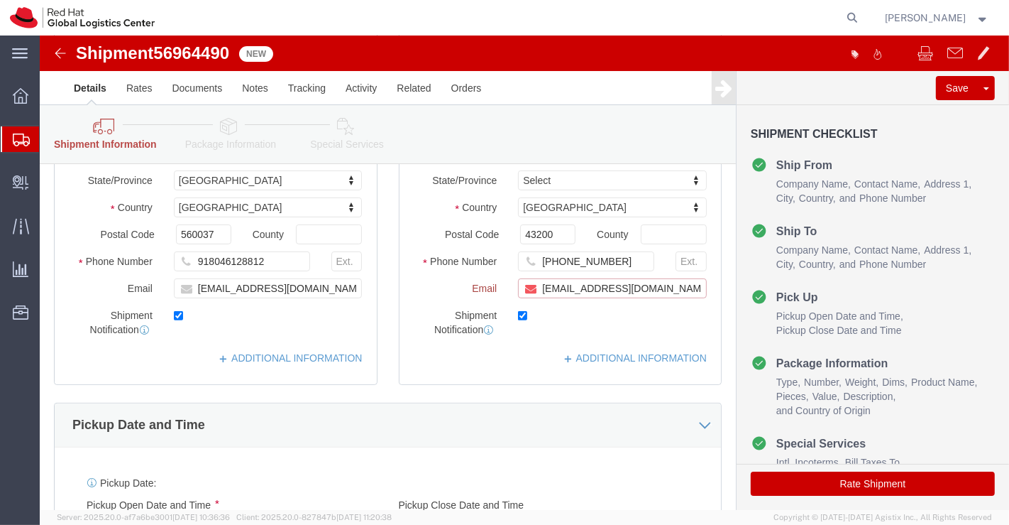
scroll to position [374, 0]
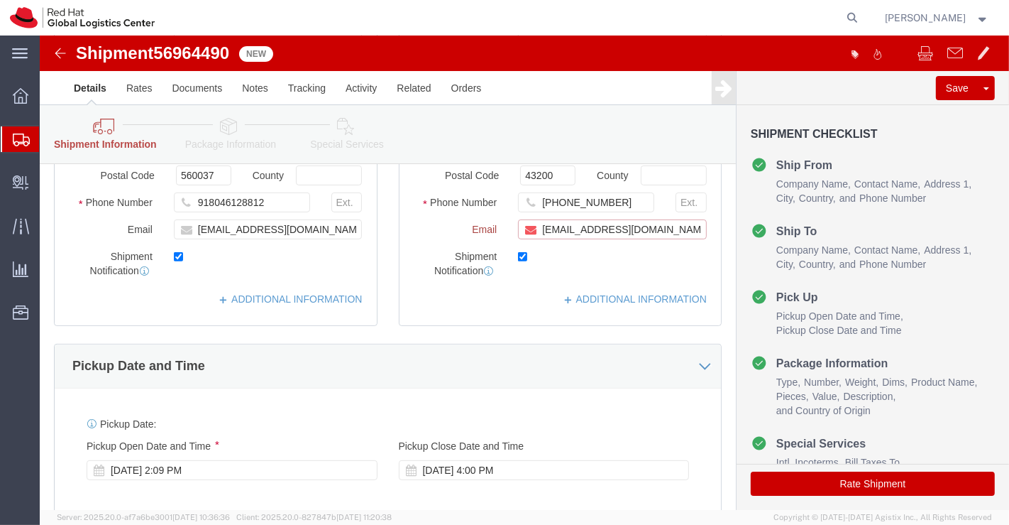
paste input "[EMAIL_ADDRESS][DOMAIN_NAME]"
type input "[EMAIL_ADDRESS][DOMAIN_NAME],[EMAIL_ADDRESS][DOMAIN_NAME]"
click link "ADDITIONAL INFORMATION"
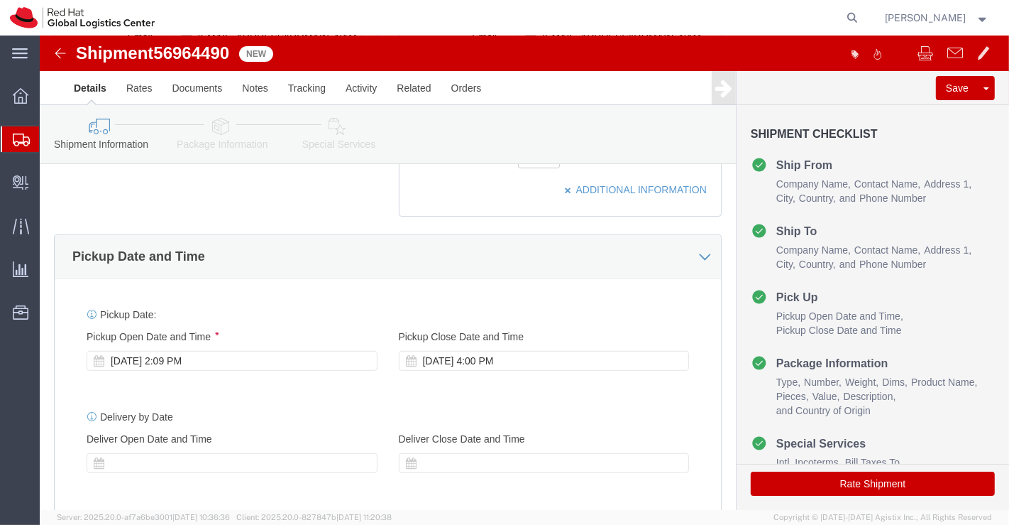
scroll to position [552, 0]
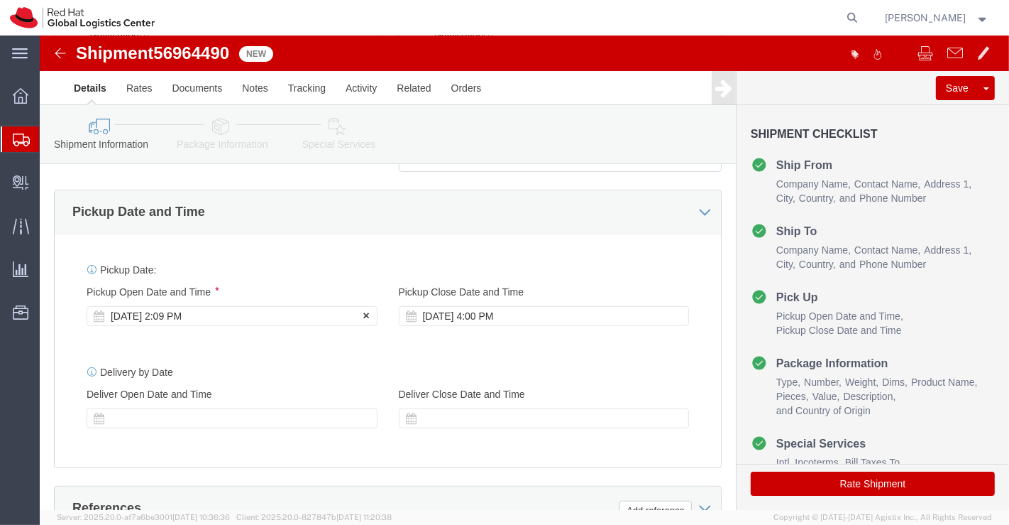
click div "[DATE] 2:09 PM"
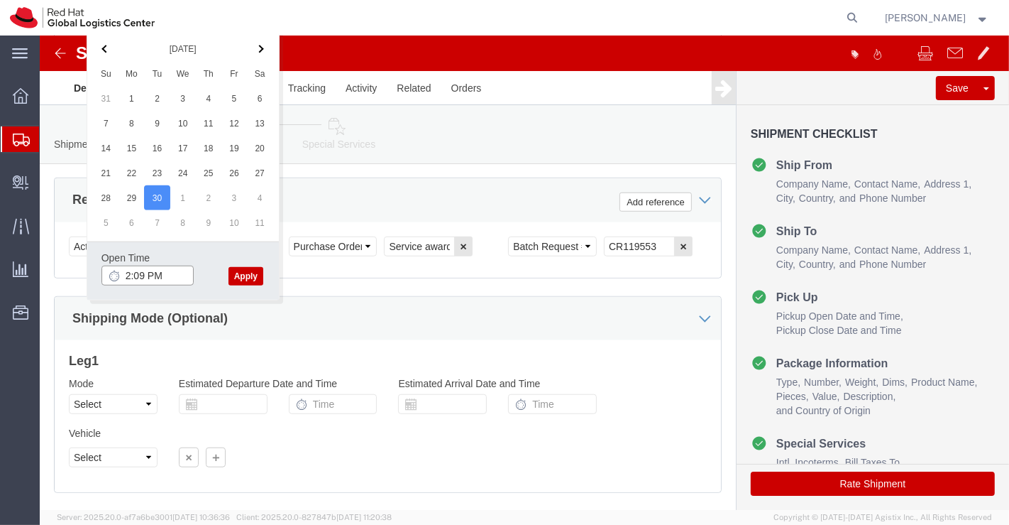
click input "2:09 PM"
type input "6:00 PM"
click button "Apply"
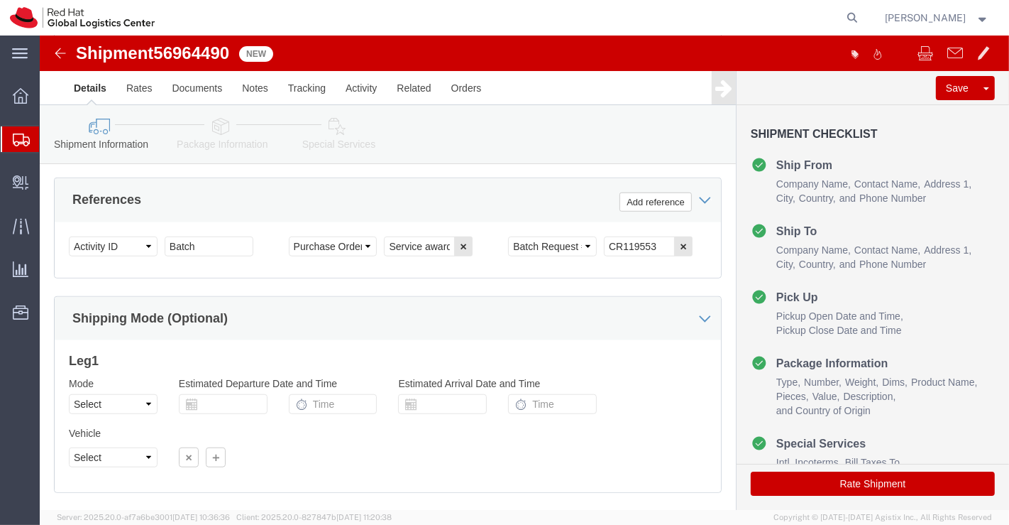
click icon
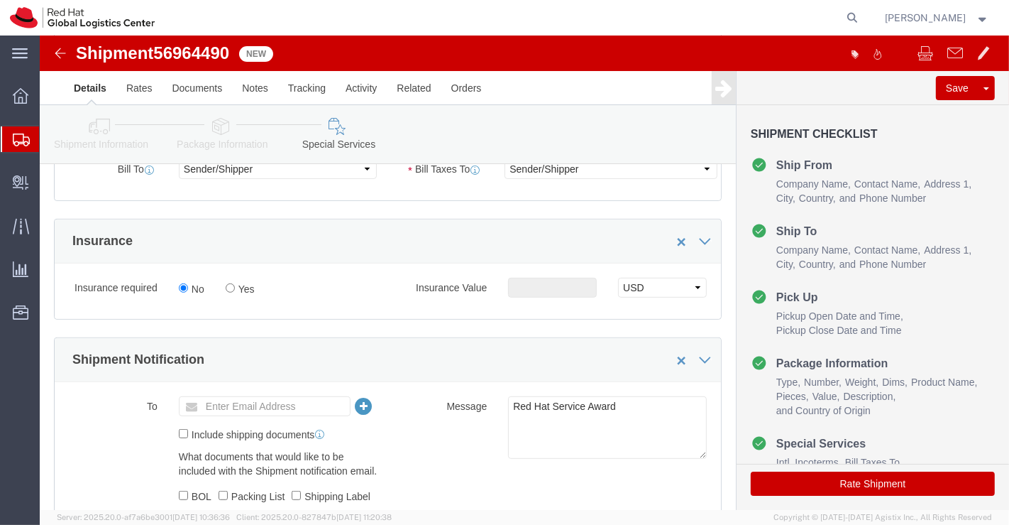
scroll to position [304, 0]
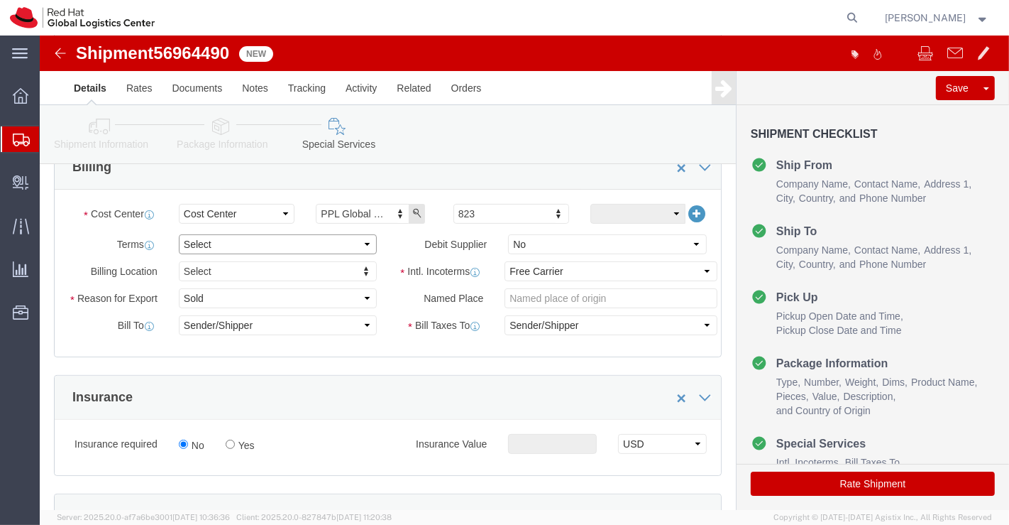
click select "Select Free of Charge Free of Cost NET 30 NET 45 NET 60 See Comment"
select select "FREE_OF_COST"
click select "Select Free of Charge Free of Cost NET 30 NET 45 NET 60 See Comment"
click select "Select Gift Personal Effects Repair/Warranty Return Sample Sold Temporary/Not S…"
select select "SAMPLE"
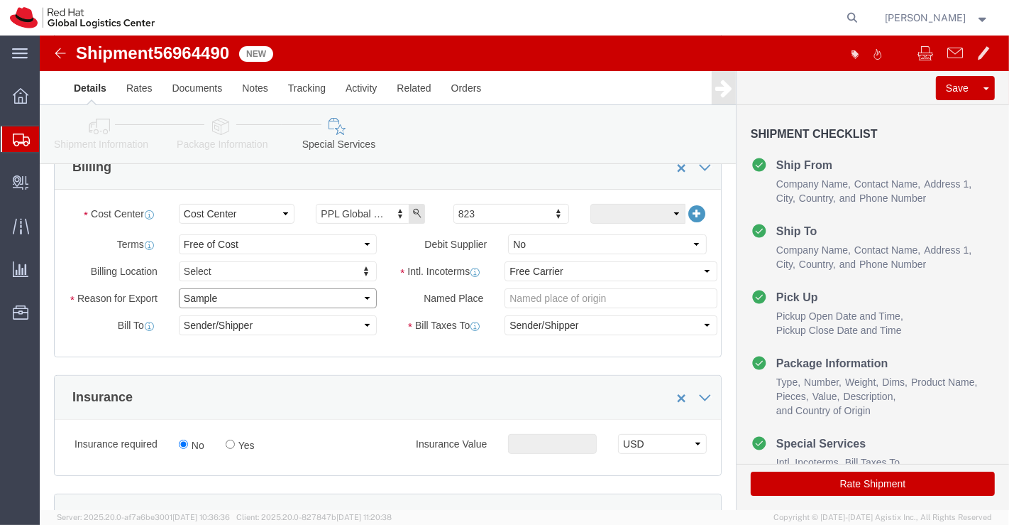
click select "Select Gift Personal Effects Repair/Warranty Return Sample Sold Temporary/Not S…"
click select "Select Carriage Insurance Paid Carriage Paid To Cost and Freight Cost Insurance…"
select select "DDP"
click select "Select Carriage Insurance Paid Carriage Paid To Cost and Freight Cost Insurance…"
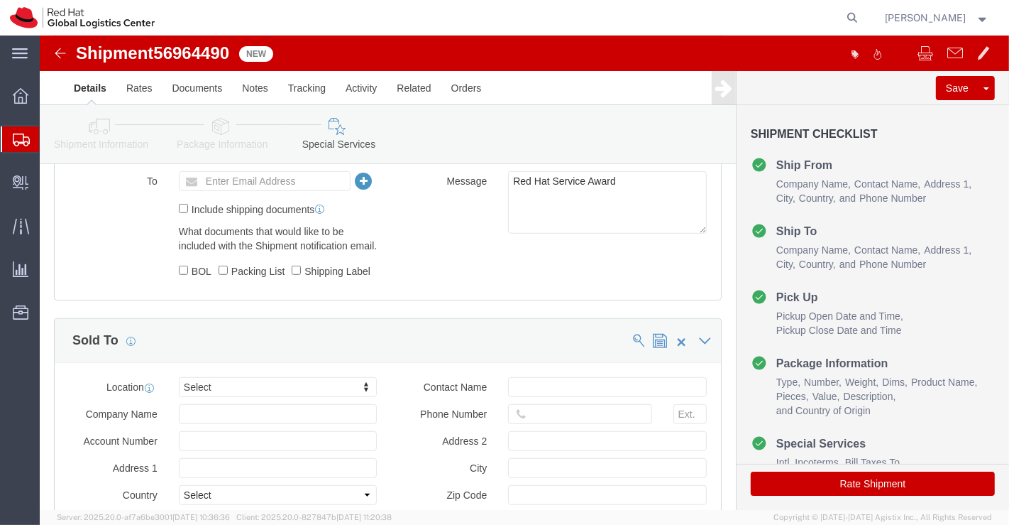
scroll to position [698, 0]
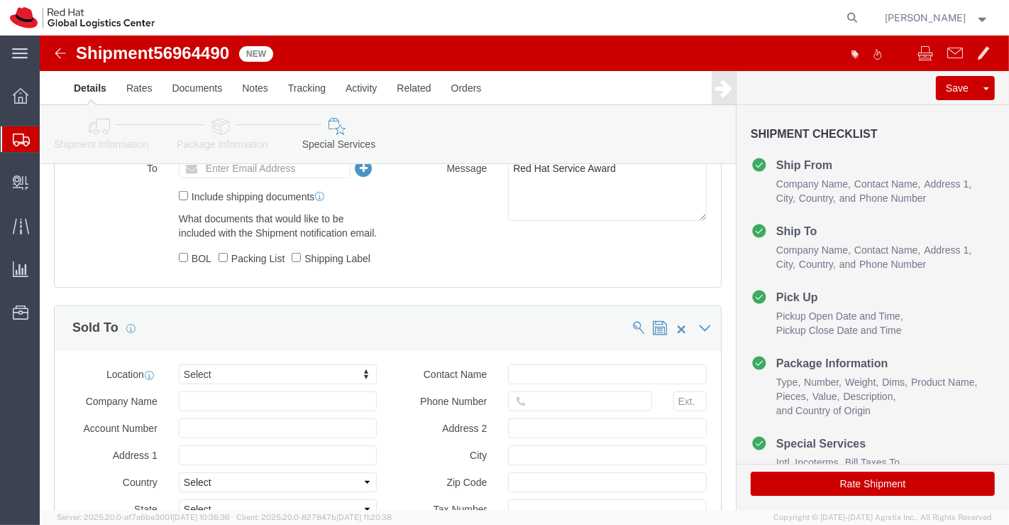
click div "Shipment Information Package Information Special Services"
click icon
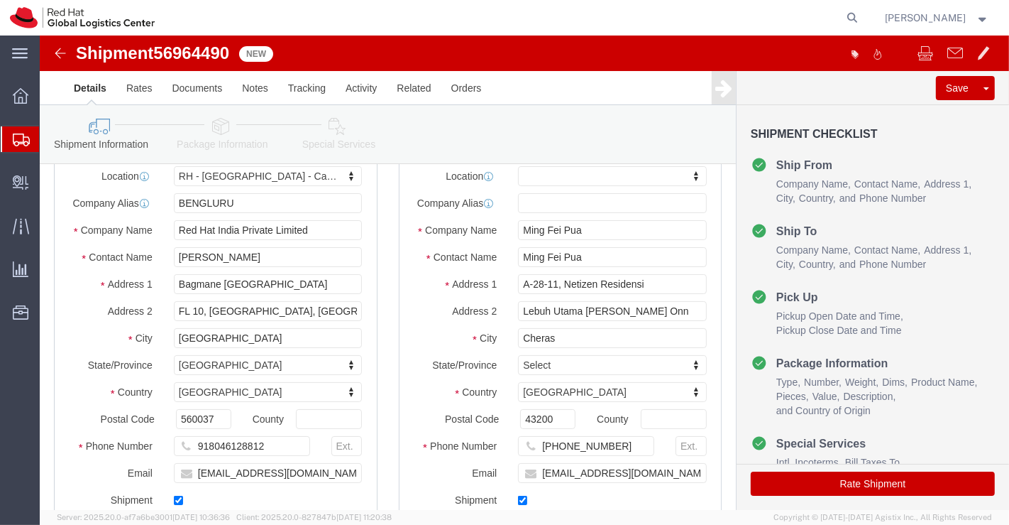
scroll to position [67, 0]
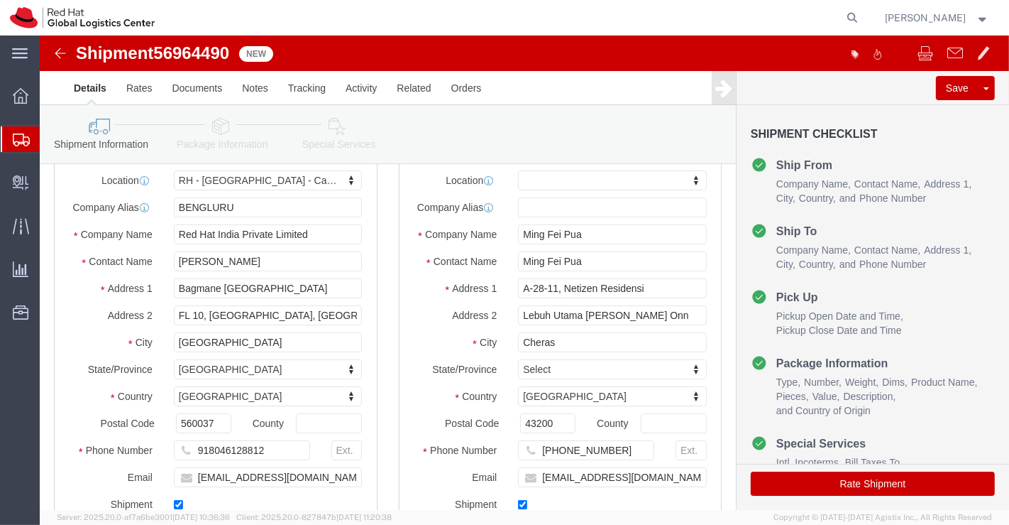
click icon
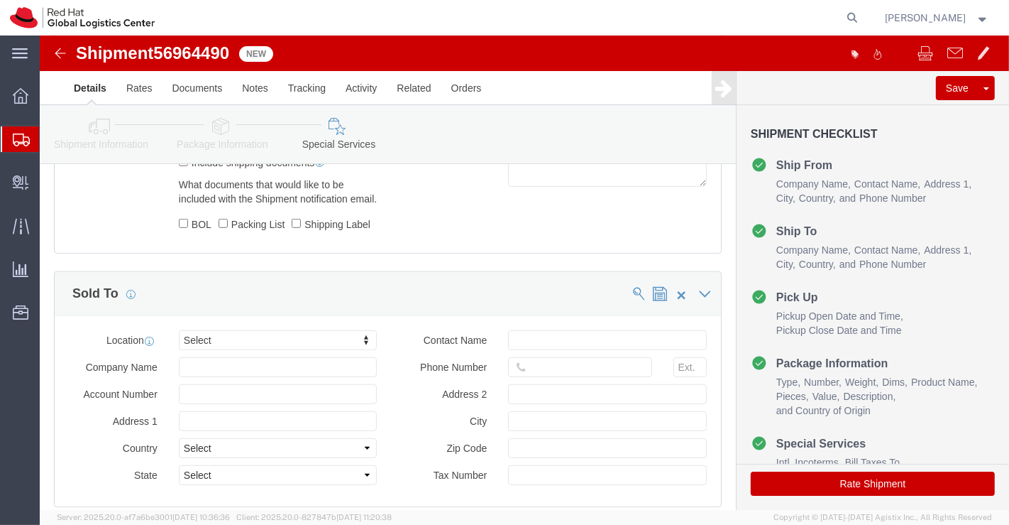
scroll to position [777, 0]
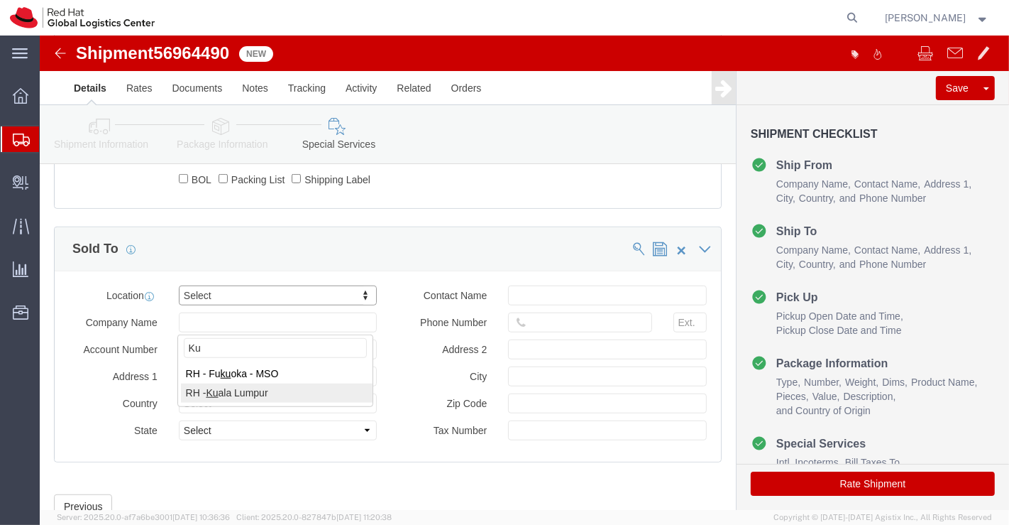
type input "Ku"
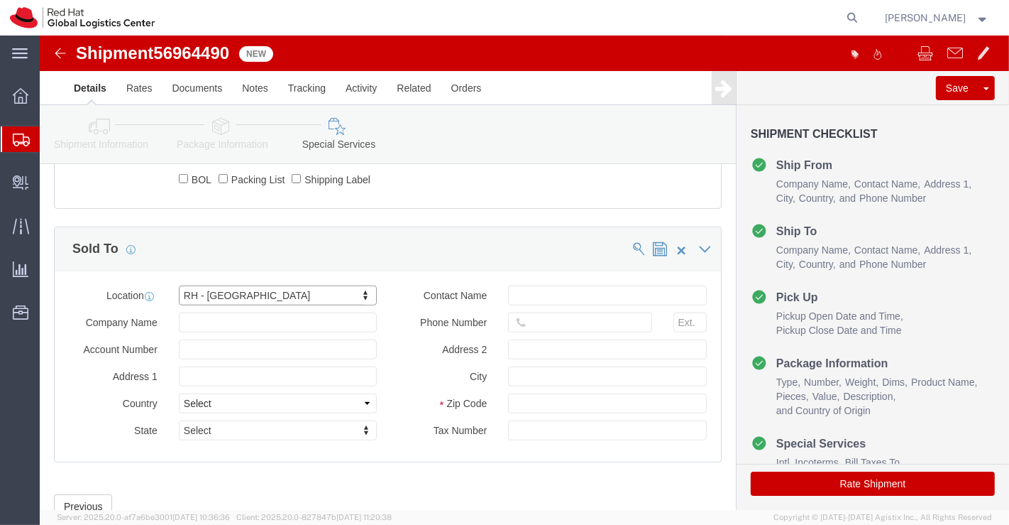
click button "Rate Shipment"
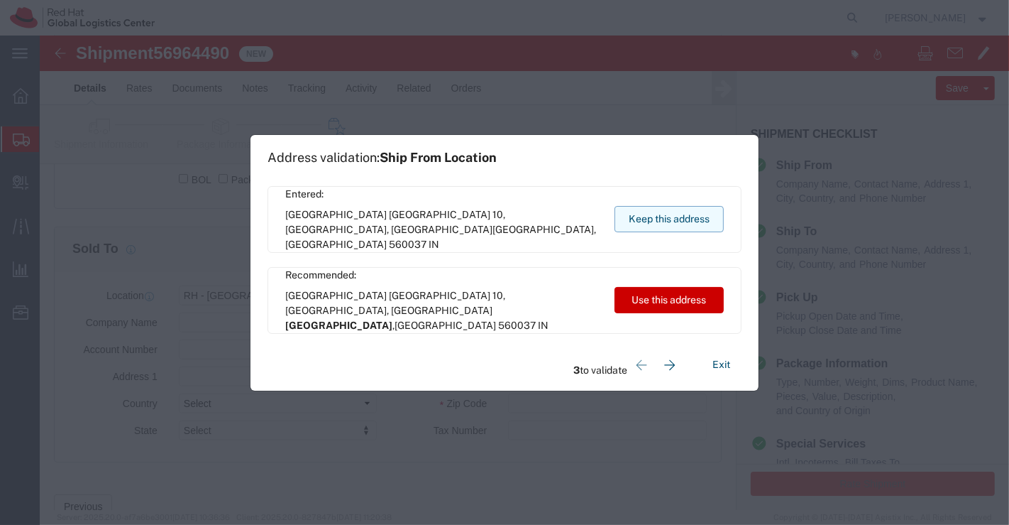
click at [711, 228] on button "Keep this address" at bounding box center [669, 219] width 109 height 26
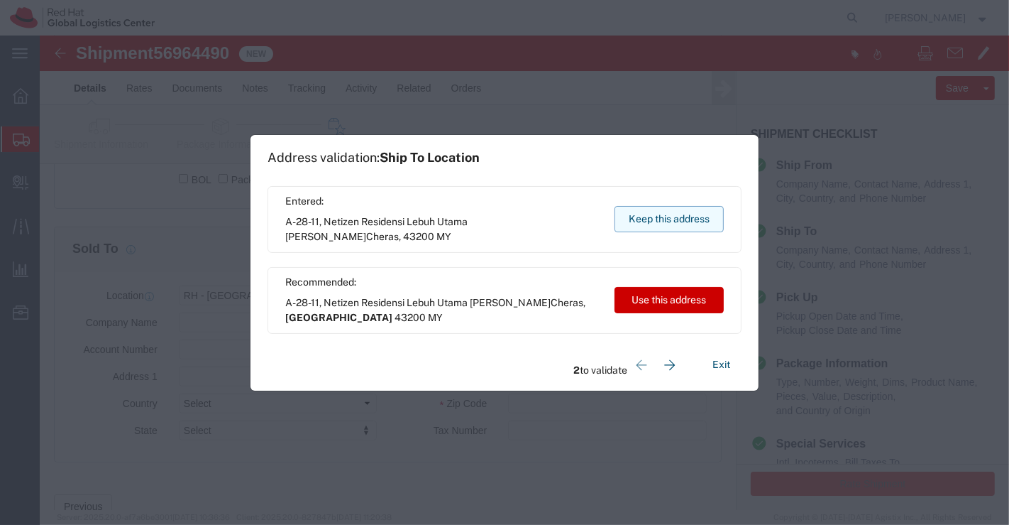
click at [711, 228] on button "Keep this address" at bounding box center [669, 219] width 109 height 26
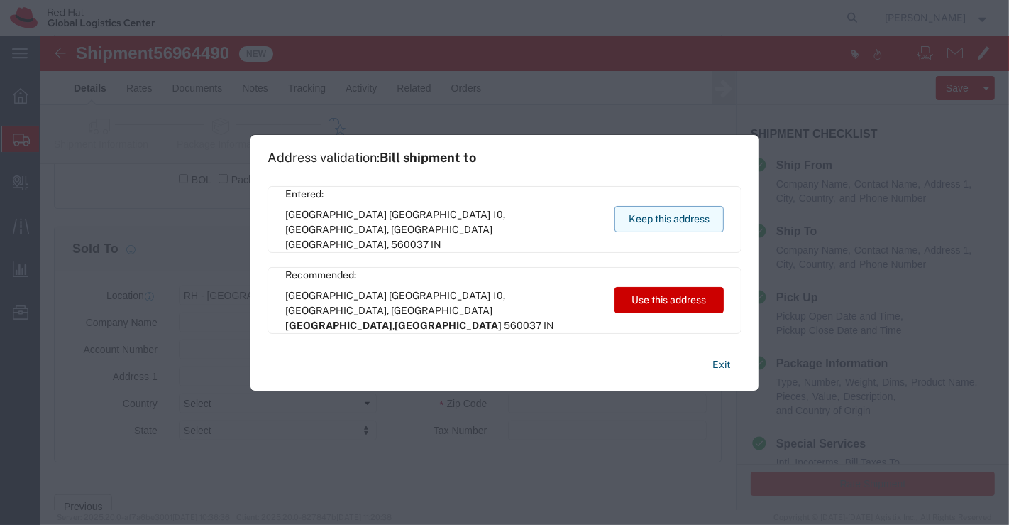
click at [711, 228] on button "Keep this address" at bounding box center [669, 219] width 109 height 26
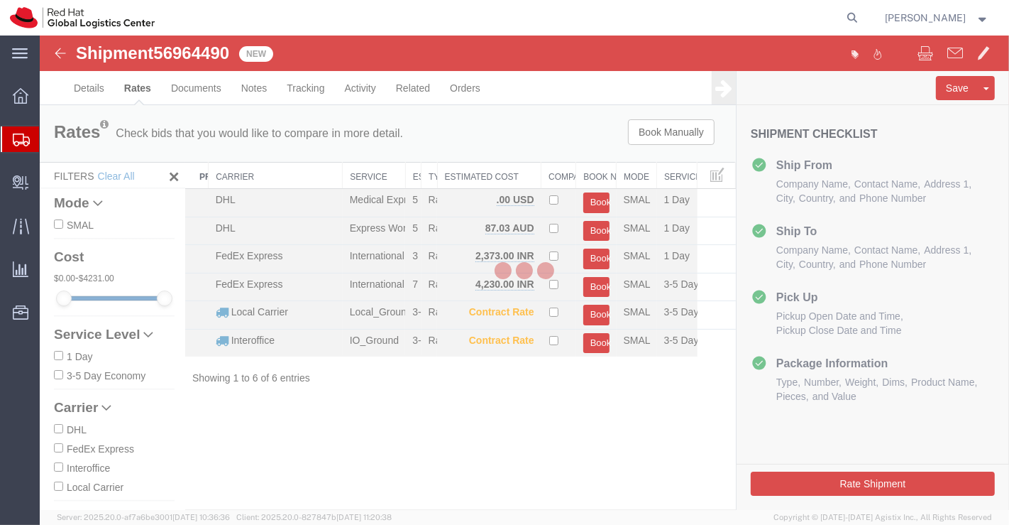
scroll to position [0, 0]
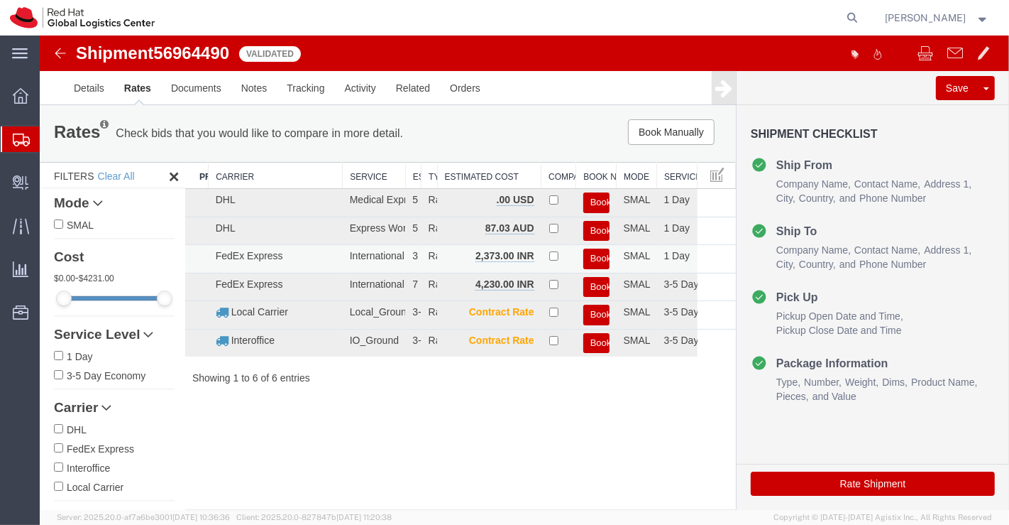
click at [603, 254] on button "Book" at bounding box center [596, 258] width 26 height 21
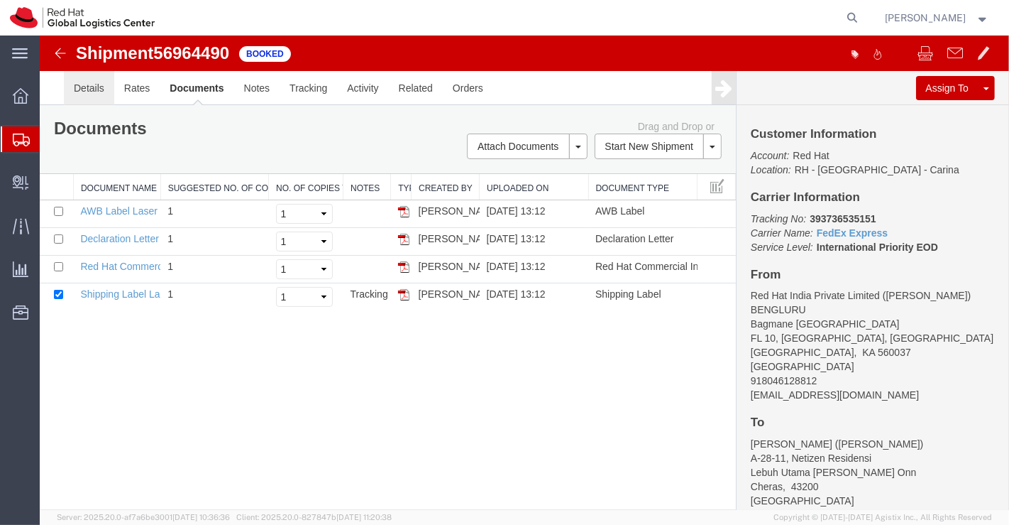
click at [90, 91] on link "Details" at bounding box center [88, 88] width 50 height 34
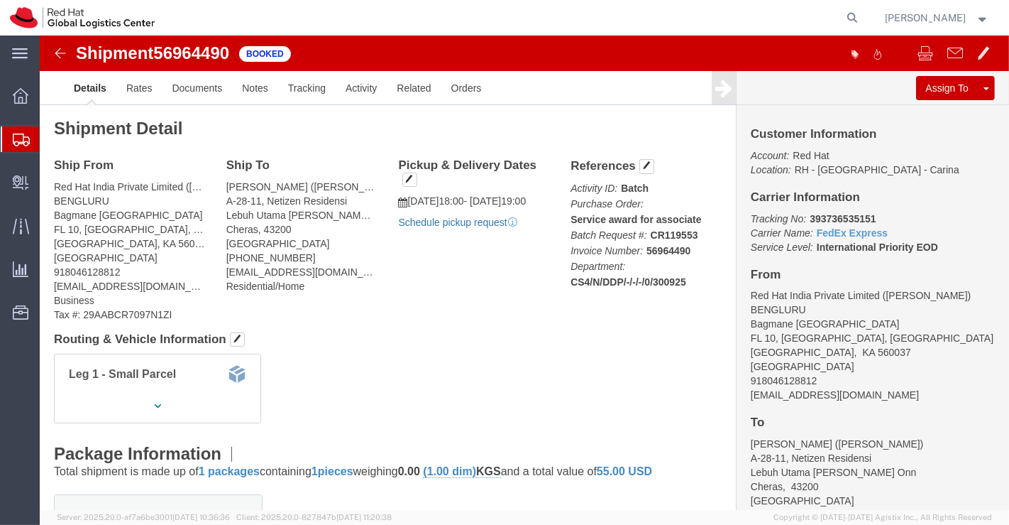
click link "Schedule pickup request"
drag, startPoint x: 761, startPoint y: 180, endPoint x: 844, endPoint y: 182, distance: 83.1
click p "Tracking No: 393736535151 Carrier Name: FedEx Express FedEx Express Service Lev…"
copy b "393736535151"
drag, startPoint x: 456, startPoint y: 280, endPoint x: 441, endPoint y: 280, distance: 15.6
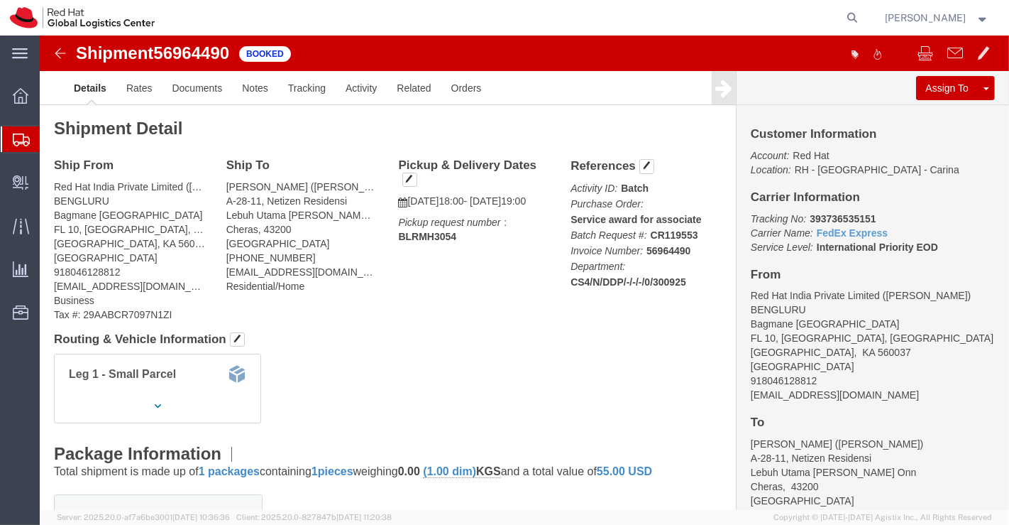
click div "Ship From Red Hat India Private Limited ([PERSON_NAME]) BENGLURU Bagmane [GEOGR…"
click link "Documents"
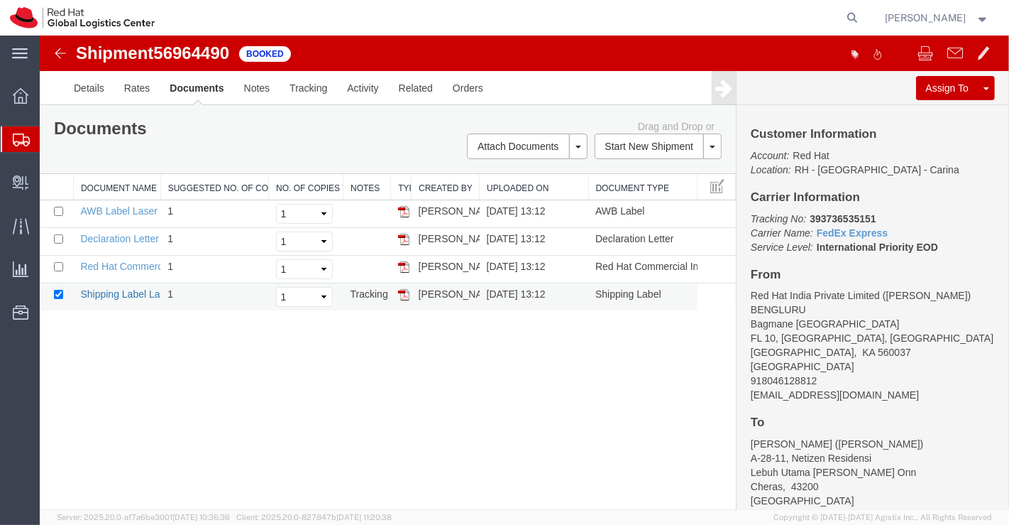
click at [140, 288] on link "Shipping Label Laser" at bounding box center [127, 293] width 94 height 11
click at [127, 265] on link "Red Hat Commercial Invoice" at bounding box center [143, 266] width 126 height 11
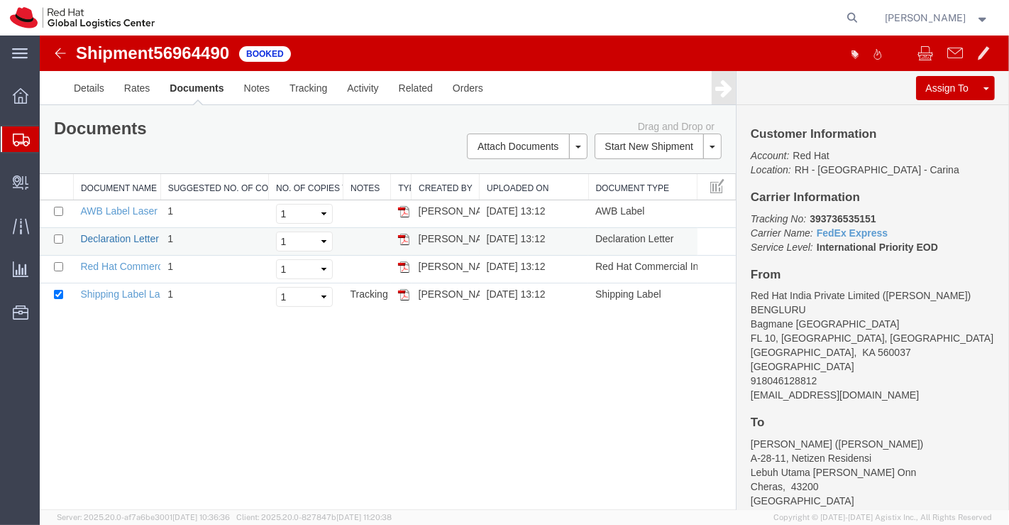
click at [94, 234] on link "Declaration Letter" at bounding box center [119, 238] width 79 height 11
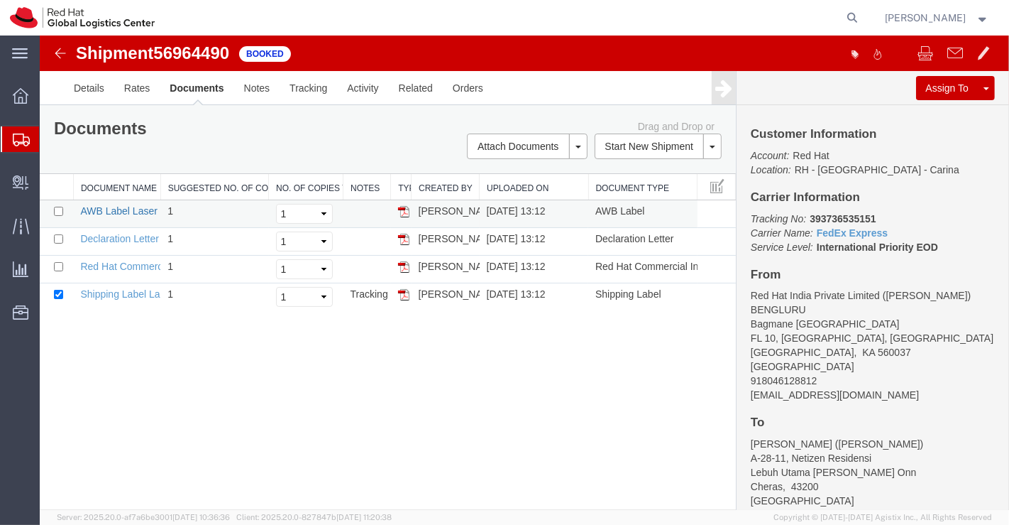
click at [100, 208] on link "AWB Label Laser" at bounding box center [118, 210] width 77 height 11
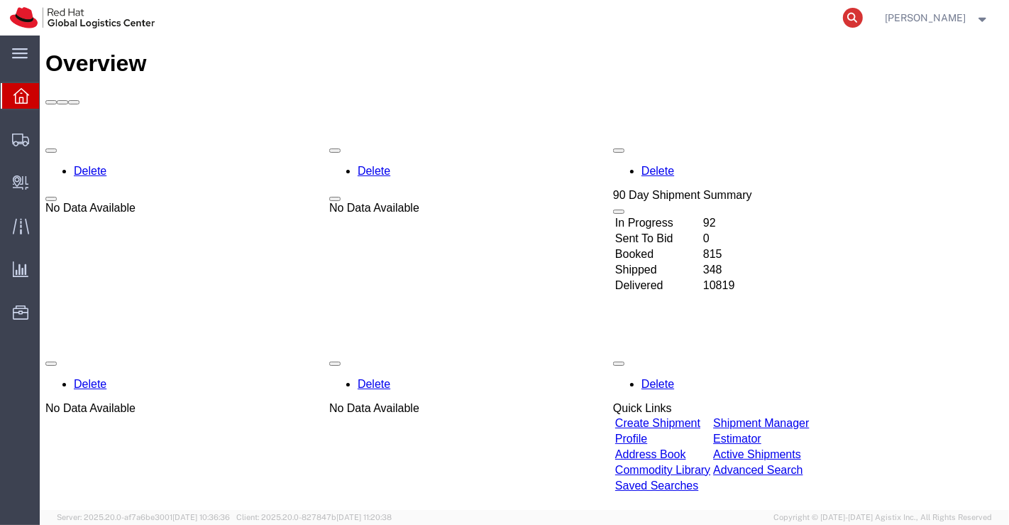
click at [854, 18] on icon at bounding box center [853, 18] width 20 height 20
paste input "393736405513"
type input "393736405513"
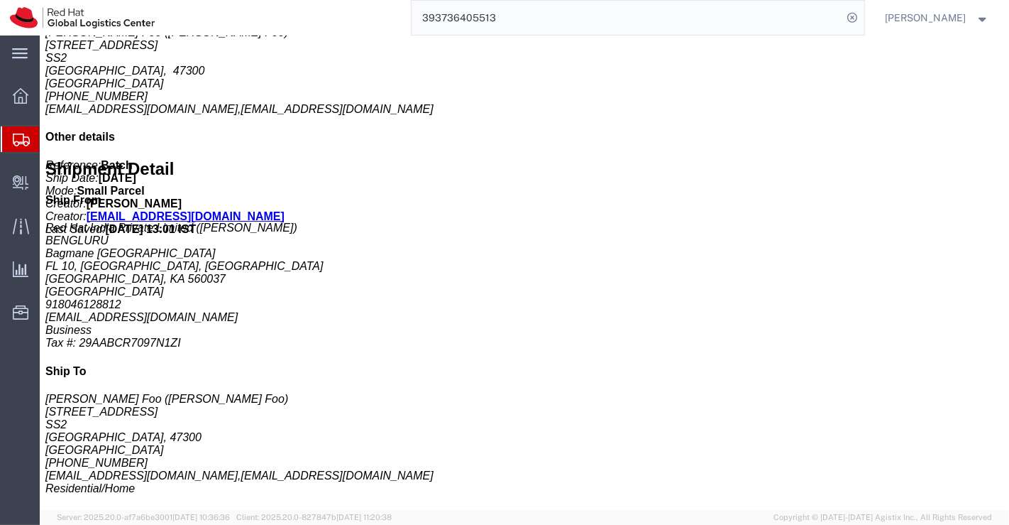
scroll to position [660, 0]
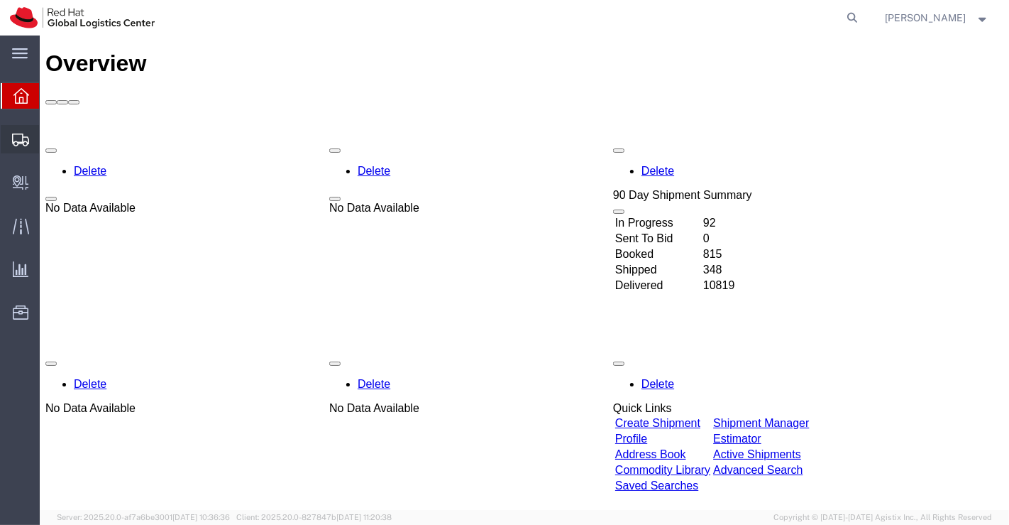
click at [0, 0] on span "Shipment Manager" at bounding box center [0, 0] width 0 height 0
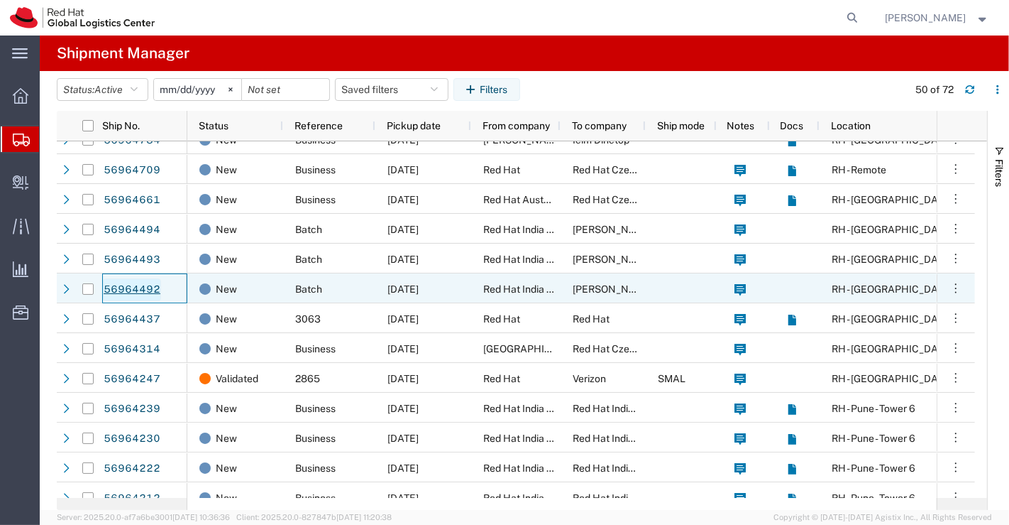
click at [141, 286] on link "56964492" at bounding box center [132, 289] width 58 height 23
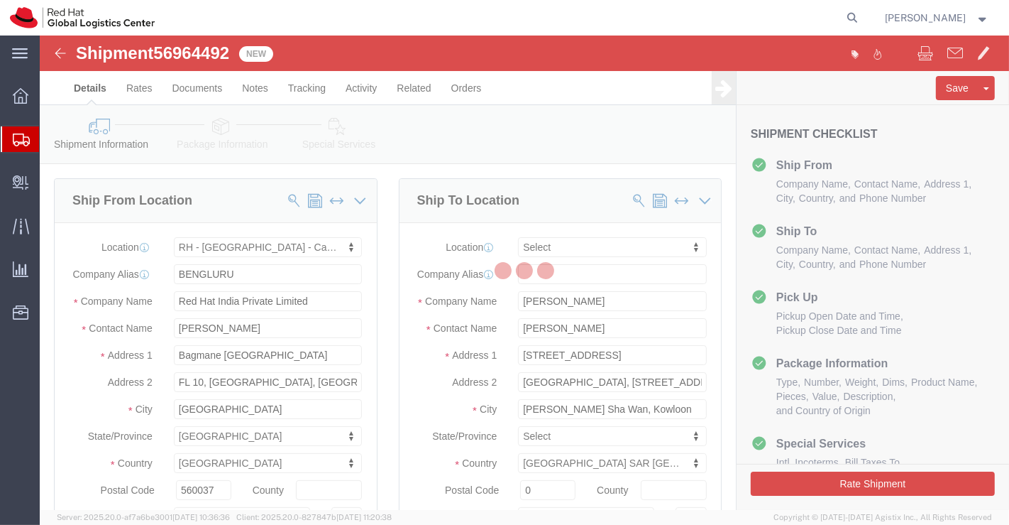
select select "37925"
select select
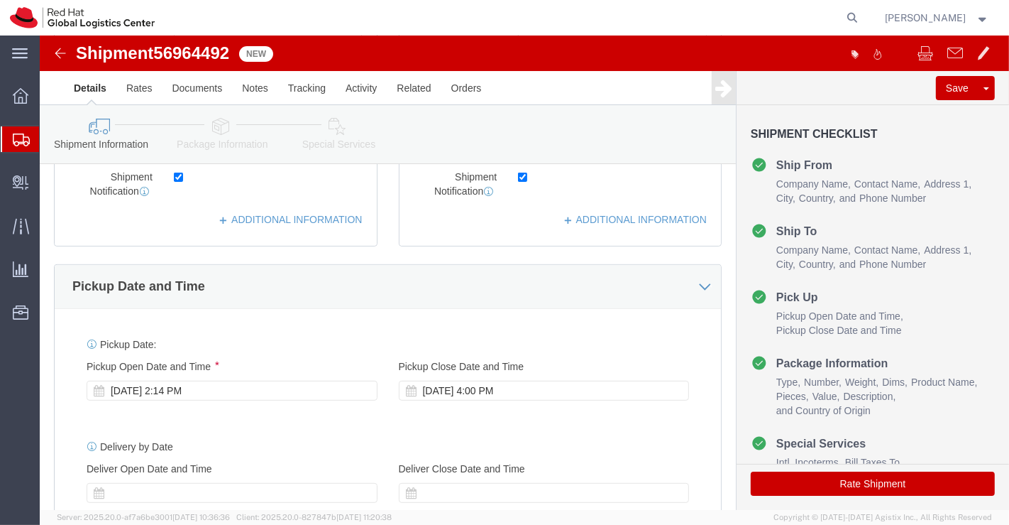
scroll to position [315, 0]
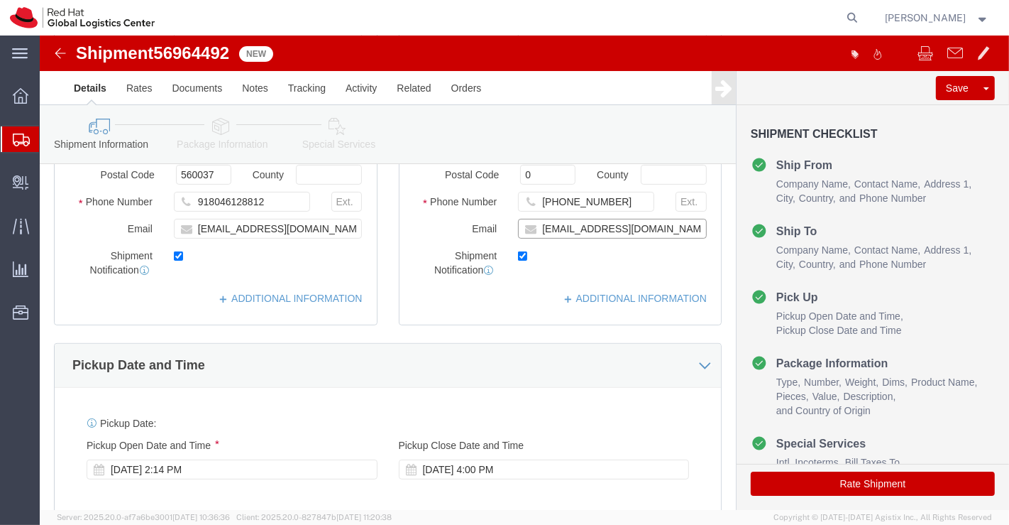
click input "chlau@redhat.com"
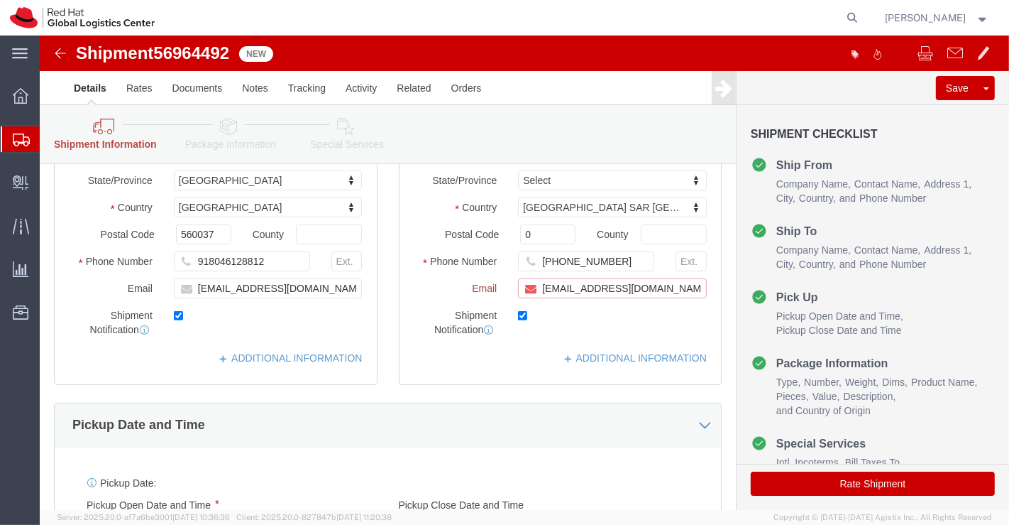
scroll to position [374, 0]
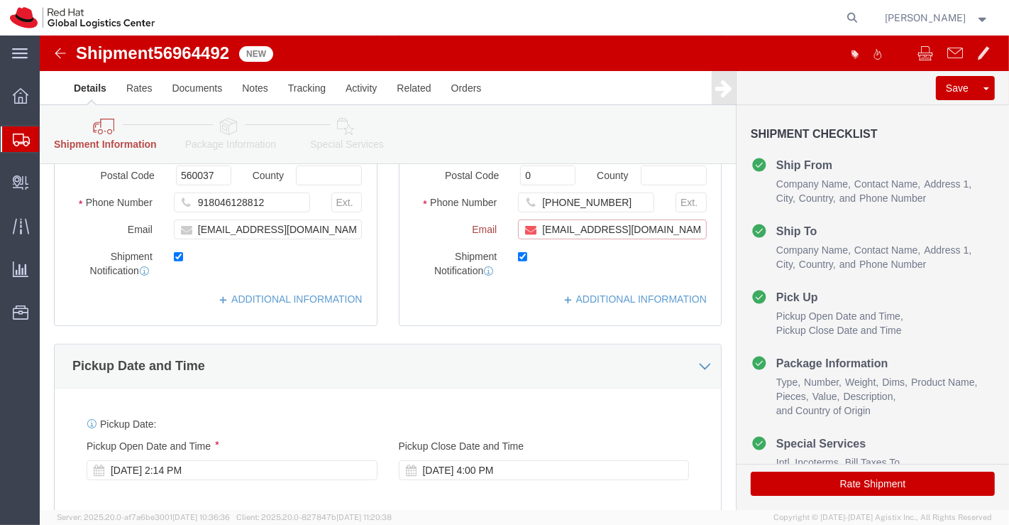
paste input "apaclogistics@redhat.com"
type input "chlau@redhat.com,apaclogistics@redhat.com"
click link "ADDITIONAL INFORMATION"
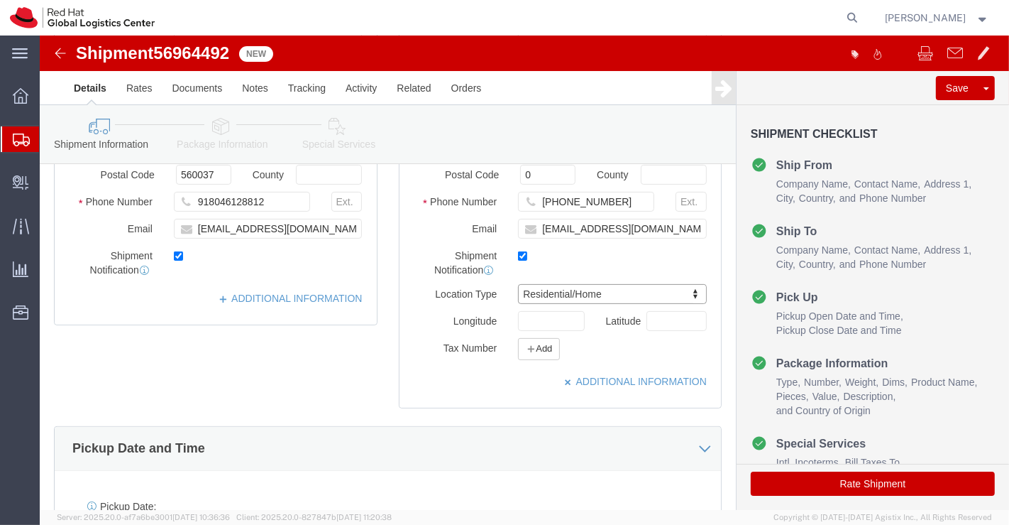
click div "Pickup Date and Time"
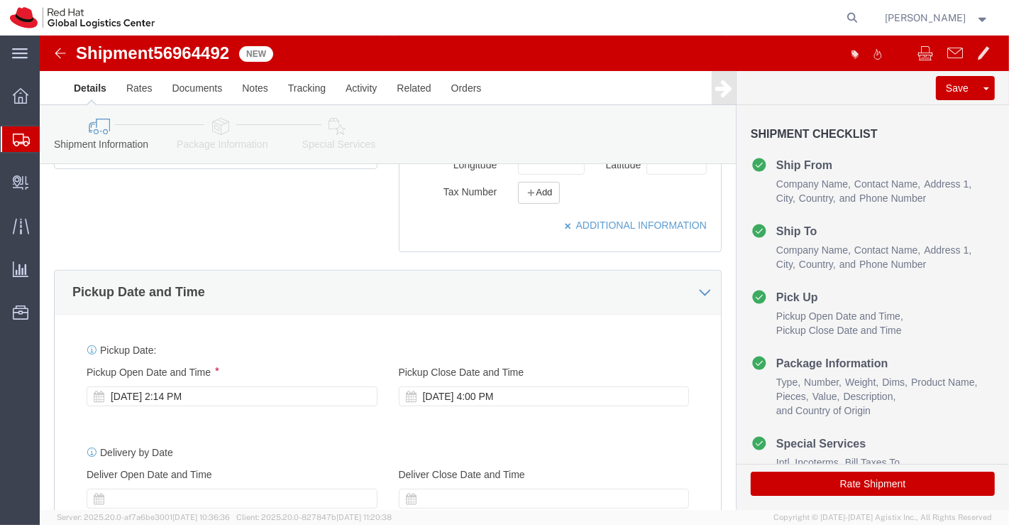
scroll to position [473, 0]
click div "Sep 30 2025 2:14 PM"
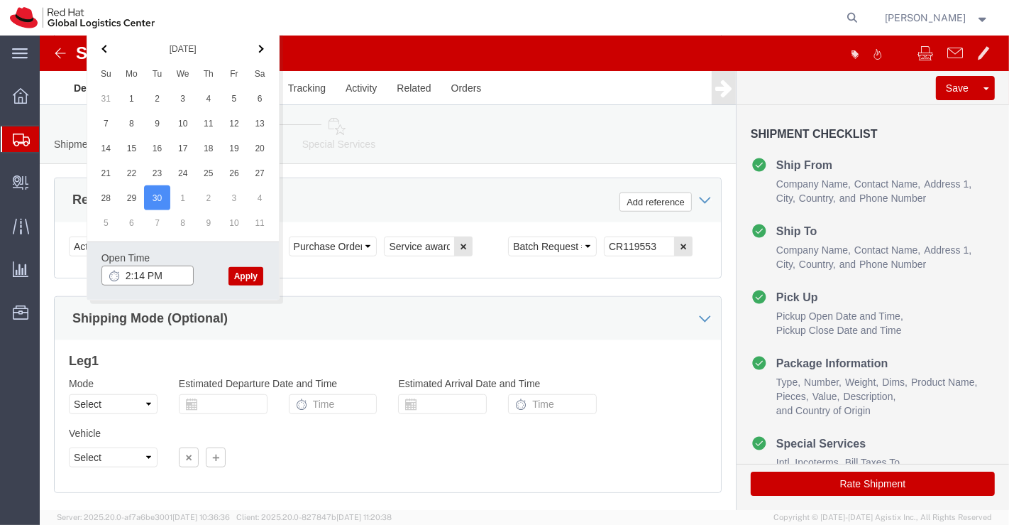
click input "2:14 PM"
type input "6:00 PM"
click button "Apply"
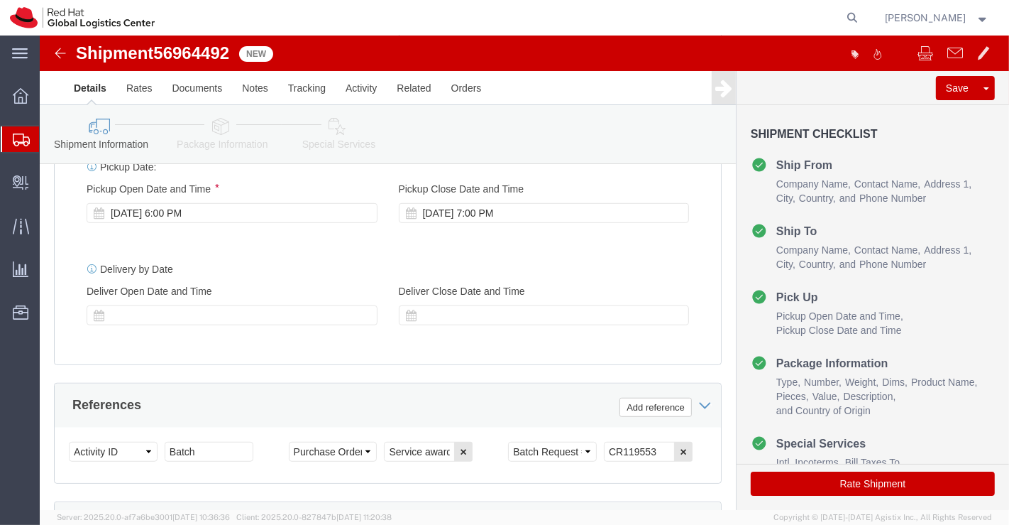
scroll to position [623, 0]
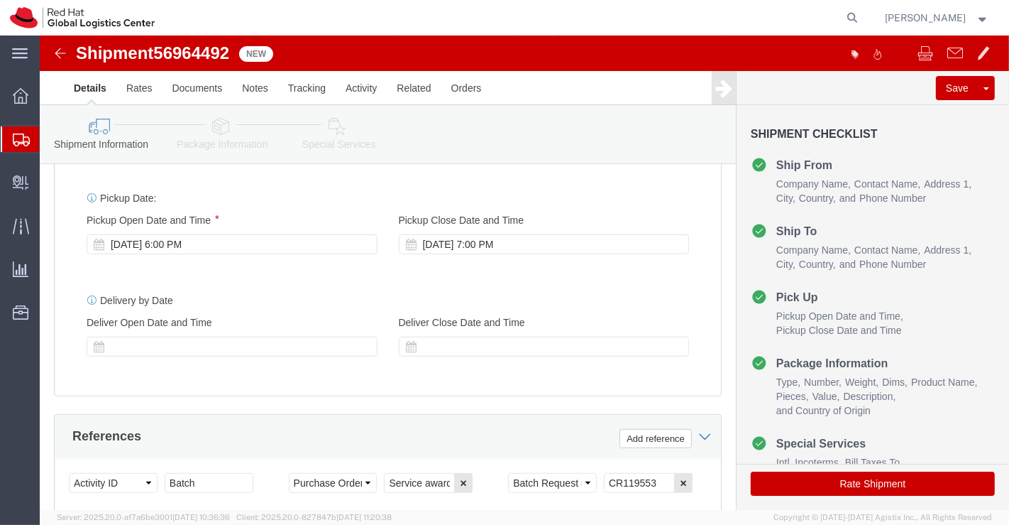
click icon
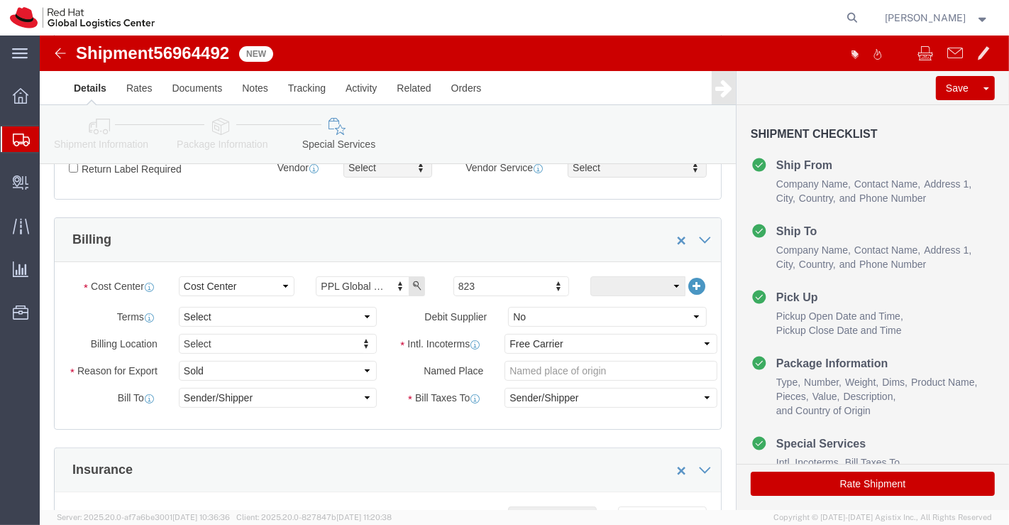
scroll to position [150, 0]
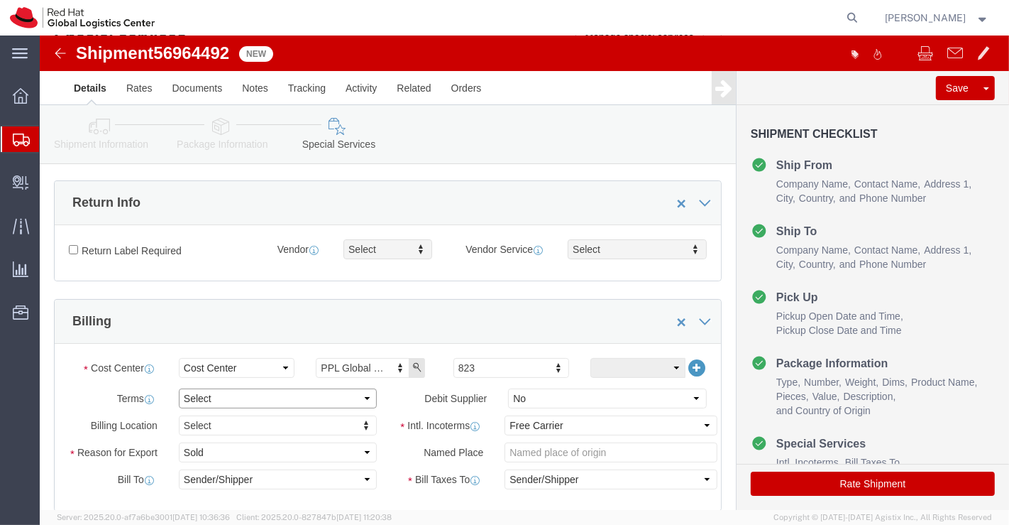
click select "Select Free of Charge Free of Cost NET 30 NET 45 NET 60 See Comment"
select select "FREE_OF_COST"
click select "Select Free of Charge Free of Cost NET 30 NET 45 NET 60 See Comment"
click select "Select Gift Personal Effects Repair/Warranty Return Sample Sold Temporary/Not S…"
select select "SAMPLE"
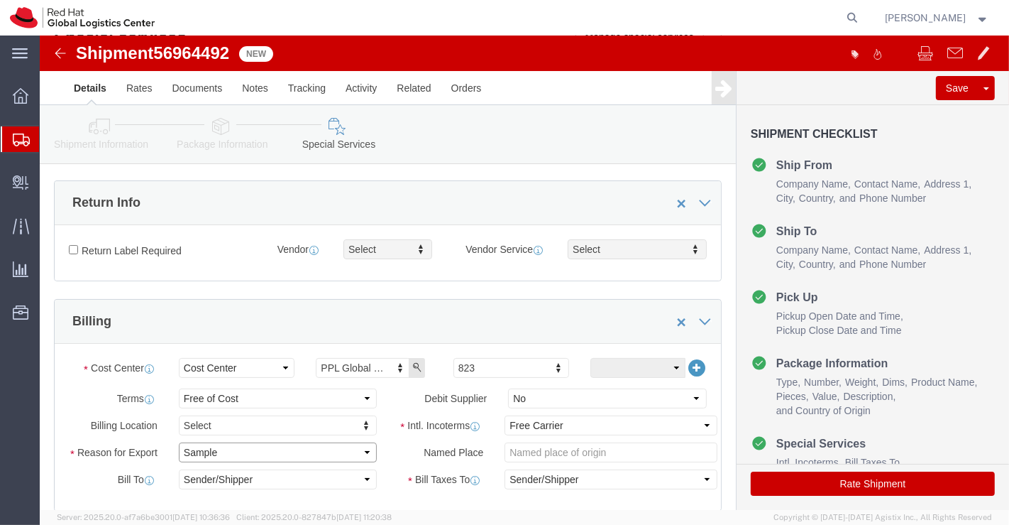
click select "Select Gift Personal Effects Repair/Warranty Return Sample Sold Temporary/Not S…"
click select "Select Carriage Insurance Paid Carriage Paid To Cost and Freight Cost Insurance…"
select select "DDP"
click select "Select Carriage Insurance Paid Carriage Paid To Cost and Freight Cost Insurance…"
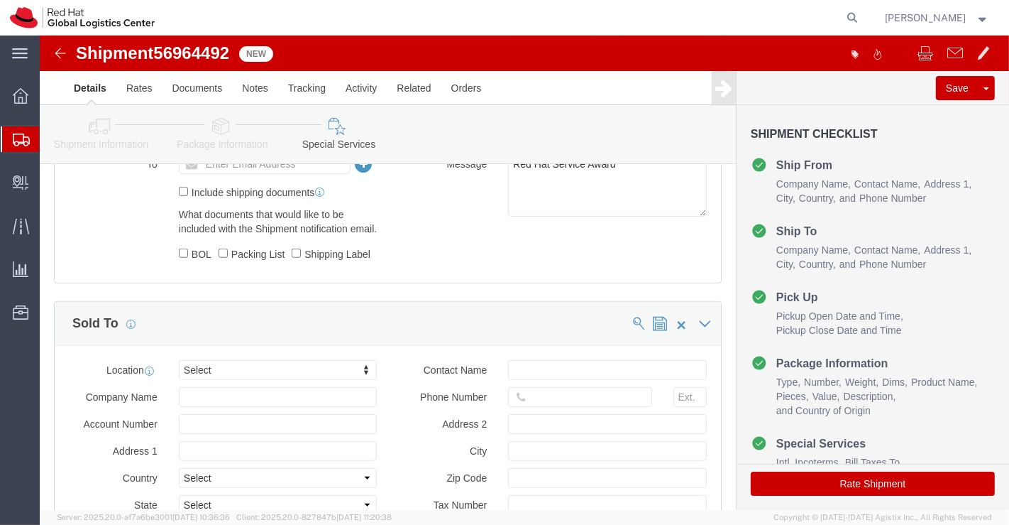
scroll to position [781, 0]
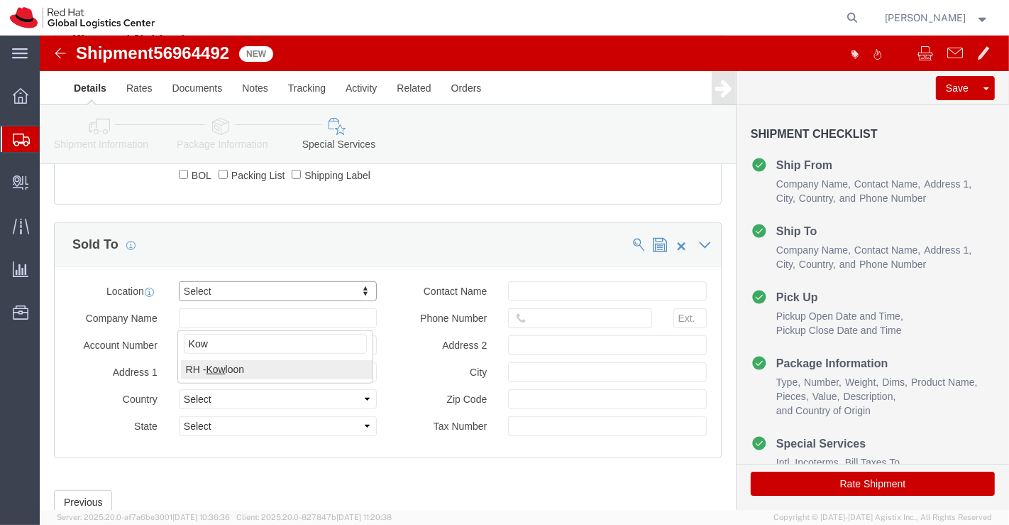
type input "Kow"
click button "Rate Shipment"
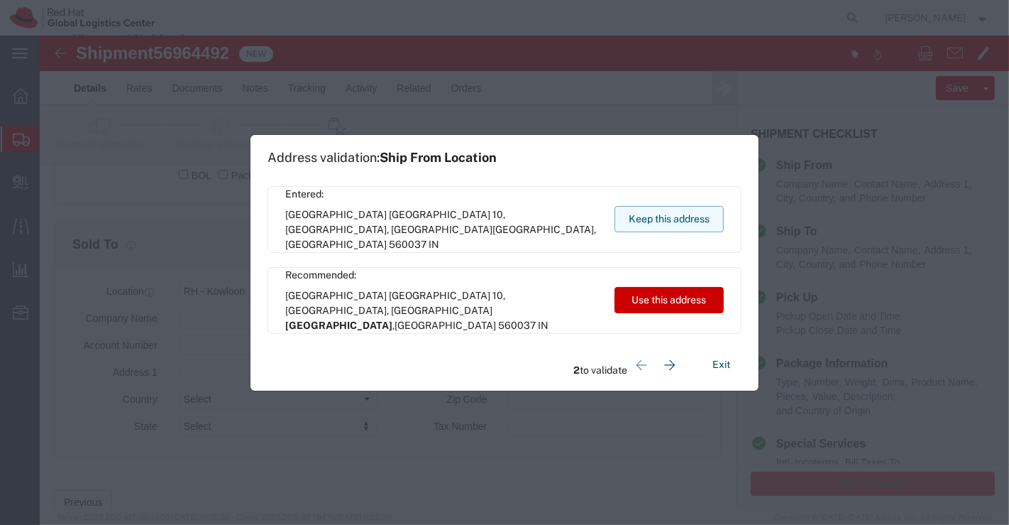
click at [649, 214] on button "Keep this address" at bounding box center [669, 219] width 109 height 26
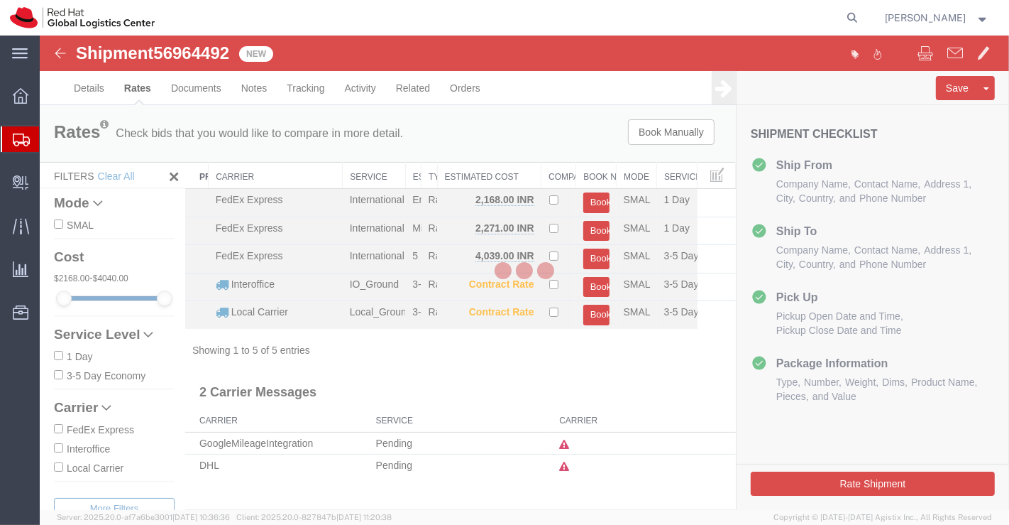
scroll to position [0, 0]
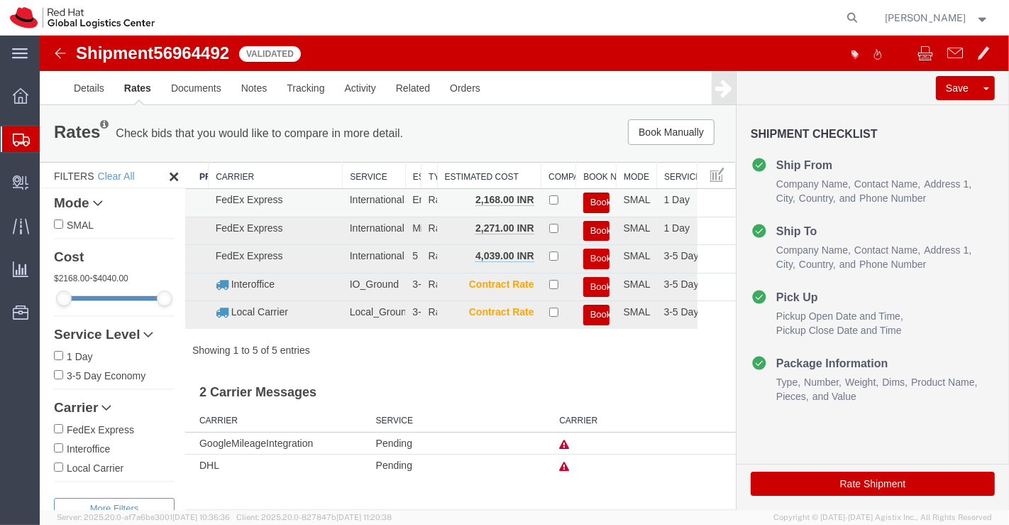
click at [604, 199] on button "Book" at bounding box center [596, 202] width 26 height 21
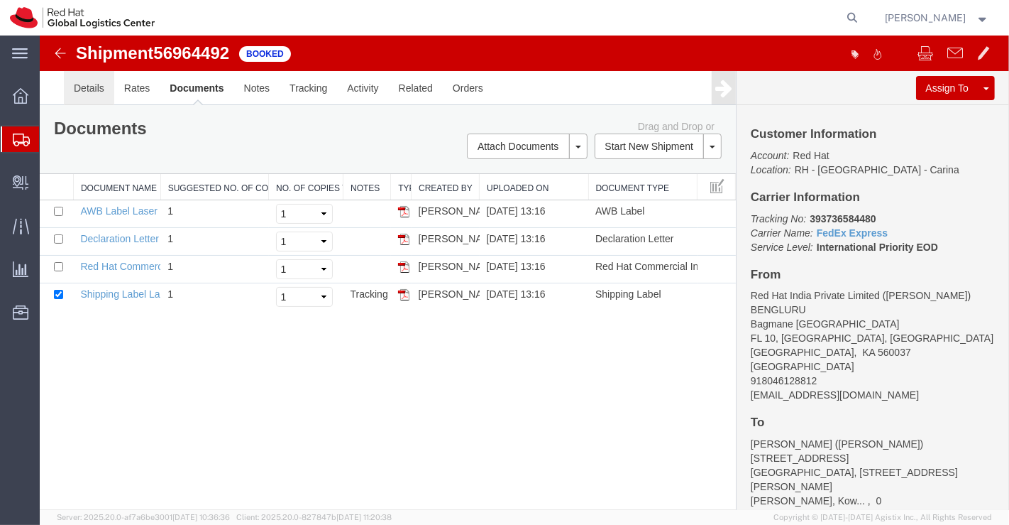
click at [90, 87] on link "Details" at bounding box center [88, 88] width 50 height 34
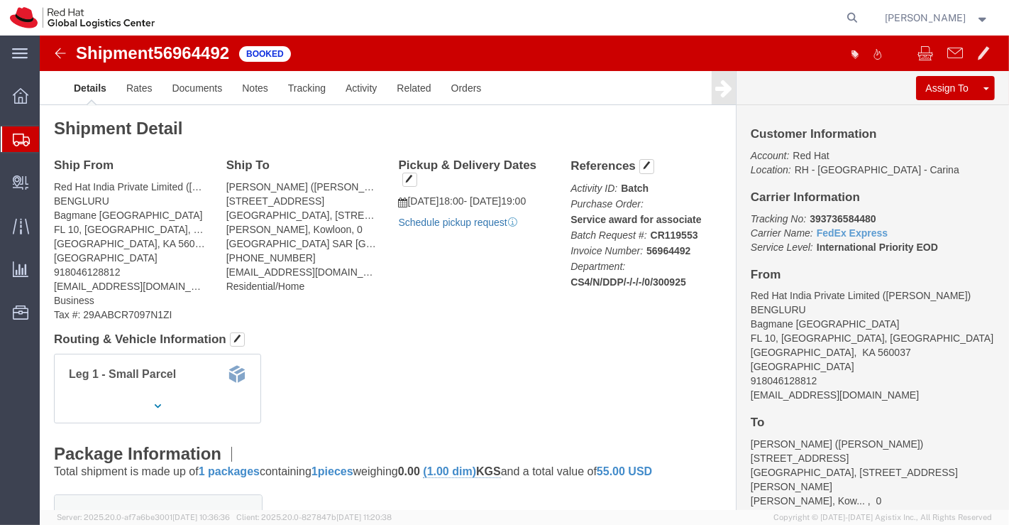
click link "Schedule pickup request"
drag, startPoint x: 762, startPoint y: 180, endPoint x: 833, endPoint y: 180, distance: 71.7
click p "Tracking No: 393736584480 Carrier Name: FedEx Express FedEx Express Service Lev…"
copy b "393736584480"
click div "Ship From Red Hat India Private Limited (Pallav Sen Gupta) BENGLURU Bagmane Con…"
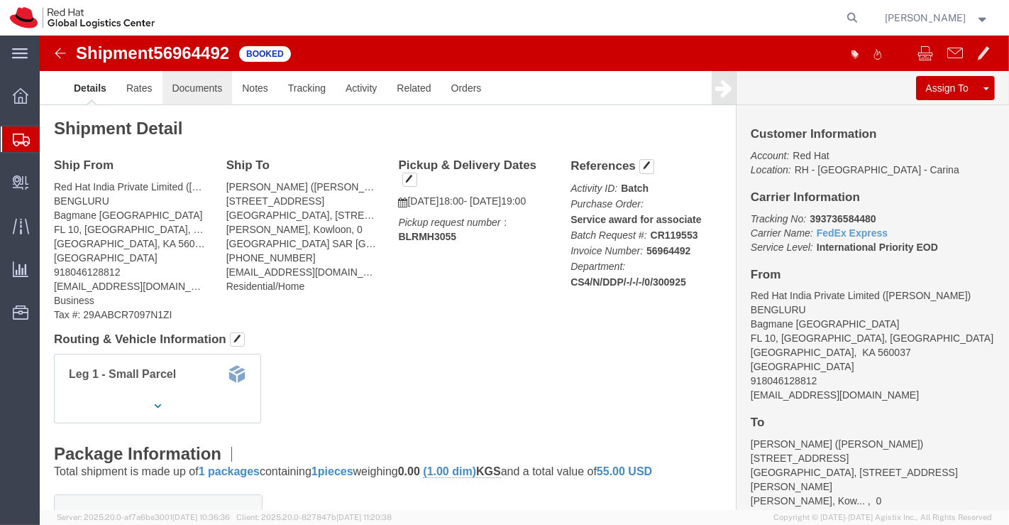
click link "Documents"
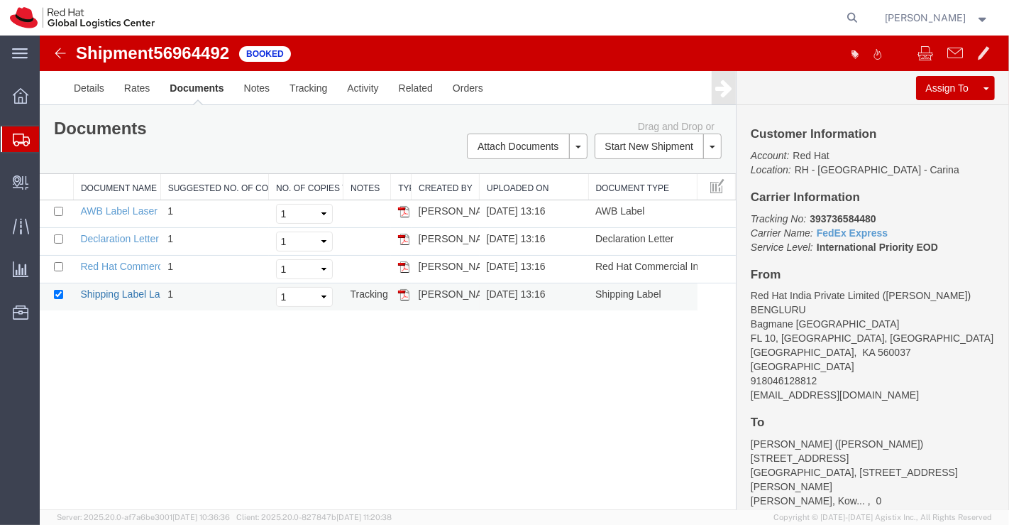
click at [128, 289] on link "Shipping Label Laser" at bounding box center [127, 293] width 94 height 11
click at [123, 261] on link "Red Hat Commercial Invoice" at bounding box center [143, 266] width 126 height 11
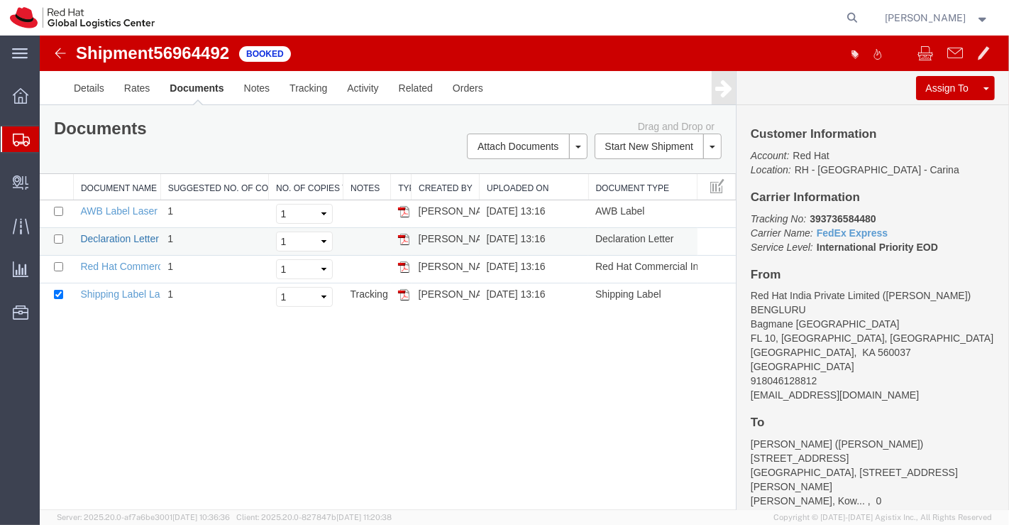
click at [126, 234] on link "Declaration Letter" at bounding box center [119, 238] width 79 height 11
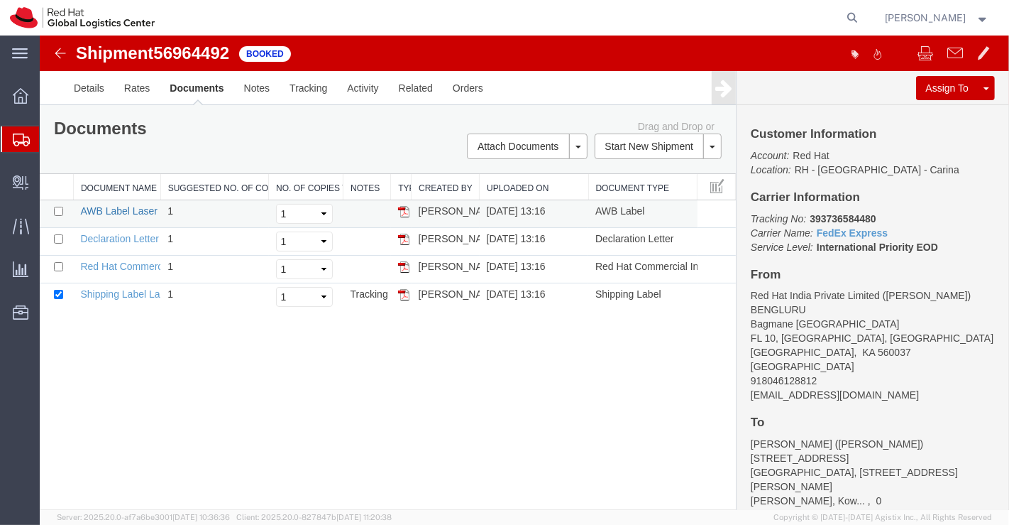
click at [94, 205] on link "AWB Label Laser" at bounding box center [118, 210] width 77 height 11
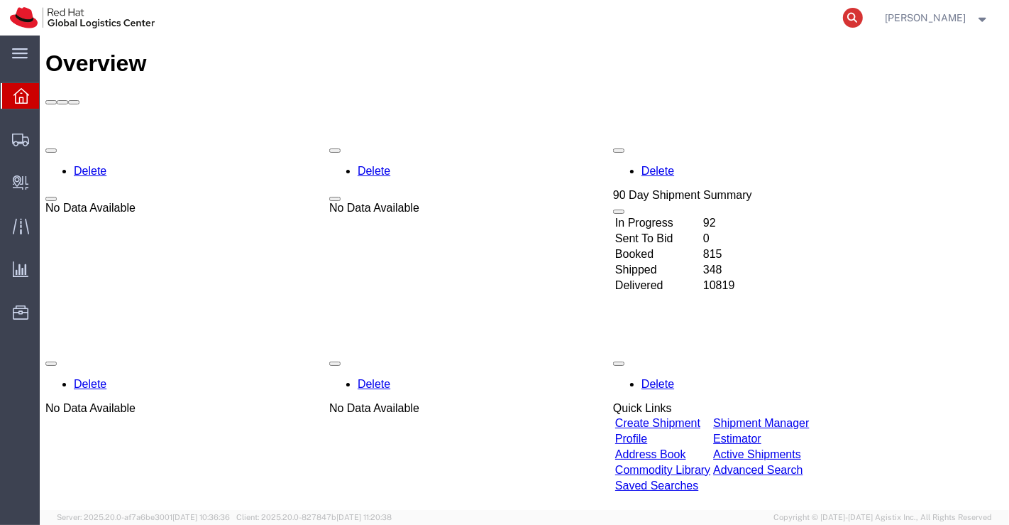
click at [848, 11] on icon at bounding box center [853, 18] width 20 height 20
paste input "393735431856"
type input "393735431856"
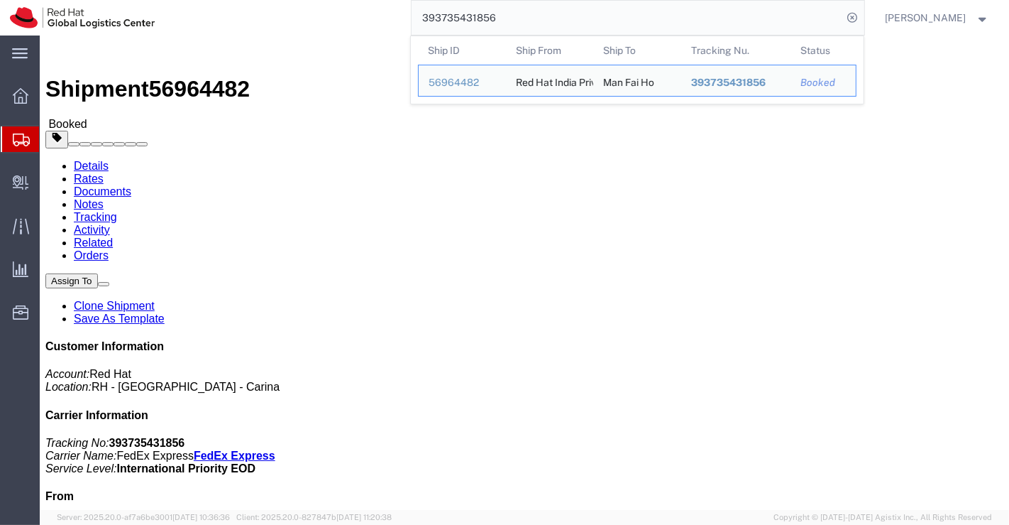
click h4 "Routing & Vehicle Information"
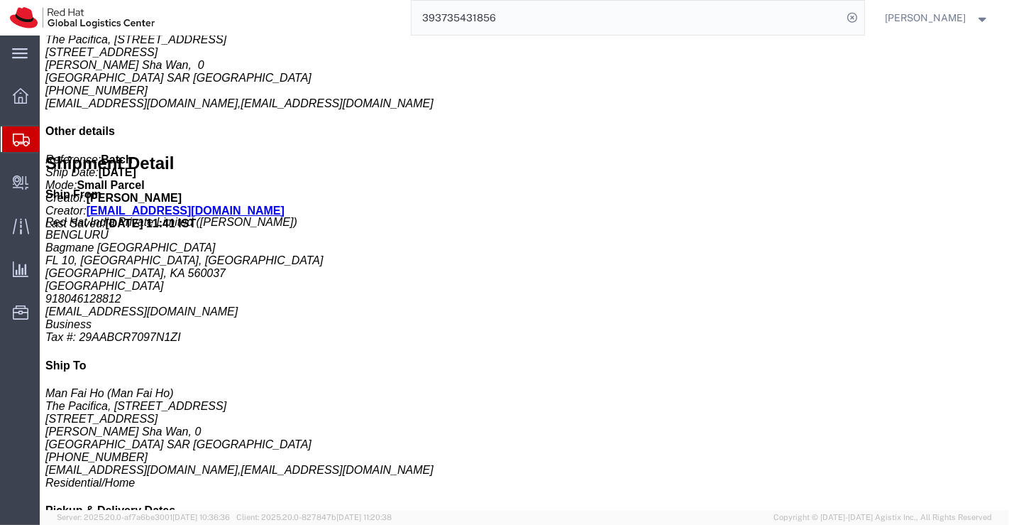
scroll to position [660, 0]
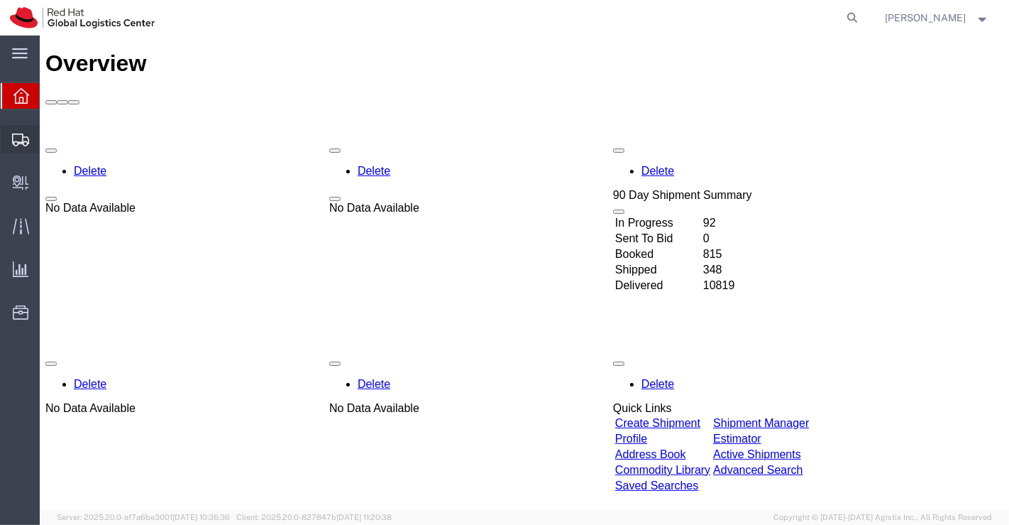
click at [0, 0] on span "Shipment Manager" at bounding box center [0, 0] width 0 height 0
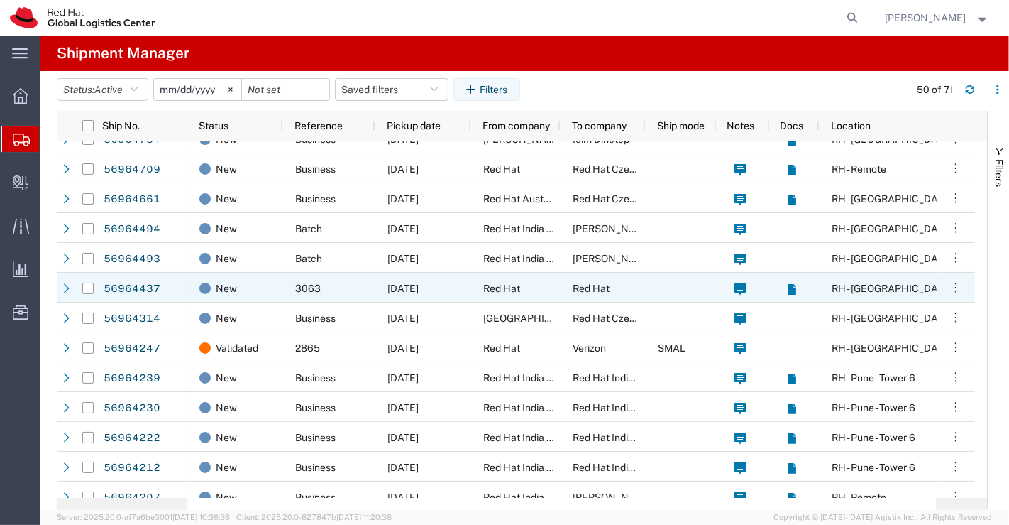
scroll to position [394, 0]
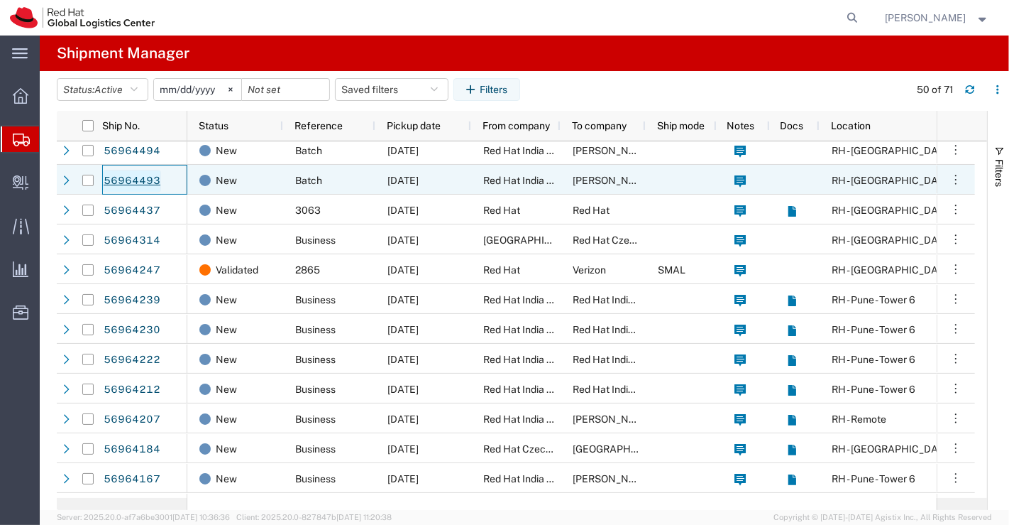
click at [131, 181] on link "56964493" at bounding box center [132, 181] width 58 height 23
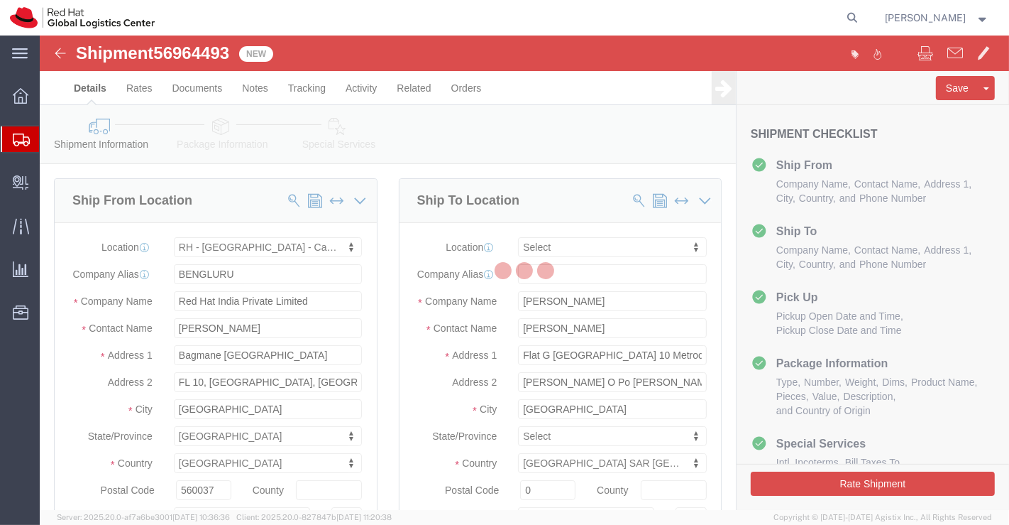
select select "37925"
select select
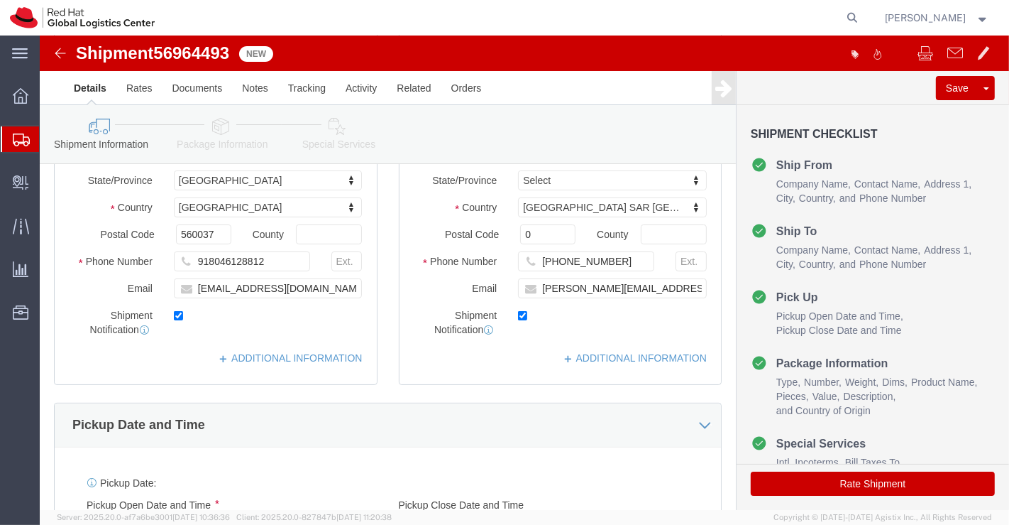
scroll to position [315, 0]
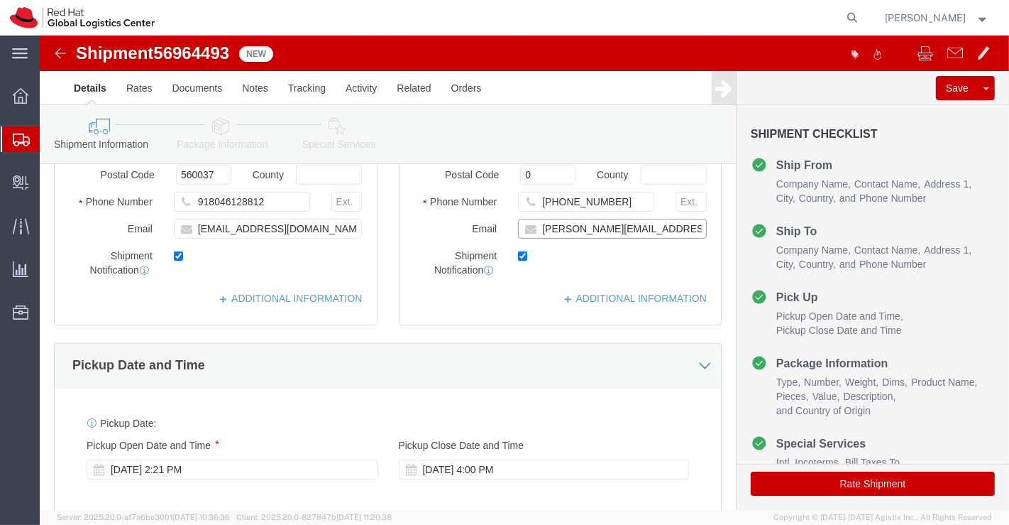
click input "[PERSON_NAME][EMAIL_ADDRESS][DOMAIN_NAME]"
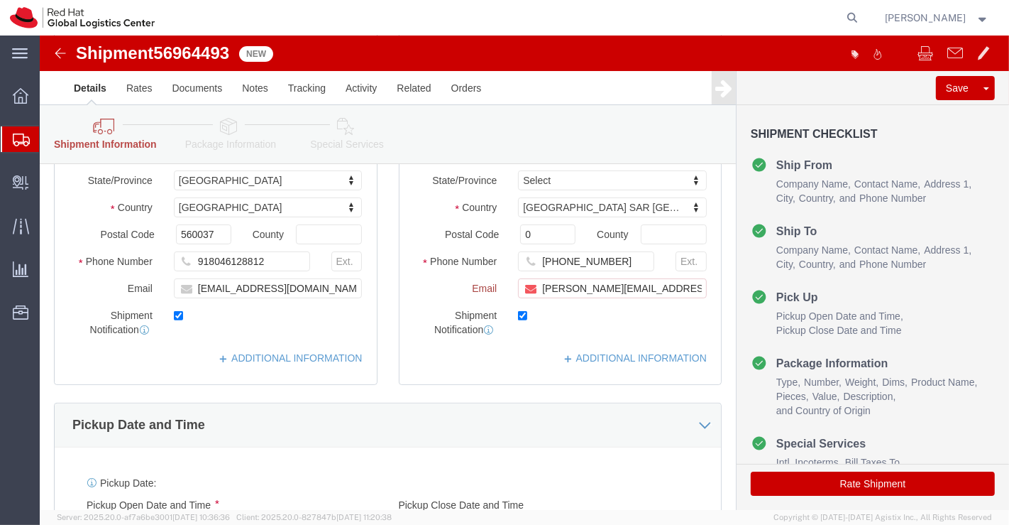
scroll to position [374, 0]
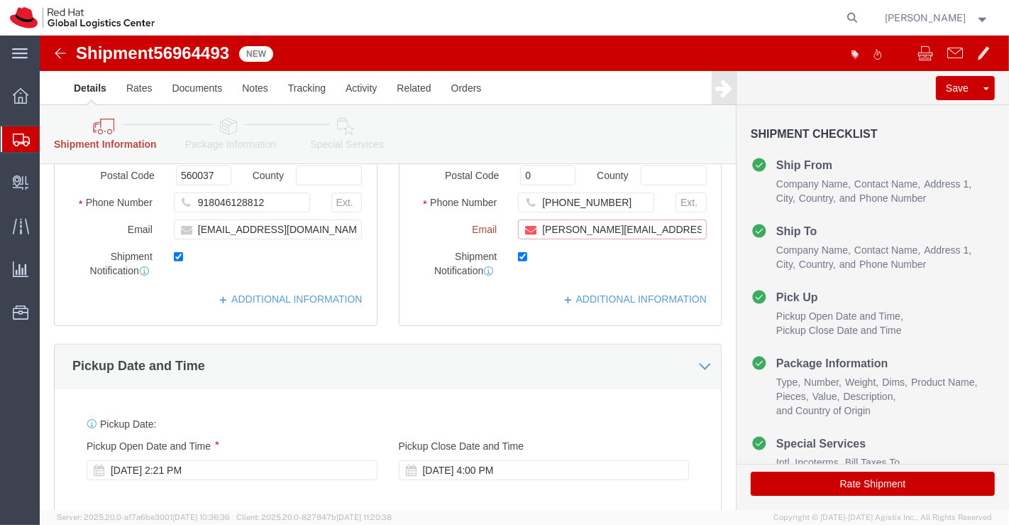
paste input "[EMAIL_ADDRESS][DOMAIN_NAME]"
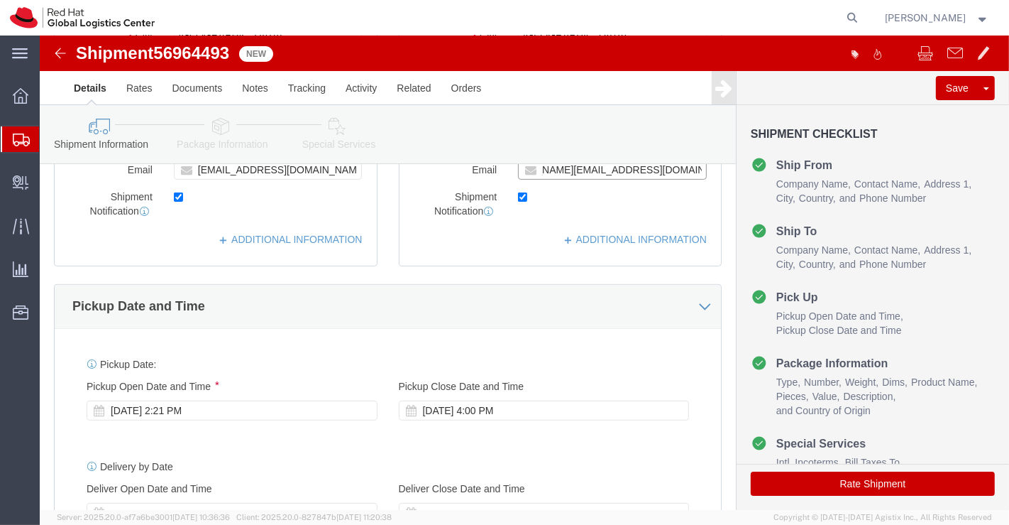
scroll to position [315, 0]
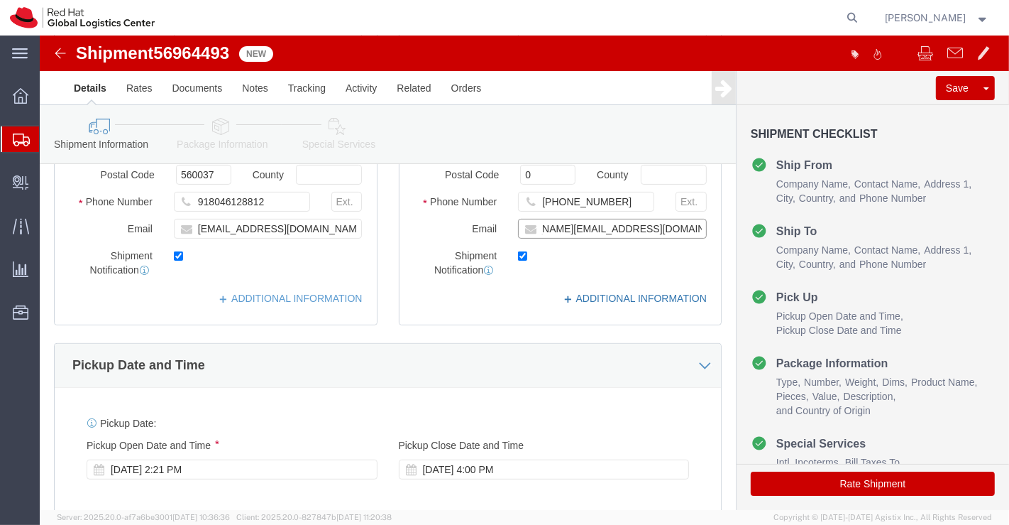
type input "[PERSON_NAME][EMAIL_ADDRESS][DOMAIN_NAME],[EMAIL_ADDRESS][DOMAIN_NAME]"
click link "ADDITIONAL INFORMATION"
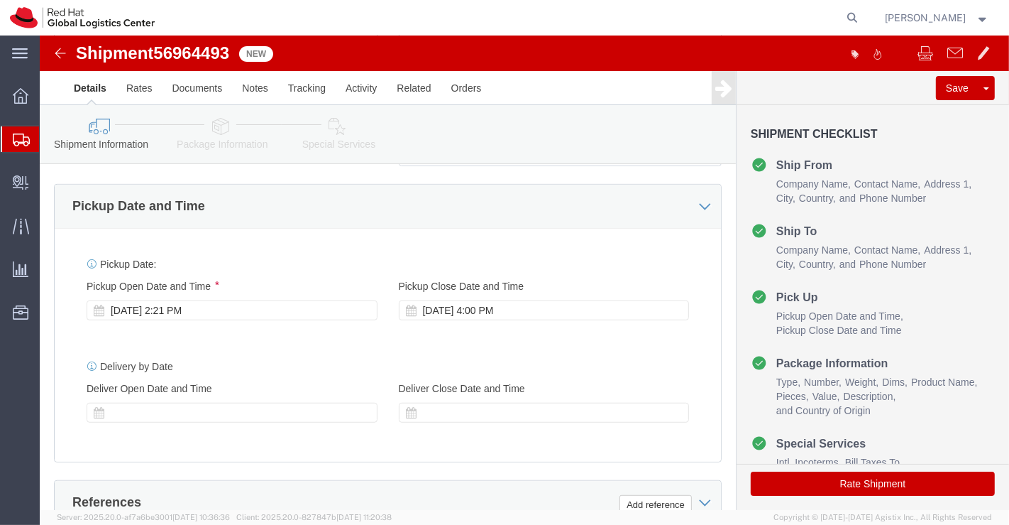
scroll to position [630, 0]
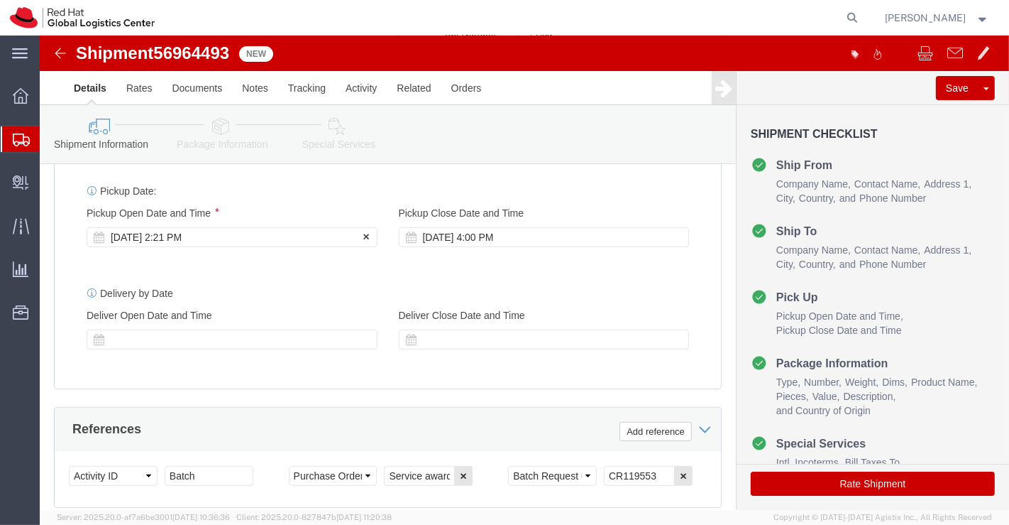
click div "[DATE] 2:21 PM"
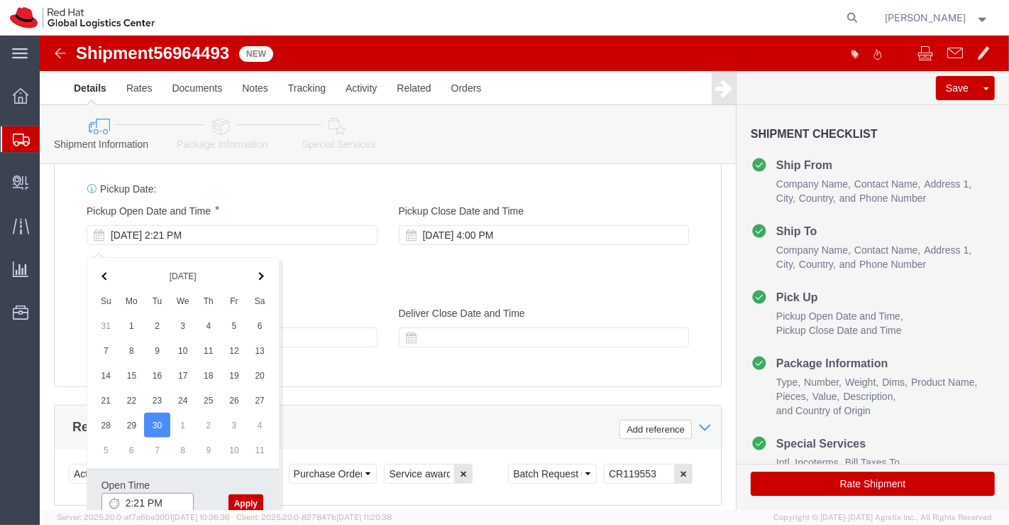
click input "2:21 PM"
type input "6:00 PM"
click button "Apply"
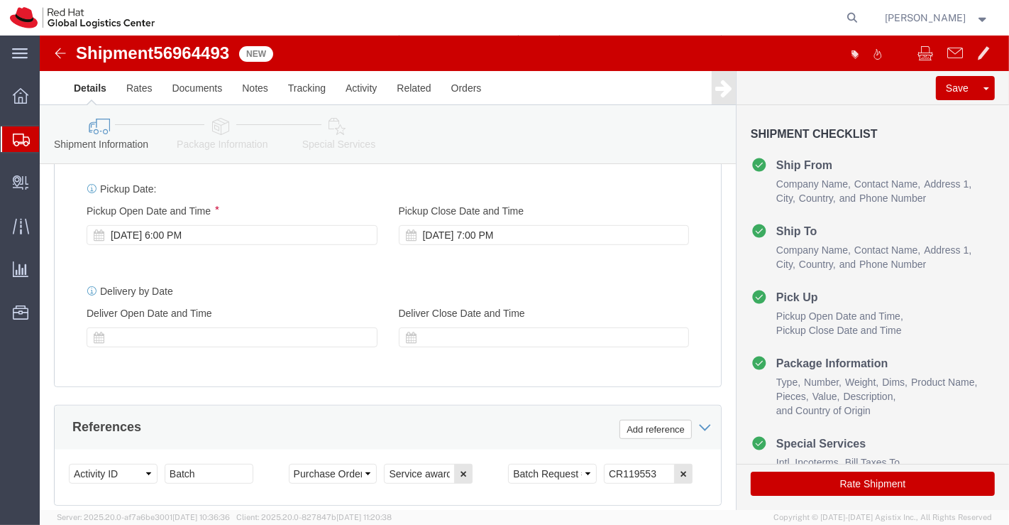
scroll to position [949, 0]
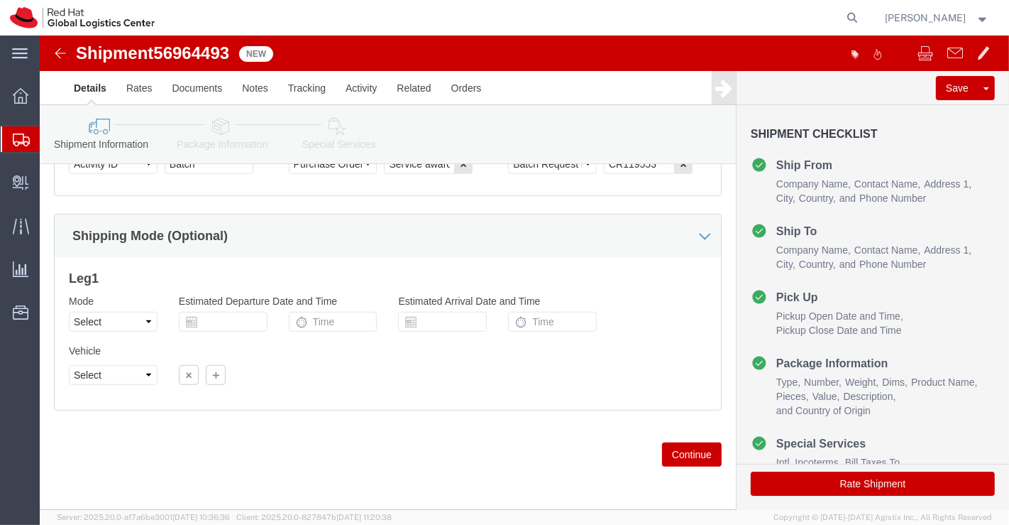
click icon
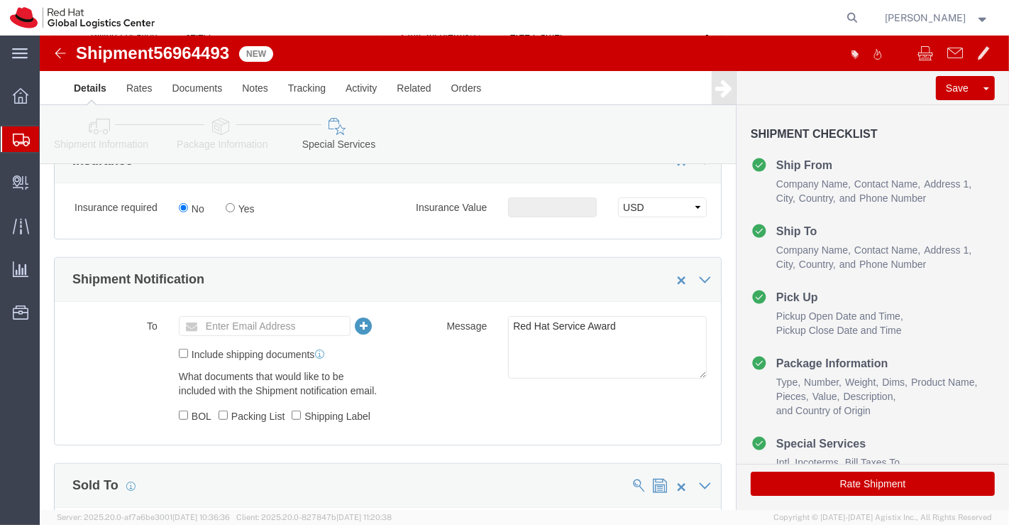
scroll to position [225, 0]
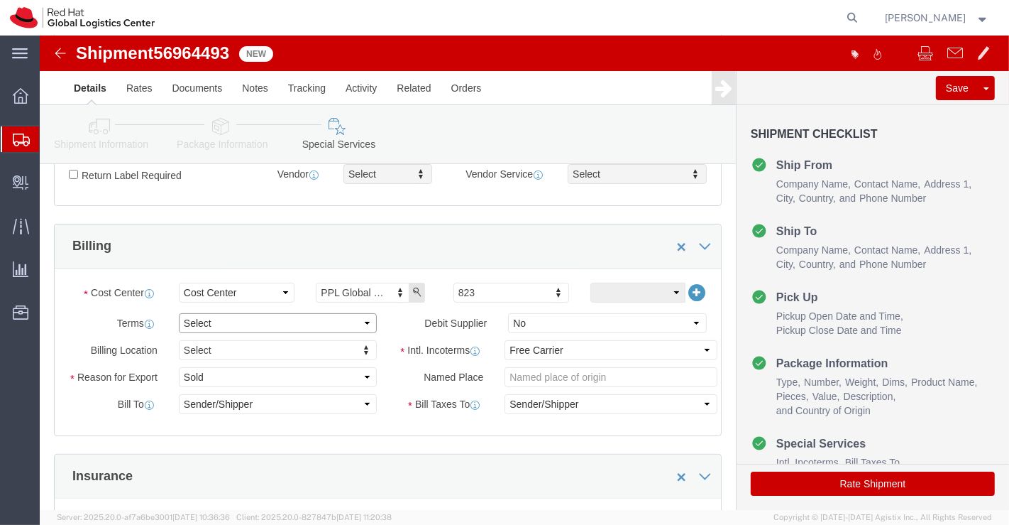
click select "Select Free of Charge Free of Cost NET 30 NET 45 NET 60 See Comment"
select select "FREE_OF_COST"
click select "Select Free of Charge Free of Cost NET 30 NET 45 NET 60 See Comment"
click select "Select Gift Personal Effects Repair/Warranty Return Sample Sold Temporary/Not S…"
select select "SAMPLE"
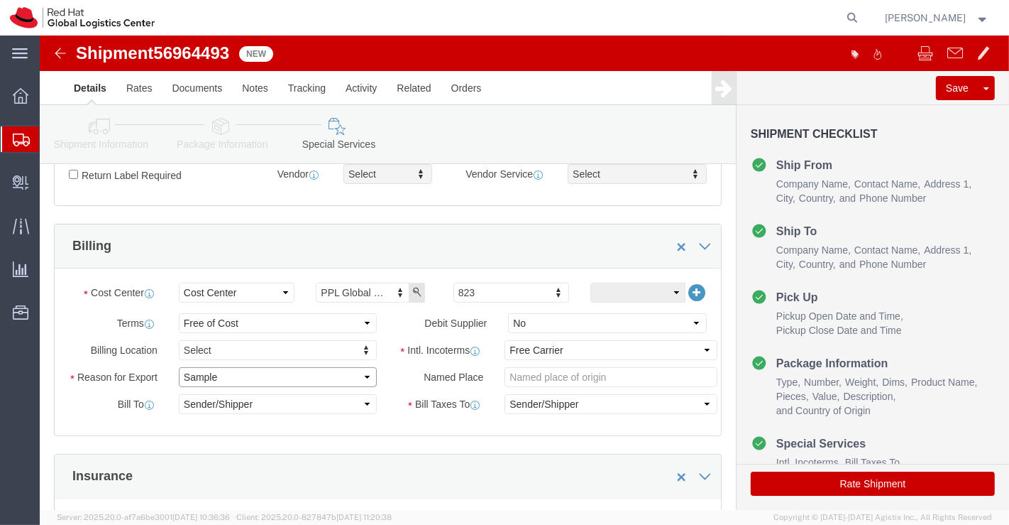
click select "Select Gift Personal Effects Repair/Warranty Return Sample Sold Temporary/Not S…"
click select "Select Carriage Insurance Paid Carriage Paid To Cost and Freight Cost Insurance…"
select select "DDP"
click select "Select Carriage Insurance Paid Carriage Paid To Cost and Freight Cost Insurance…"
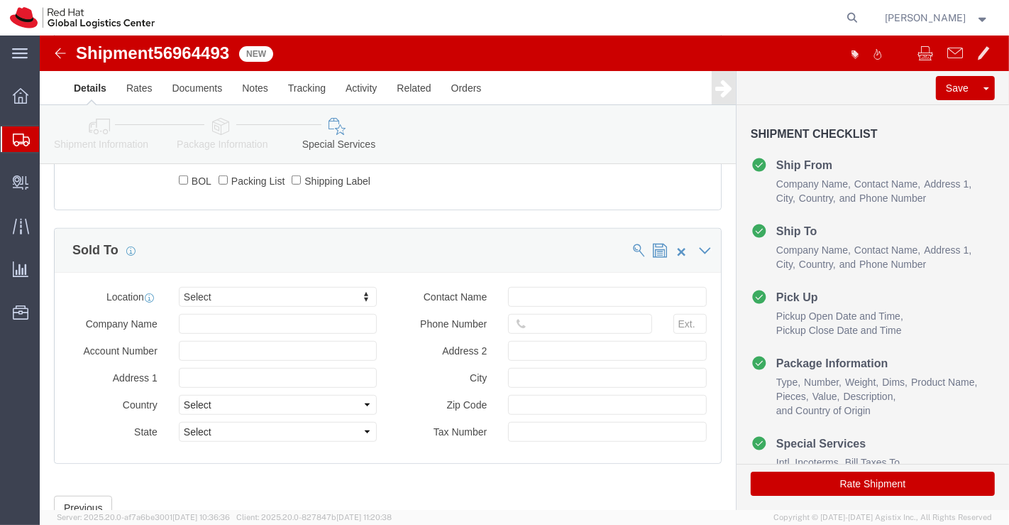
scroll to position [777, 0]
type input "Kow"
click button "Rate Shipment"
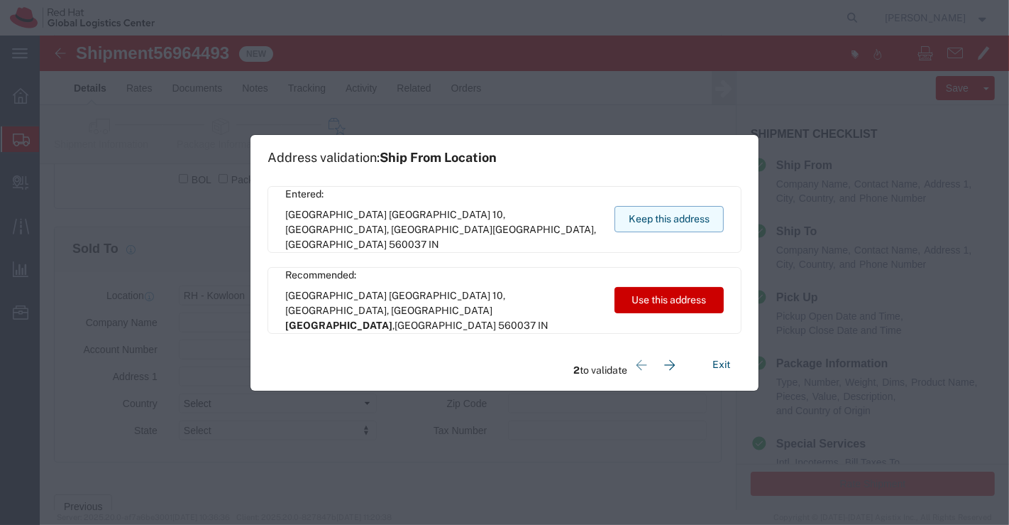
click at [630, 216] on button "Keep this address" at bounding box center [669, 219] width 109 height 26
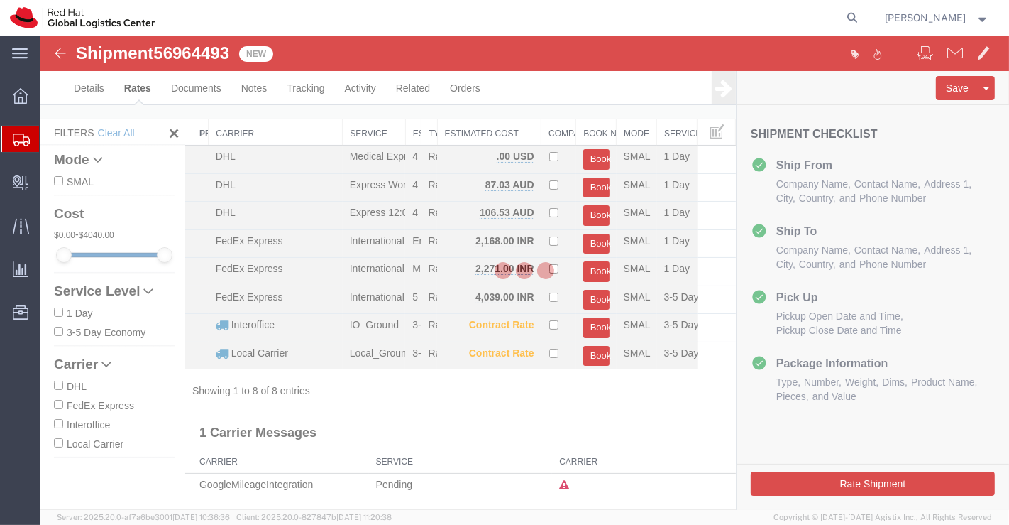
scroll to position [12, 0]
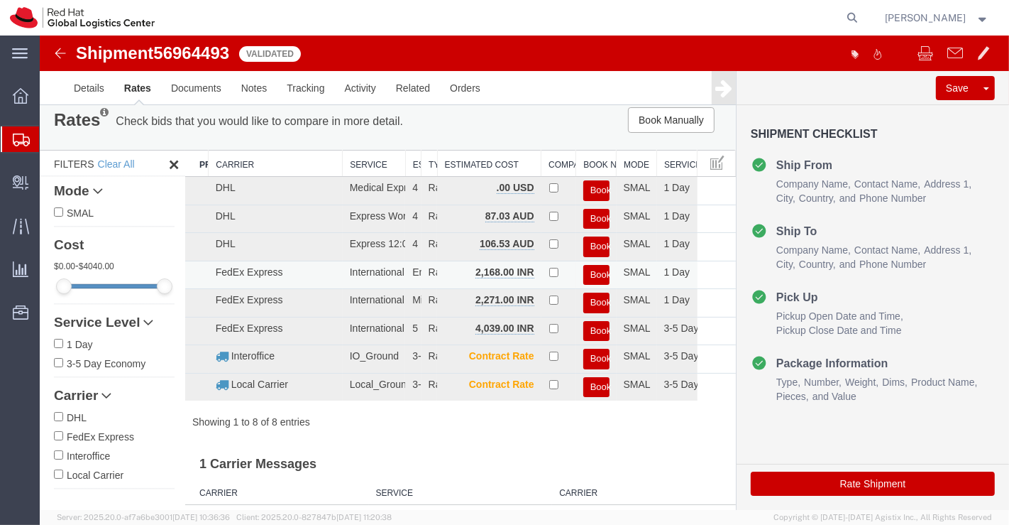
click at [587, 268] on button "Book" at bounding box center [596, 275] width 26 height 21
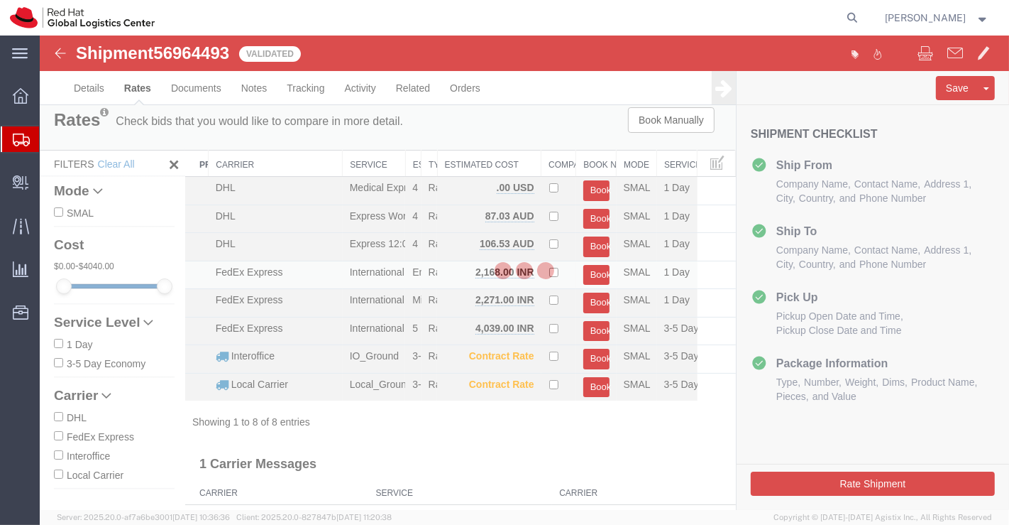
scroll to position [0, 0]
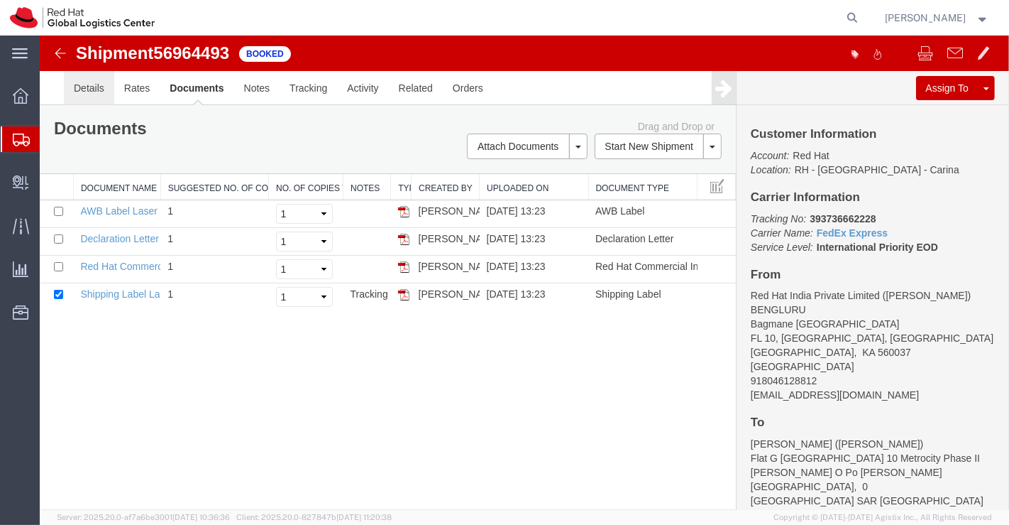
click at [85, 89] on link "Details" at bounding box center [88, 88] width 50 height 34
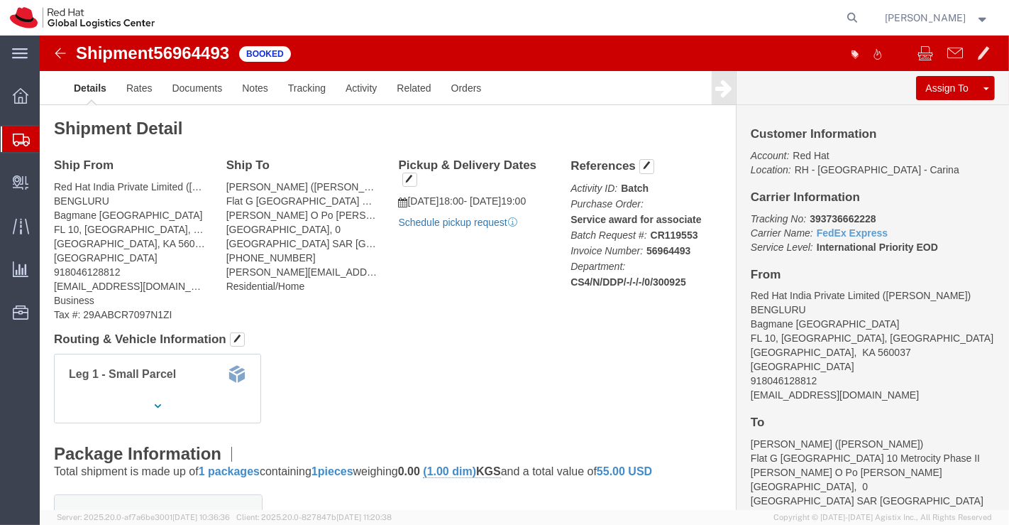
click link "Schedule pickup request"
drag, startPoint x: 762, startPoint y: 180, endPoint x: 875, endPoint y: 174, distance: 113.8
click div "Customer Information Account: Red Hat Location: [GEOGRAPHIC_DATA] - [GEOGRAPHIC…"
copy b "393736662228"
click div "Shipment Detail Ship From Red Hat India Private Limited (Pallav Sen Gupta) BENG…"
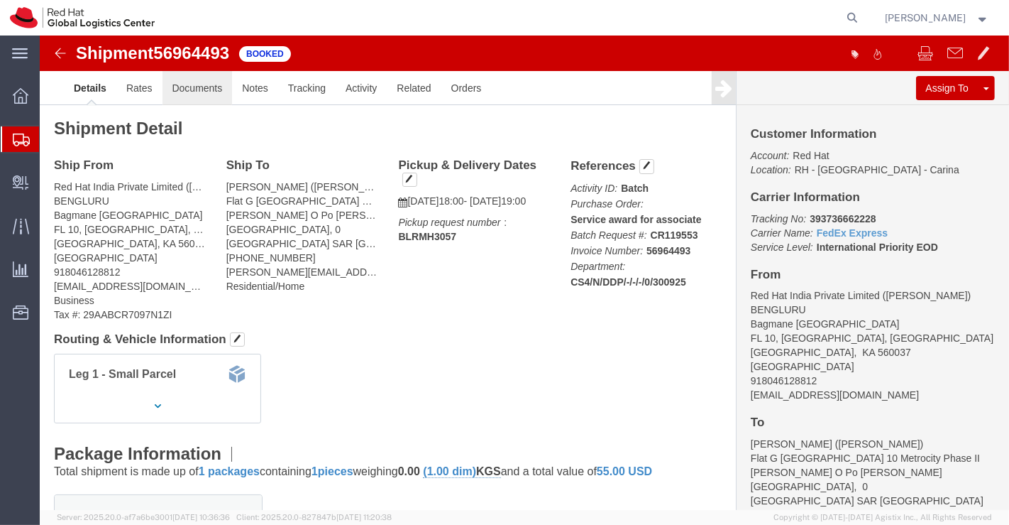
click link "Documents"
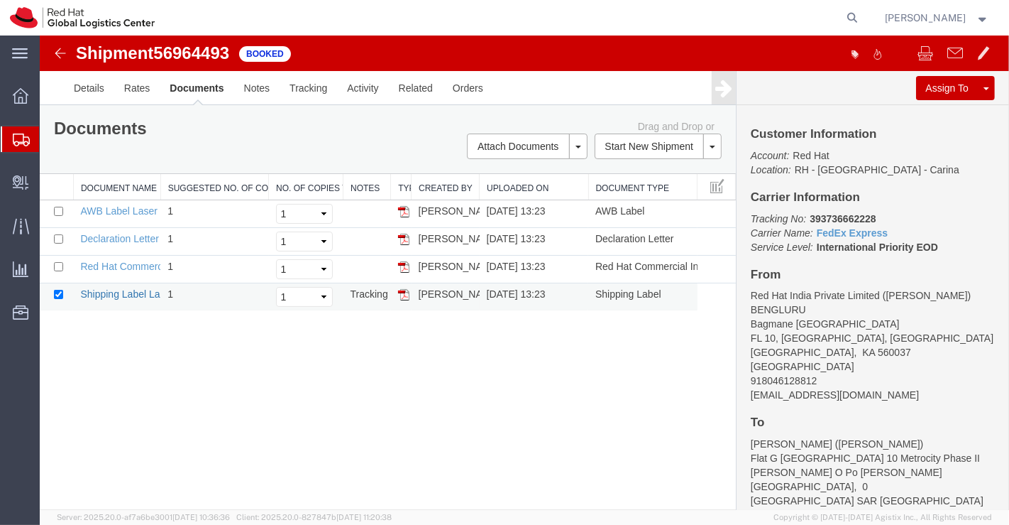
click at [144, 291] on link "Shipping Label Laser" at bounding box center [127, 293] width 94 height 11
click at [143, 264] on link "Red Hat Commercial Invoice" at bounding box center [143, 266] width 126 height 11
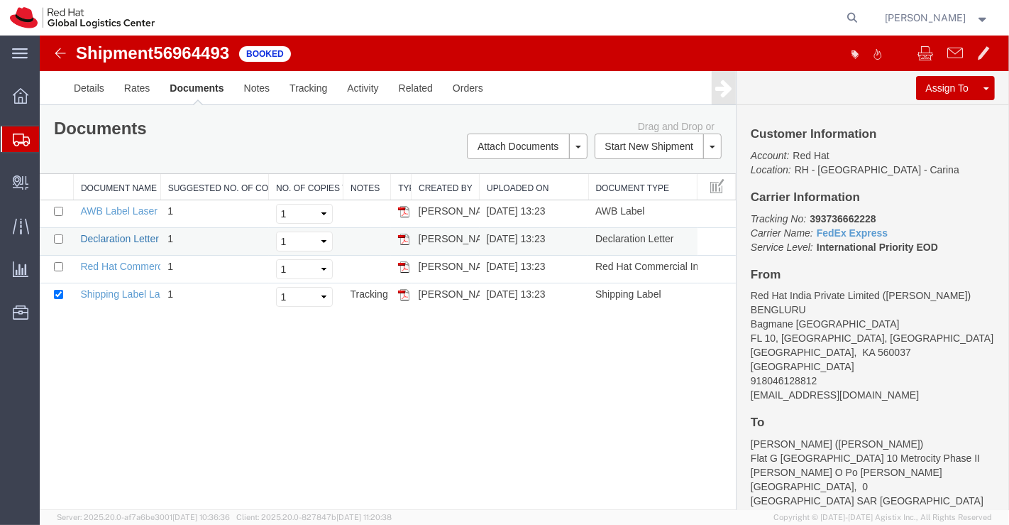
click at [137, 241] on link "Declaration Letter" at bounding box center [119, 238] width 79 height 11
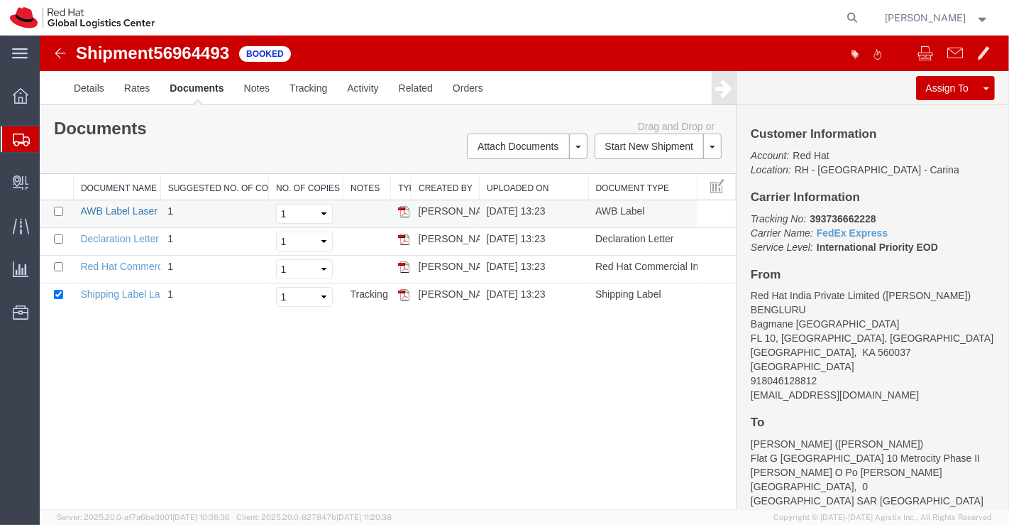
click at [125, 206] on link "AWB Label Laser" at bounding box center [118, 210] width 77 height 11
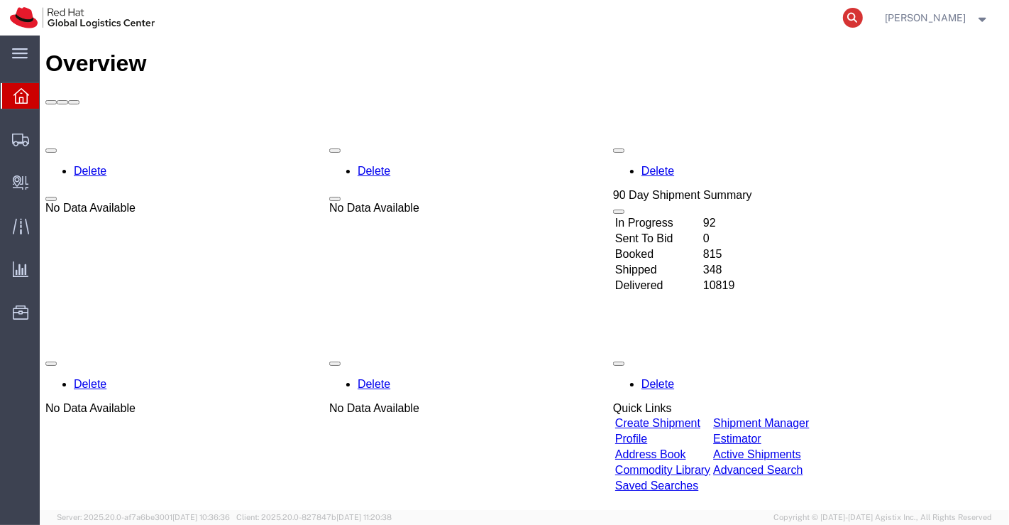
click at [852, 17] on icon at bounding box center [853, 18] width 20 height 20
paste input "393735366972"
type input "393735366972"
click at [0, 0] on span "Shipment Manager" at bounding box center [0, 0] width 0 height 0
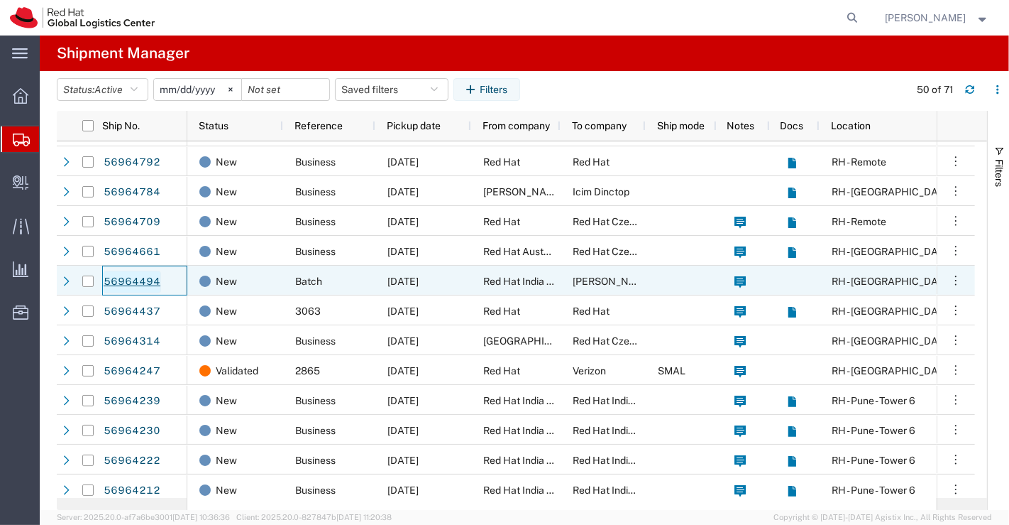
click at [131, 280] on link "56964494" at bounding box center [132, 281] width 58 height 23
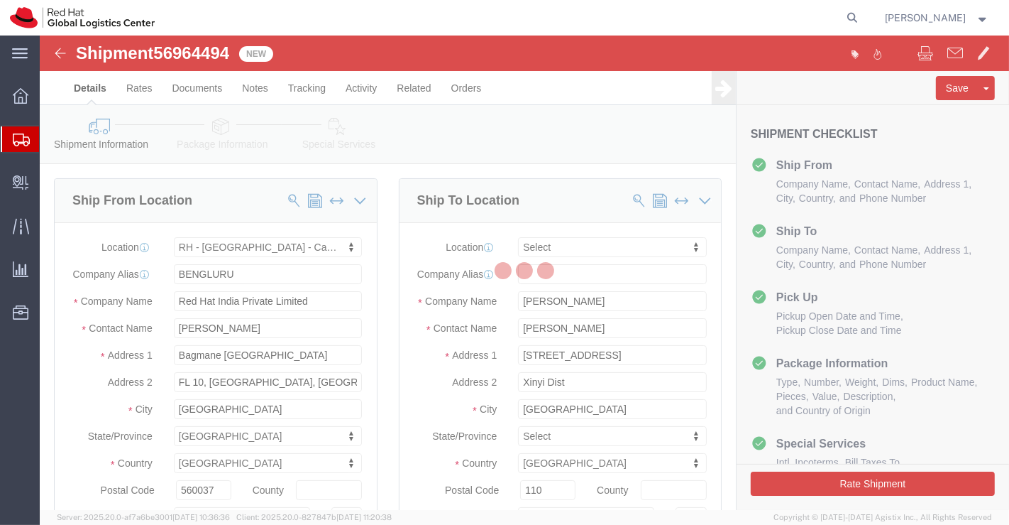
select select "37925"
select select
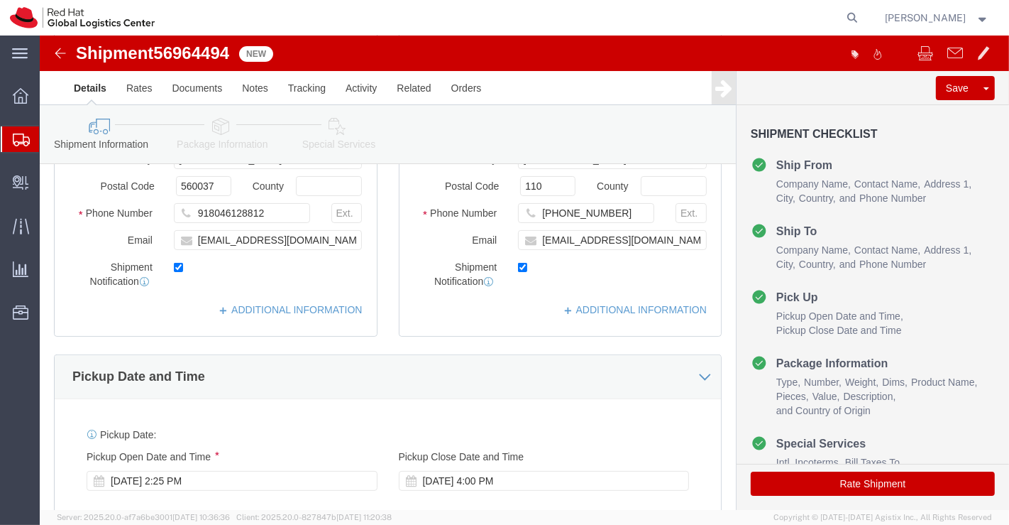
scroll to position [315, 0]
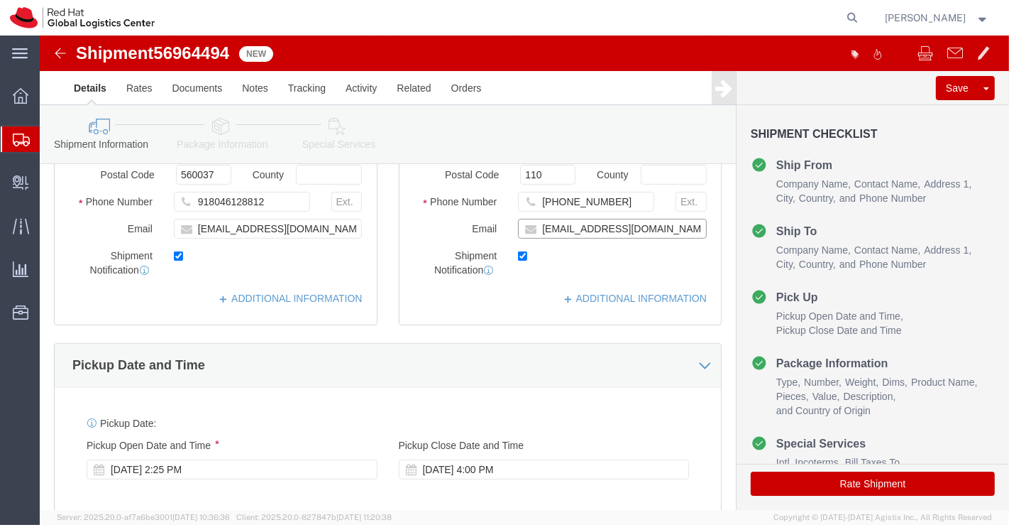
click input "yusun@redhat.com"
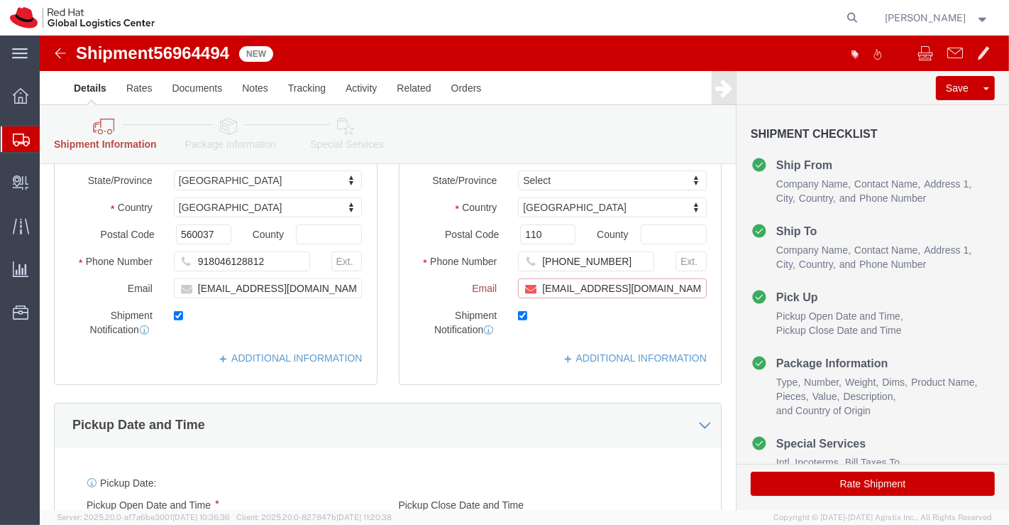
scroll to position [374, 0]
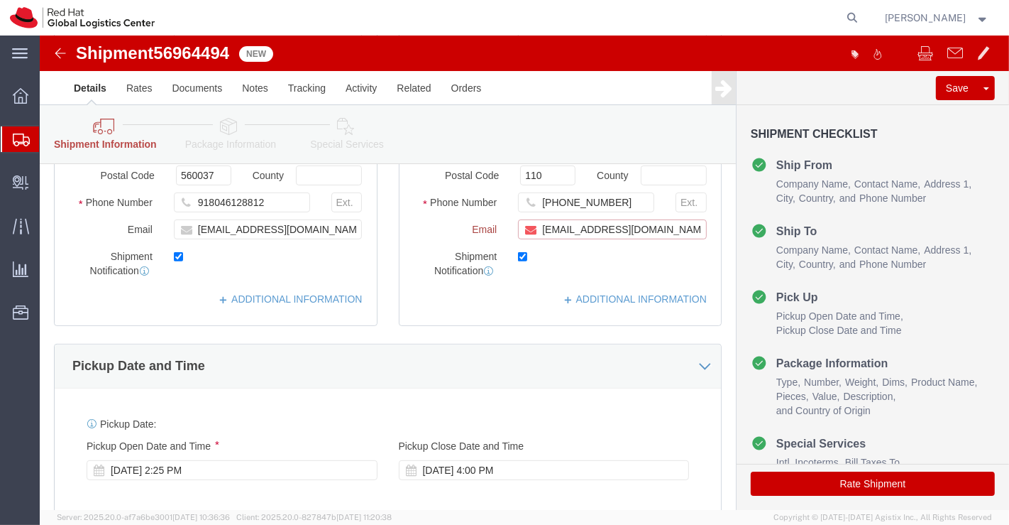
paste input "apaclogistics@redhat.com"
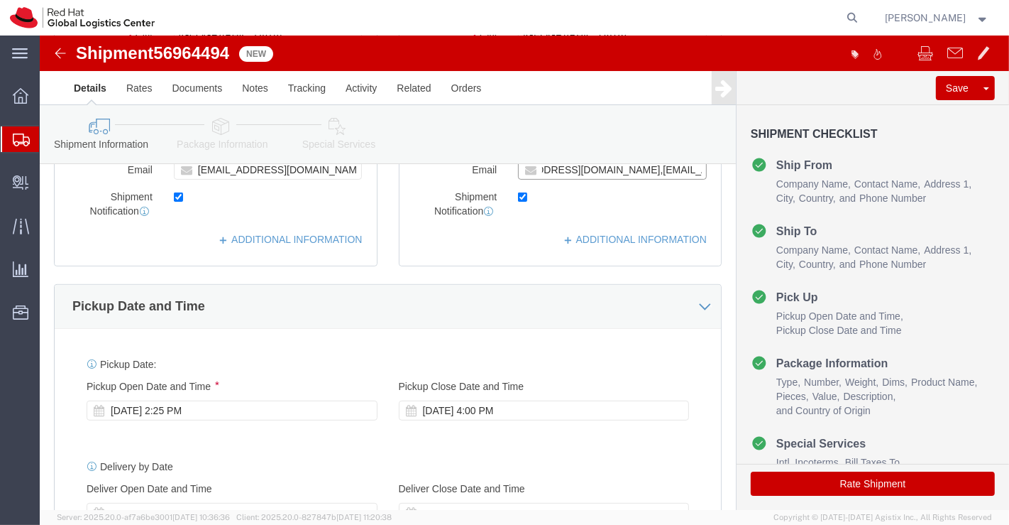
scroll to position [315, 0]
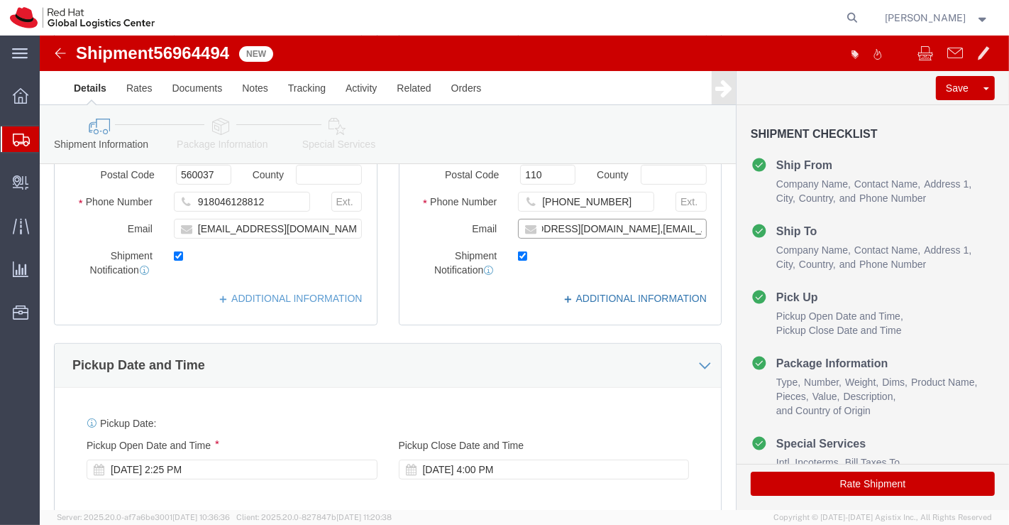
type input "yusun@redhat.com,apaclogistics@redhat.com"
click link "ADDITIONAL INFORMATION"
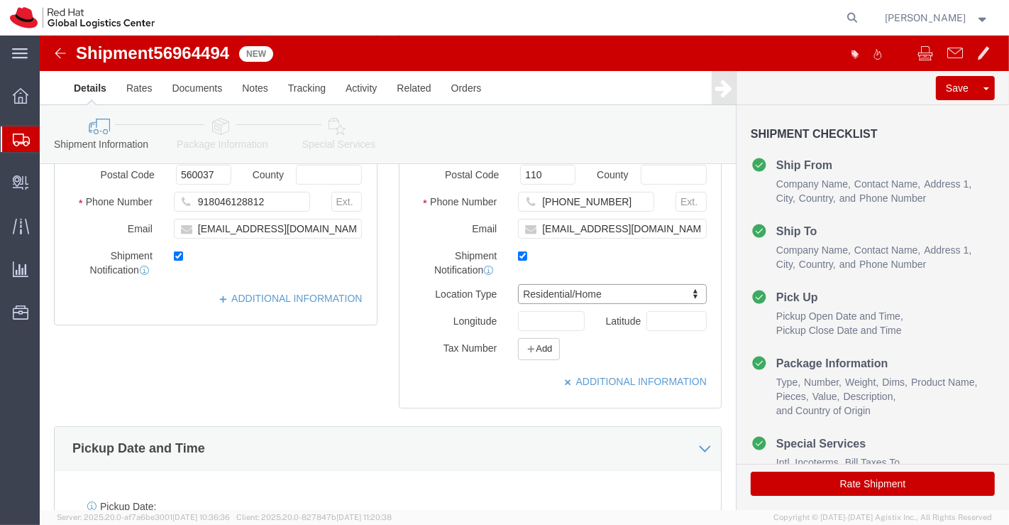
scroll to position [473, 0]
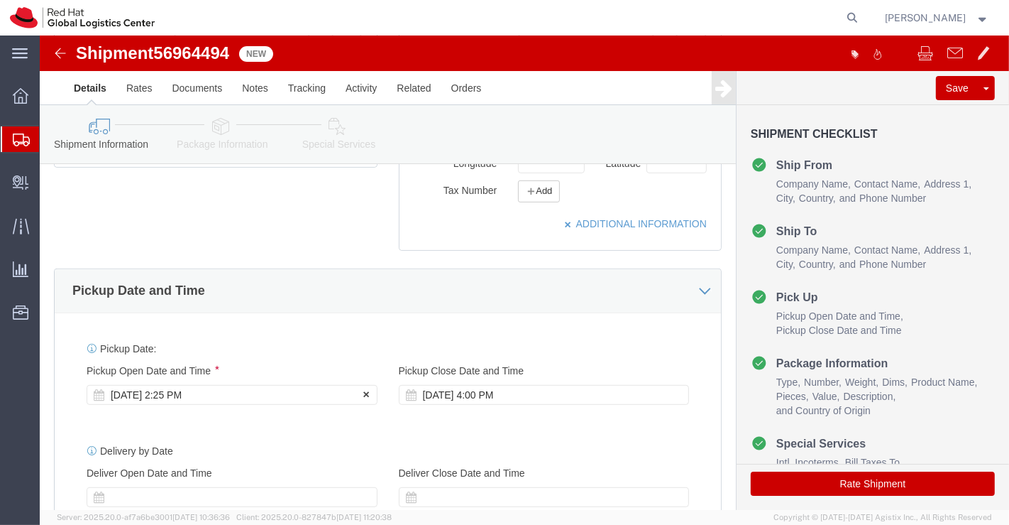
click div "Sep 30 2025 2:25 PM"
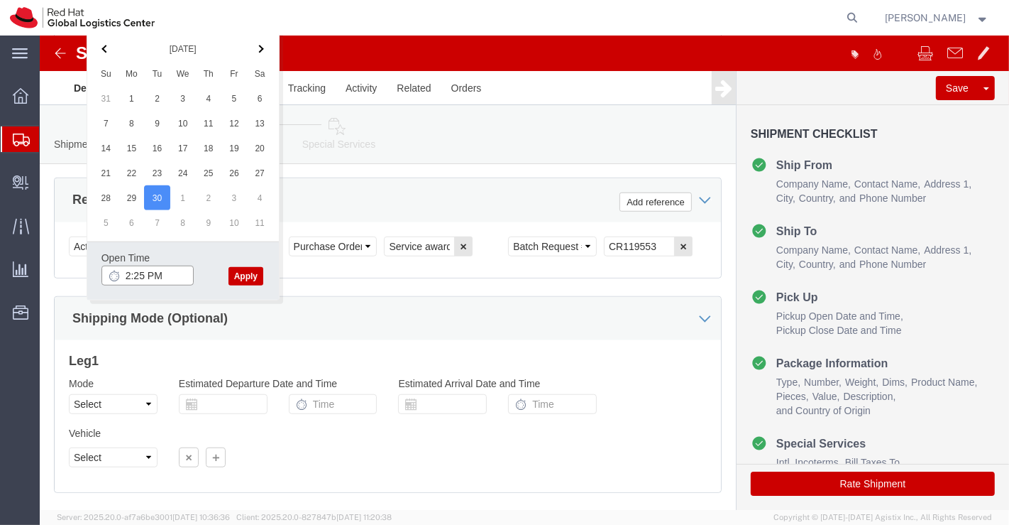
click input "2:25 PM"
type input "6:00 PM"
click button "Apply"
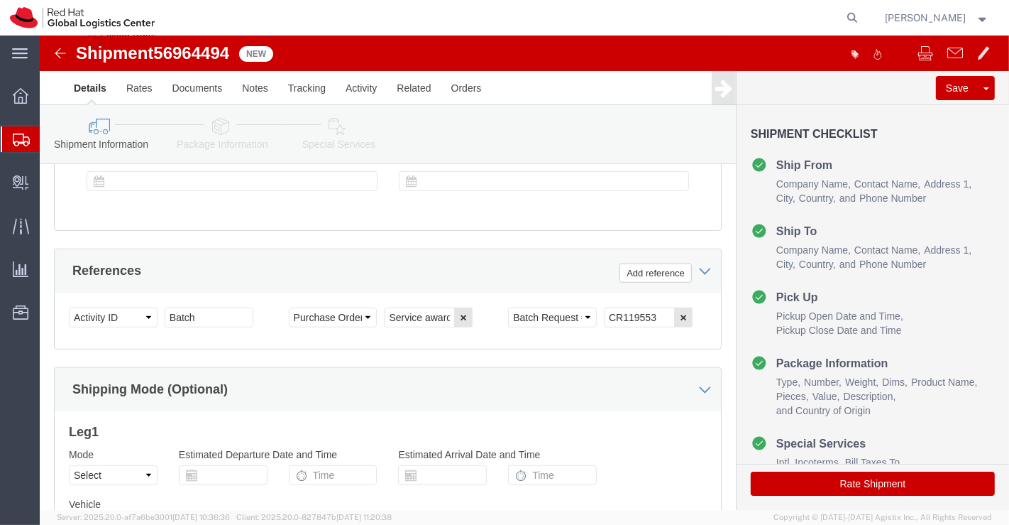
scroll to position [702, 0]
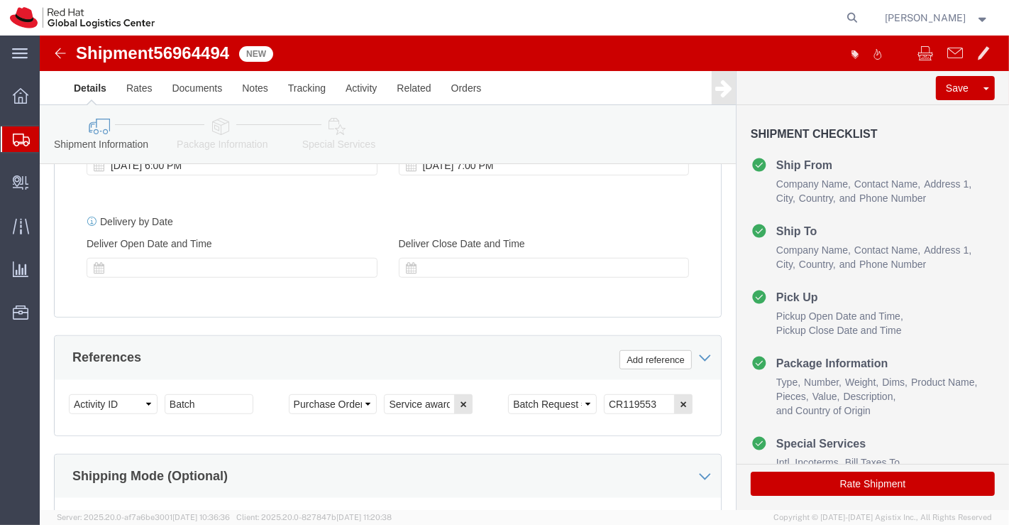
click icon
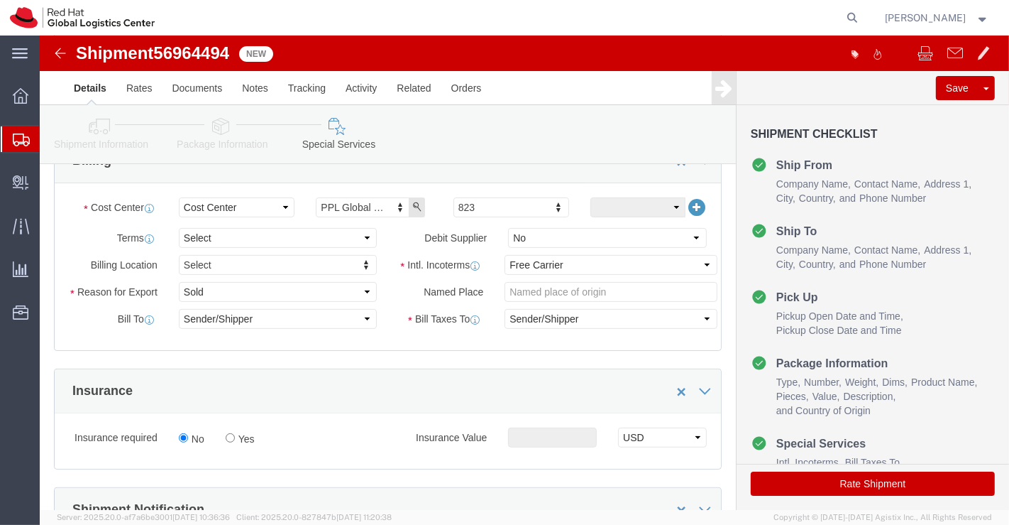
scroll to position [308, 0]
click select "Select Free of Charge Free of Cost NET 30 NET 45 NET 60 See Comment"
select select "FREE_OF_COST"
click select "Select Free of Charge Free of Cost NET 30 NET 45 NET 60 See Comment"
click select "Select Gift Personal Effects Repair/Warranty Return Sample Sold Temporary/Not S…"
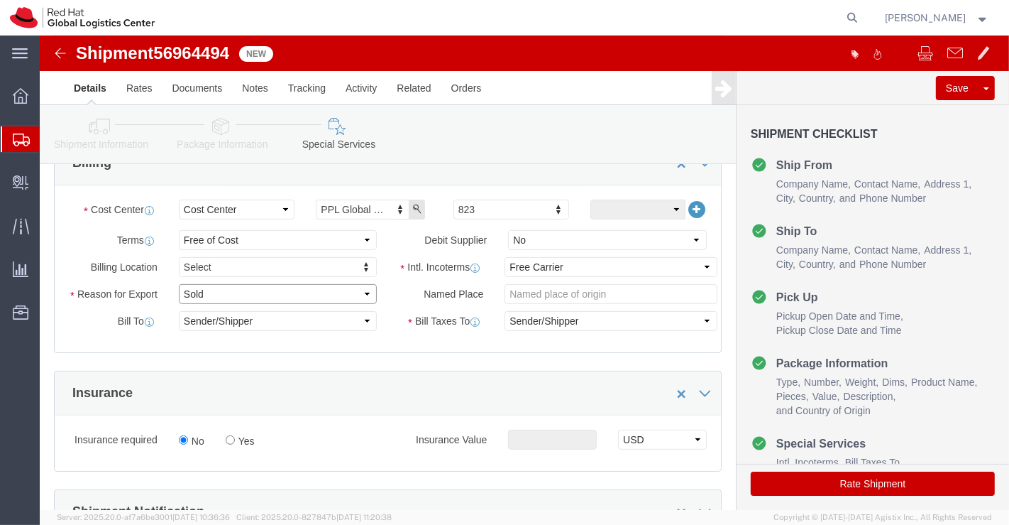
select select "SAMPLE"
click select "Select Gift Personal Effects Repair/Warranty Return Sample Sold Temporary/Not S…"
click select "Select Carriage Insurance Paid Carriage Paid To Cost and Freight Cost Insurance…"
select select "DDP"
click select "Select Carriage Insurance Paid Carriage Paid To Cost and Freight Cost Insurance…"
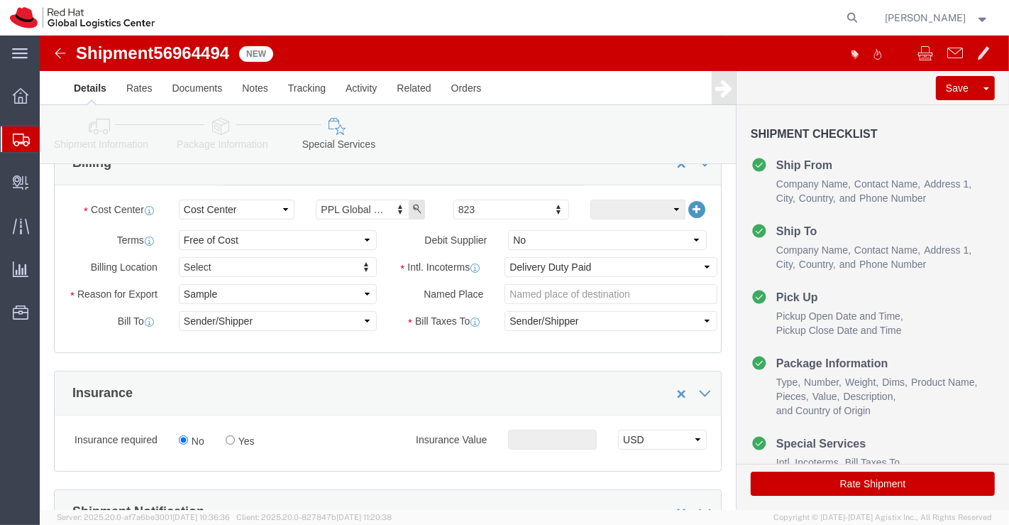
click div "Insurance"
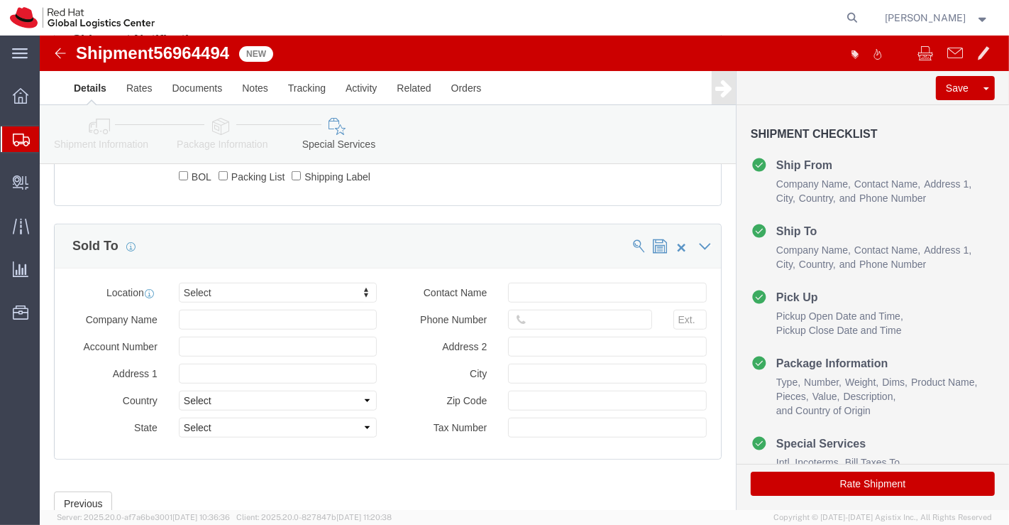
scroll to position [781, 0]
type input "Tai"
click button "Rate Shipment"
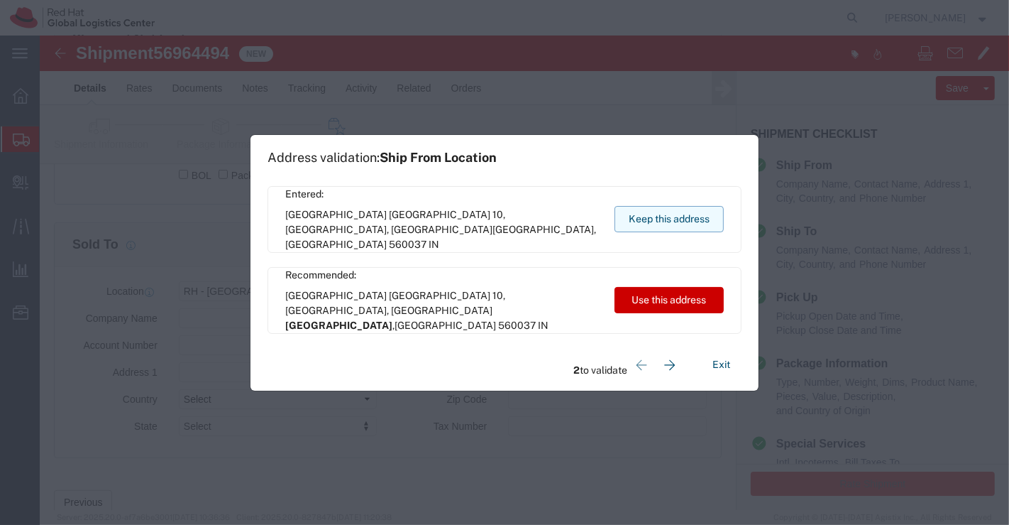
click at [650, 214] on button "Keep this address" at bounding box center [669, 219] width 109 height 26
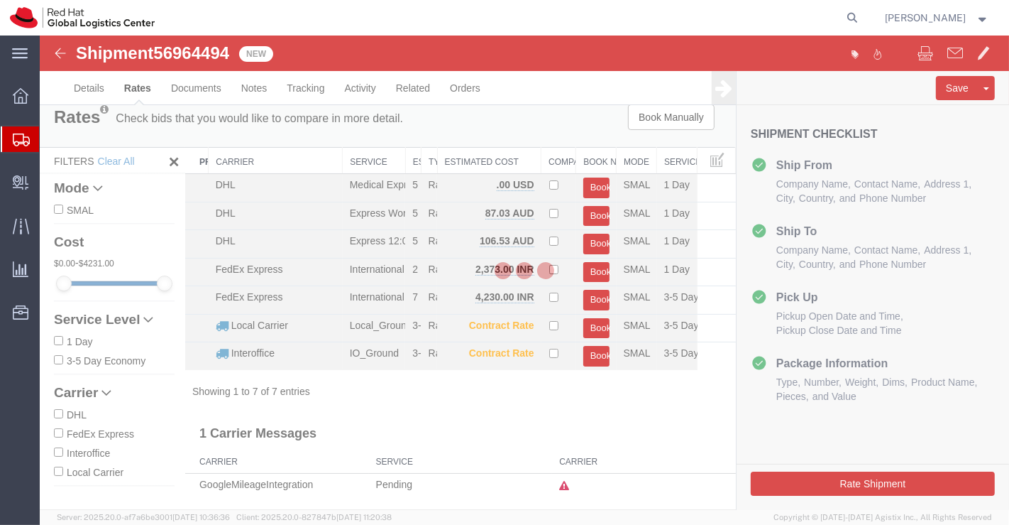
scroll to position [0, 0]
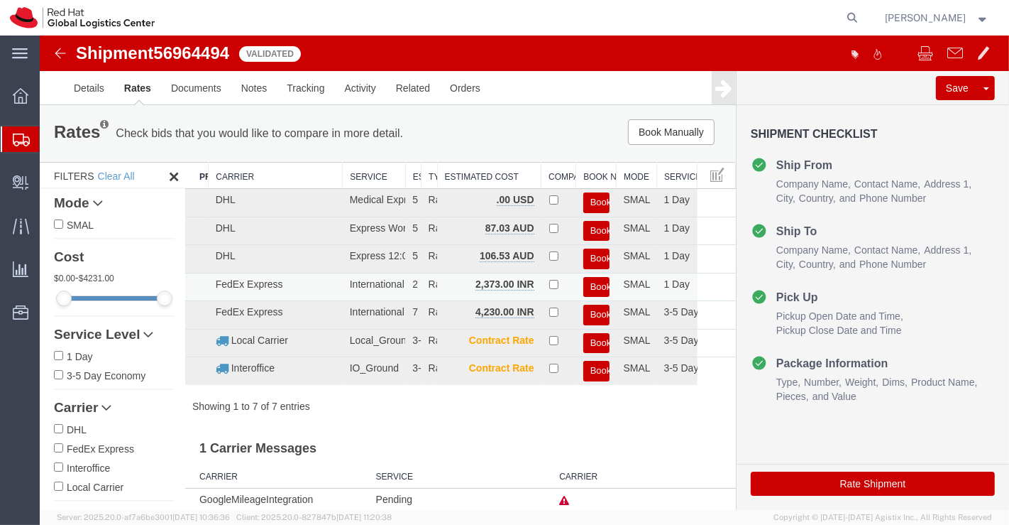
click at [590, 282] on button "Book" at bounding box center [596, 287] width 26 height 21
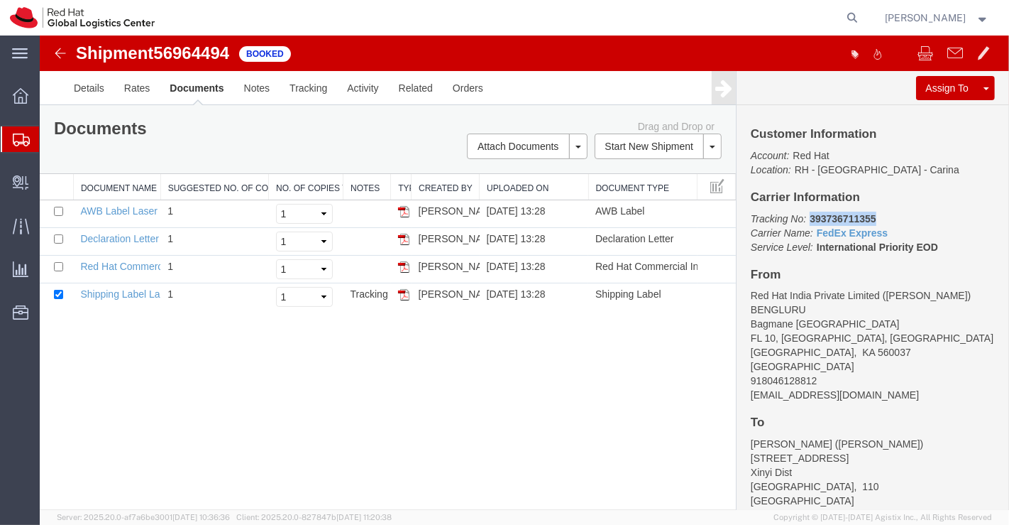
drag, startPoint x: 808, startPoint y: 216, endPoint x: 879, endPoint y: 216, distance: 70.3
click at [879, 216] on p "Tracking No: 393736711355 Carrier Name: FedEx Express FedEx Express Service Lev…" at bounding box center [872, 233] width 244 height 43
copy b "393736711355"
drag, startPoint x: 598, startPoint y: 417, endPoint x: 380, endPoint y: 336, distance: 232.2
click at [579, 415] on div "Shipment 56964494 4 of 4 Booked Details Rates Documents Notes Tracking Activity…" at bounding box center [524, 272] width 970 height 474
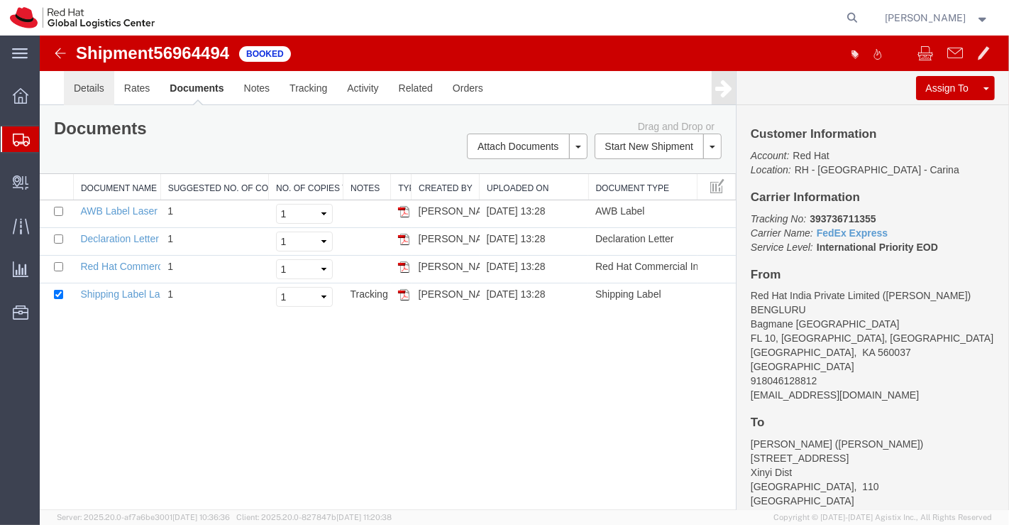
click at [96, 89] on link "Details" at bounding box center [88, 88] width 50 height 34
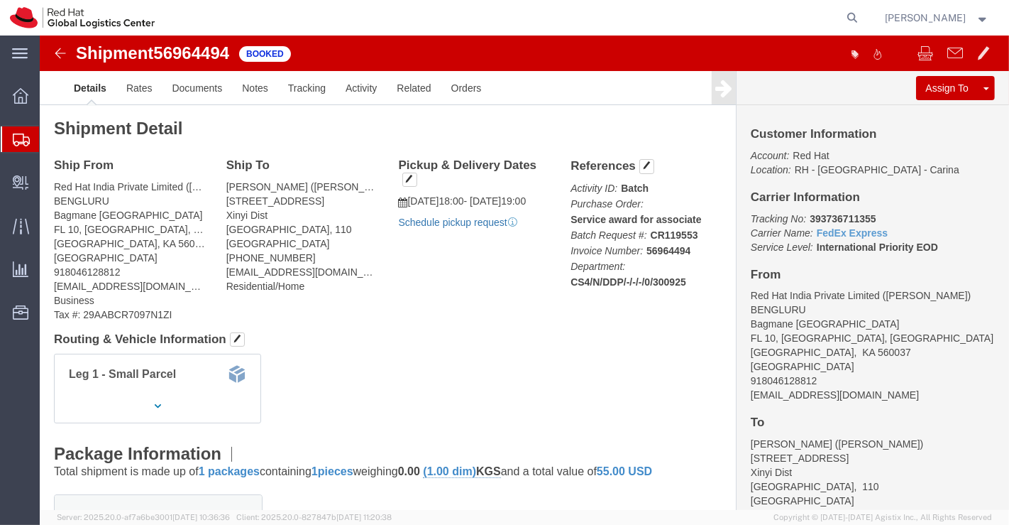
click link "Schedule pickup request"
click link "Documents"
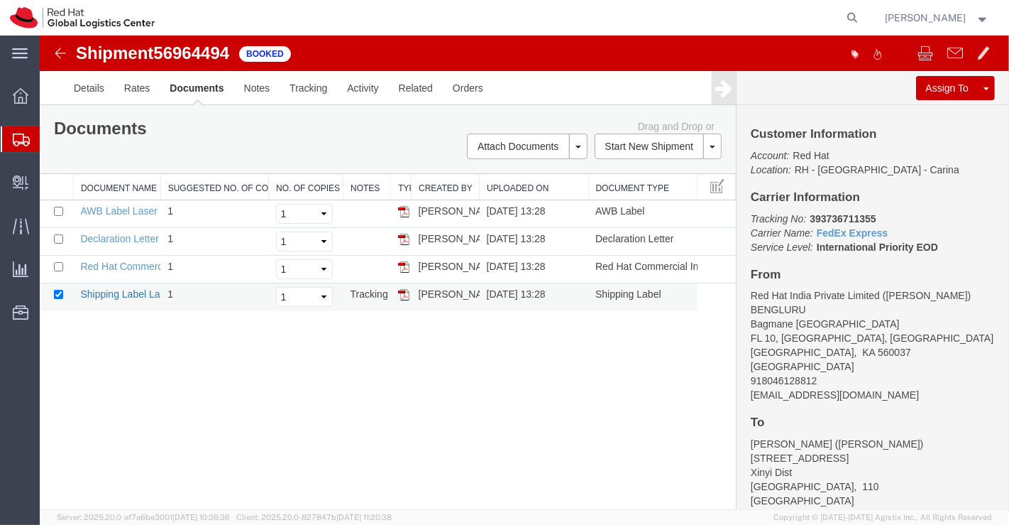
click at [120, 295] on link "Shipping Label Laser" at bounding box center [127, 293] width 94 height 11
click at [139, 265] on link "Red Hat Commercial Invoice" at bounding box center [143, 266] width 126 height 11
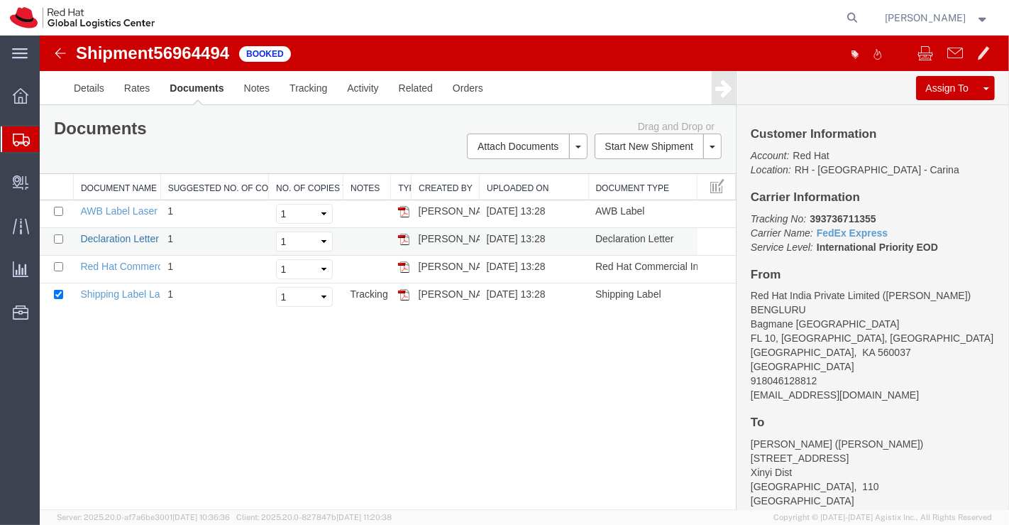
click at [116, 236] on link "Declaration Letter" at bounding box center [119, 238] width 79 height 11
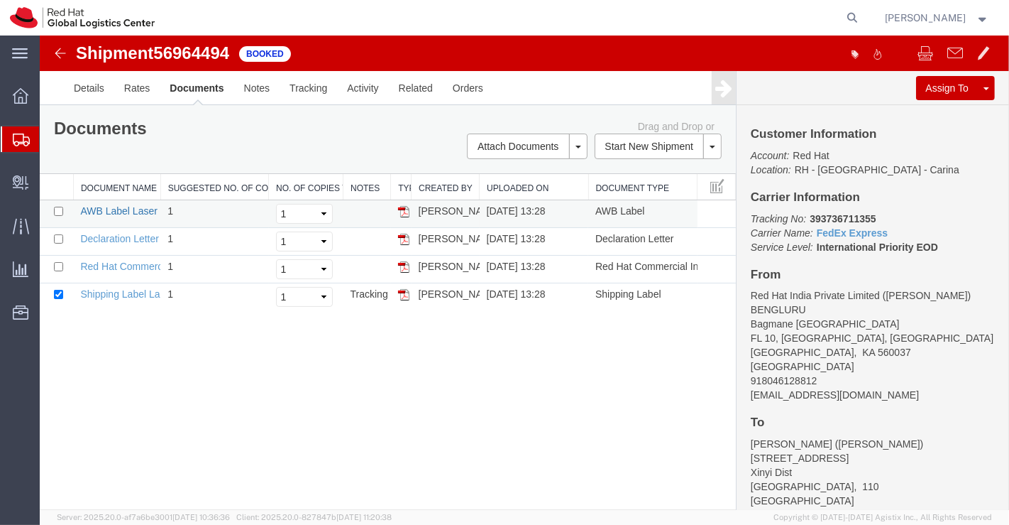
click at [131, 209] on link "AWB Label Laser" at bounding box center [118, 210] width 77 height 11
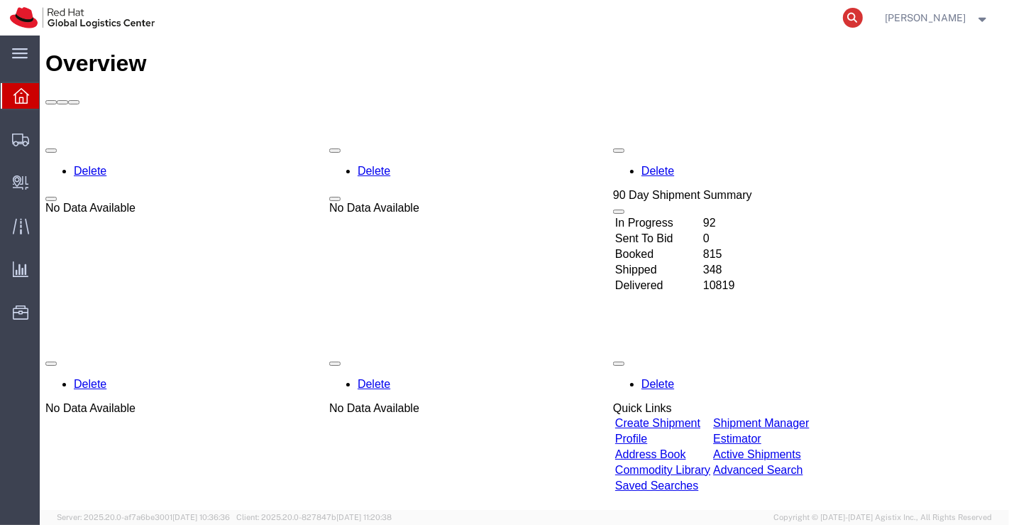
click at [858, 13] on icon at bounding box center [853, 18] width 20 height 20
paste input "393736226869"
type input "393736226869"
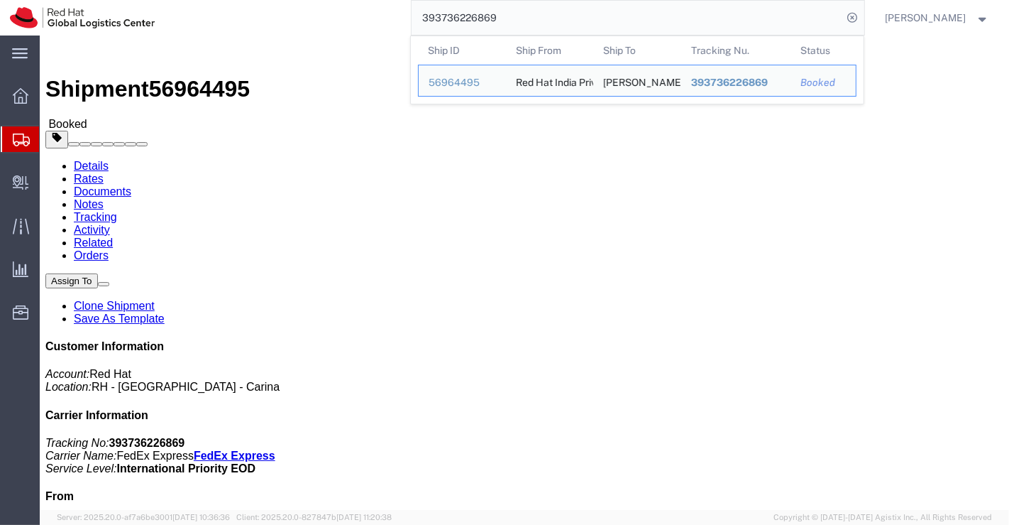
click div "Shipment Detail Ship From Red Hat India Private Limited ([PERSON_NAME]) BENGLUR…"
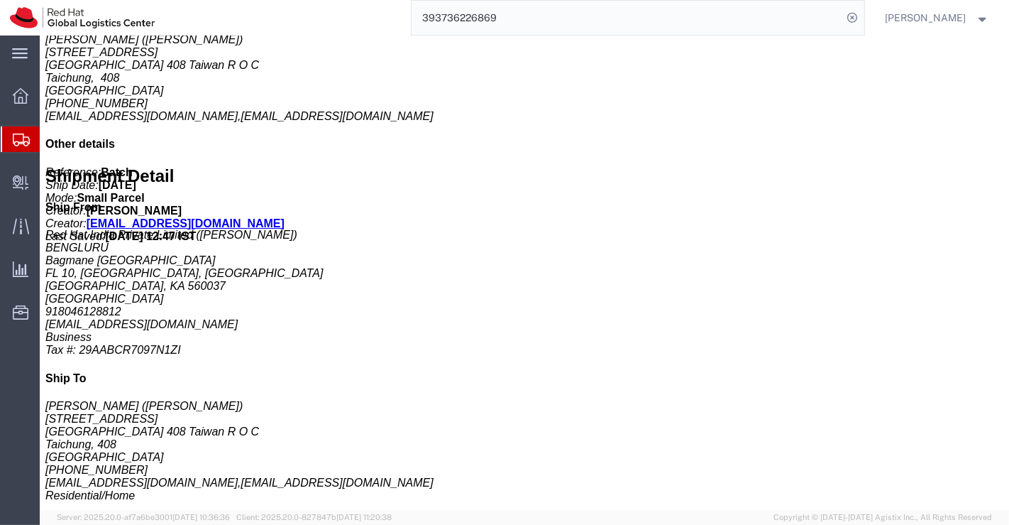
scroll to position [630, 0]
